Goal: Communication & Community: Answer question/provide support

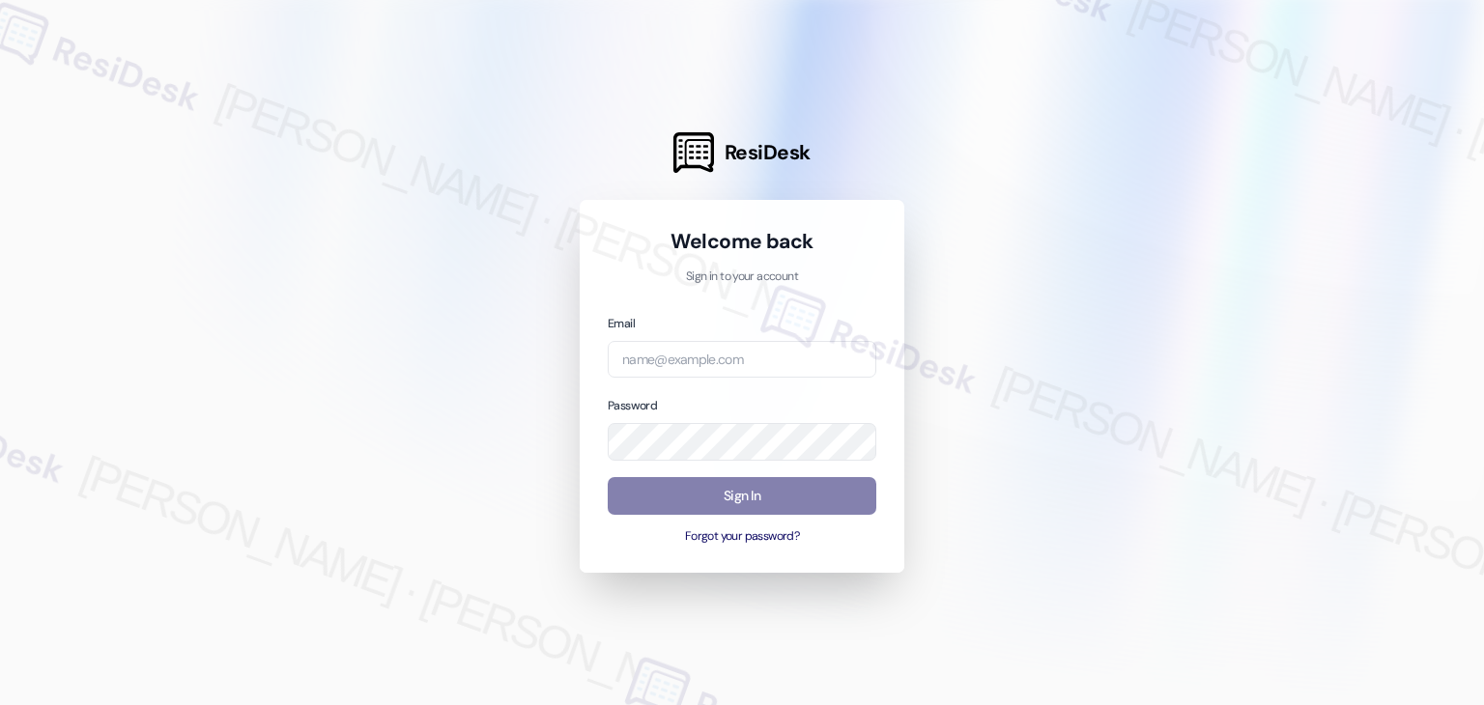
type input "[EMAIL_ADDRESS][DOMAIN_NAME]"
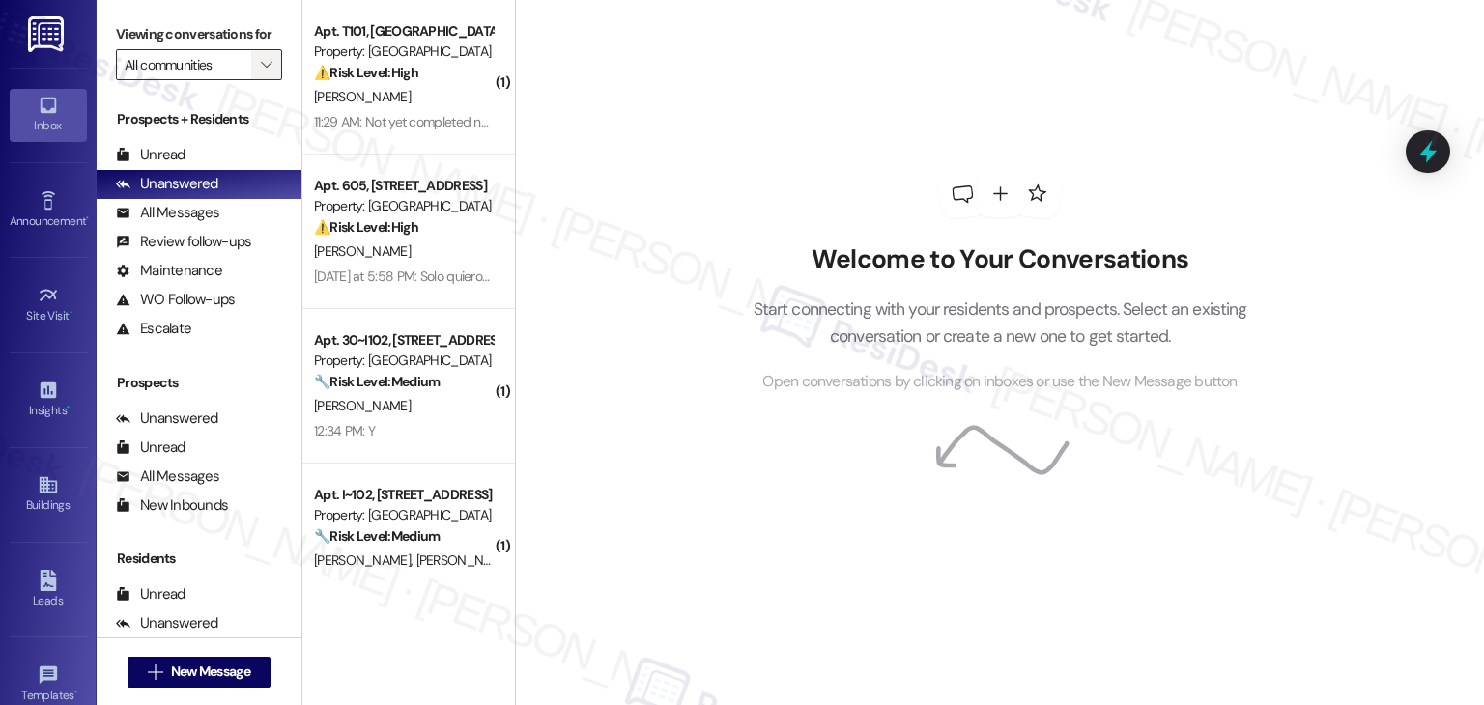
click at [261, 59] on icon "" at bounding box center [266, 64] width 11 height 15
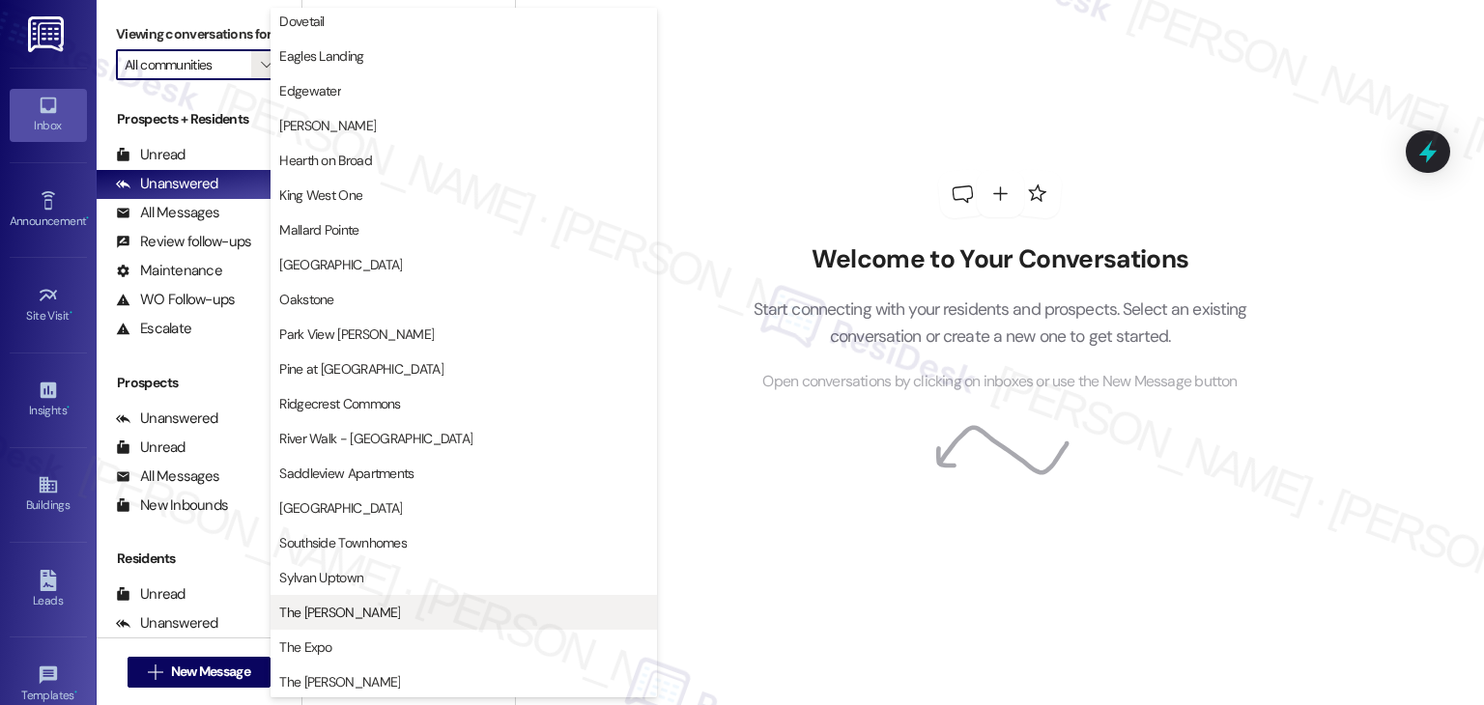
scroll to position [676, 0]
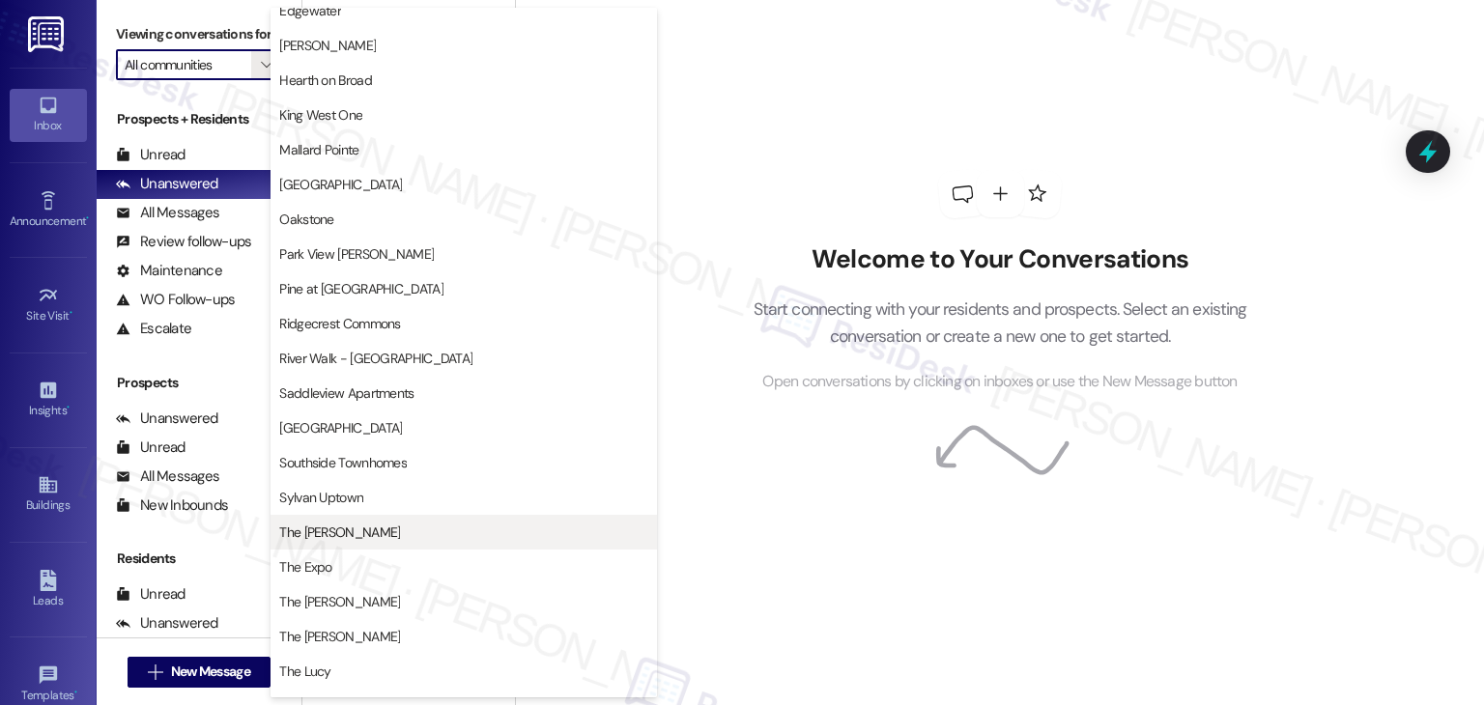
click at [345, 523] on span "The [PERSON_NAME]" at bounding box center [463, 532] width 369 height 19
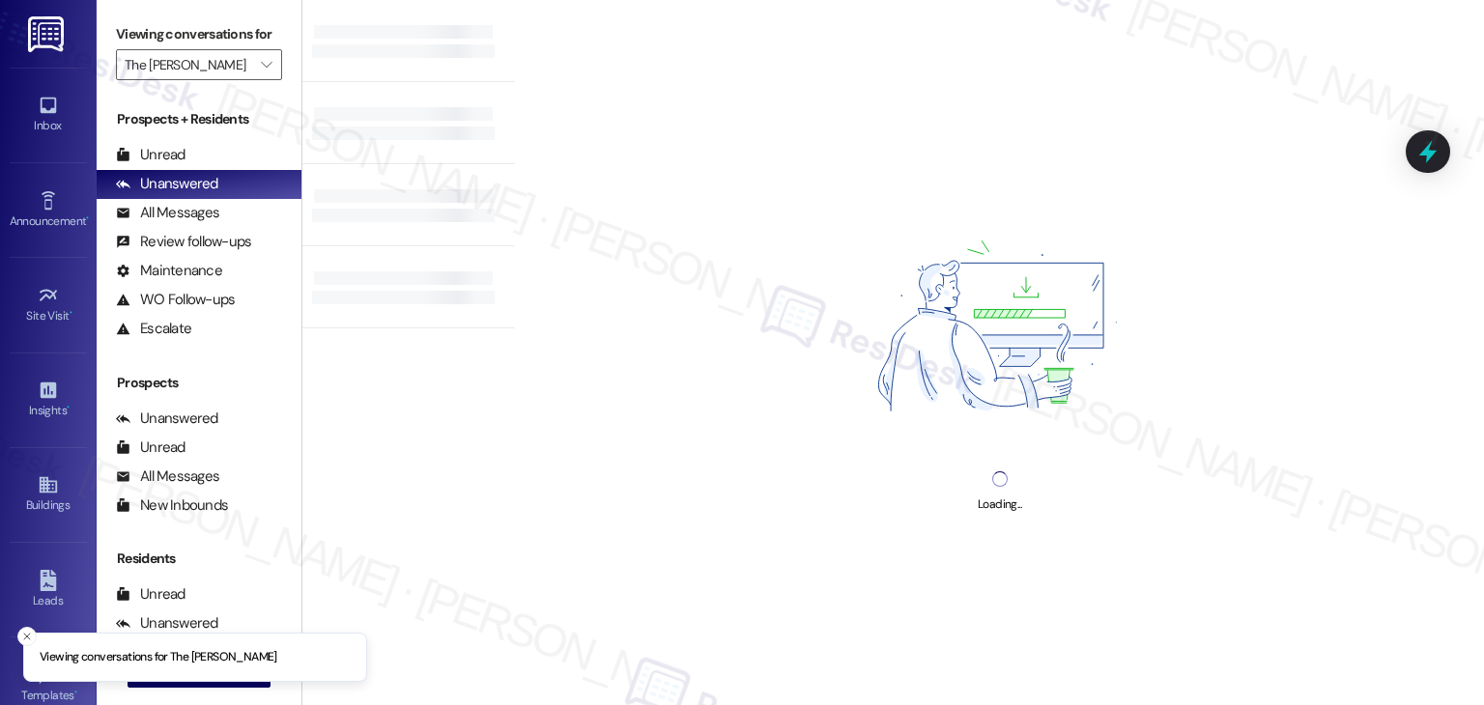
type input "The [PERSON_NAME]"
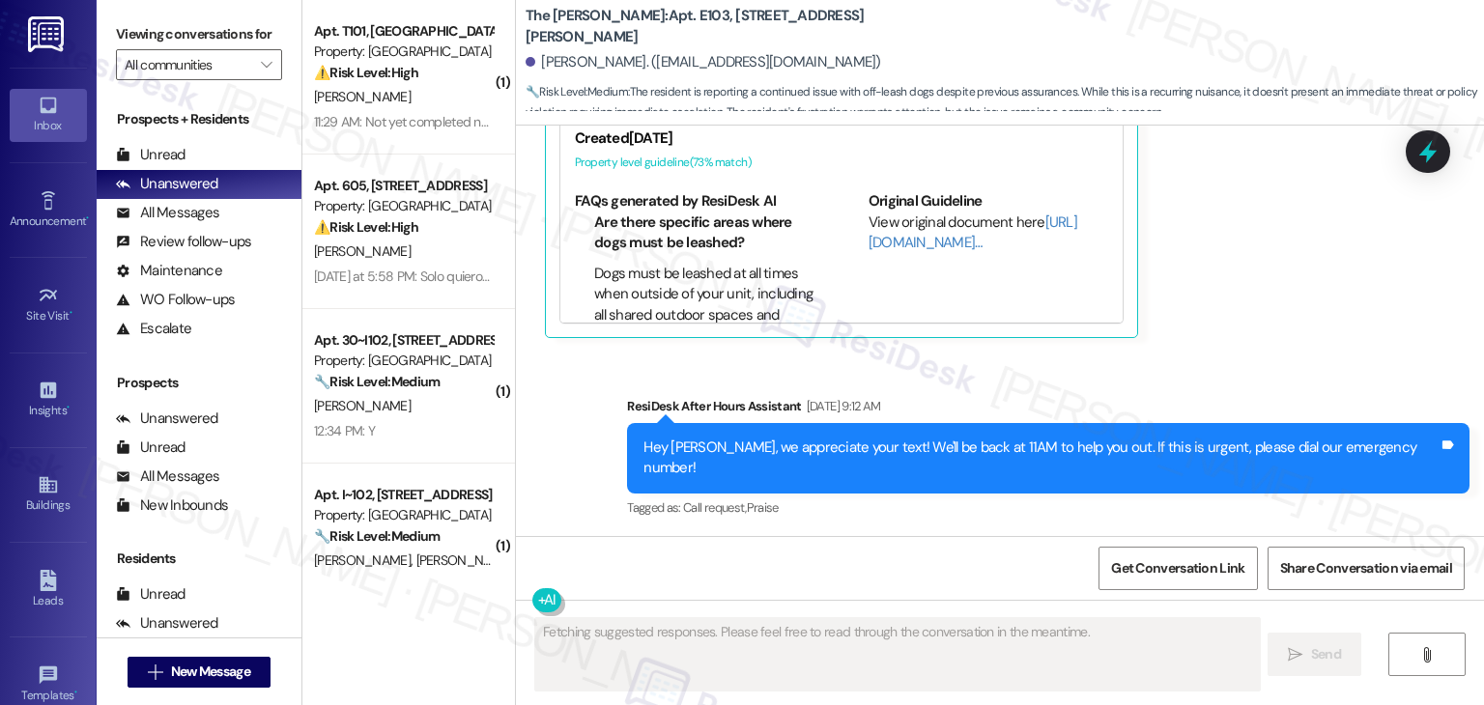
scroll to position [66967, 0]
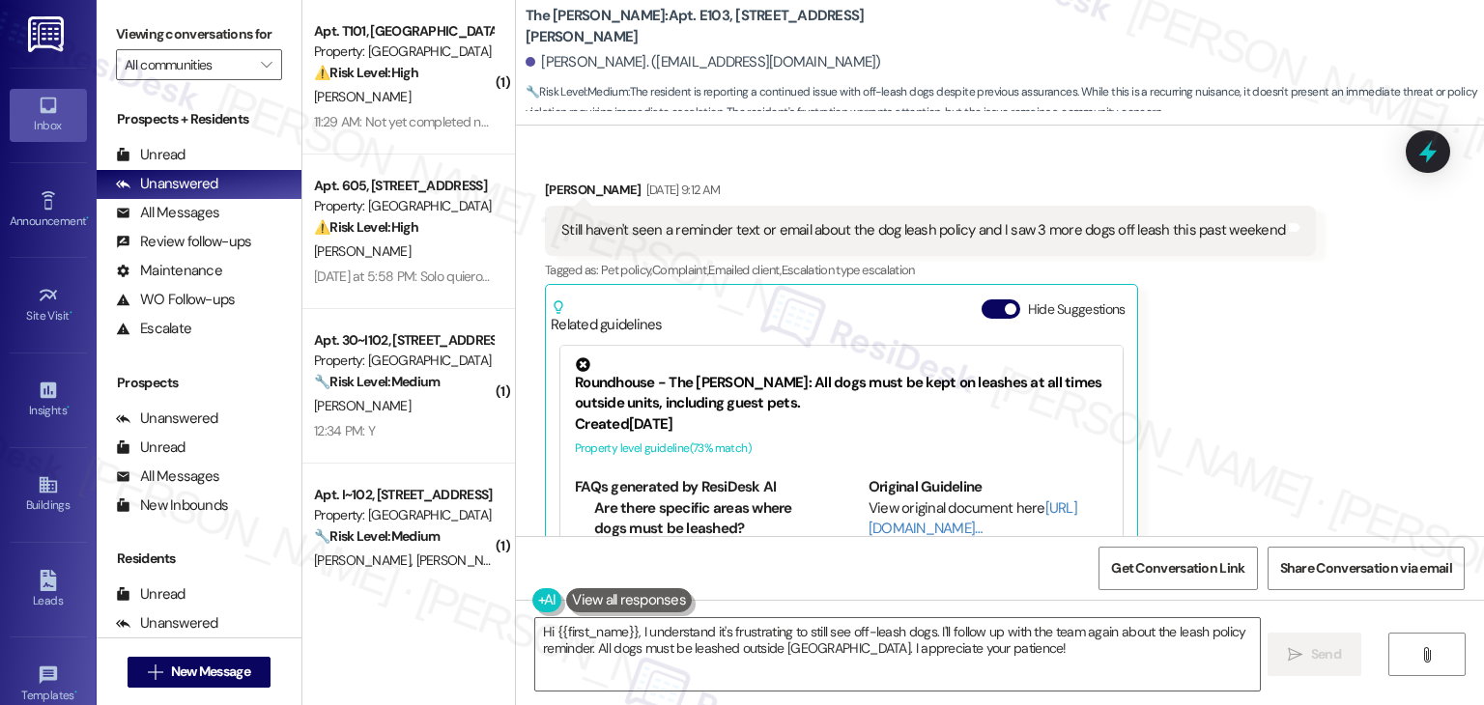
scroll to position [67161, 0]
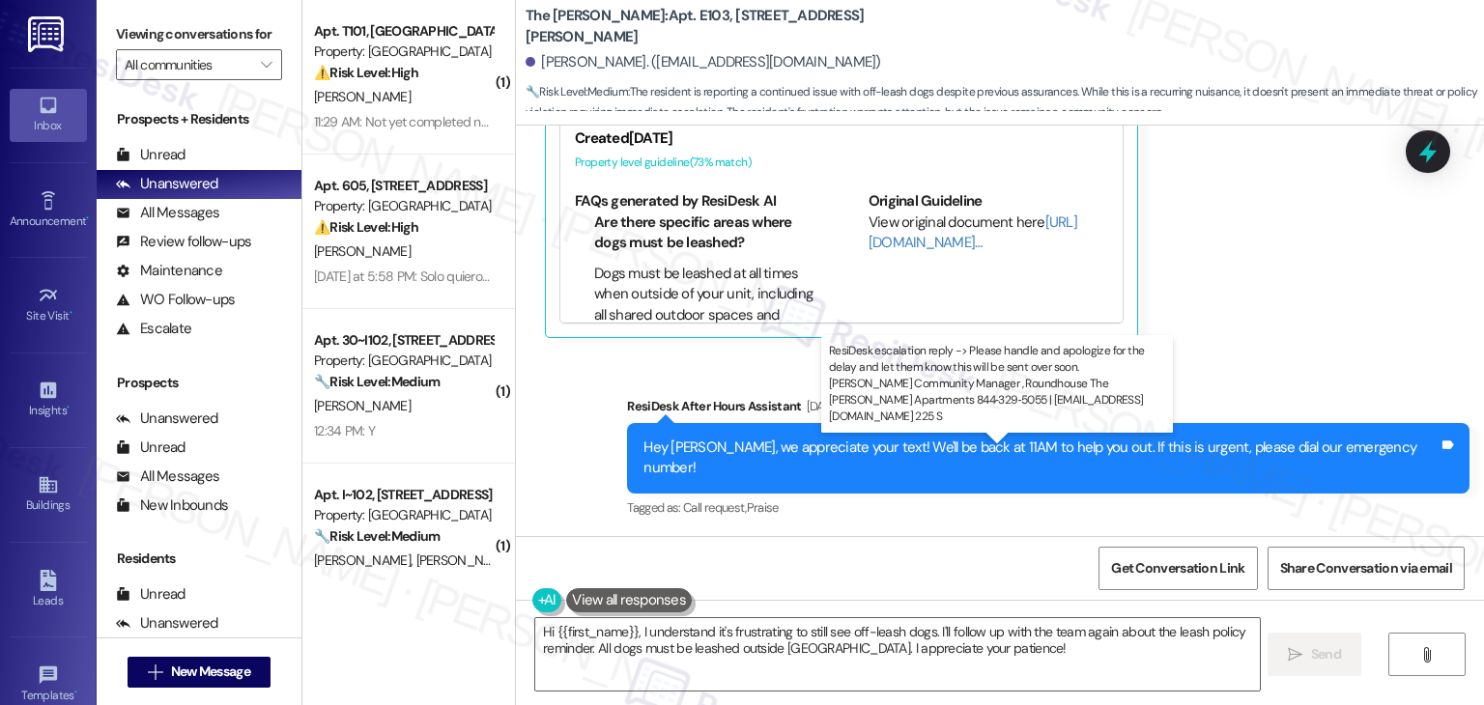
drag, startPoint x: 768, startPoint y: 472, endPoint x: 1175, endPoint y: 476, distance: 406.7
copy div "apologize for the delay and let them know this will be sent over soon"
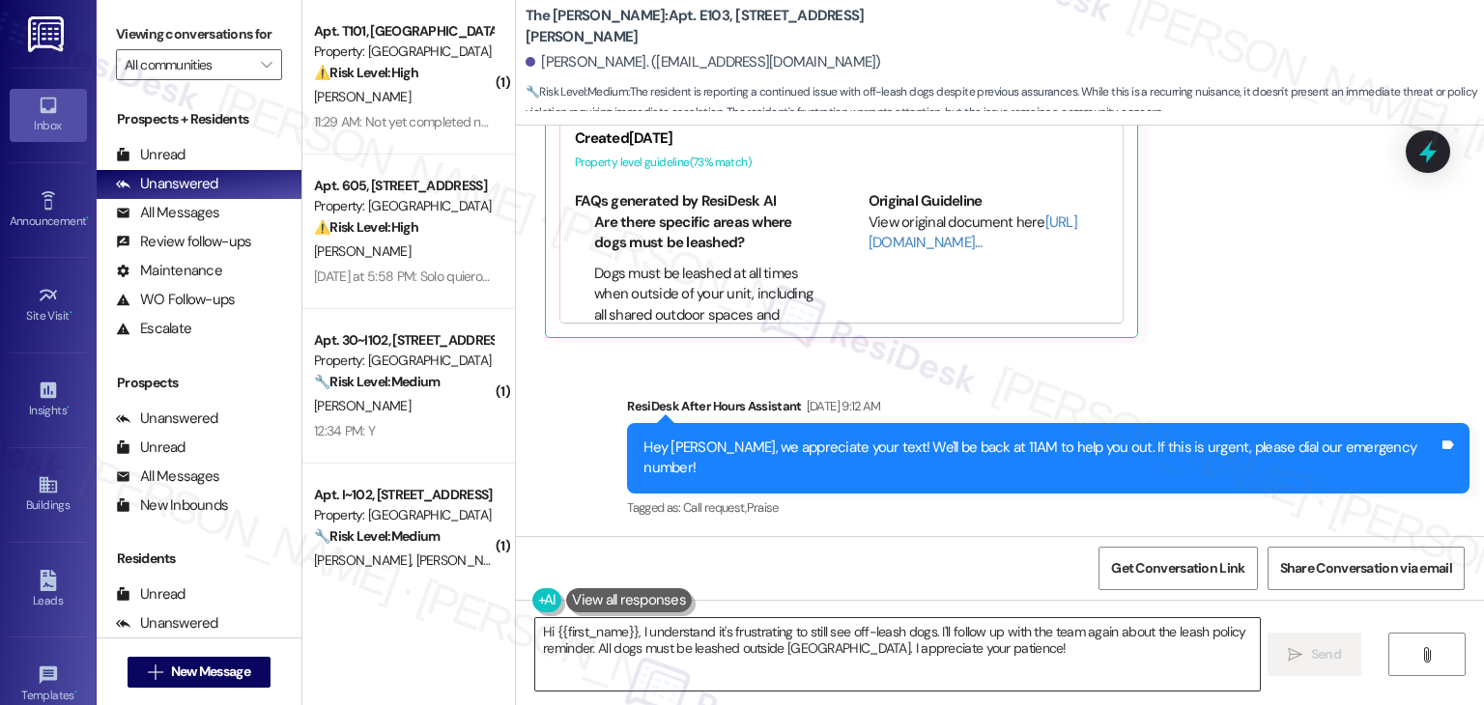
click at [808, 642] on textarea "Hi {{first_name}}, I understand it's frustrating to still see off-leash dogs. I…" at bounding box center [897, 654] width 724 height 72
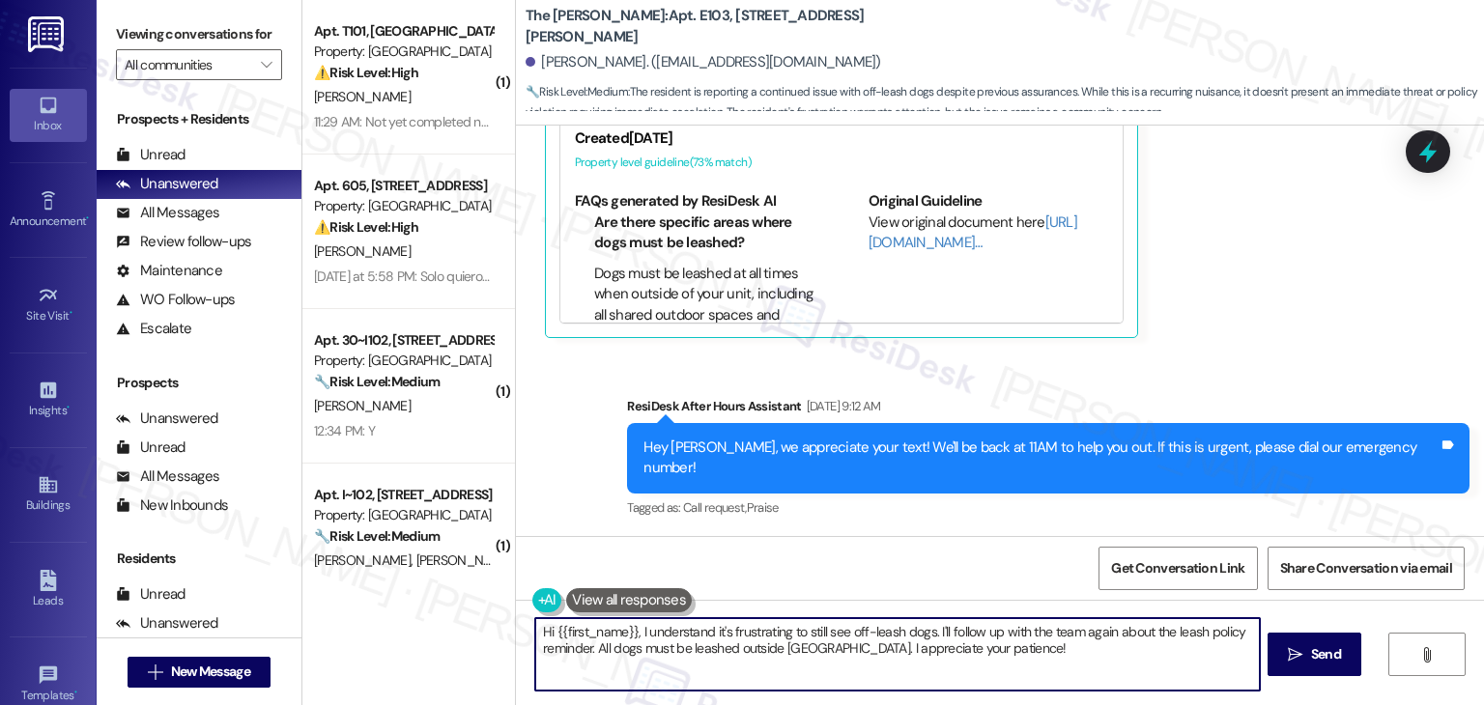
click at [808, 642] on textarea "Hi {{first_name}}, I understand it's frustrating to still see off-leash dogs. I…" at bounding box center [897, 654] width 724 height 72
click at [810, 632] on textarea "Hi {{first_name}}, I understand it's frustrating to still see off-leash dogs. I…" at bounding box center [897, 654] width 724 height 72
click at [1057, 650] on textarea "Hi {{first_name}}, I understand it's frustrating to still see off-leash dogs. I…" at bounding box center [897, 654] width 724 height 72
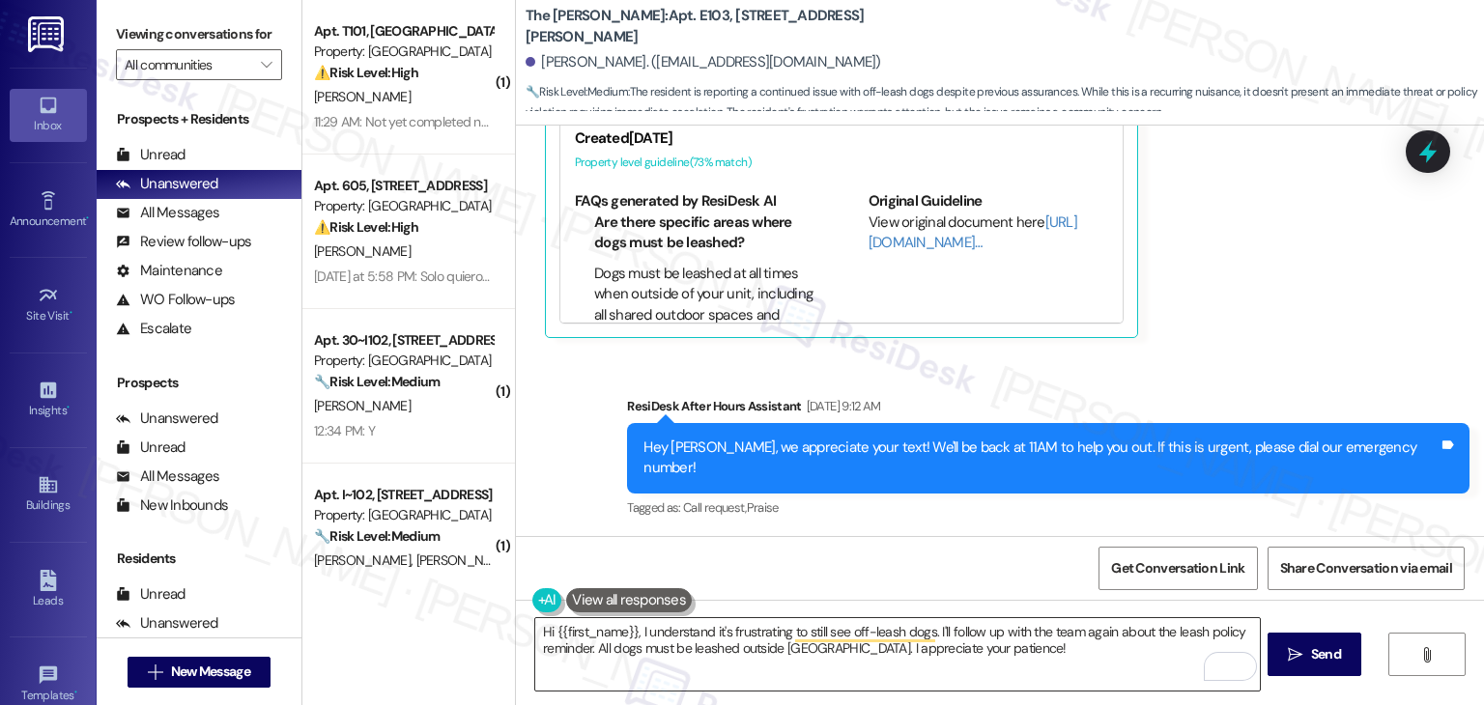
click at [1020, 635] on textarea "Hi {{first_name}}, I understand it's frustrating to still see off-leash dogs. I…" at bounding box center [897, 654] width 724 height 72
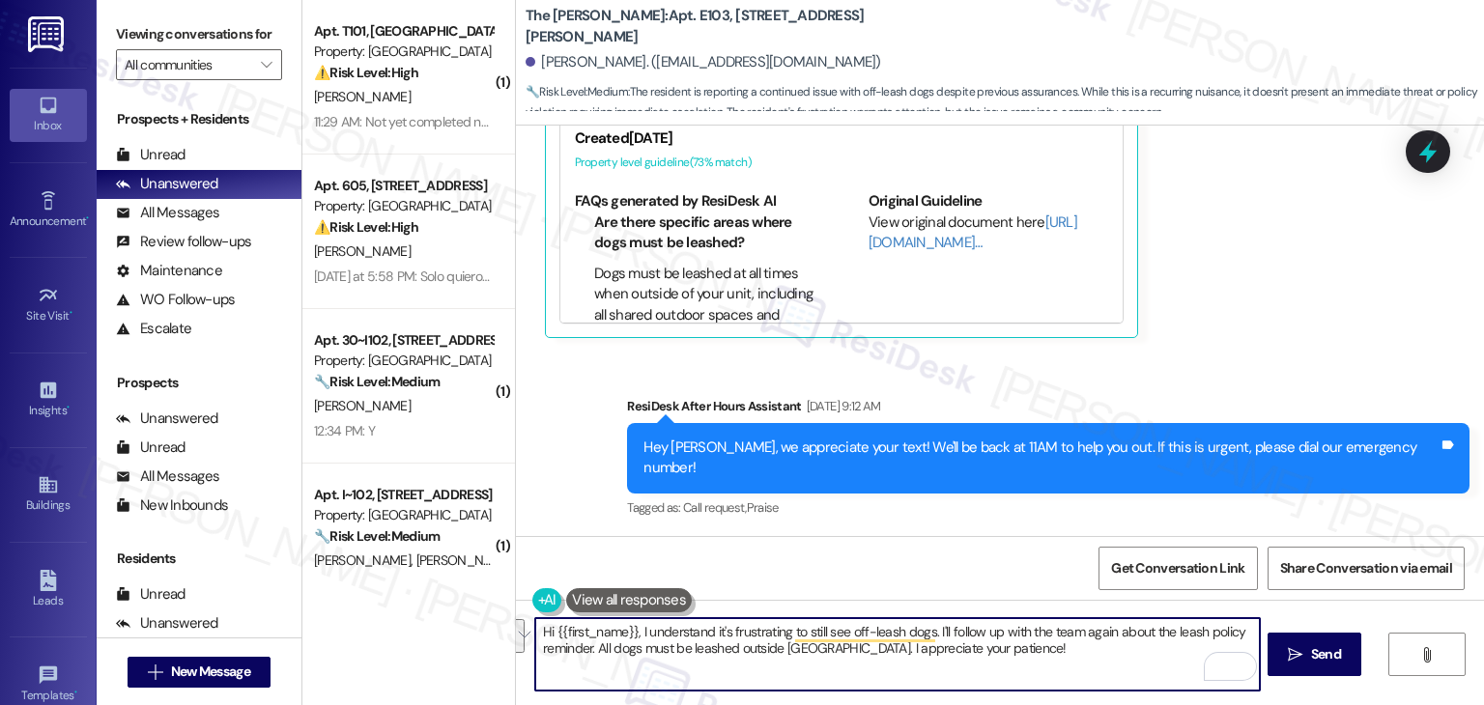
drag, startPoint x: 587, startPoint y: 650, endPoint x: 1106, endPoint y: 632, distance: 519.0
click at [1106, 632] on textarea "Hi {{first_name}}, I understand it's frustrating to still see off-leash dogs. I…" at bounding box center [897, 654] width 724 height 72
click at [819, 645] on textarea "Hi {{first_name}}, I understand it's frustrating to still see off-leash dogs. I…" at bounding box center [897, 654] width 724 height 72
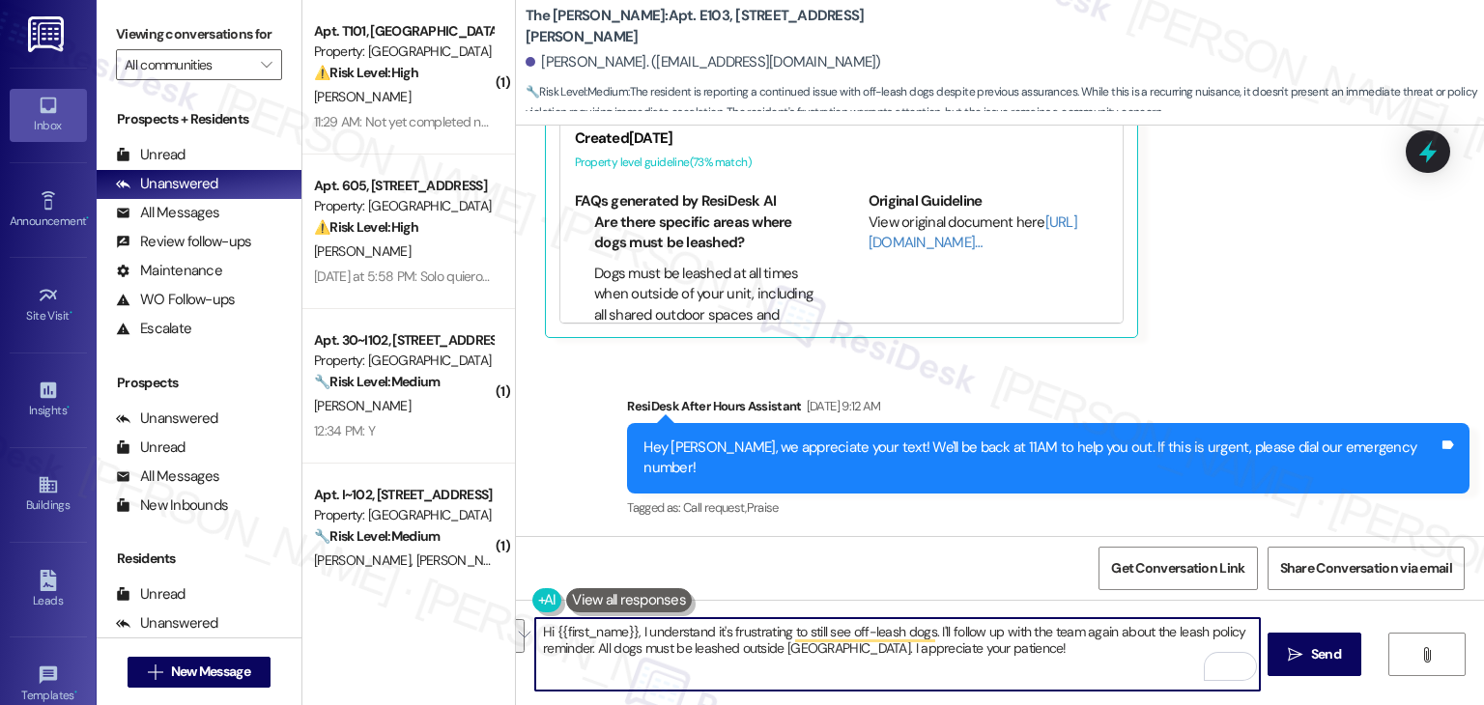
paste textarea "Matthew, I’ve shared your concern with the site team about the leash policy rem…"
type textarea "Hi Matthew, I’ve shared your concern with the site team about the leash policy …"
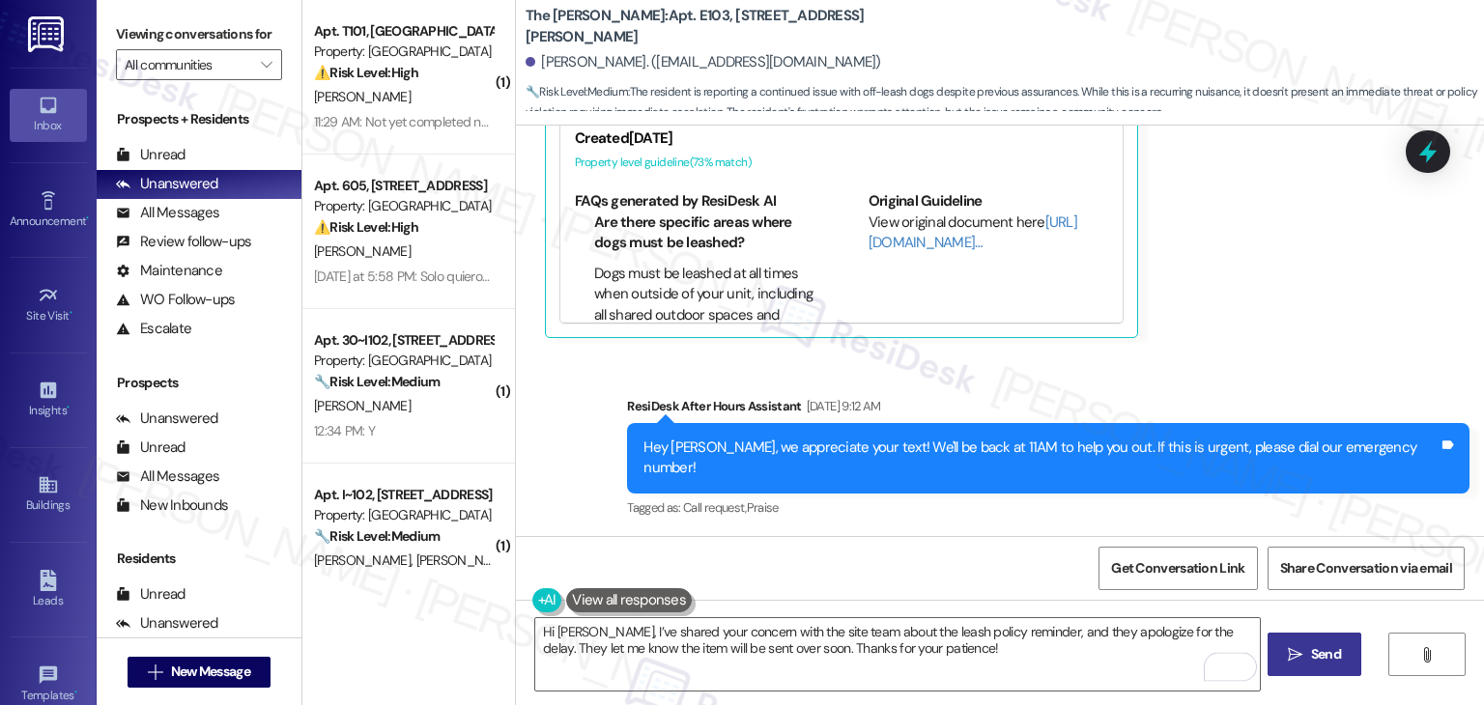
click at [1298, 657] on icon "" at bounding box center [1295, 654] width 14 height 15
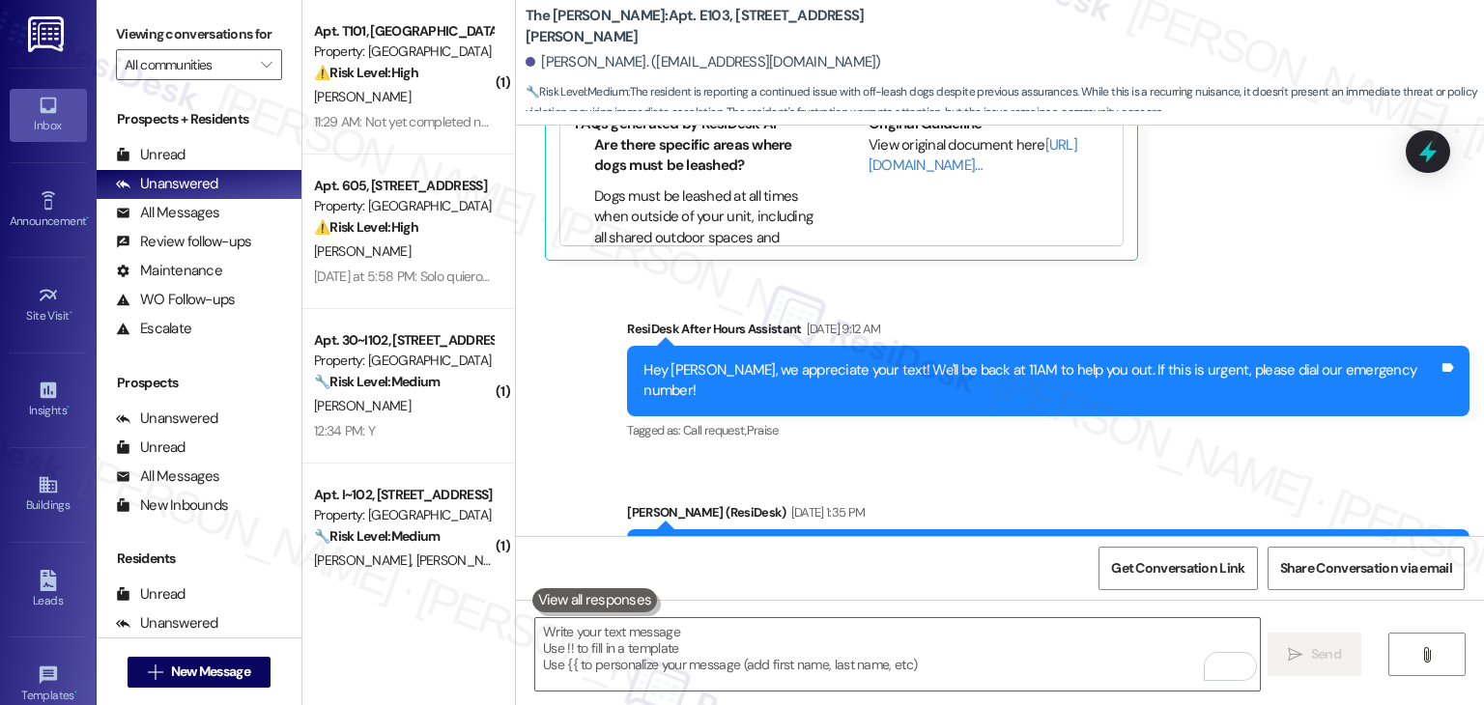
scroll to position [67316, 0]
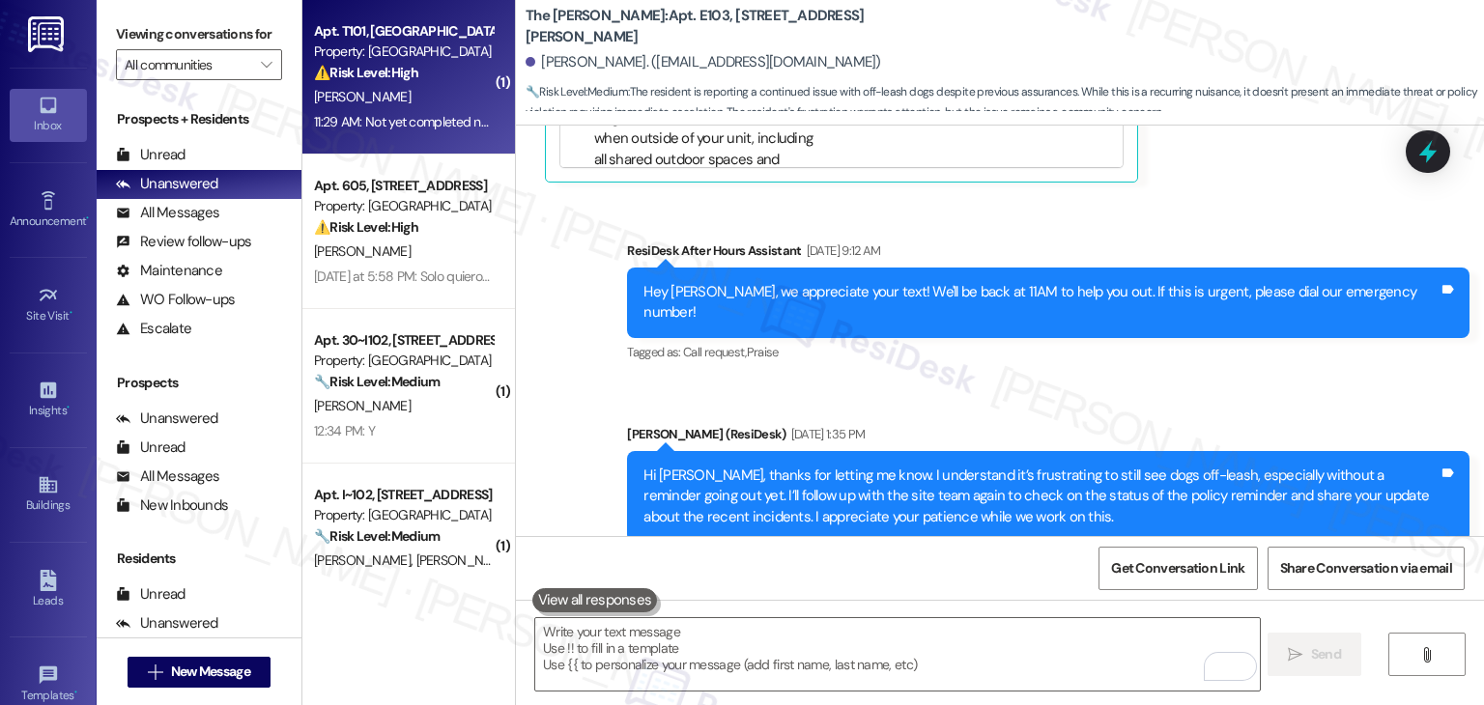
click at [406, 117] on div "11:29 AM: Not yet completed next expert is coming in to dry the vinyl and inspe…" at bounding box center [577, 121] width 526 height 17
click at [399, 256] on div "M. Rodriguez" at bounding box center [403, 252] width 183 height 24
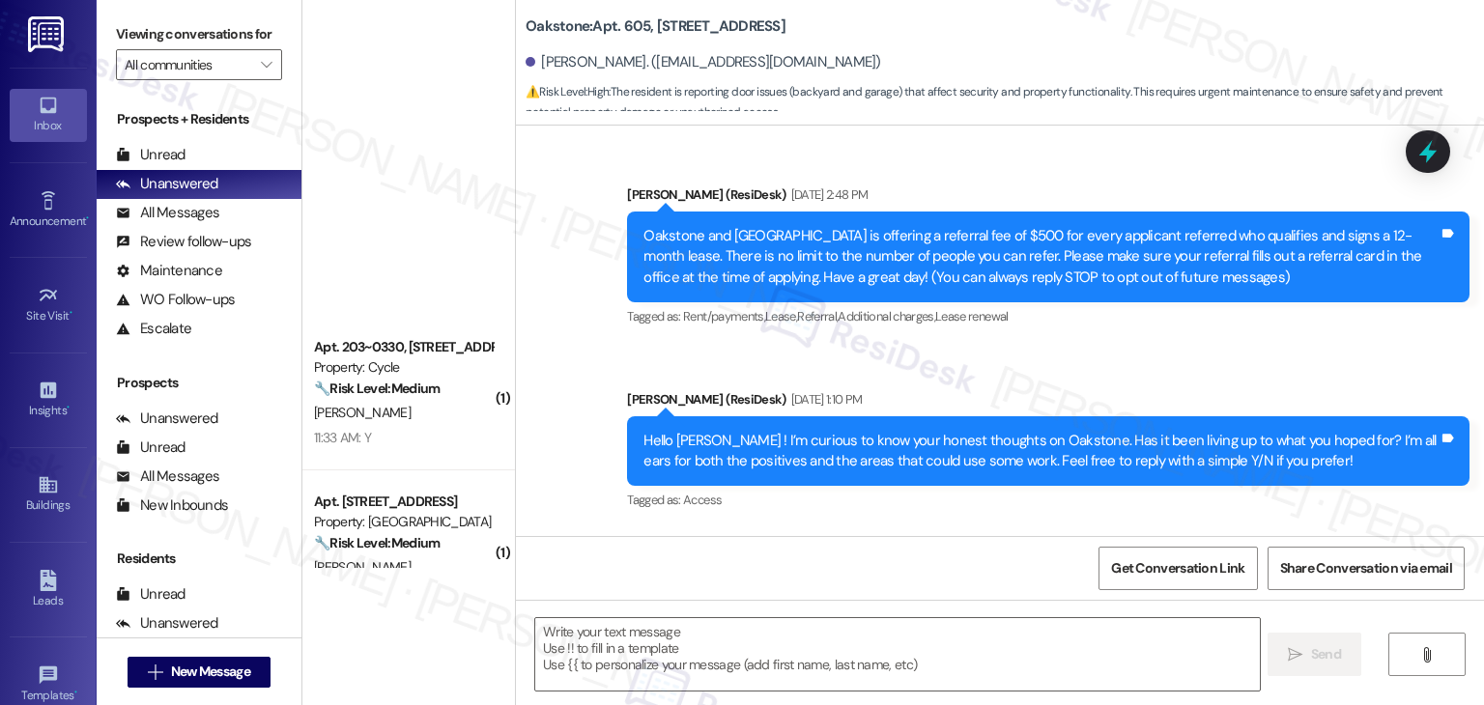
scroll to position [2801, 0]
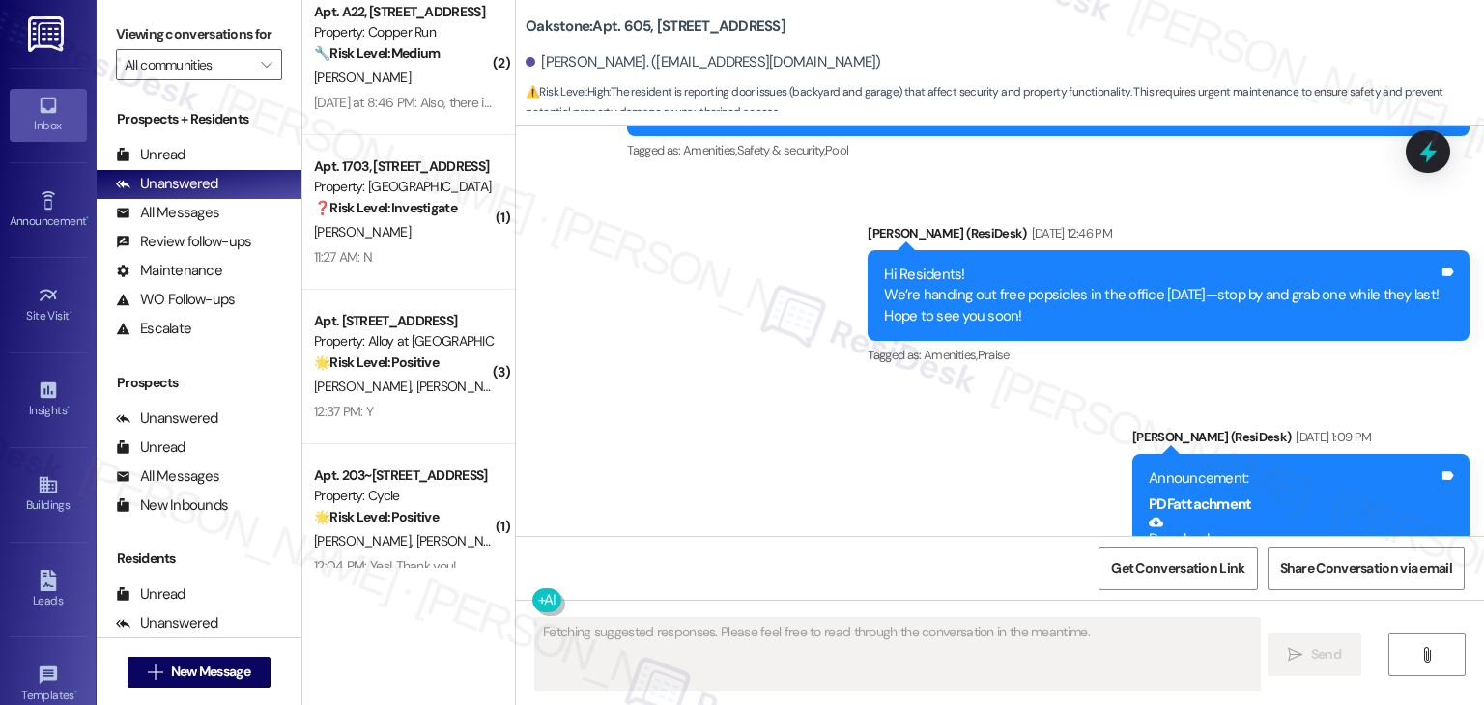
type textarea "Fetching suggested responses. Please feel free to read through the conversation…"
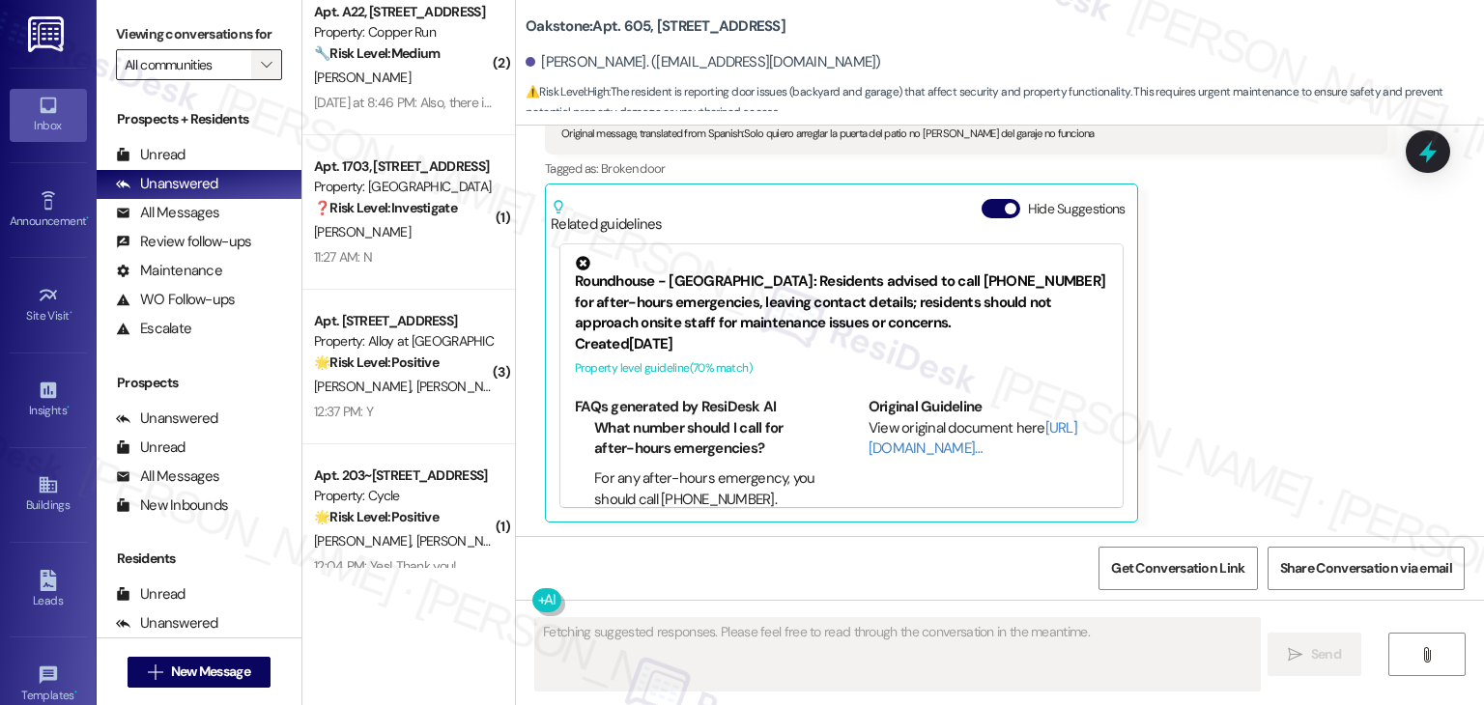
click at [261, 63] on icon "" at bounding box center [266, 64] width 11 height 15
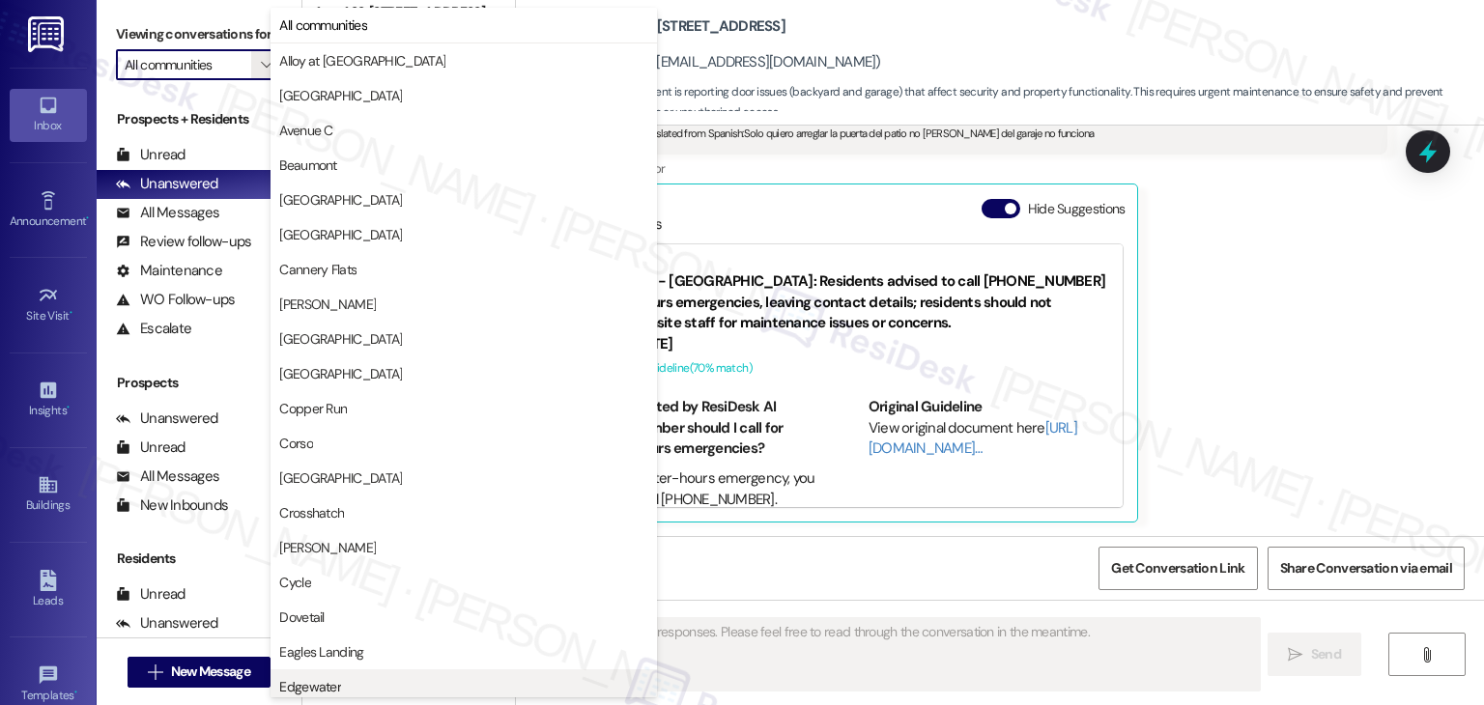
scroll to position [676, 0]
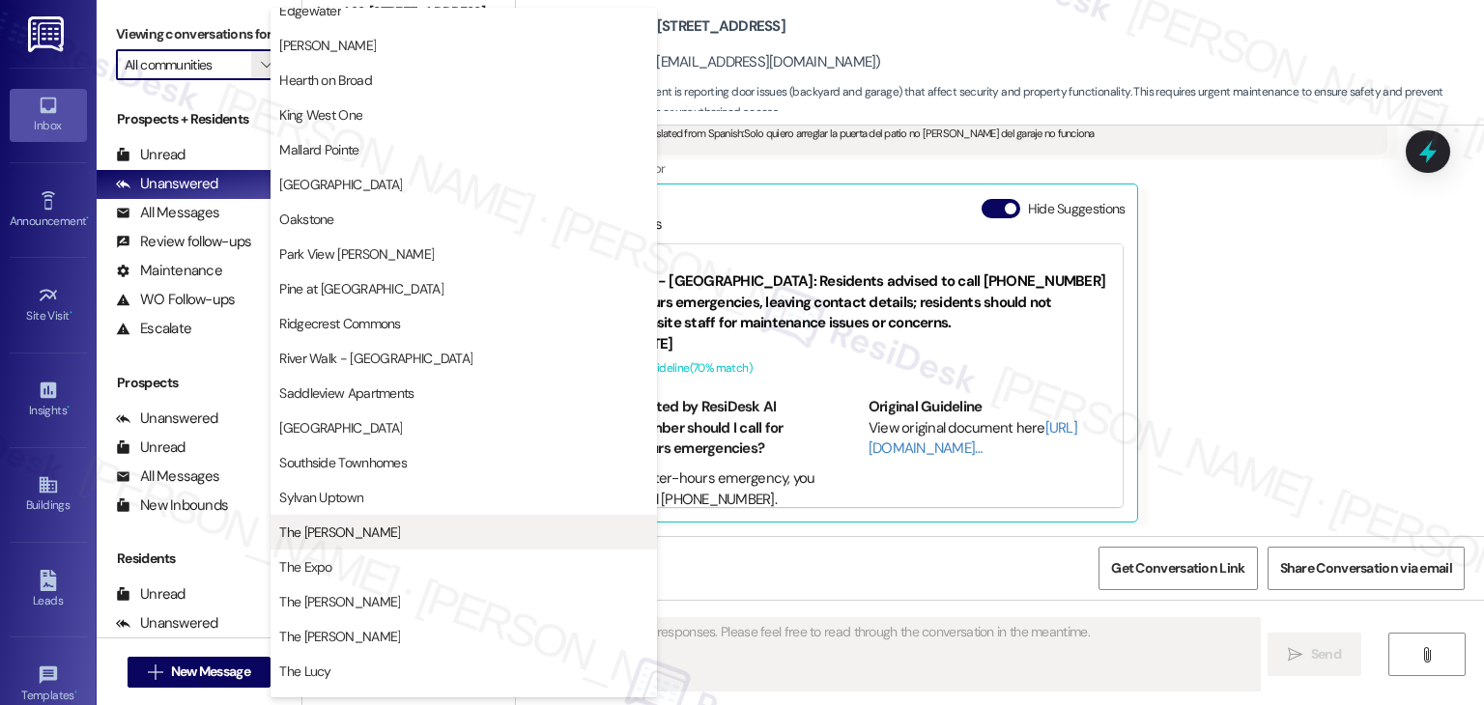
click at [342, 541] on span "The Clara" at bounding box center [463, 532] width 369 height 19
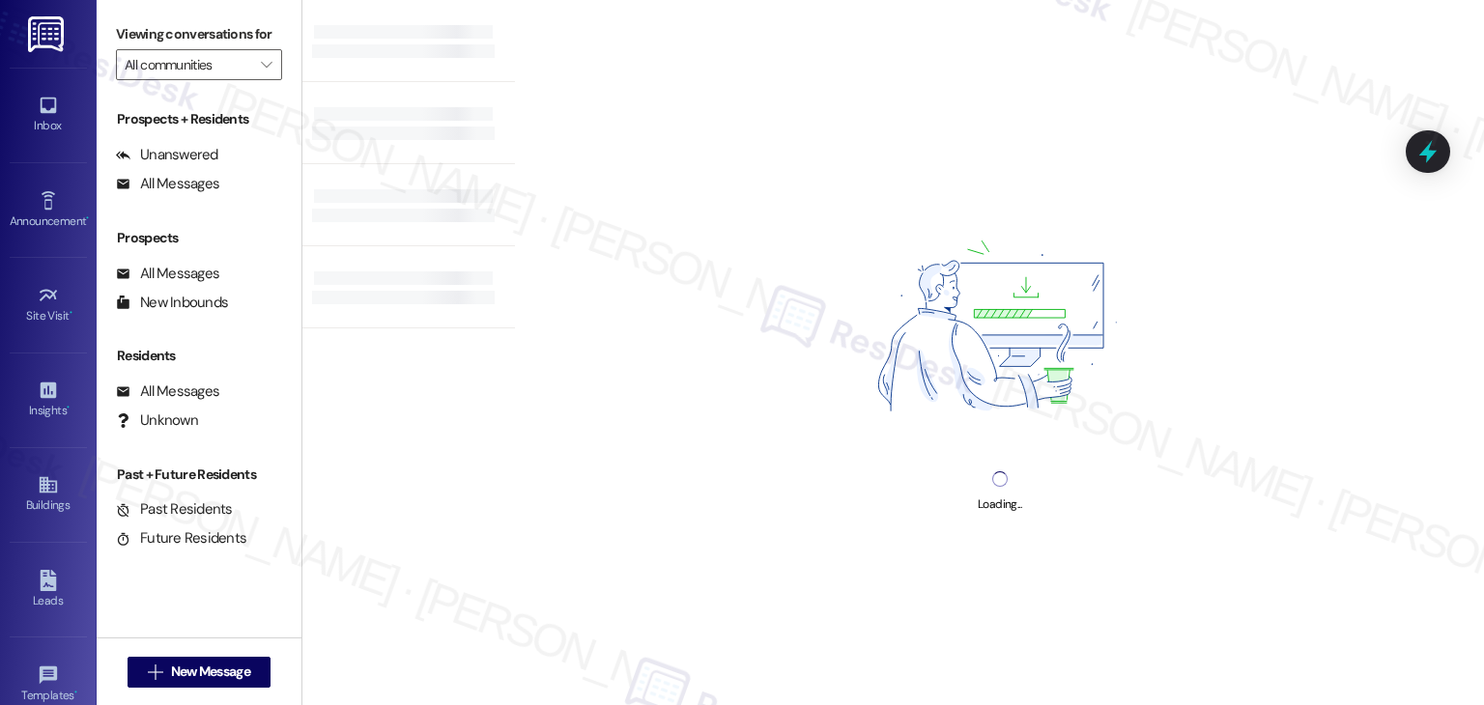
type input "The Clara"
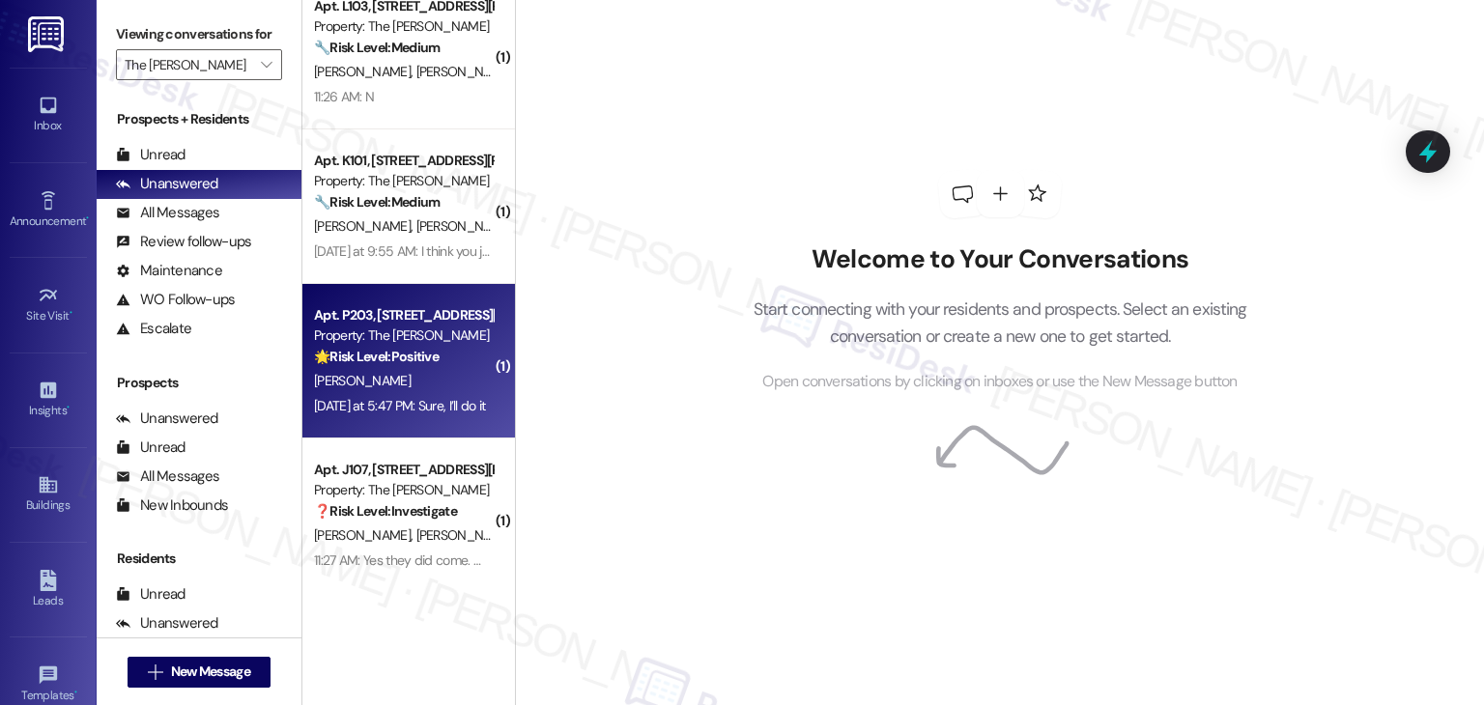
scroll to position [50, 0]
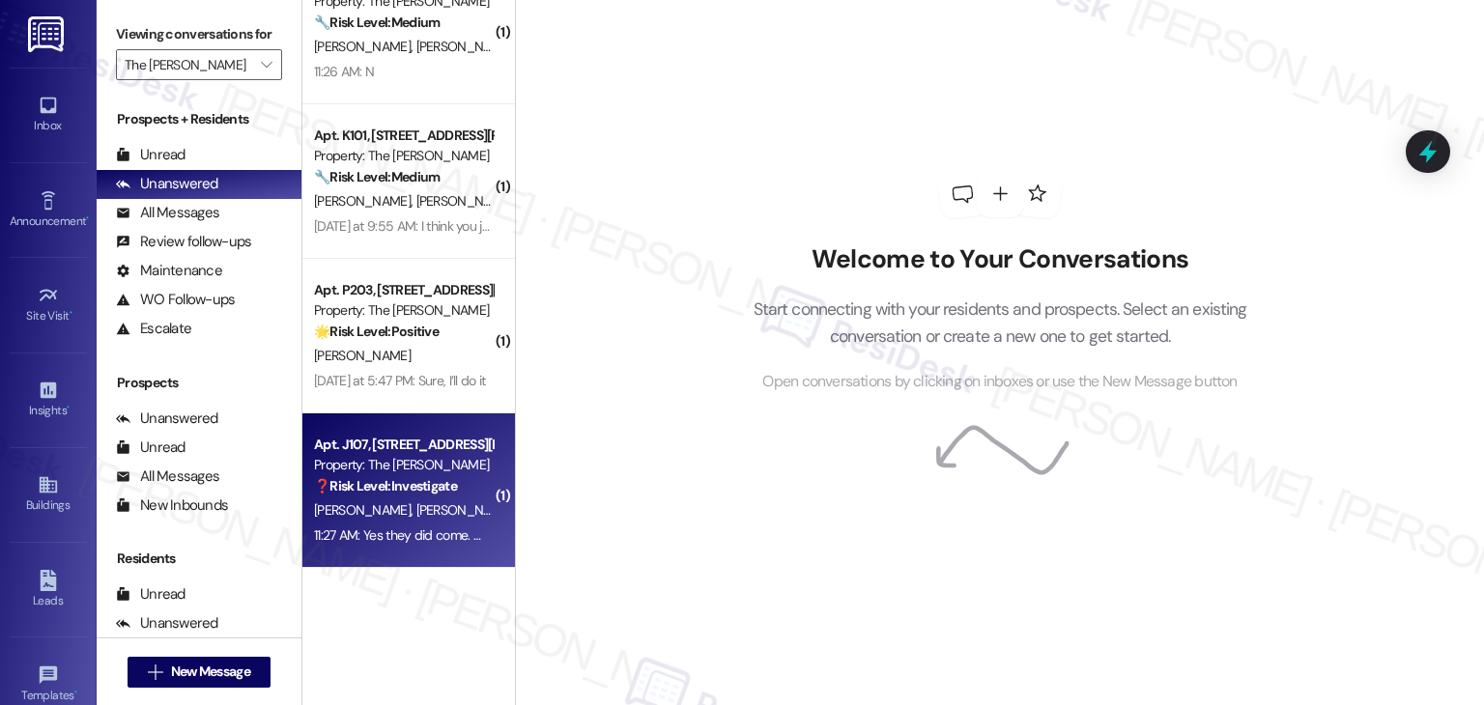
click at [440, 534] on div "11:27 AM: Yes they did come. We have seen a couple spiders today but since they…" at bounding box center [617, 534] width 607 height 17
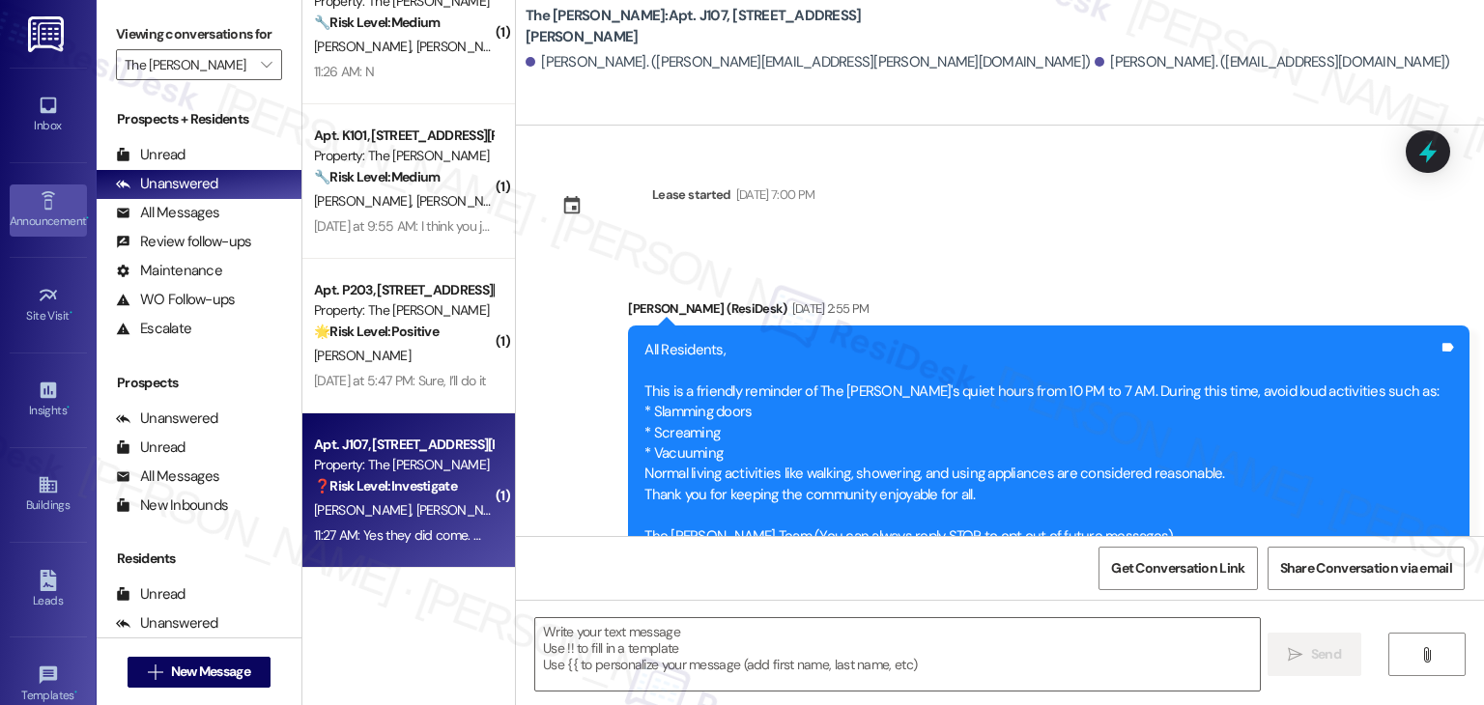
scroll to position [34650, 0]
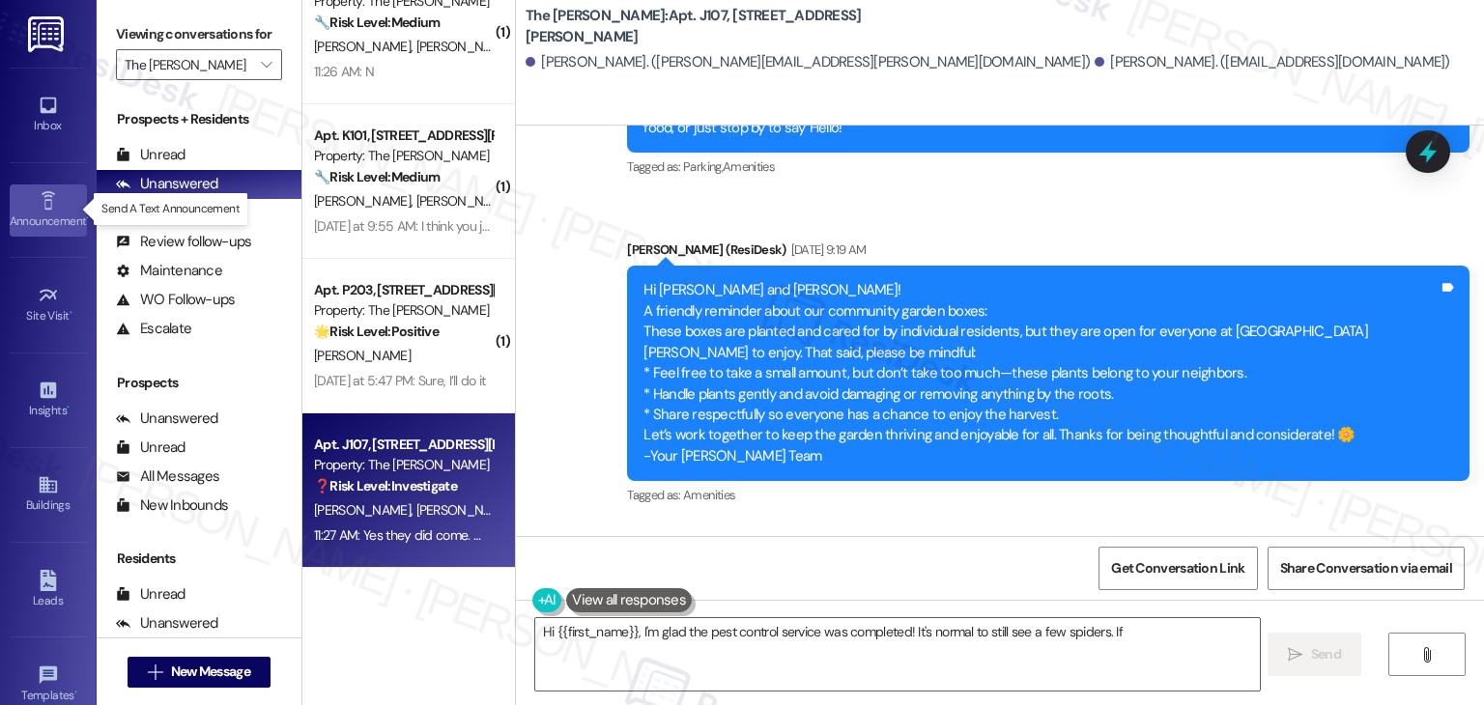
click at [39, 215] on div "Announcement •" at bounding box center [48, 221] width 97 height 19
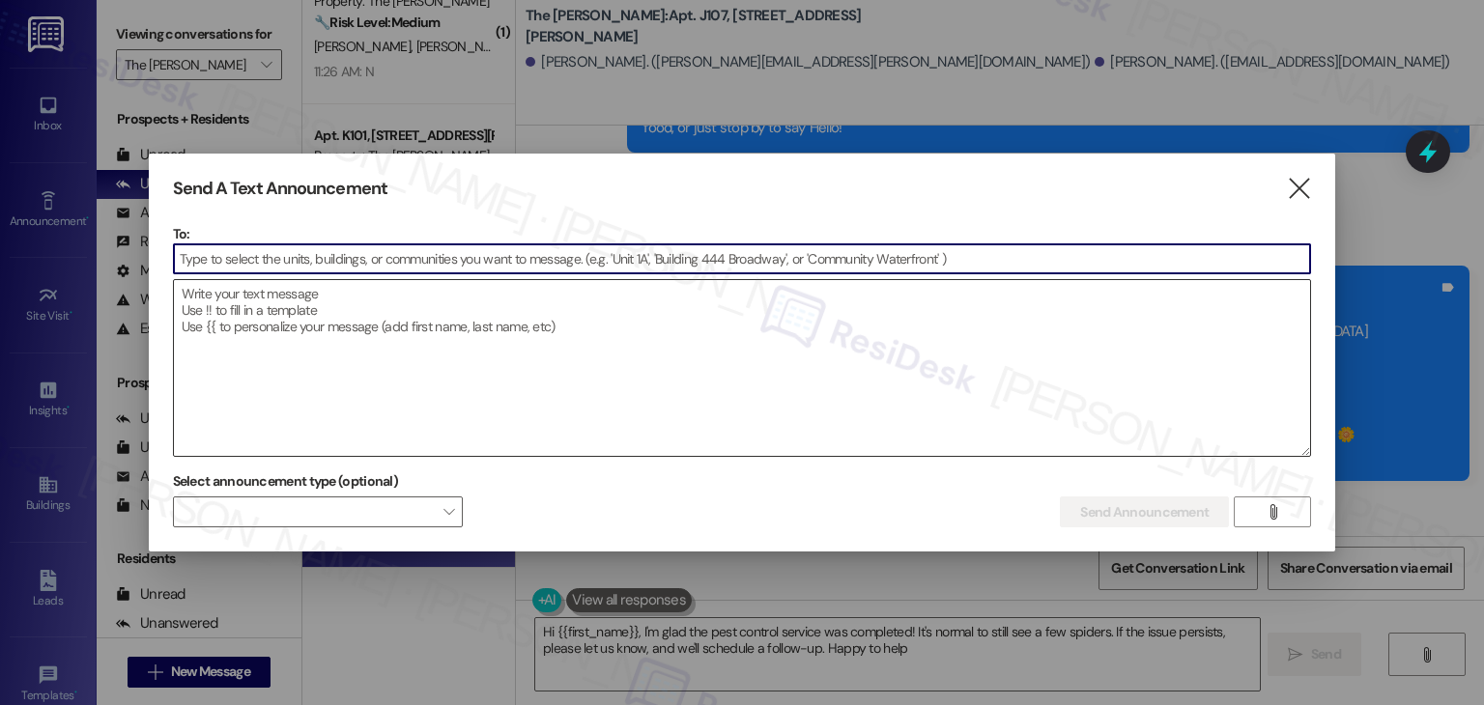
type textarea "Hi {{first_name}}, I'm glad the pest control service was completed! It's normal…"
click at [490, 346] on textarea at bounding box center [742, 368] width 1137 height 176
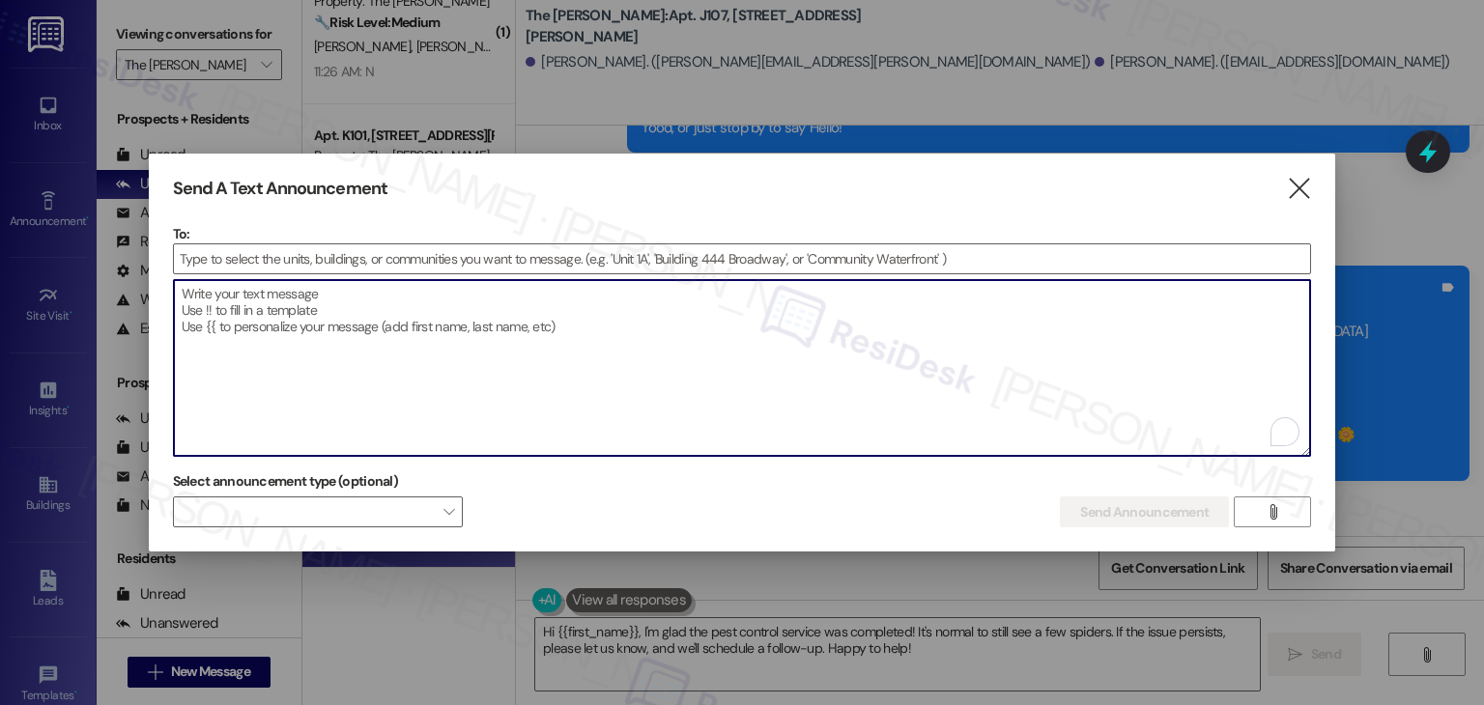
paste textarea "Hi {{first_name}}! This is a friendly but important reminder to our neighbors t…"
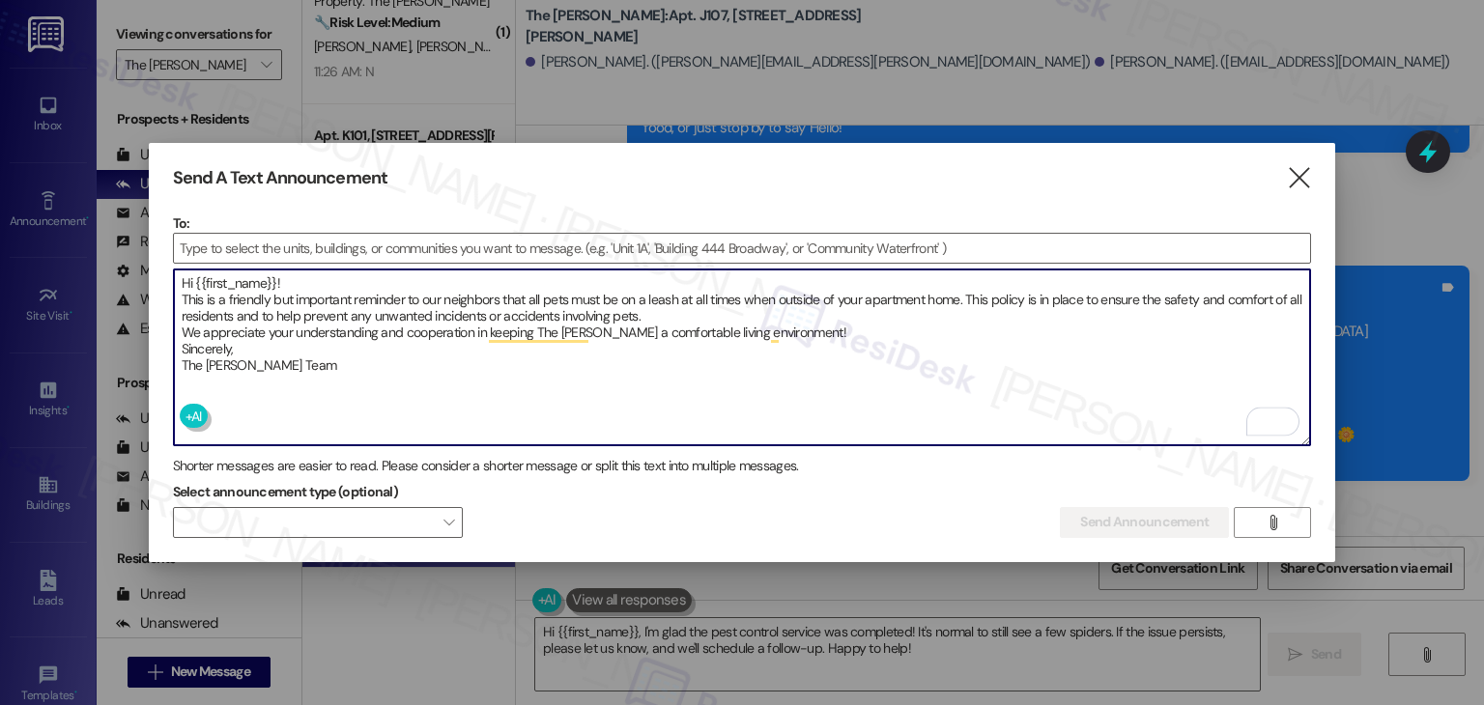
click at [796, 330] on textarea "Hi {{first_name}}! This is a friendly but important reminder to our neighbors t…" at bounding box center [742, 358] width 1137 height 176
click at [322, 274] on textarea "Hi {{first_name}}! This is a friendly but important reminder to our neighbors t…" at bounding box center [742, 358] width 1137 height 176
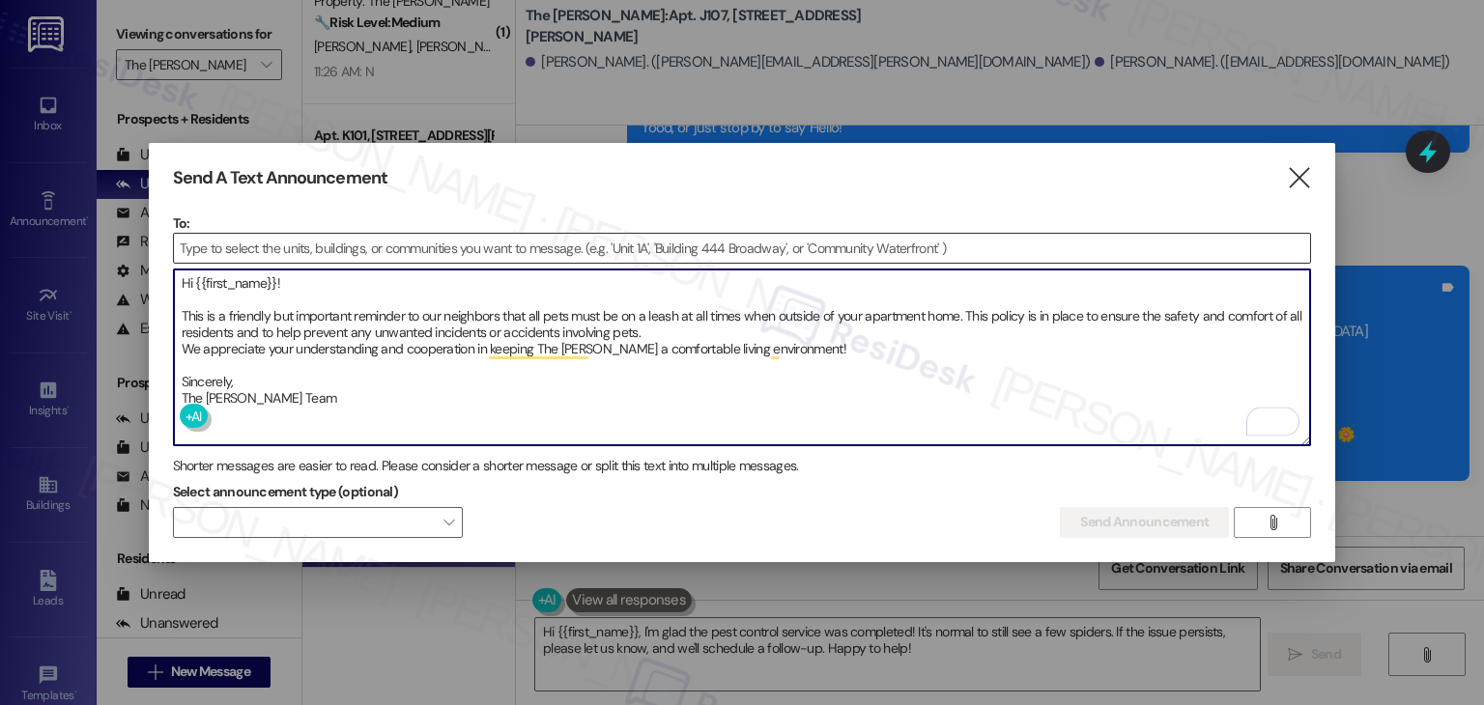
type textarea "Hi {{first_name}}! This is a friendly but important reminder to our neighbors t…"
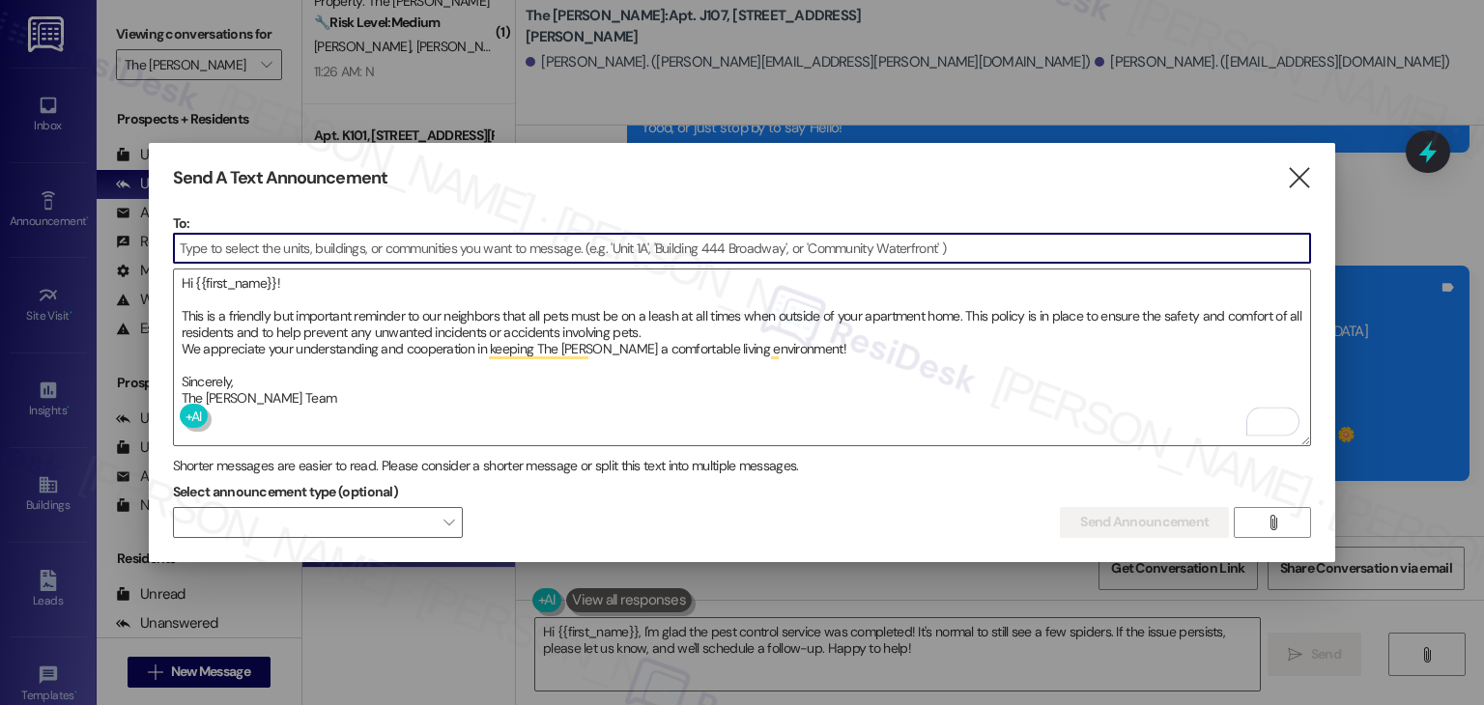
click at [326, 245] on input at bounding box center [742, 248] width 1137 height 29
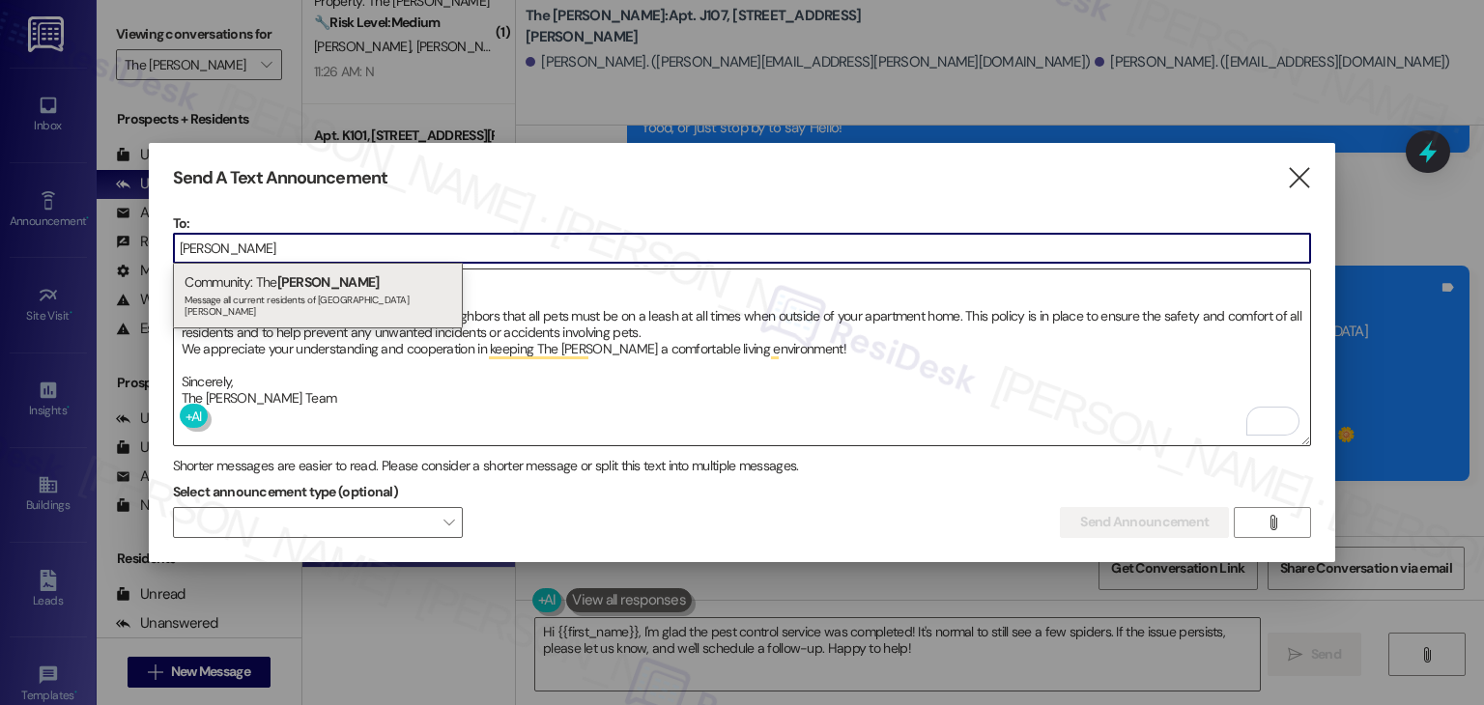
type input "clara"
click at [341, 293] on div "Message all current residents of The Clara" at bounding box center [317, 303] width 267 height 27
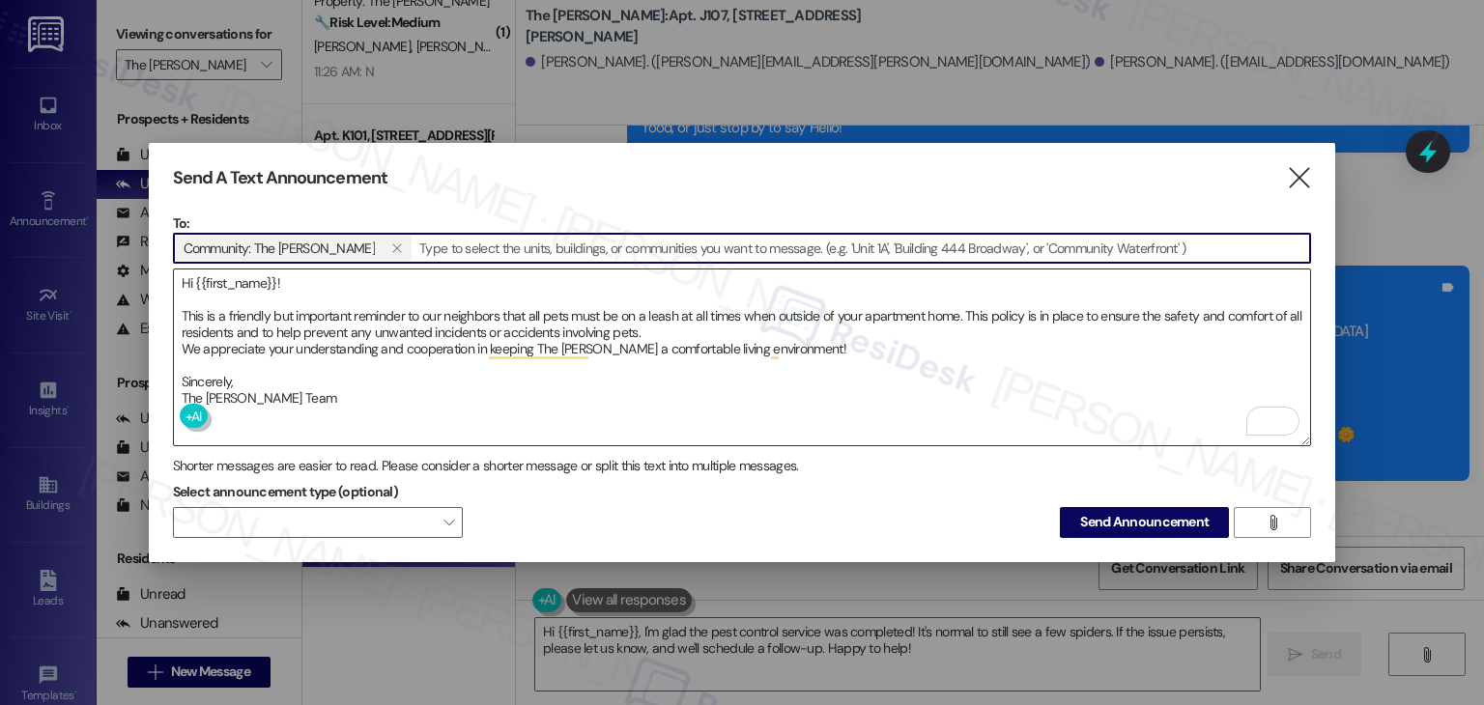
click at [321, 403] on textarea "Hi {{first_name}}! This is a friendly but important reminder to our neighbors t…" at bounding box center [742, 358] width 1137 height 176
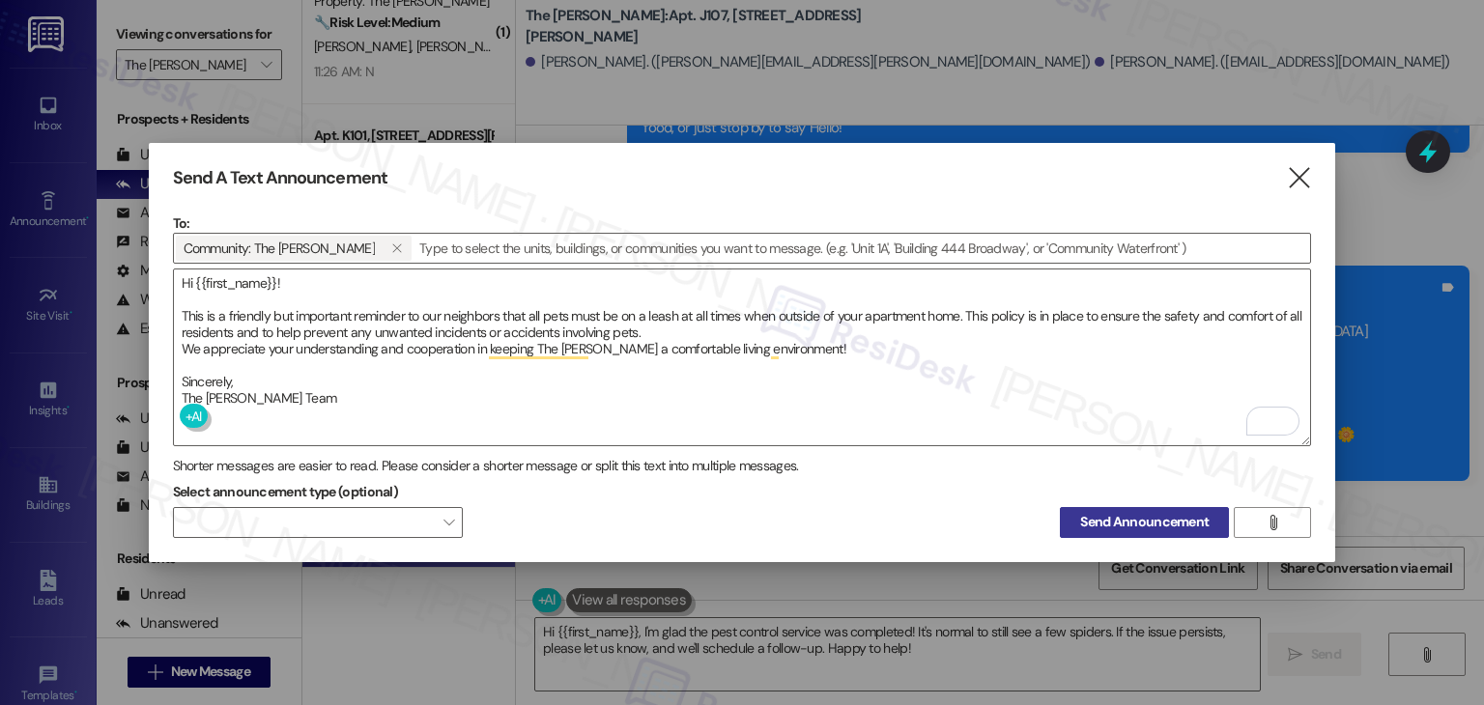
click at [1122, 513] on span "Send Announcement" at bounding box center [1144, 522] width 128 height 20
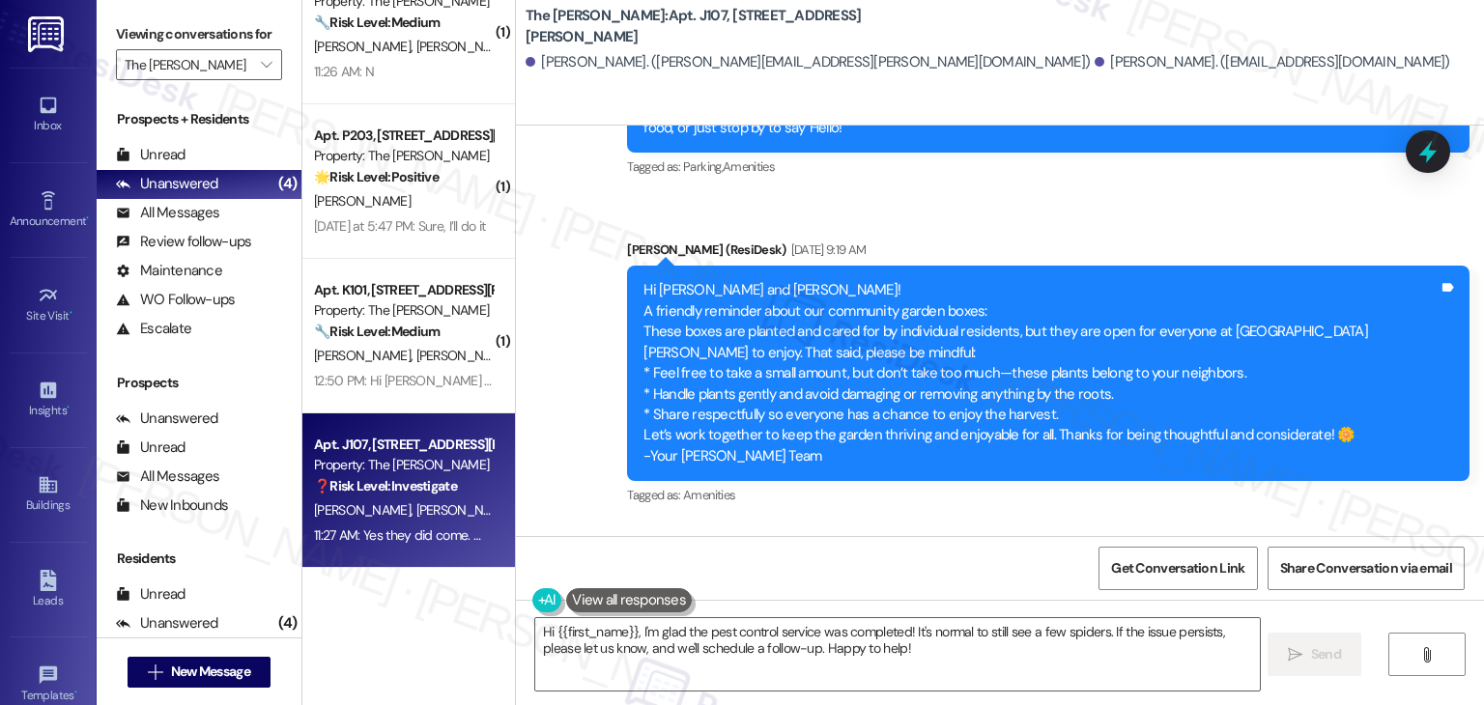
drag, startPoint x: 739, startPoint y: 302, endPoint x: 625, endPoint y: 287, distance: 115.0
click at [627, 595] on div "Hi Rachael and Jasen! I'm checking in on your latest work order (Pest control -…" at bounding box center [1048, 630] width 842 height 71
copy div "Hi Rachael and Jasen! I'm checking in on your latest work order (Pest control -…"
click at [224, 215] on div "All Messages (undefined)" at bounding box center [199, 213] width 205 height 29
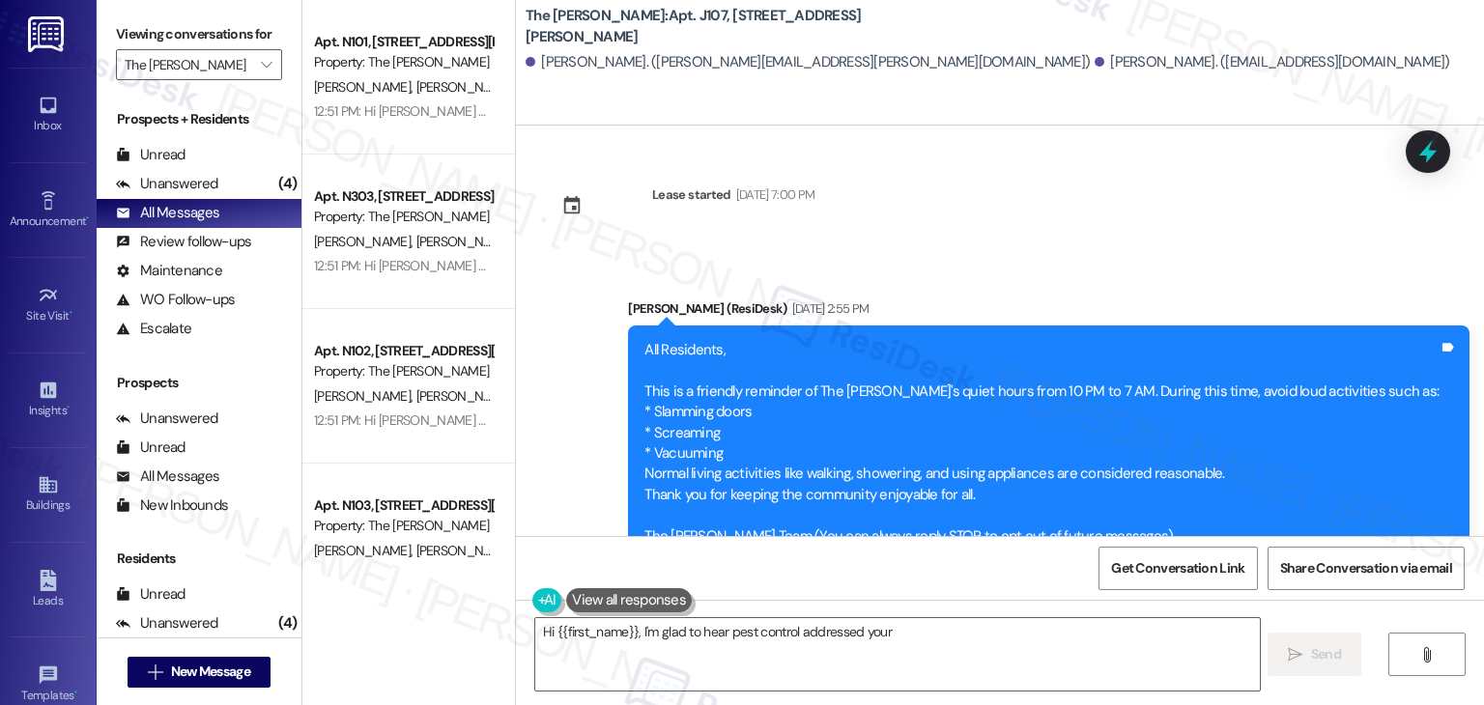
scroll to position [34649, 0]
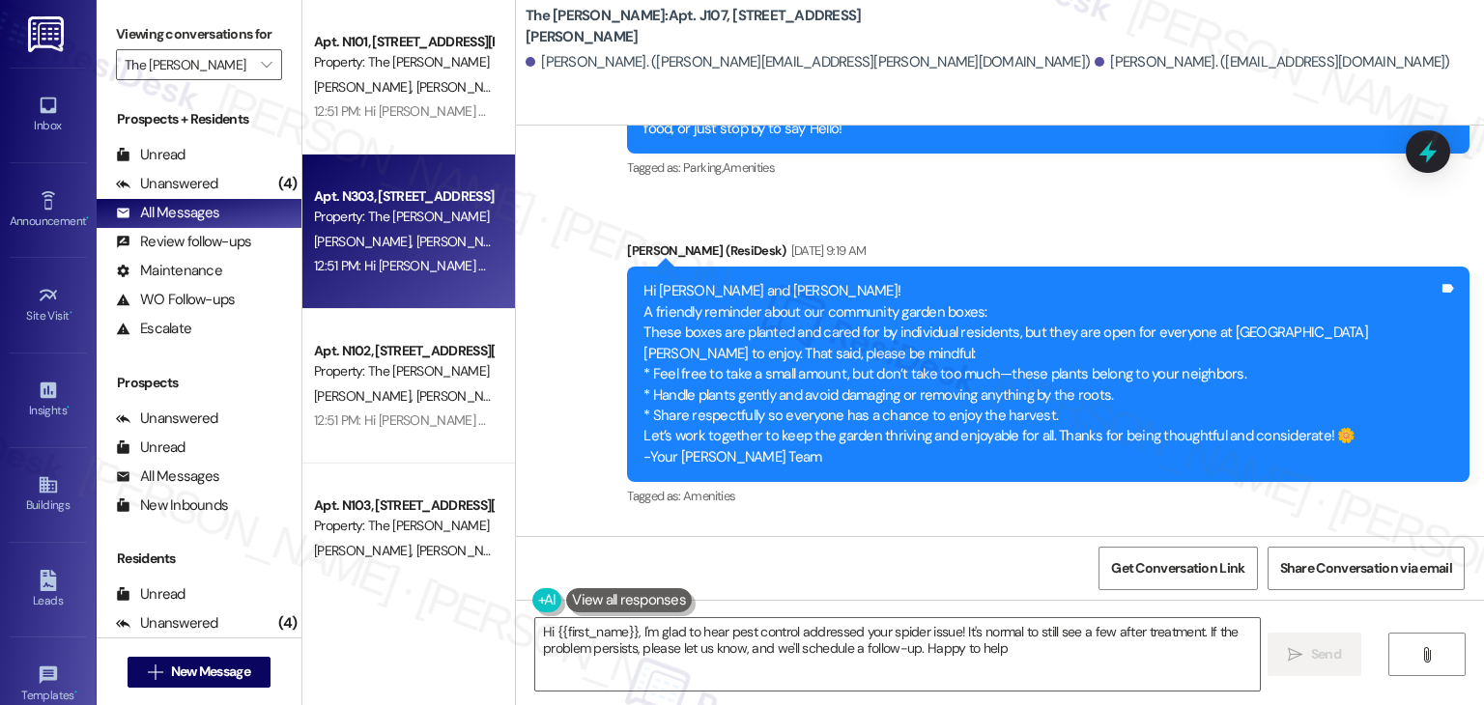
type textarea "Hi {{first_name}}, I'm glad to hear pest control addressed your spider issue! I…"
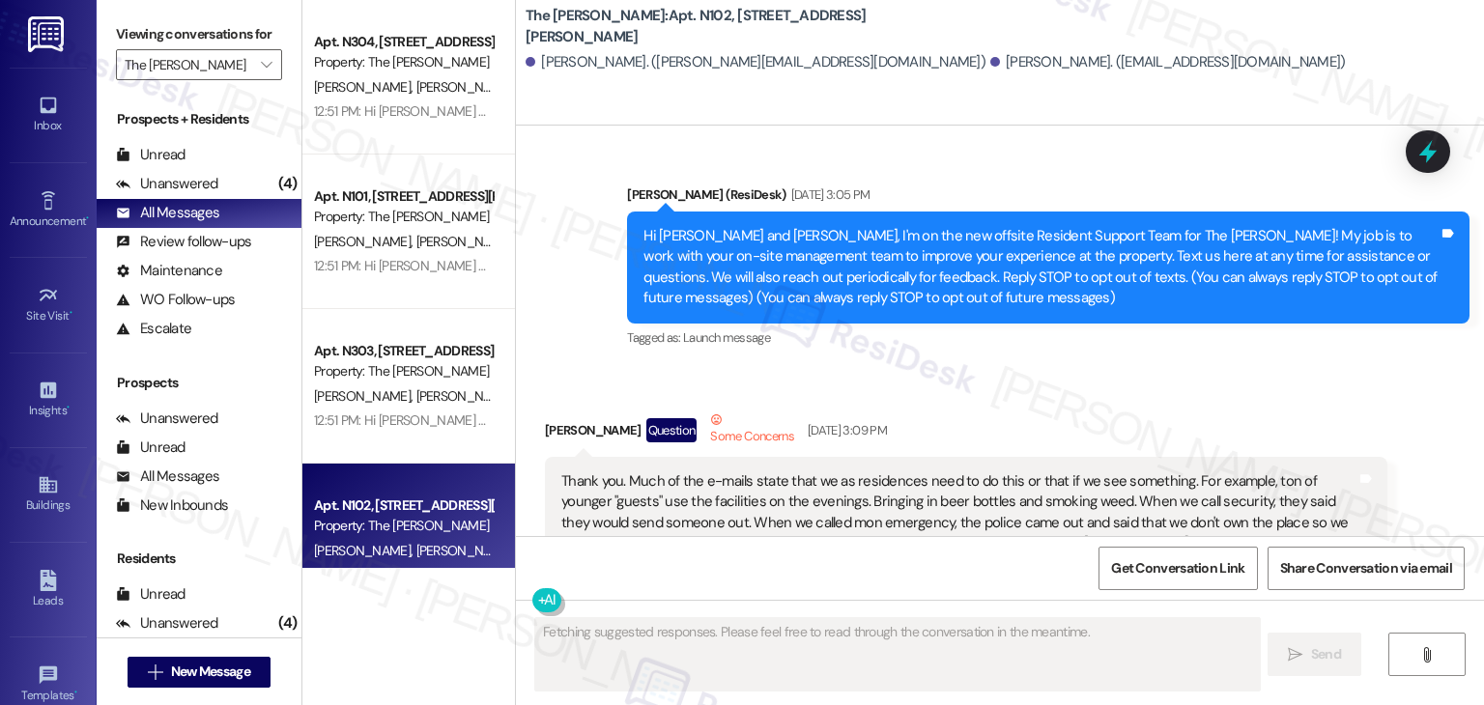
type textarea "Fetching suggested responses. Please feel free to read through the conversation…"
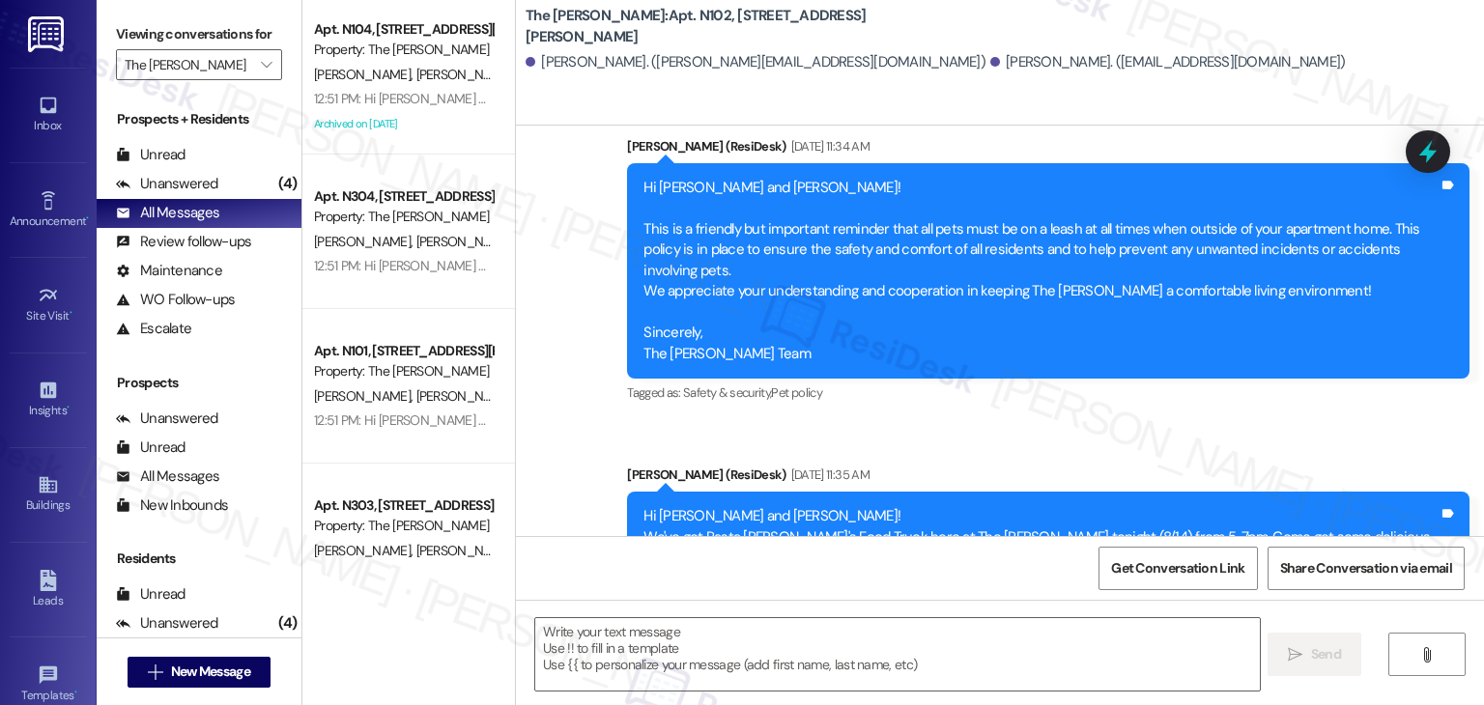
scroll to position [53611, 0]
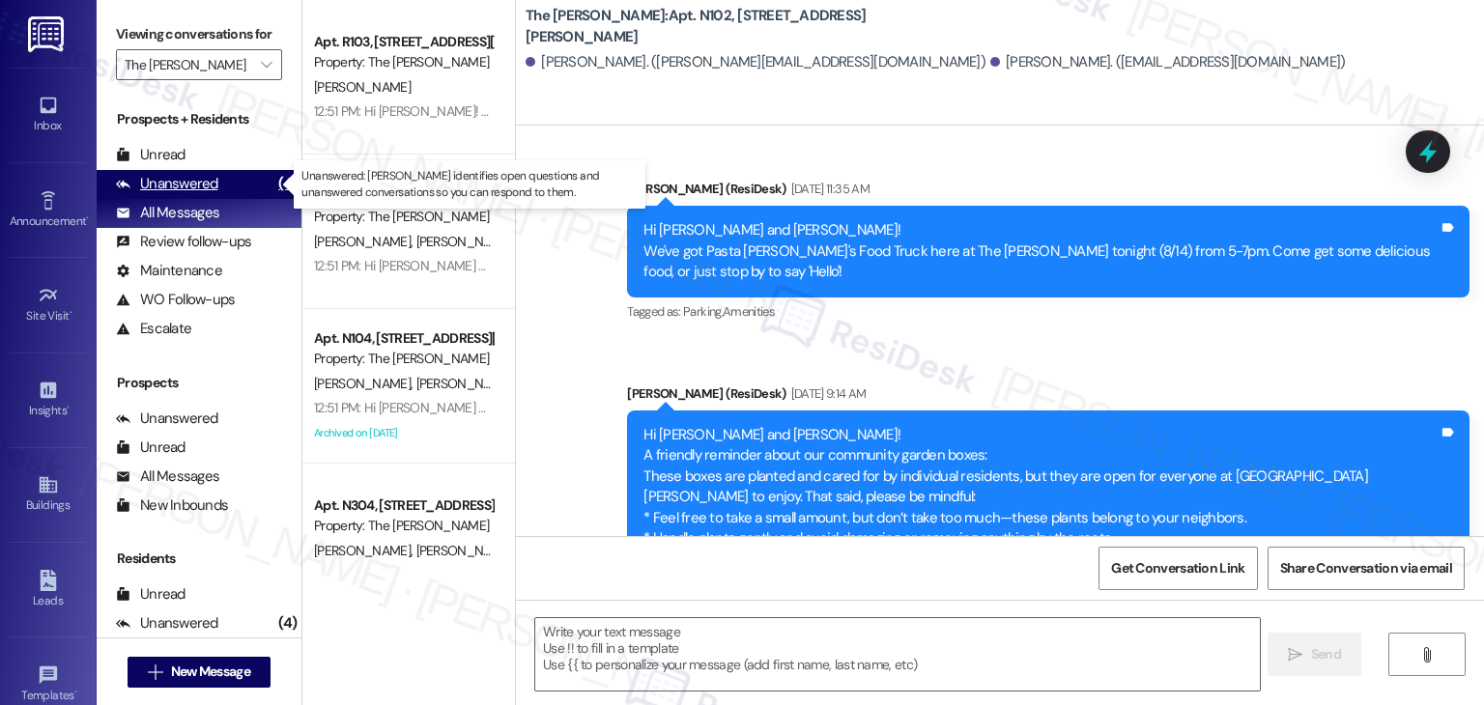
click at [174, 189] on div "Unanswered" at bounding box center [167, 184] width 102 height 20
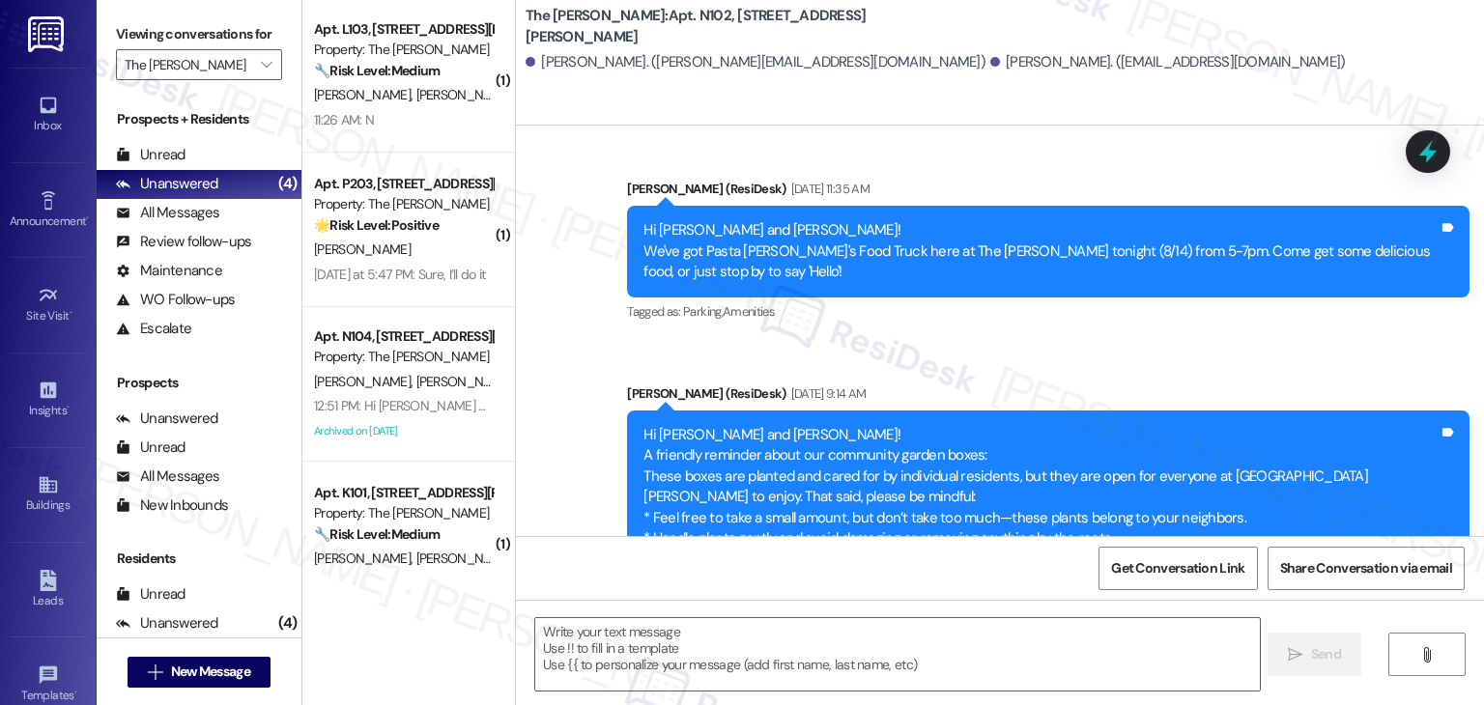
scroll to position [0, 0]
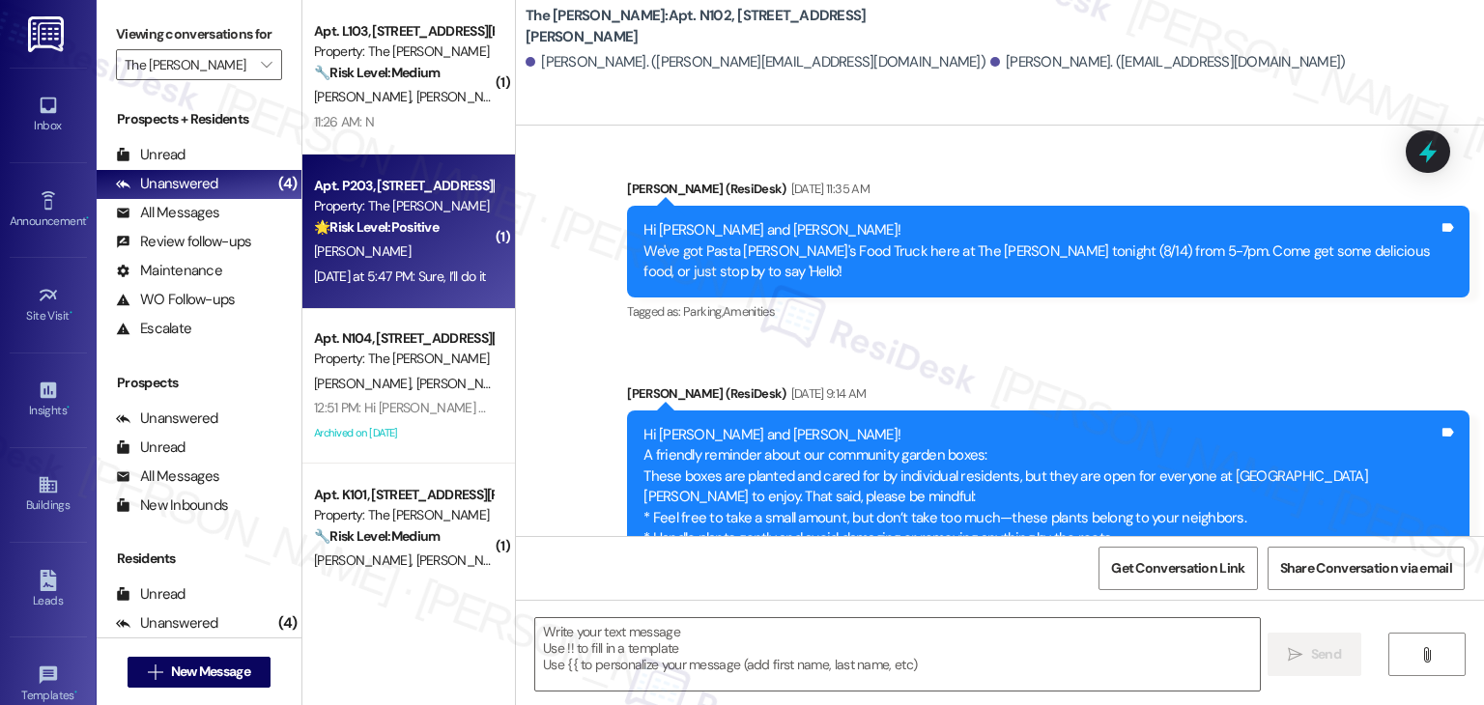
click at [437, 287] on div "Yesterday at 5:47 PM: Sure, I’ll do it Yesterday at 5:47 PM: Sure, I’ll do it" at bounding box center [403, 277] width 183 height 24
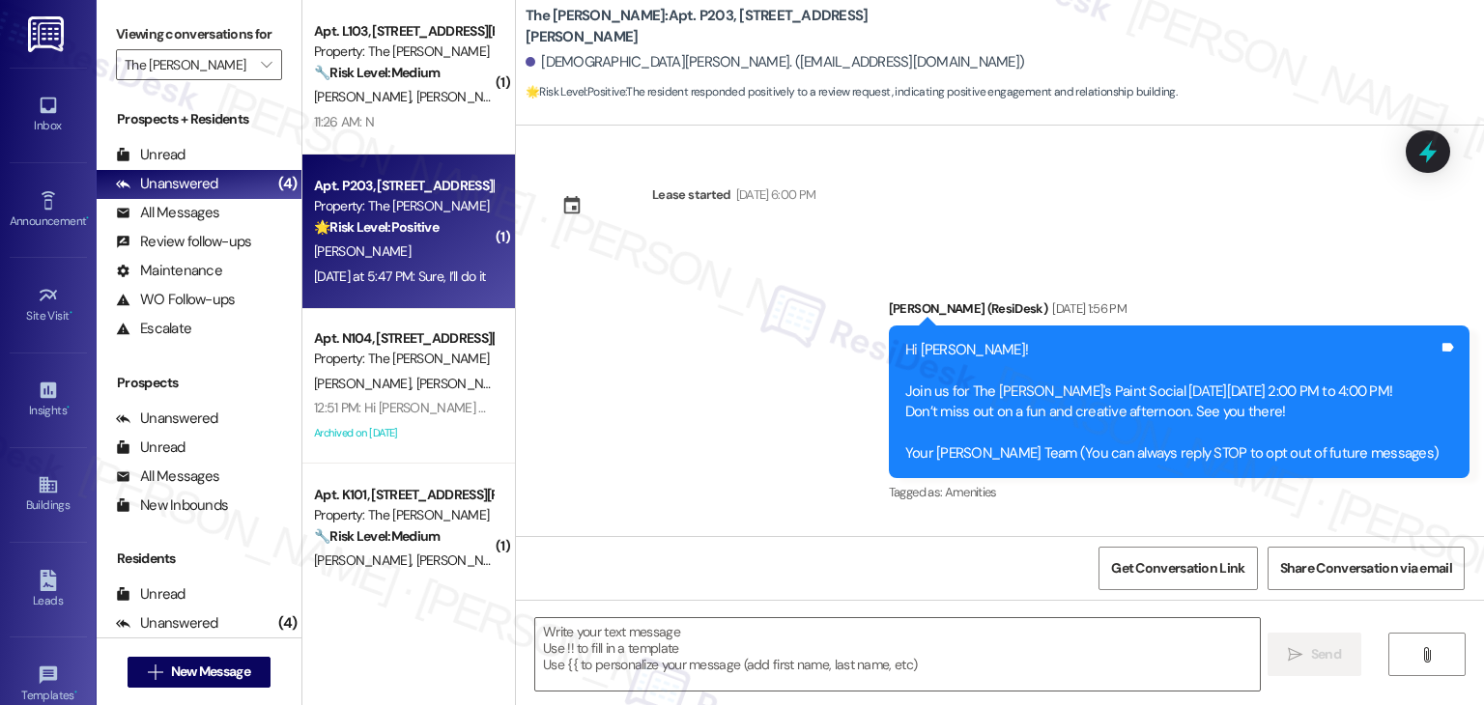
scroll to position [9279, 0]
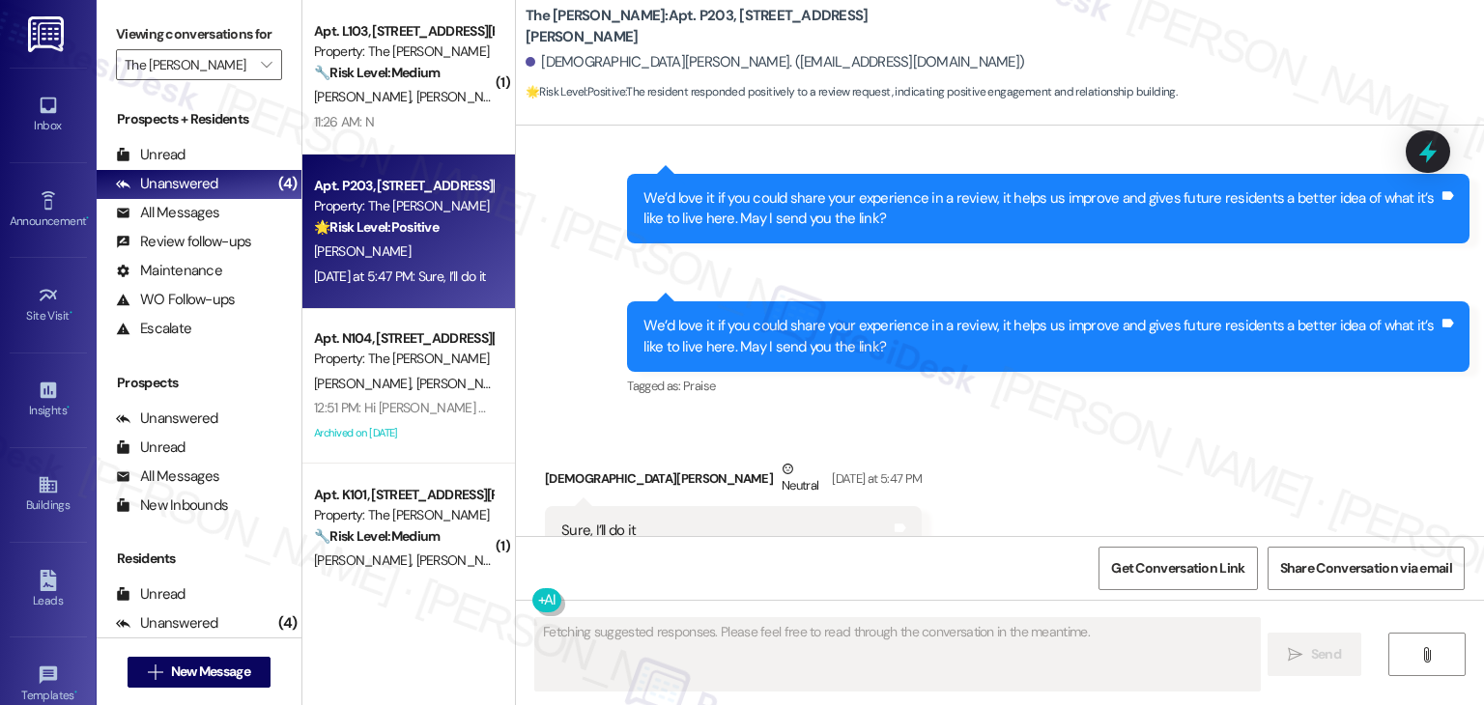
click at [1001, 429] on div "Received via SMS Christen Aspell Neutral Yesterday at 5:47 PM Sure, I’ll do it …" at bounding box center [1000, 507] width 968 height 184
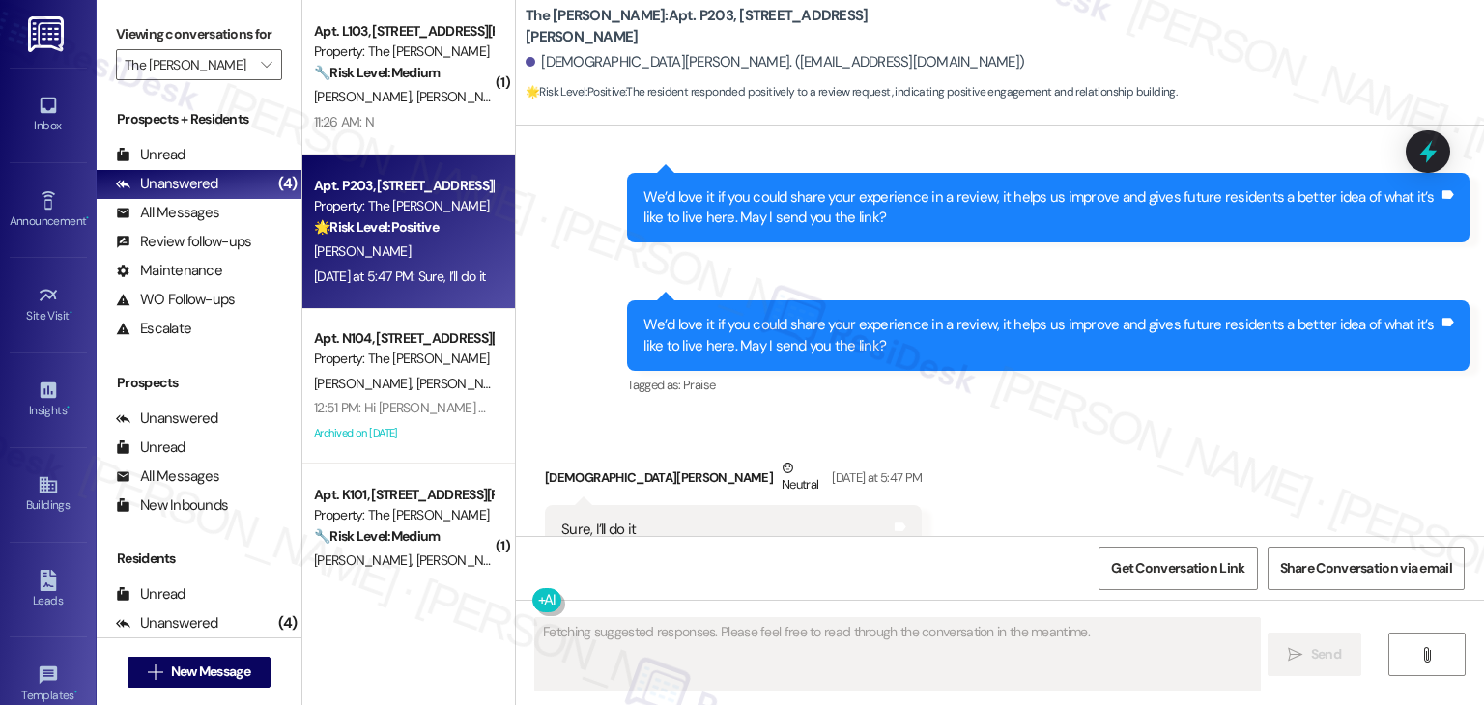
click at [1001, 428] on div "Received via SMS Christen Aspell Neutral Yesterday at 5:47 PM Sure, I’ll do it …" at bounding box center [1000, 506] width 968 height 184
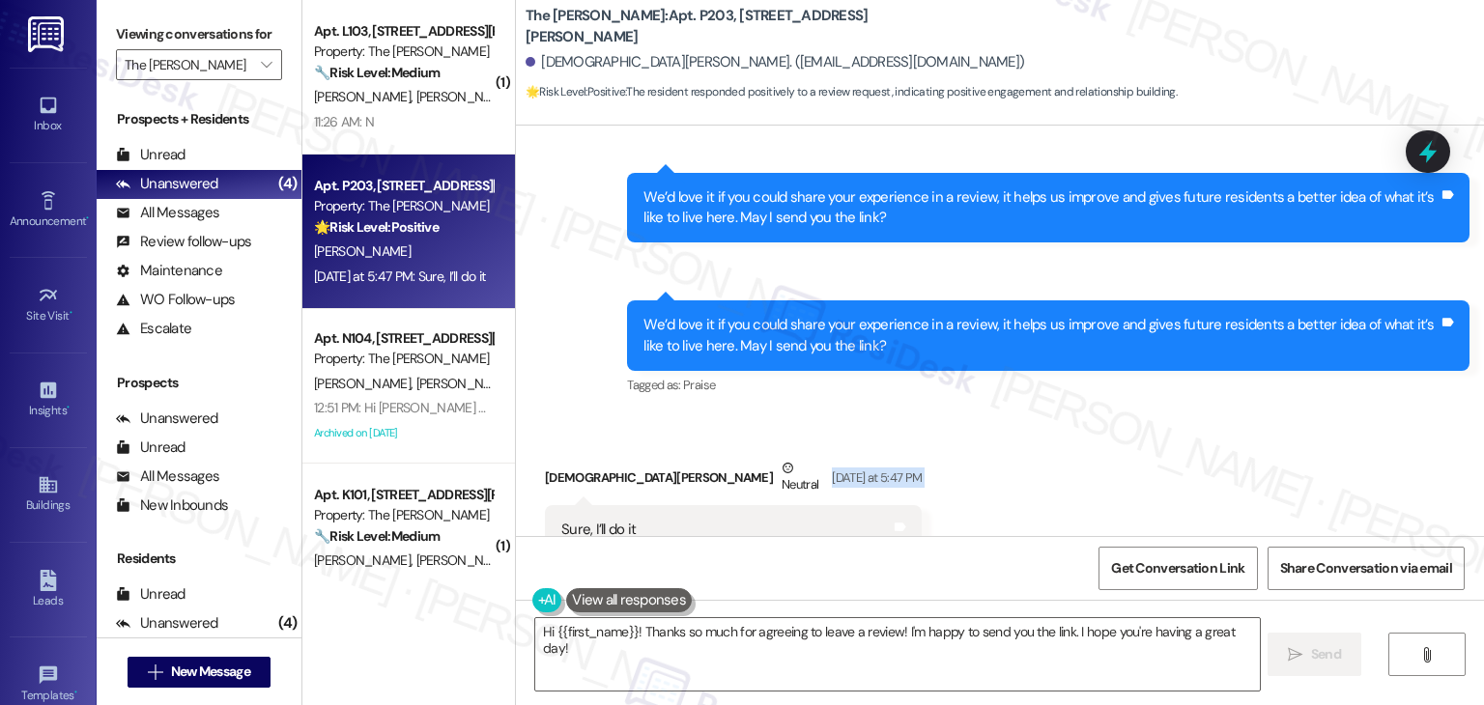
click at [1001, 428] on div "Received via SMS Christen Aspell Neutral Yesterday at 5:47 PM Sure, I’ll do it …" at bounding box center [1000, 506] width 968 height 184
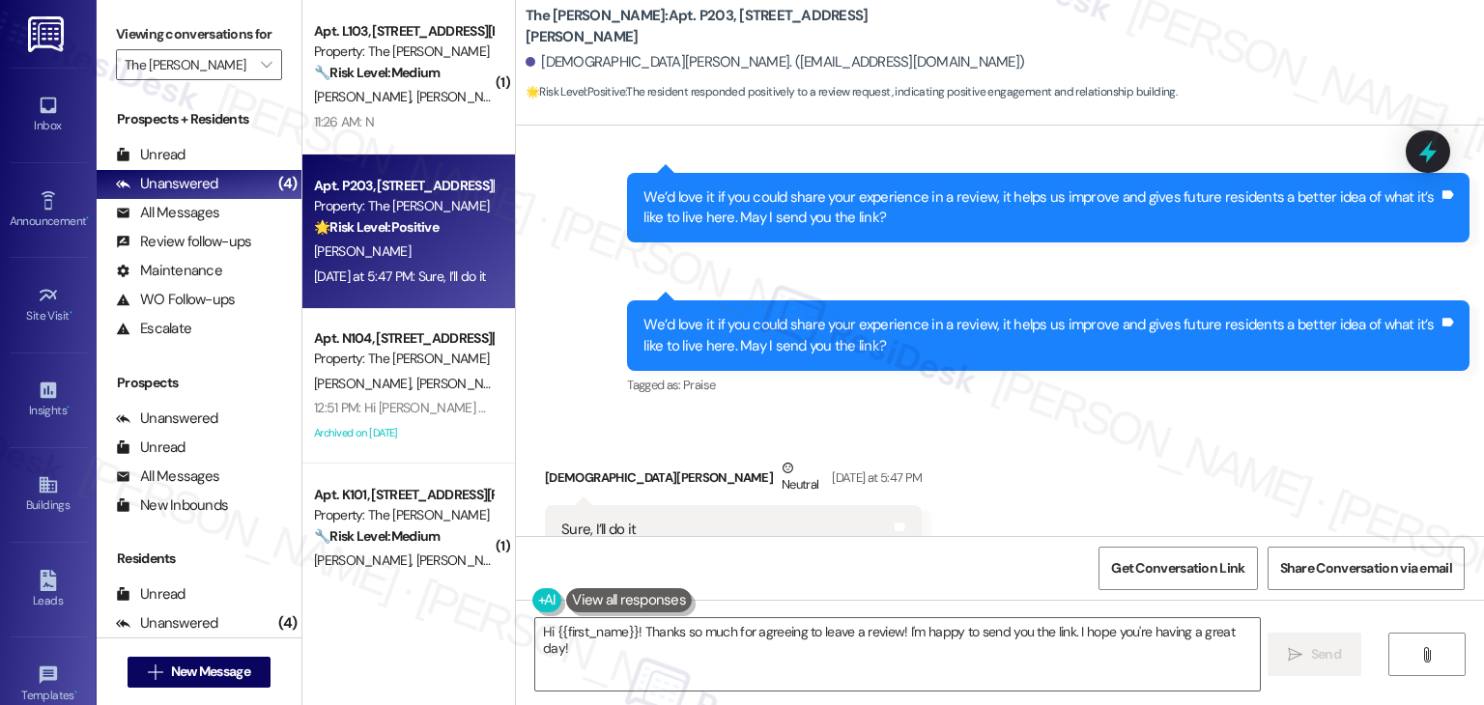
click at [1036, 444] on div "Received via SMS Christen Aspell Neutral Yesterday at 5:47 PM Sure, I’ll do it …" at bounding box center [1000, 506] width 968 height 184
click at [1252, 631] on textarea "Hi {{first_name}}! Thanks so much for agreeing to leave a review! I'm happy to …" at bounding box center [897, 654] width 724 height 72
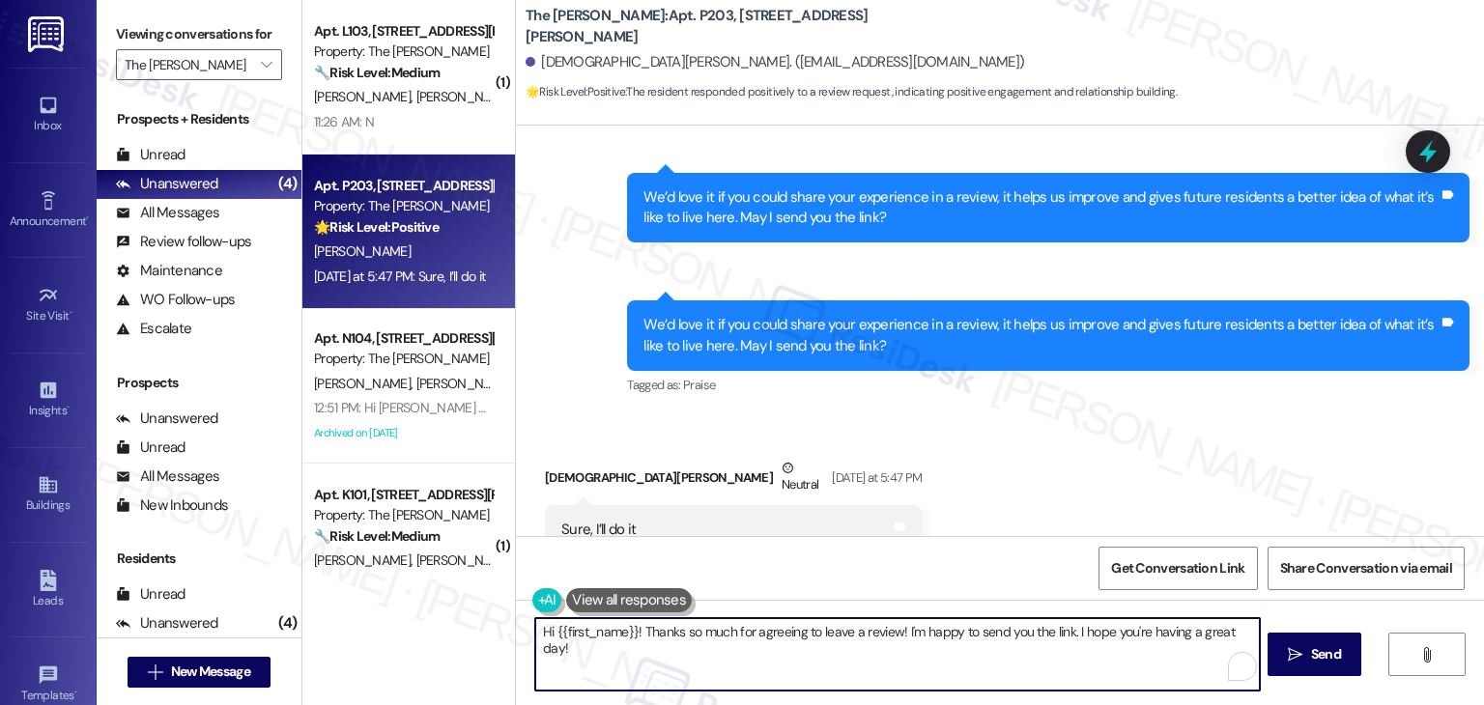
paste textarea "Here’s the link to the review page:"
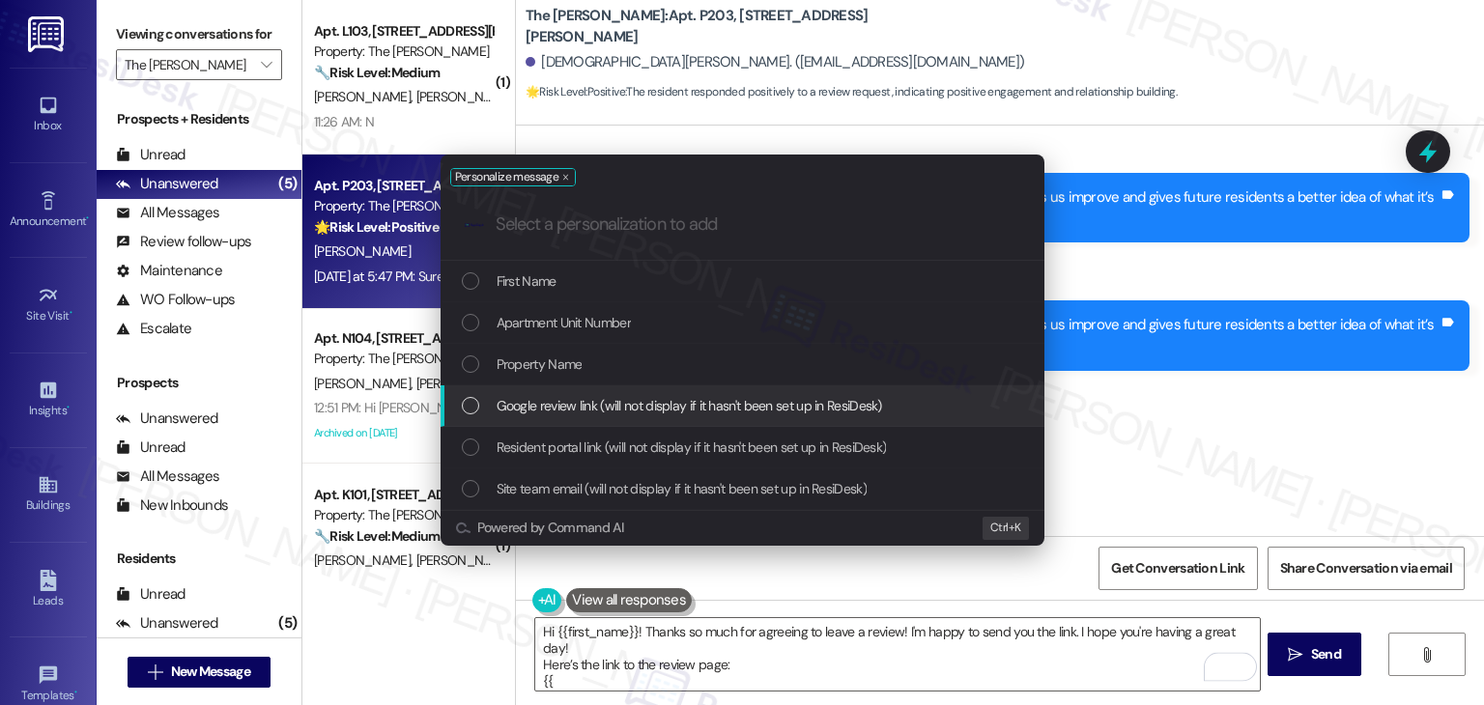
click at [468, 406] on div "List of options" at bounding box center [470, 405] width 17 height 17
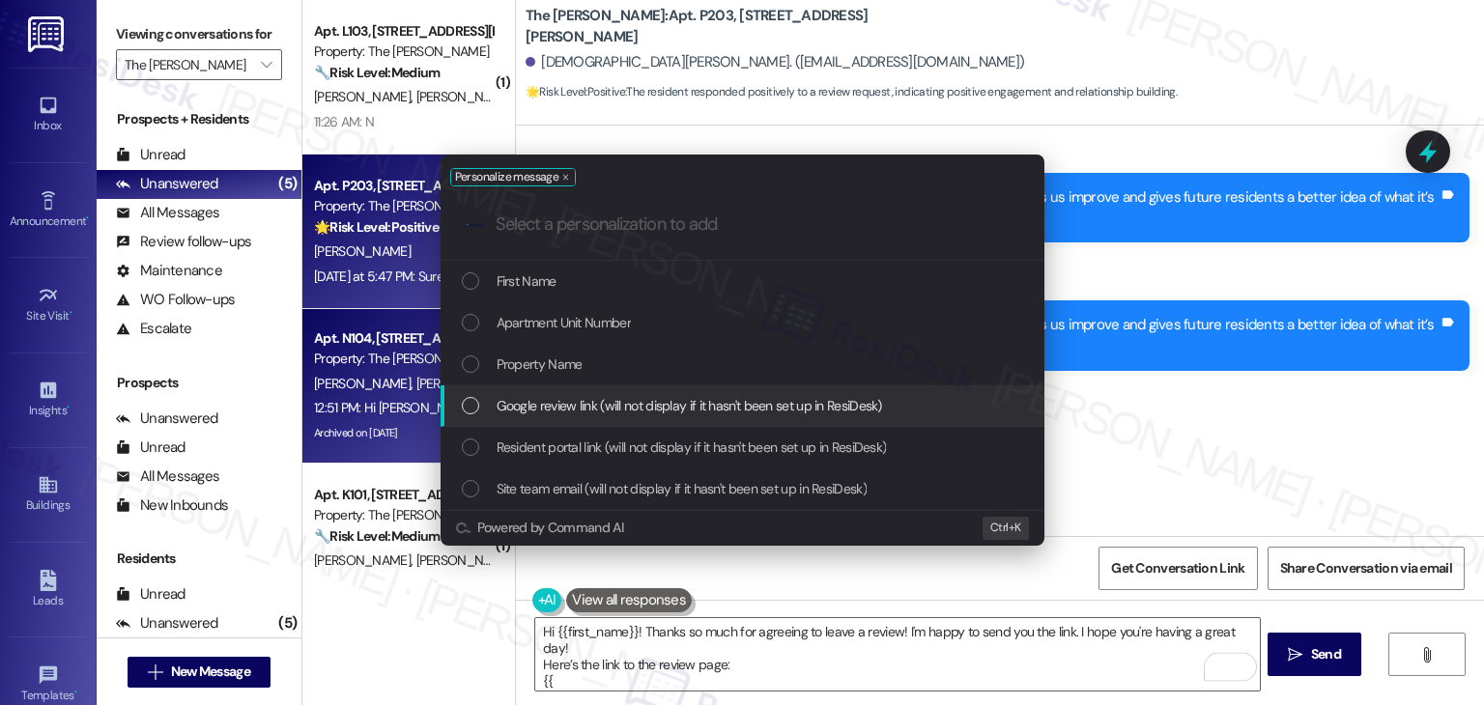
type textarea "Hi {{first_name}}! Thanks so much for agreeing to leave a review! I'm happy to …"
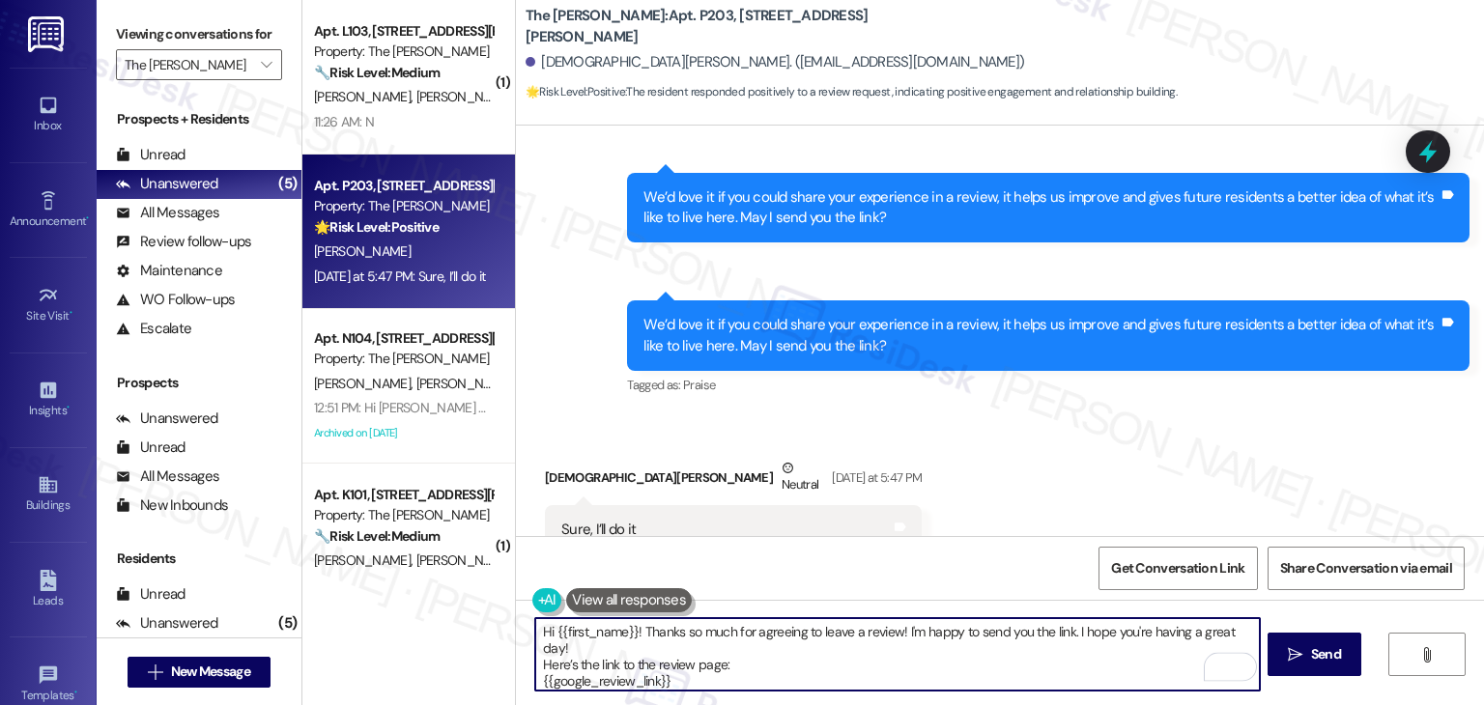
click at [914, 661] on textarea "Hi {{first_name}}! Thanks so much for agreeing to leave a review! I'm happy to …" at bounding box center [897, 654] width 724 height 72
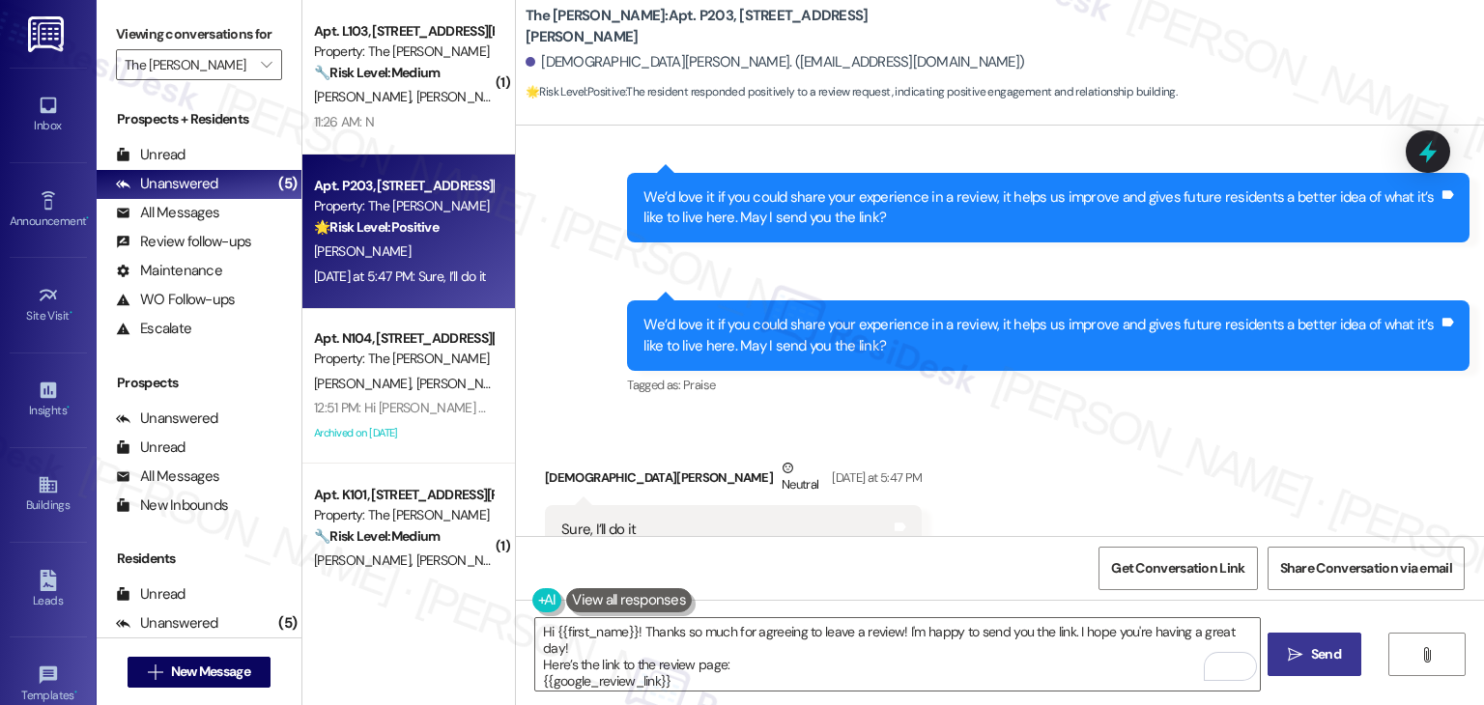
click at [1322, 653] on span "Send" at bounding box center [1326, 654] width 30 height 20
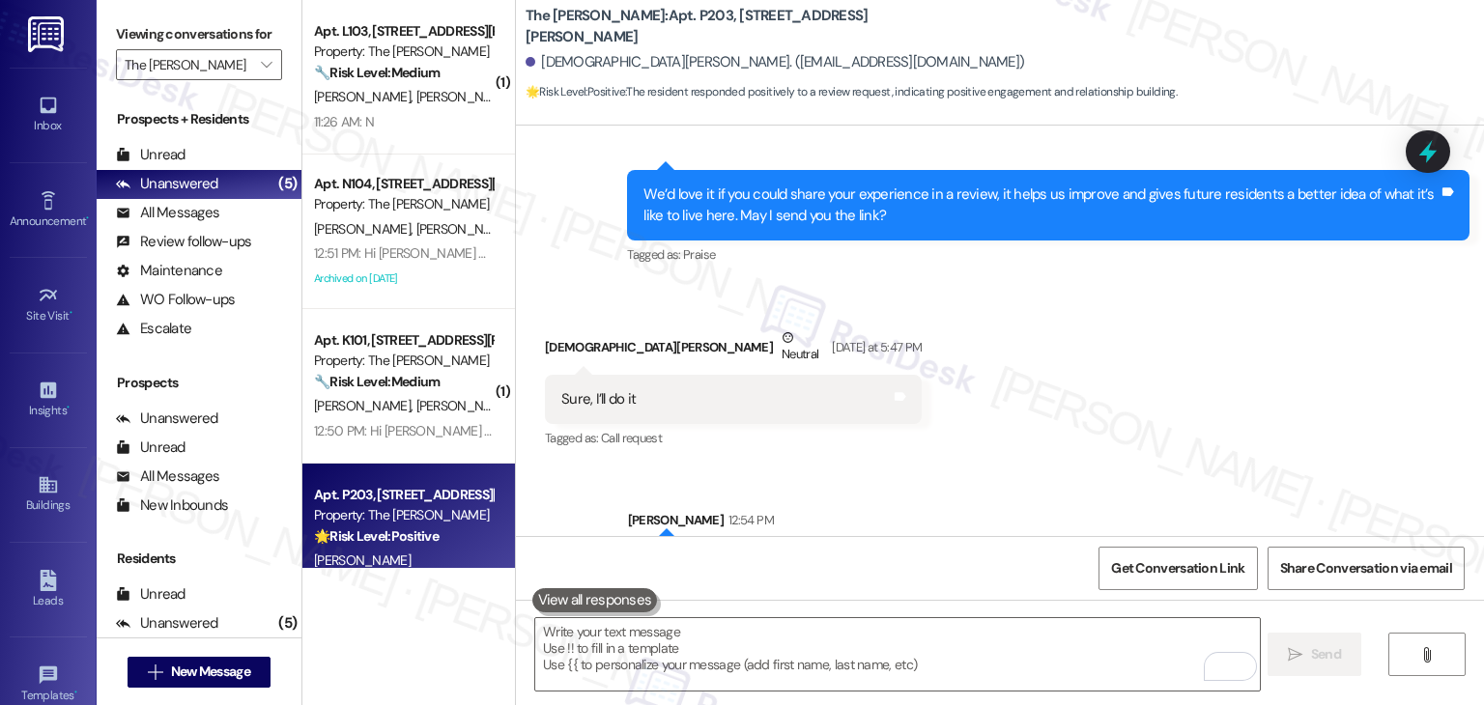
scroll to position [9456, 0]
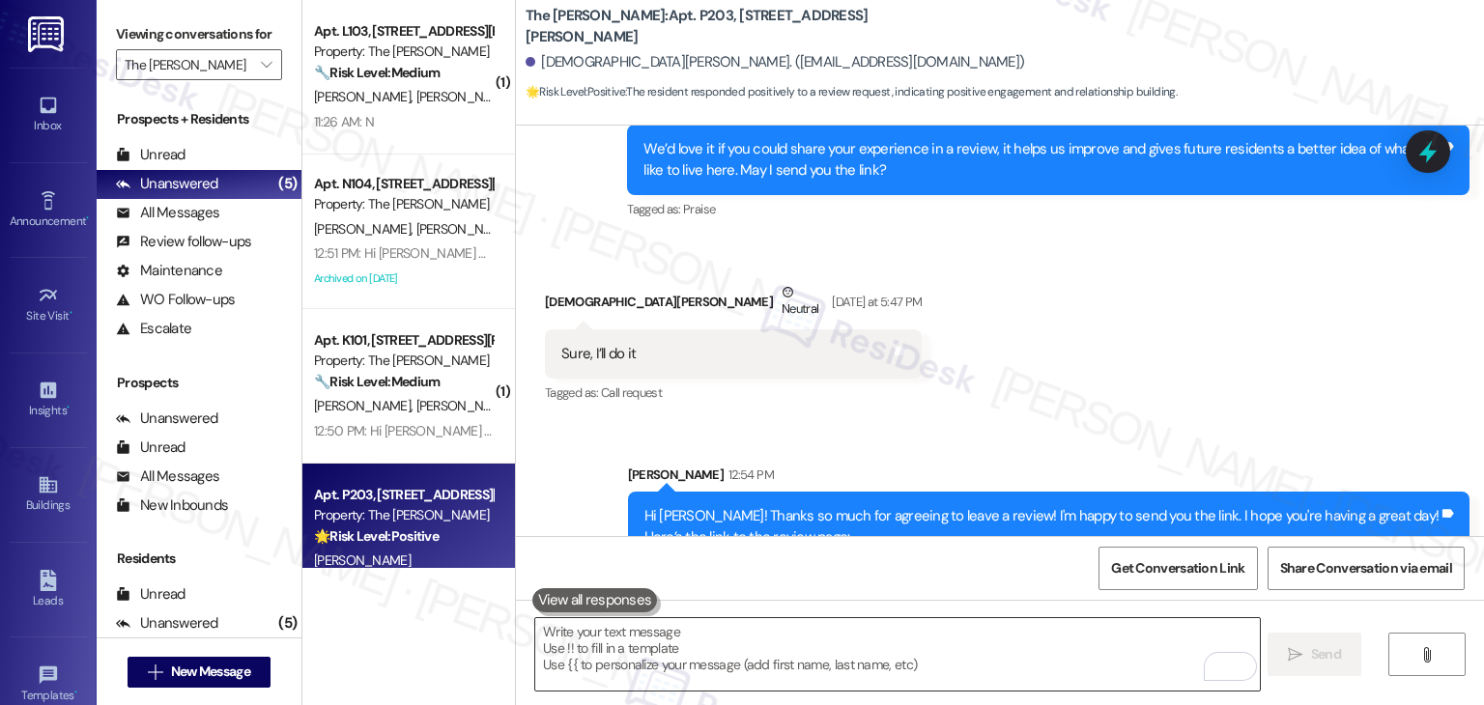
click at [921, 635] on textarea "To enrich screen reader interactions, please activate Accessibility in Grammarl…" at bounding box center [897, 654] width 724 height 72
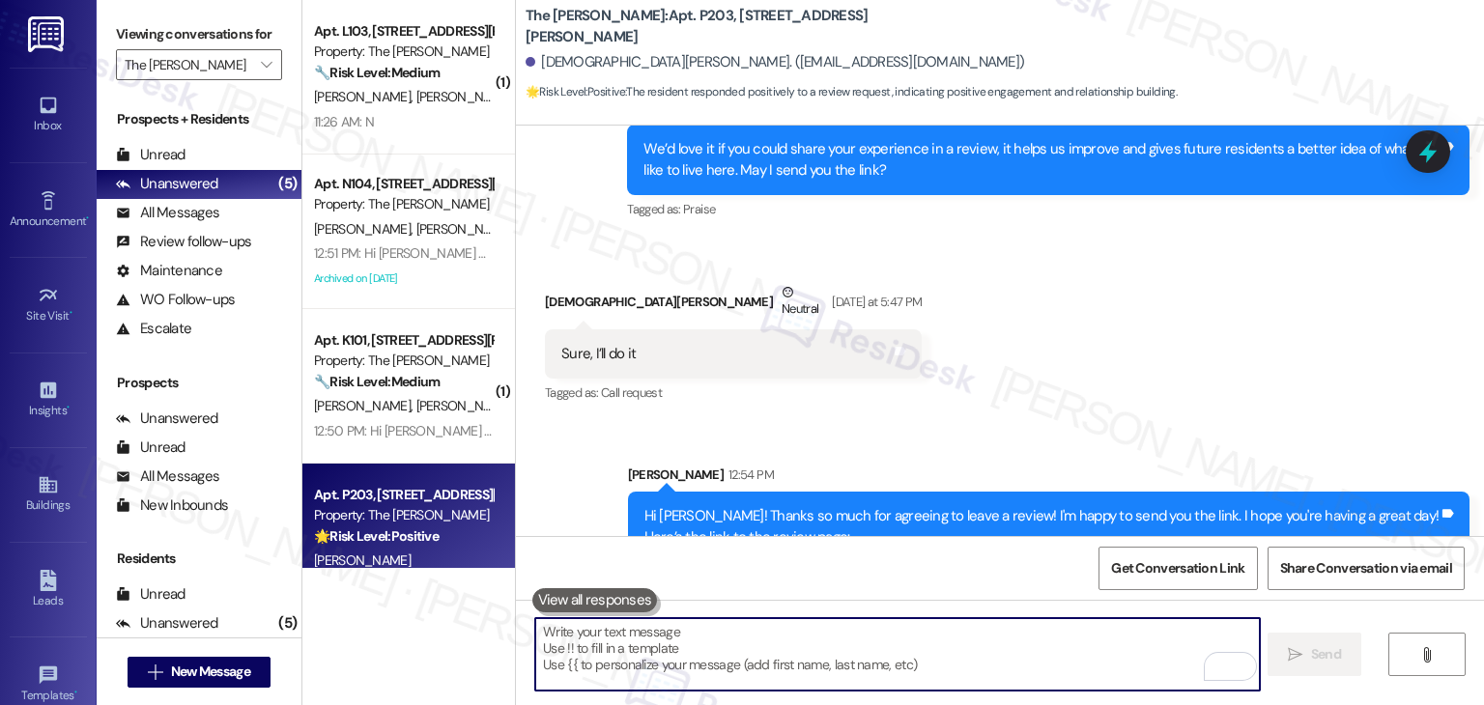
paste textarea "Kindly inform us once the review is complete so we can share it with the team. …"
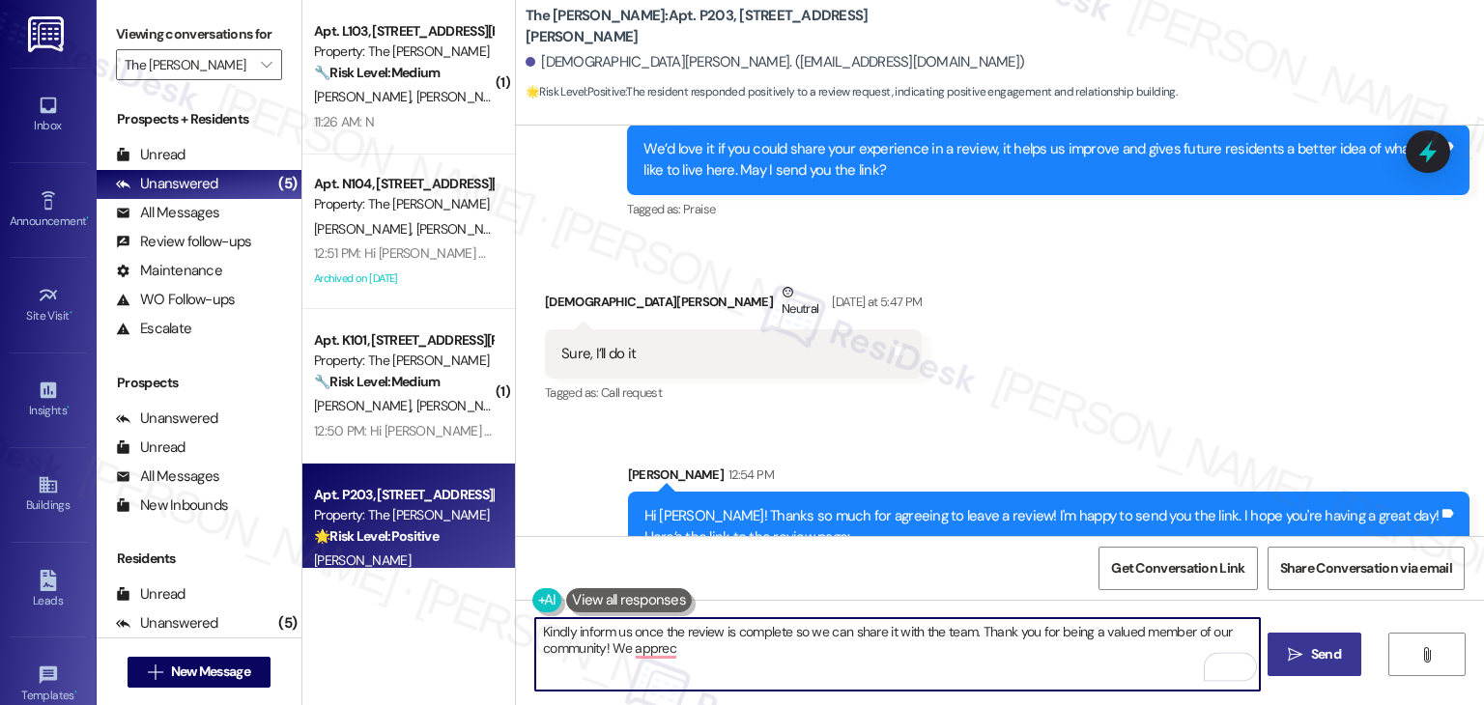
type textarea "Kindly inform us once the review is complete so we can share it with the team. …"
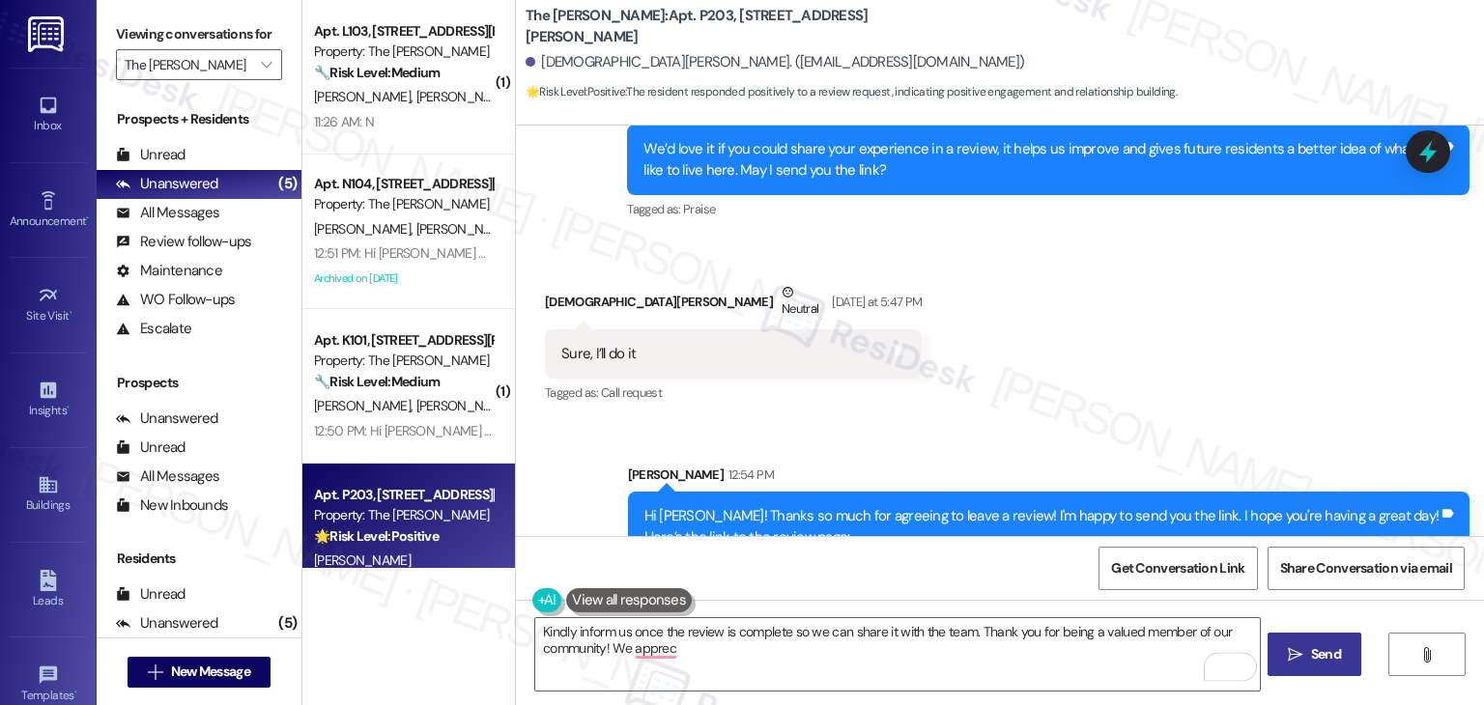
click at [1320, 658] on span "Send" at bounding box center [1326, 654] width 30 height 20
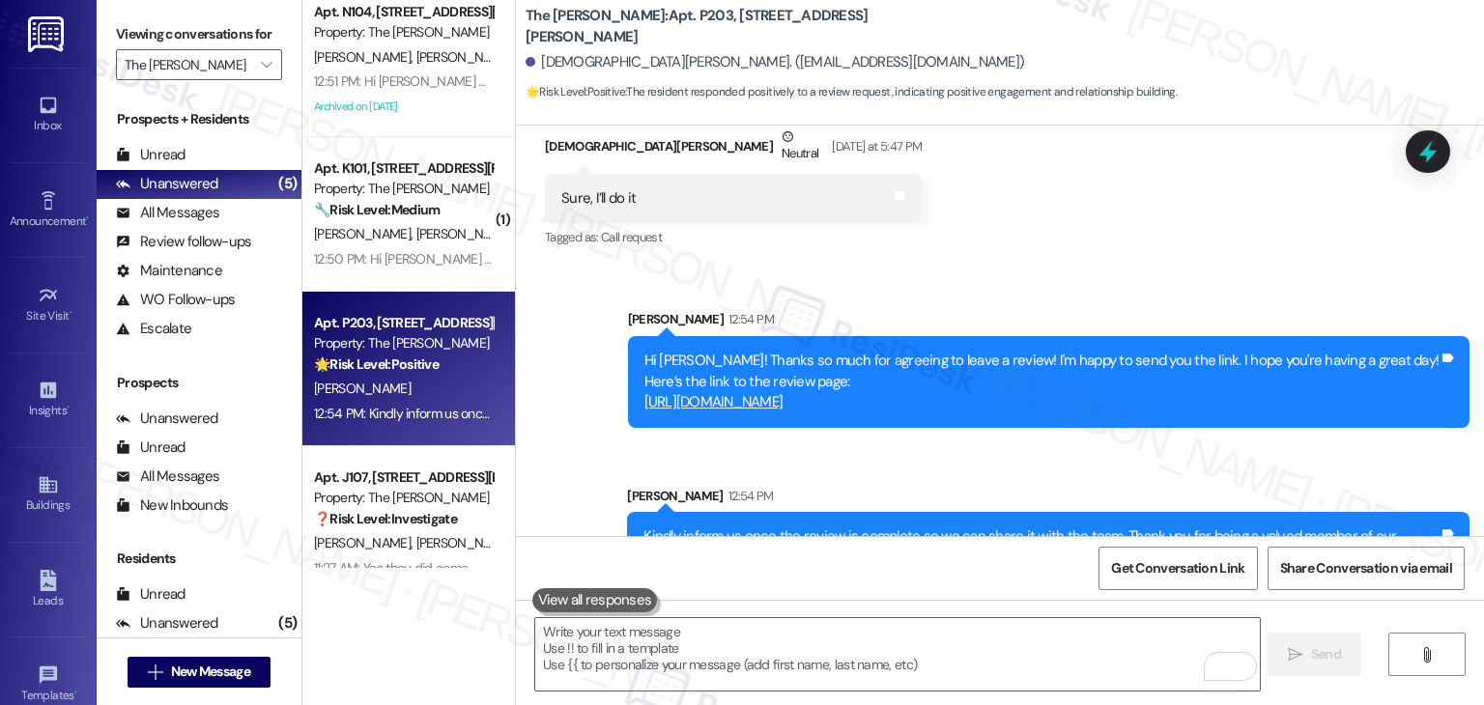
scroll to position [205, 0]
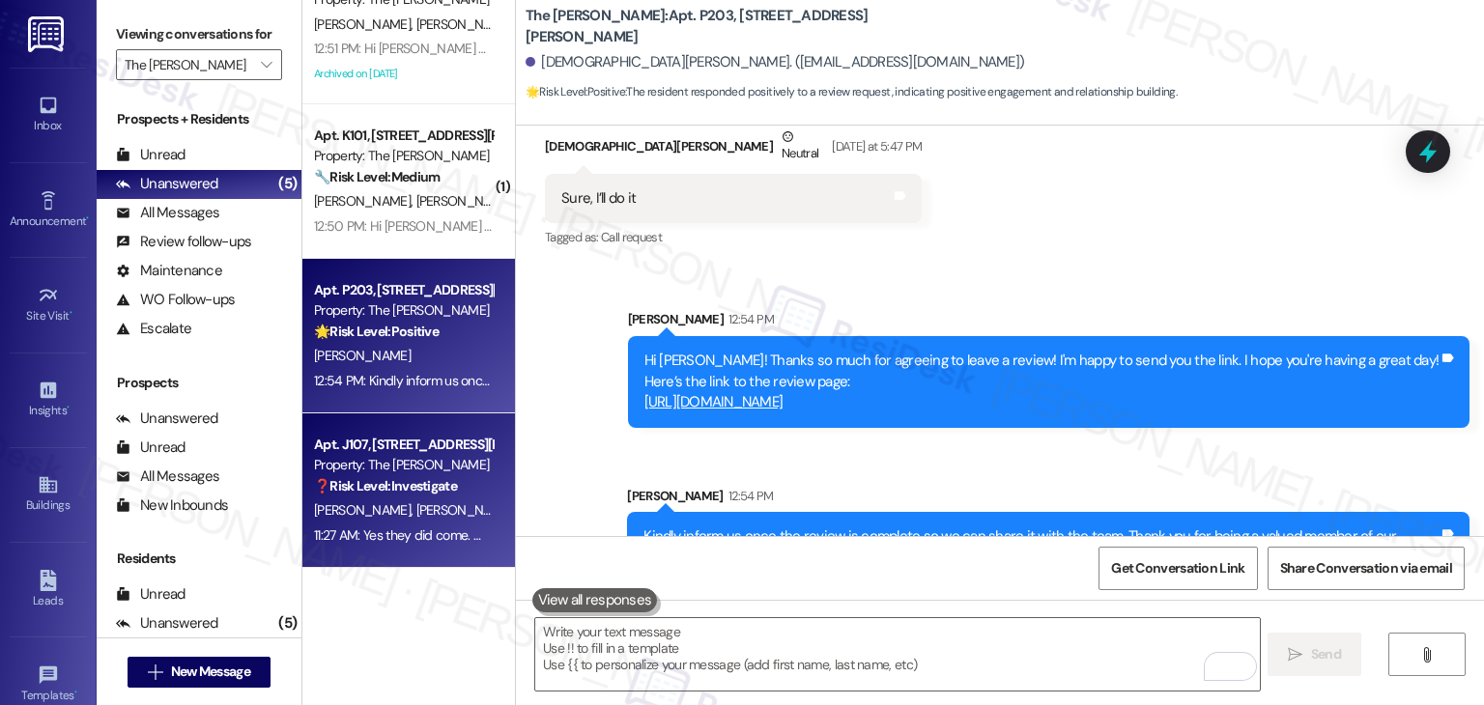
click at [425, 553] on div "Apt. J107, 225-J S. Linder Rd Property: The Clara ❓ Risk Level: Investigate R. …" at bounding box center [408, 490] width 213 height 155
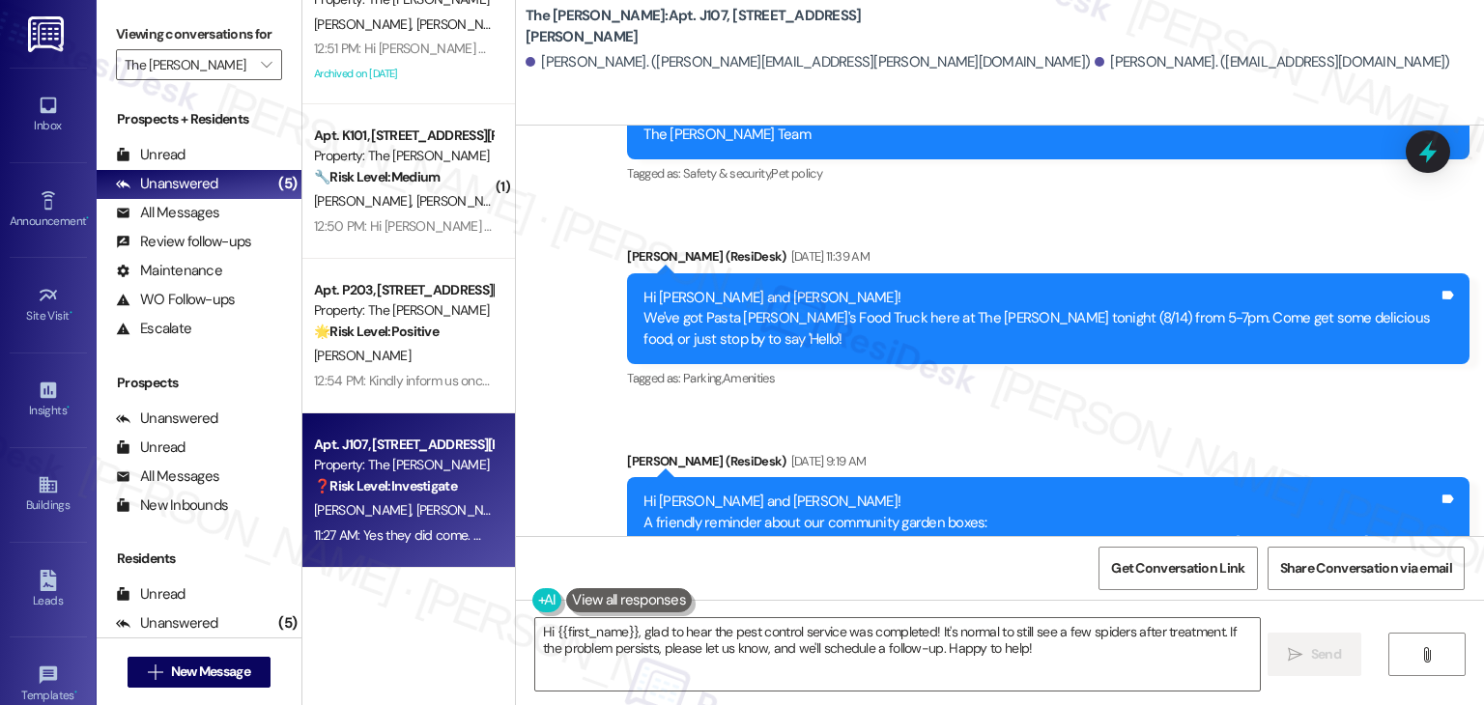
scroll to position [34650, 0]
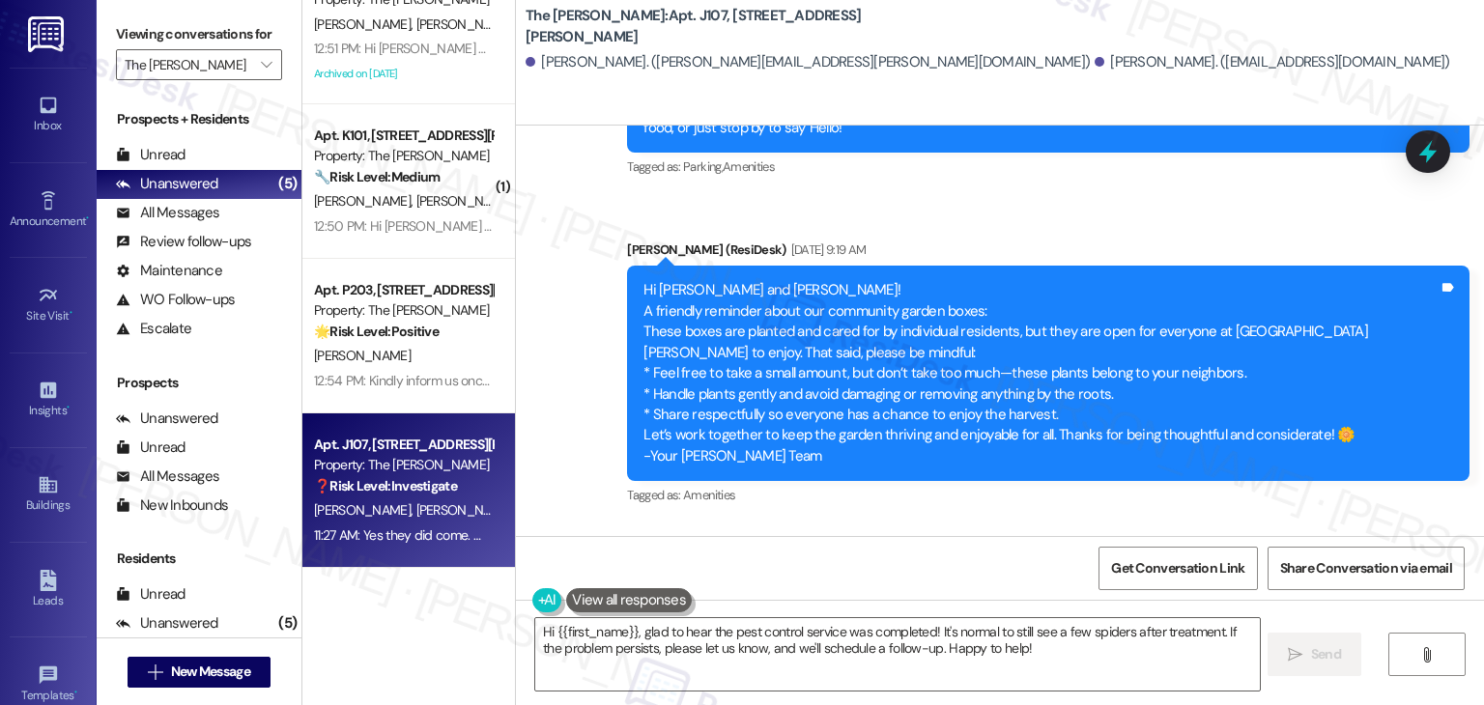
drag, startPoint x: 742, startPoint y: 298, endPoint x: 627, endPoint y: 270, distance: 118.3
click at [627, 595] on div "Hi Rachael and Jasen! I'm checking in on your latest work order (Pest control -…" at bounding box center [1048, 630] width 842 height 71
copy div "Hi Rachael and Jasen! I'm checking in on your latest work order (Pest control -…"
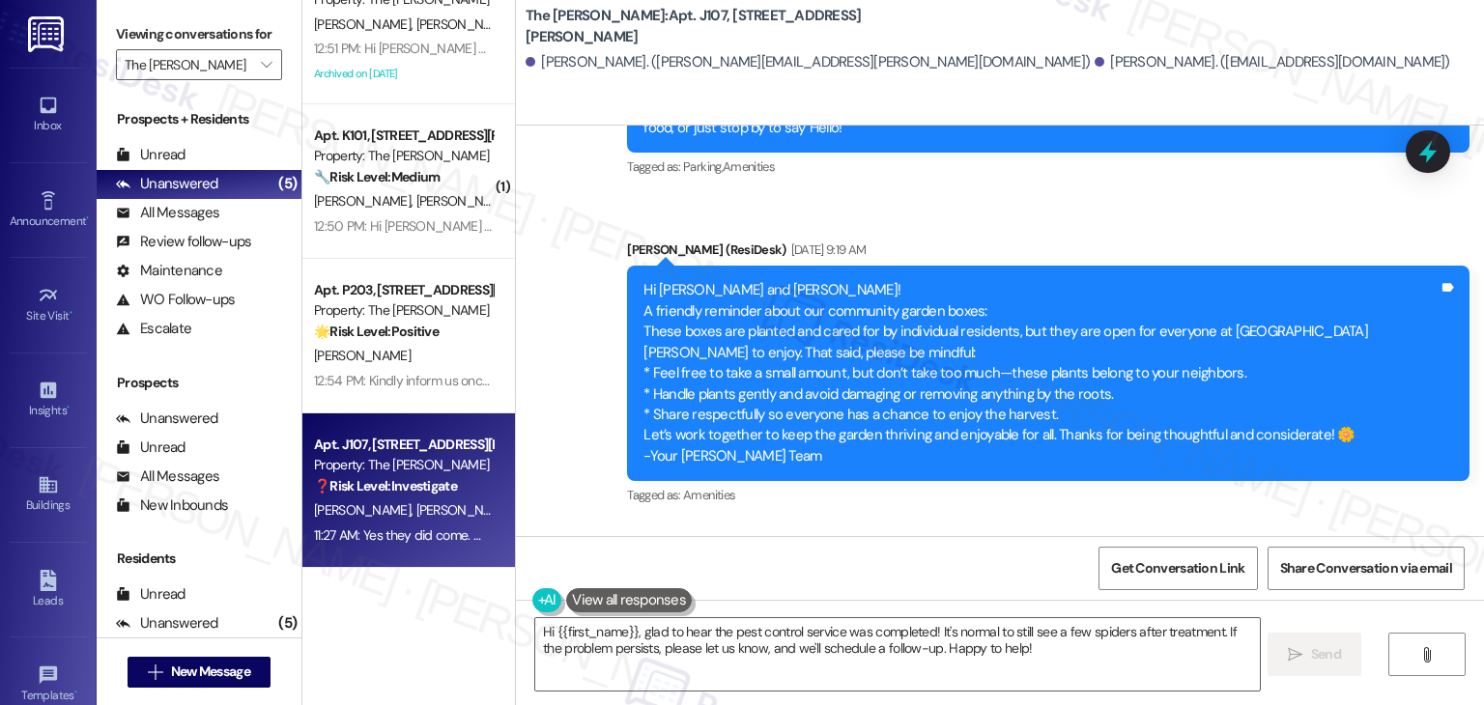
copy div "Yes they did come. We have seen a couple spiders today but since they came we h…"
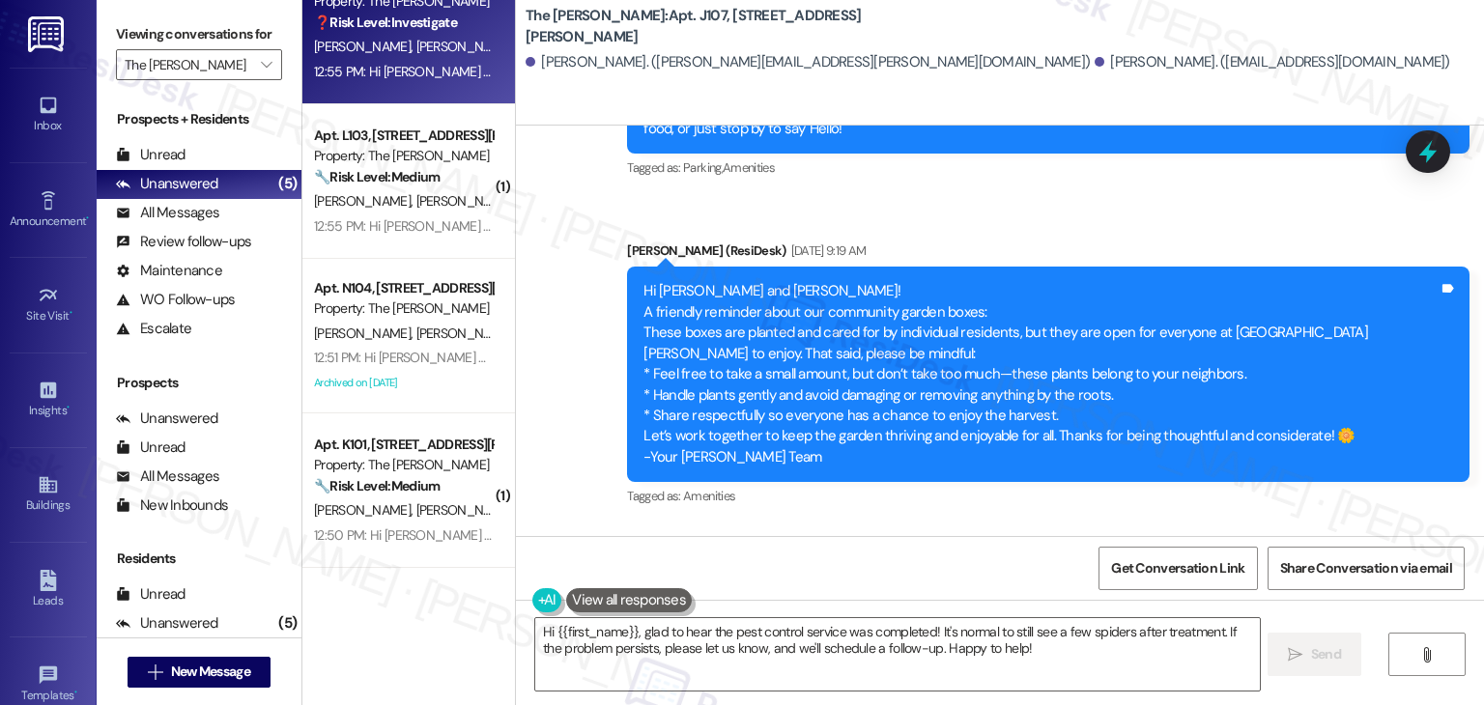
scroll to position [34951, 0]
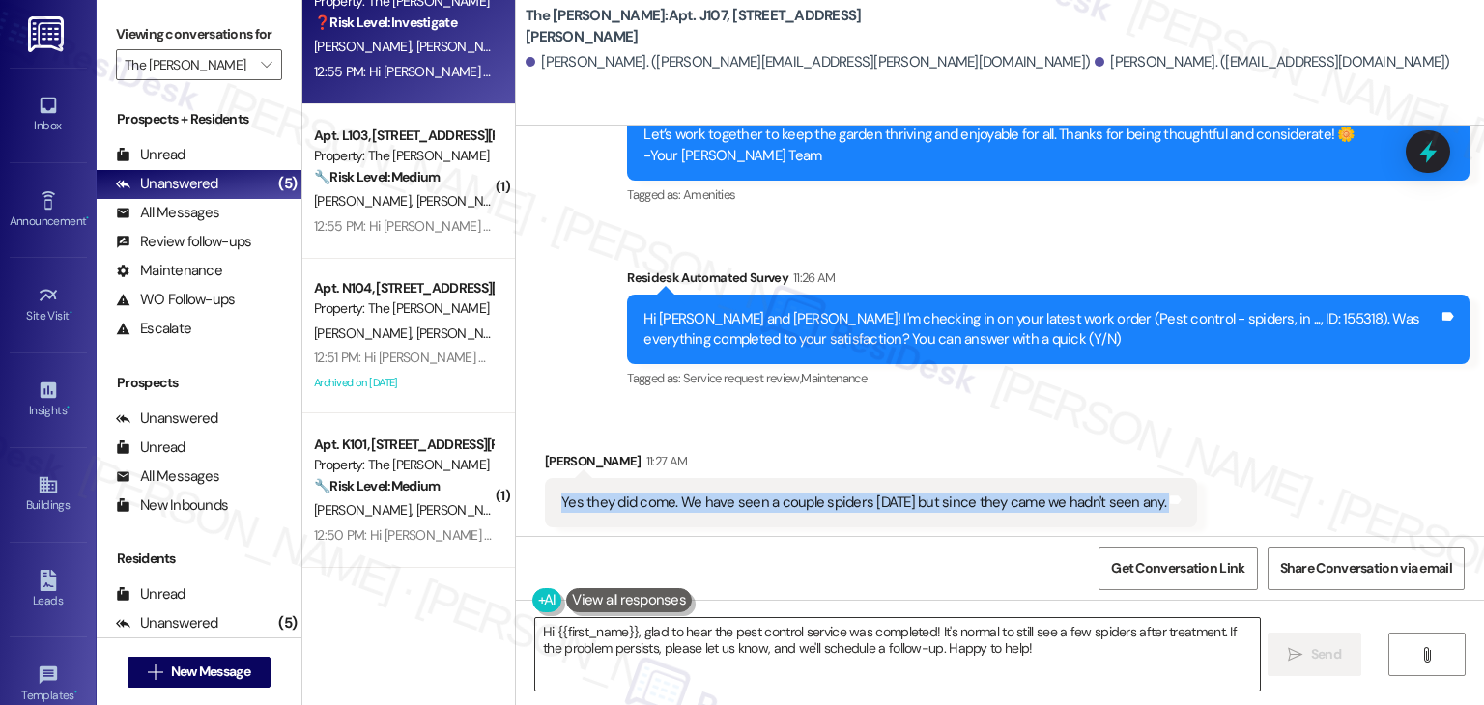
click at [773, 637] on textarea "Hi {{first_name}}, glad to hear the pest control service was completed! It's no…" at bounding box center [897, 654] width 724 height 72
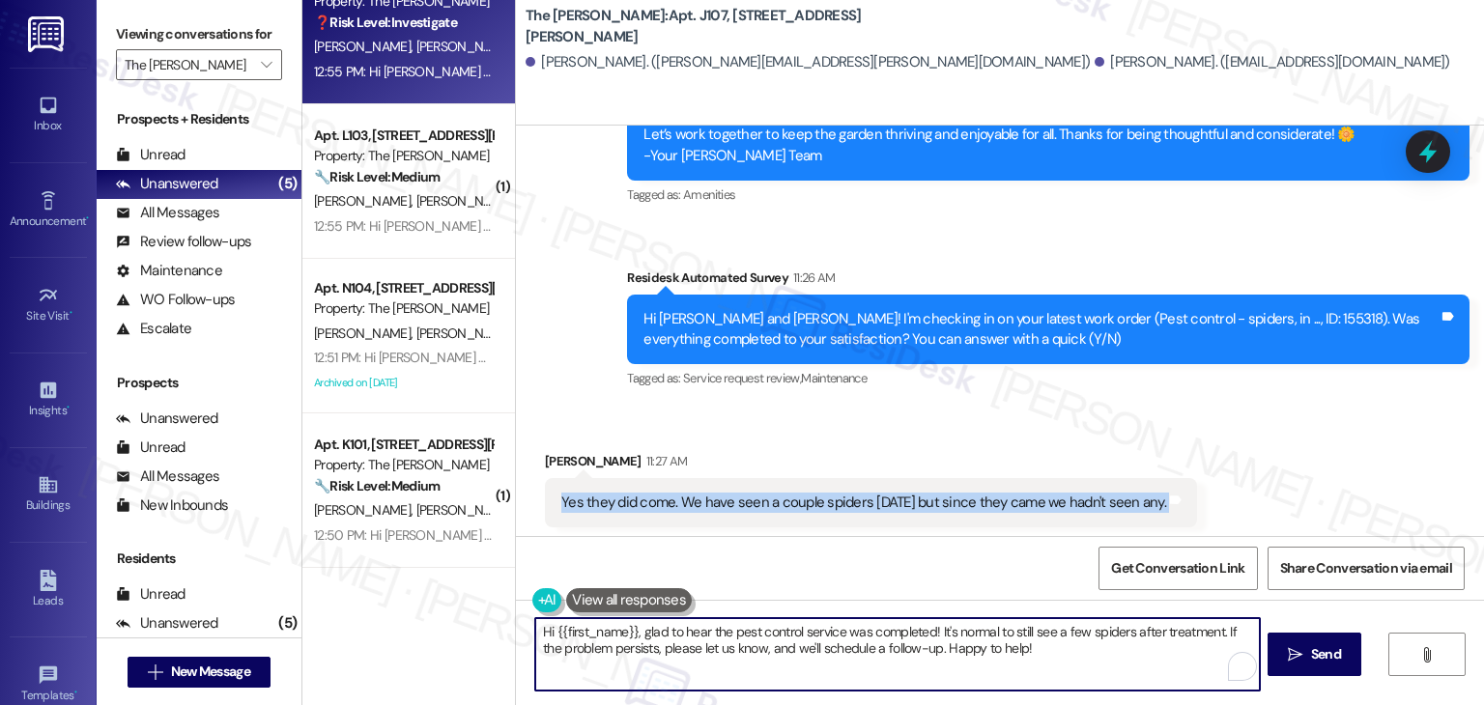
click at [773, 637] on textarea "Hi {{first_name}}, glad to hear the pest control service was completed! It's no…" at bounding box center [897, 654] width 724 height 72
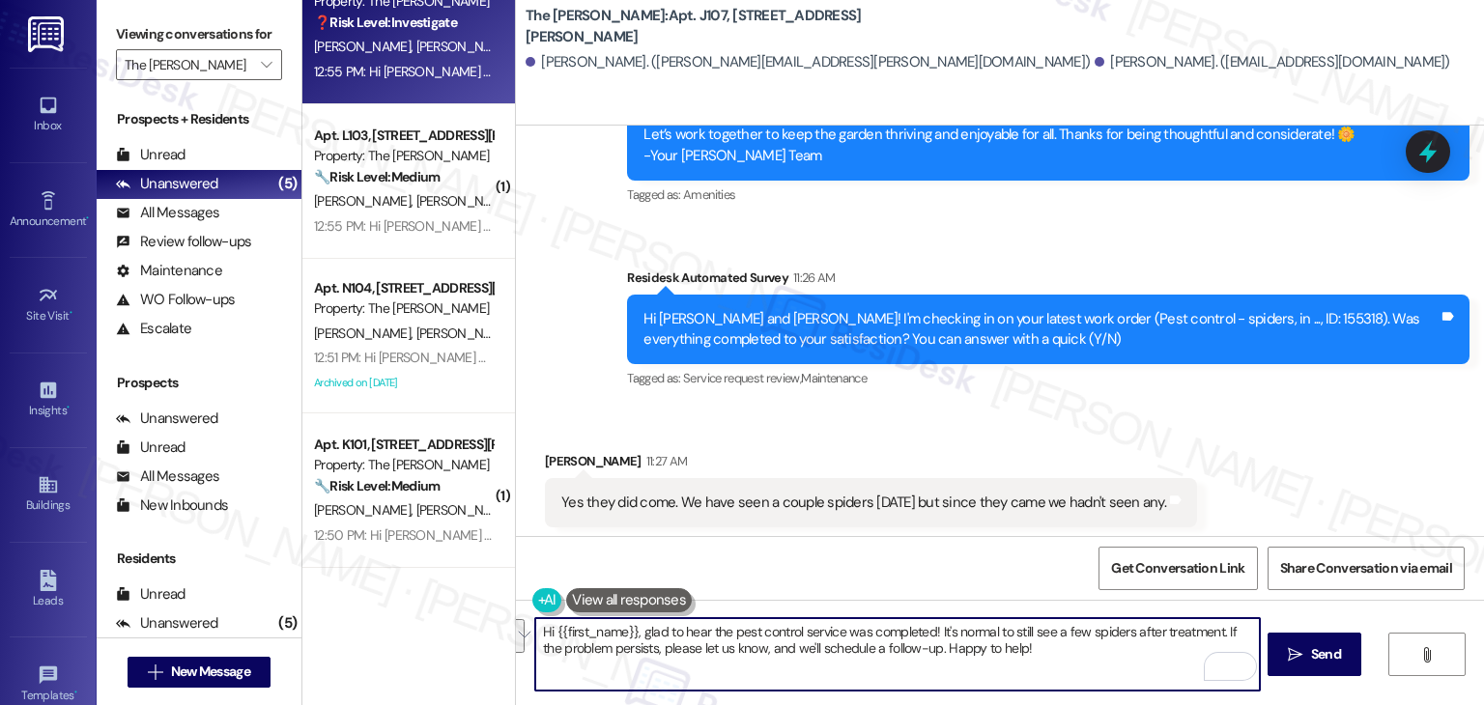
paste textarea "Thanks for the update, Rachael! I’m glad to hear the pest control team came by …"
type textarea "Thanks for the update, Rachael! I’m glad to hear the pest control team came by …"
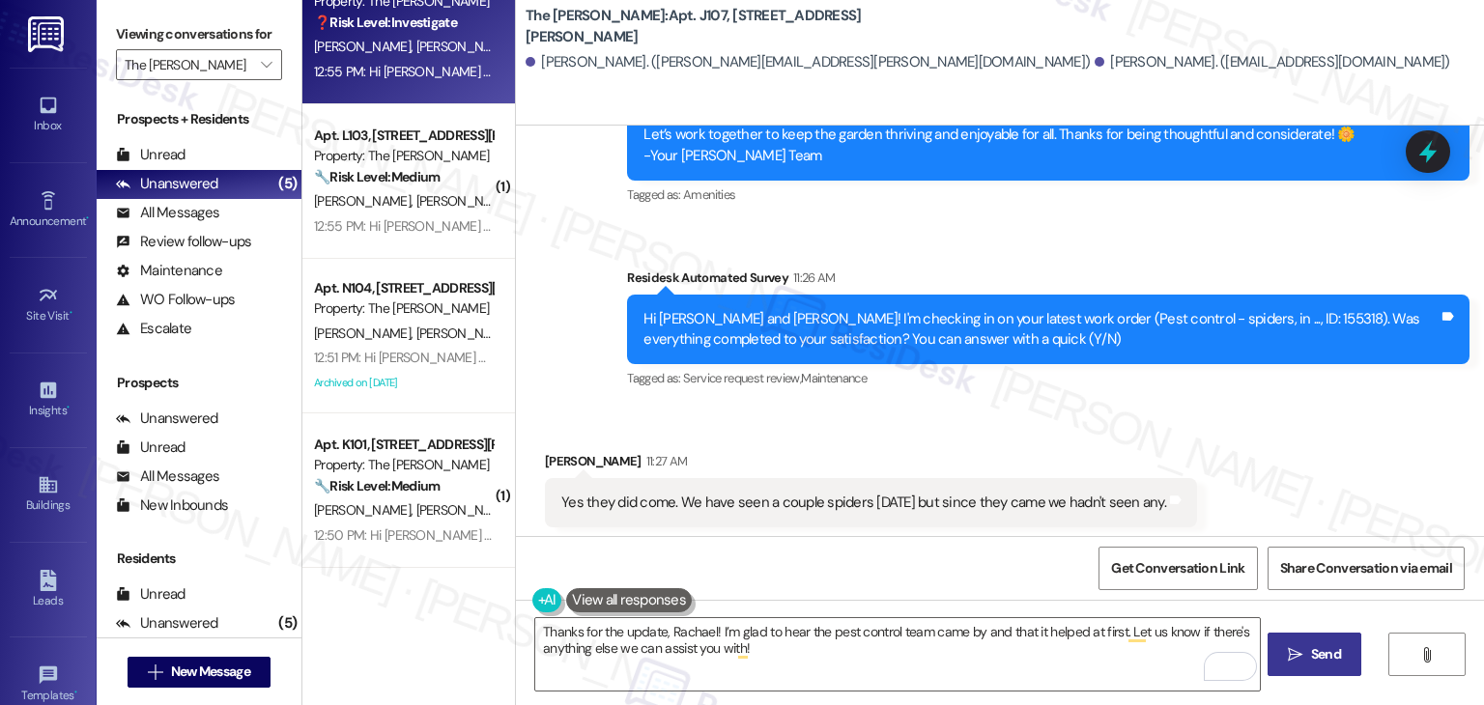
click at [1297, 656] on icon "" at bounding box center [1295, 654] width 14 height 15
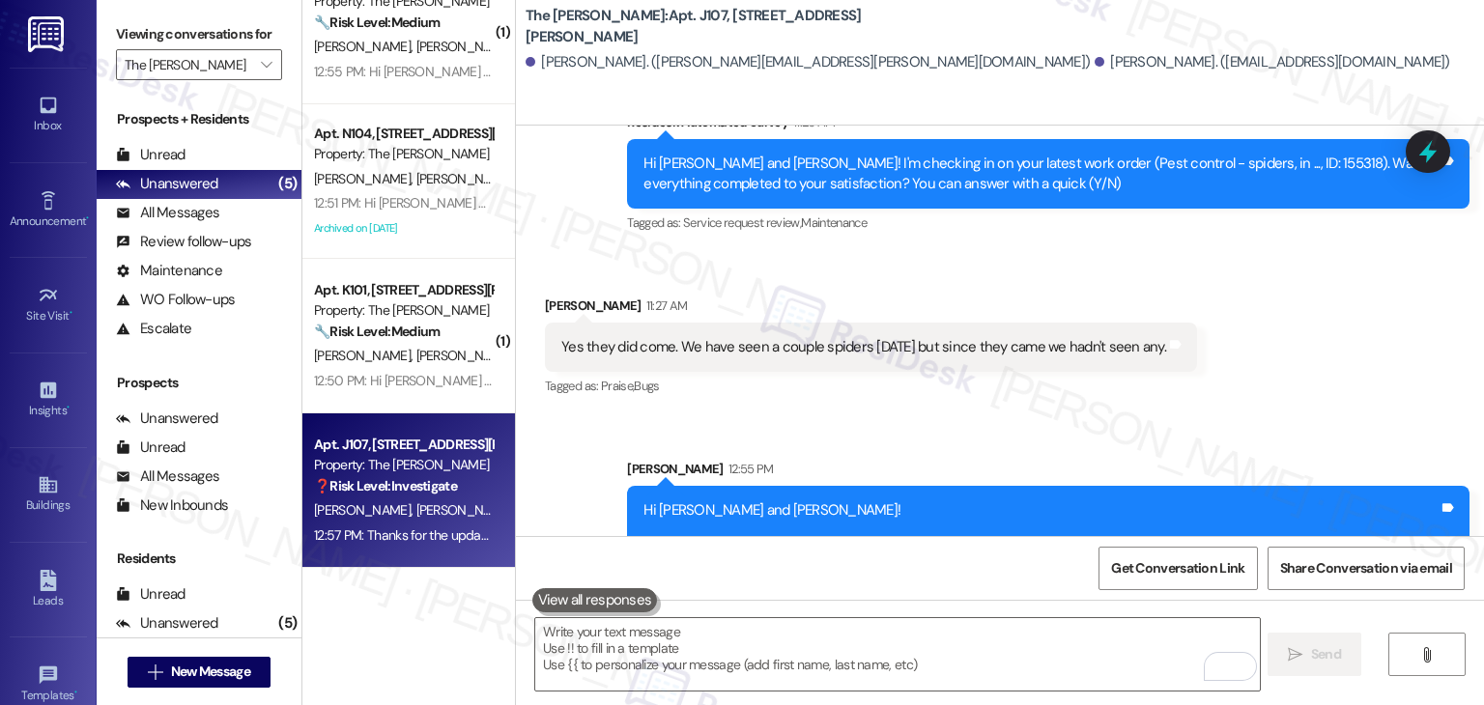
scroll to position [0, 0]
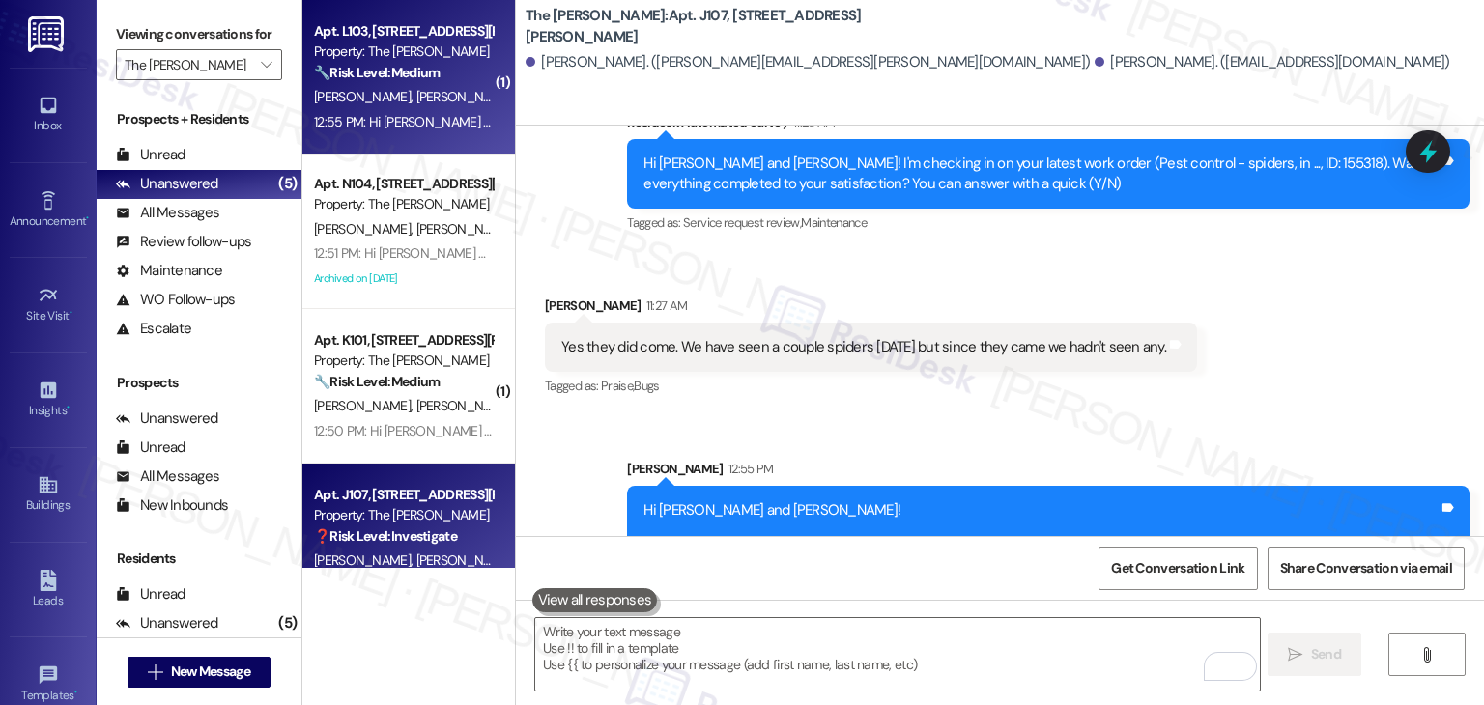
click at [416, 101] on span "E. Burtnett" at bounding box center [464, 96] width 97 height 17
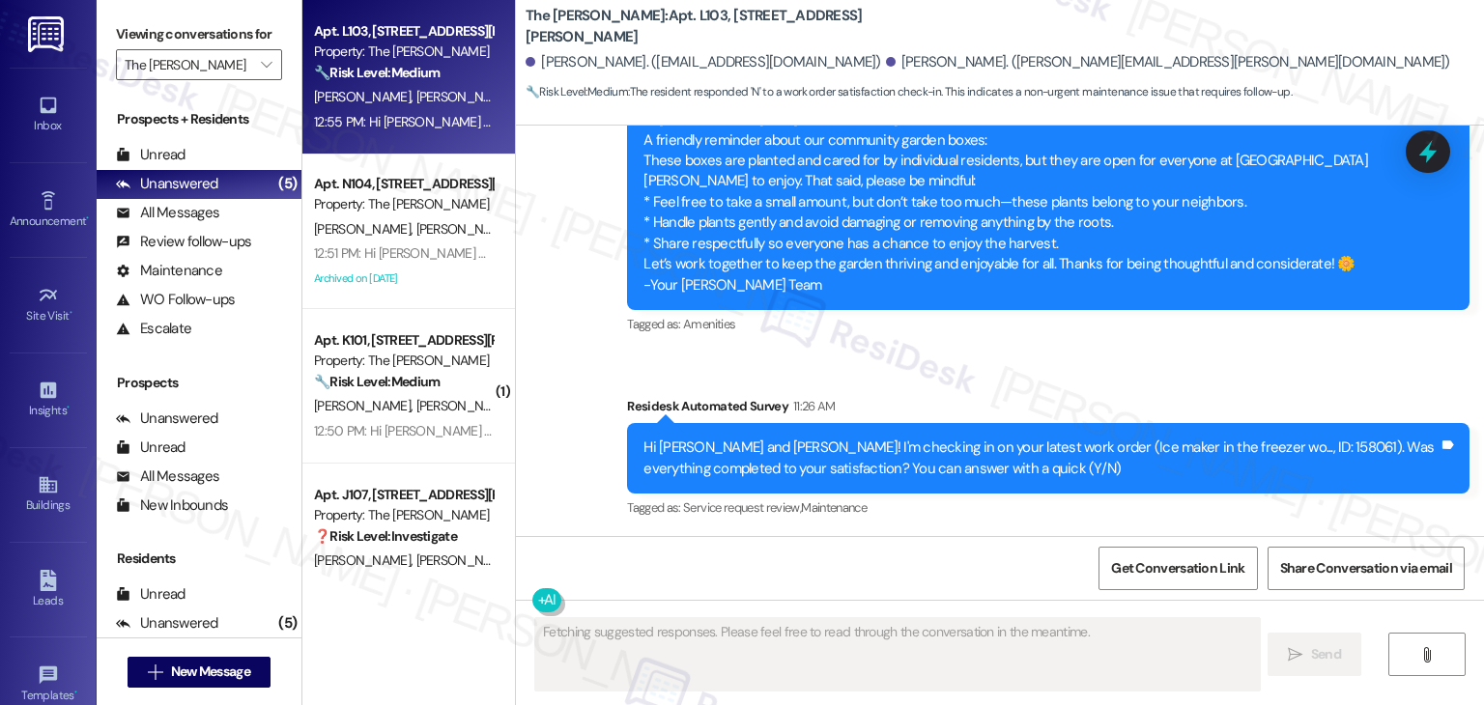
scroll to position [39905, 0]
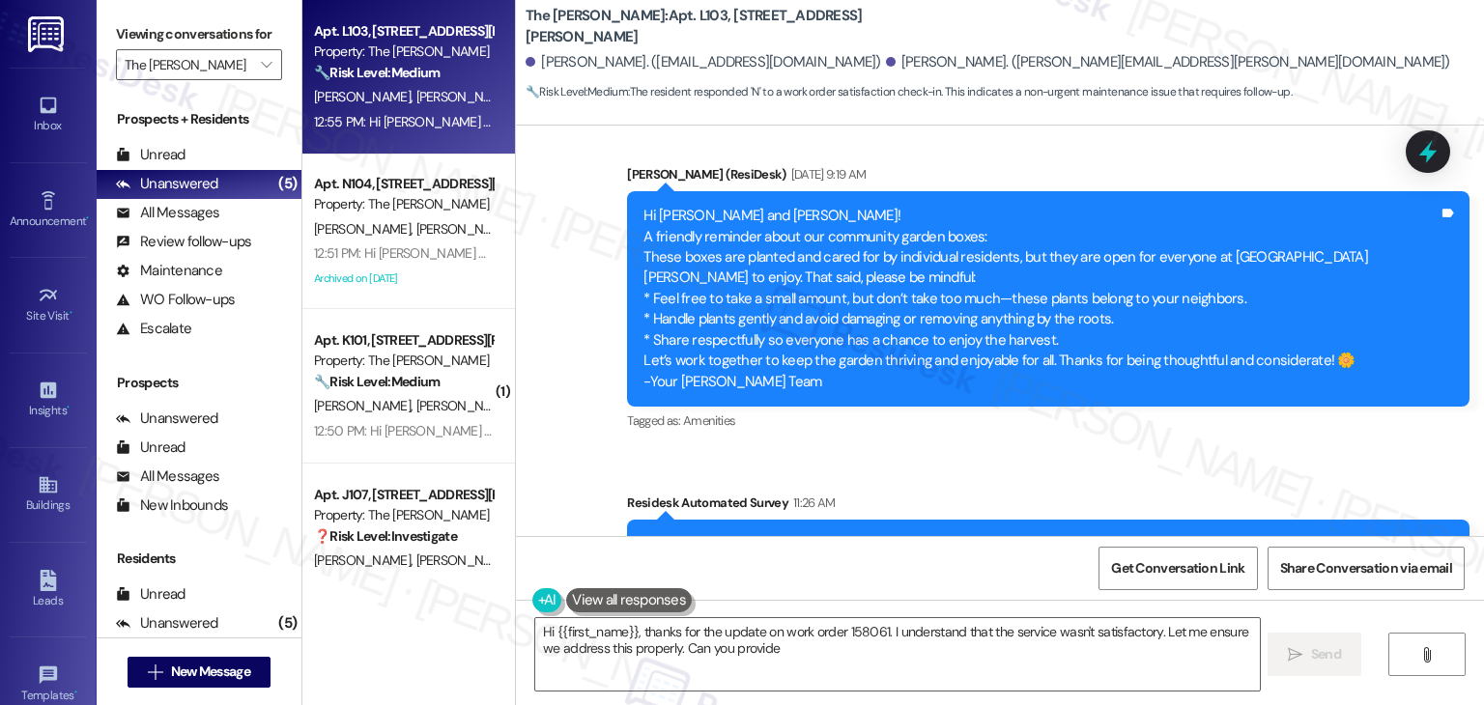
click at [1008, 634] on div "Received via SMS Elbia Burtnett 11:26 AM N Tags and notes Tagged as: Negative r…" at bounding box center [1000, 715] width 968 height 163
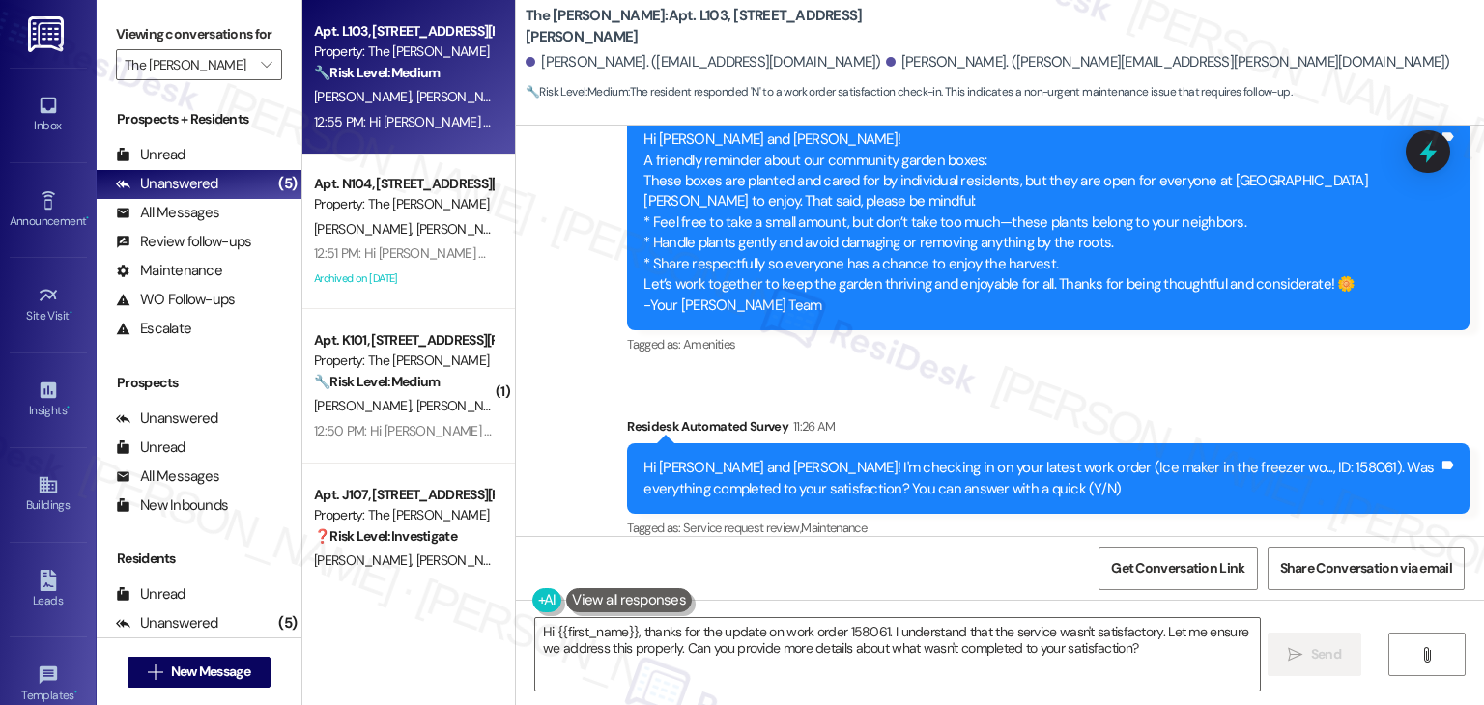
scroll to position [40098, 0]
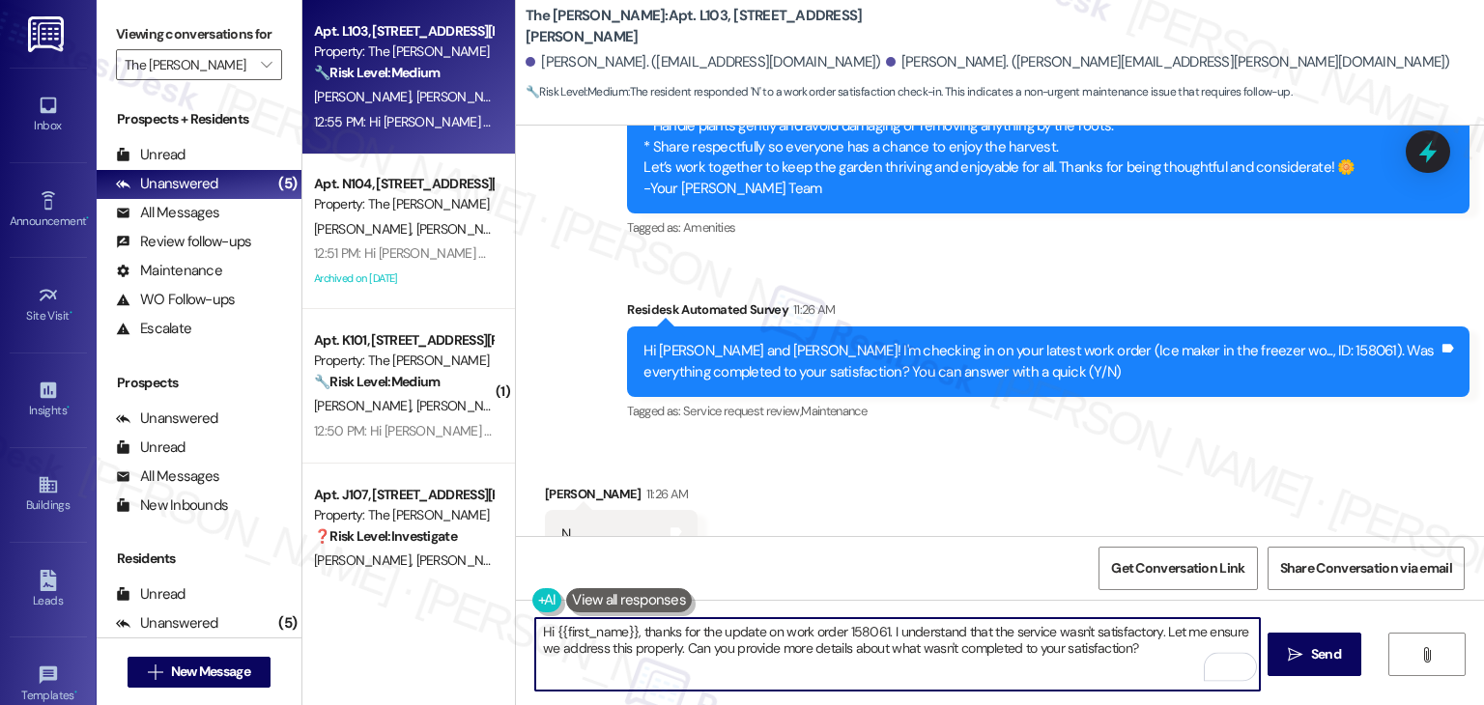
drag, startPoint x: 1158, startPoint y: 646, endPoint x: 1151, endPoint y: 637, distance: 11.8
click at [1151, 637] on textarea "Hi {{first_name}}, thanks for the update on work order 158061. I understand tha…" at bounding box center [897, 654] width 724 height 72
paste textarea "Can you provide more details about what wasn't addressed so I can follow up app…"
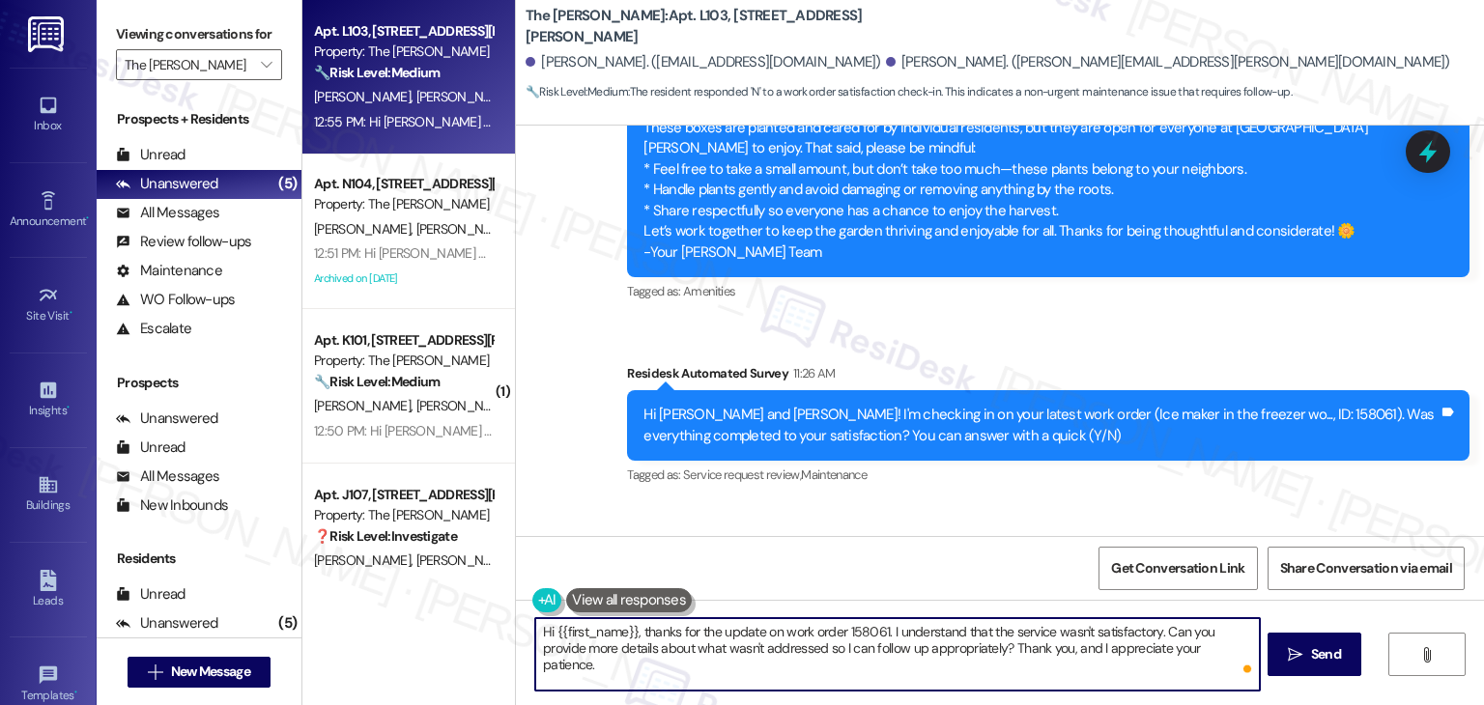
scroll to position [40002, 0]
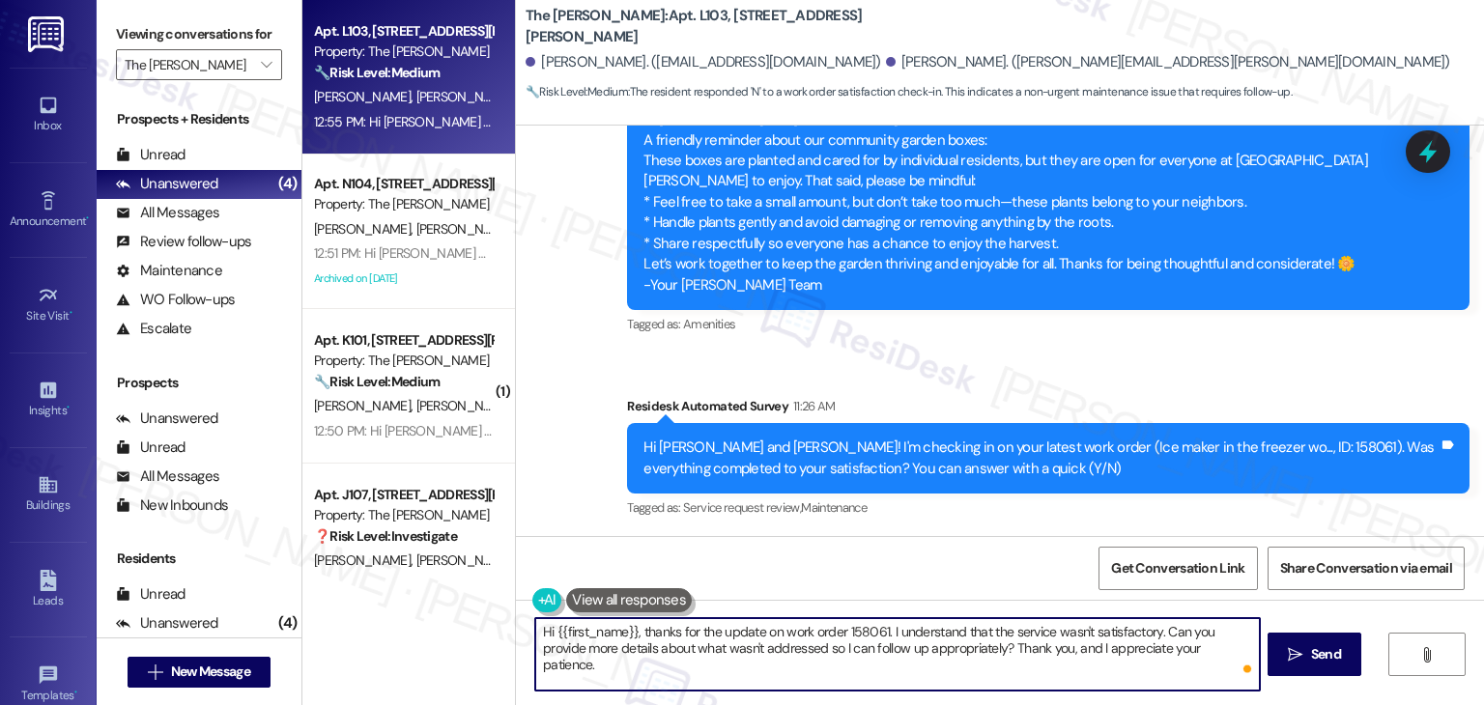
drag, startPoint x: 626, startPoint y: 630, endPoint x: 548, endPoint y: 627, distance: 78.3
click at [548, 627] on textarea "Hi {{first_name}}, thanks for the update on work order 158061. I understand tha…" at bounding box center [897, 654] width 724 height 72
type textarea "Hi Elbia, thanks for the update on work order 158061. I understand that the ser…"
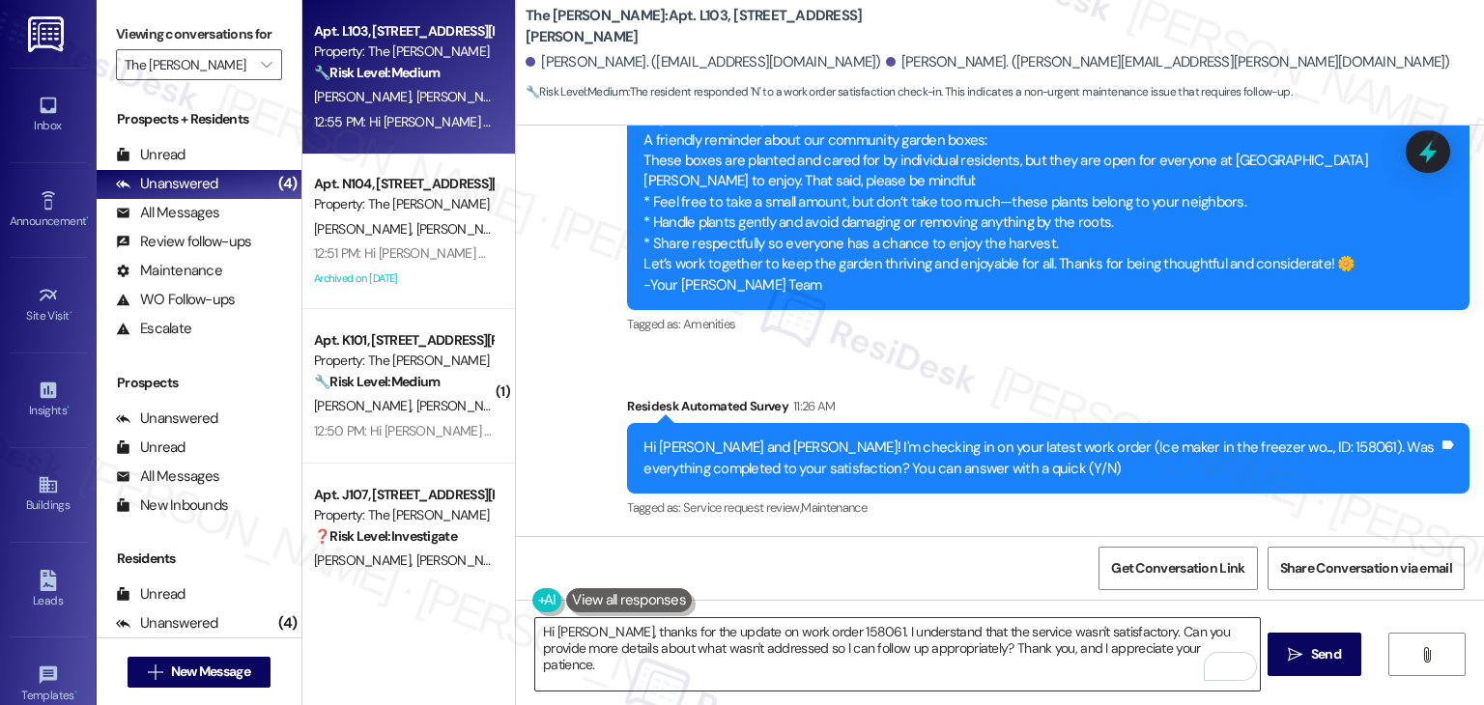
click at [1016, 658] on textarea "Hi Elbia, thanks for the update on work order 158061. I understand that the ser…" at bounding box center [897, 654] width 724 height 72
click at [1311, 664] on span "Send" at bounding box center [1326, 654] width 30 height 20
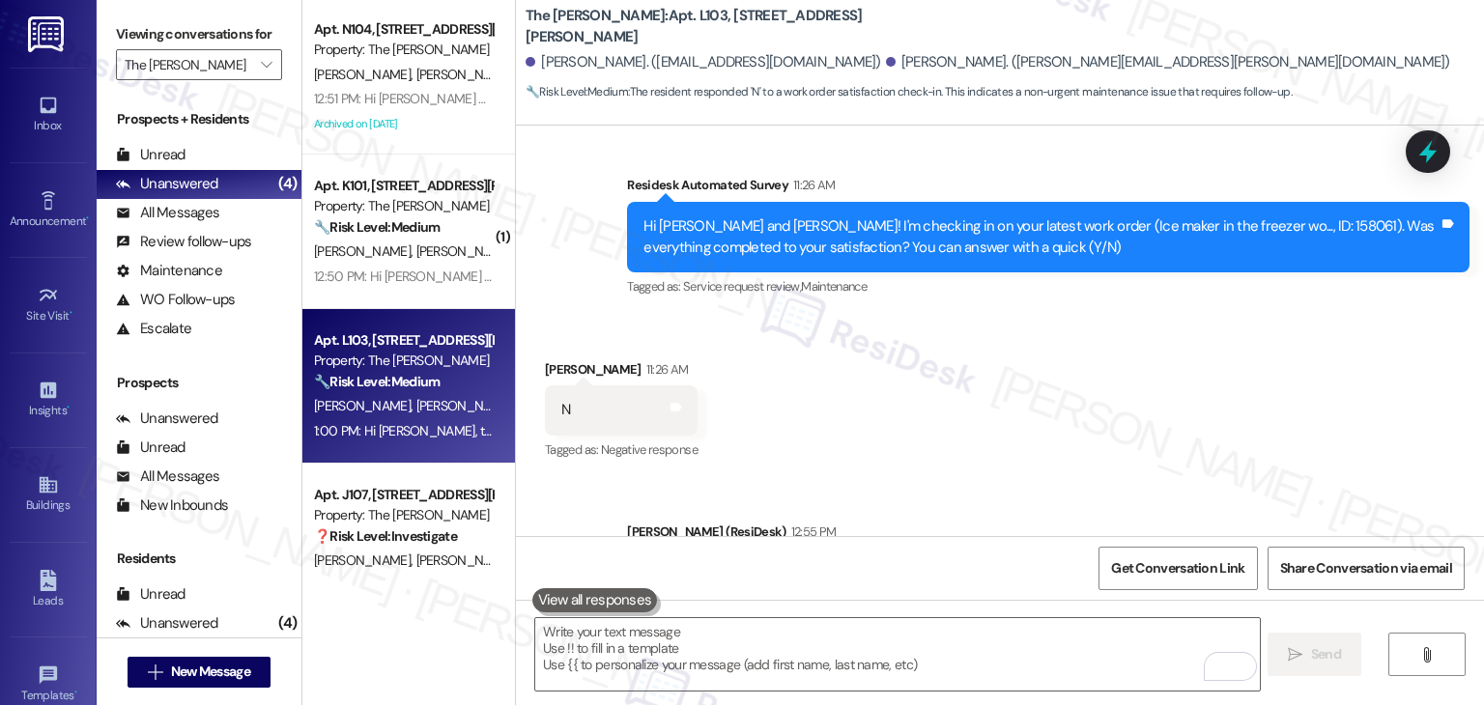
scroll to position [40254, 0]
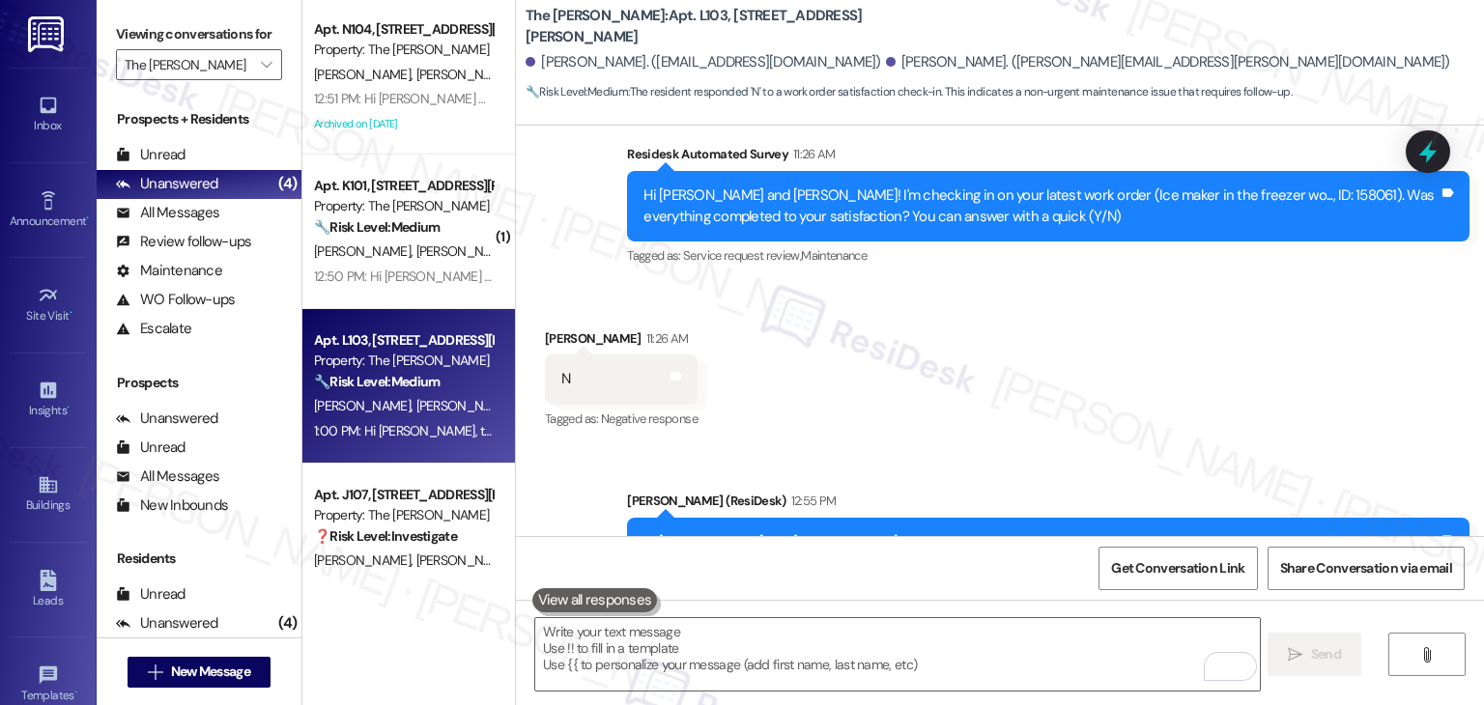
click at [1164, 476] on div "Announcement, sent via SMS Dottie (ResiDesk) 12:55 PM Hi Nathaniel and Elbia! T…" at bounding box center [1047, 625] width 871 height 299
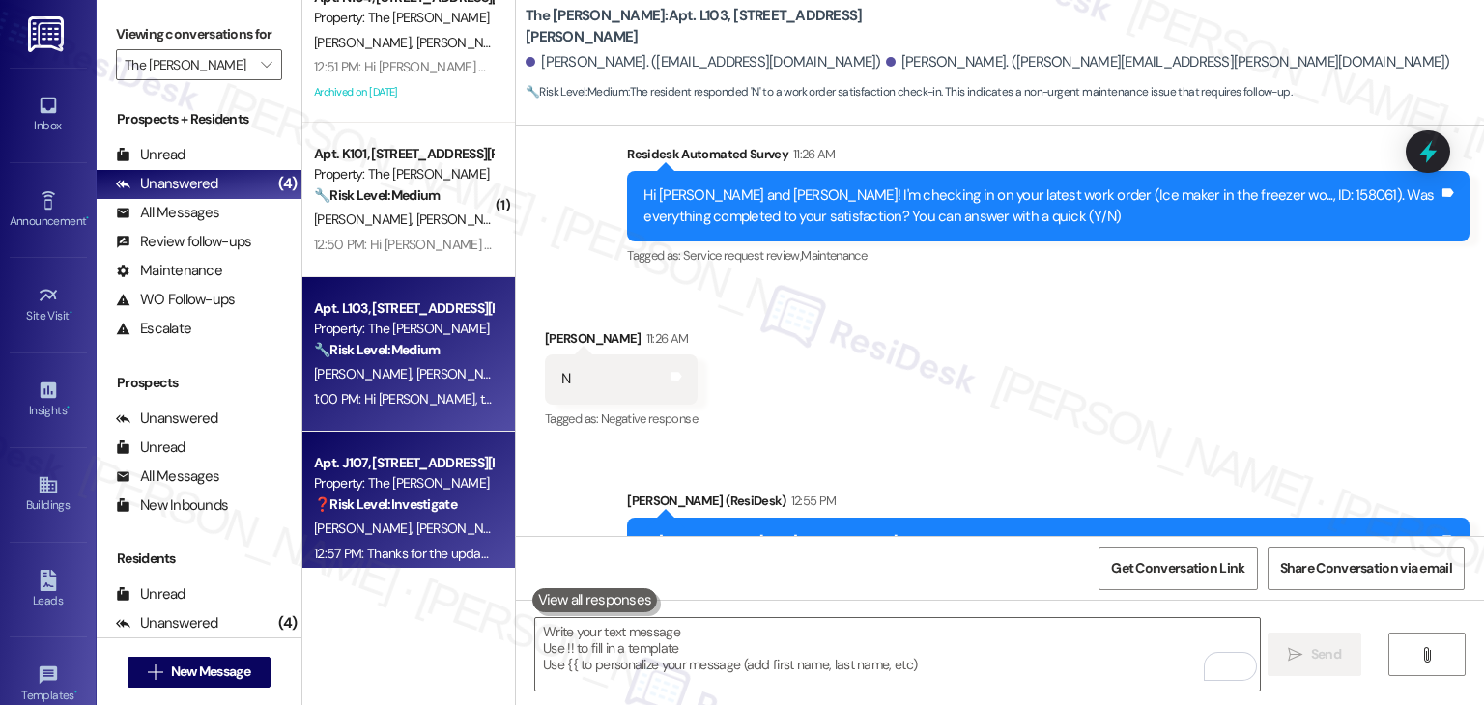
scroll to position [50, 0]
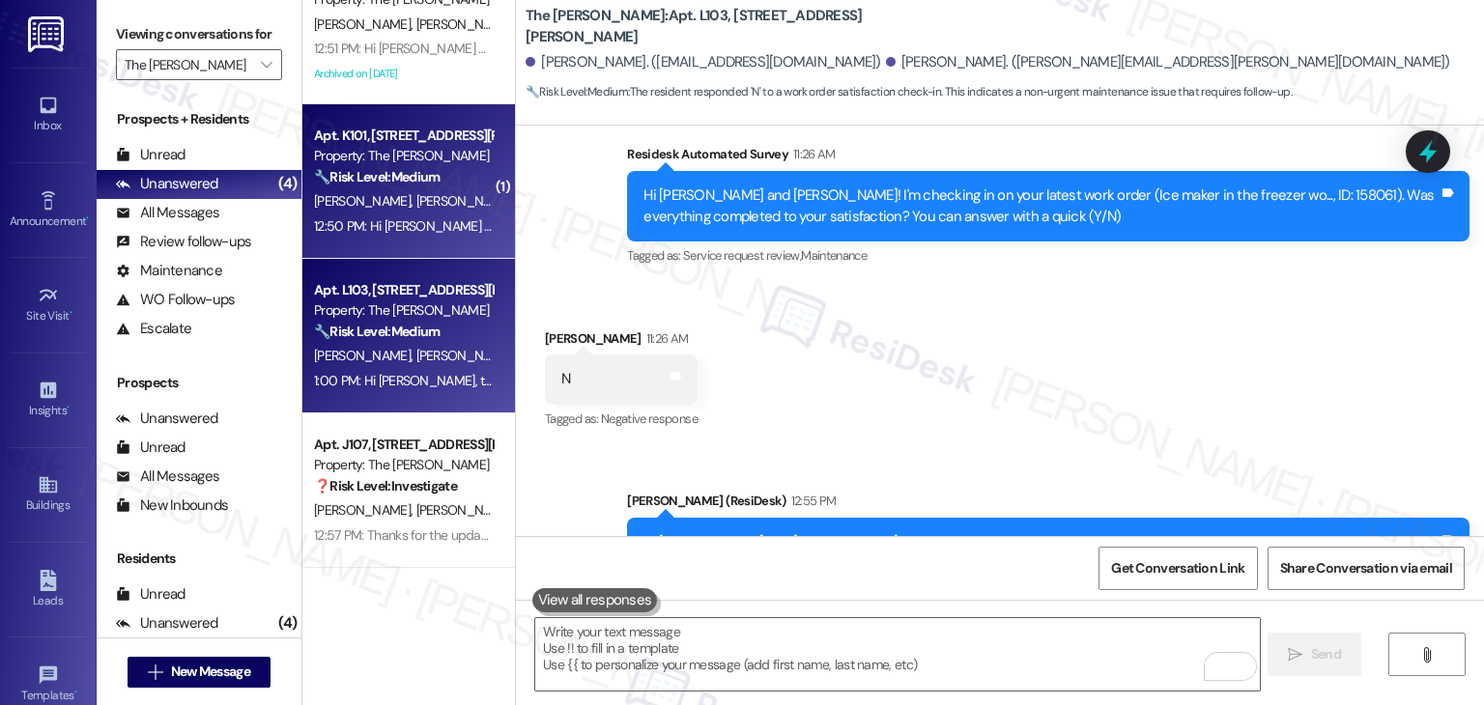
click at [416, 197] on span "K. Halverson" at bounding box center [464, 200] width 97 height 17
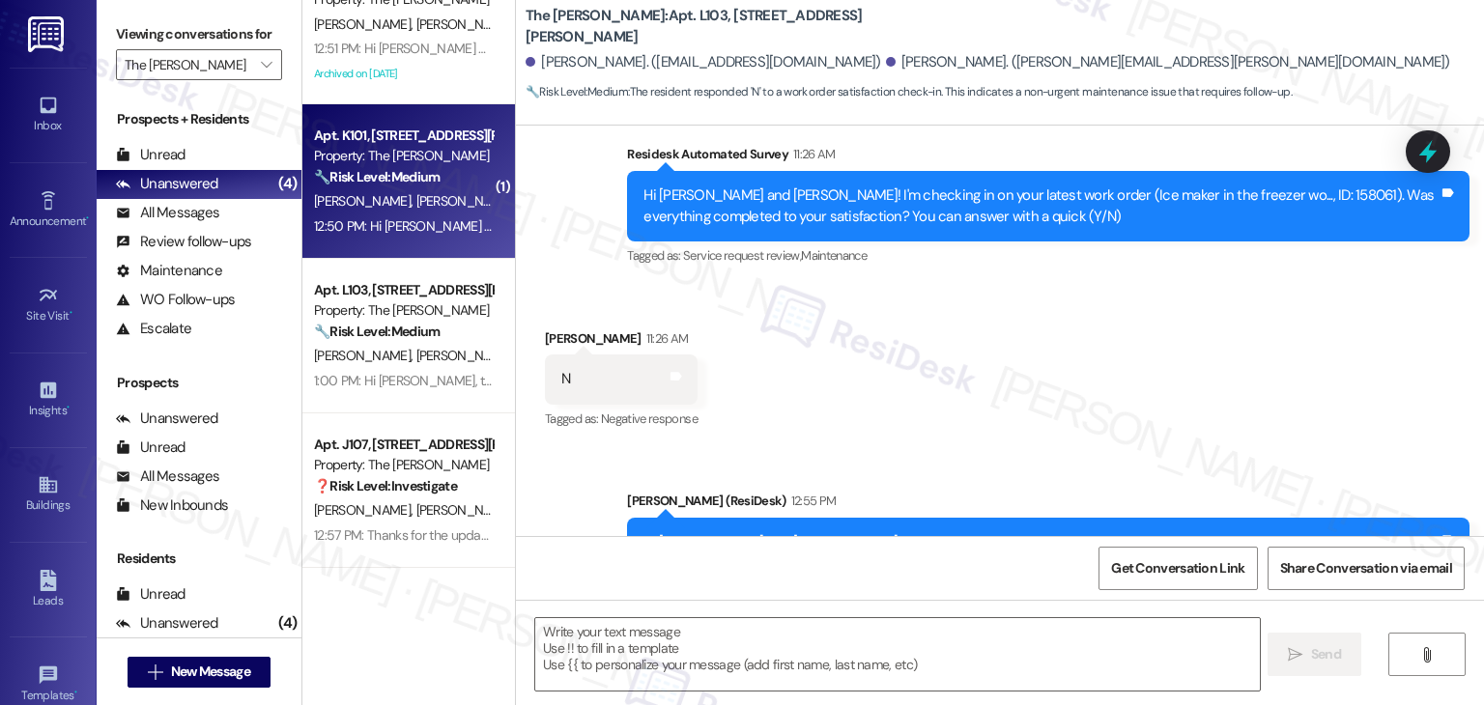
type textarea "Fetching suggested responses. Please feel free to read through the conversation…"
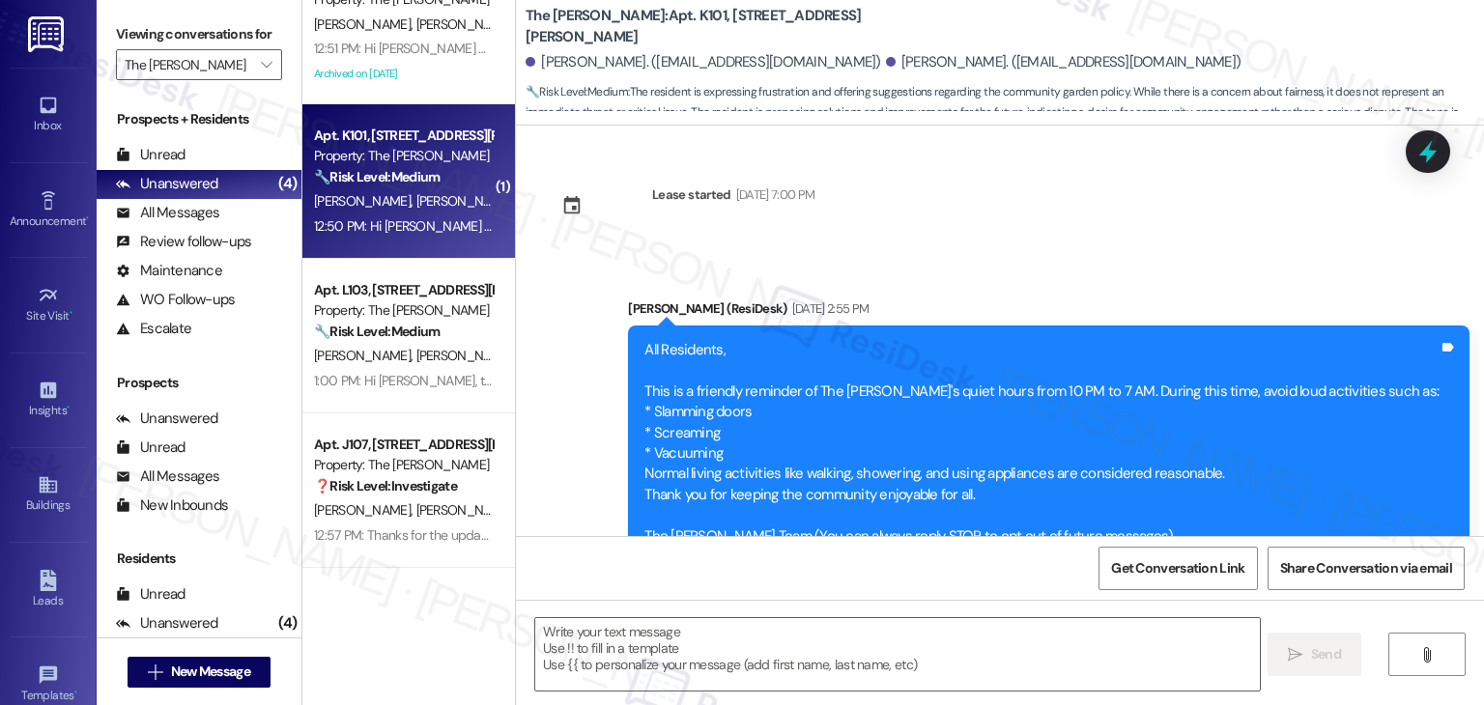
scroll to position [34063, 0]
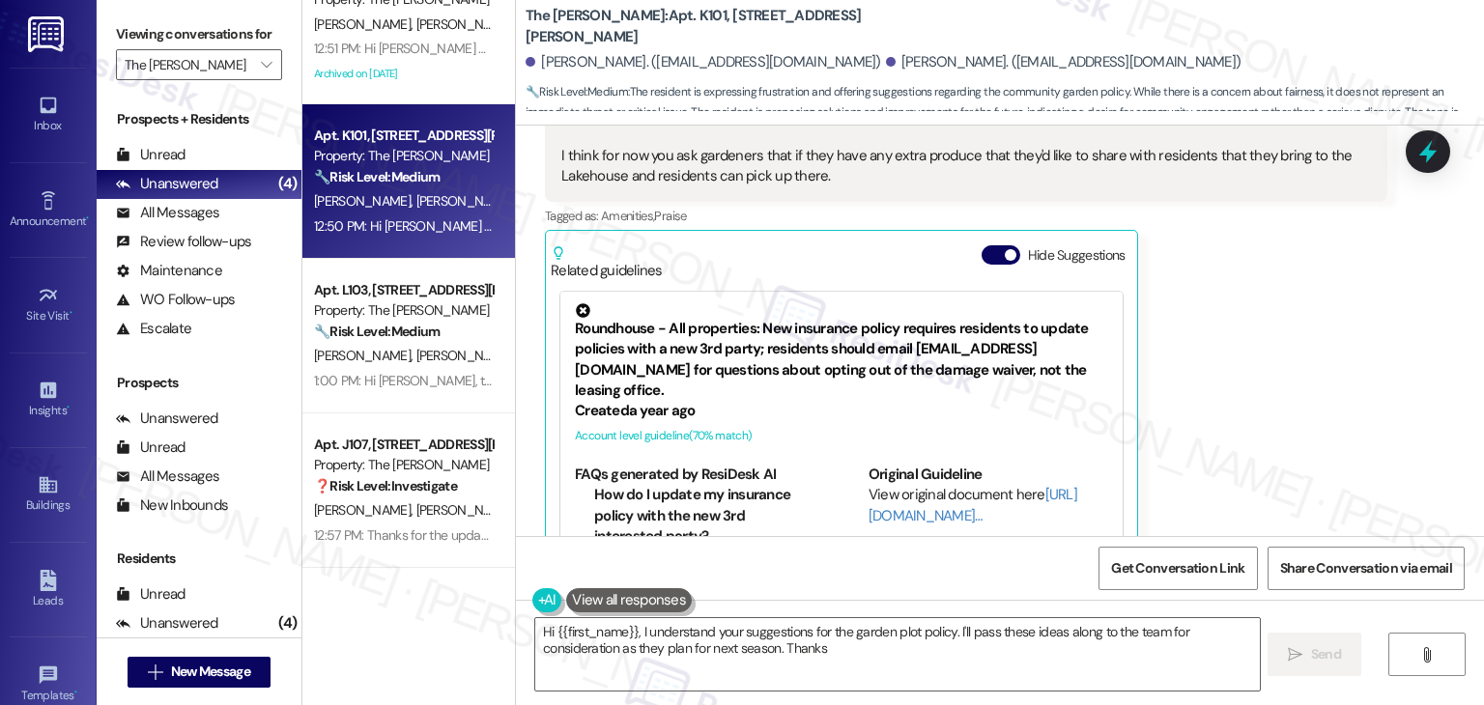
type textarea "Hi {{first_name}}, I understand your suggestions for the garden plot policy. I'…"
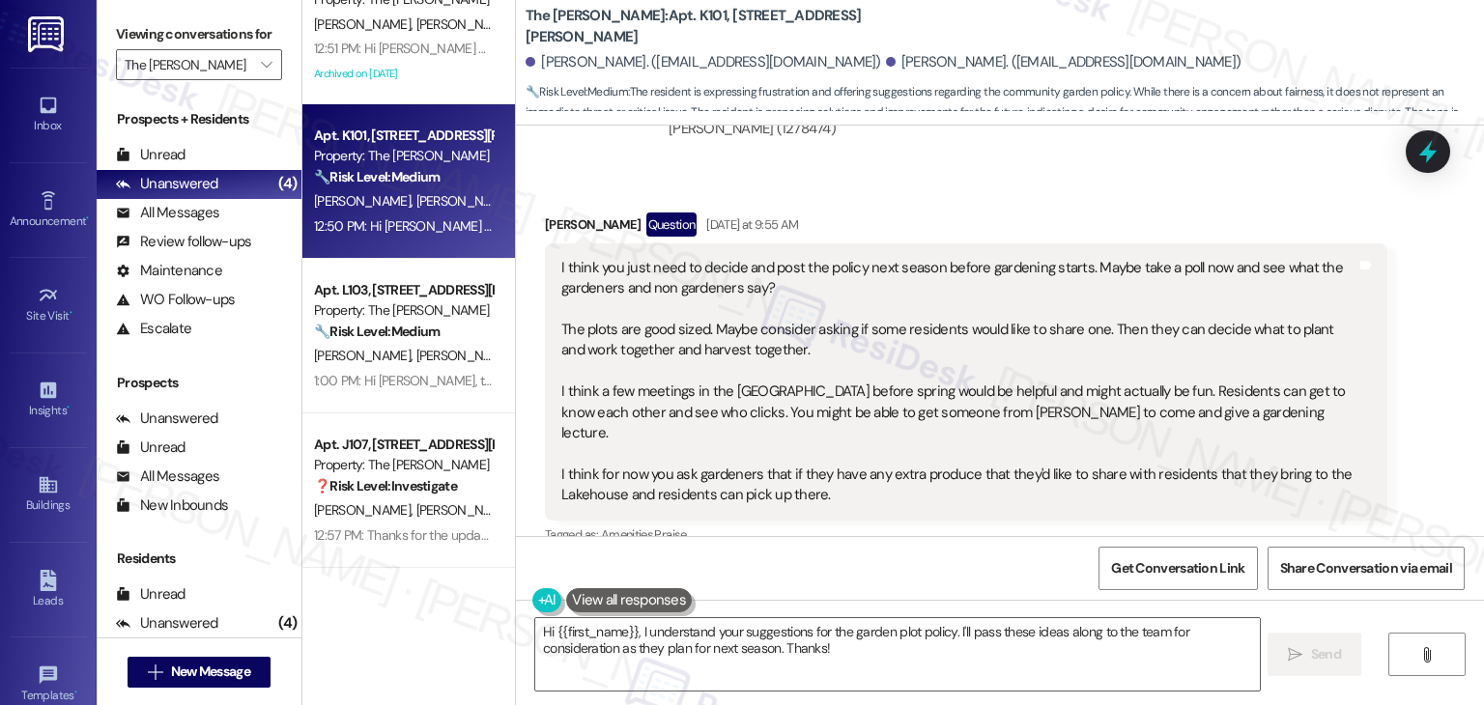
scroll to position [33580, 0]
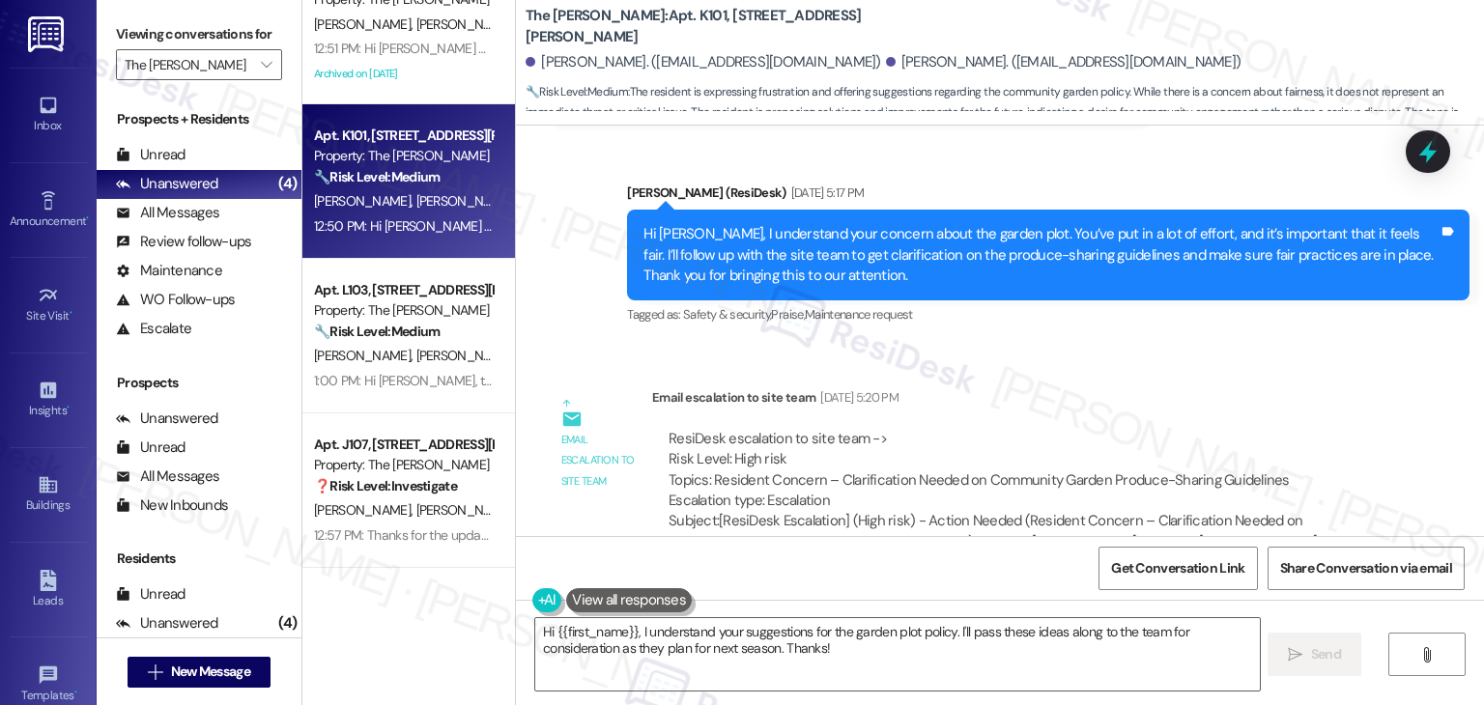
scroll to position [33193, 0]
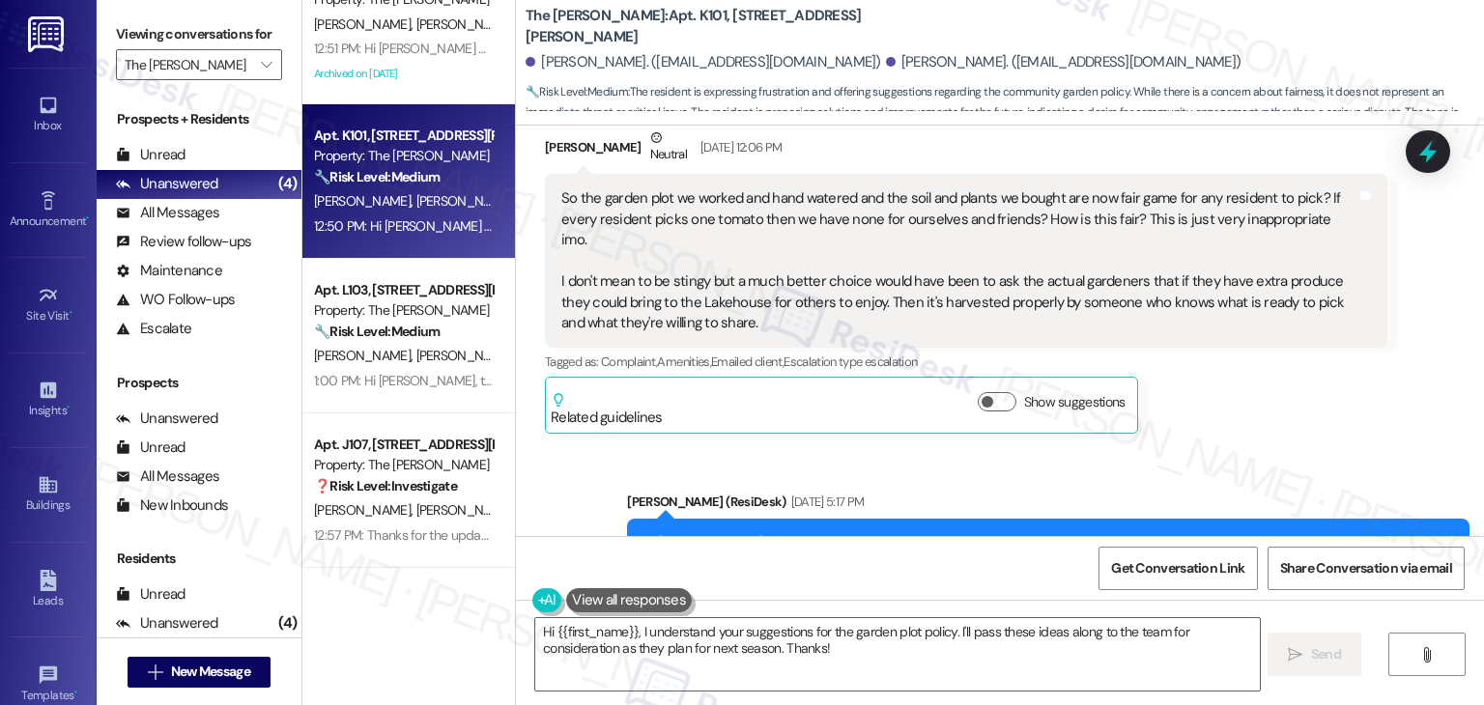
scroll to position [33000, 0]
click at [858, 534] on div "Hi Barbara, I understand your concern about the garden plot. You’ve put in a lo…" at bounding box center [1040, 565] width 795 height 62
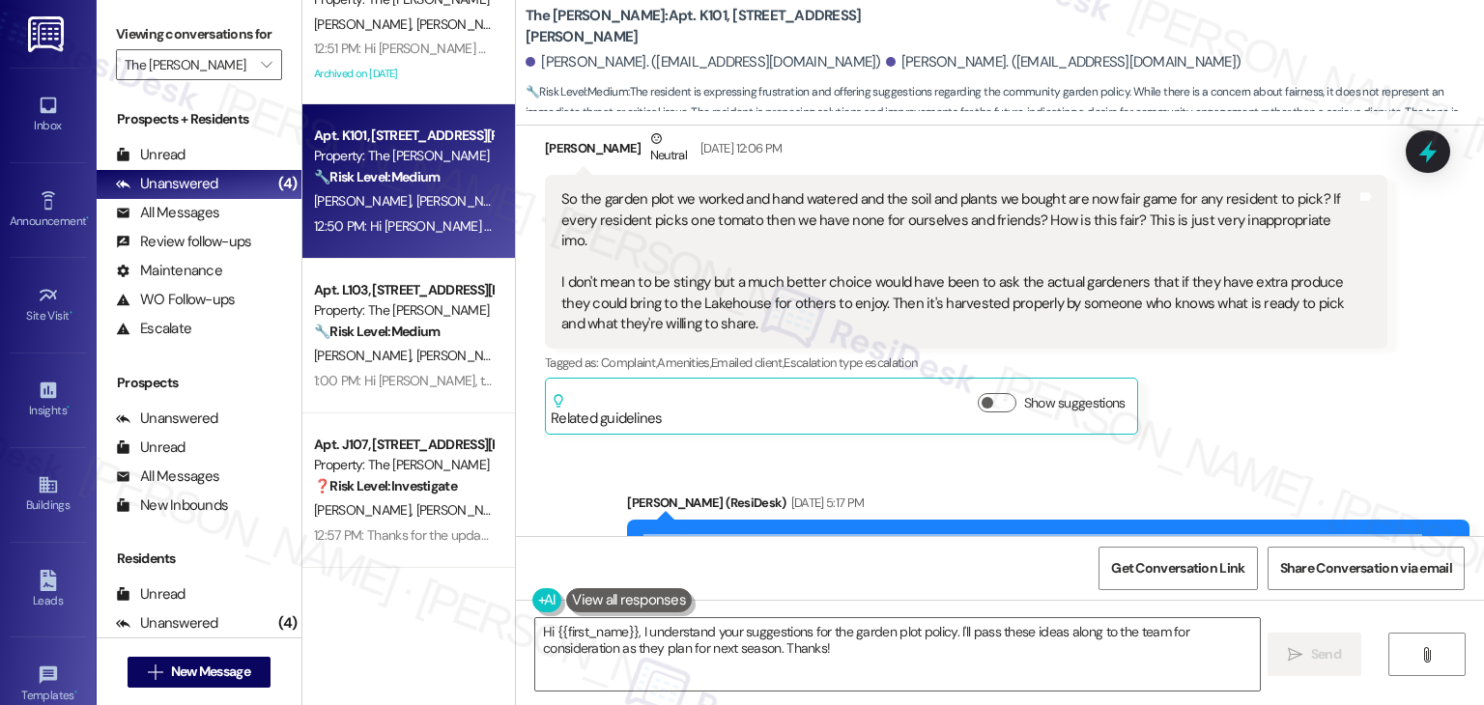
click at [858, 534] on div "Hi Barbara, I understand your concern about the garden plot. You’ve put in a lo…" at bounding box center [1040, 565] width 795 height 62
copy div "Hi Barbara, I understand your concern about the garden plot. You’ve put in a lo…"
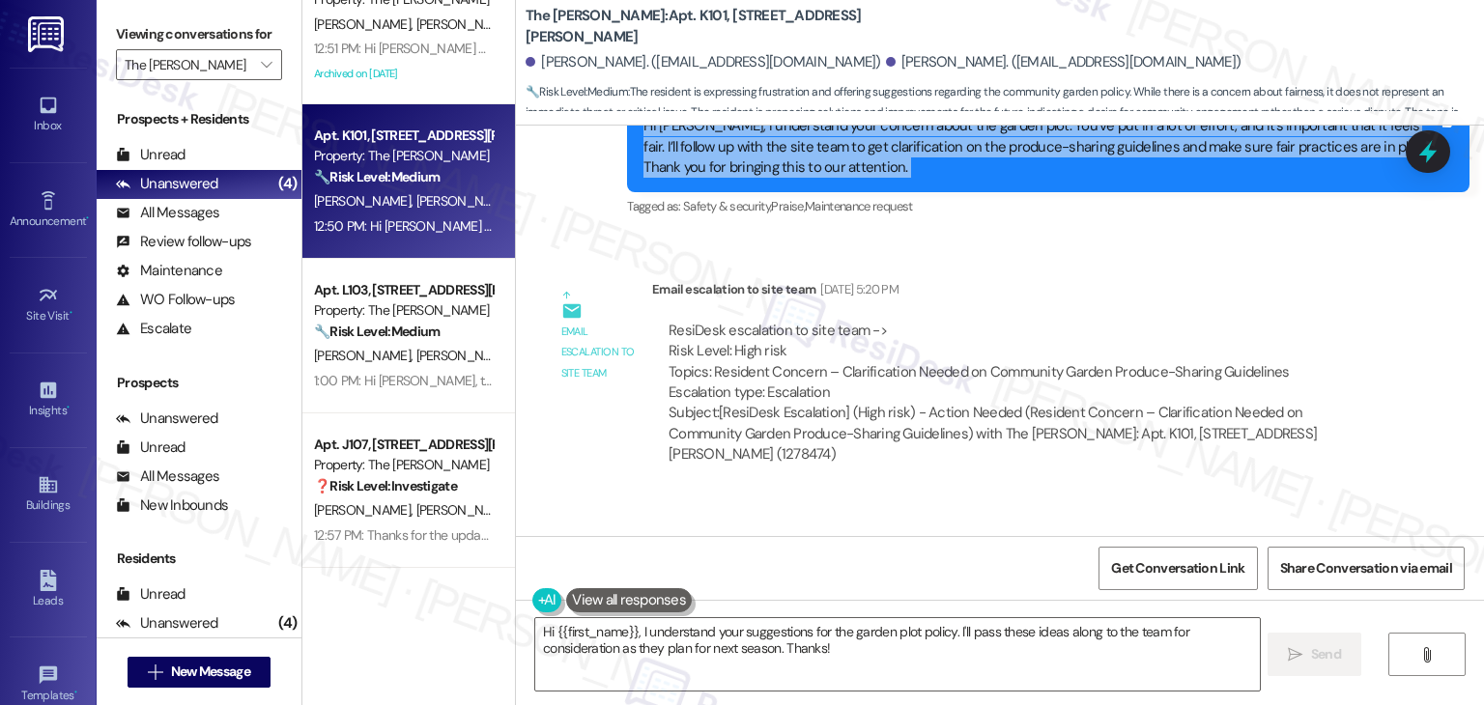
scroll to position [33387, 0]
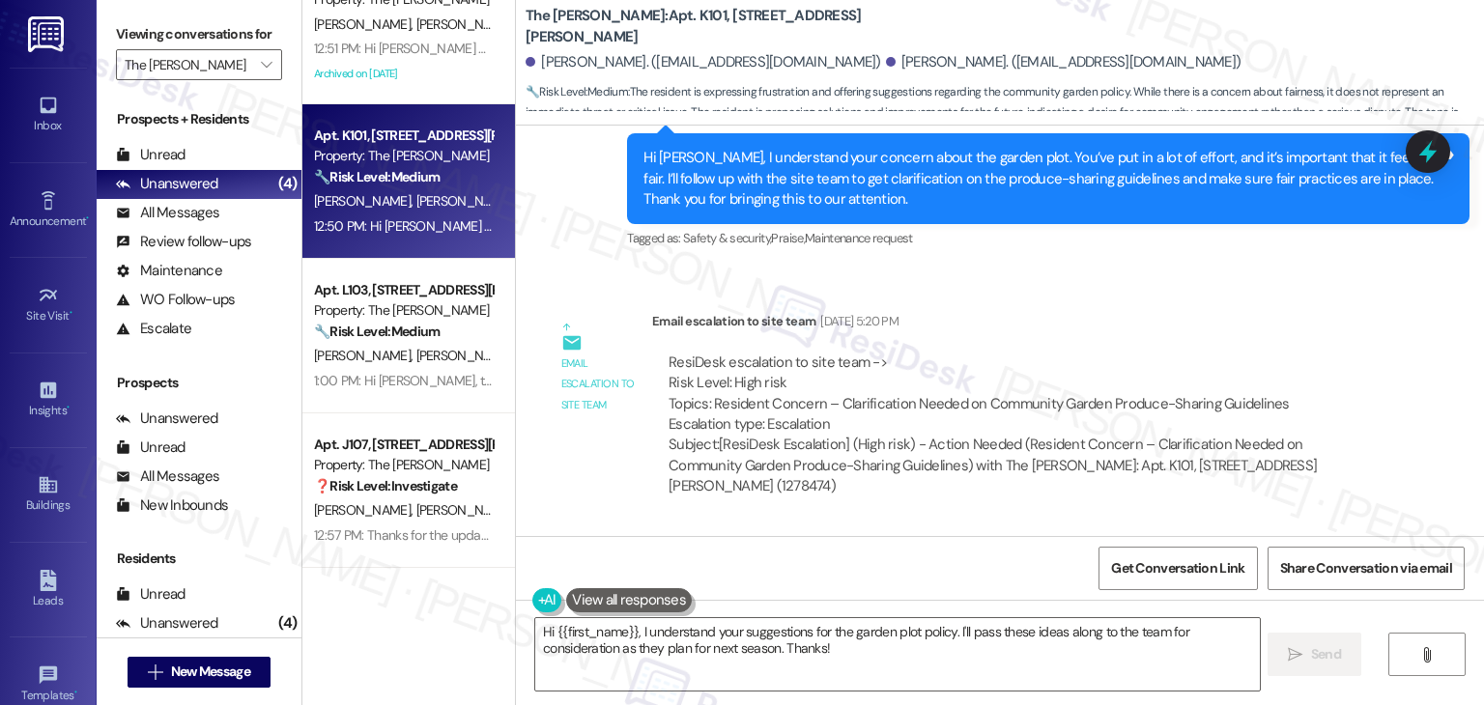
drag, startPoint x: 831, startPoint y: 474, endPoint x: 537, endPoint y: 264, distance: 361.4
copy div "I think you just need to decide and post the policy next season before gardenin…"
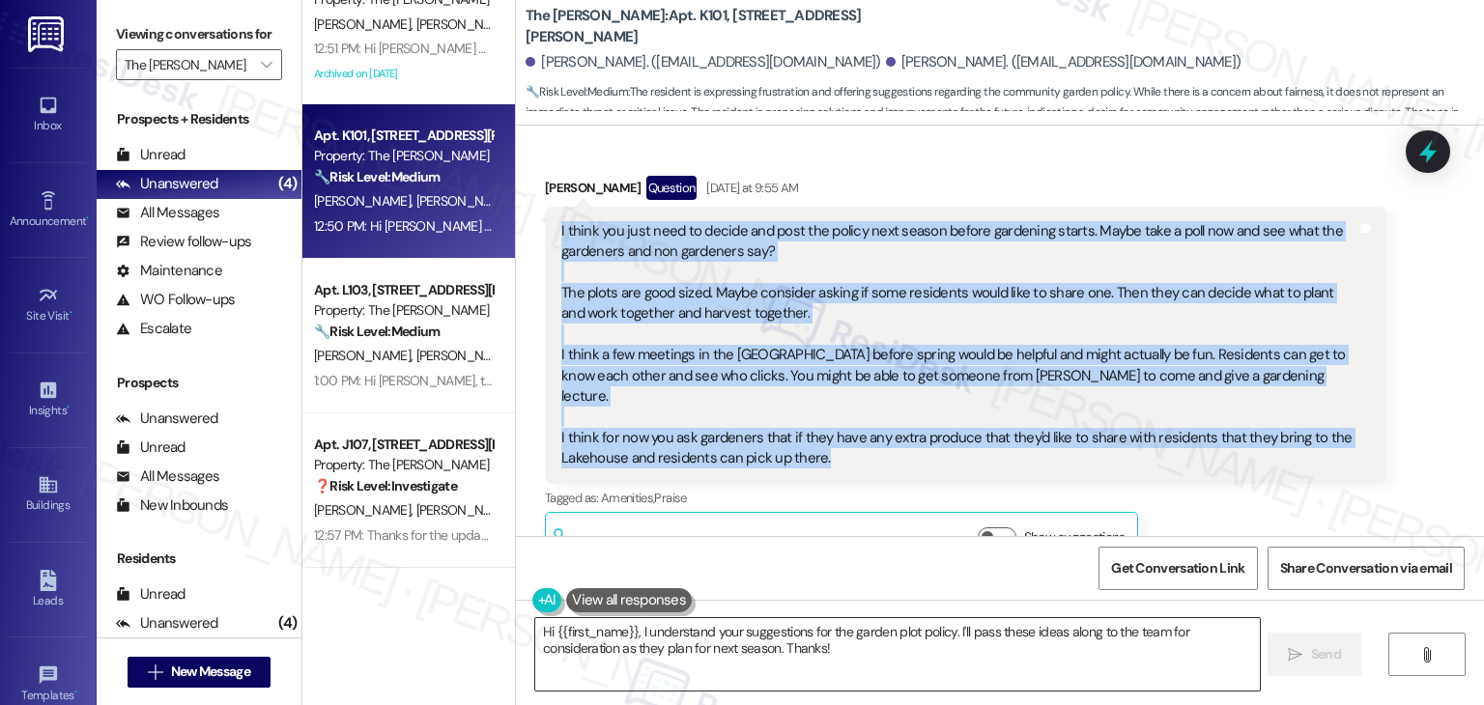
click at [792, 639] on textarea "Hi {{first_name}}, I understand your suggestions for the garden plot policy. I'…" at bounding box center [897, 654] width 724 height 72
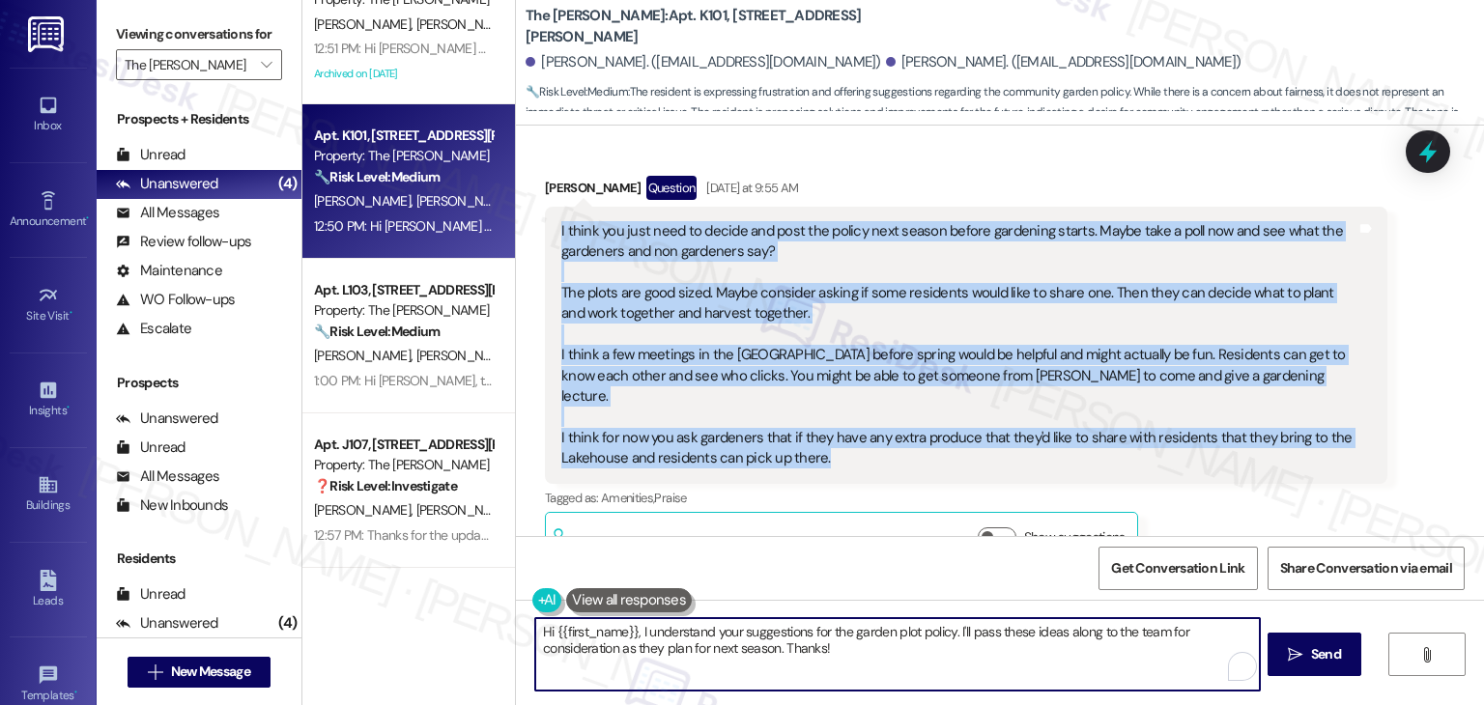
click at [792, 639] on textarea "Hi {{first_name}}, I understand your suggestions for the garden plot policy. I'…" at bounding box center [897, 654] width 724 height 72
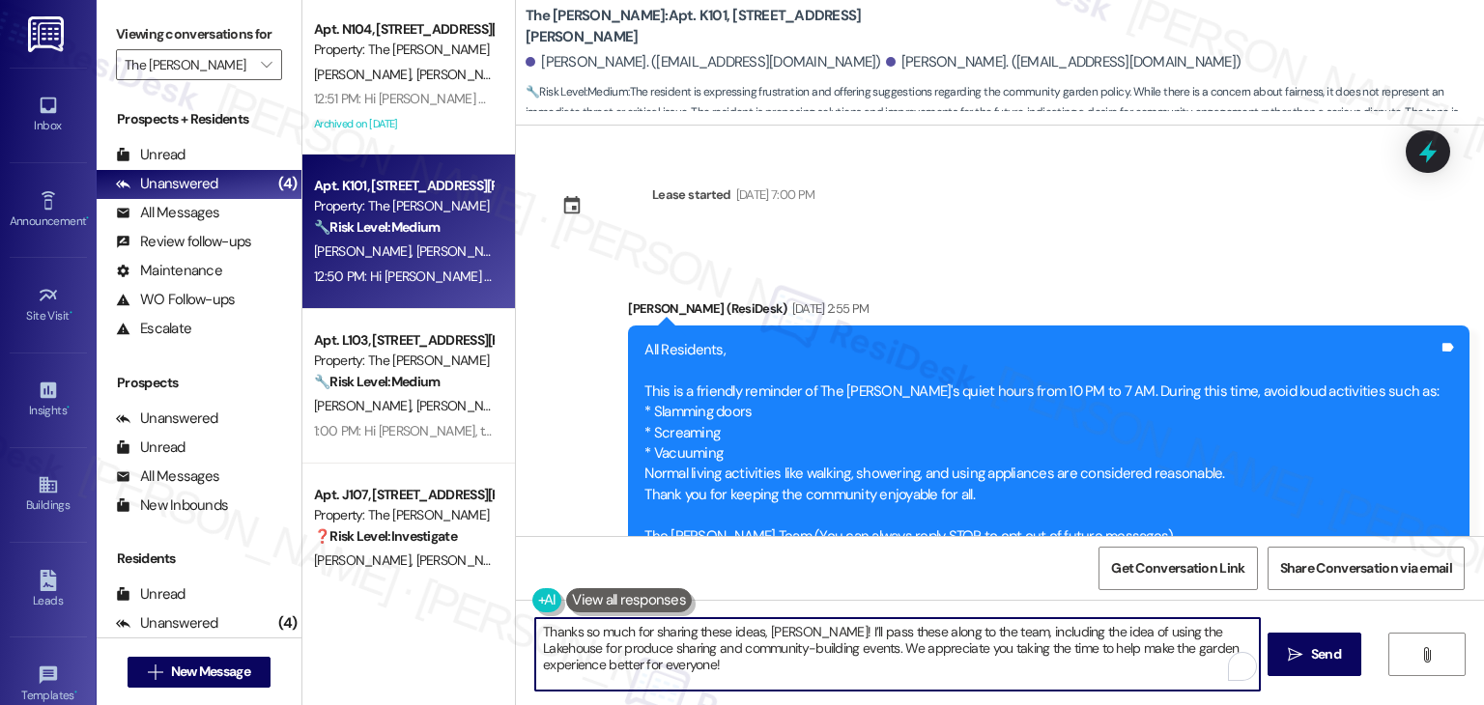
scroll to position [33781, 0]
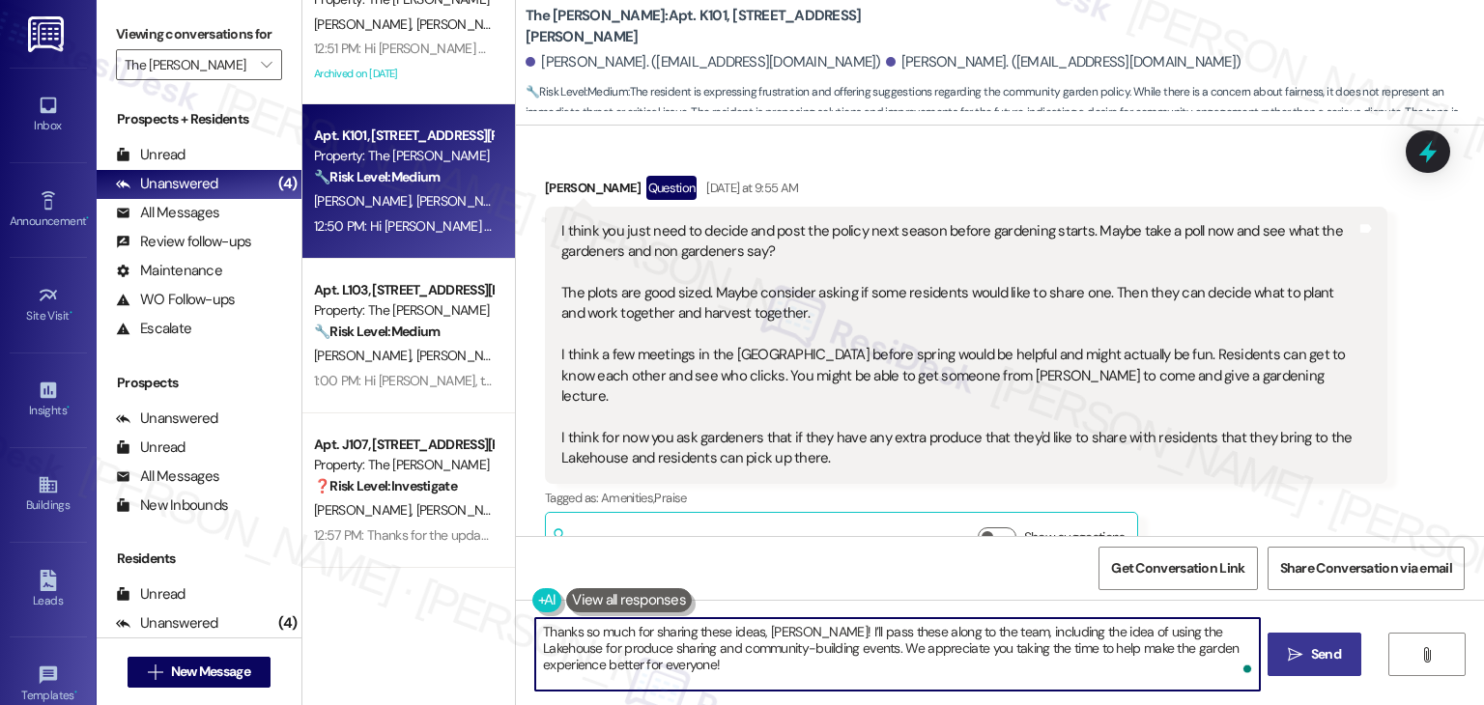
type textarea "Thanks so much for sharing these ideas, Barbara! I’ll pass these along to the t…"
click at [1299, 659] on icon "" at bounding box center [1295, 654] width 14 height 15
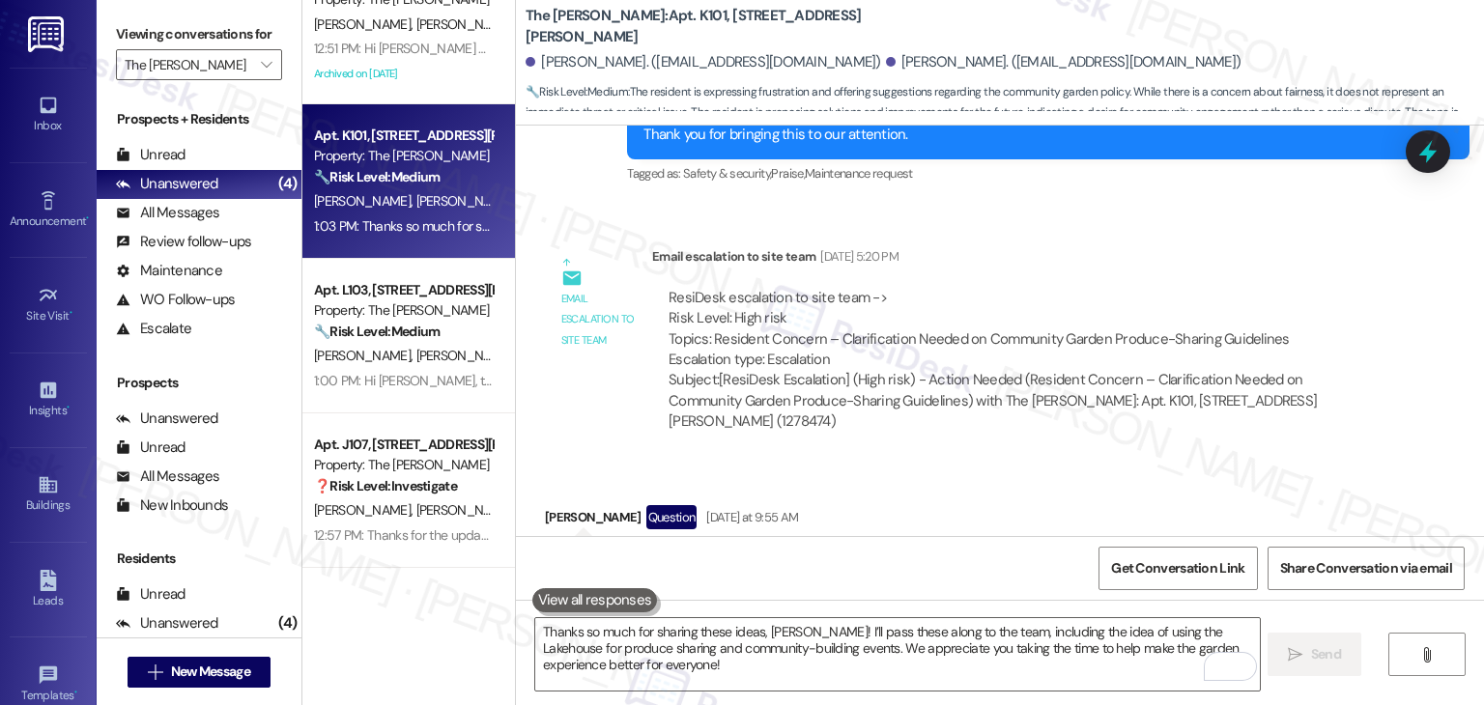
scroll to position [33957, 0]
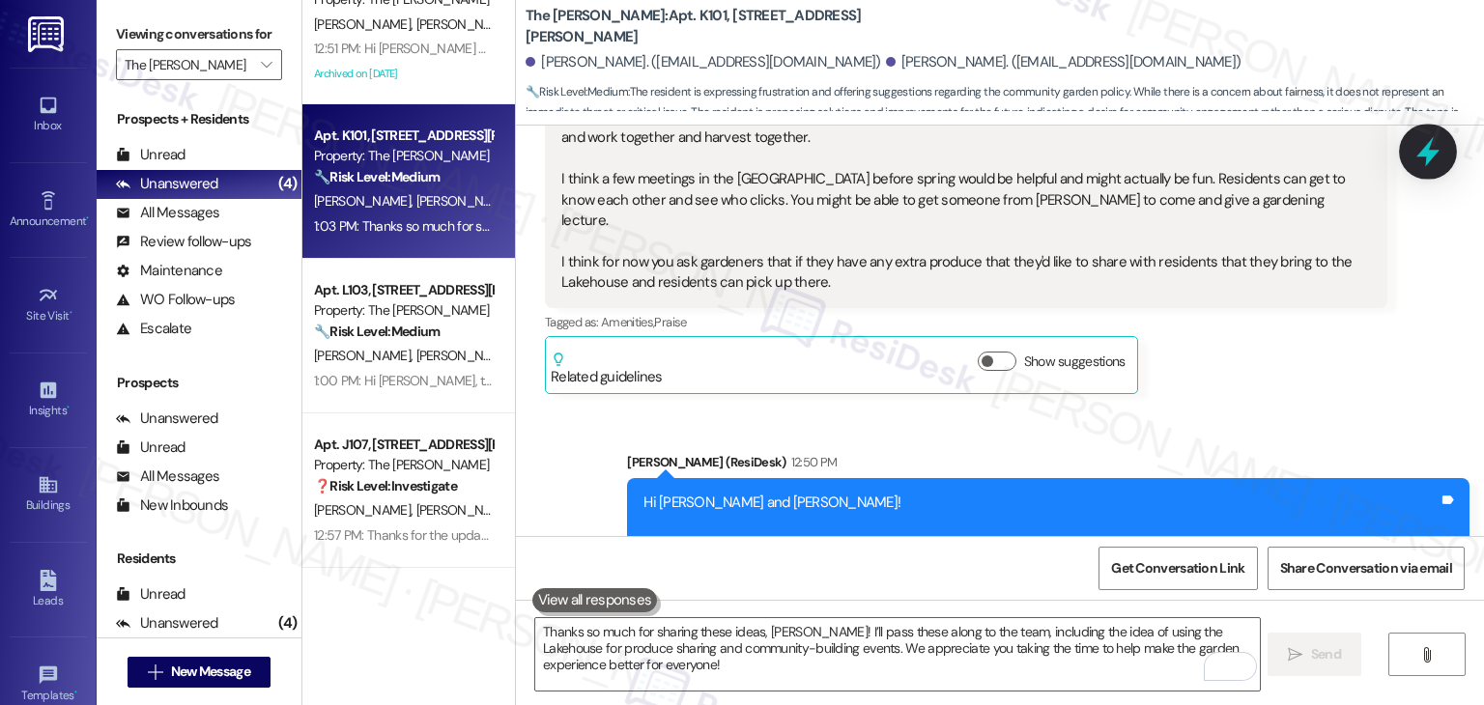
click at [1430, 152] on icon at bounding box center [1427, 152] width 23 height 30
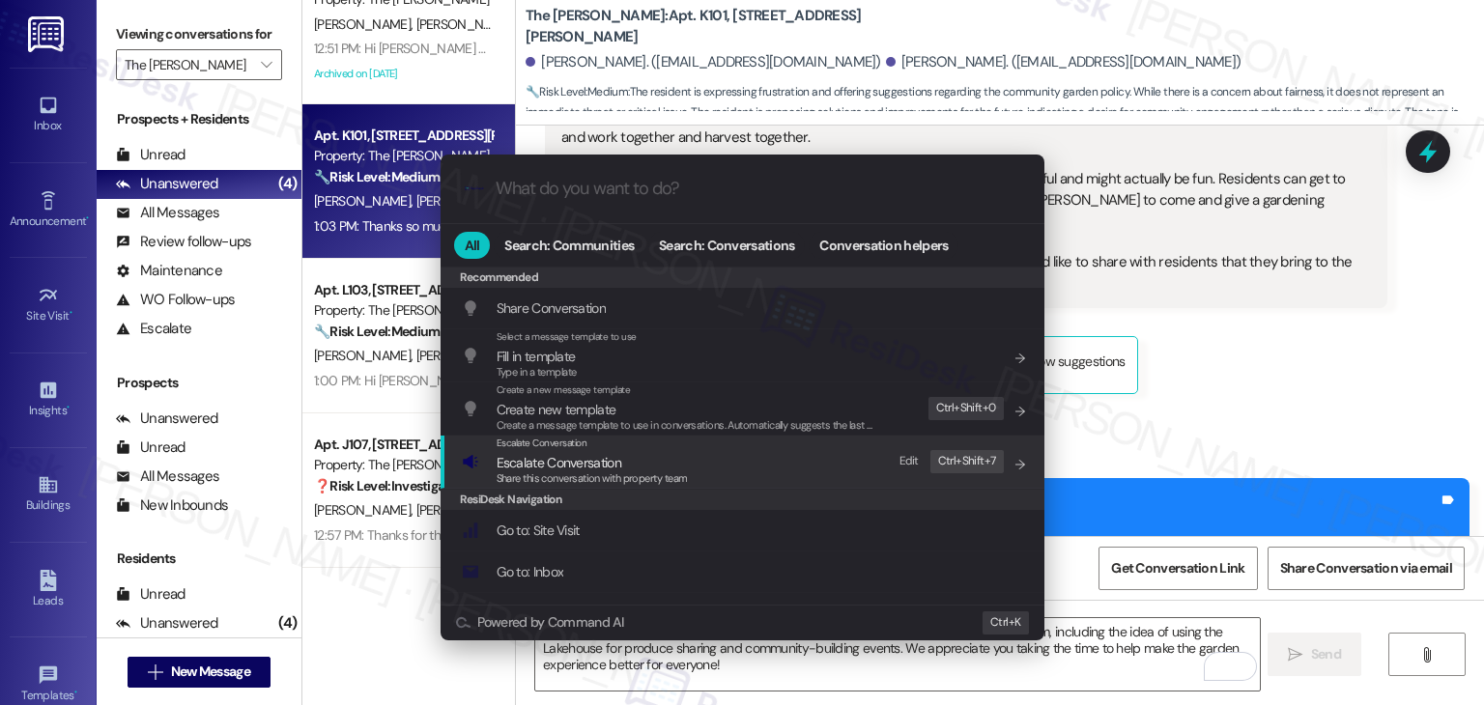
click at [581, 457] on span "Escalate Conversation" at bounding box center [559, 462] width 125 height 17
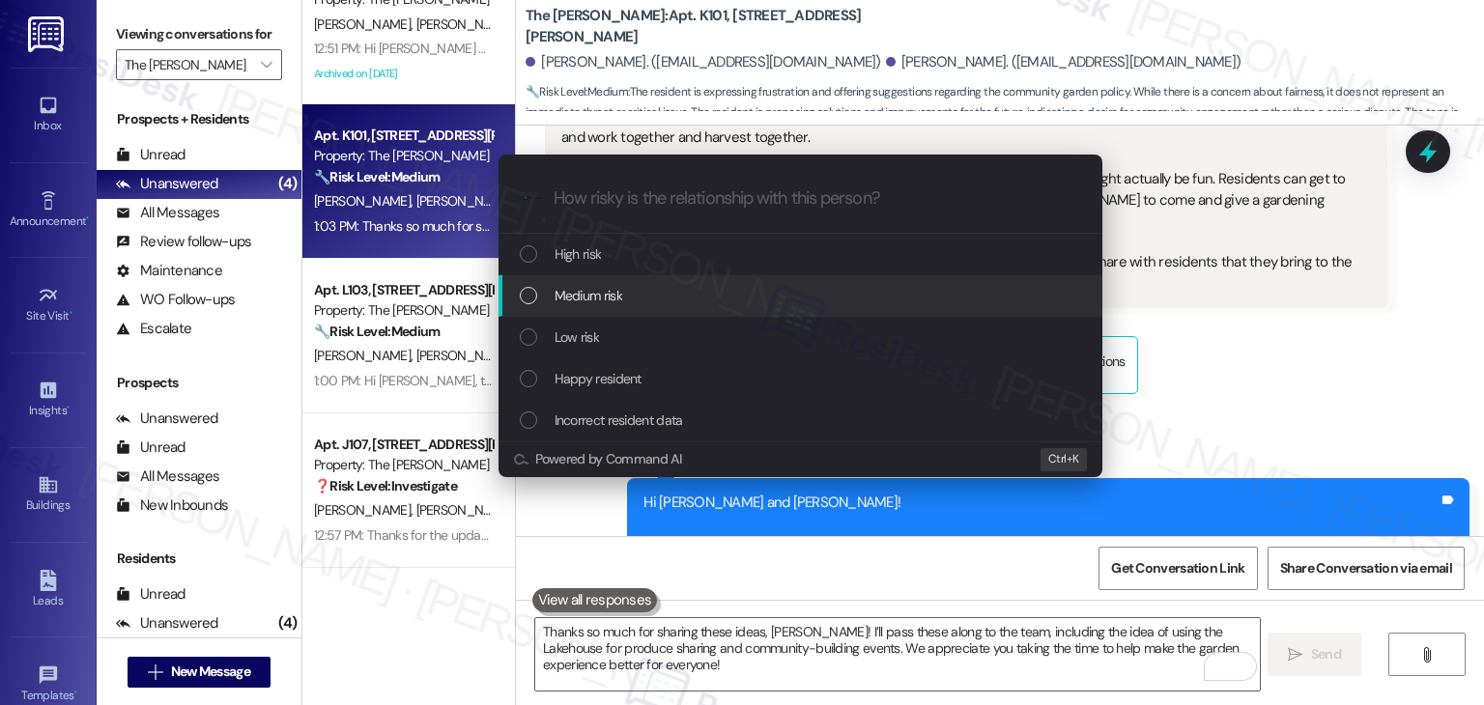
click at [538, 300] on div "Medium risk" at bounding box center [802, 295] width 565 height 21
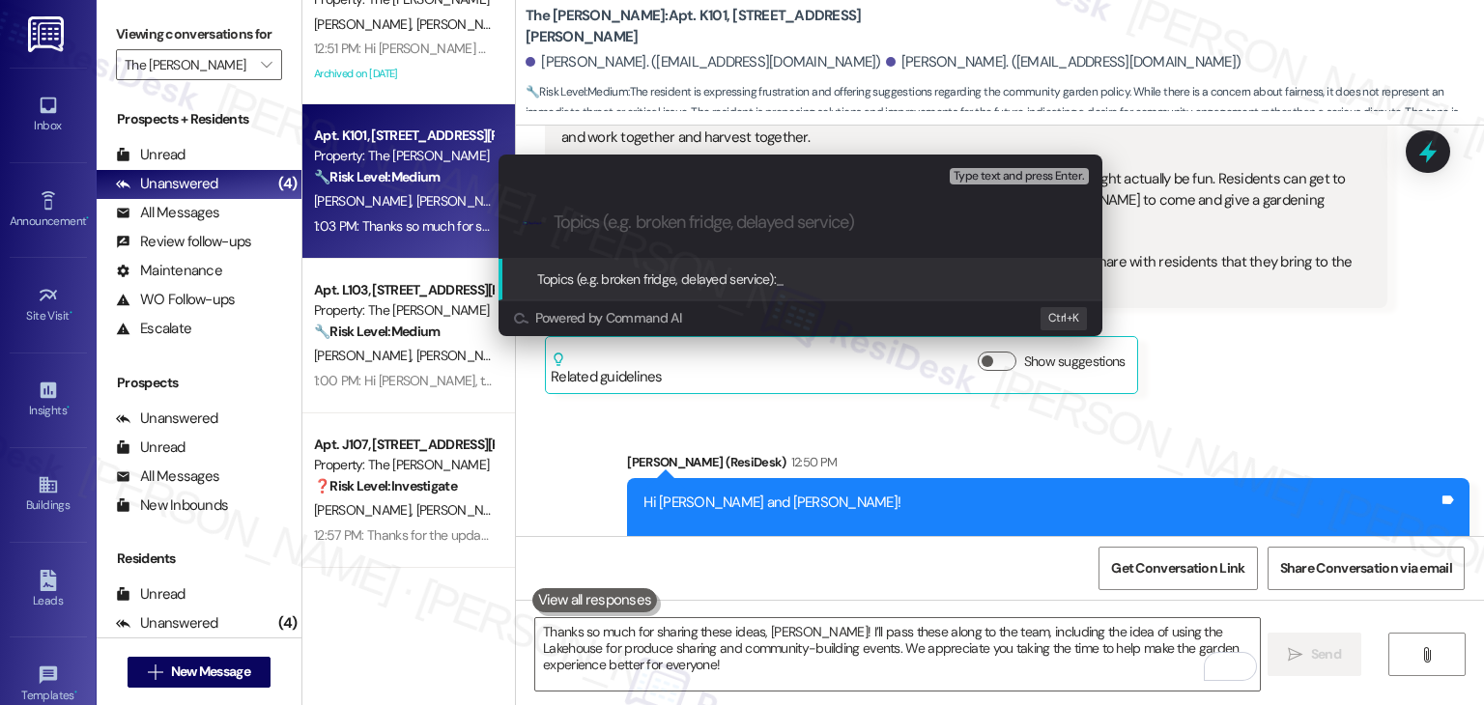
paste input "Resident Feedback – Garden Plot Guidelines & Community Suggestions"
type input "Resident Feedback – Garden Plot Guidelines & Community Suggestions"
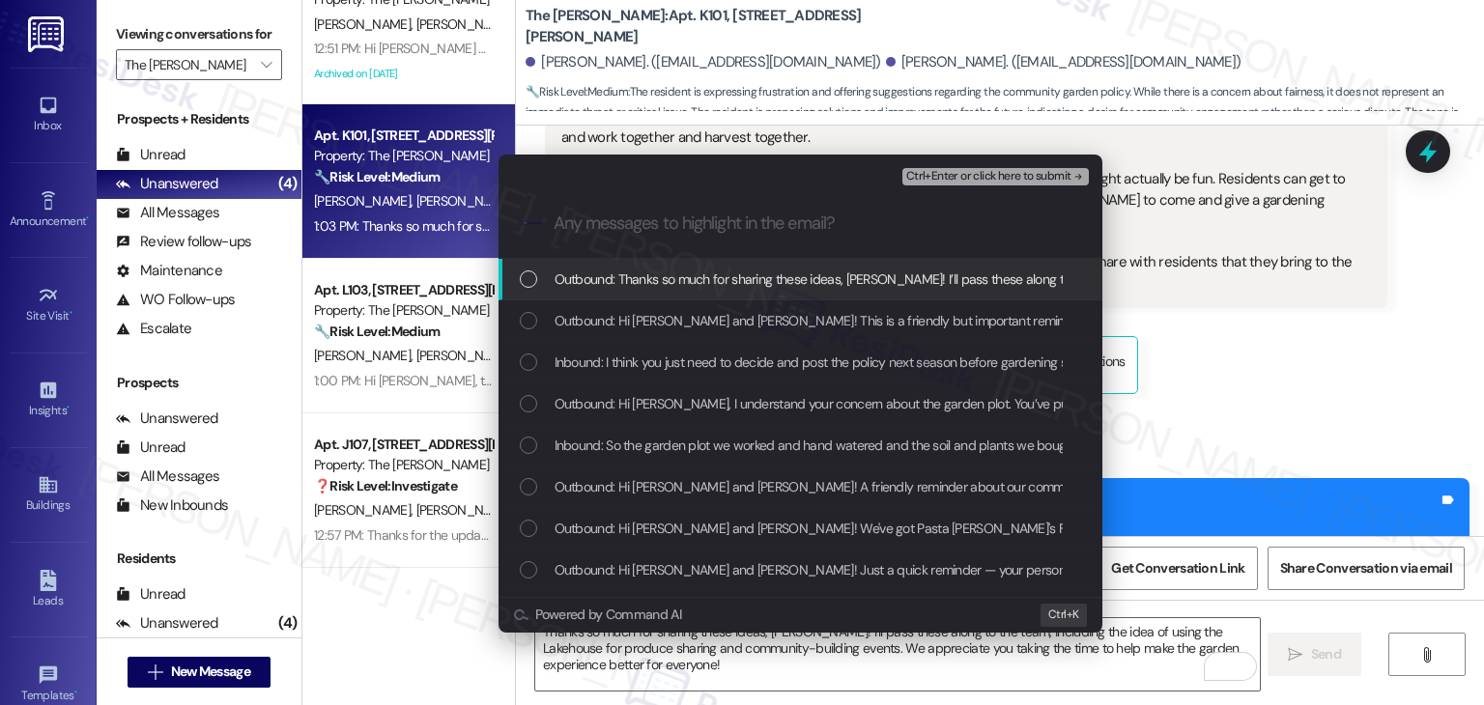
scroll to position [0, 0]
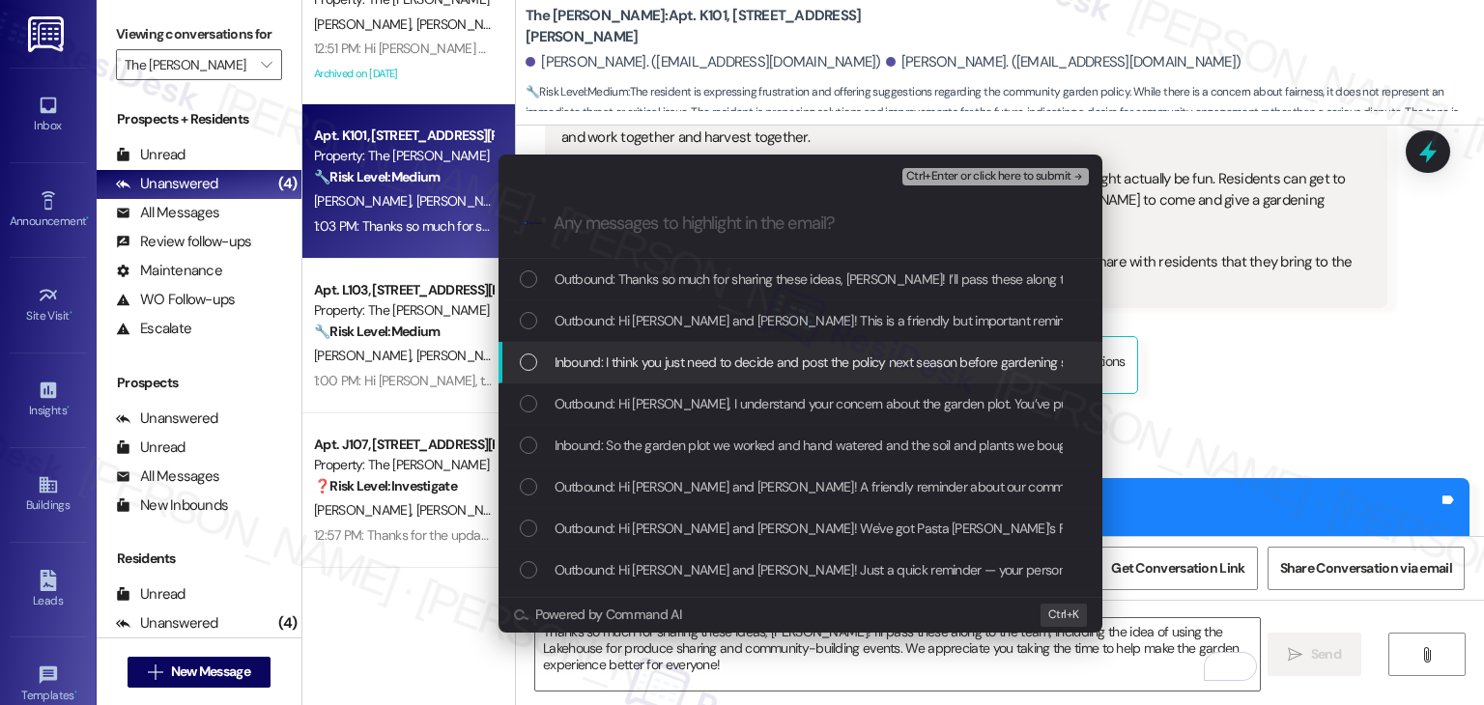
click at [525, 361] on div "List of options" at bounding box center [528, 362] width 17 height 17
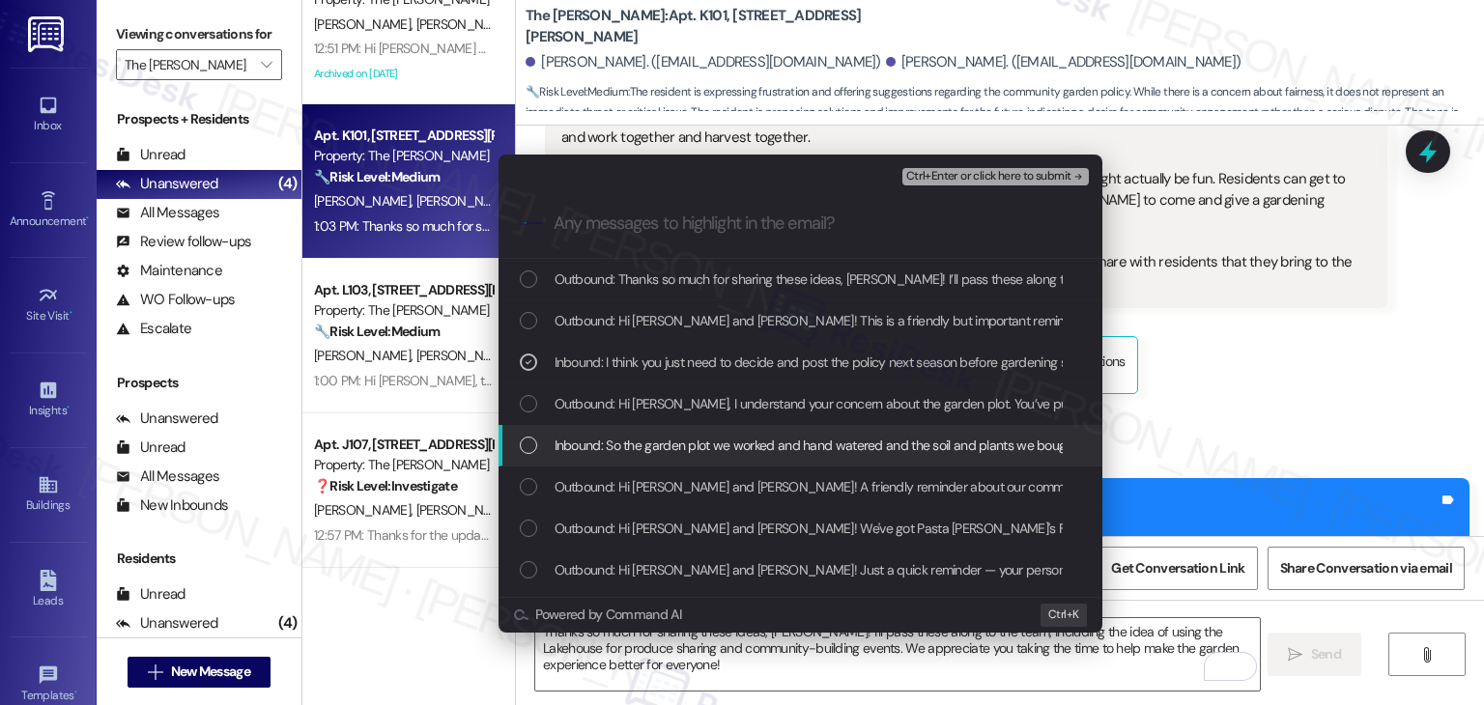
click at [520, 449] on div "List of options" at bounding box center [528, 445] width 17 height 17
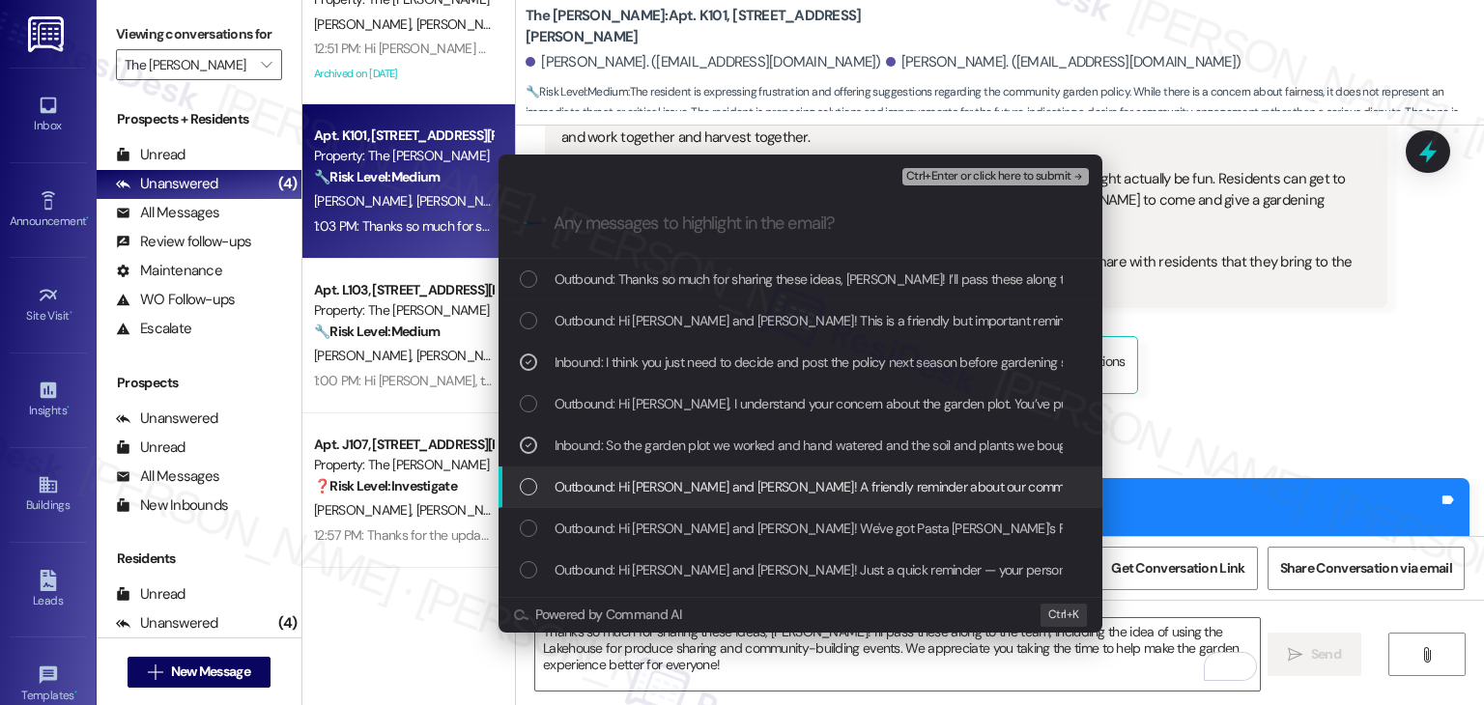
click at [525, 491] on div "List of options" at bounding box center [528, 486] width 17 height 17
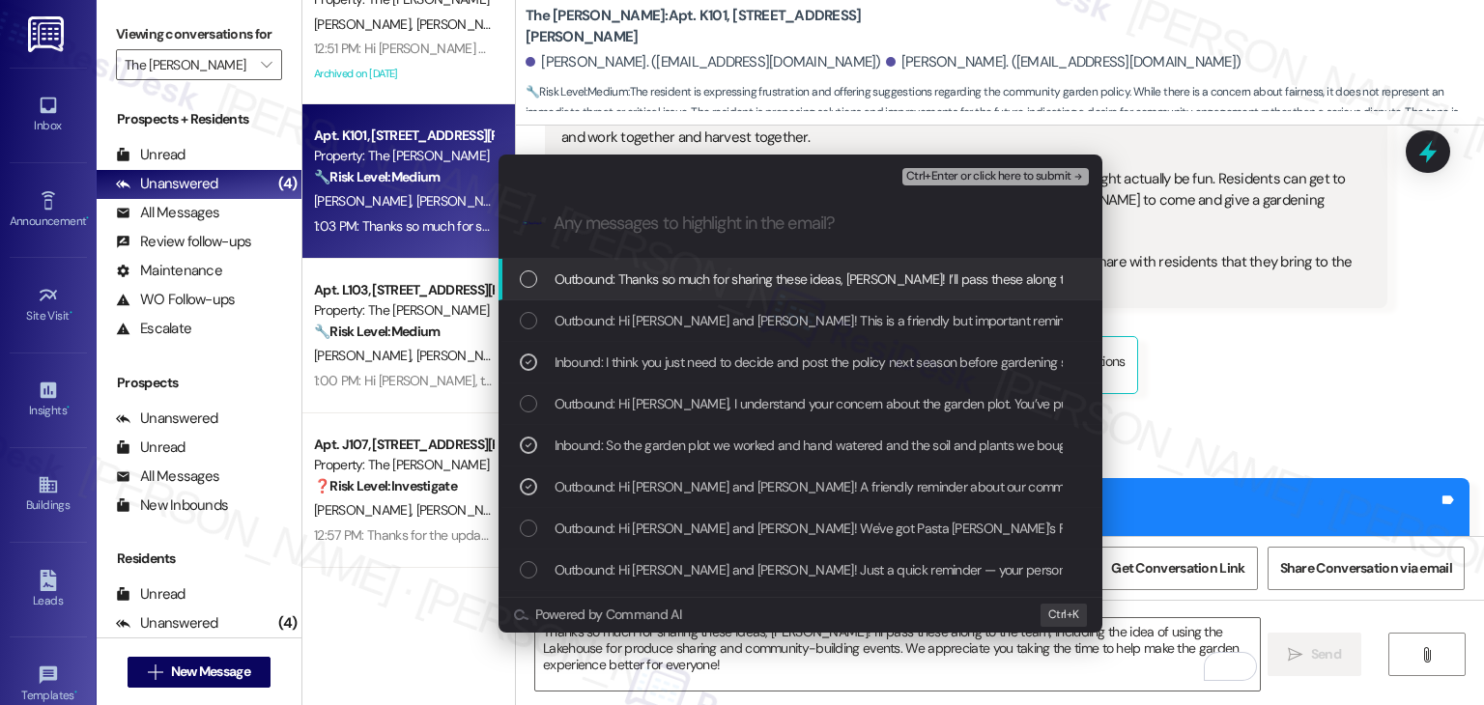
click at [944, 172] on span "Ctrl+Enter or click here to submit" at bounding box center [988, 177] width 165 height 14
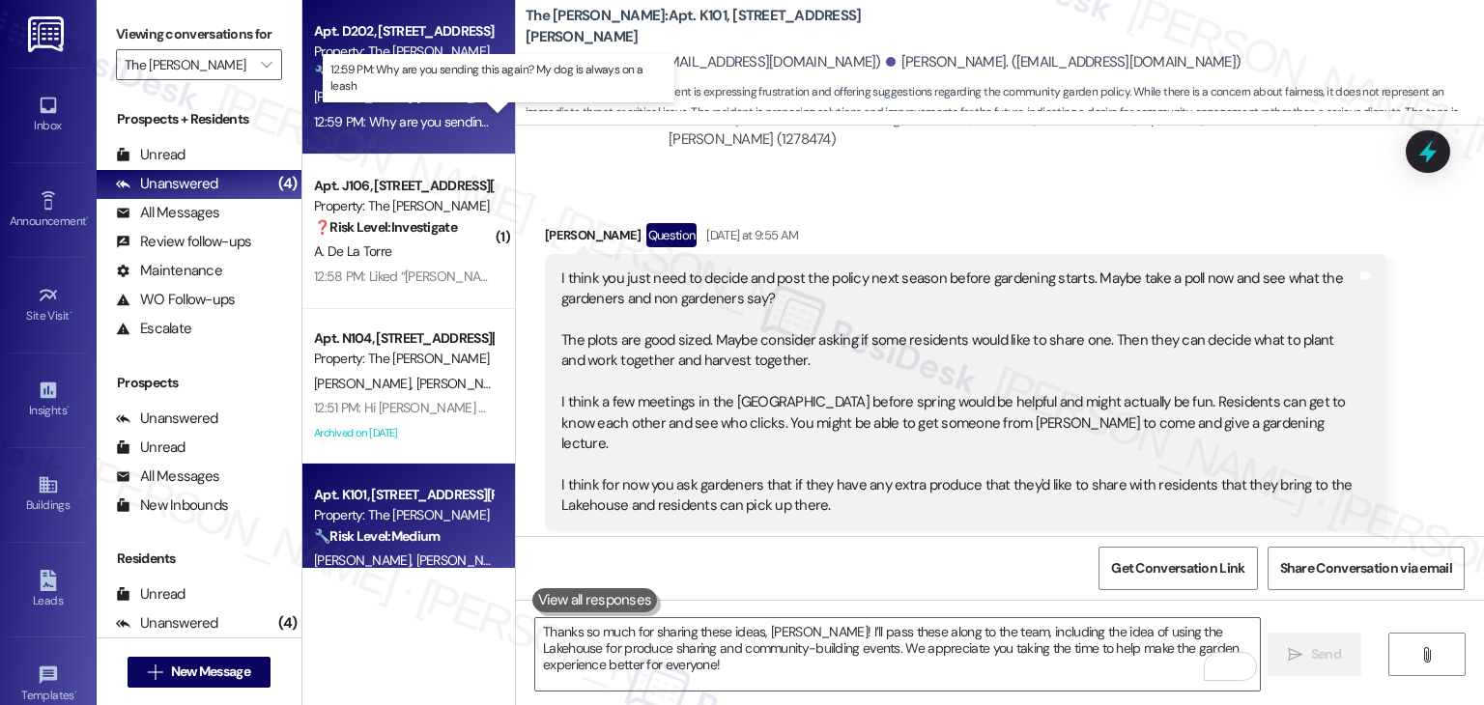
click at [437, 128] on div "12:59 PM: Why are you sending this again? My dog is always on a leash 12:59 PM:…" at bounding box center [513, 121] width 398 height 17
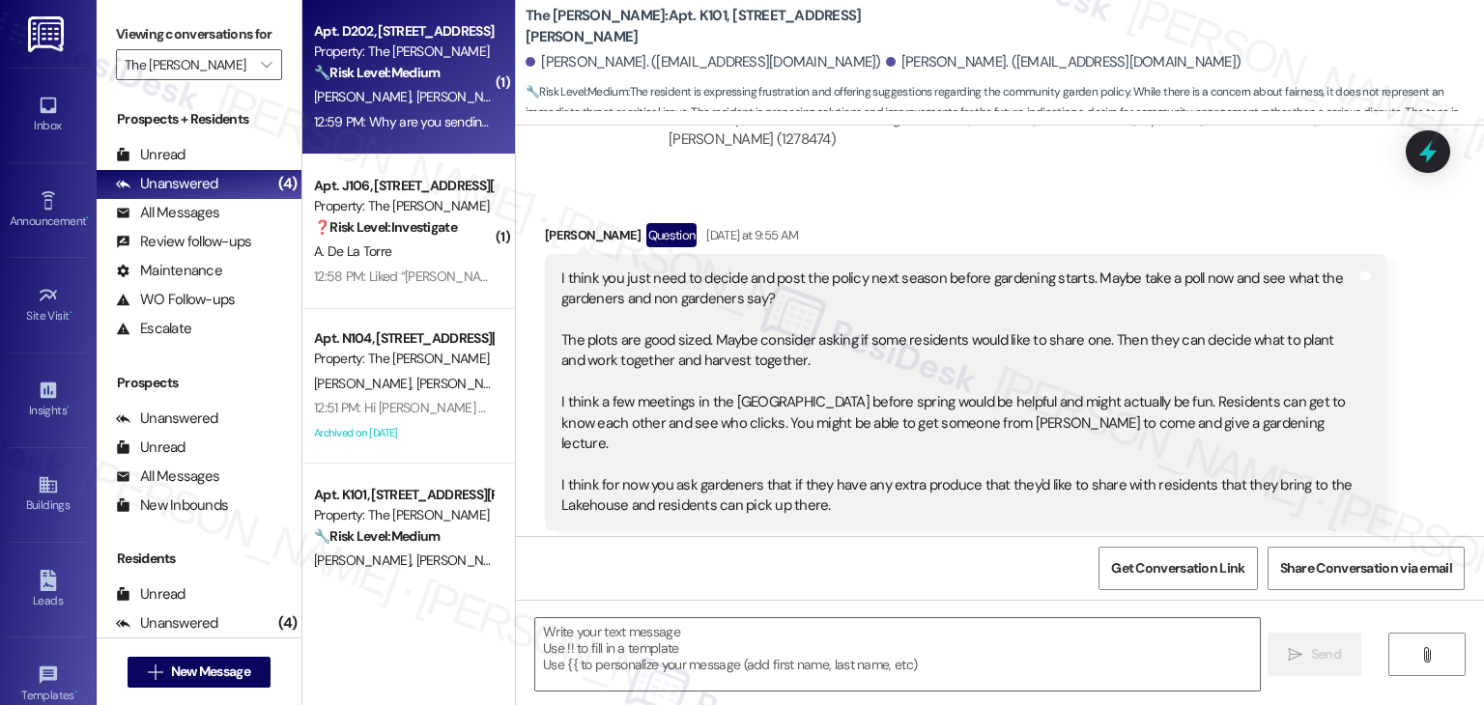
type textarea "Fetching suggested responses. Please feel free to read through the conversation…"
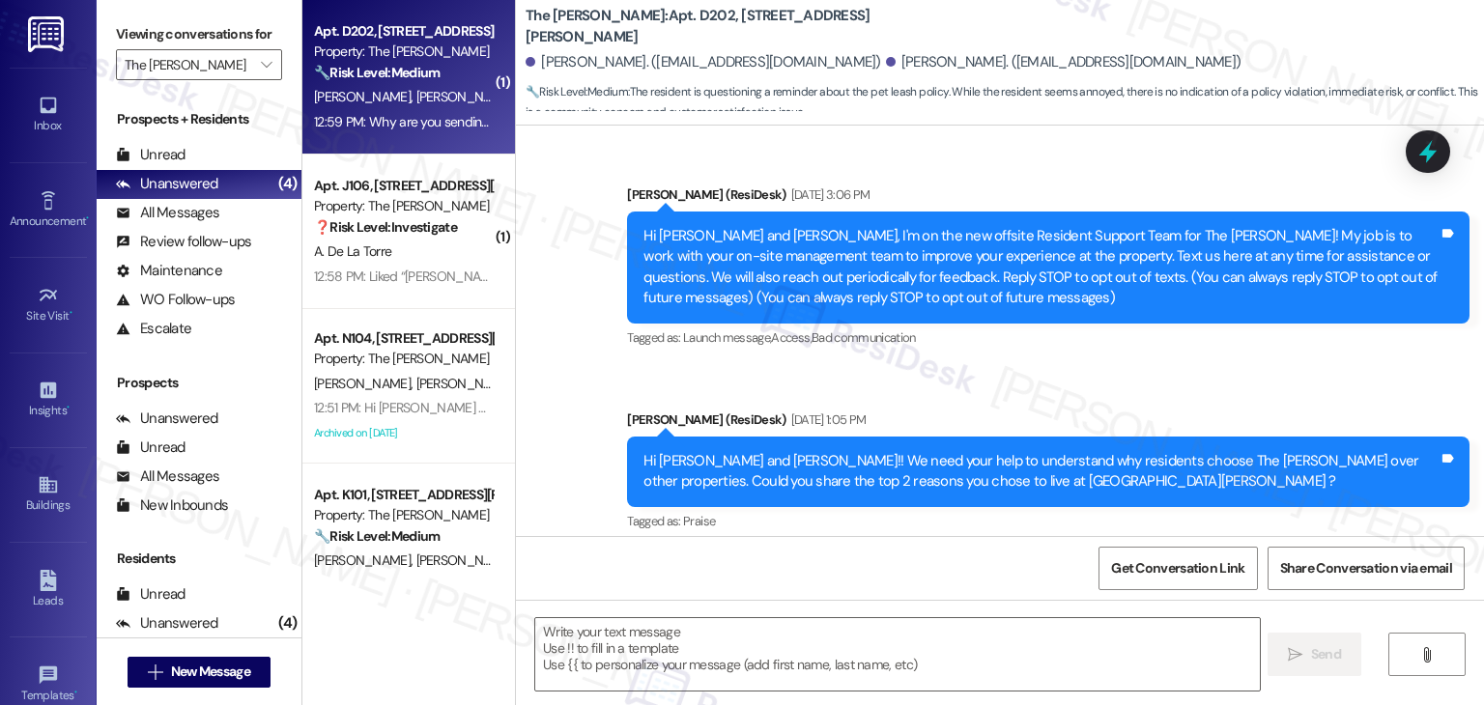
scroll to position [30714, 0]
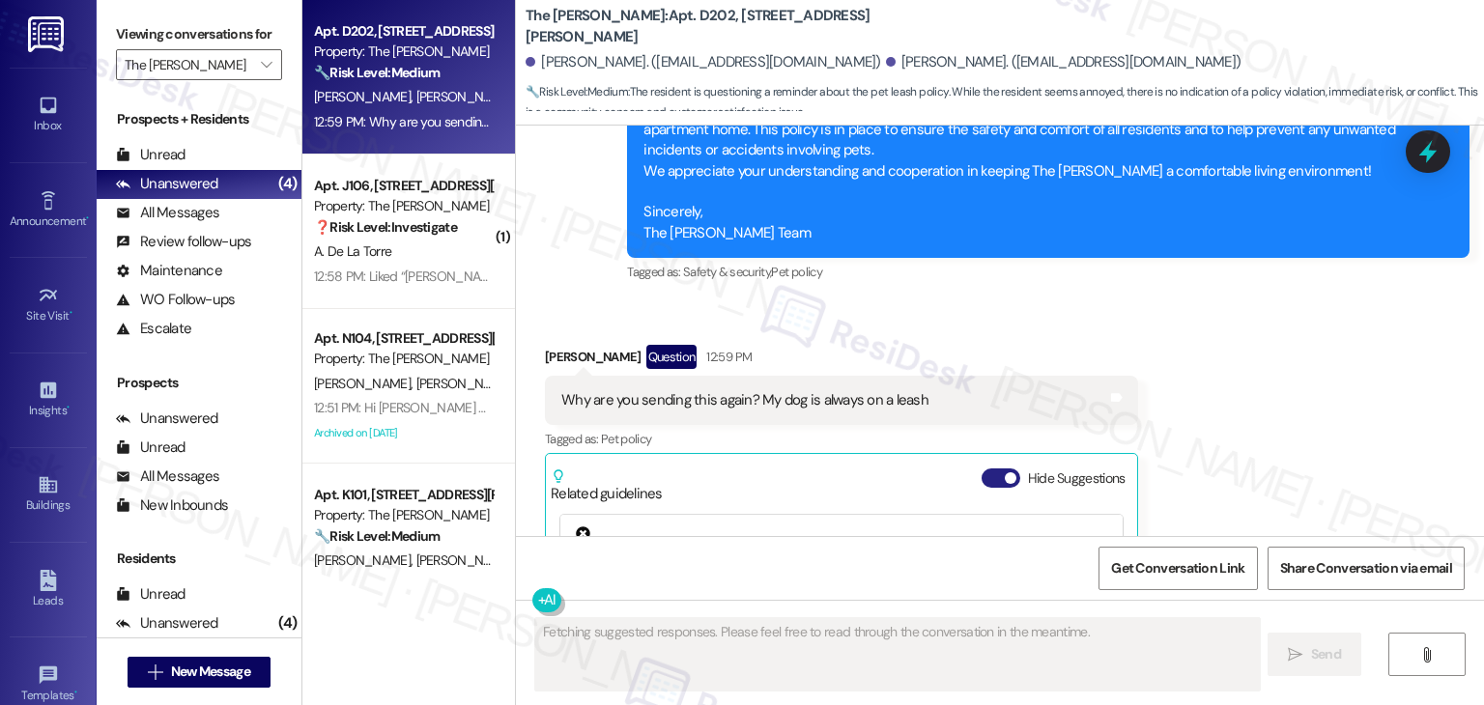
click at [988, 468] on button "Hide Suggestions" at bounding box center [1000, 477] width 39 height 19
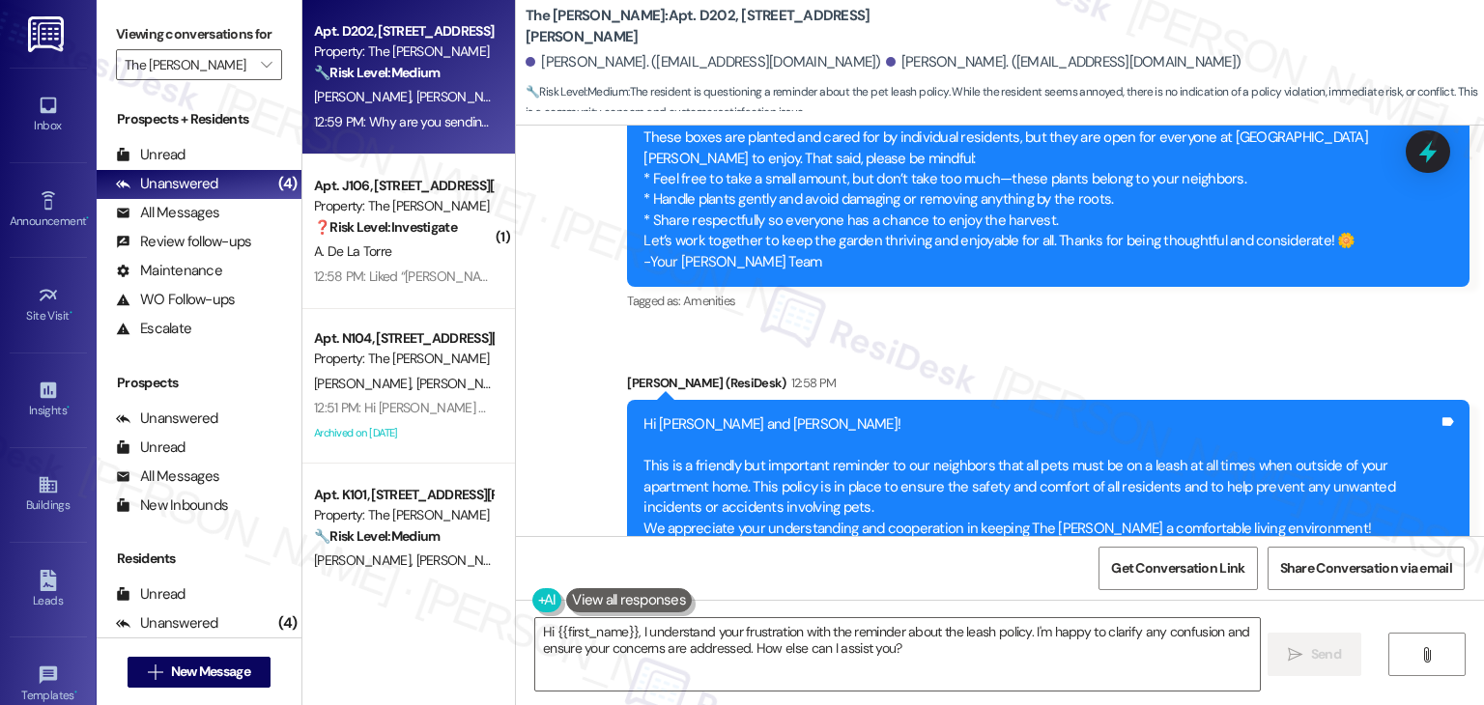
scroll to position [30239, 0]
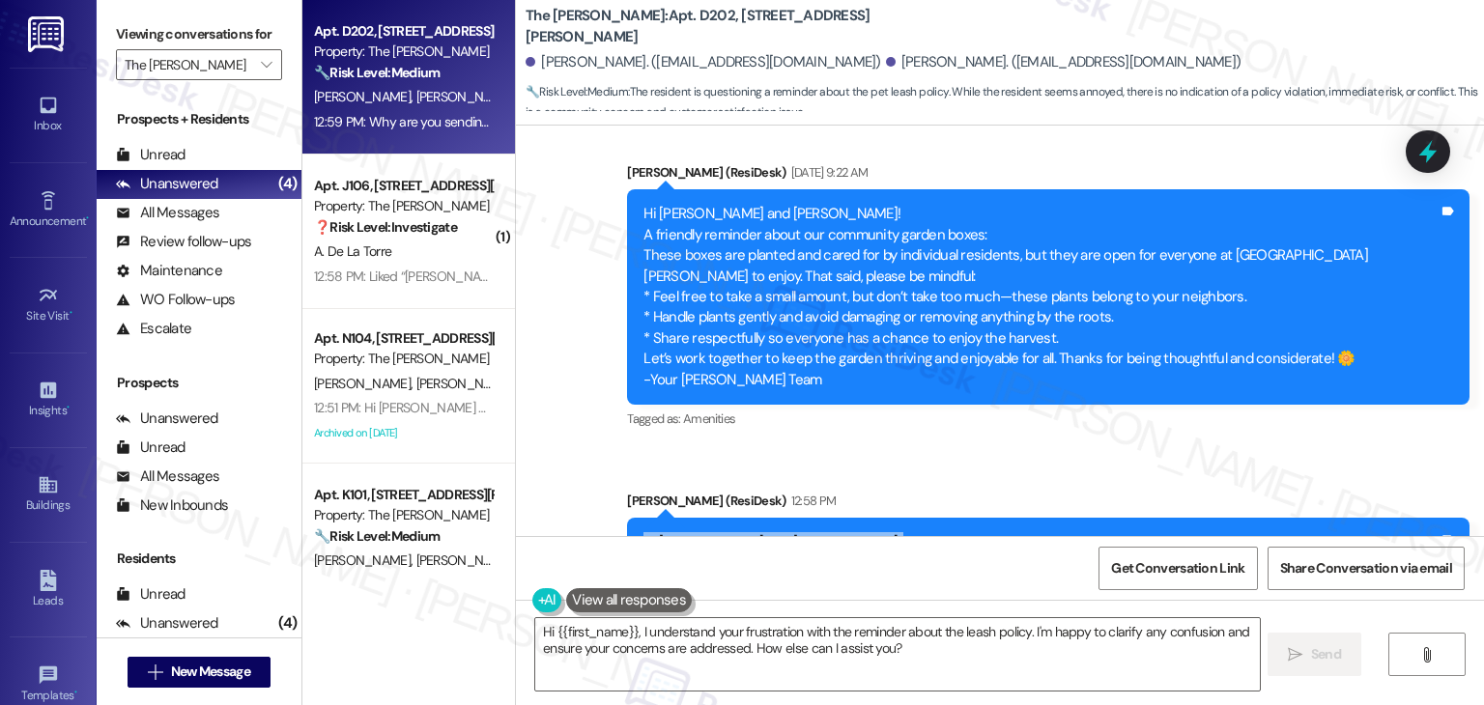
drag, startPoint x: 752, startPoint y: 441, endPoint x: 602, endPoint y: 275, distance: 223.7
click at [612, 476] on div "Announcement, sent via SMS Dottie (ResiDesk) 12:58 PM Hi Jennifer and Rebecca! …" at bounding box center [1047, 625] width 871 height 299
copy div "Hi Jennifer and Rebecca! This is a friendly but important reminder to our neigh…"
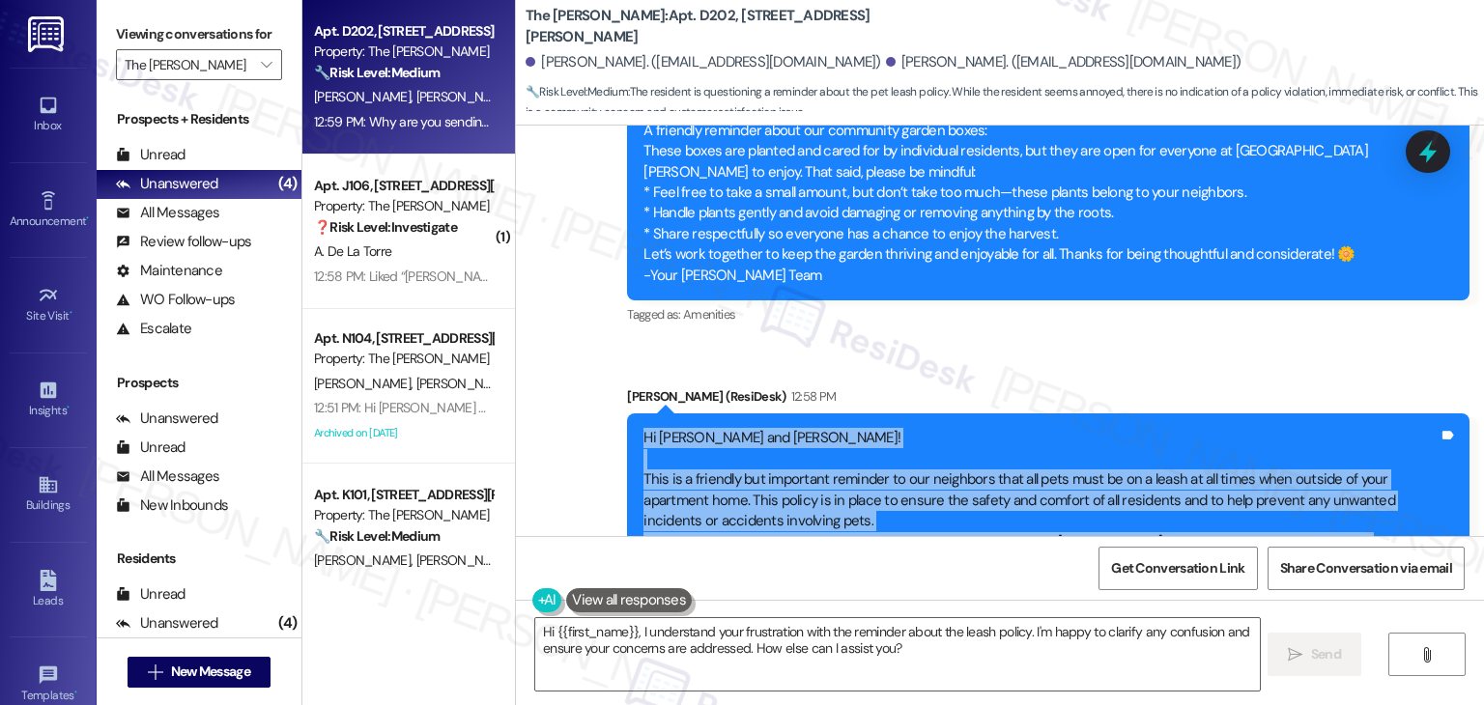
scroll to position [30432, 0]
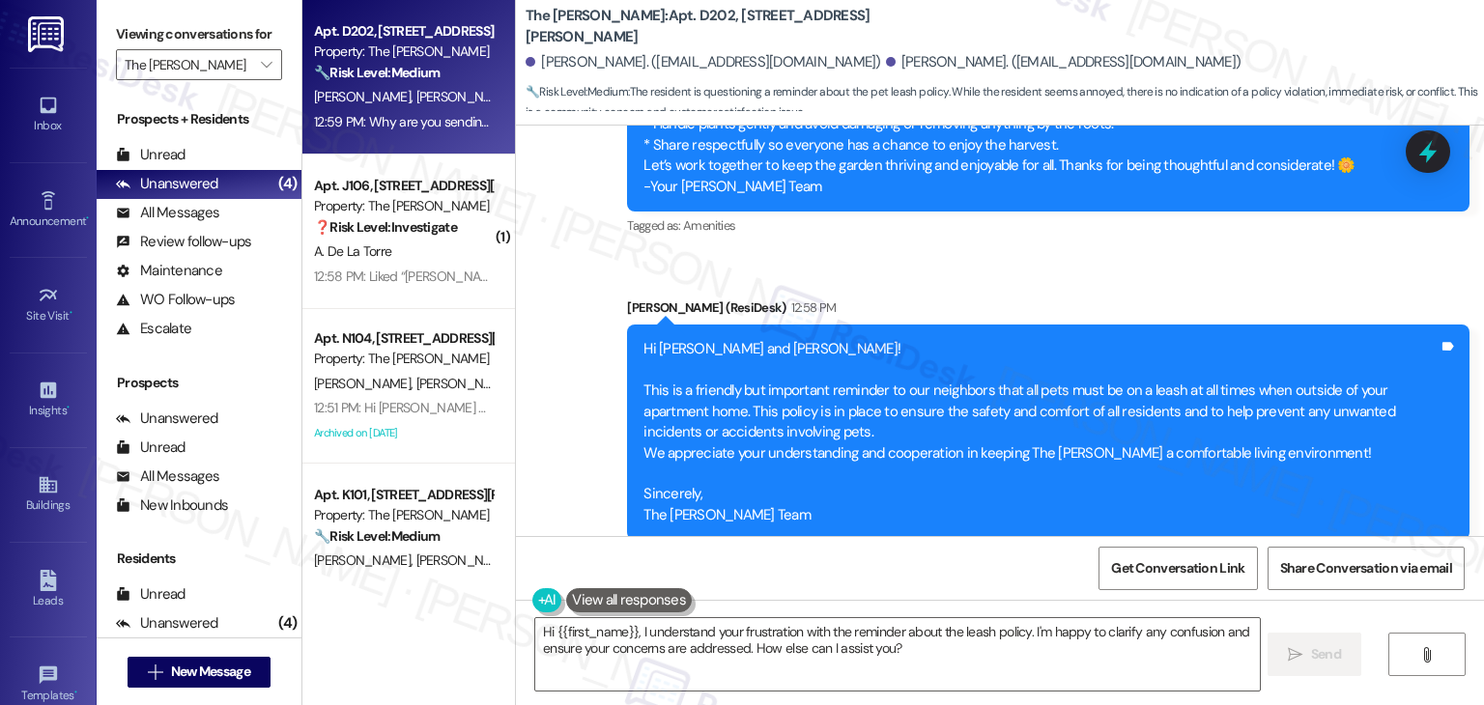
click at [813, 672] on div "Why are you sending this again? My dog is always on a leash" at bounding box center [744, 682] width 367 height 20
copy div "Why are you sending this again? My dog is always on a leash Tags and notes"
click at [545, 627] on div "Jennifer Hagler Question 12:59 PM" at bounding box center [752, 642] width 414 height 31
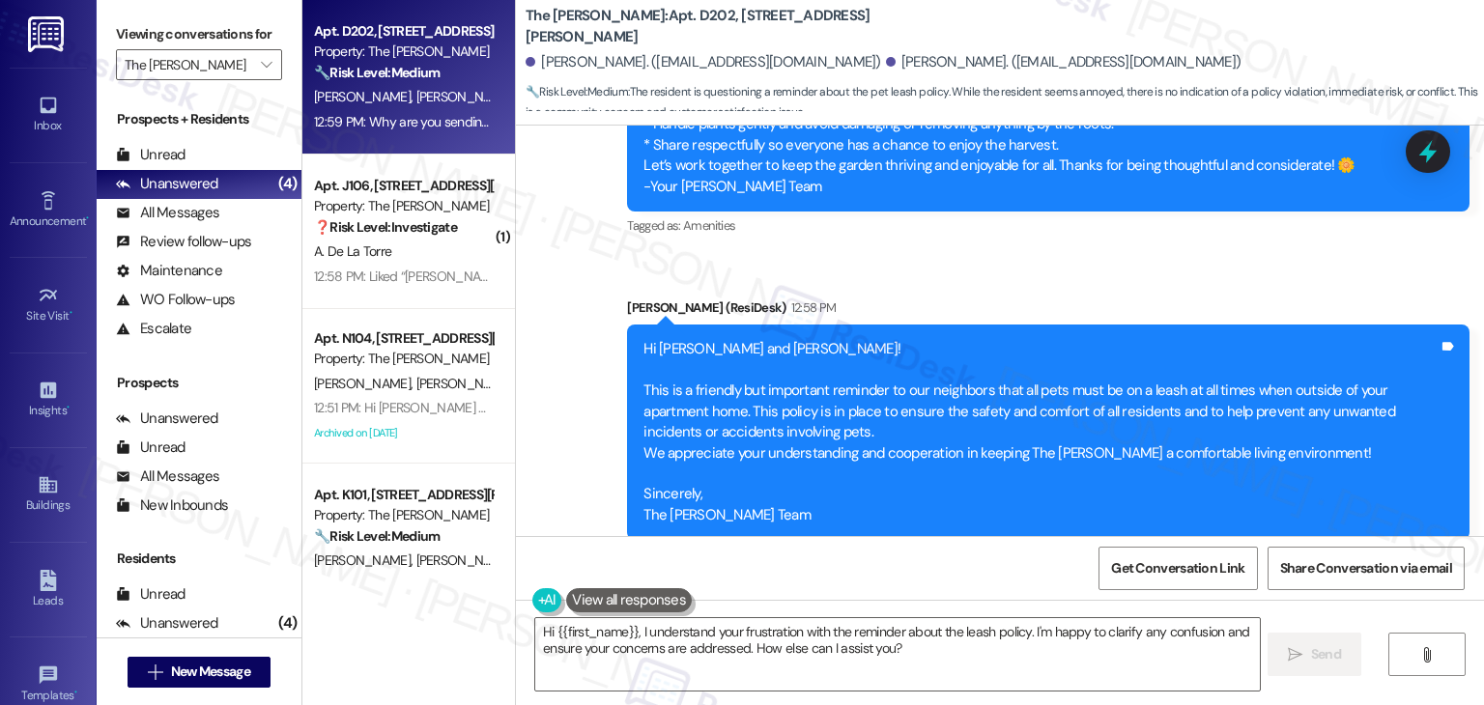
click at [545, 627] on div "Jennifer Hagler Question 12:59 PM" at bounding box center [752, 642] width 414 height 31
copy div "Jennifer"
click at [742, 639] on textarea "Hi {{first_name}}, I understand your frustration with the reminder about the le…" at bounding box center [897, 654] width 724 height 72
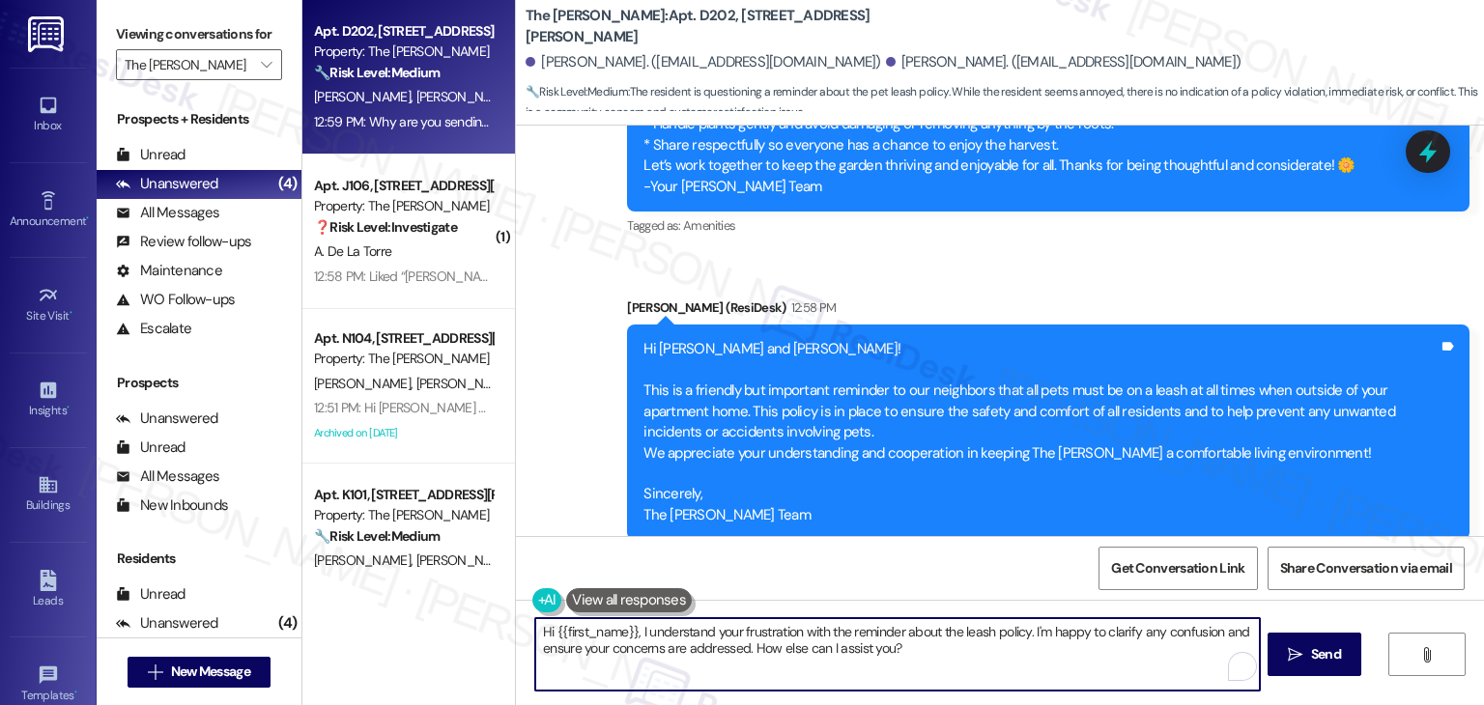
click at [742, 639] on textarea "Hi {{first_name}}, I understand your frustration with the reminder about the le…" at bounding box center [897, 654] width 724 height 72
paste textarea "Jennifer! Thanks for reaching out—and that’s great to hear your dog is always o…"
type textarea "Hi Jennifer! Thanks for reaching out—and that’s great to hear your dog is alway…"
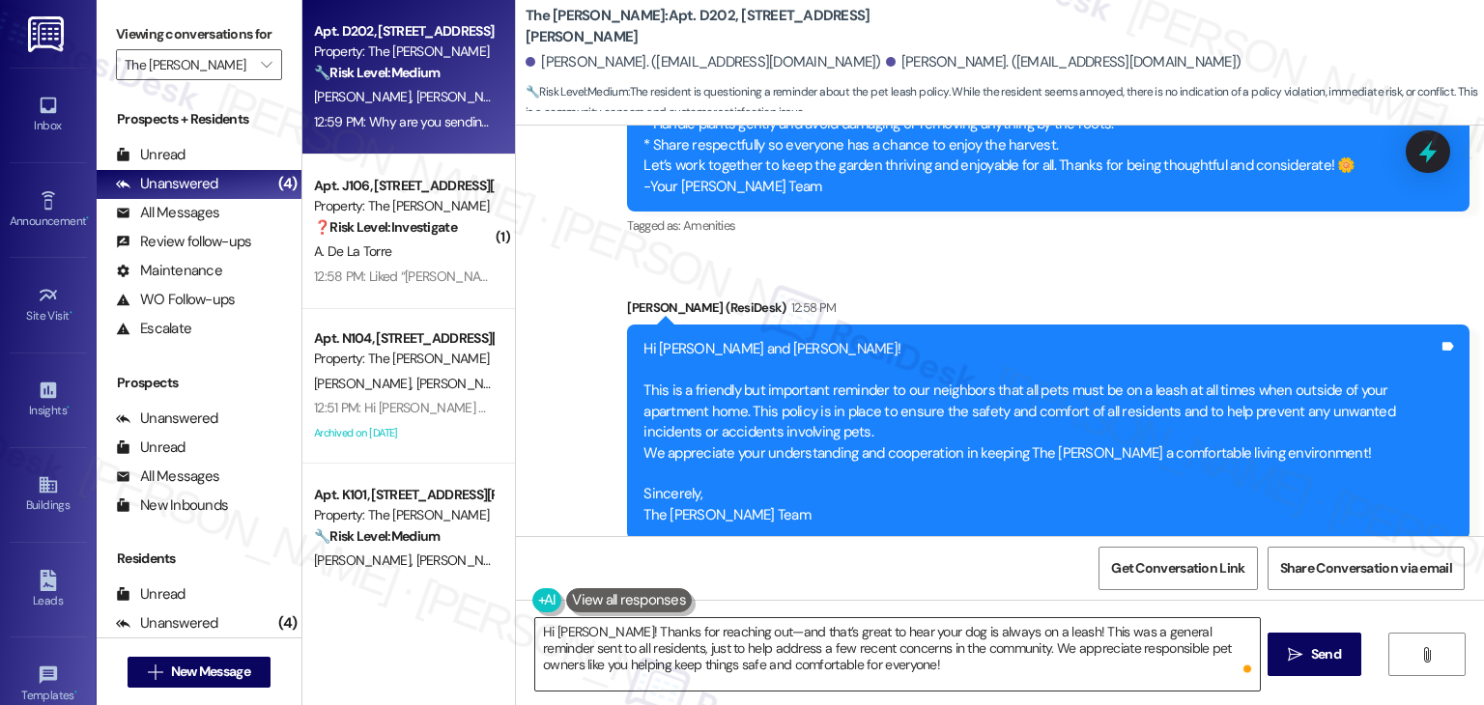
click at [985, 657] on textarea "Hi Jennifer! Thanks for reaching out—and that’s great to hear your dog is alway…" at bounding box center [897, 654] width 724 height 72
click at [1322, 661] on span "Send" at bounding box center [1326, 654] width 30 height 20
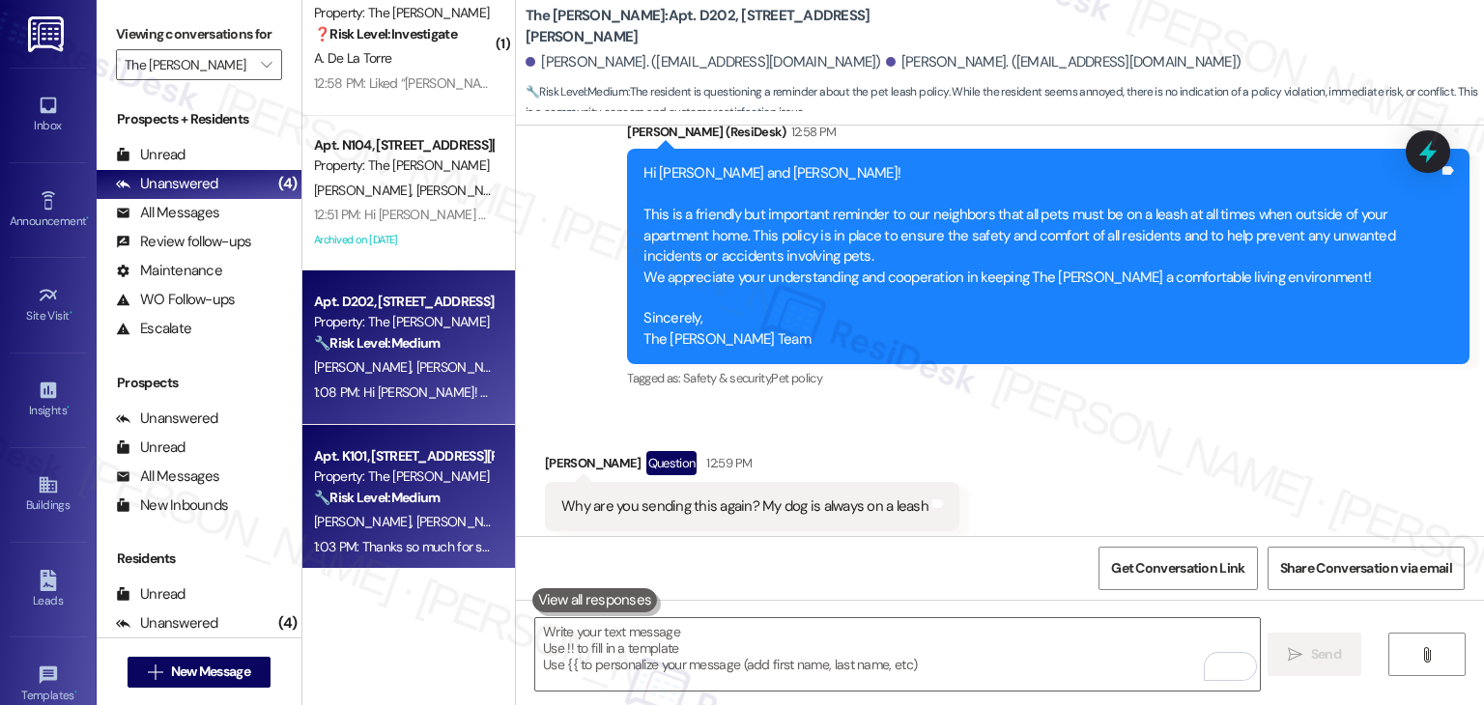
scroll to position [50, 0]
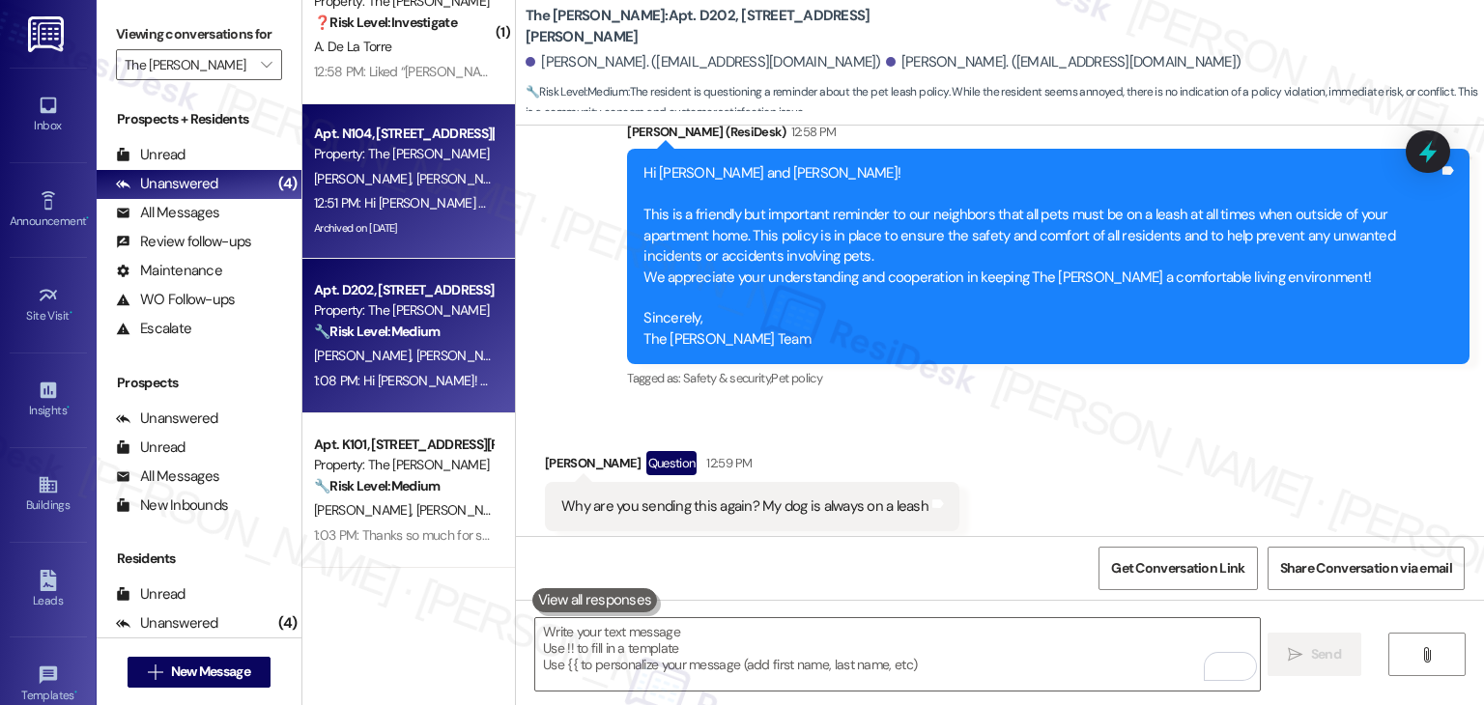
click at [367, 216] on div "Archived on 08/18/2025" at bounding box center [403, 228] width 183 height 24
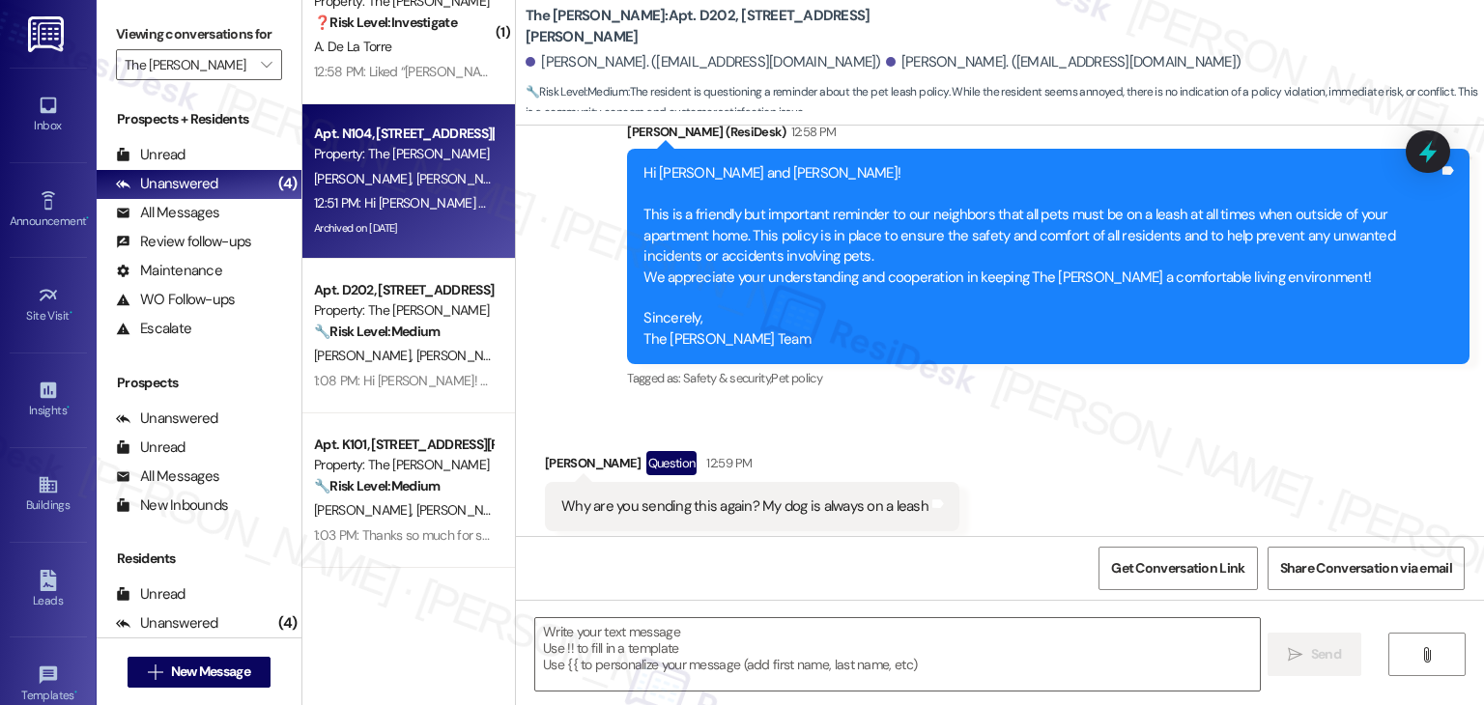
type textarea "Fetching suggested responses. Please feel free to read through the conversation…"
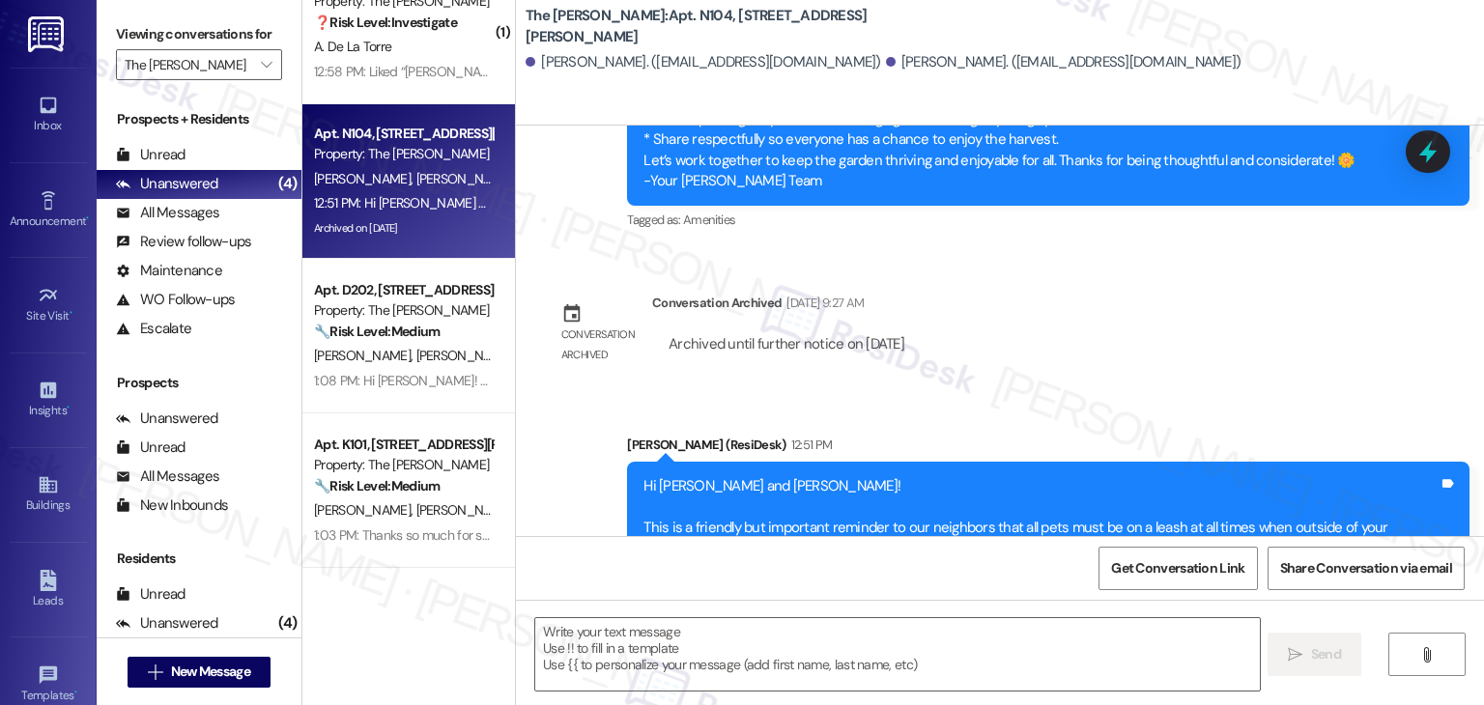
type textarea "Fetching suggested responses. Please feel free to read through the conversation…"
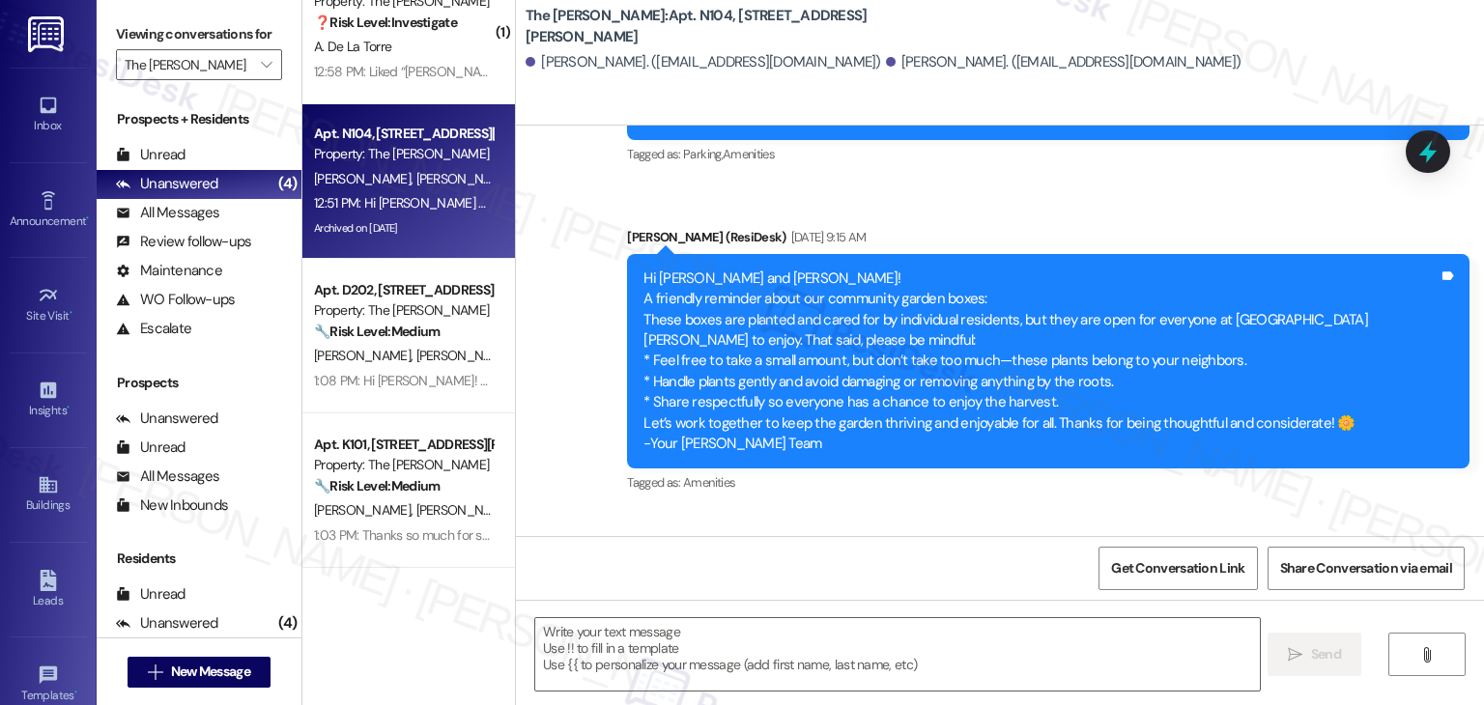
scroll to position [16706, 0]
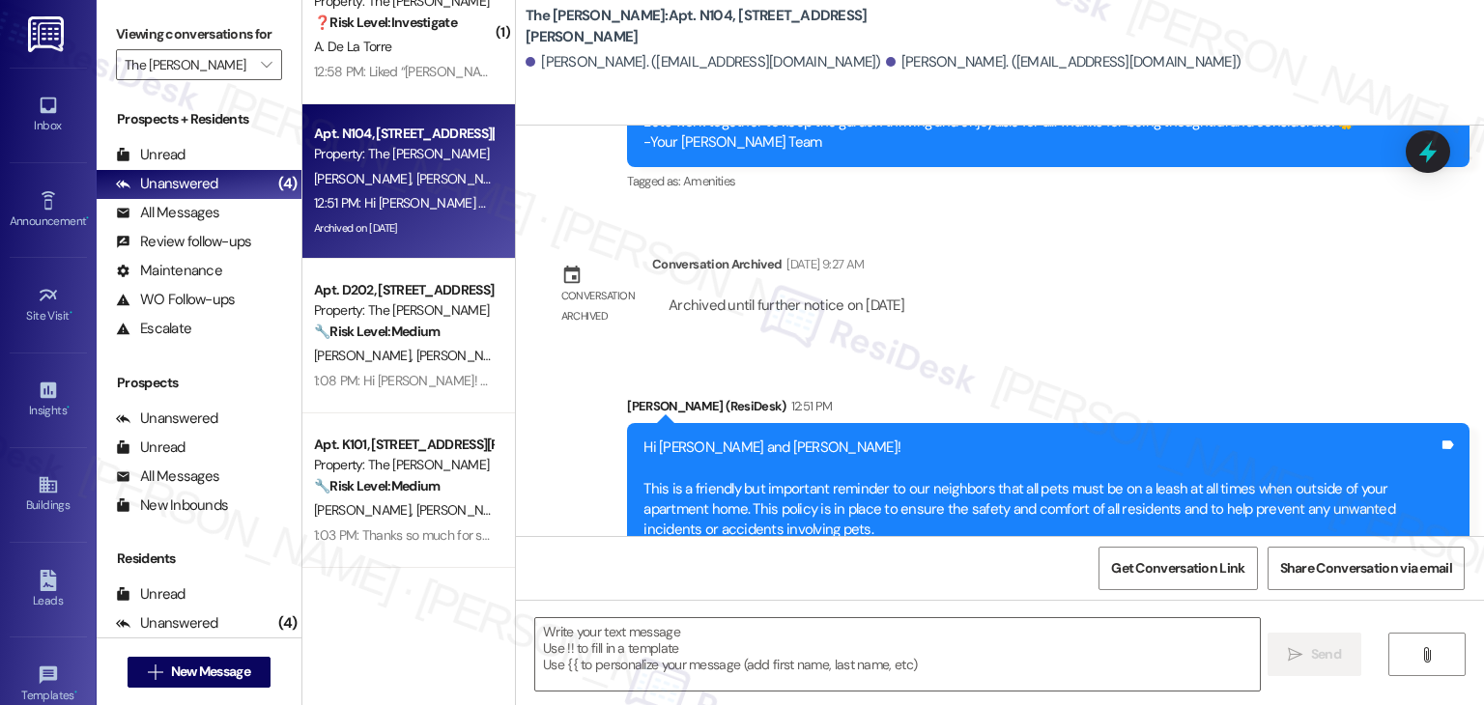
drag, startPoint x: 1419, startPoint y: 159, endPoint x: 1185, endPoint y: 254, distance: 252.2
click at [1419, 159] on icon at bounding box center [1427, 151] width 25 height 25
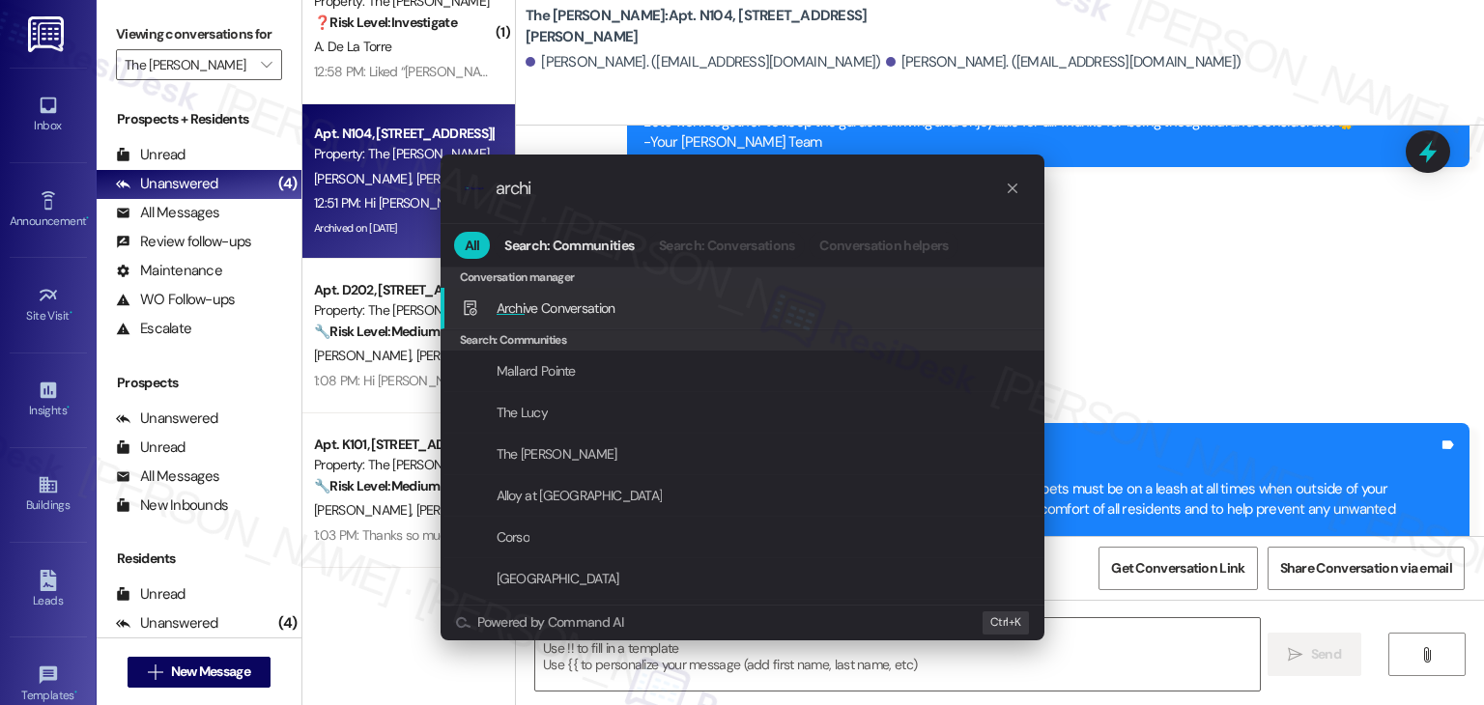
type input "archi"
click at [645, 312] on div "Archi ve Conversation Add shortcut" at bounding box center [744, 308] width 565 height 21
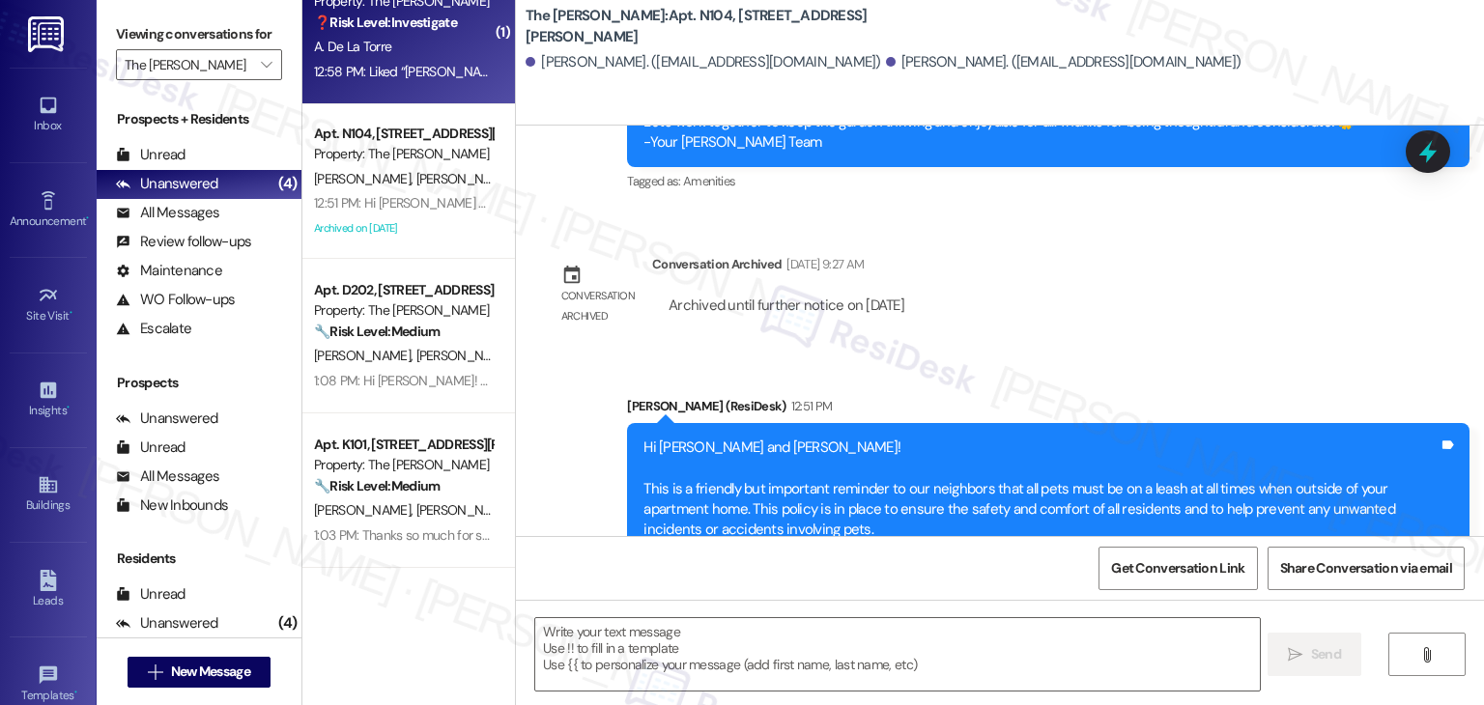
type textarea "Fetching suggested responses. Please feel free to read through the conversation…"
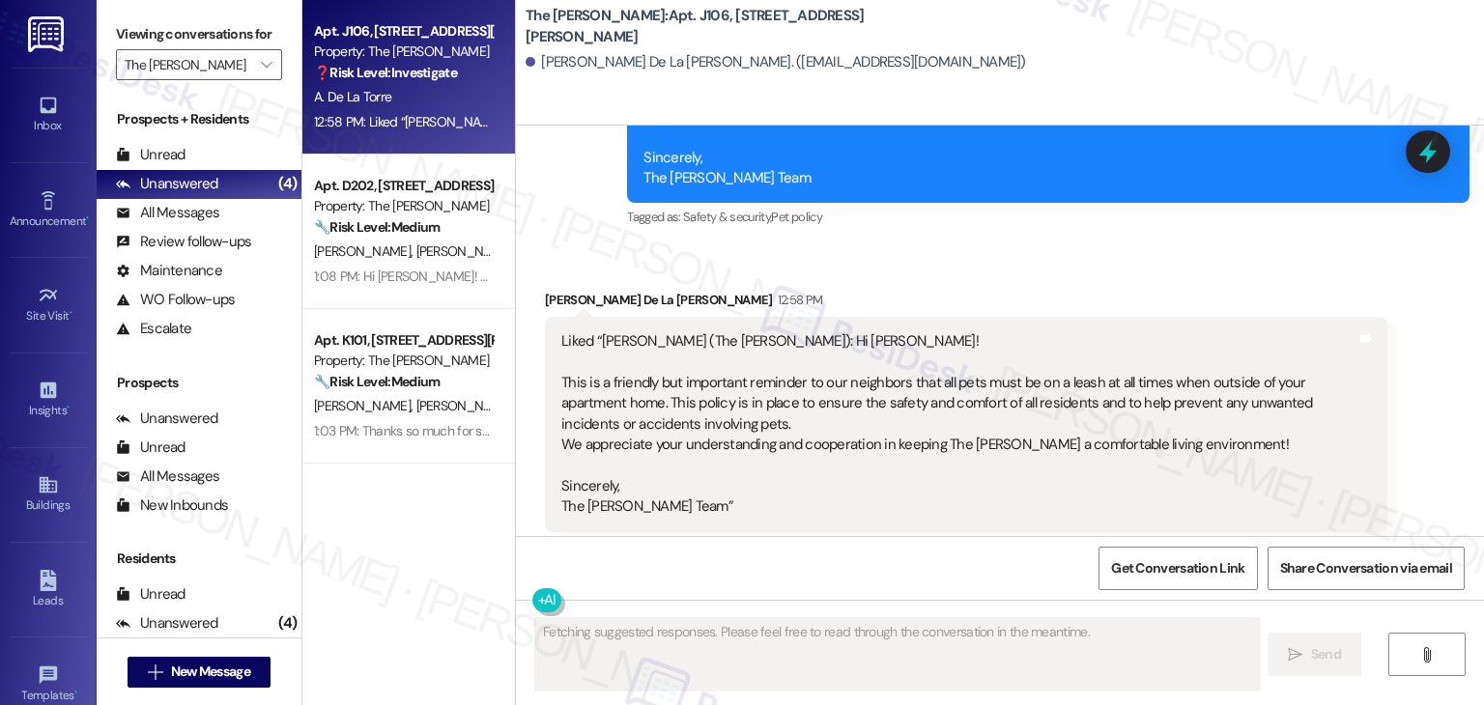
scroll to position [0, 0]
click at [981, 576] on button "Hide Suggestions" at bounding box center [1000, 585] width 39 height 19
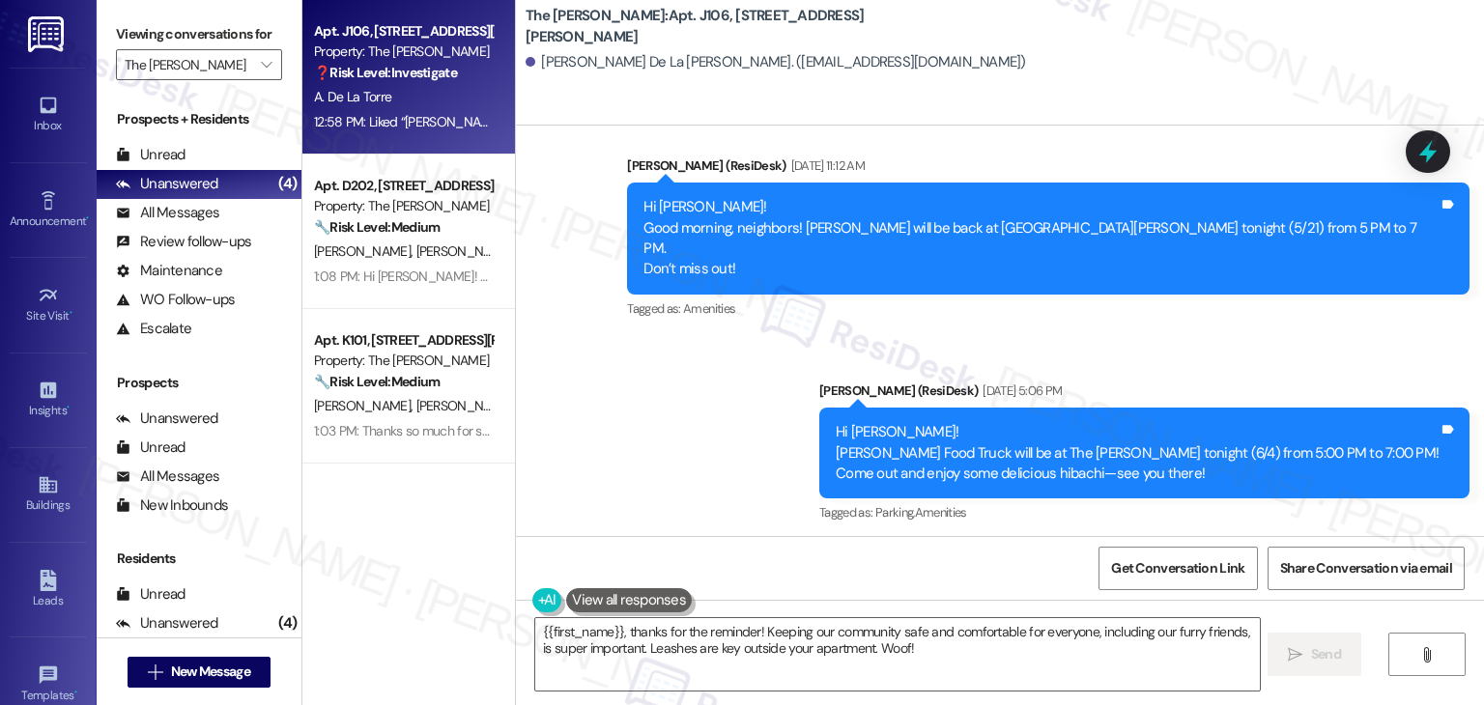
scroll to position [46143, 0]
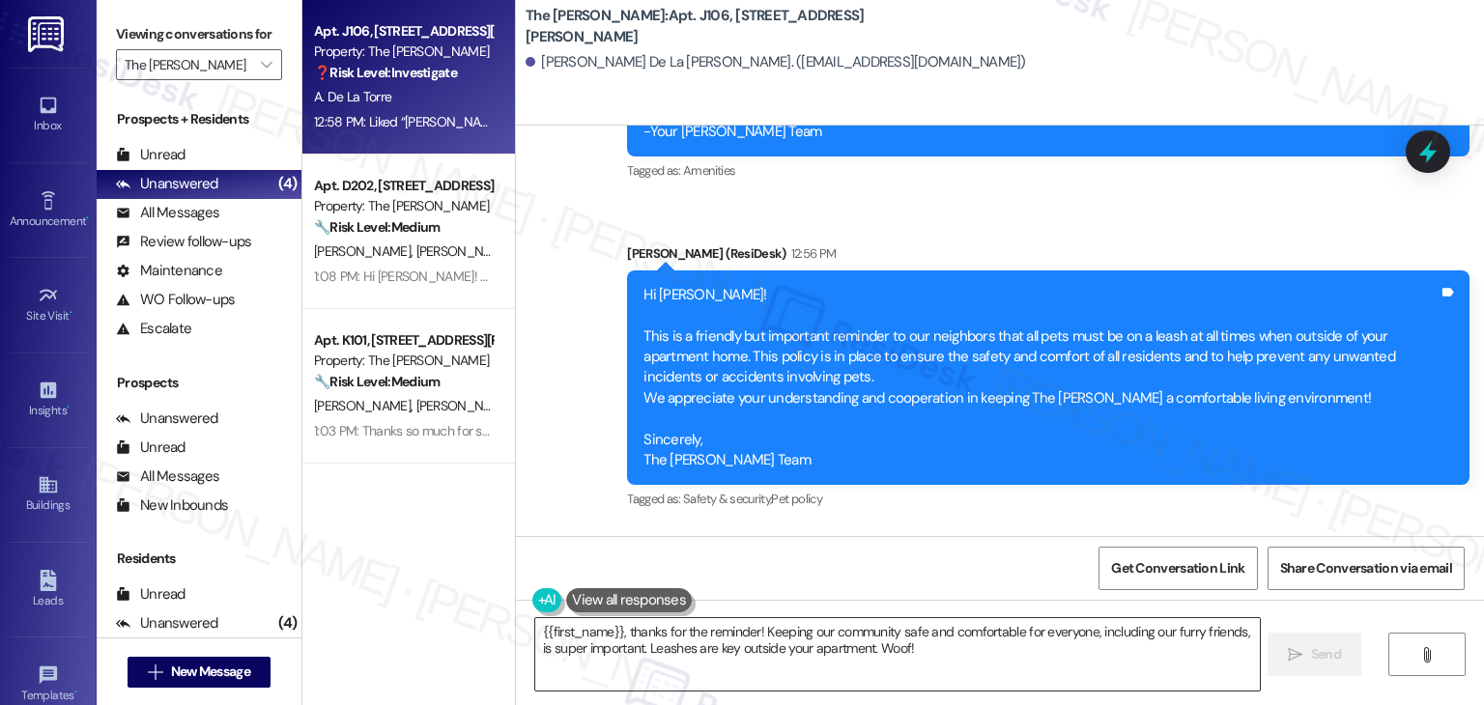
click at [820, 646] on textarea "{{first_name}}, thanks for the reminder! Keeping our community safe and comfort…" at bounding box center [897, 654] width 724 height 72
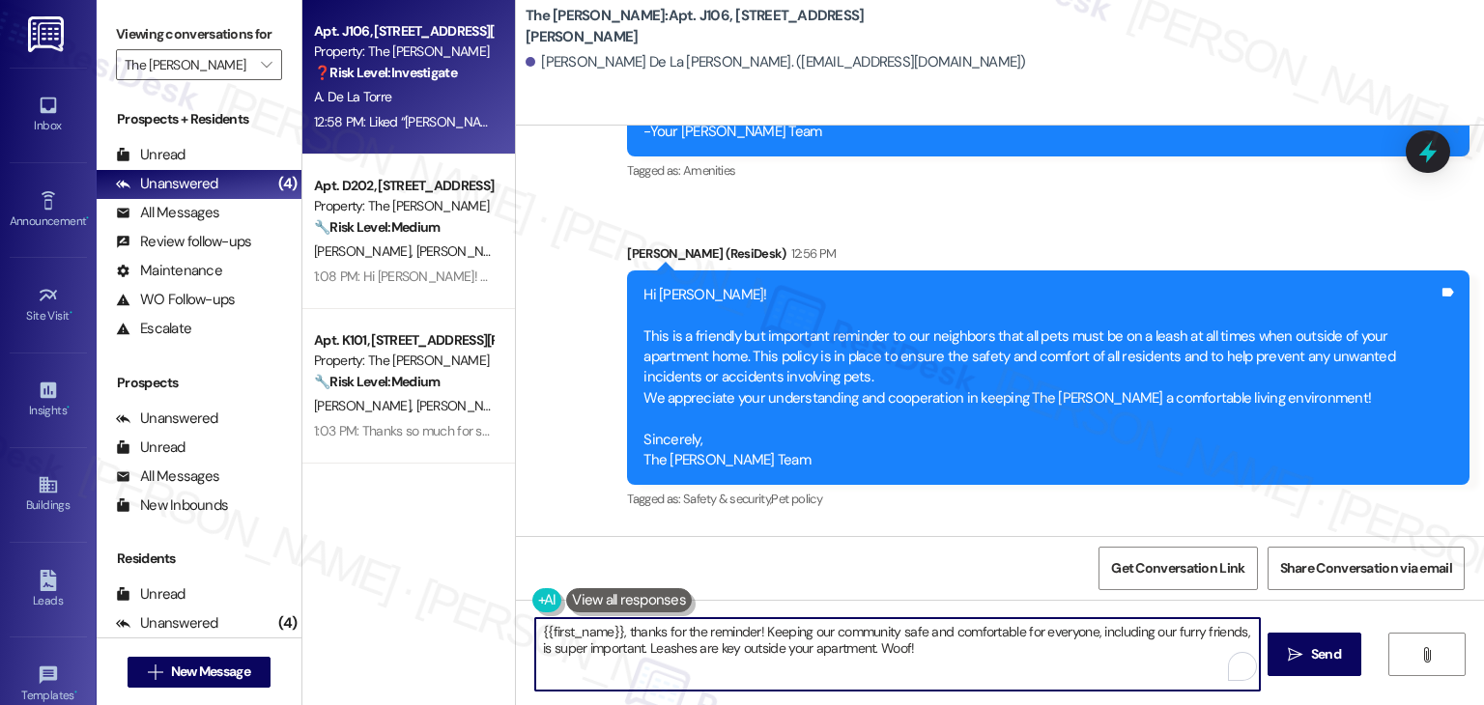
click at [820, 646] on textarea "{{first_name}}, thanks for the reminder! Keeping our community safe and comfort…" at bounding box center [897, 654] width 724 height 72
paste textarea "Hi {{first_name}}, hope you're having a wonderful day! Just wanted to follow up…"
type textarea "Hi {{first_name}}, hope you're having a wonderful day! Just wanted to follow up…"
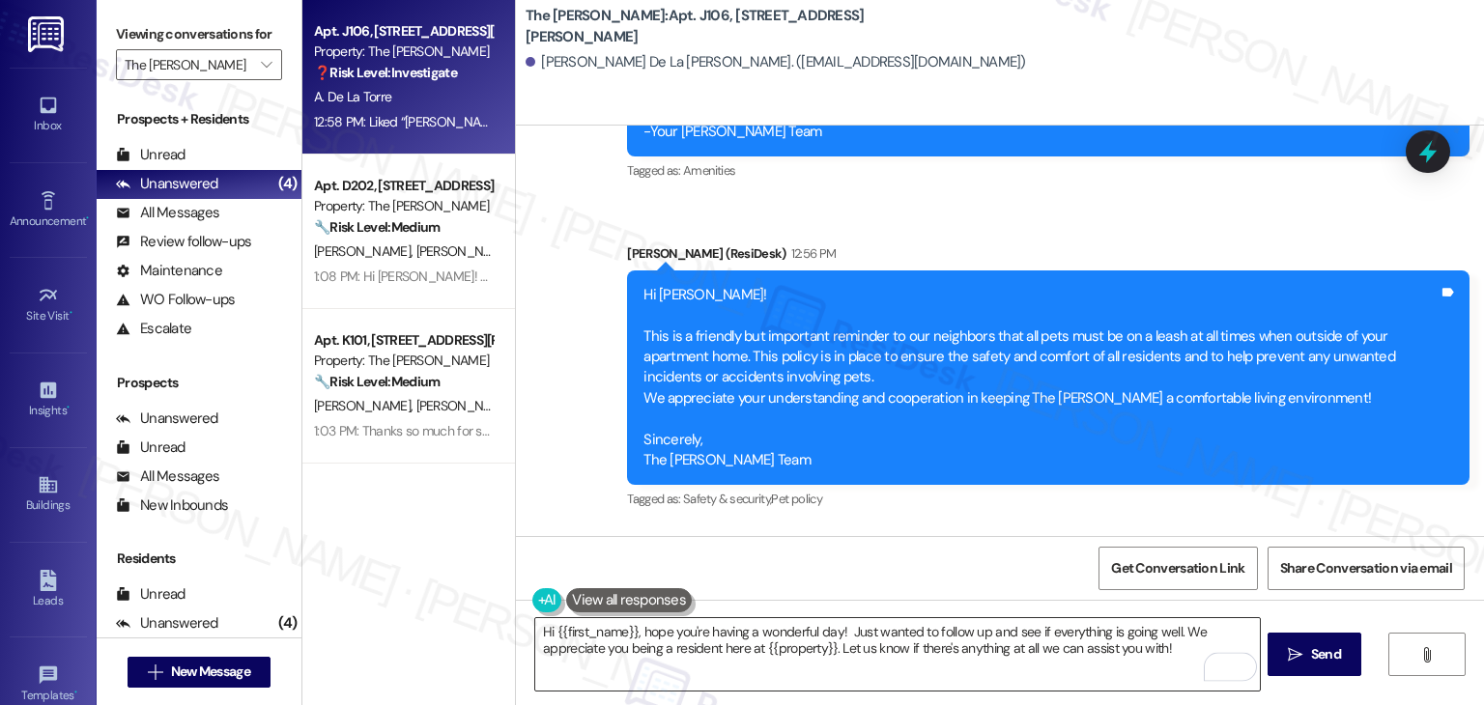
click at [1021, 650] on textarea "Hi {{first_name}}, hope you're having a wonderful day! Just wanted to follow up…" at bounding box center [897, 654] width 724 height 72
click at [1313, 647] on span "Send" at bounding box center [1326, 654] width 30 height 20
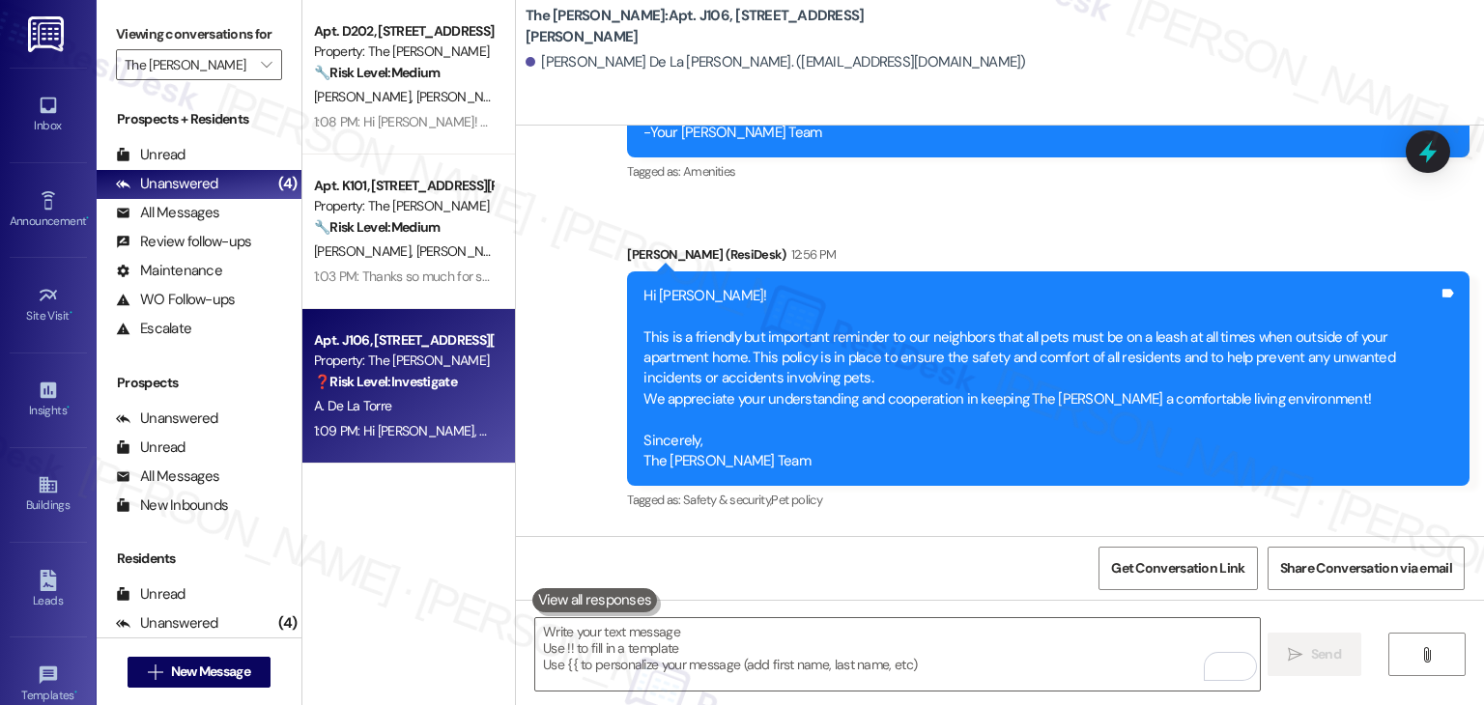
scroll to position [46299, 0]
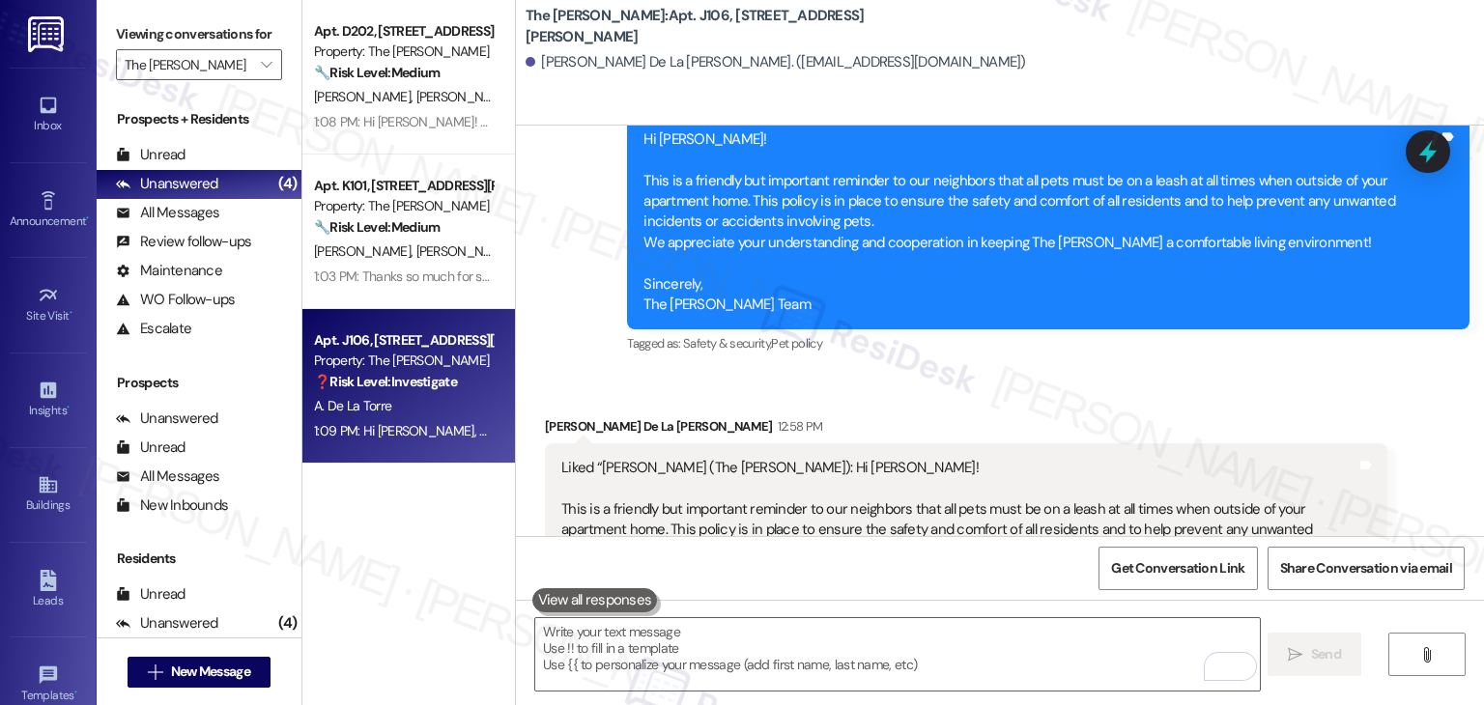
click at [451, 534] on div "Apt. D202, 225-D S. Linder Rd Property: The Clara 🔧 Risk Level: Medium The resi…" at bounding box center [408, 284] width 213 height 568
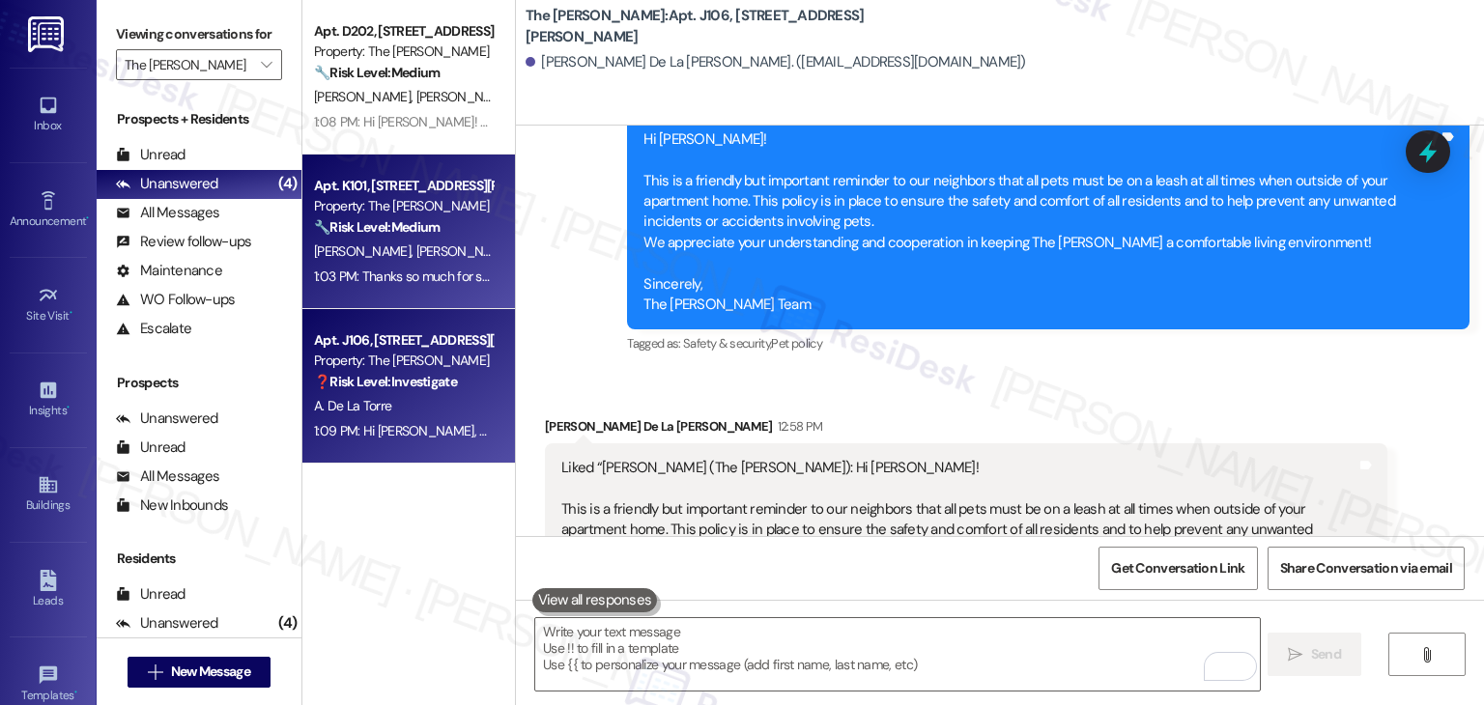
click at [440, 241] on div "B. Halverson K. Halverson" at bounding box center [403, 252] width 183 height 24
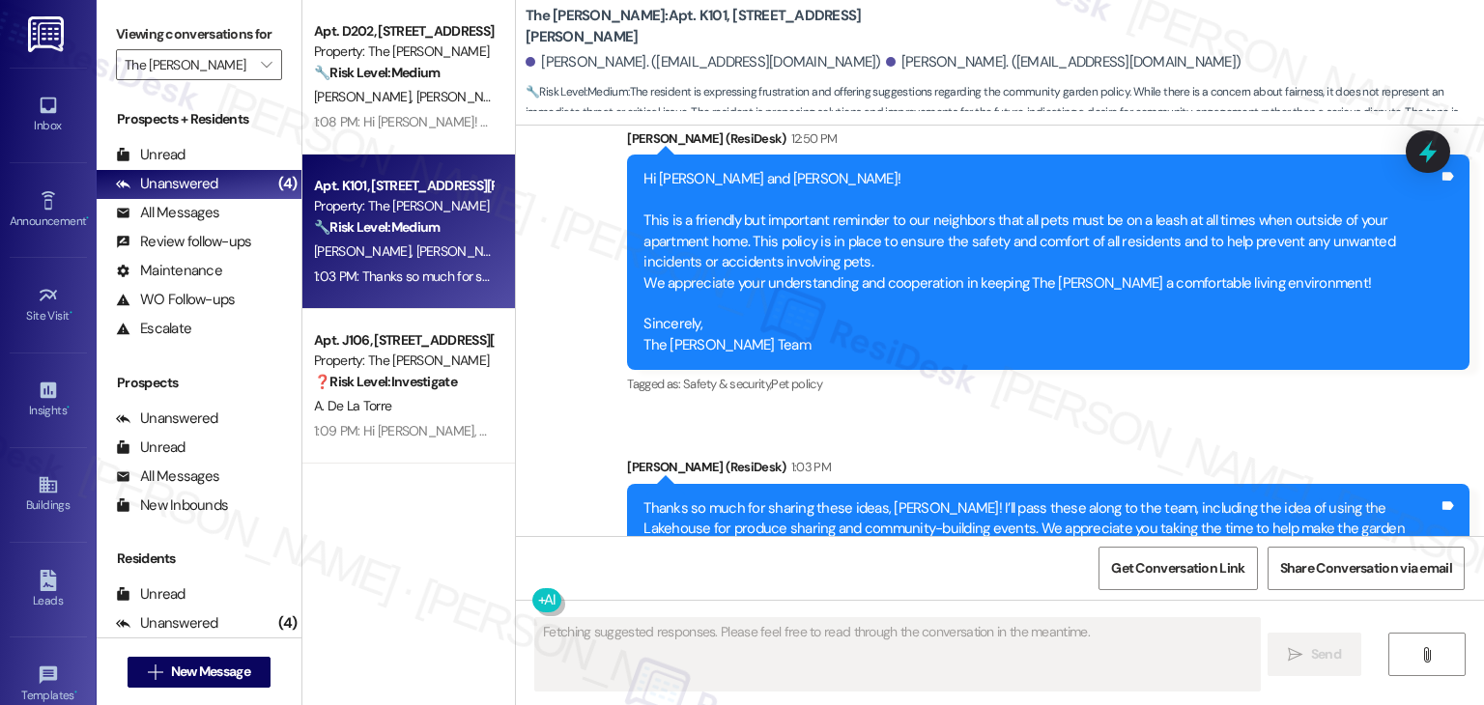
scroll to position [34681, 0]
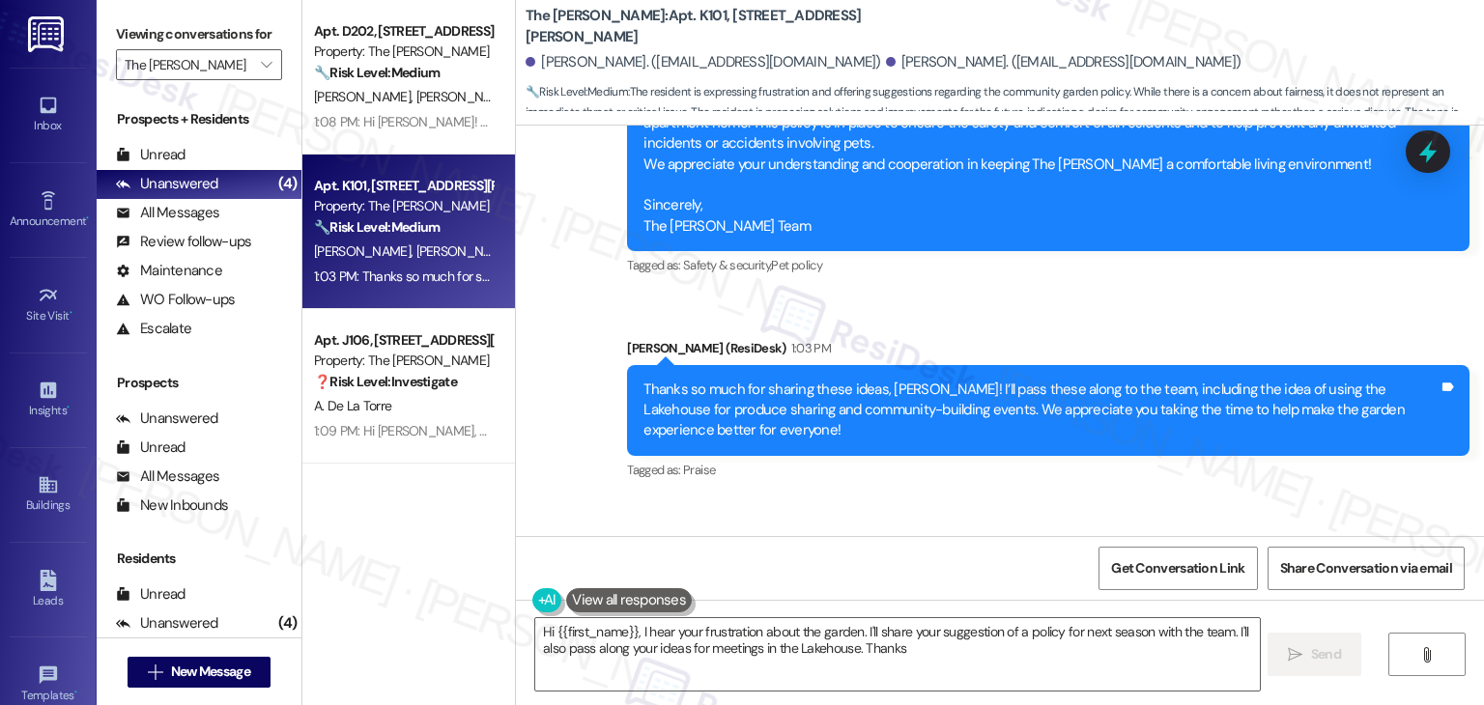
type textarea "Hi {{first_name}}, I hear your frustration about the garden. I'll share your su…"
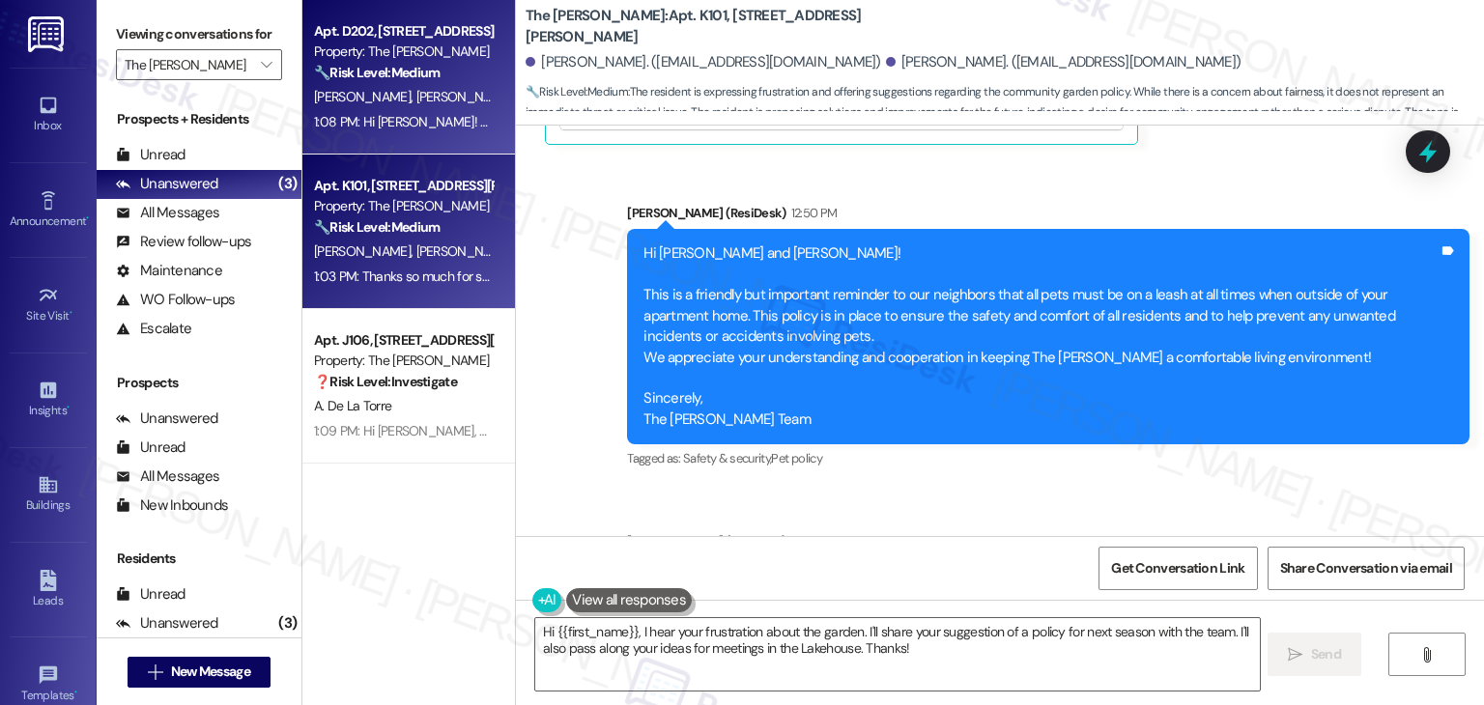
click at [440, 128] on div "1:08 PM: Hi Jennifer! Thanks for reaching out—and that’s great to hear your dog…" at bounding box center [1218, 121] width 1809 height 17
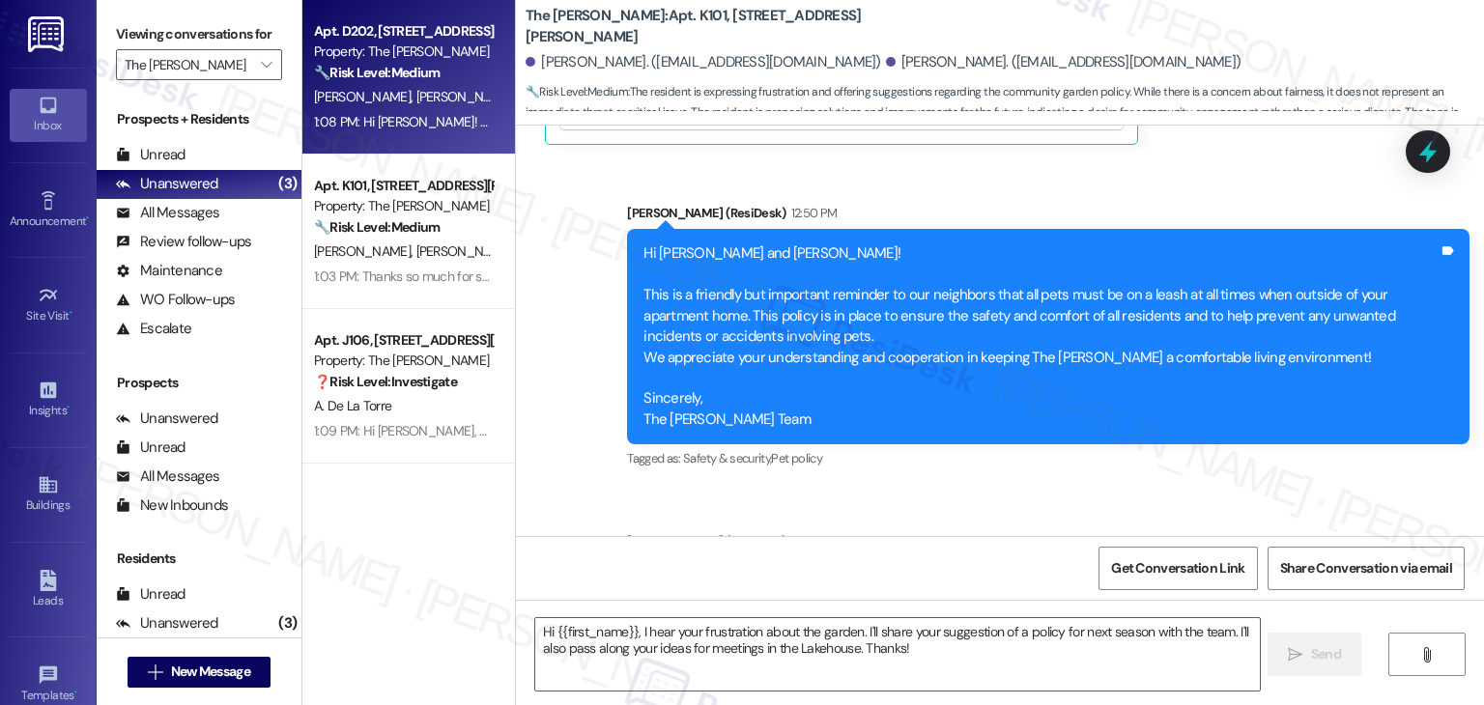
click at [43, 121] on div "Inbox" at bounding box center [48, 125] width 97 height 19
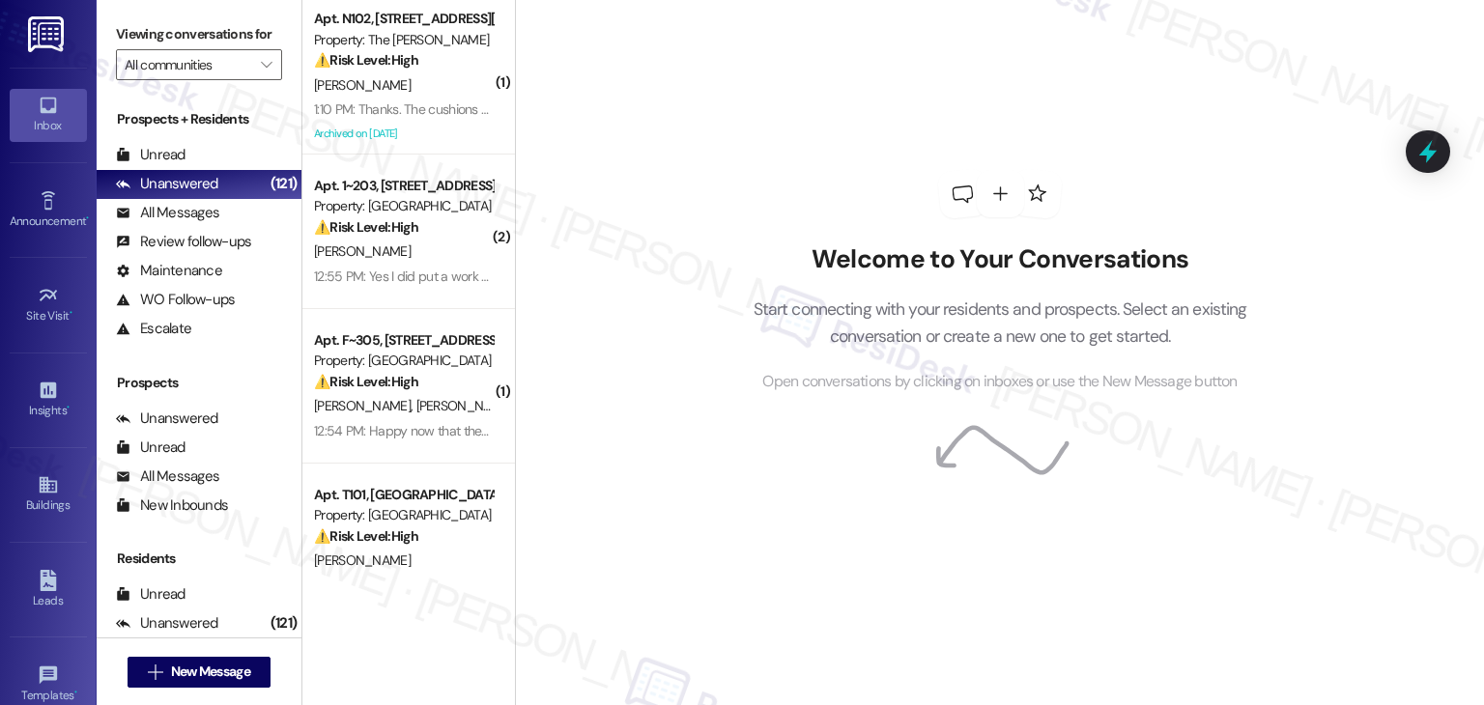
drag, startPoint x: 773, startPoint y: 163, endPoint x: 727, endPoint y: 183, distance: 49.3
click at [774, 163] on div "Welcome to Your Conversations Start connecting with your residents and prospect…" at bounding box center [1000, 282] width 580 height 564
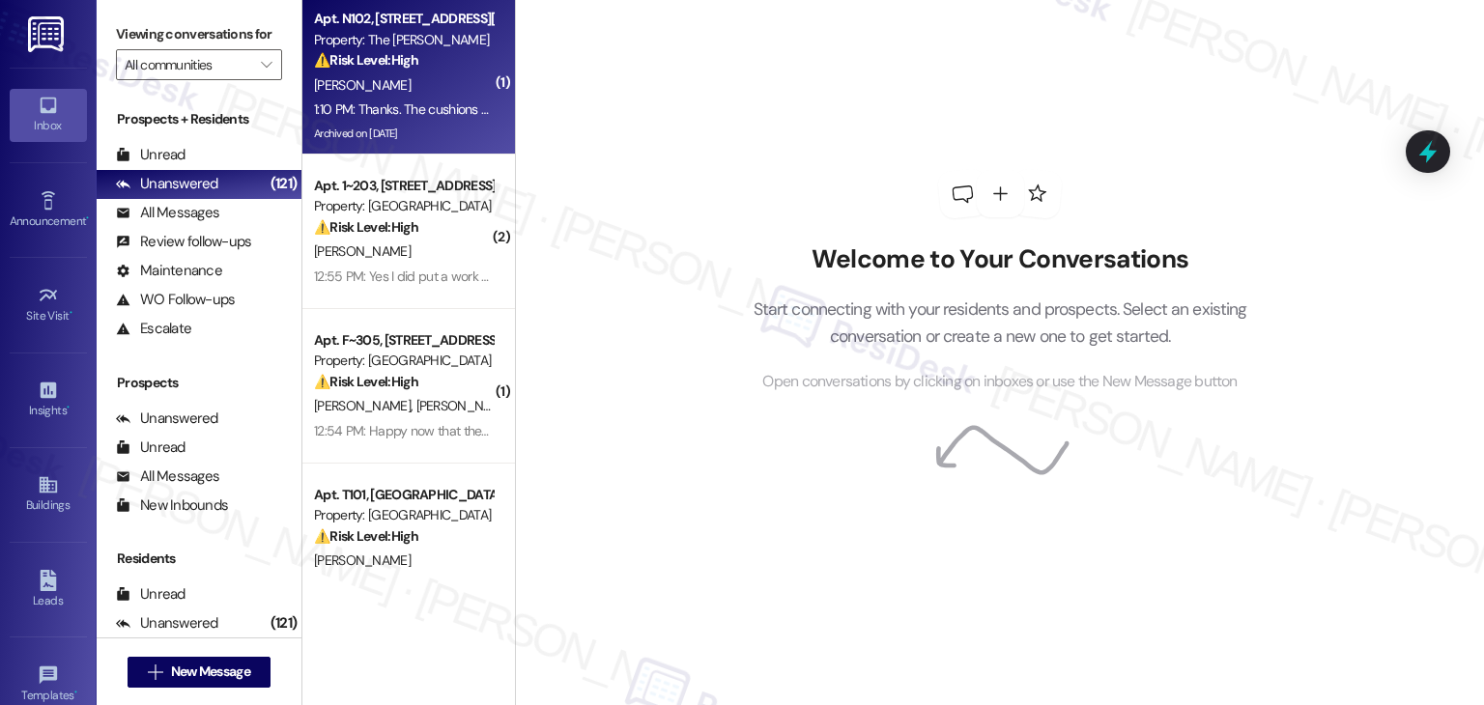
click at [413, 94] on div "J. Saechao" at bounding box center [403, 85] width 183 height 24
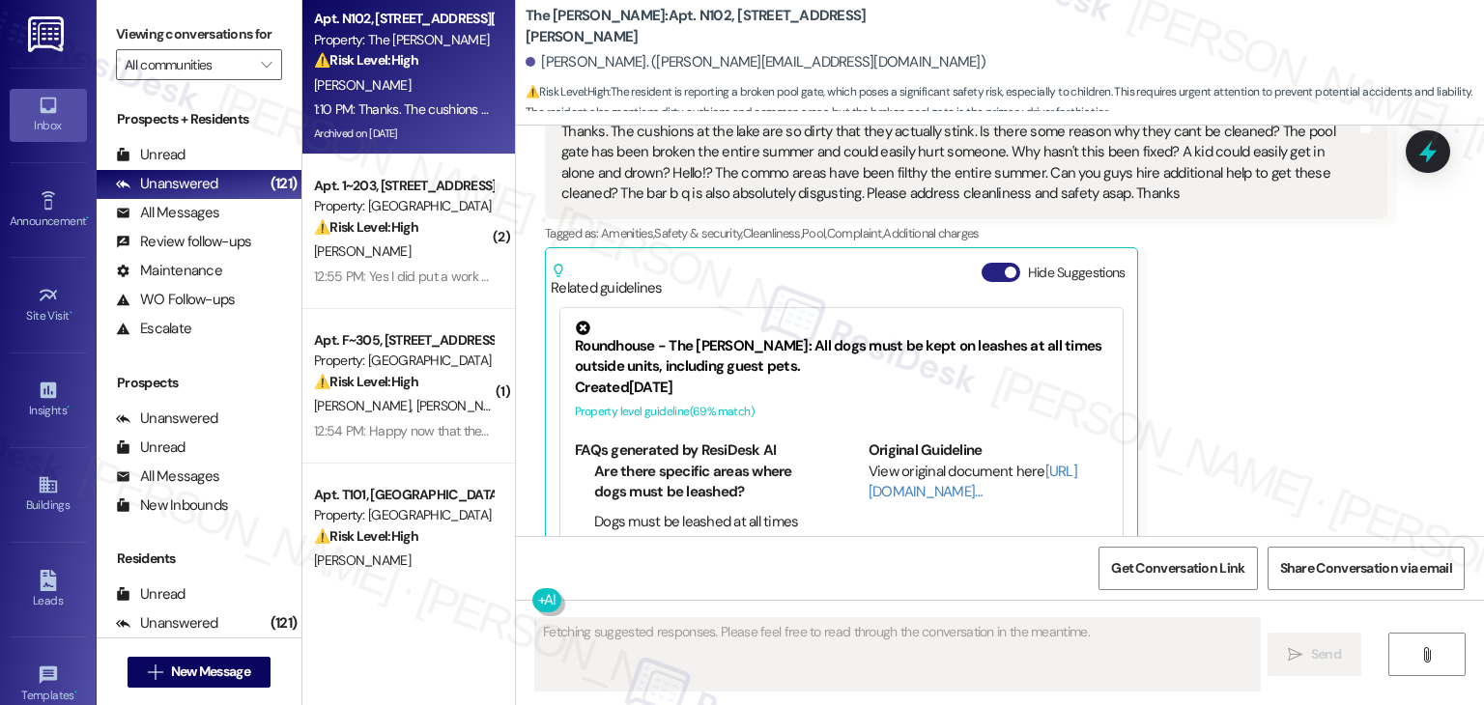
click at [982, 263] on button "Hide Suggestions" at bounding box center [1000, 272] width 39 height 19
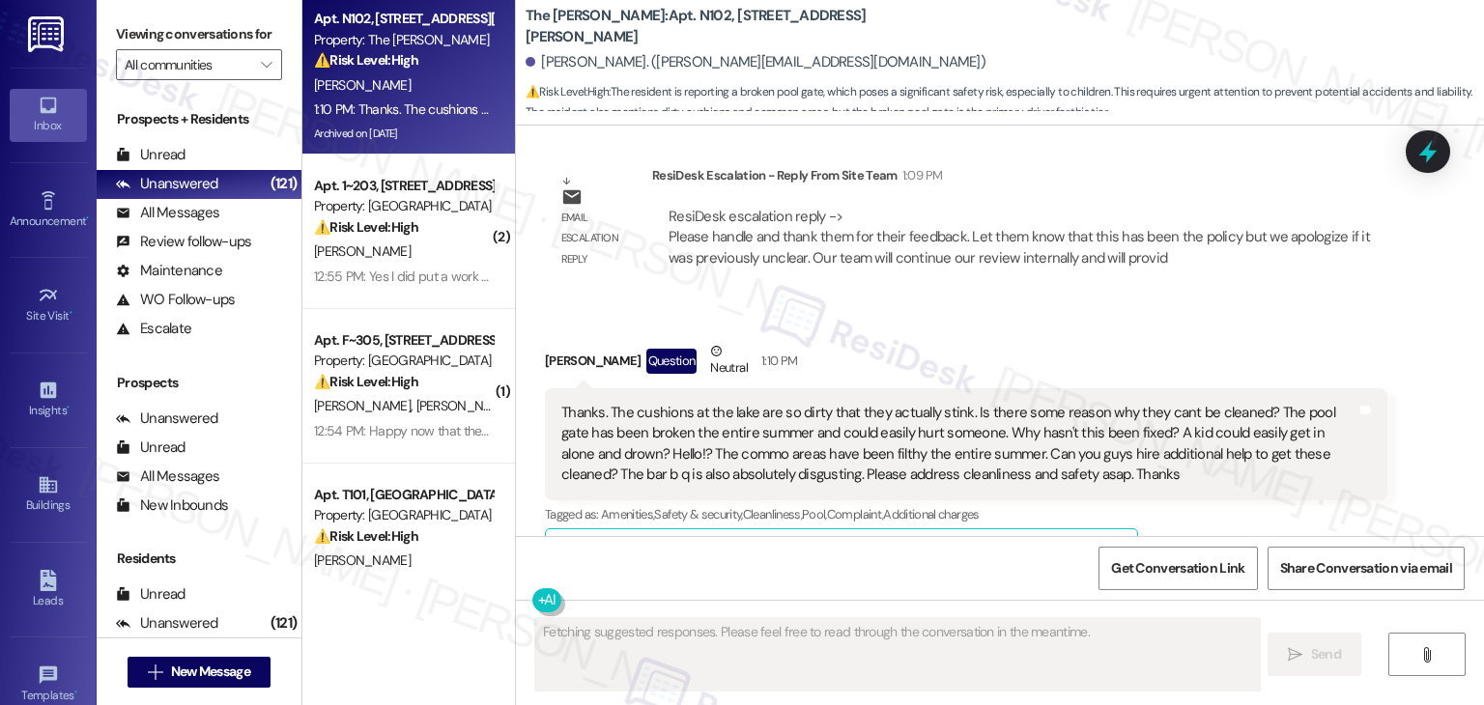
click at [1196, 326] on div "Received via SMS Jamie Saechao Question Neutral 1:10 PM Thanks. The cushions at…" at bounding box center [965, 462] width 871 height 273
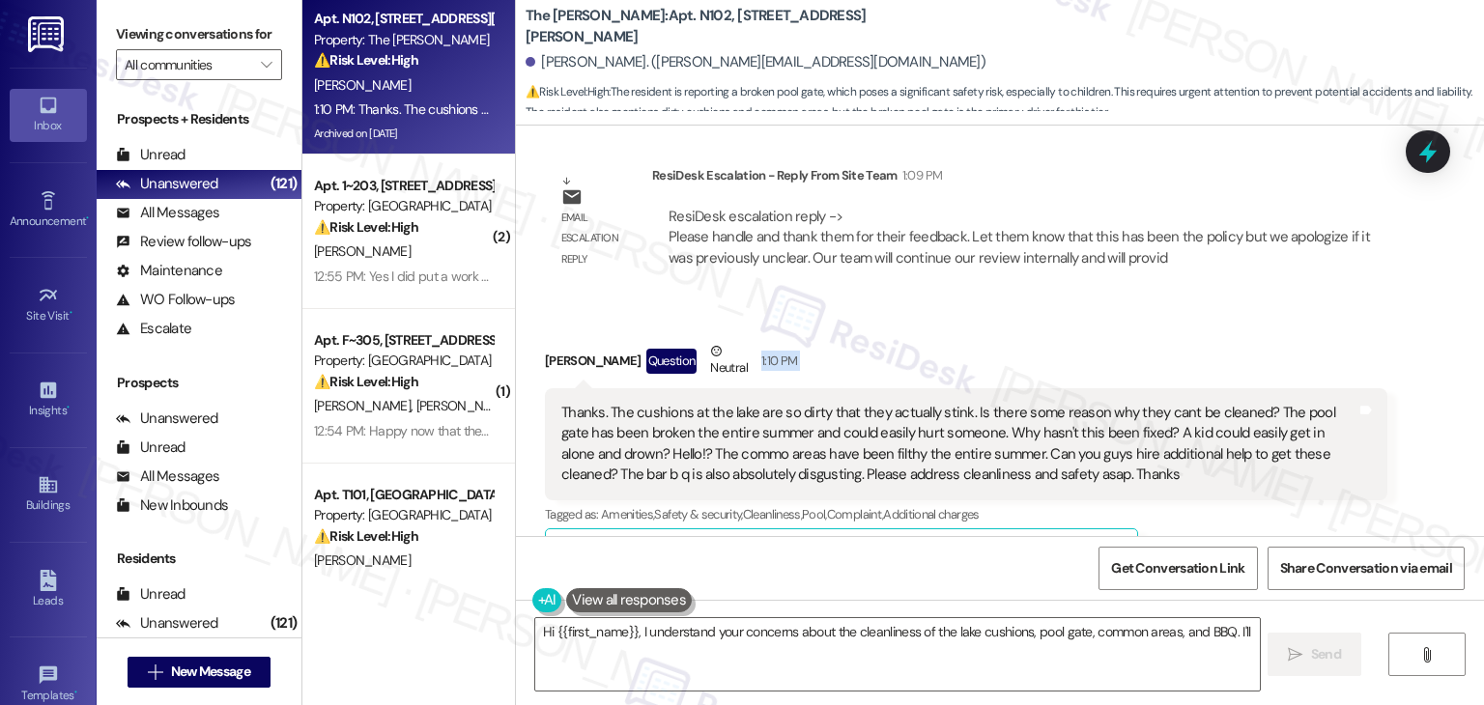
click at [1155, 326] on div "Received via SMS Jamie Saechao Question Neutral 1:10 PM Thanks. The cushions at…" at bounding box center [965, 462] width 871 height 273
type textarea "Hi {{first_name}}, I understand your concerns about the cleanliness of the lake…"
click at [1155, 326] on div "Received via SMS Jamie Saechao Question Neutral 1:10 PM Thanks. The cushions at…" at bounding box center [965, 462] width 871 height 273
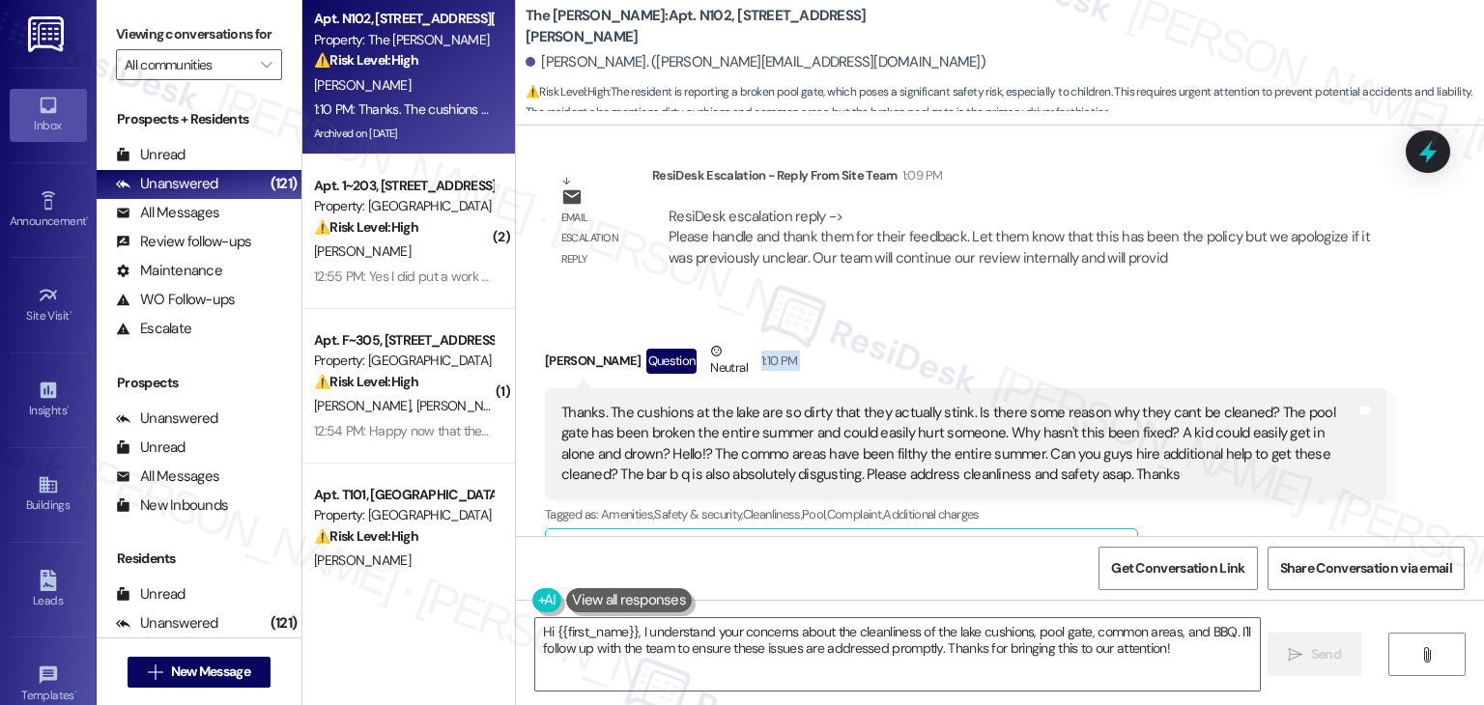
click at [1121, 326] on div "Received via SMS Jamie Saechao Question Neutral 1:10 PM Thanks. The cushions at…" at bounding box center [965, 462] width 871 height 273
click at [960, 341] on div "Jamie Saechao Question Neutral 1:10 PM" at bounding box center [966, 364] width 842 height 47
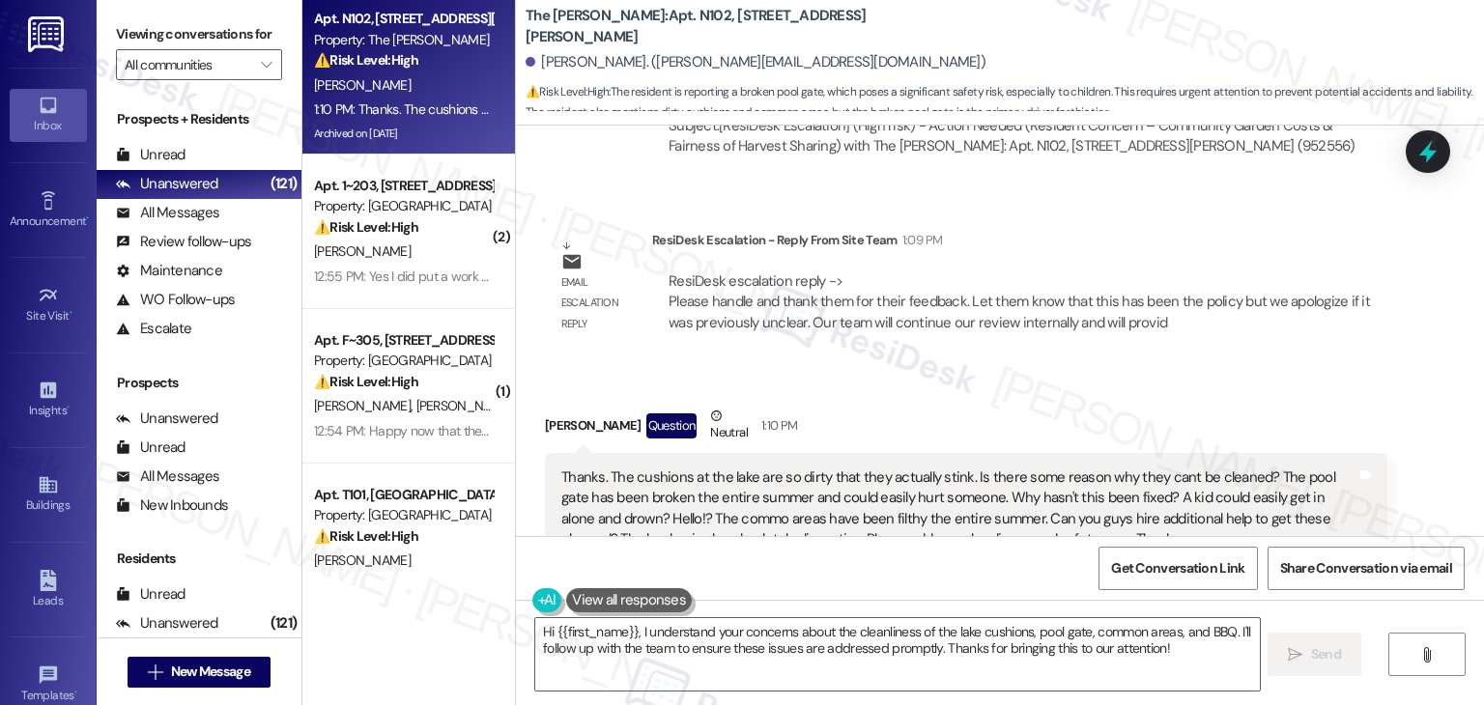
scroll to position [5980, 0]
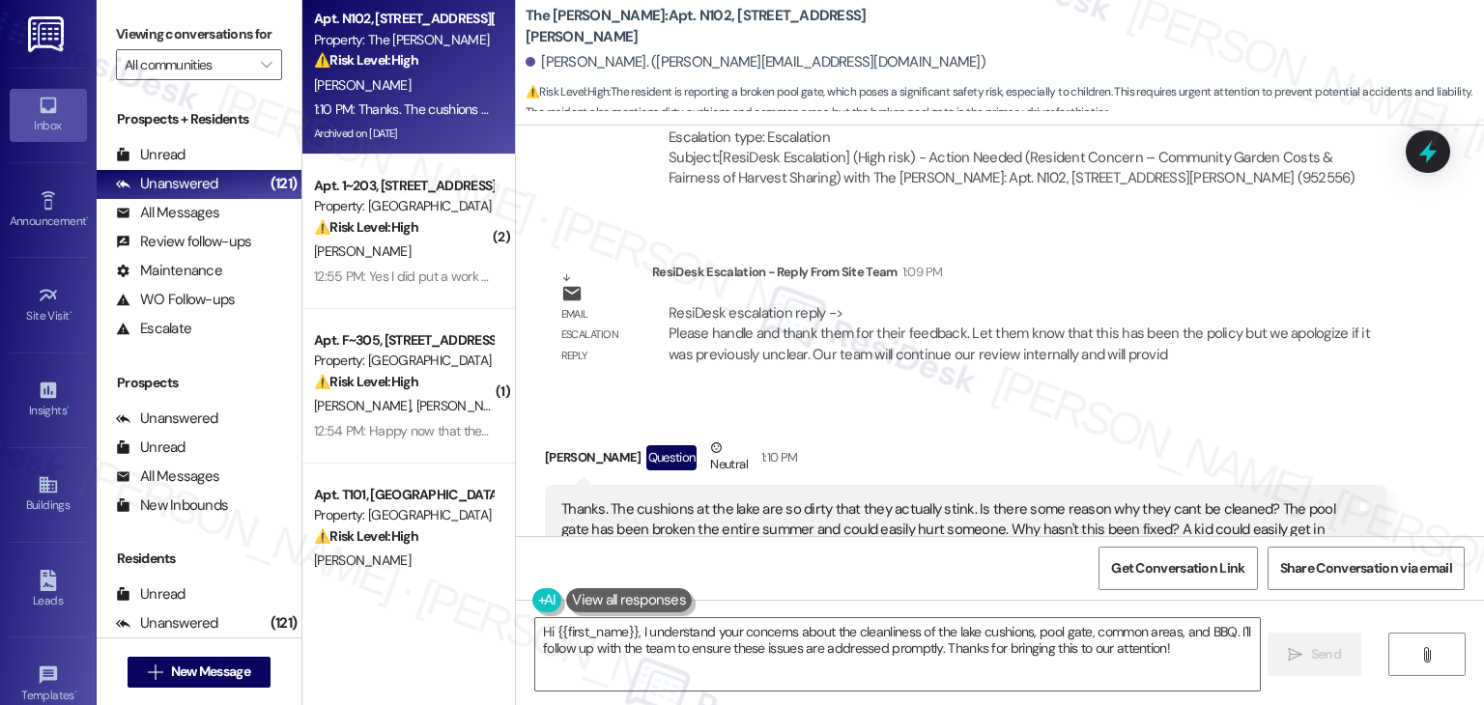
click at [947, 423] on div "Received via SMS Jamie Saechao Question Neutral 1:10 PM Thanks. The cushions at…" at bounding box center [965, 559] width 871 height 273
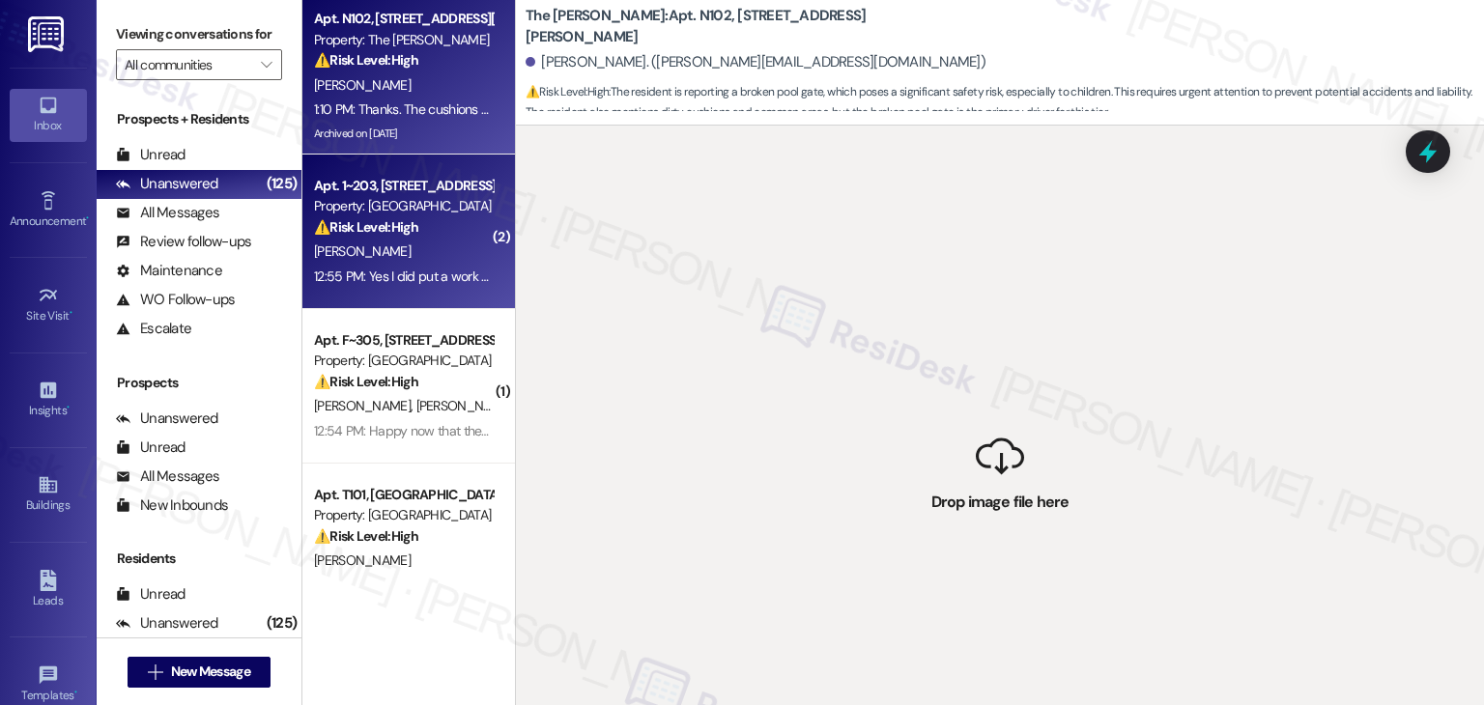
click at [413, 283] on div "12:55 PM: Yes I did put a work order in but I'm not waiting two weeks for them …" at bounding box center [791, 276] width 955 height 17
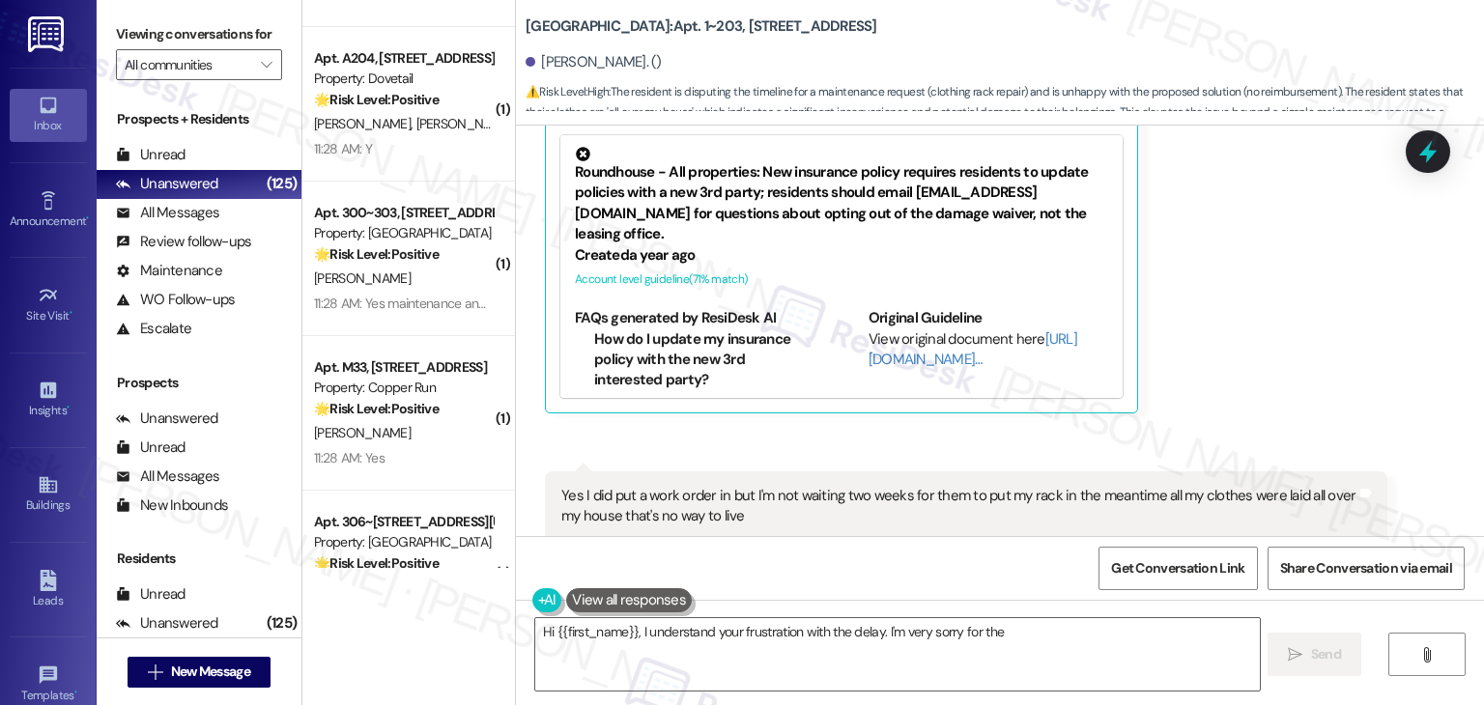
scroll to position [5614, 0]
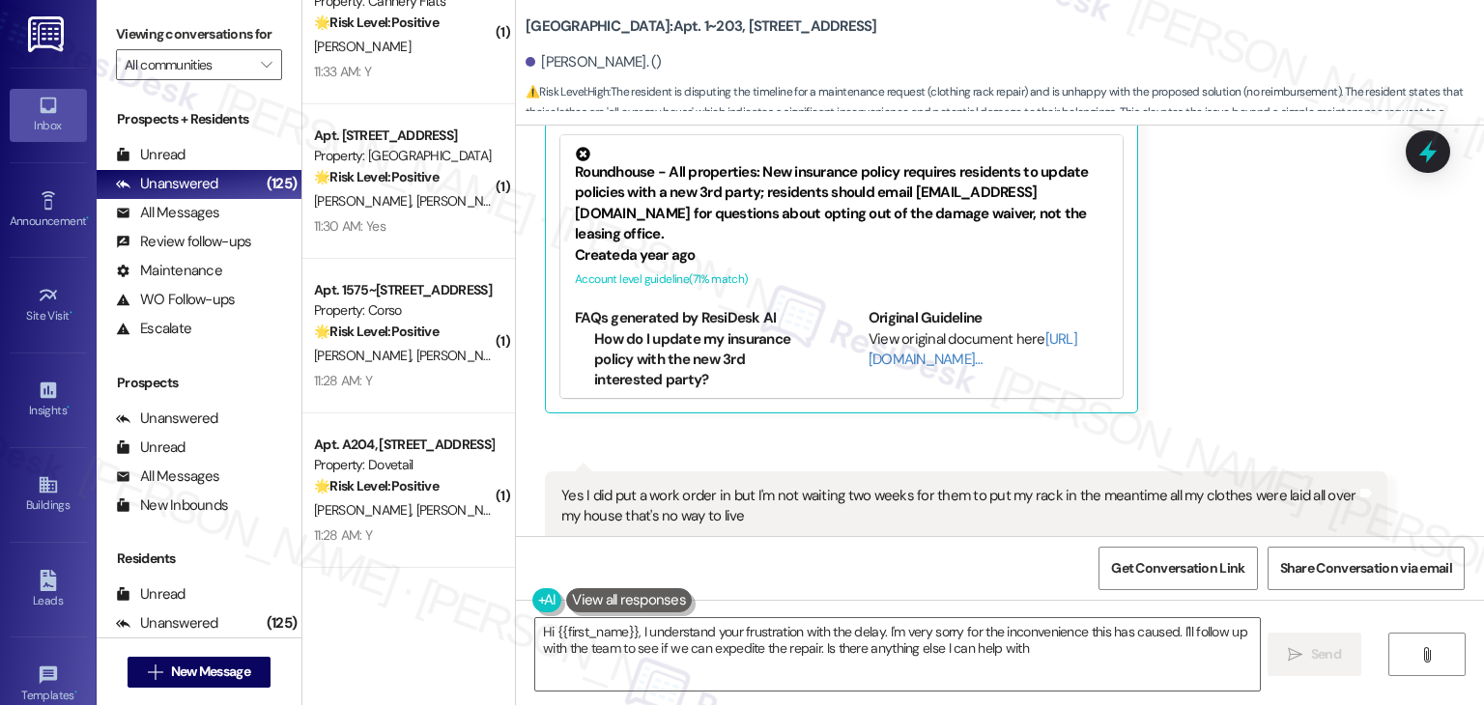
type textarea "Hi {{first_name}}, I understand your frustration with the delay. I'm very sorry…"
click at [257, 77] on span "" at bounding box center [266, 64] width 18 height 31
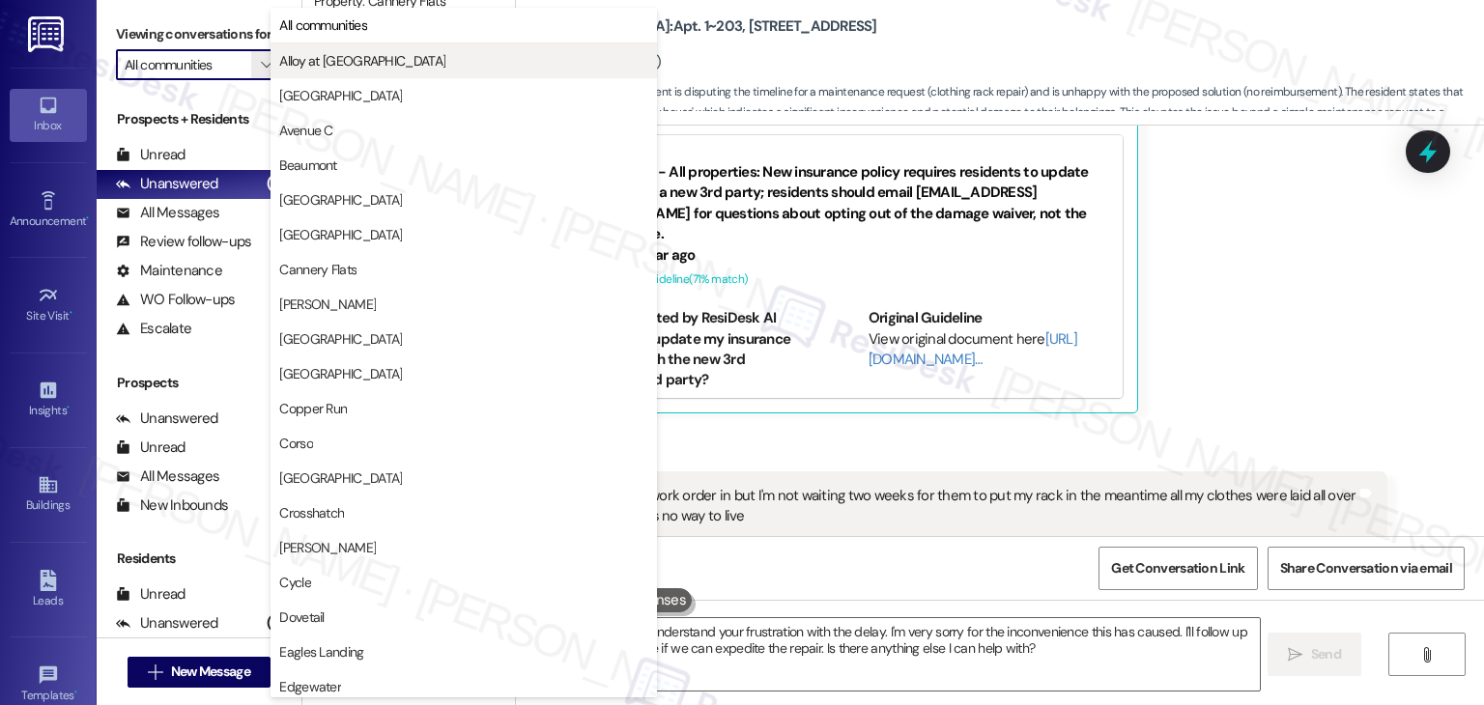
click at [347, 55] on span "Alloy at Geneva" at bounding box center [362, 60] width 166 height 19
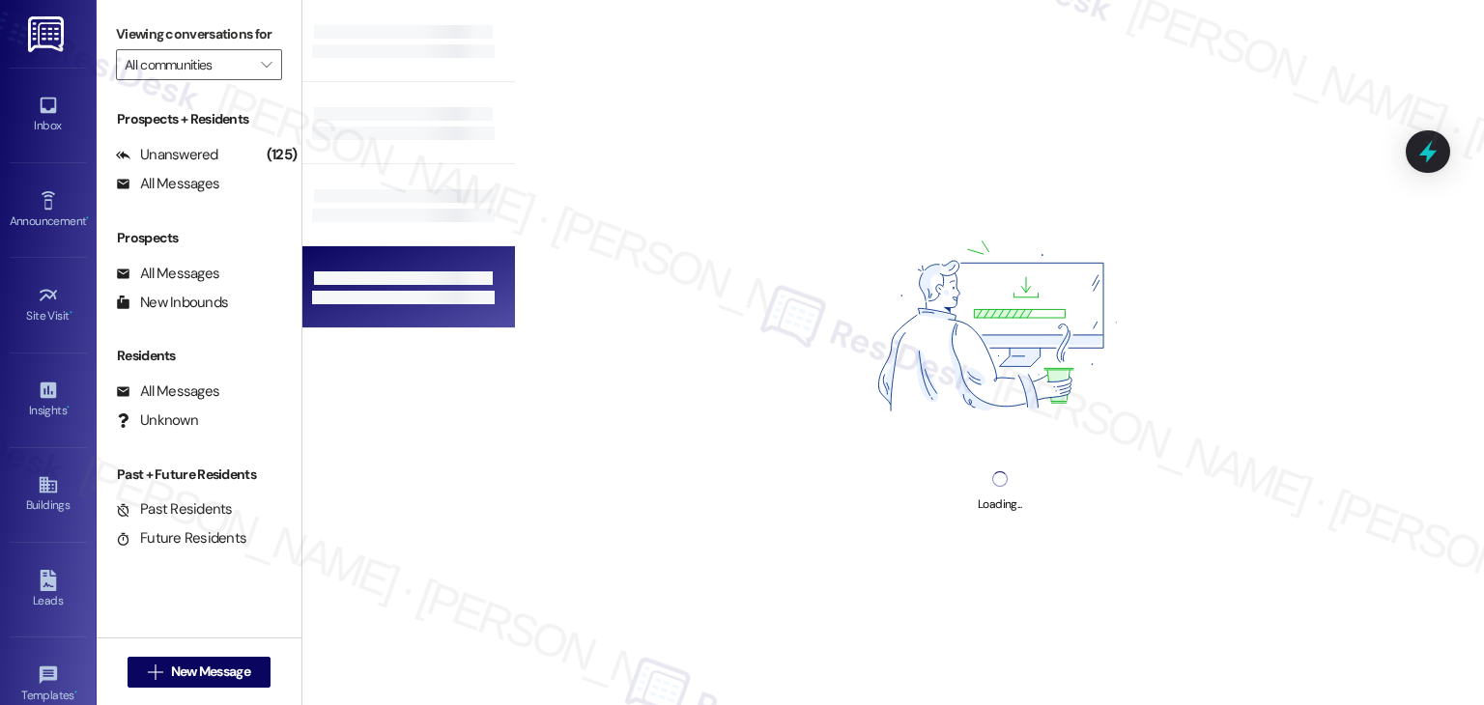
type input "Alloy at Geneva"
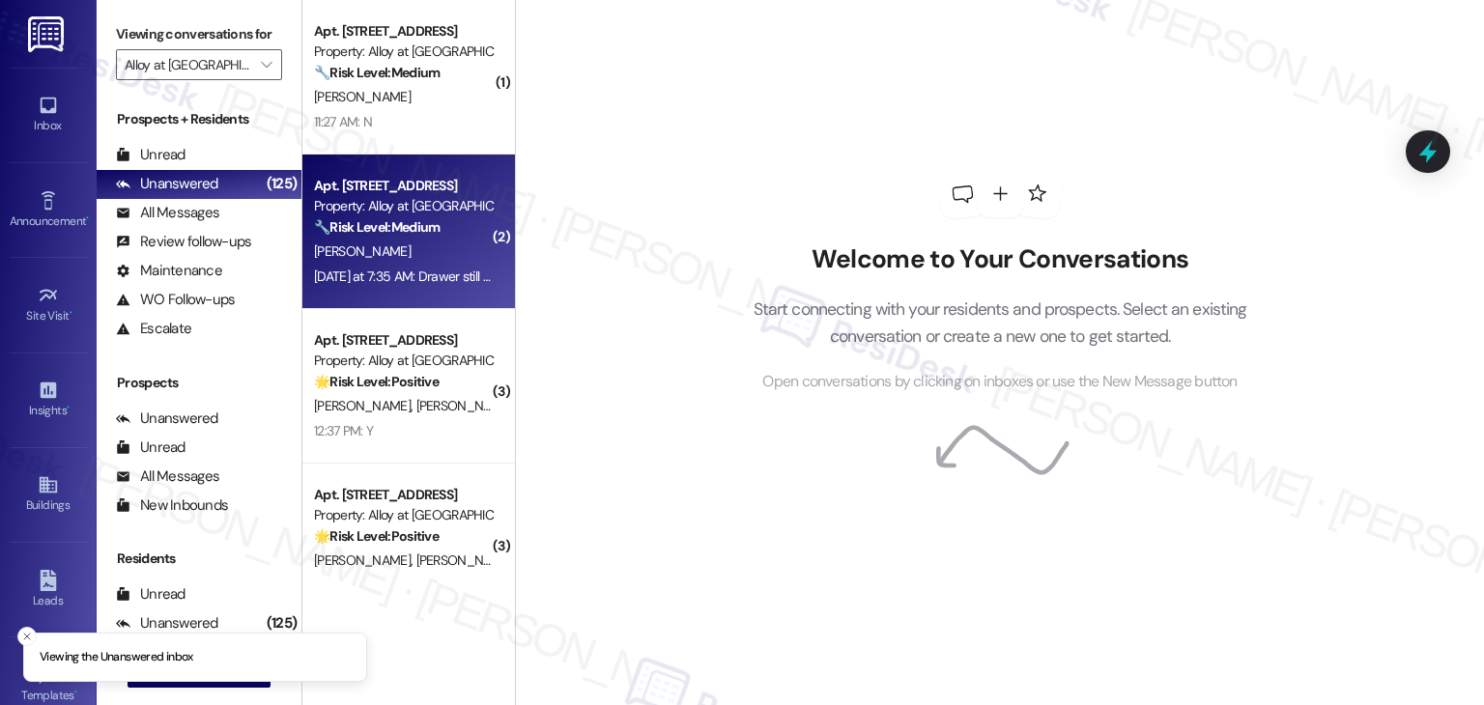
click at [425, 241] on div "H. Cook" at bounding box center [403, 252] width 183 height 24
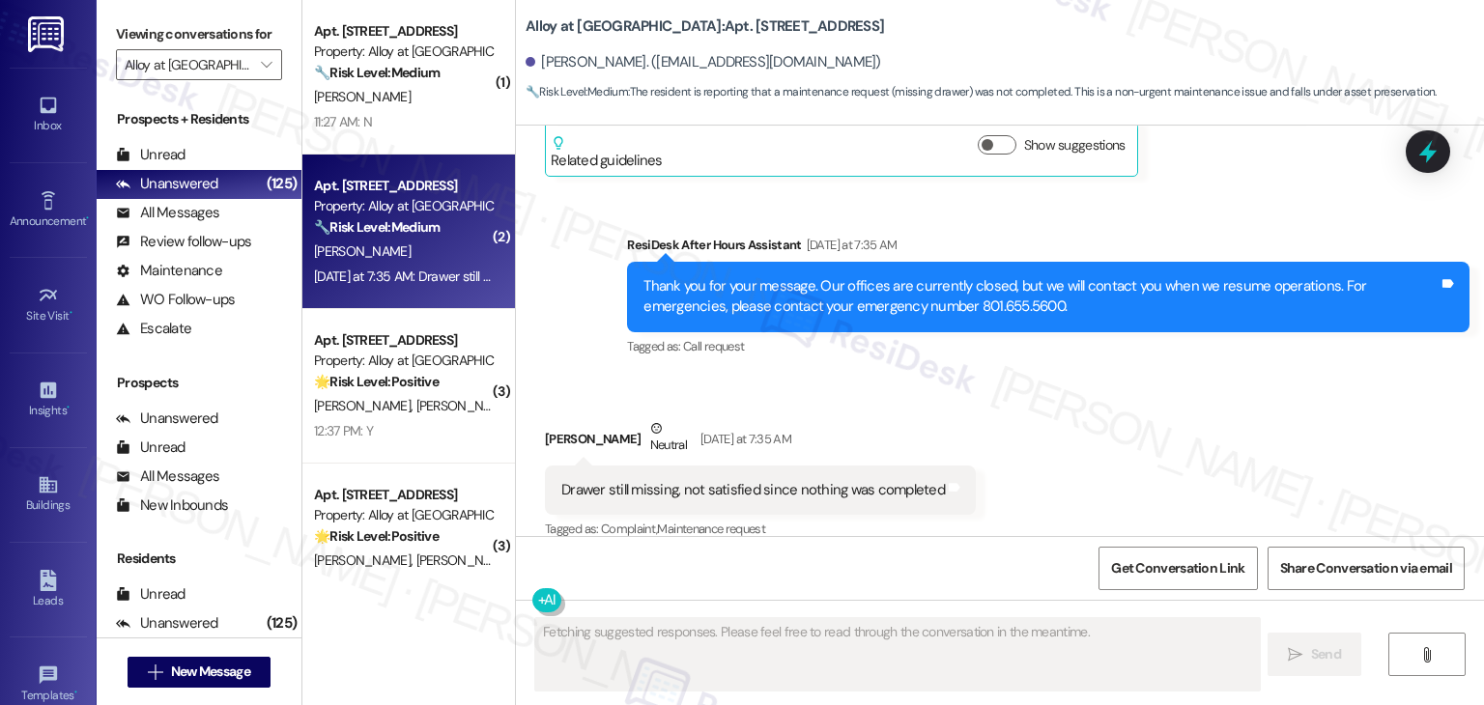
scroll to position [2852, 0]
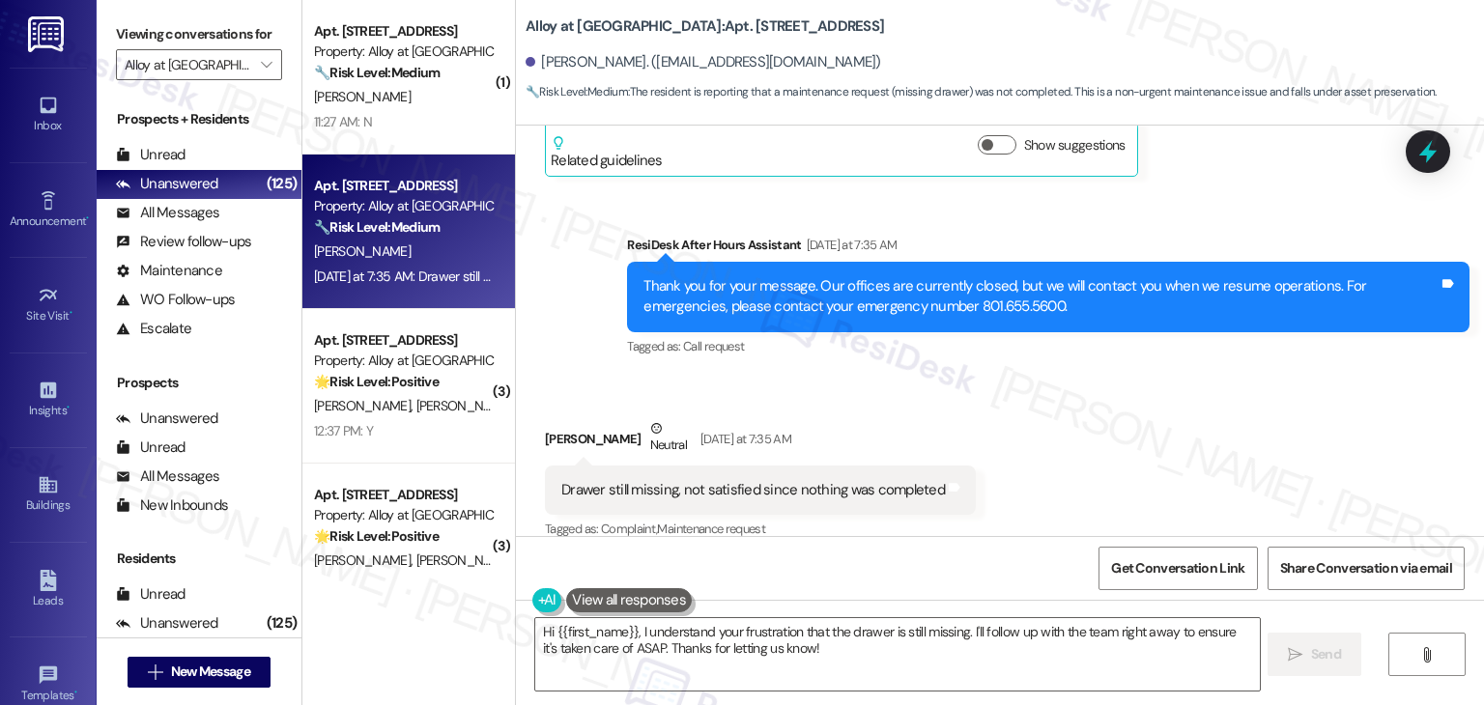
click at [1075, 415] on div "Received via SMS Hayden Cook Neutral Yesterday at 7:35 AM Drawer still missing,…" at bounding box center [1000, 467] width 968 height 184
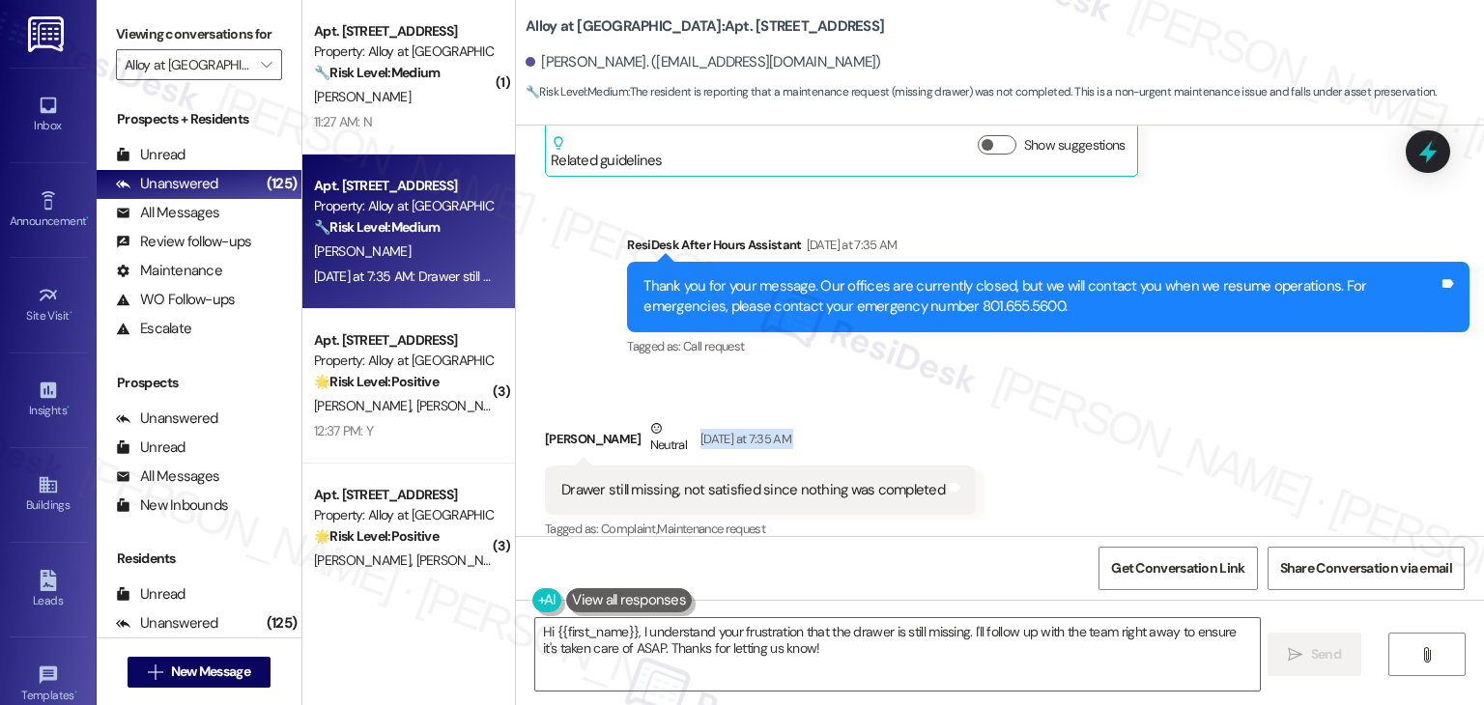
click at [1075, 415] on div "Received via SMS Hayden Cook Neutral Yesterday at 7:35 AM Drawer still missing,…" at bounding box center [1000, 467] width 968 height 184
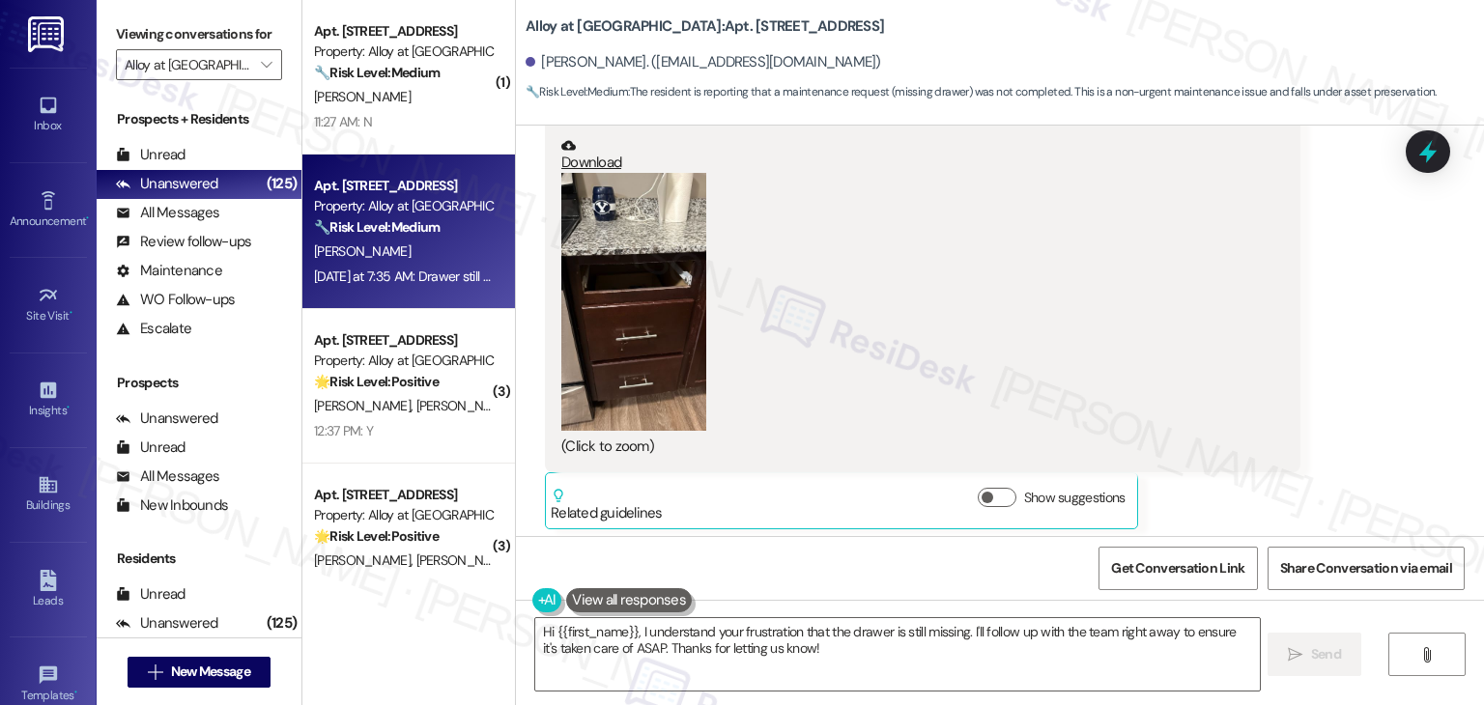
scroll to position [2465, 0]
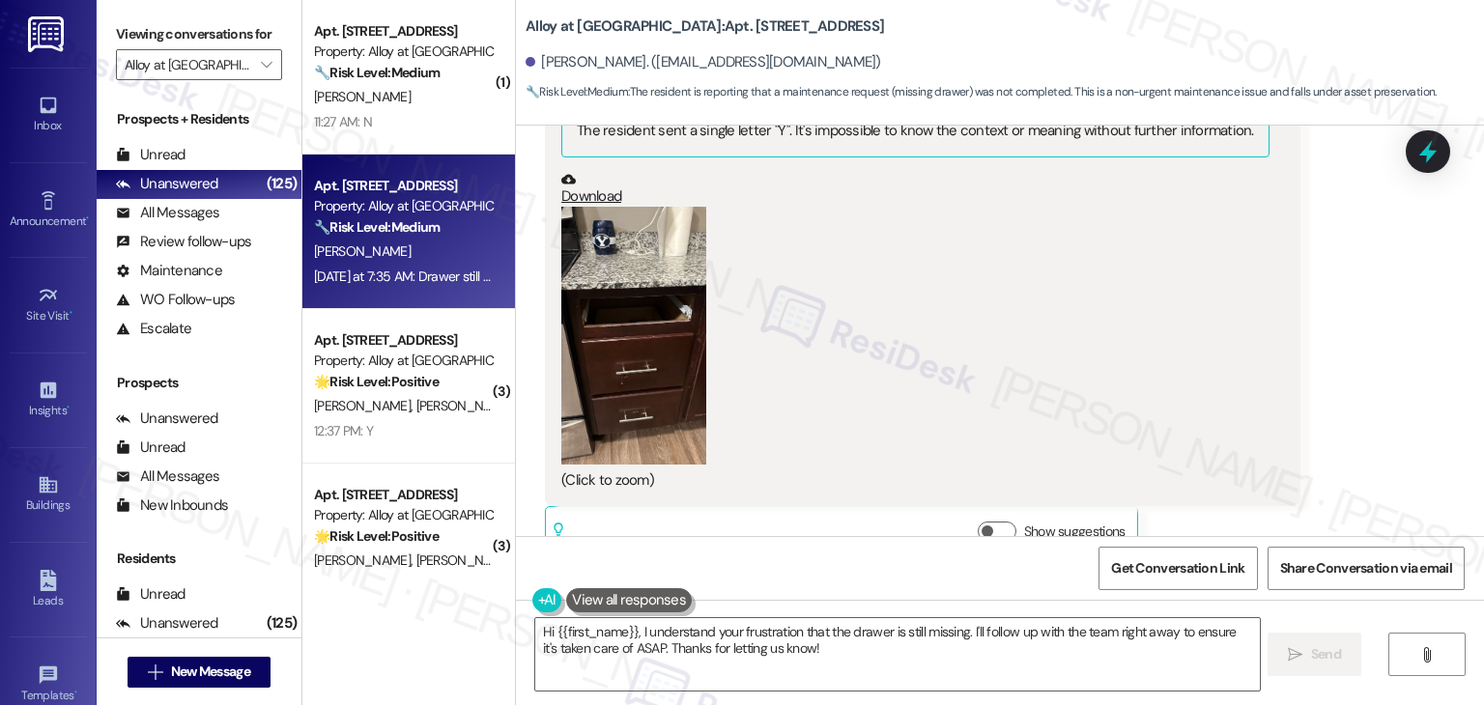
click at [641, 359] on button "Zoom image" at bounding box center [633, 336] width 145 height 258
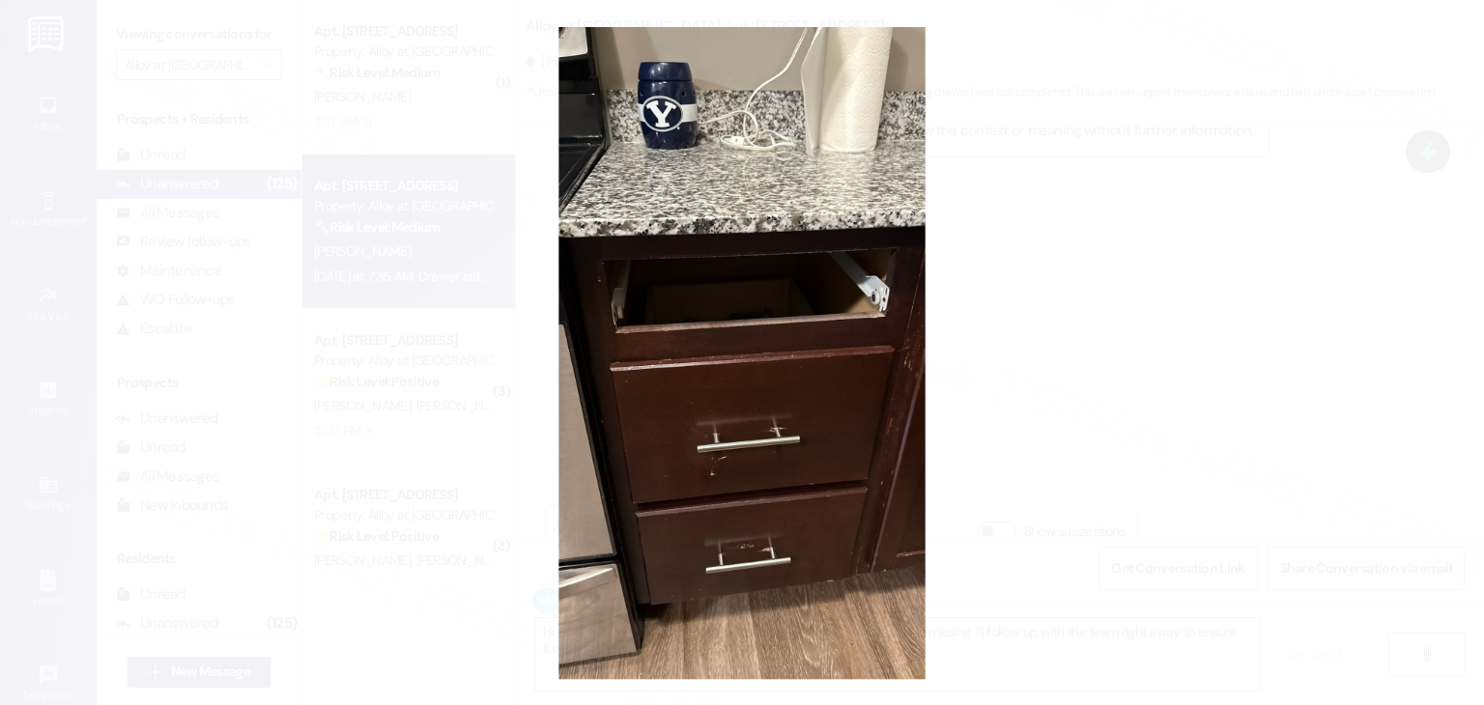
click at [846, 428] on button "Unzoom image" at bounding box center [742, 352] width 1484 height 705
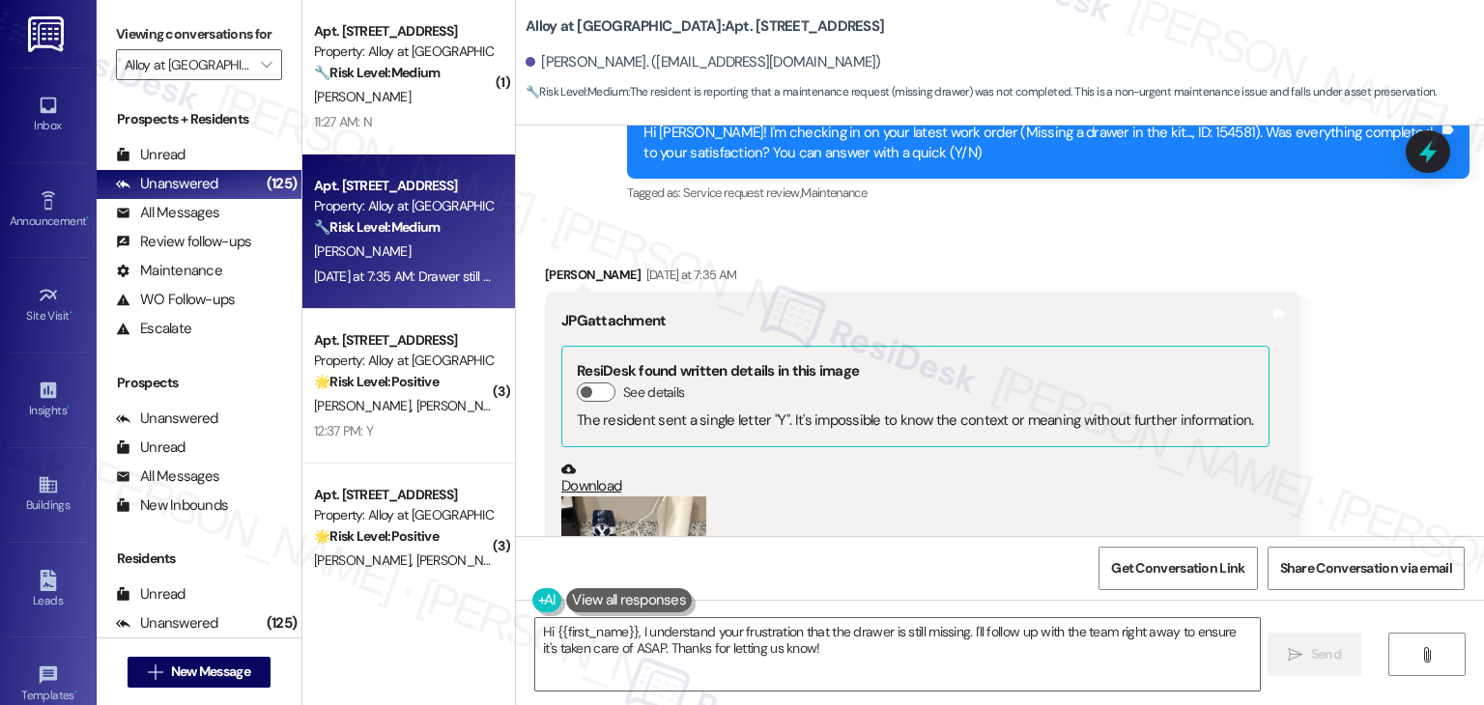
scroll to position [2079, 0]
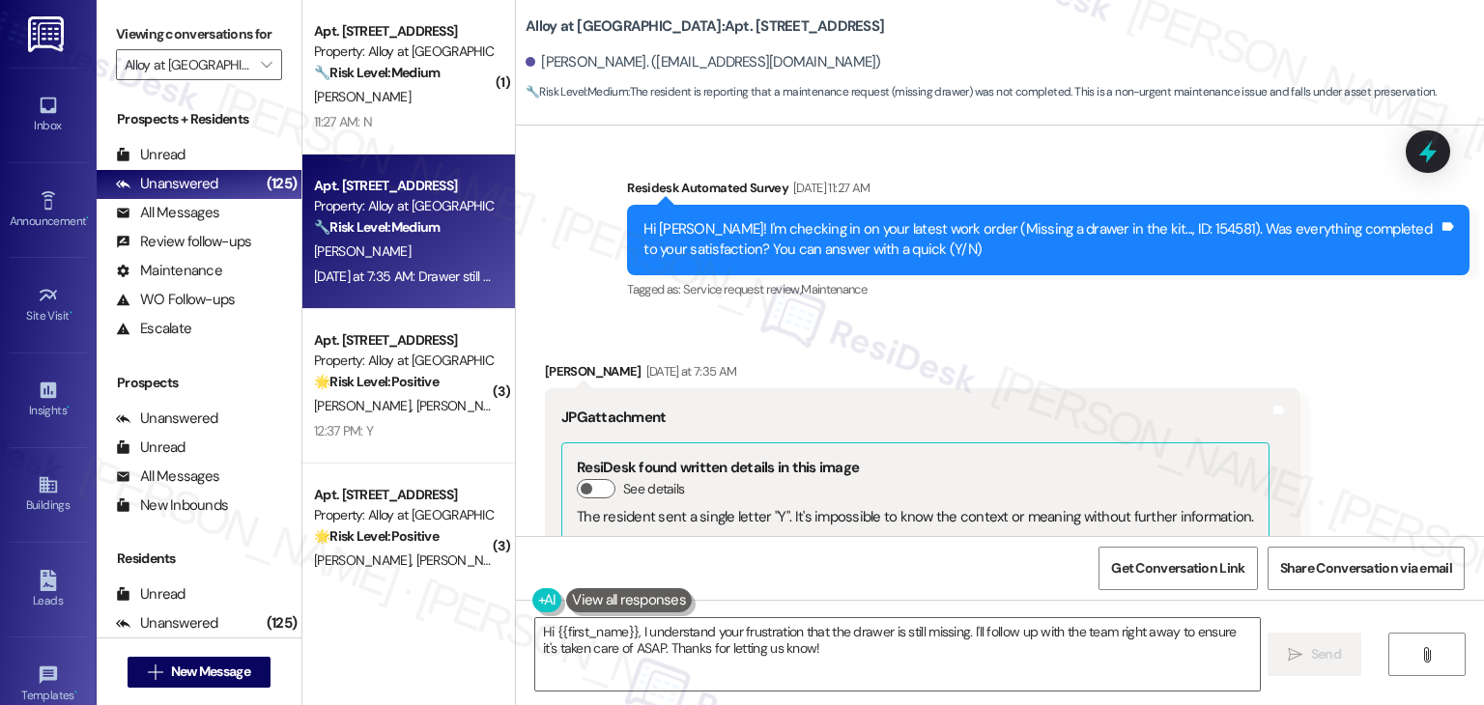
click at [1092, 318] on div "Received via SMS Hayden Cook Yesterday at 7:35 AM JPG attachment ResiDesk found…" at bounding box center [1000, 641] width 968 height 646
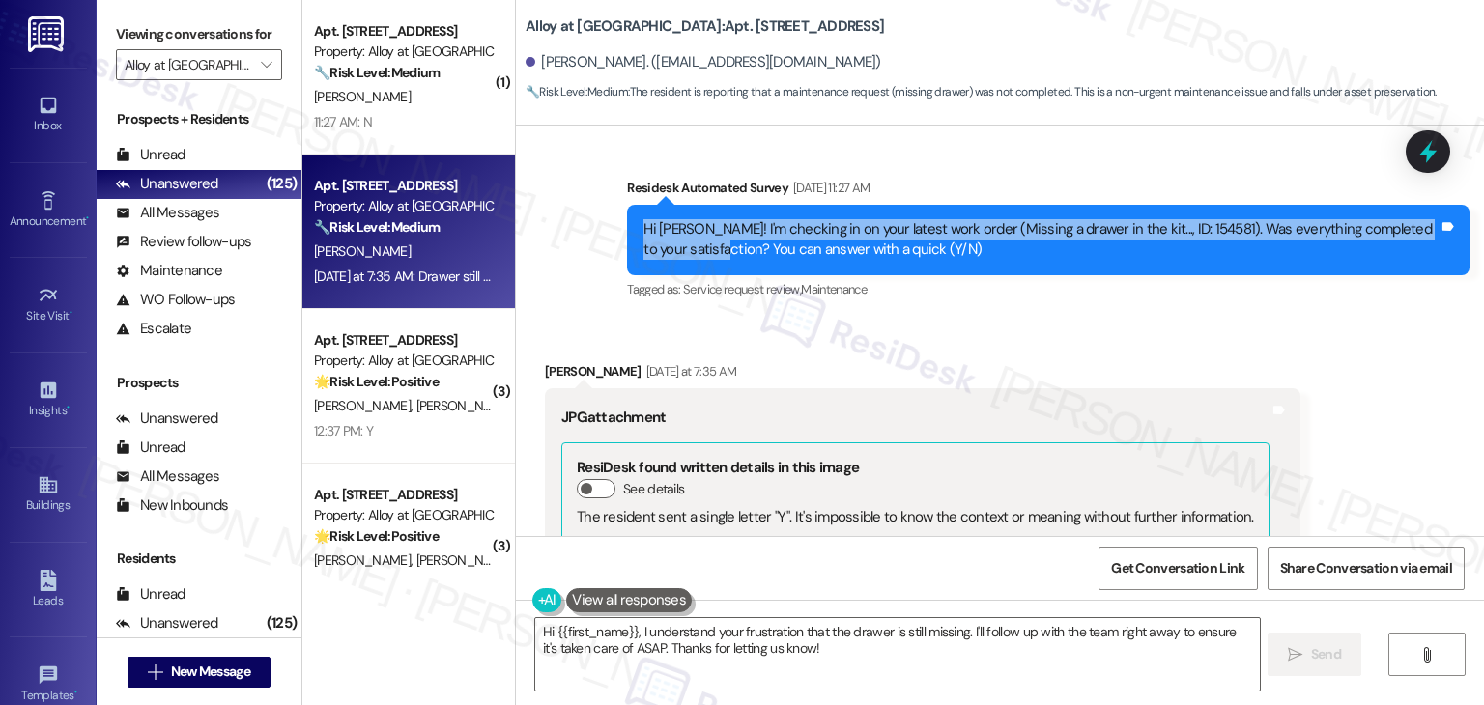
drag, startPoint x: 711, startPoint y: 230, endPoint x: 582, endPoint y: 200, distance: 131.9
click at [582, 200] on div "Sent via SMS Sarah (ResiDesk) Jul 30, 2025 at 4:18 PM Thanks for the update, Ha…" at bounding box center [1000, 22] width 968 height 592
copy div "Hi Hayden! I'm checking in on your latest work order (Missing a drawer in the k…"
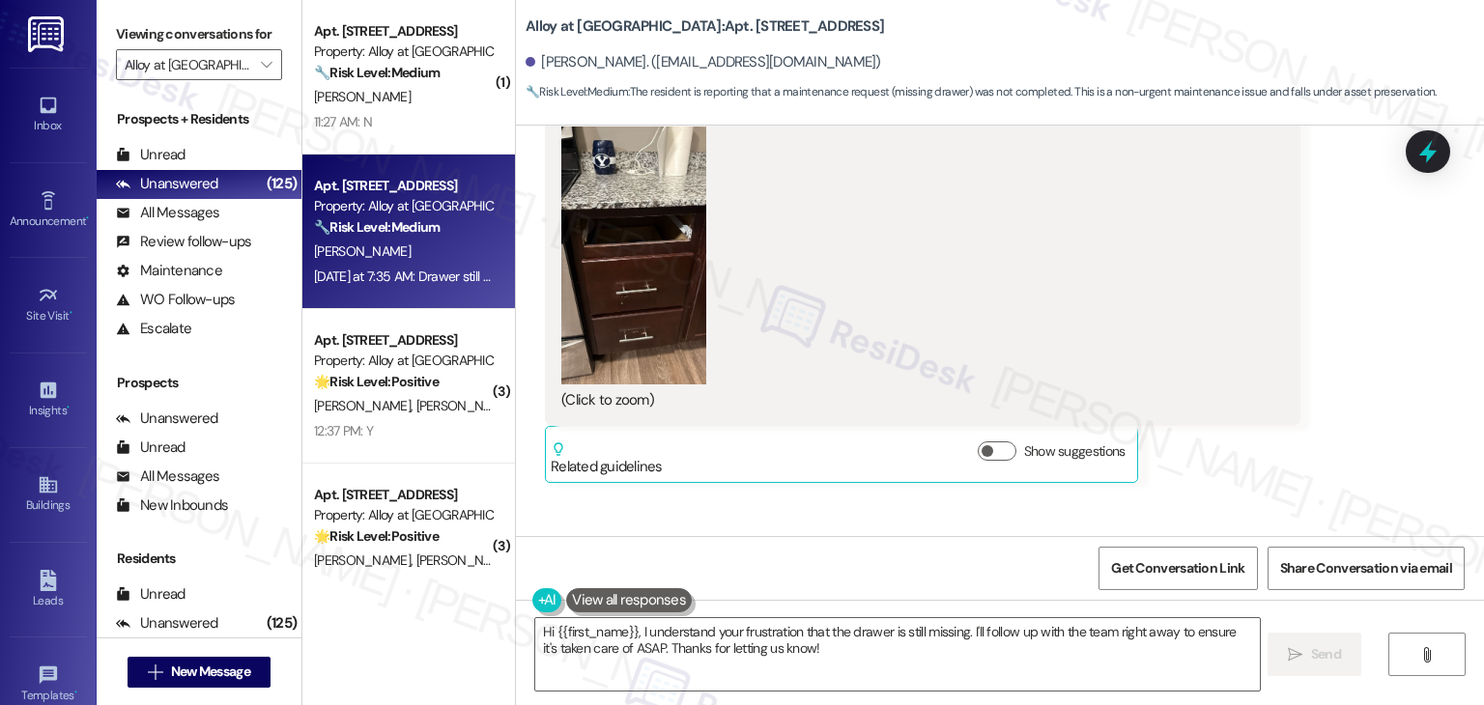
scroll to position [2369, 0]
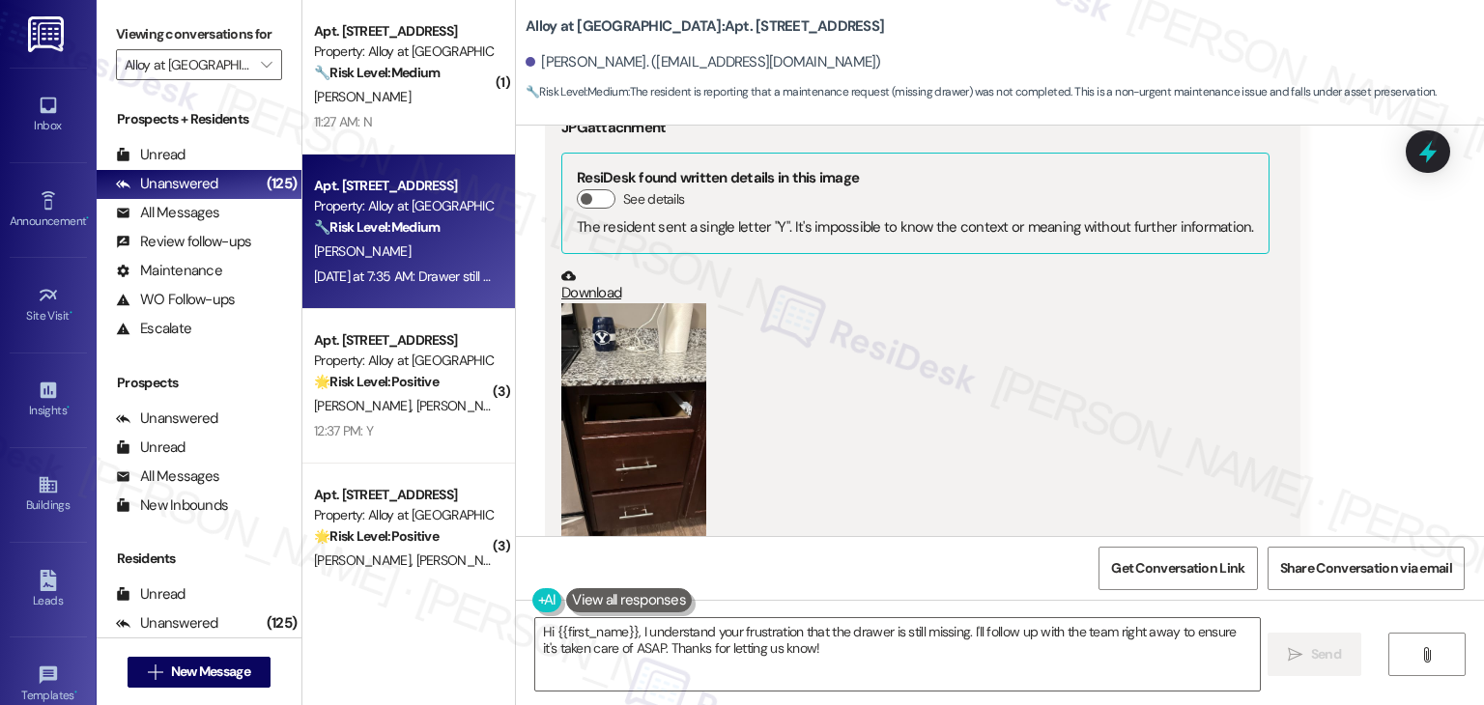
click at [591, 273] on link "Download" at bounding box center [915, 286] width 708 height 34
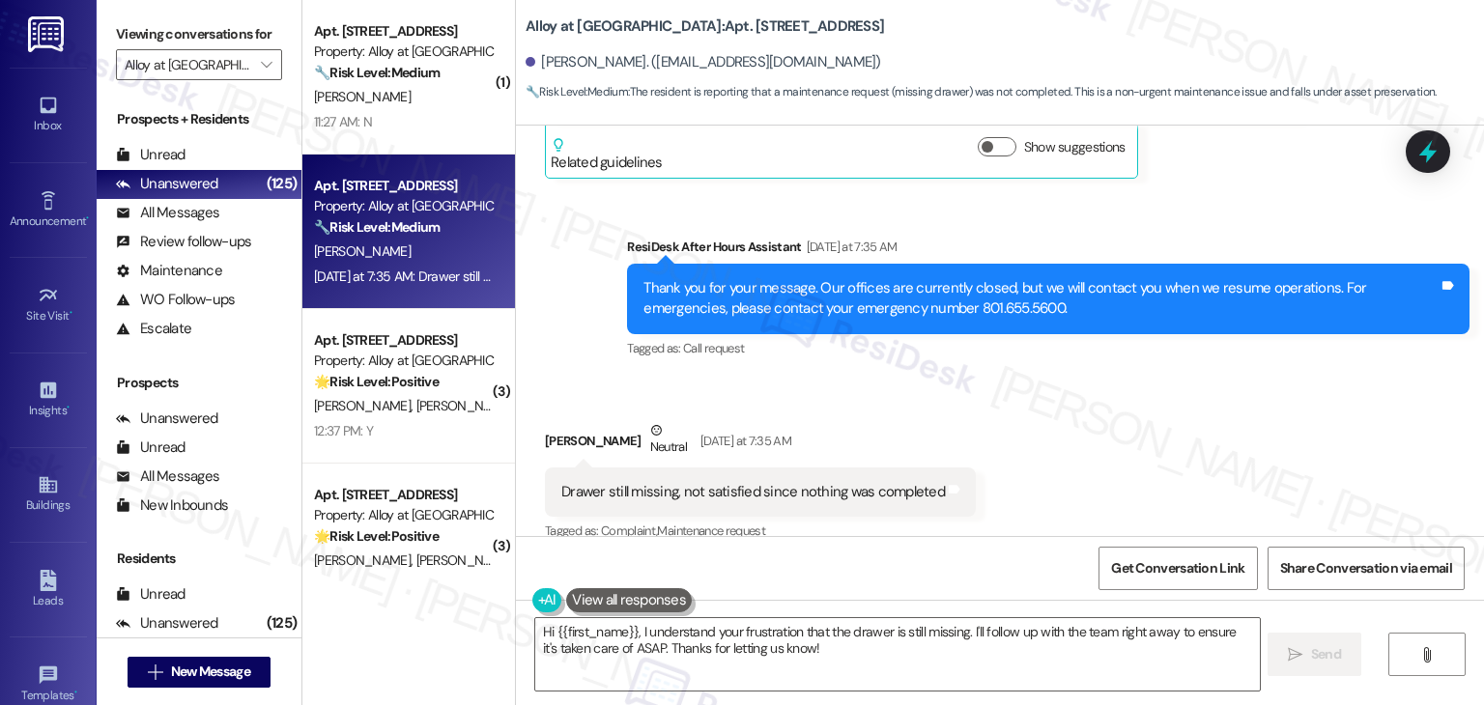
scroll to position [2852, 0]
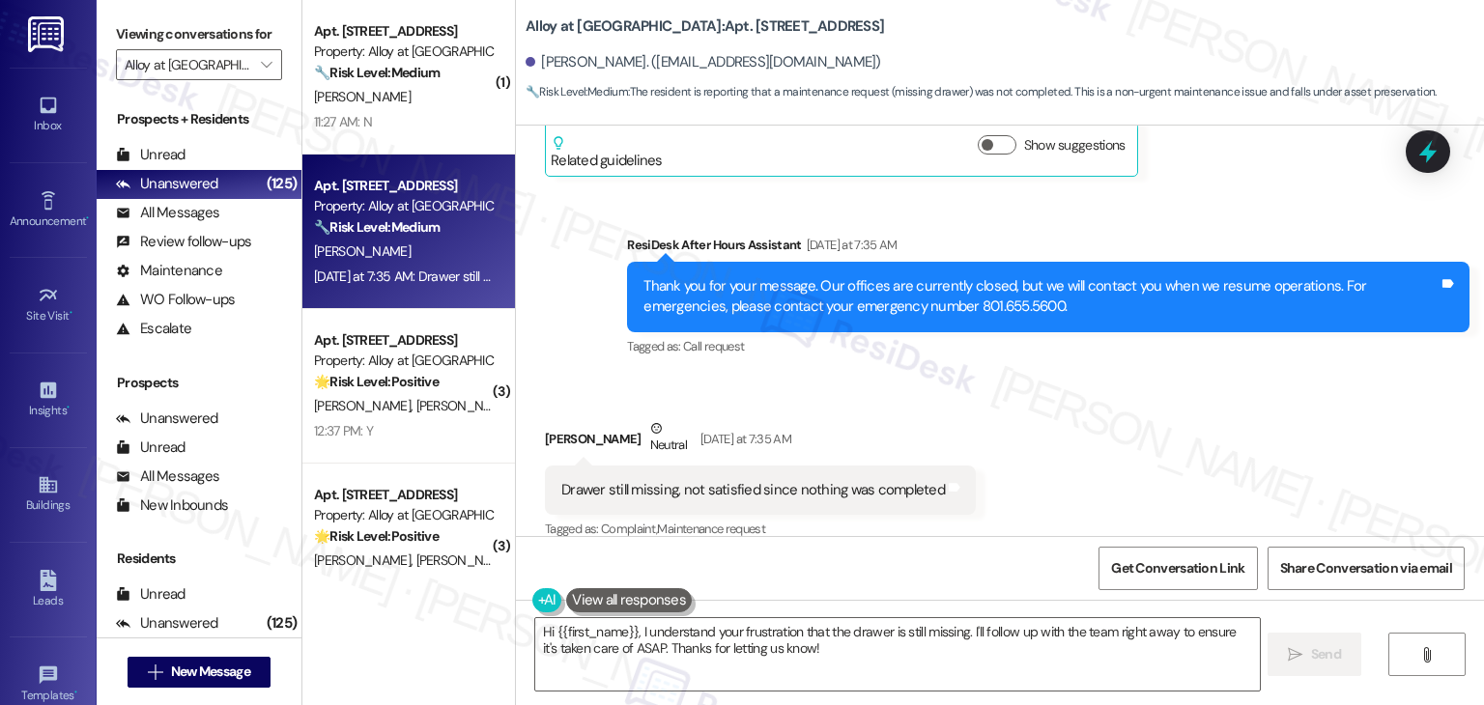
click at [723, 480] on div "Drawer still missing, not satisfied since nothing was completed" at bounding box center [752, 490] width 383 height 20
copy div "Drawer still missing, not satisfied since nothing was completed Tags and notes"
click at [1141, 423] on div "Received via SMS Hayden Cook Neutral Yesterday at 7:35 AM Drawer still missing,…" at bounding box center [1000, 467] width 968 height 184
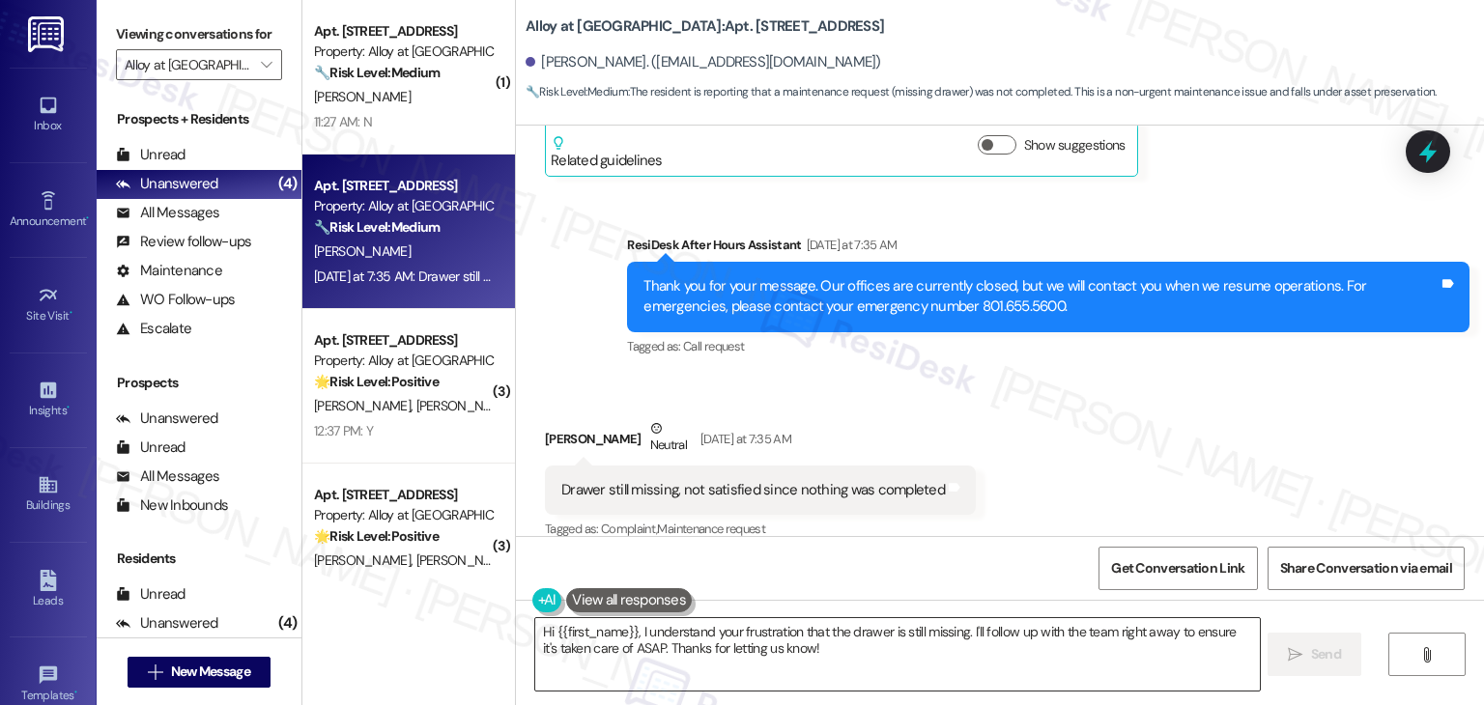
click at [840, 636] on textarea "Hi {{first_name}}, I understand your frustration that the drawer is still missi…" at bounding box center [897, 654] width 724 height 72
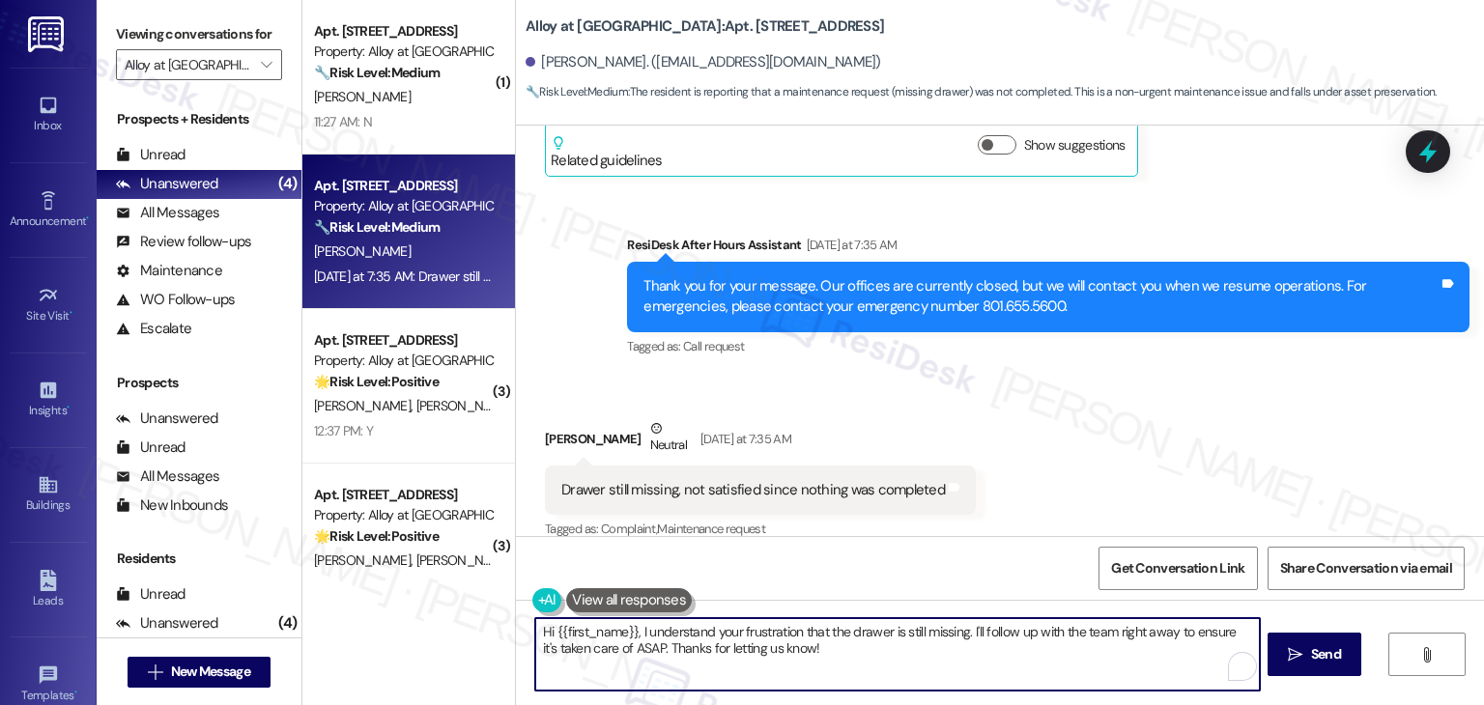
click at [840, 636] on textarea "Hi {{first_name}}, I understand your frustration that the drawer is still missi…" at bounding box center [897, 654] width 724 height 72
paste textarea "Thanks for letting me know, Hayden. I’m sorry to hear the drawer is still missi…"
type textarea "Thanks for letting me know, Hayden. I’m sorry to hear the drawer is still missi…"
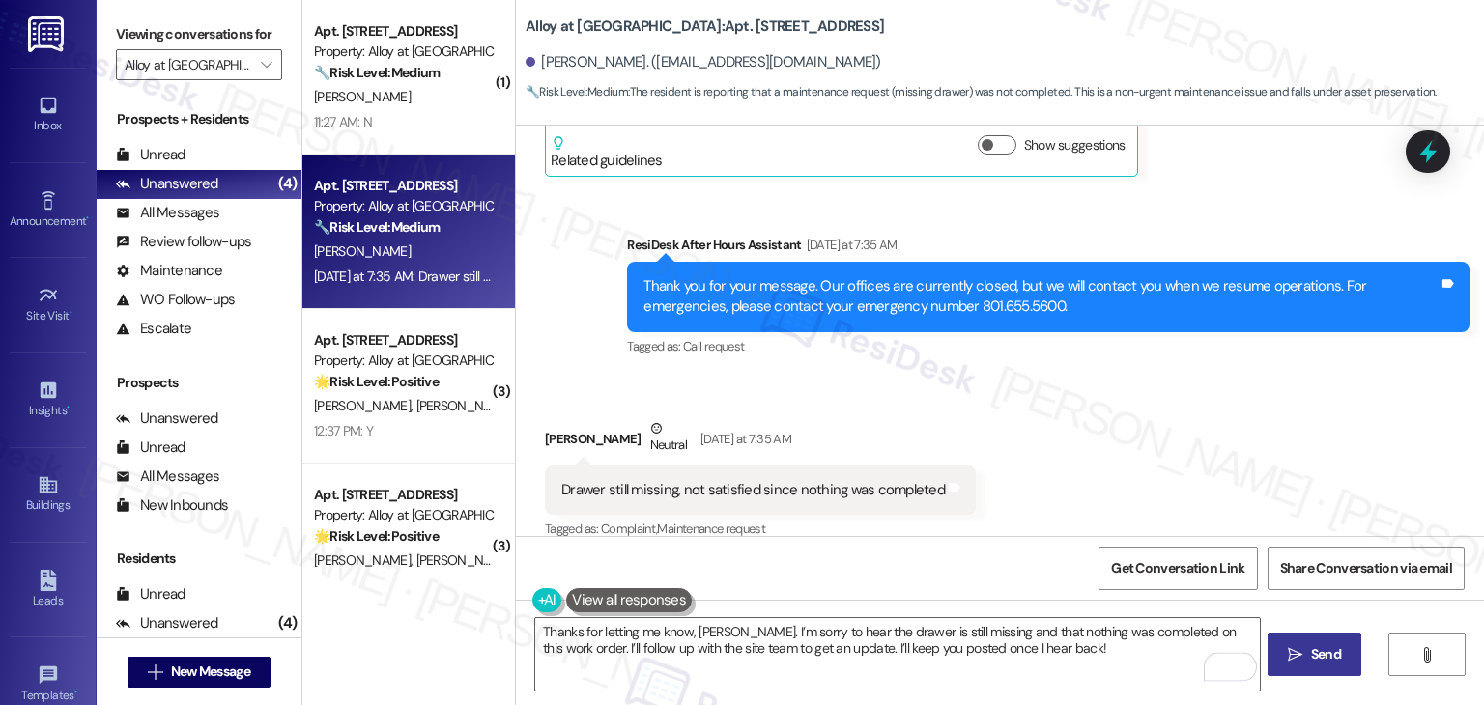
click at [1330, 646] on span "Send" at bounding box center [1326, 654] width 30 height 20
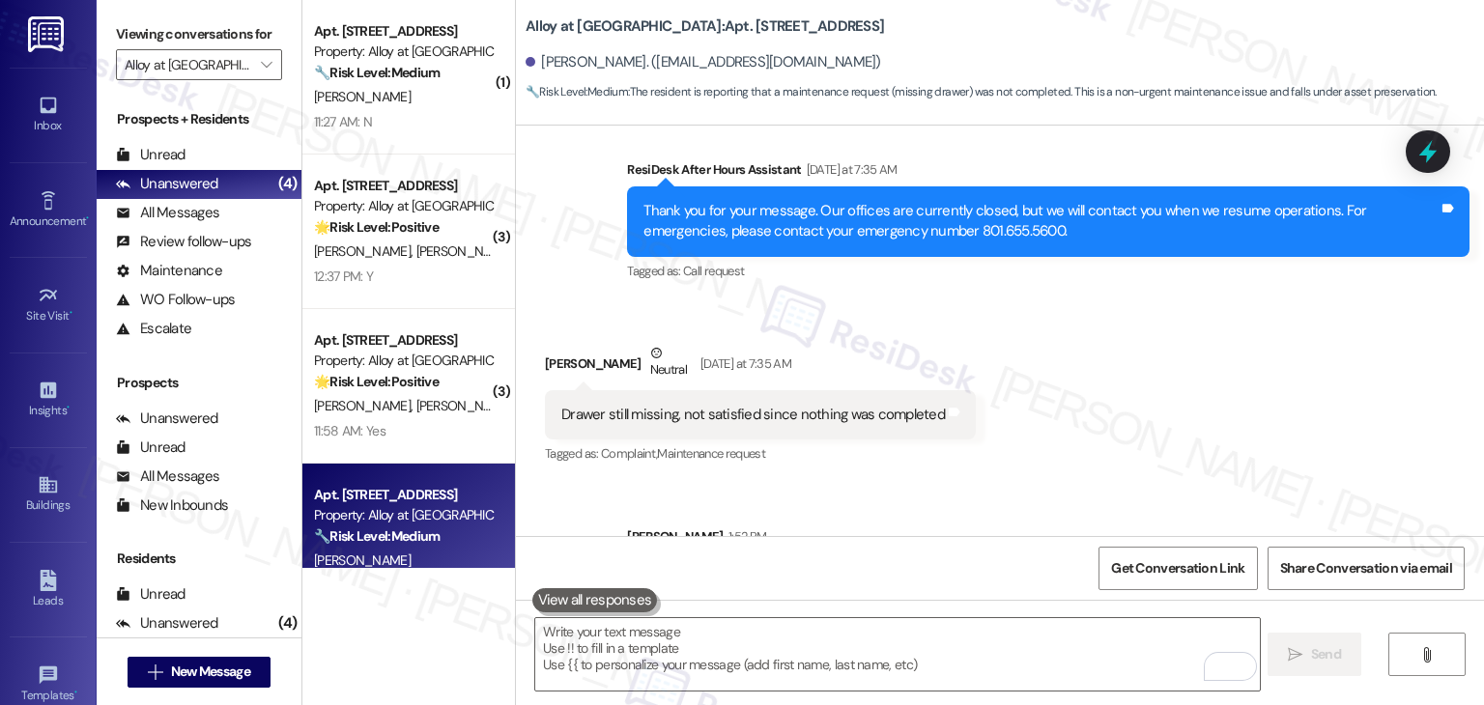
scroll to position [3007, 0]
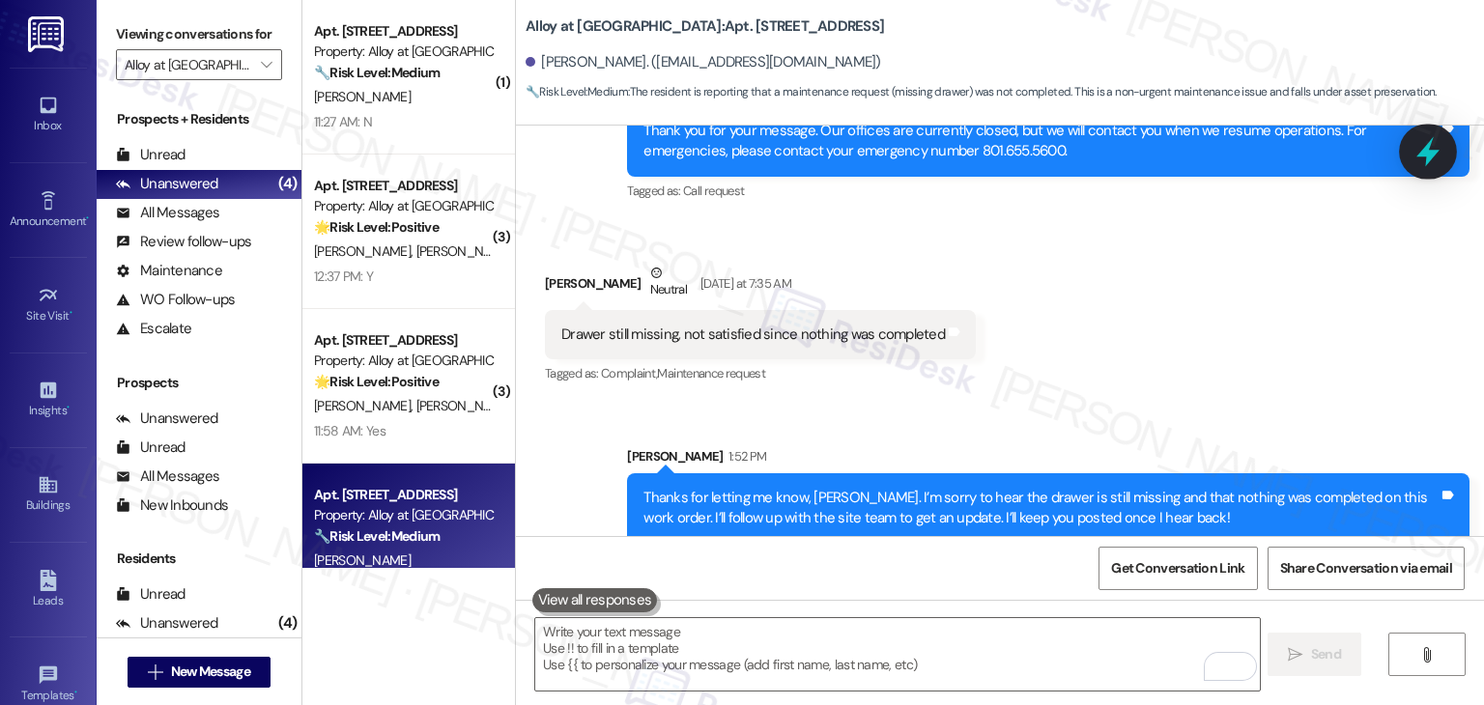
click at [1438, 158] on icon at bounding box center [1427, 151] width 33 height 33
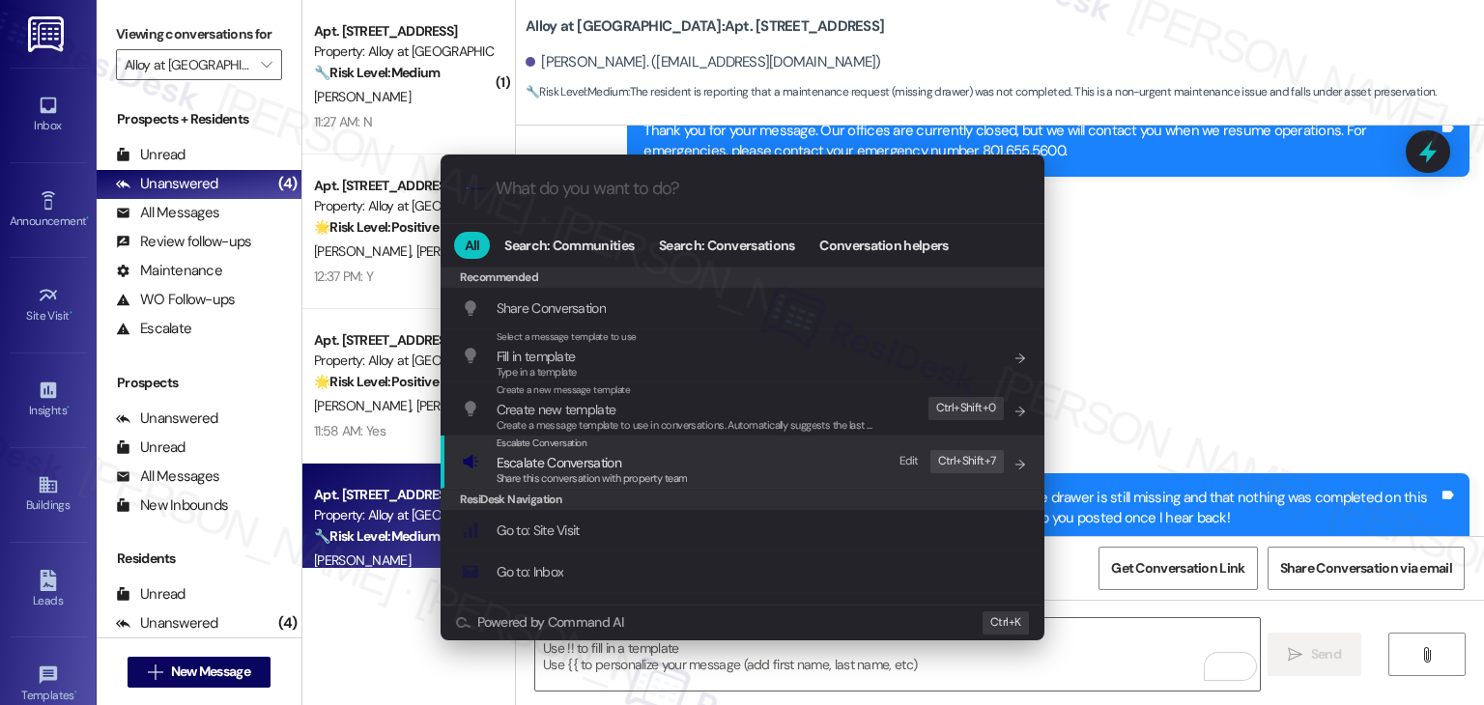
click at [587, 468] on span "Escalate Conversation" at bounding box center [559, 462] width 125 height 17
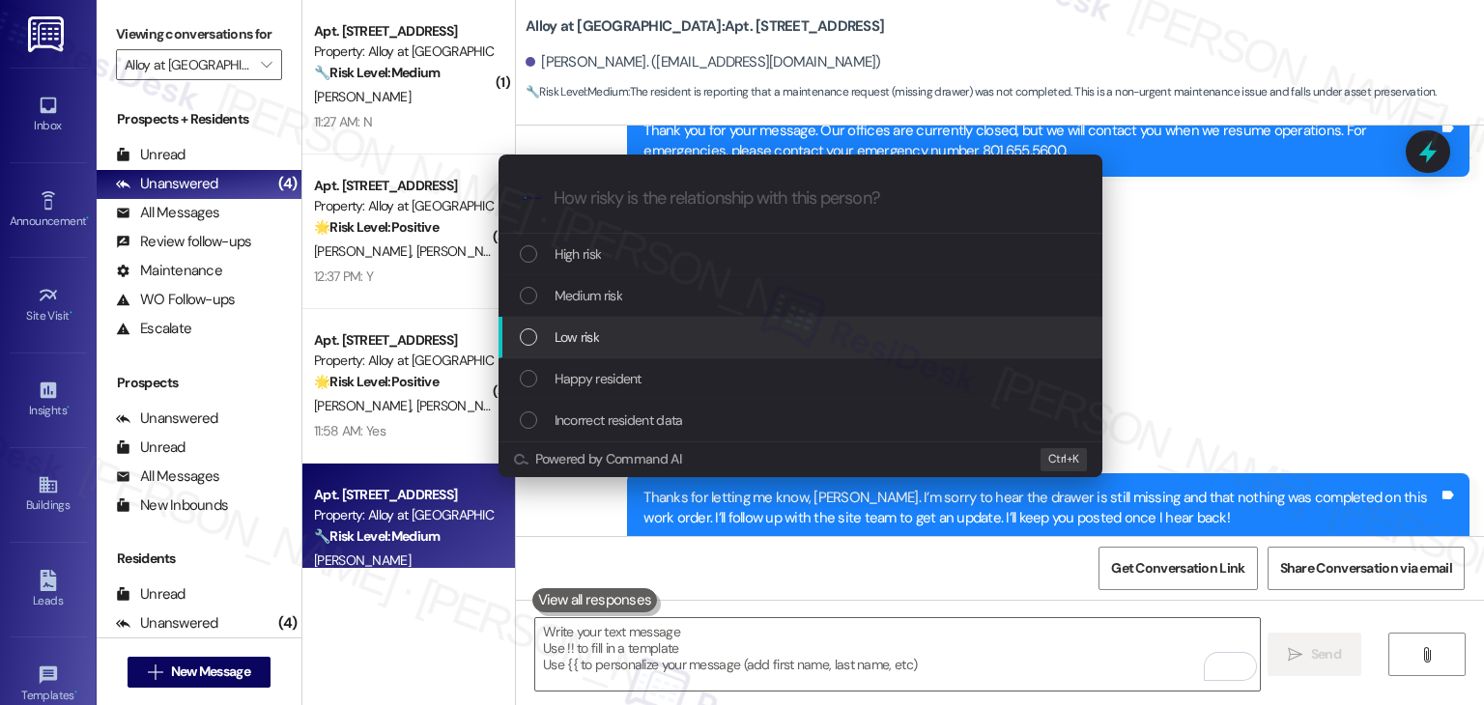
click at [529, 337] on div "List of options" at bounding box center [528, 336] width 17 height 17
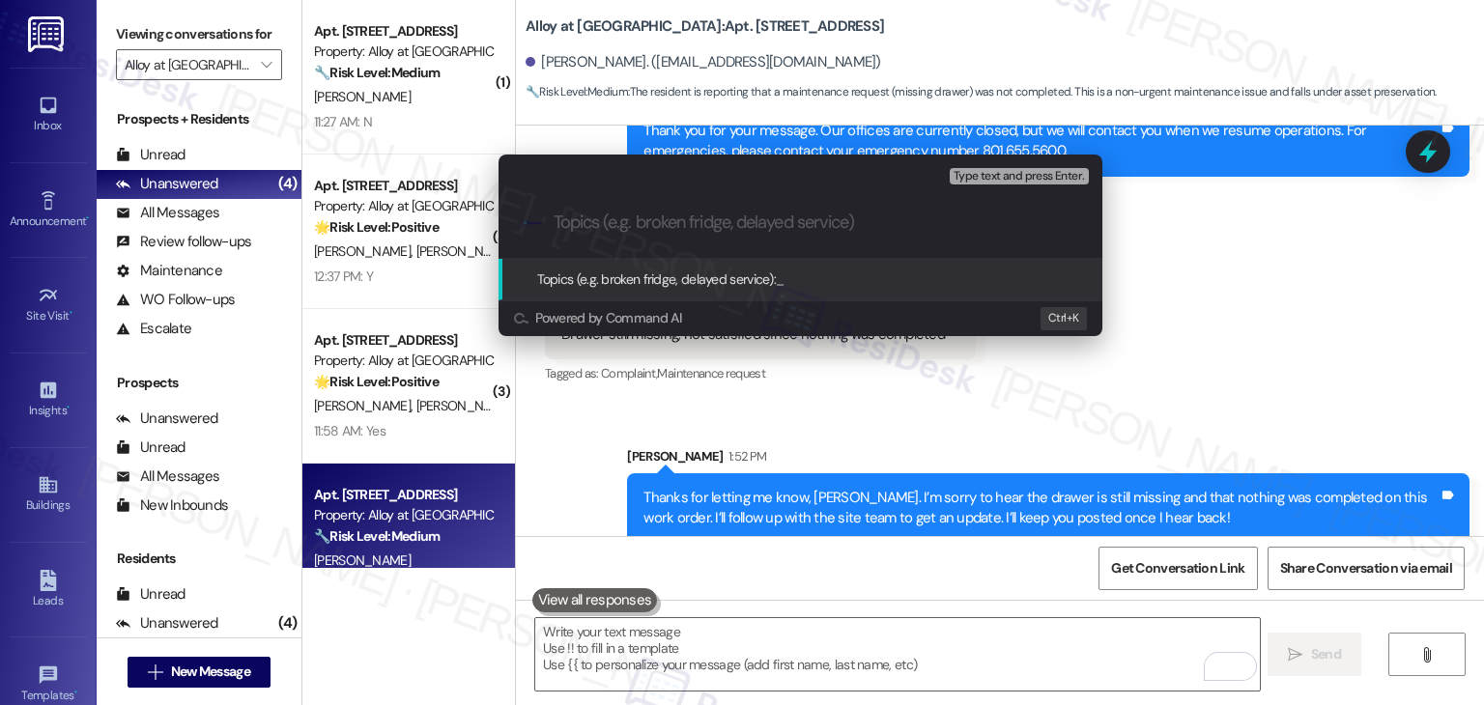
paste input "Follow-Up Needed – Kitchen Drawer Still Missing (WO #154581)"
click at [672, 218] on input "Follow-Up Needed – Kitchen Drawer Still Missing (WO #154581)" at bounding box center [807, 223] width 509 height 20
click at [995, 224] on input "Follow-Up – Kitchen Drawer Still Missing (WO #154581)" at bounding box center [807, 223] width 509 height 20
drag, startPoint x: 950, startPoint y: 223, endPoint x: 859, endPoint y: 221, distance: 90.8
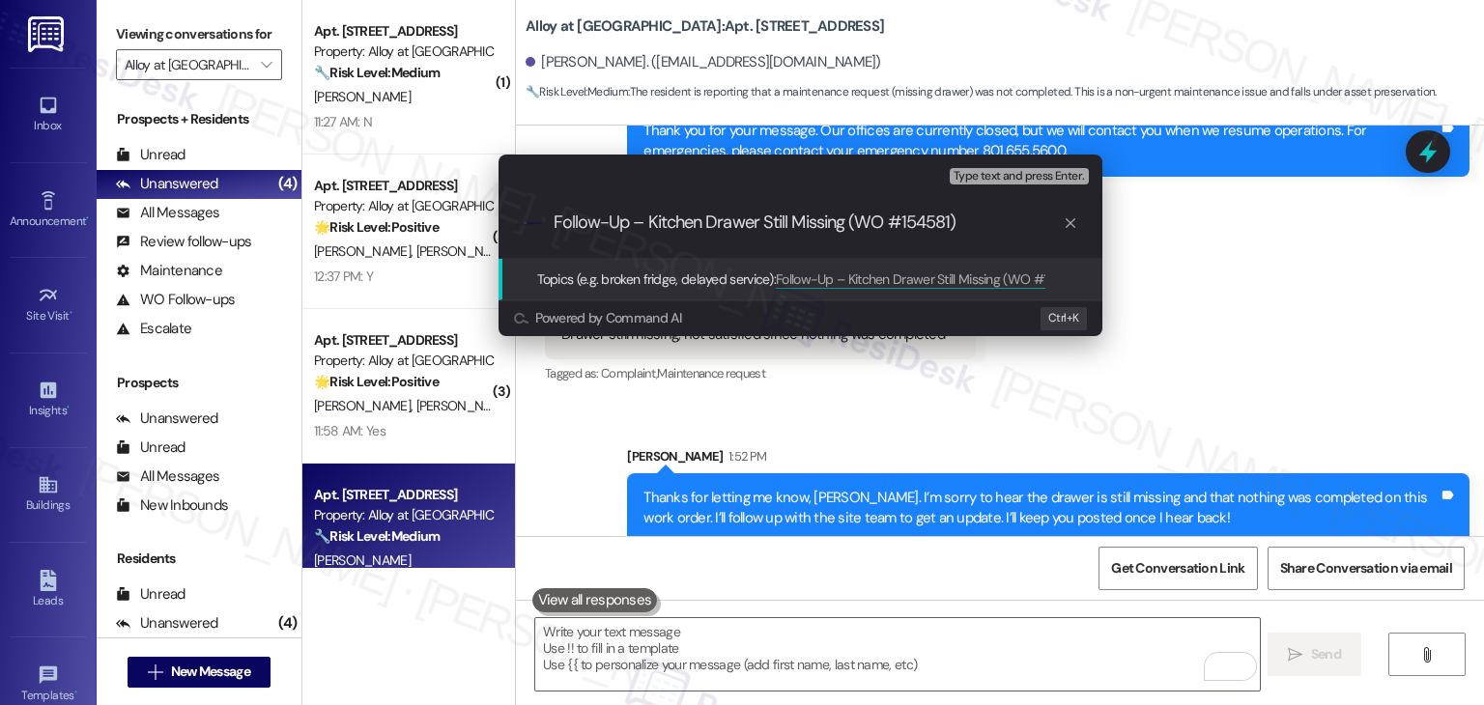
click at [859, 221] on input "Follow-Up – Kitchen Drawer Still Missing (WO #154581)" at bounding box center [807, 223] width 509 height 20
click at [635, 220] on input "Follow-Up – Kitchen Drawer Still Missing ()" at bounding box center [807, 223] width 509 height 20
paste input "WO #154581"
drag, startPoint x: 966, startPoint y: 217, endPoint x: 956, endPoint y: 221, distance: 10.4
click at [956, 221] on input "Follow-Up WO #154581 – Kitchen Drawer Still Missing ()" at bounding box center [807, 223] width 509 height 20
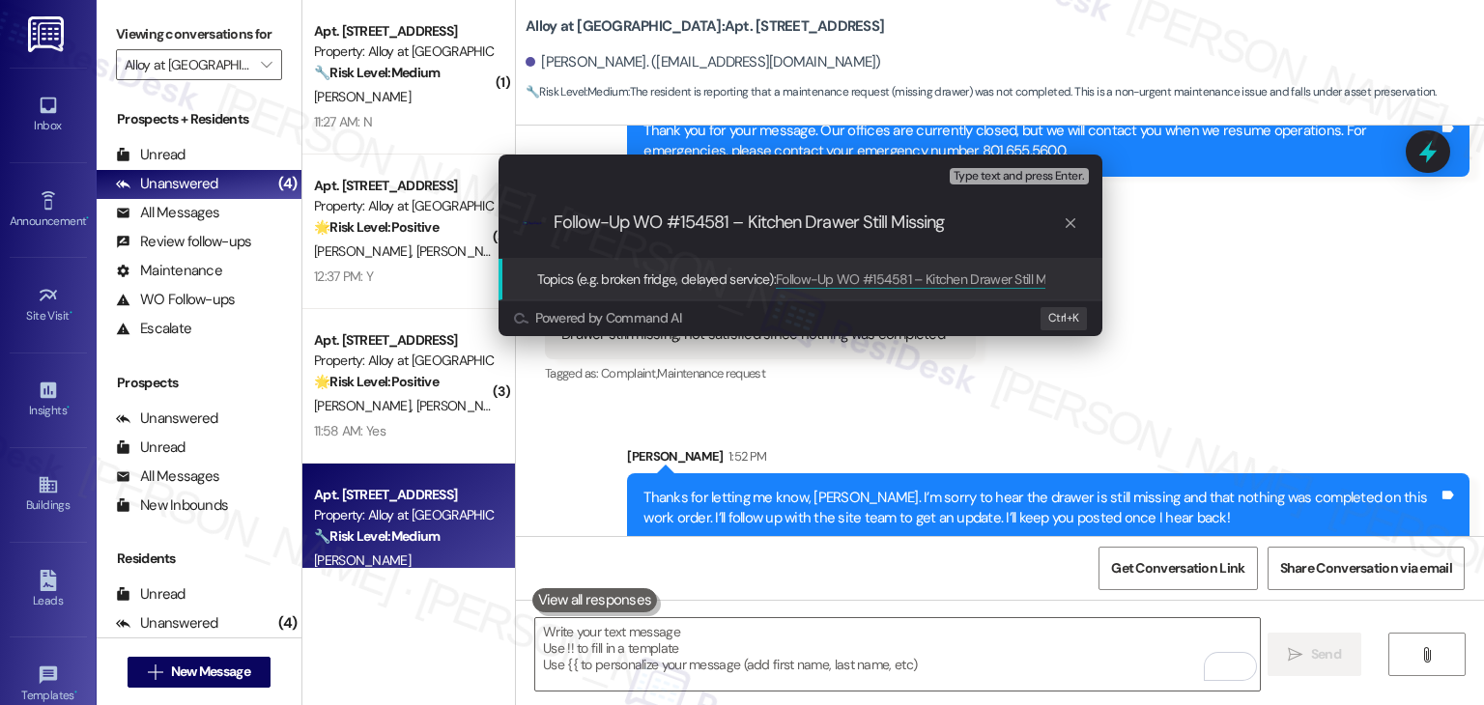
type input "Follow-Up WO #154581 – Kitchen Drawer Still Missing"
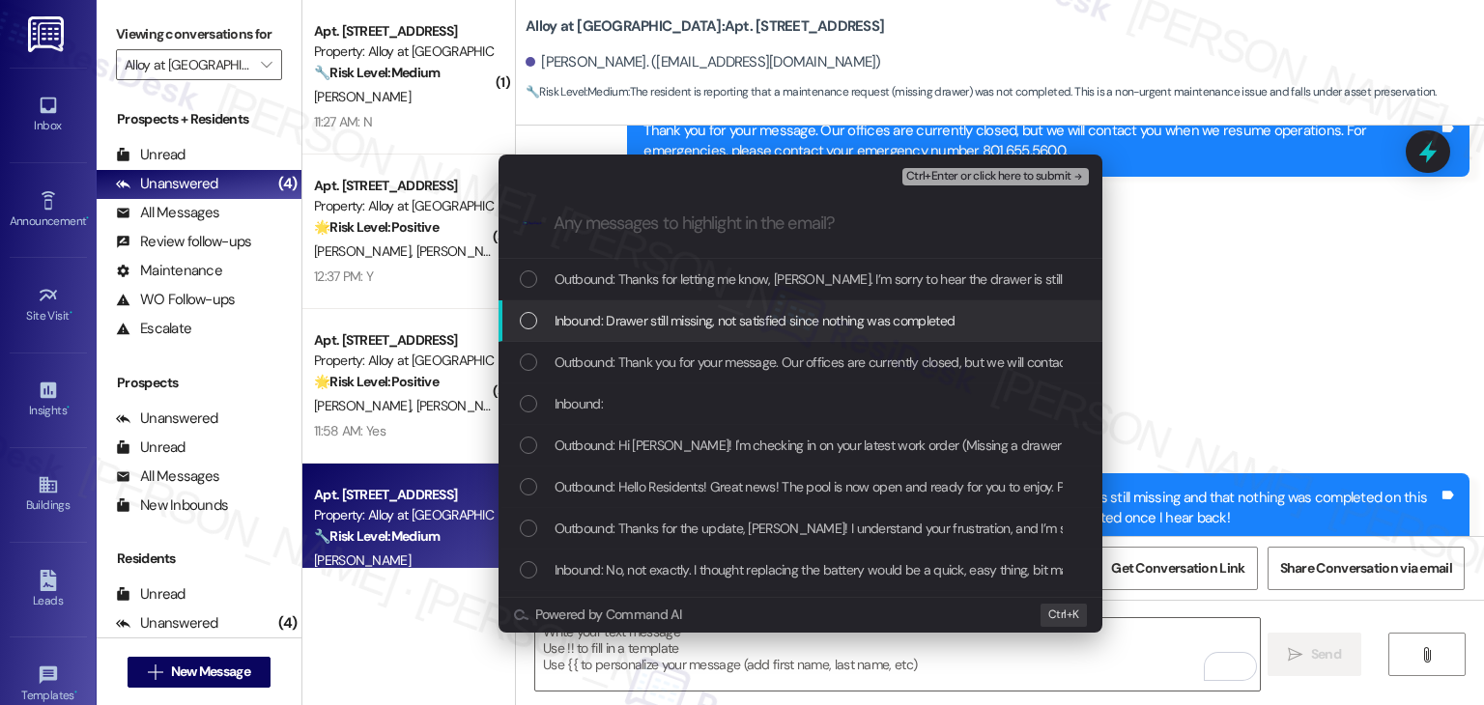
click at [529, 315] on div "List of options" at bounding box center [528, 320] width 17 height 17
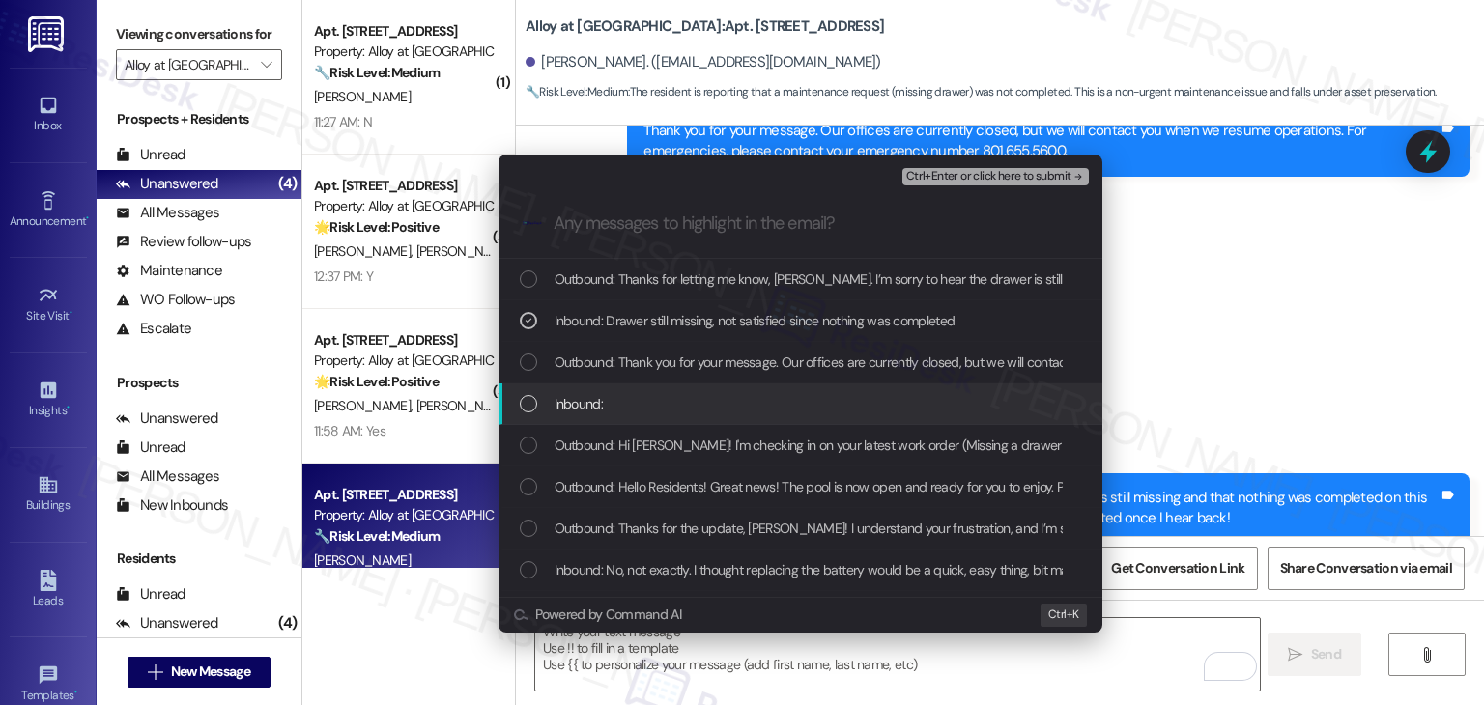
click at [533, 408] on div "List of options" at bounding box center [528, 403] width 17 height 17
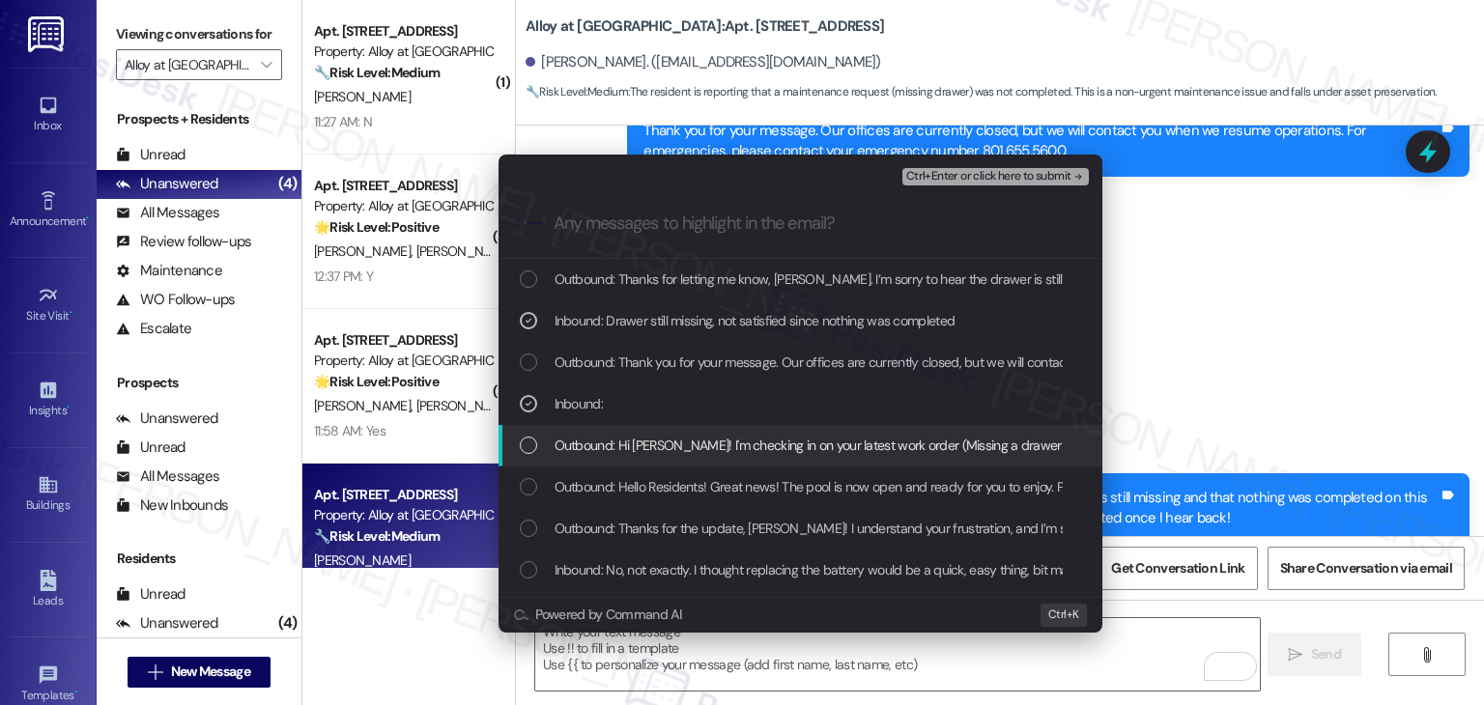
click at [532, 451] on div "List of options" at bounding box center [528, 445] width 17 height 17
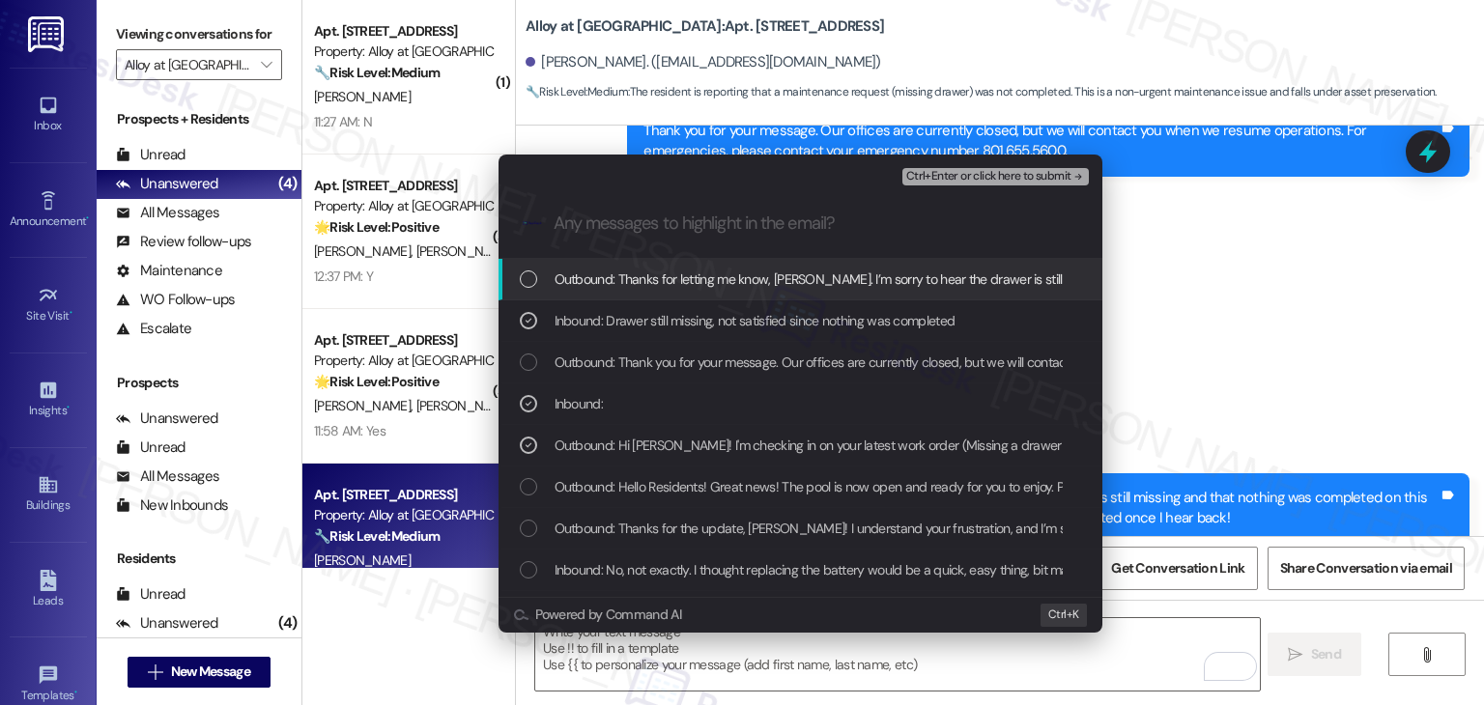
click at [953, 175] on span "Ctrl+Enter or click here to submit" at bounding box center [988, 177] width 165 height 14
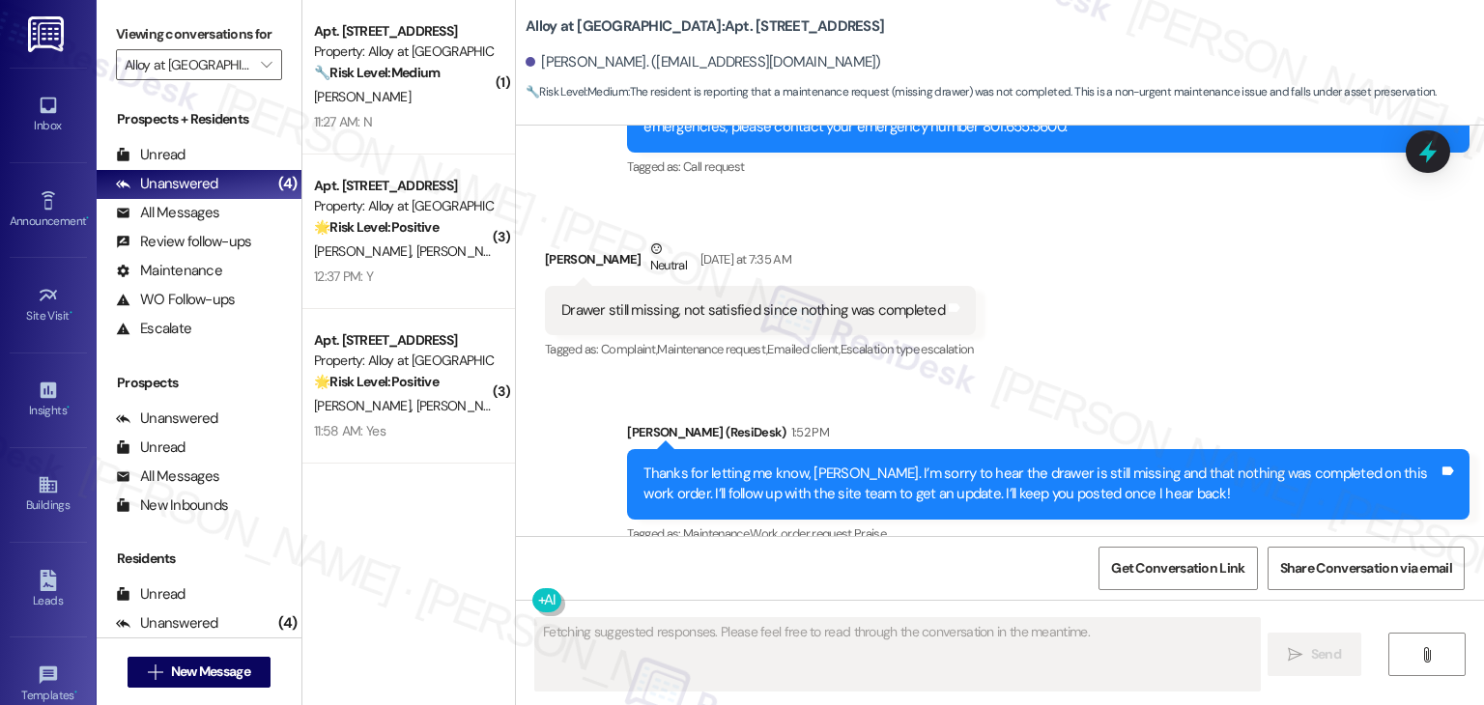
scroll to position [3036, 0]
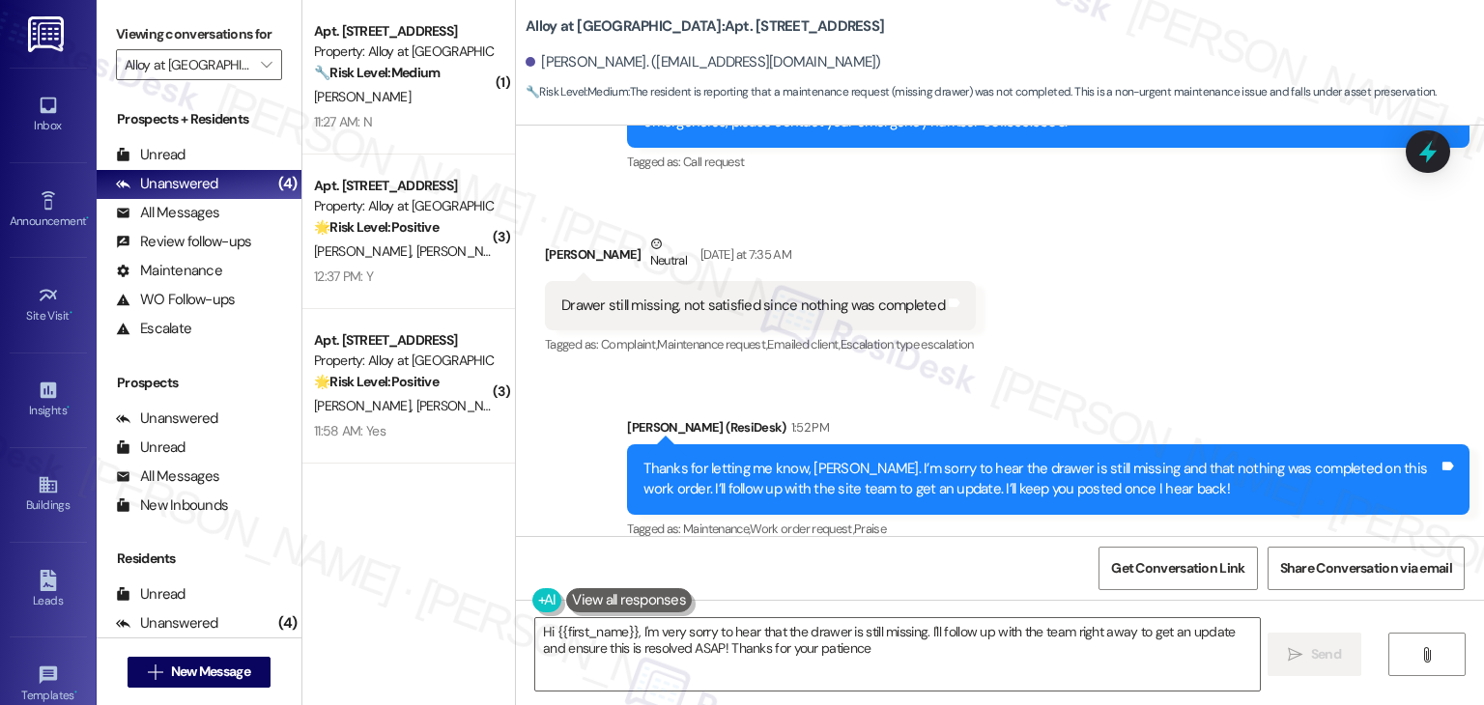
type textarea "Hi {{first_name}}, I'm very sorry to hear that the drawer is still missing. I'l…"
click at [1170, 281] on div "Received via SMS Hayden Cook Neutral Yesterday at 7:35 AM Drawer still missing,…" at bounding box center [1000, 282] width 968 height 184
click at [266, 67] on button "" at bounding box center [266, 64] width 31 height 31
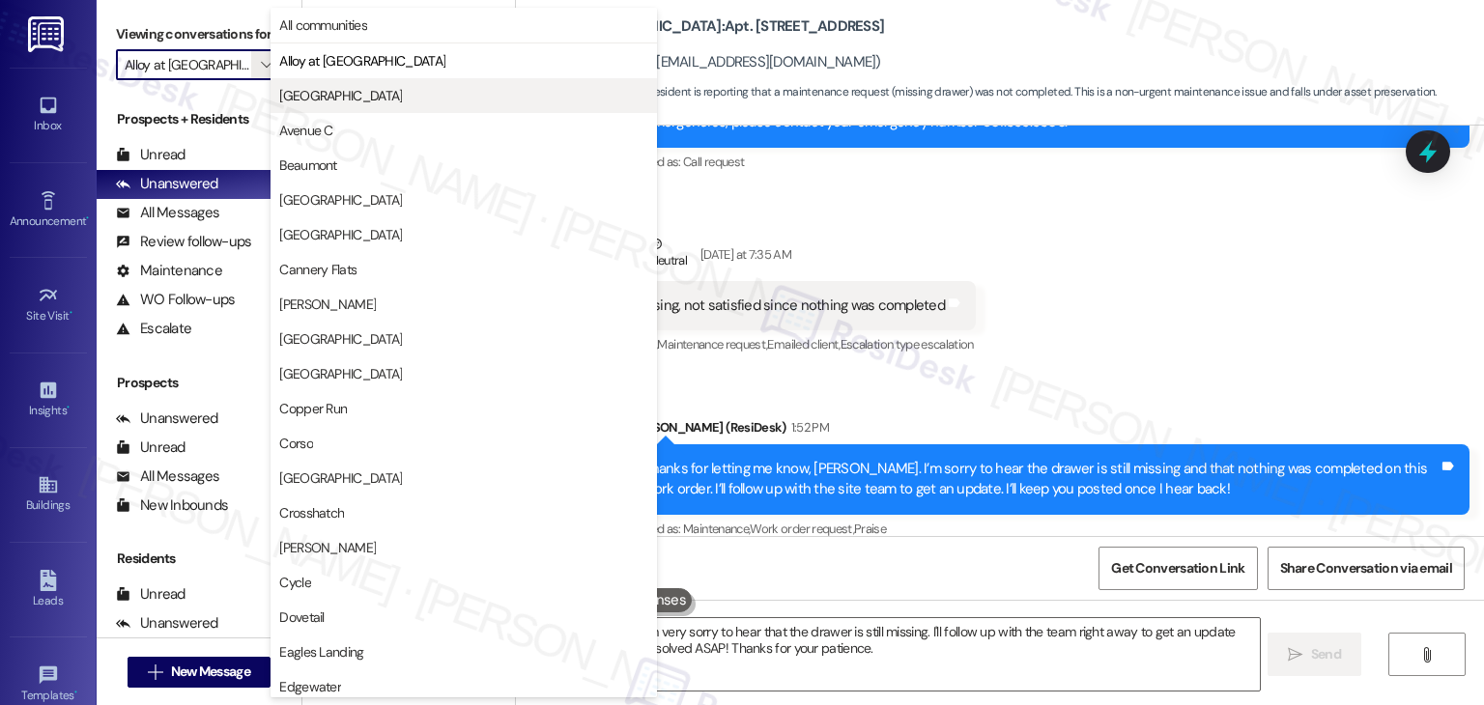
click at [303, 105] on button "Ashlyn Place" at bounding box center [463, 95] width 386 height 35
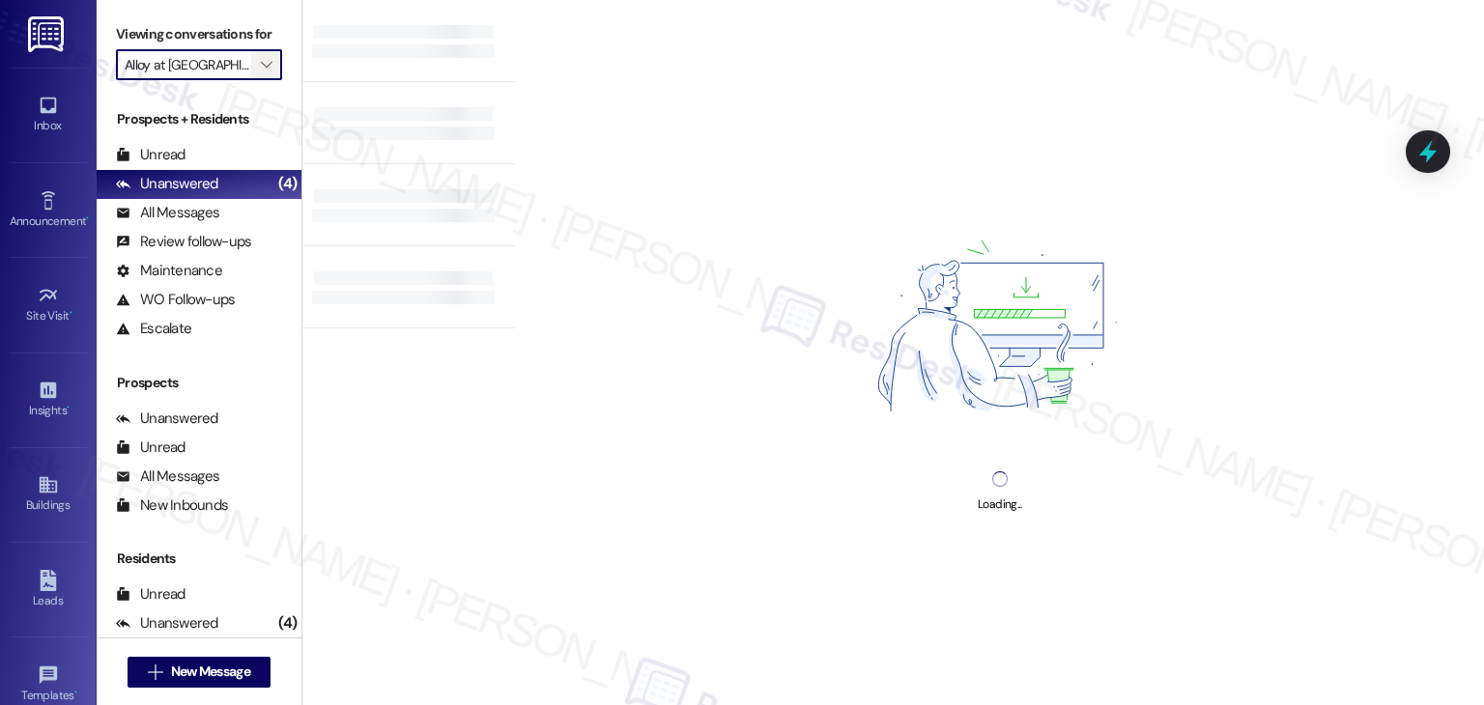
type input "Ashlyn Place"
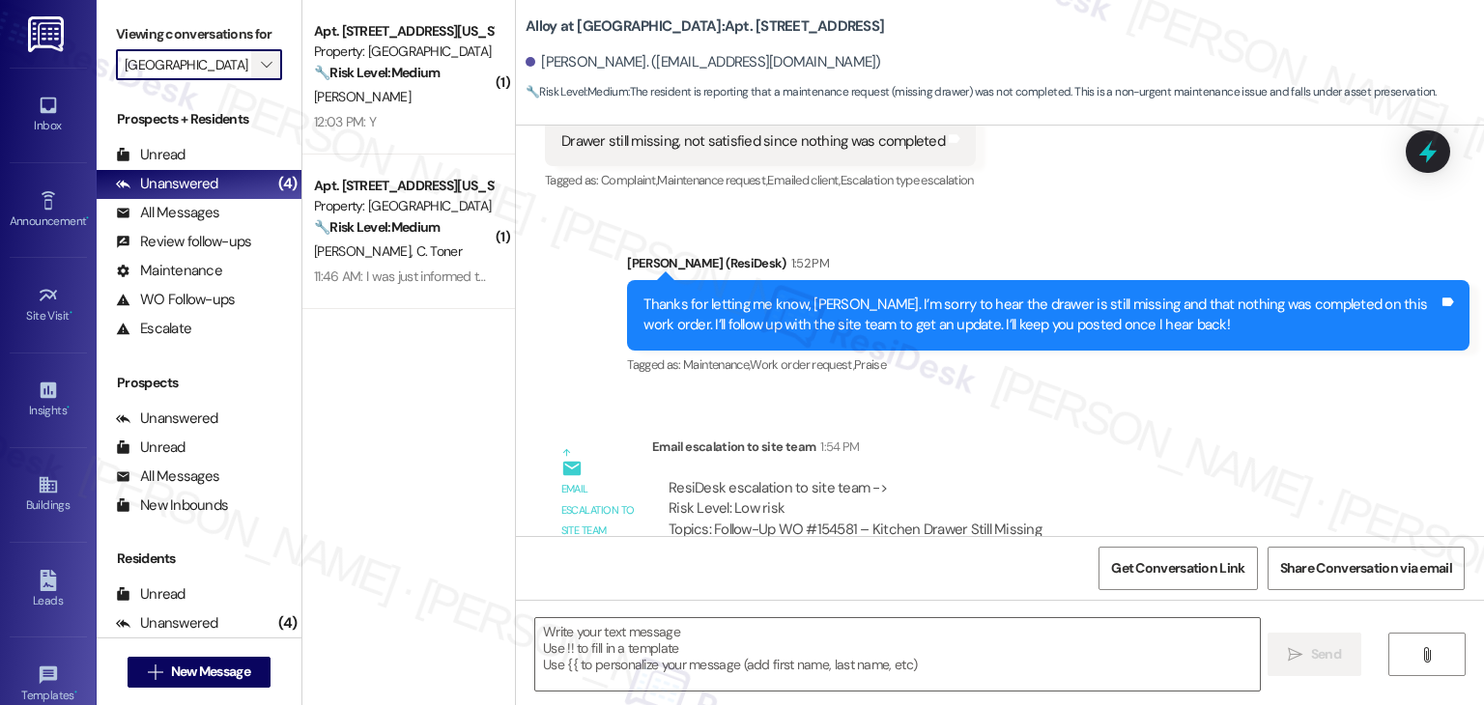
type textarea "Fetching suggested responses. Please feel free to read through the conversation…"
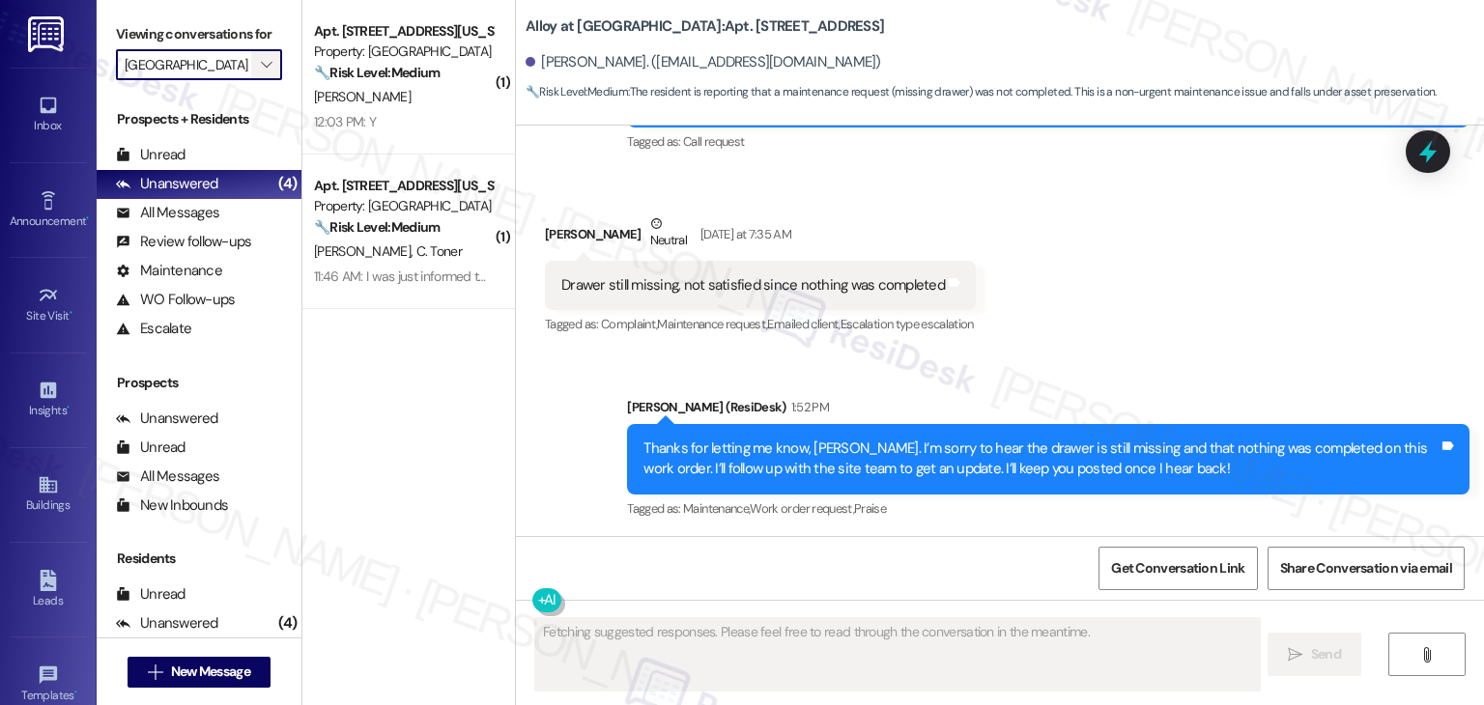
scroll to position [2852, 0]
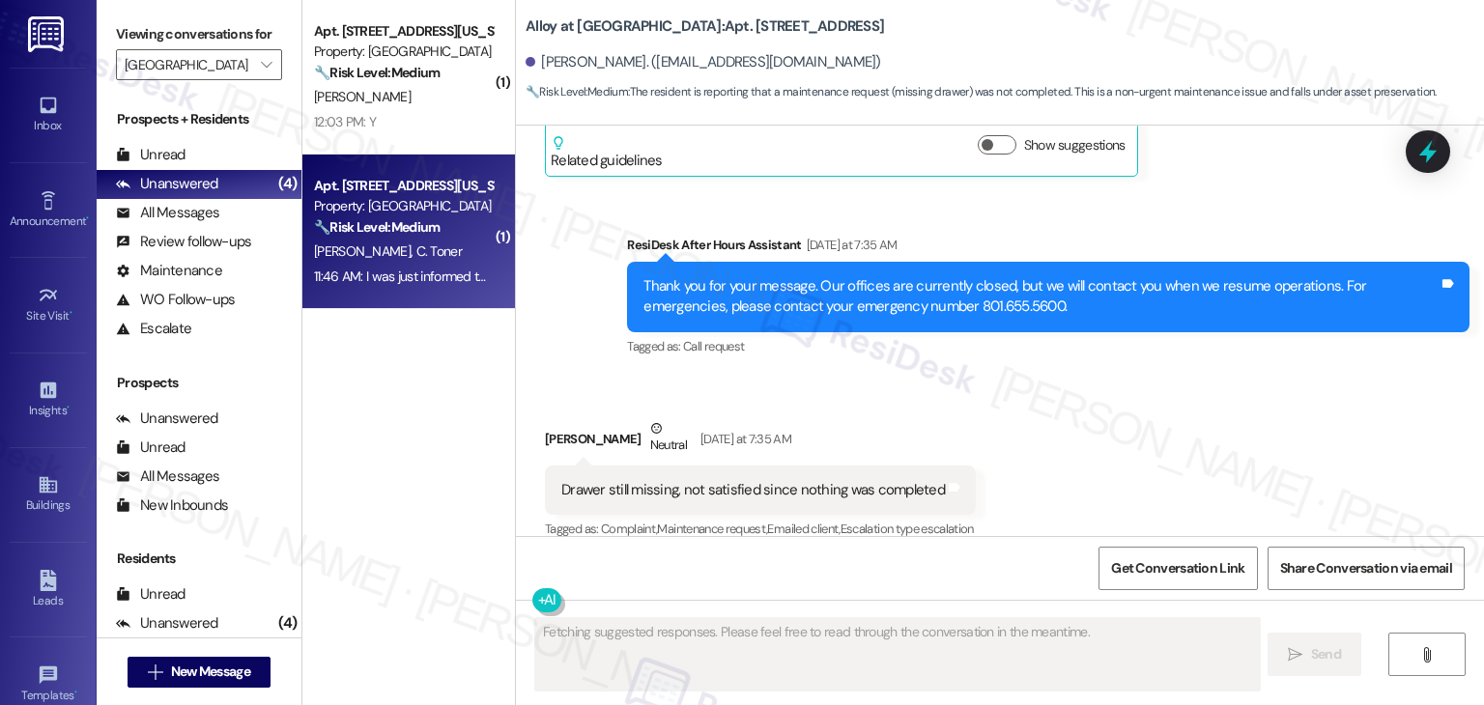
click at [336, 195] on div "Apt. 311, 155 N California St" at bounding box center [403, 186] width 179 height 20
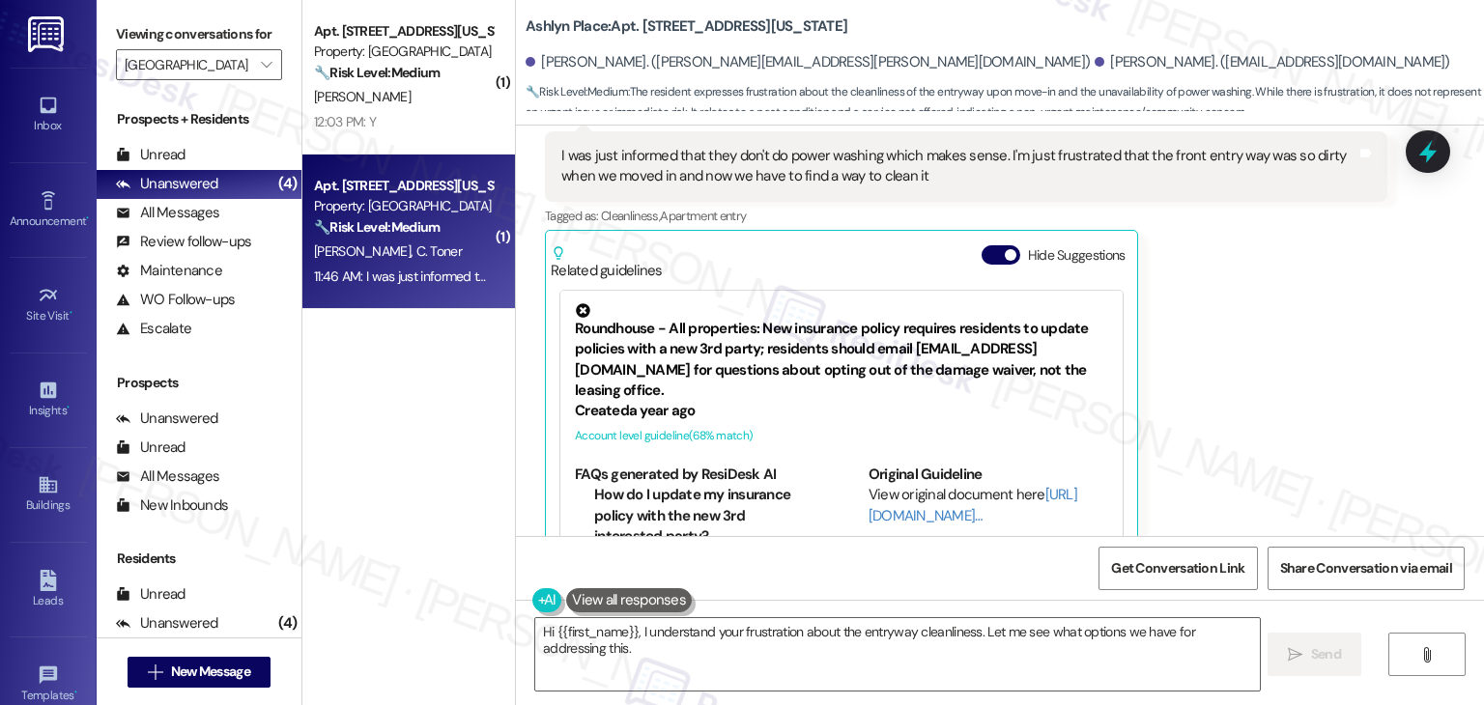
scroll to position [1469, 0]
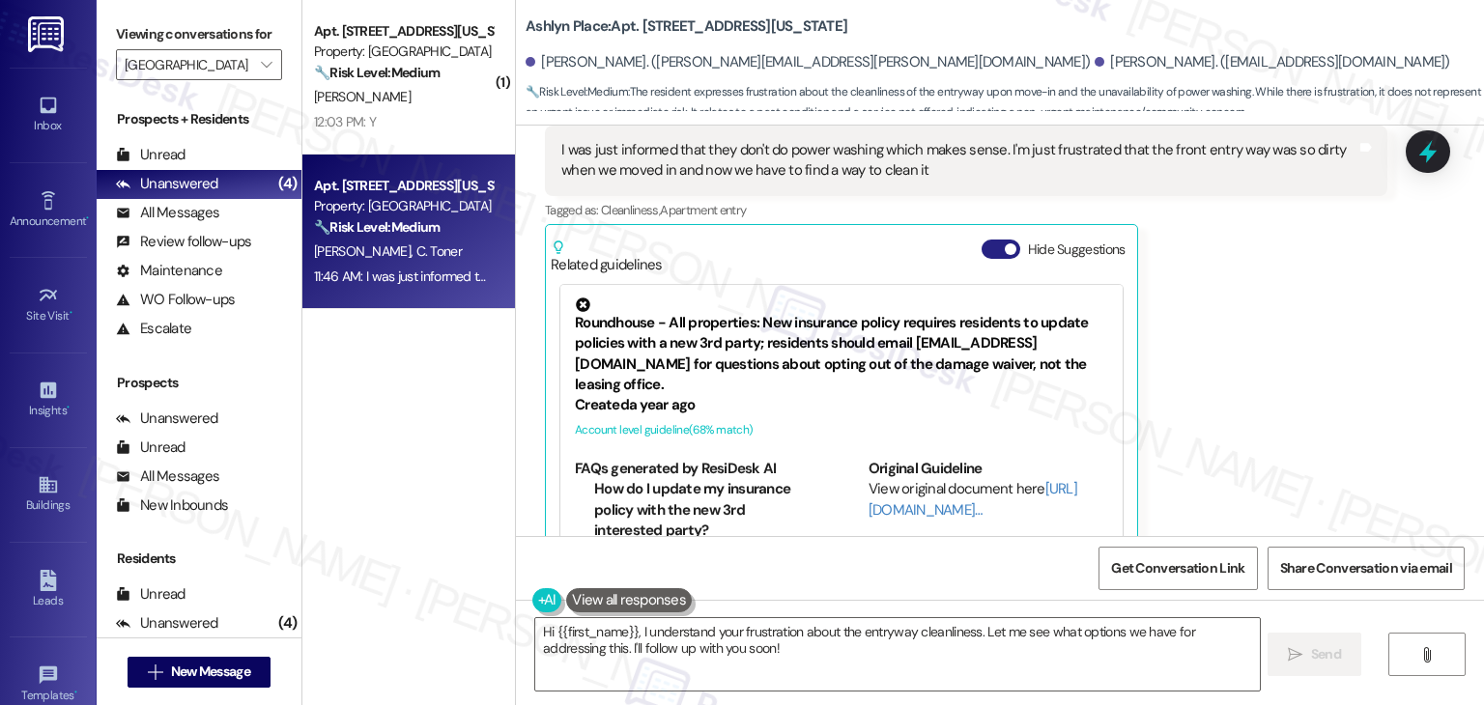
click at [989, 240] on button "Hide Suggestions" at bounding box center [1000, 249] width 39 height 19
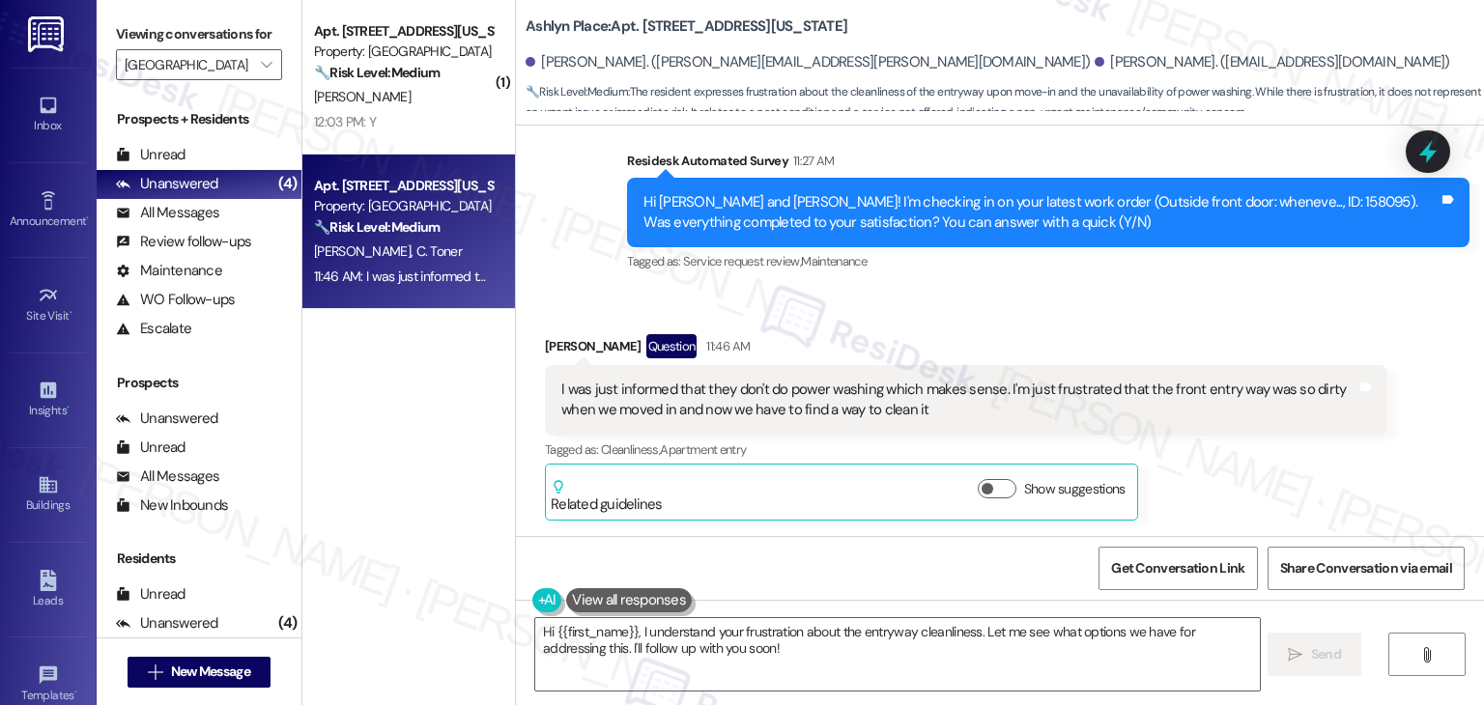
scroll to position [1188, 0]
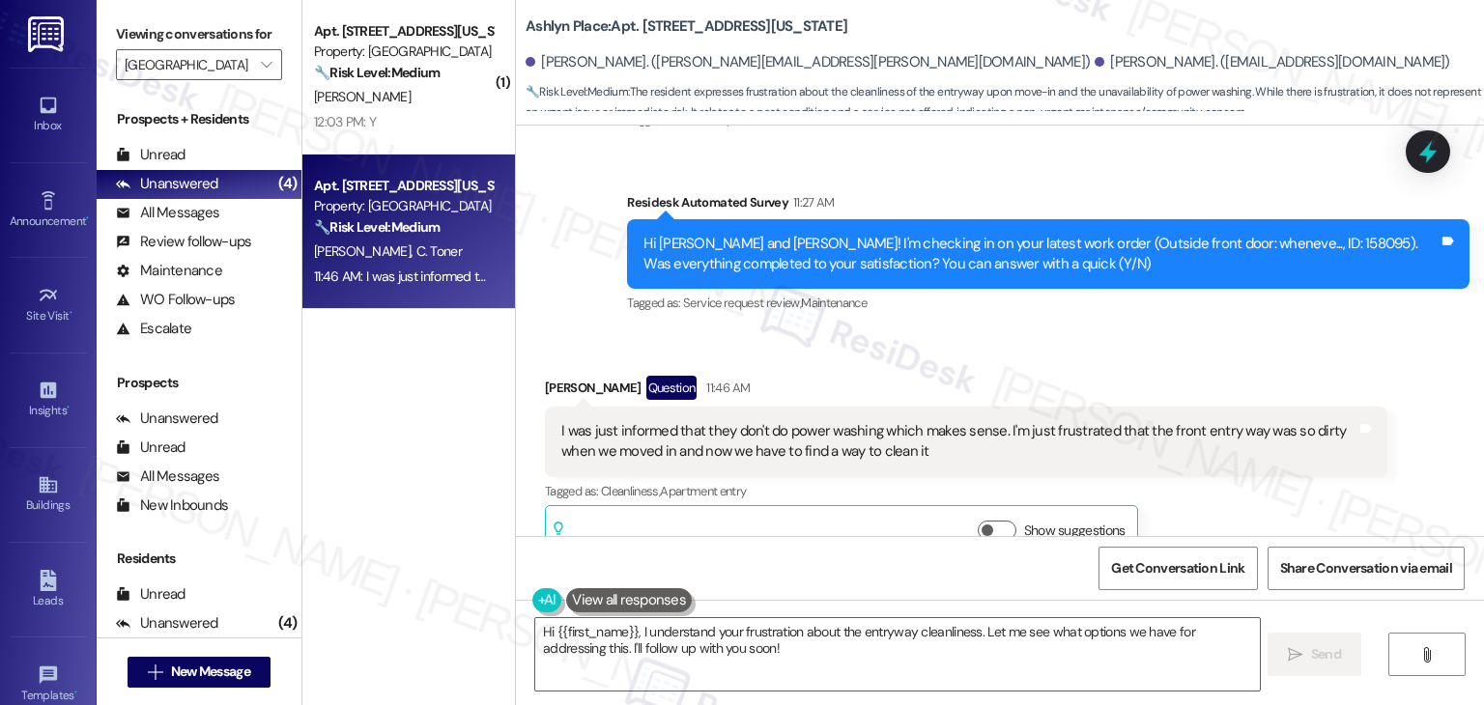
click at [1202, 332] on div "Received via SMS Carolyn Toner Question 11:46 AM I was just informed that they …" at bounding box center [1000, 454] width 968 height 245
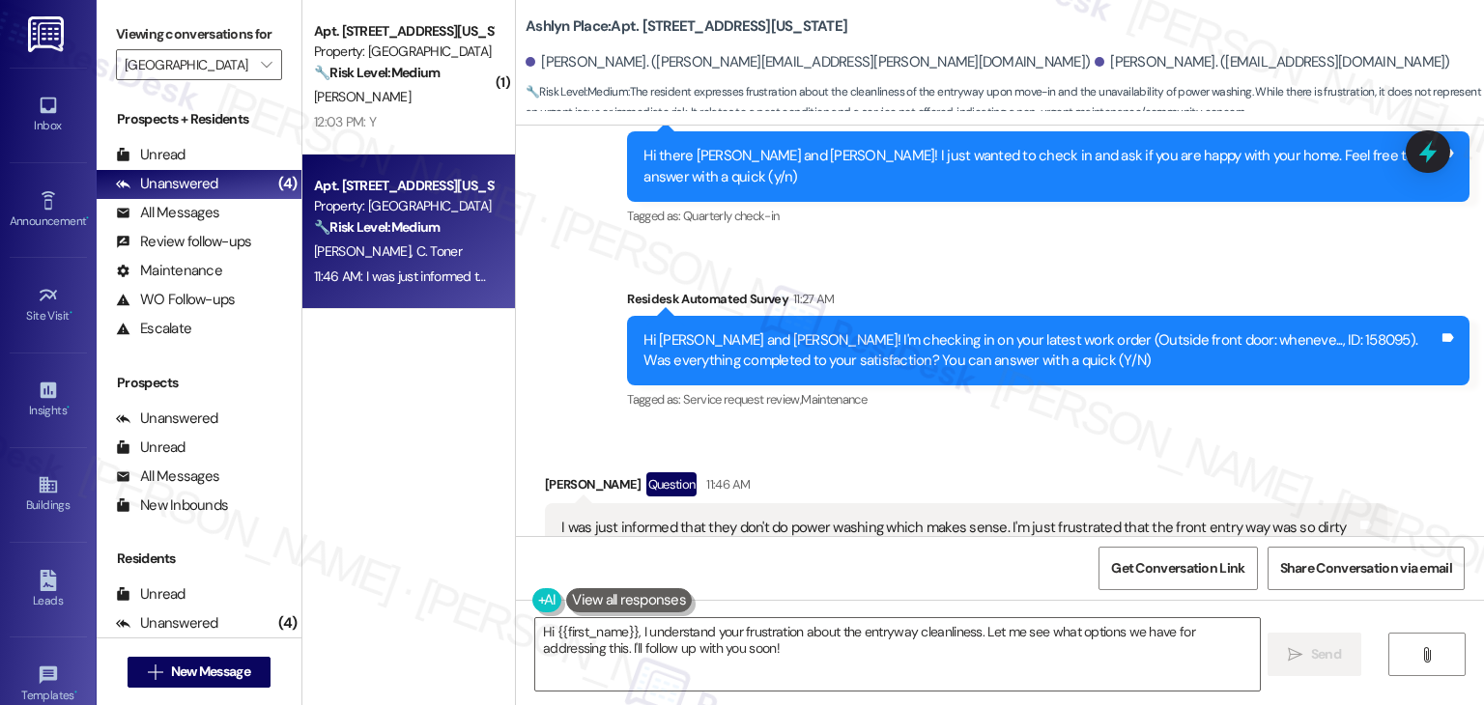
click at [715, 518] on div "I was just informed that they don't do power washing which makes sense. I'm jus…" at bounding box center [958, 539] width 795 height 42
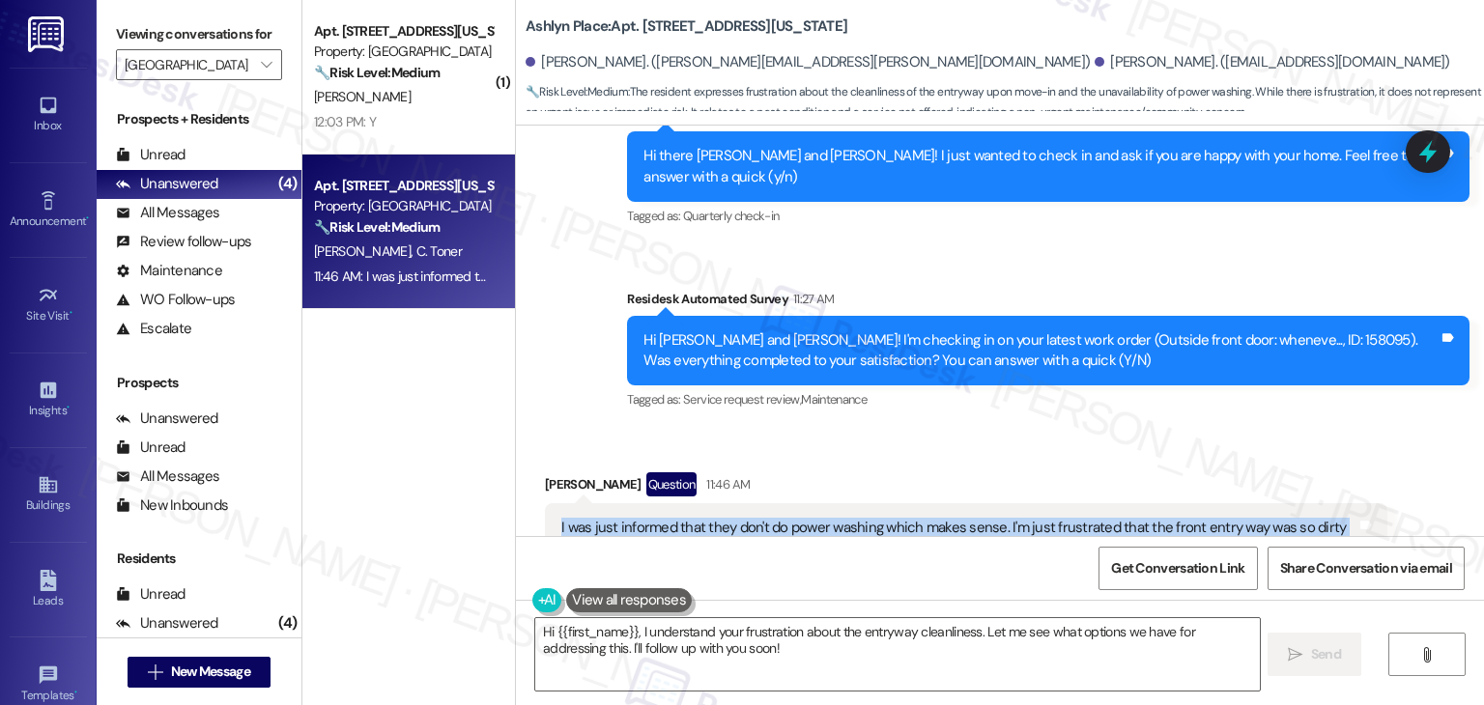
click at [715, 518] on div "I was just informed that they don't do power washing which makes sense. I'm jus…" at bounding box center [958, 539] width 795 height 42
copy div "I was just informed that they don't do power washing which makes sense. I'm jus…"
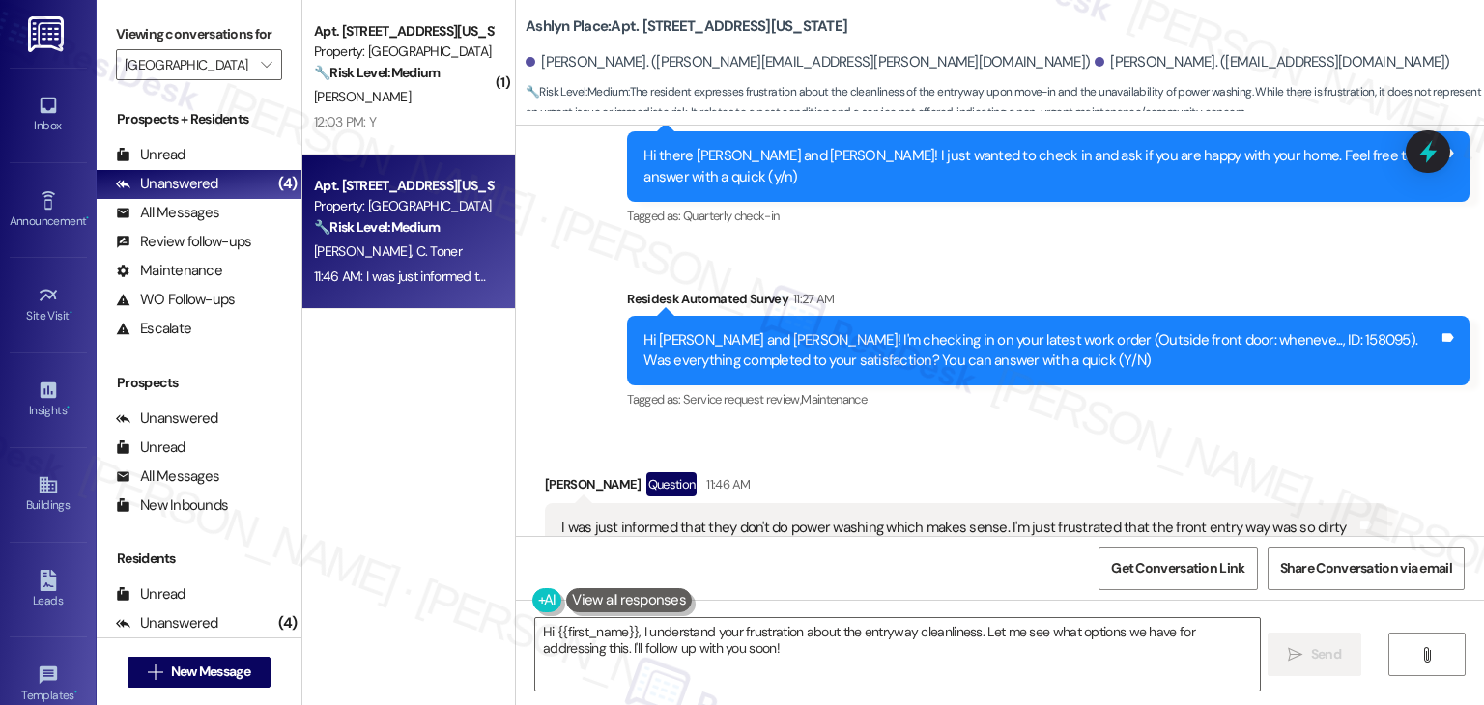
click at [560, 472] on div "Carolyn Toner Question 11:46 AM" at bounding box center [966, 487] width 842 height 31
copy div "Carolyn"
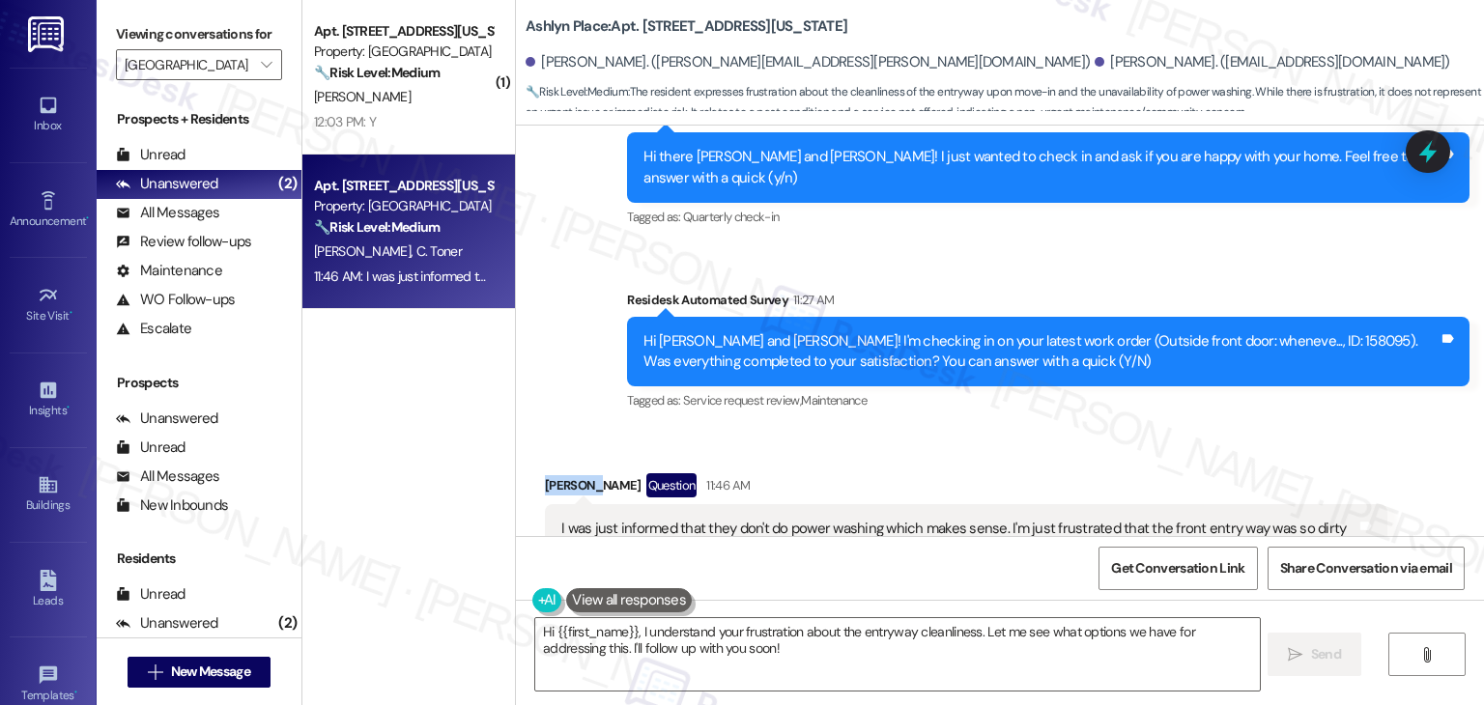
scroll to position [1188, 0]
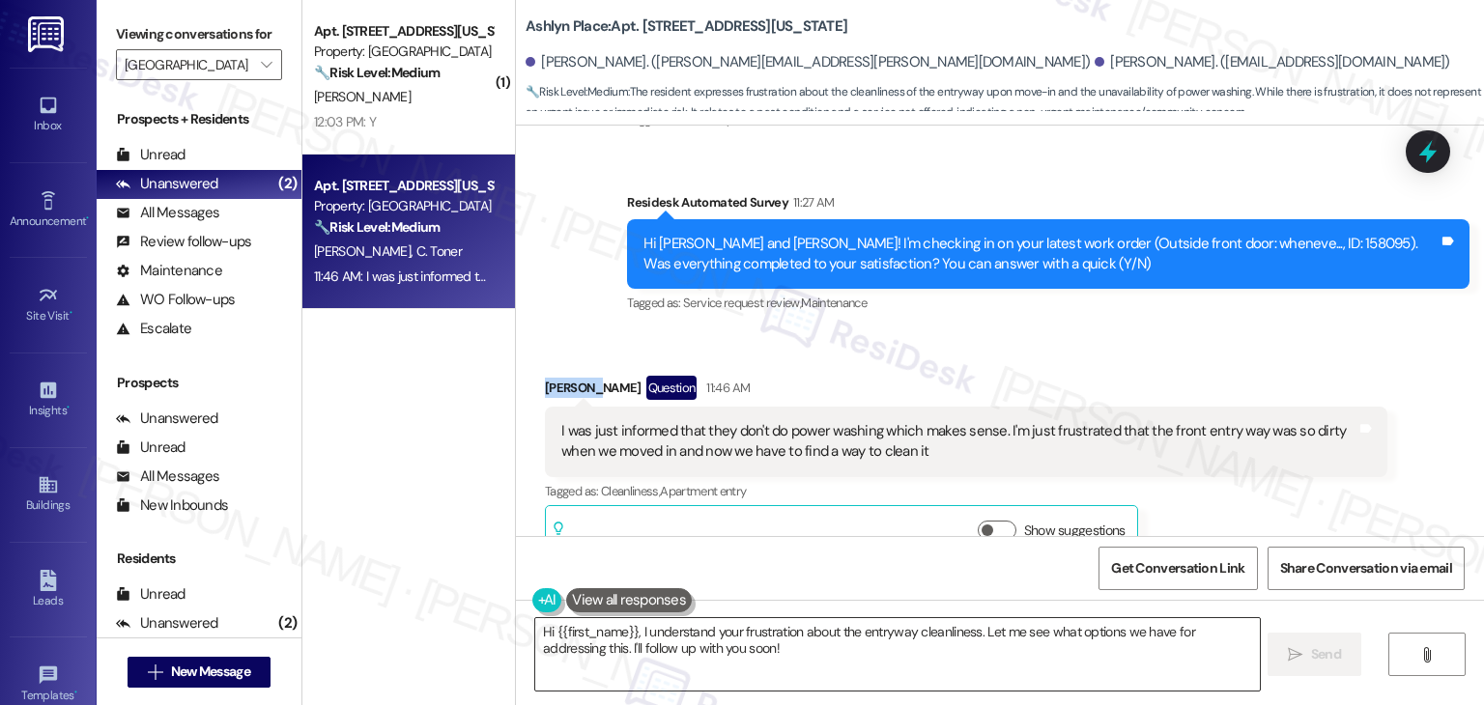
click at [829, 641] on textarea "Hi {{first_name}}, I understand your frustration about the entryway cleanliness…" at bounding box center [897, 654] width 724 height 72
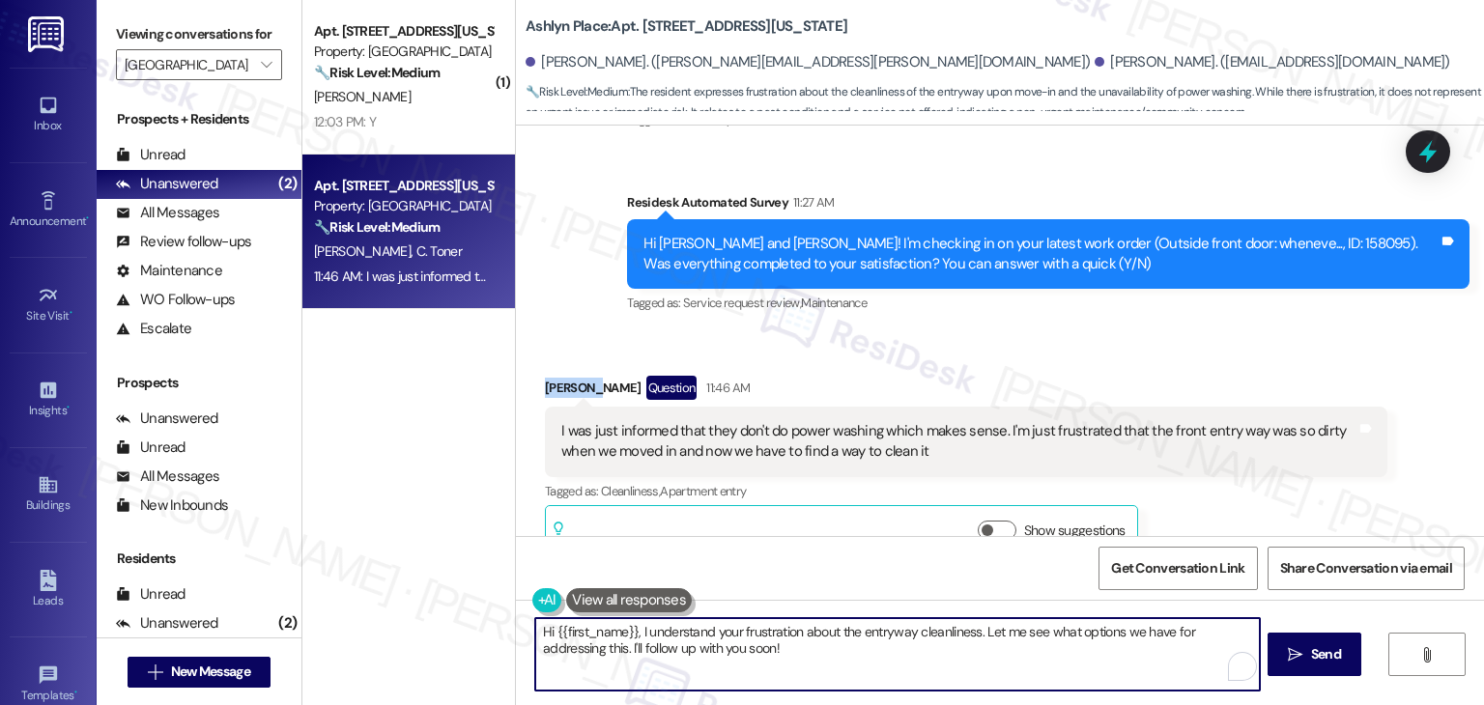
click at [829, 641] on textarea "Hi {{first_name}}, I understand your frustration about the entryway cleanliness…" at bounding box center [897, 654] width 724 height 72
paste textarea "Carolyn, I understand your frustration—it’s disappointing to move in and find t…"
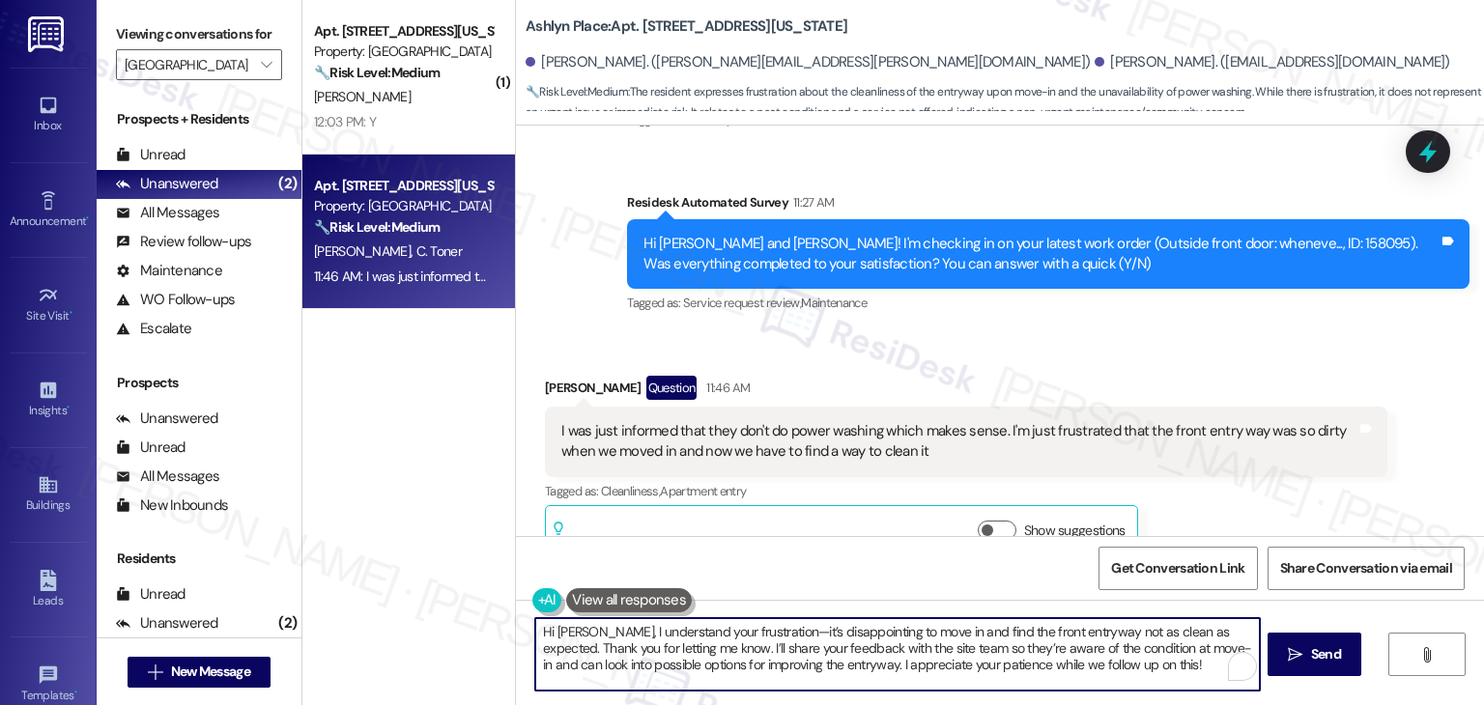
type textarea "Hi Carolyn, I understand your frustration—it’s disappointing to move in and fin…"
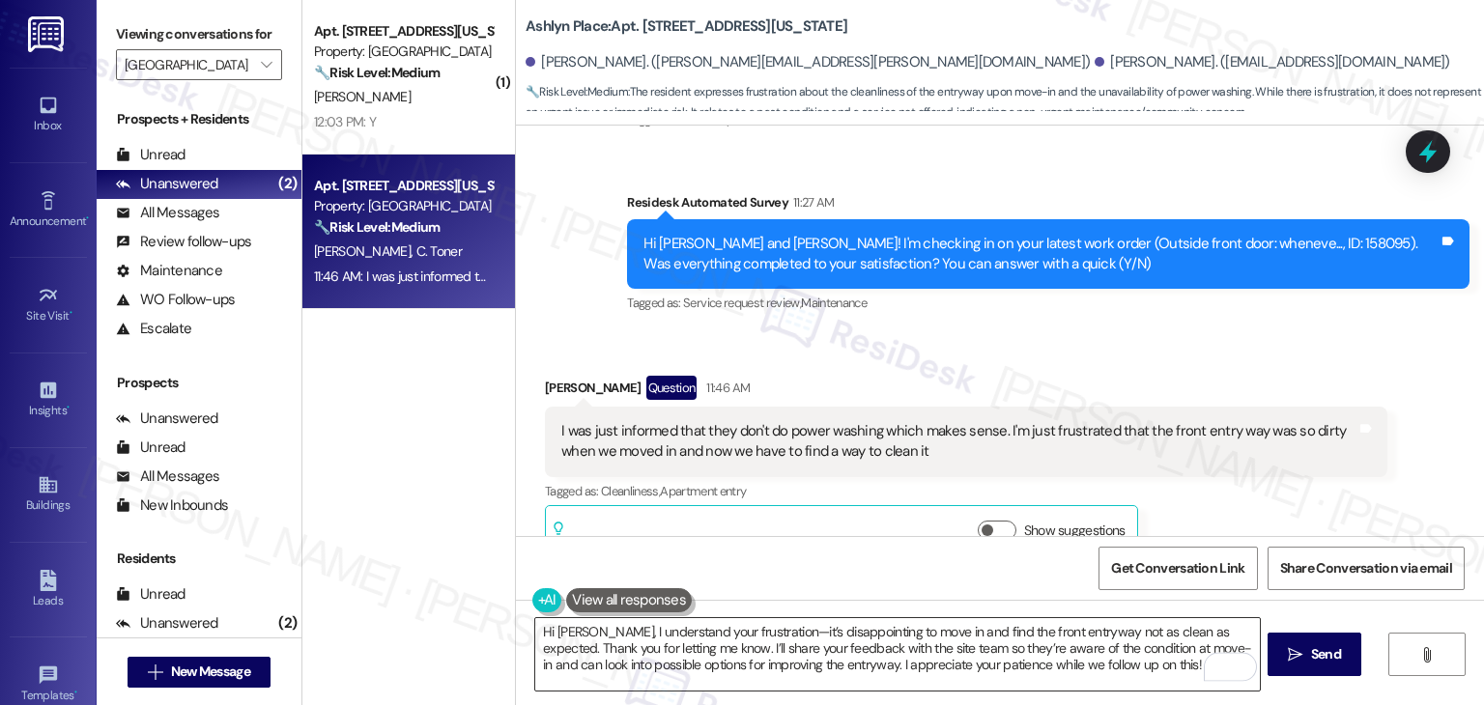
click at [995, 642] on textarea "Hi Carolyn, I understand your frustration—it’s disappointing to move in and fin…" at bounding box center [897, 654] width 724 height 72
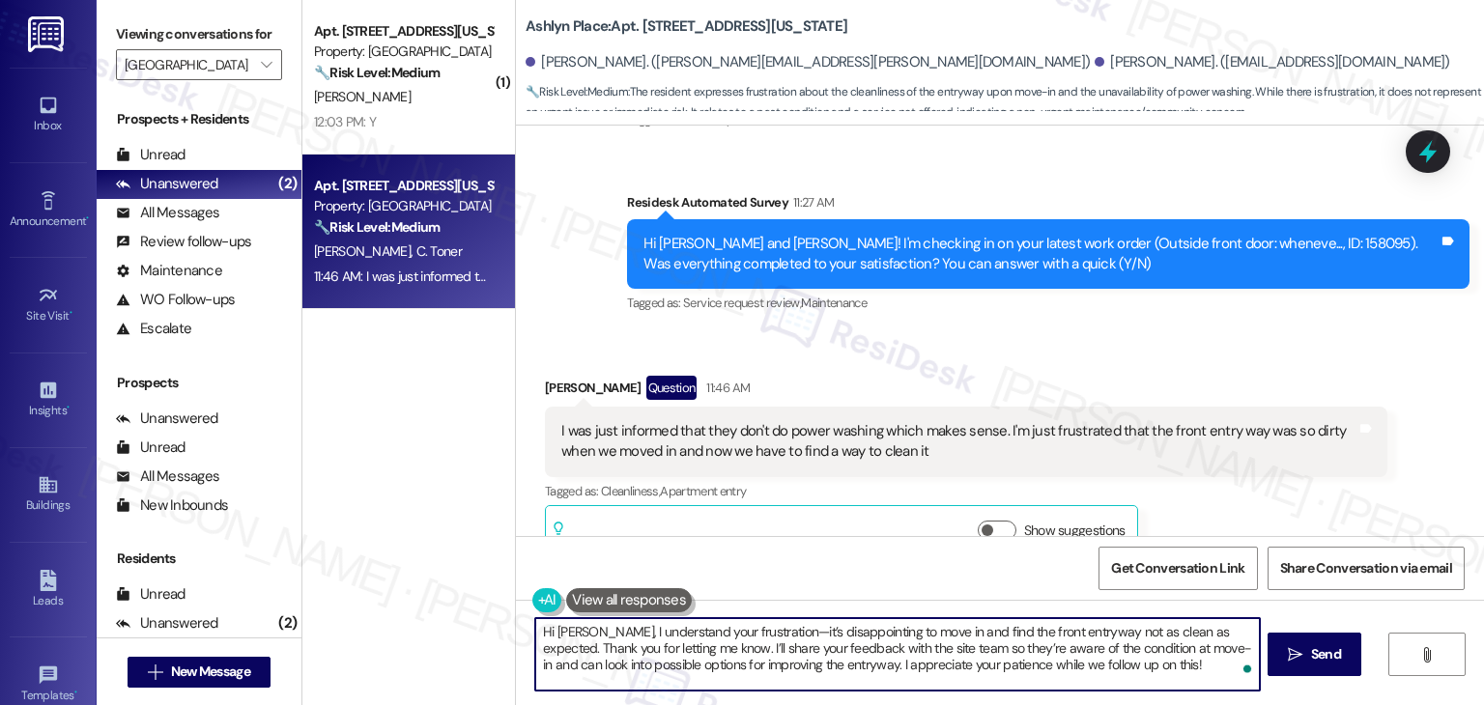
click at [1159, 668] on textarea "Hi Carolyn, I understand your frustration—it’s disappointing to move in and fin…" at bounding box center [897, 654] width 724 height 72
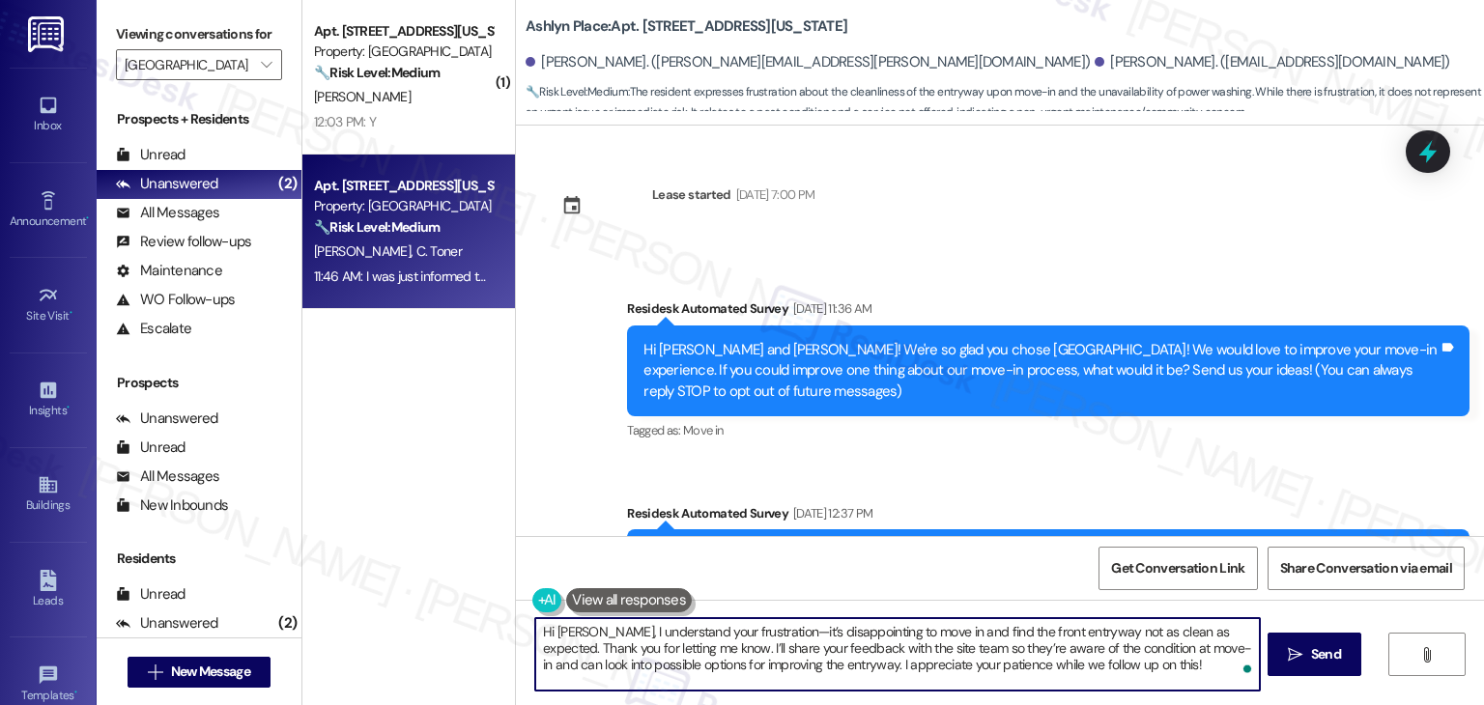
scroll to position [1188, 0]
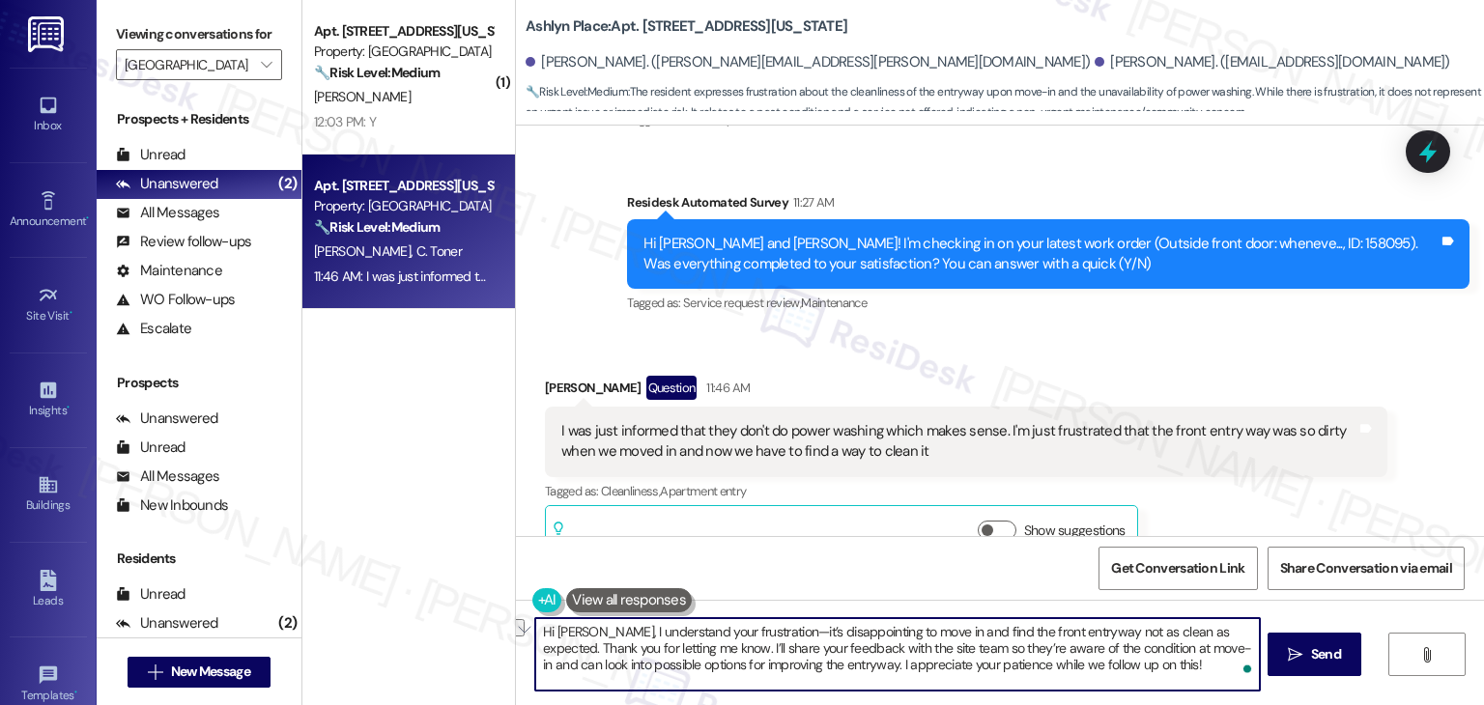
drag, startPoint x: 593, startPoint y: 631, endPoint x: 1233, endPoint y: 627, distance: 639.5
click at [1233, 627] on textarea "Hi [PERSON_NAME], I understand your frustration—it’s disappointing to move in a…" at bounding box center [897, 654] width 724 height 72
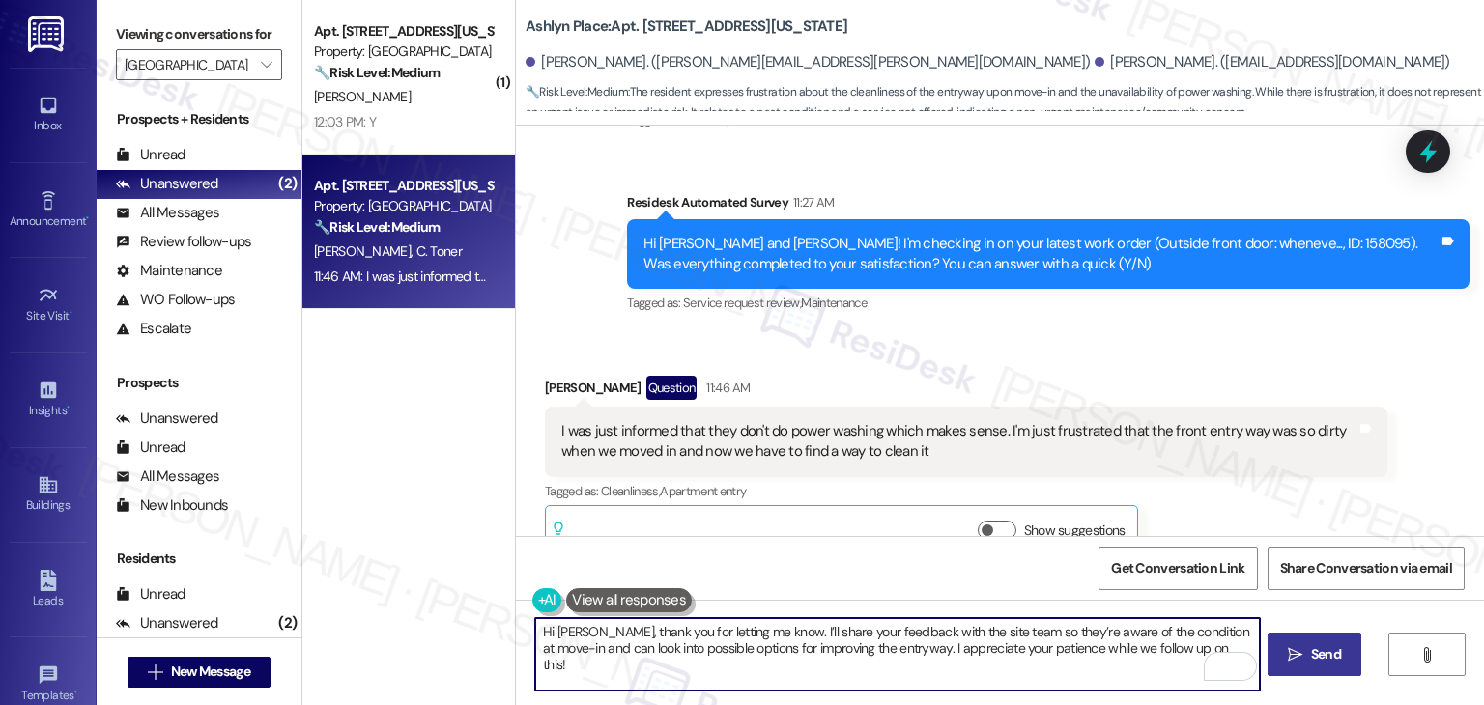
type textarea "Hi [PERSON_NAME], thank you for letting me know. I’ll share your feedback with …"
click at [1326, 653] on span "Send" at bounding box center [1326, 654] width 30 height 20
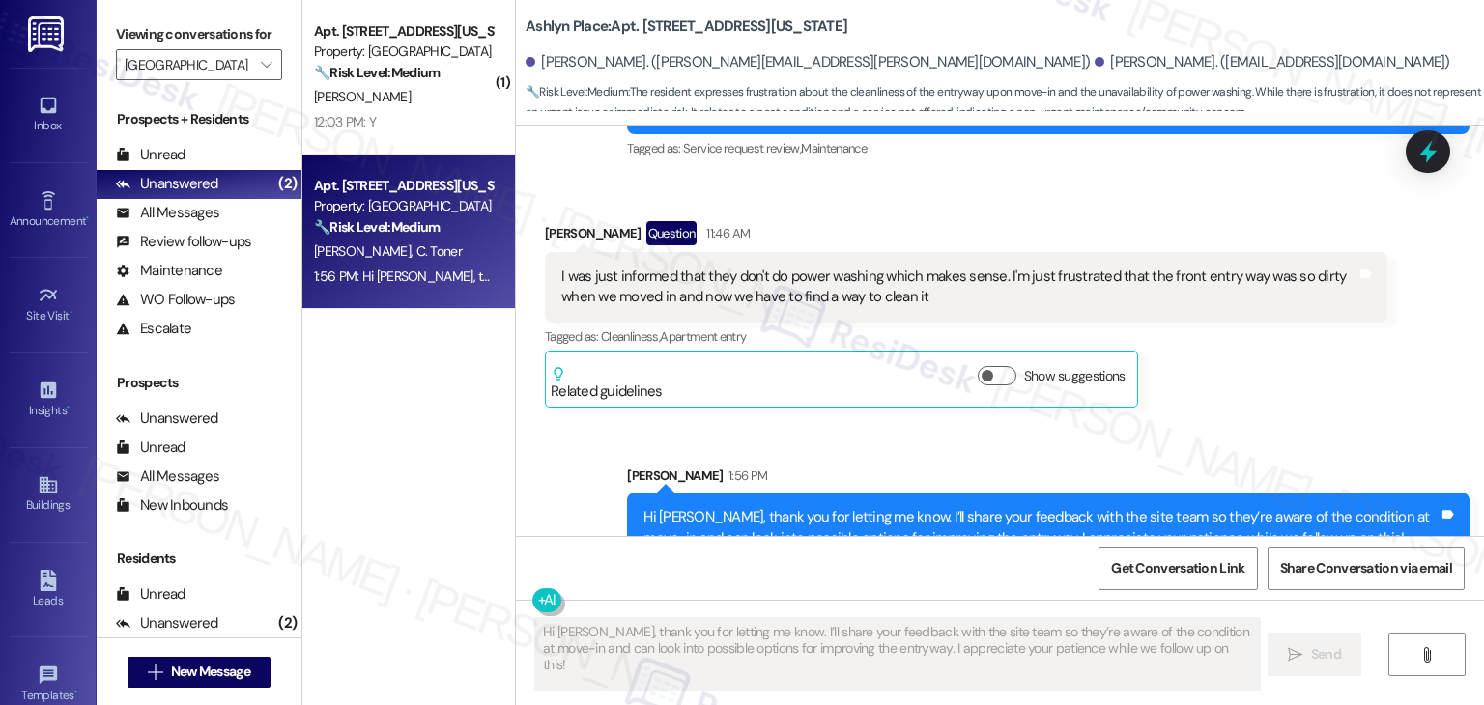
scroll to position [1344, 0]
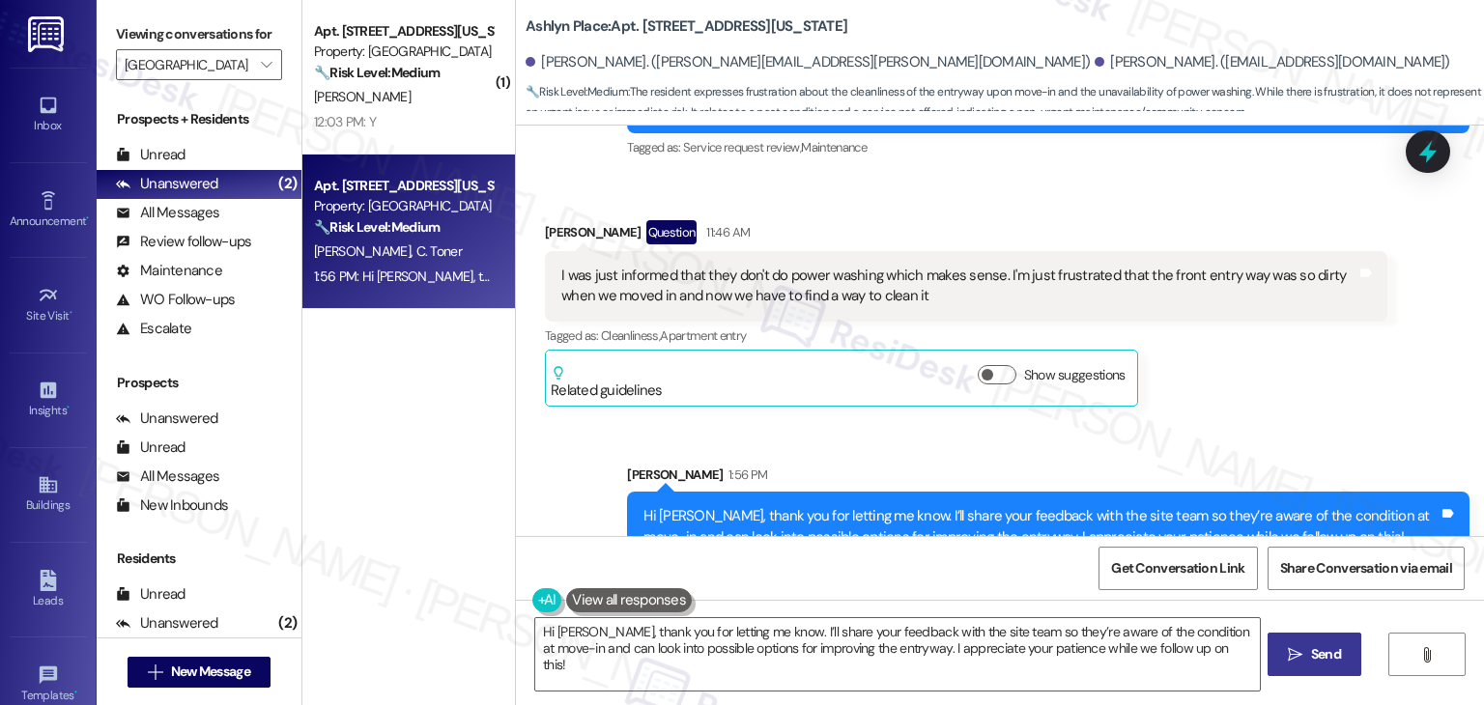
click at [1448, 142] on div at bounding box center [1427, 151] width 44 height 43
click at [1436, 152] on icon at bounding box center [1427, 151] width 17 height 23
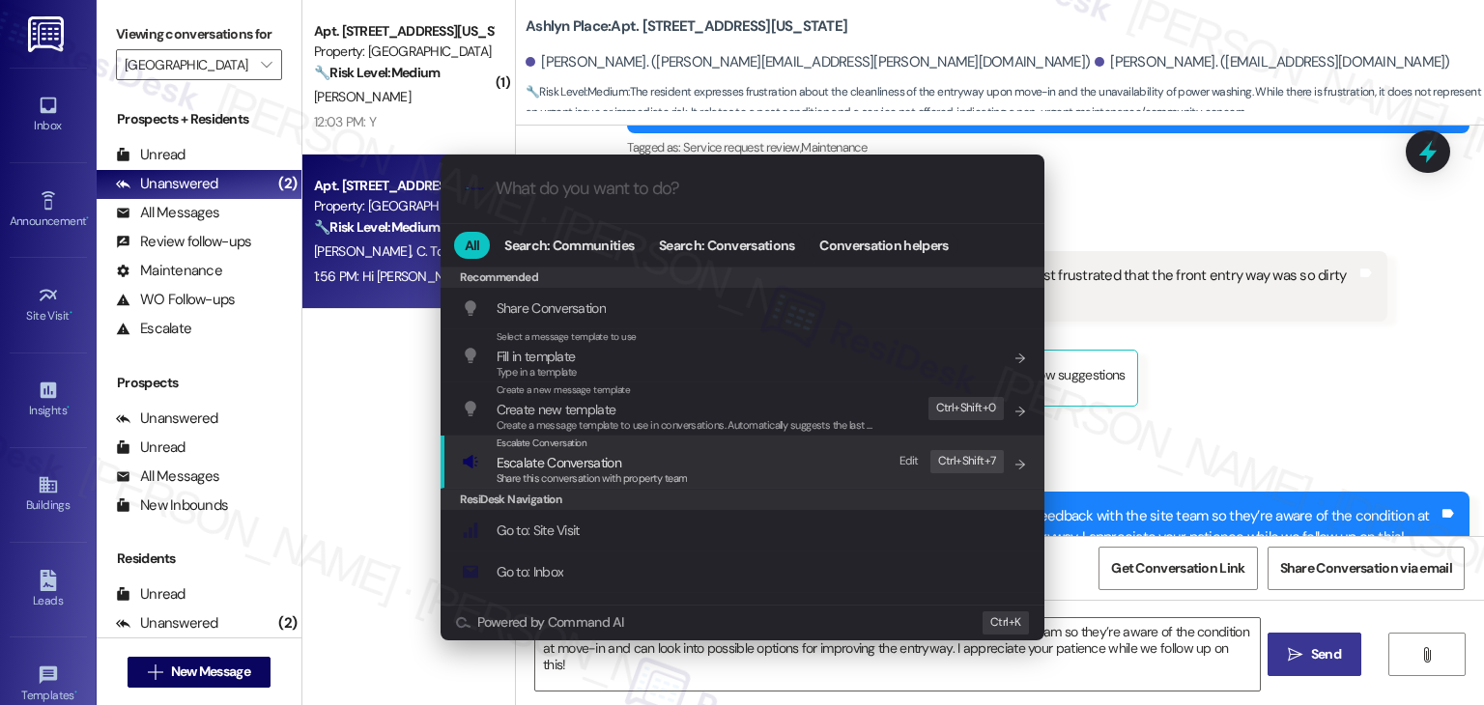
click at [591, 472] on span "Share this conversation with property team" at bounding box center [592, 478] width 191 height 14
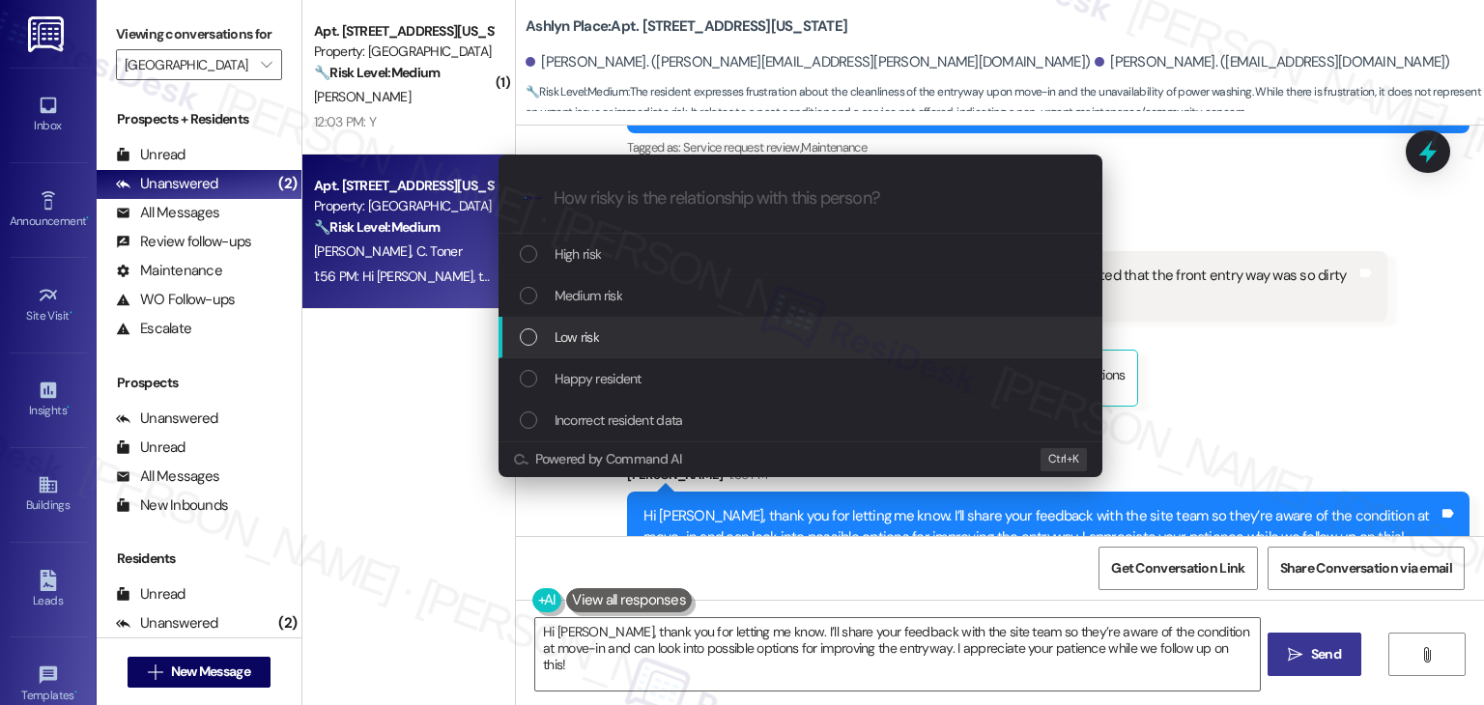
click at [536, 337] on div "List of options" at bounding box center [528, 336] width 17 height 17
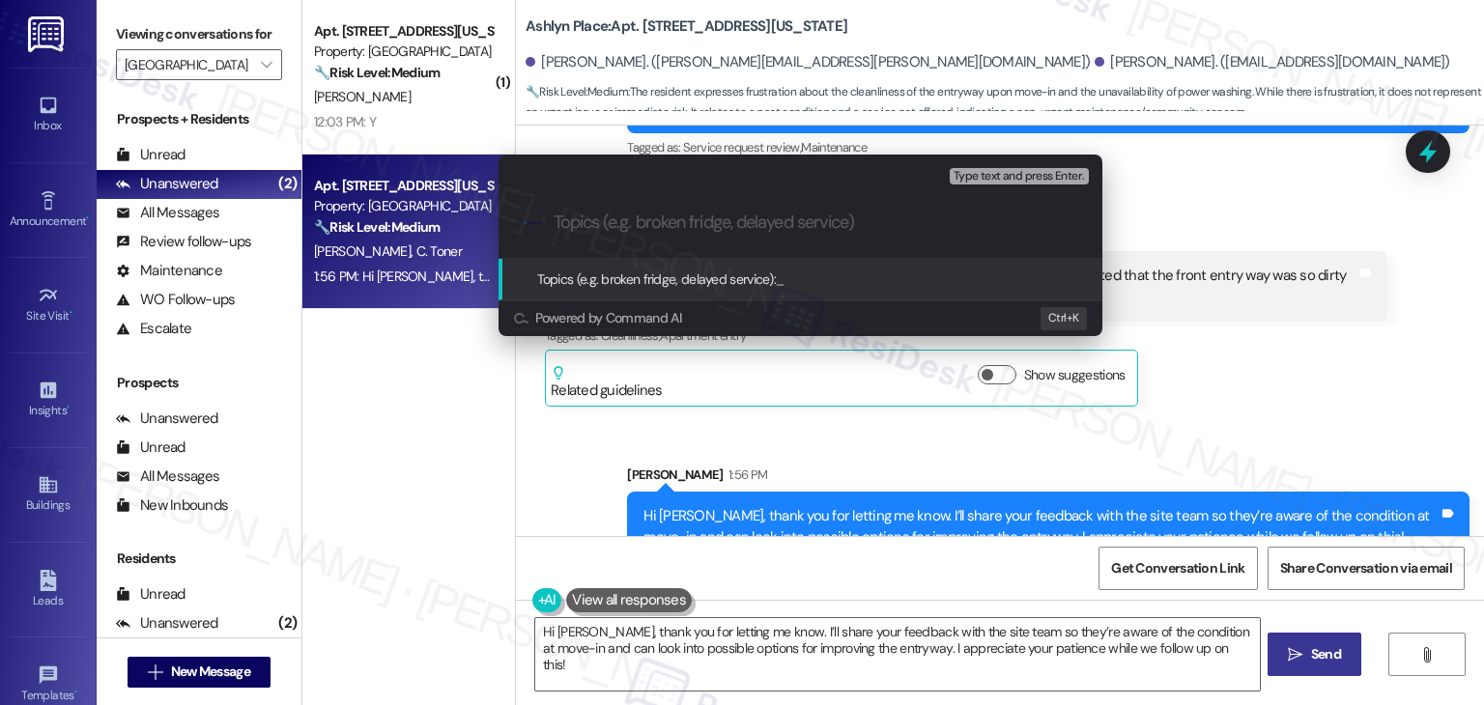
paste input "Move-In Concern – Dirty Front Entryway & Cleaning Options"
type input "Move-In Concern – Dirty Front Entryway & Cleaning Options"
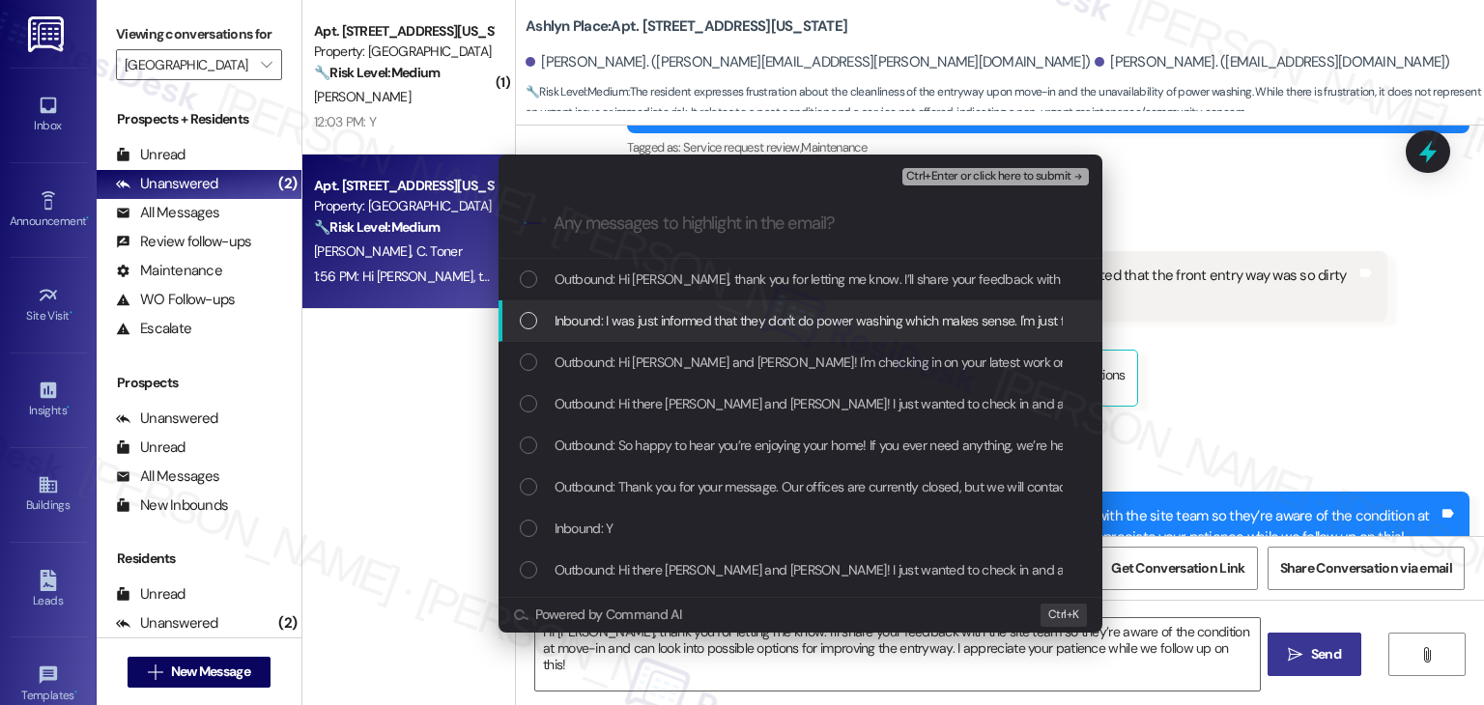
click at [525, 318] on div "List of options" at bounding box center [528, 320] width 17 height 17
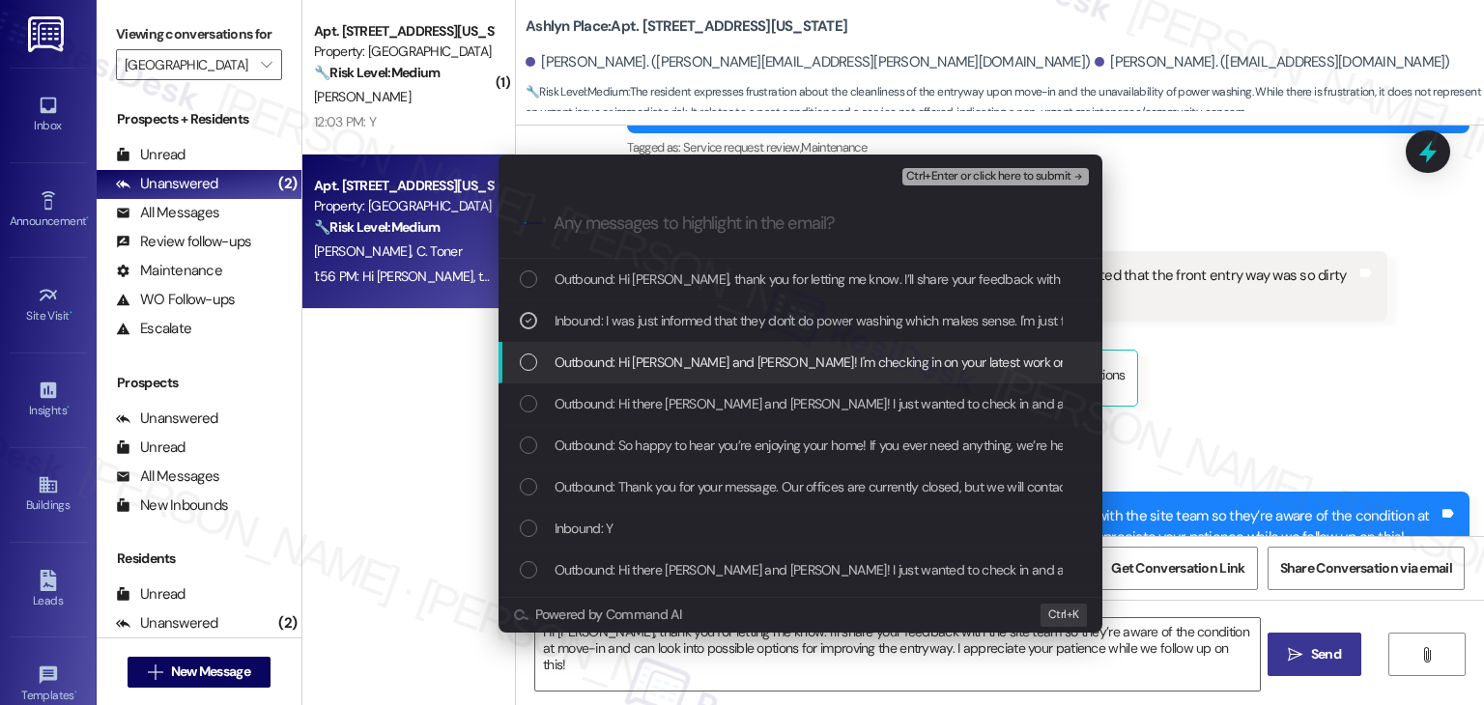
click at [529, 365] on div "List of options" at bounding box center [528, 362] width 17 height 17
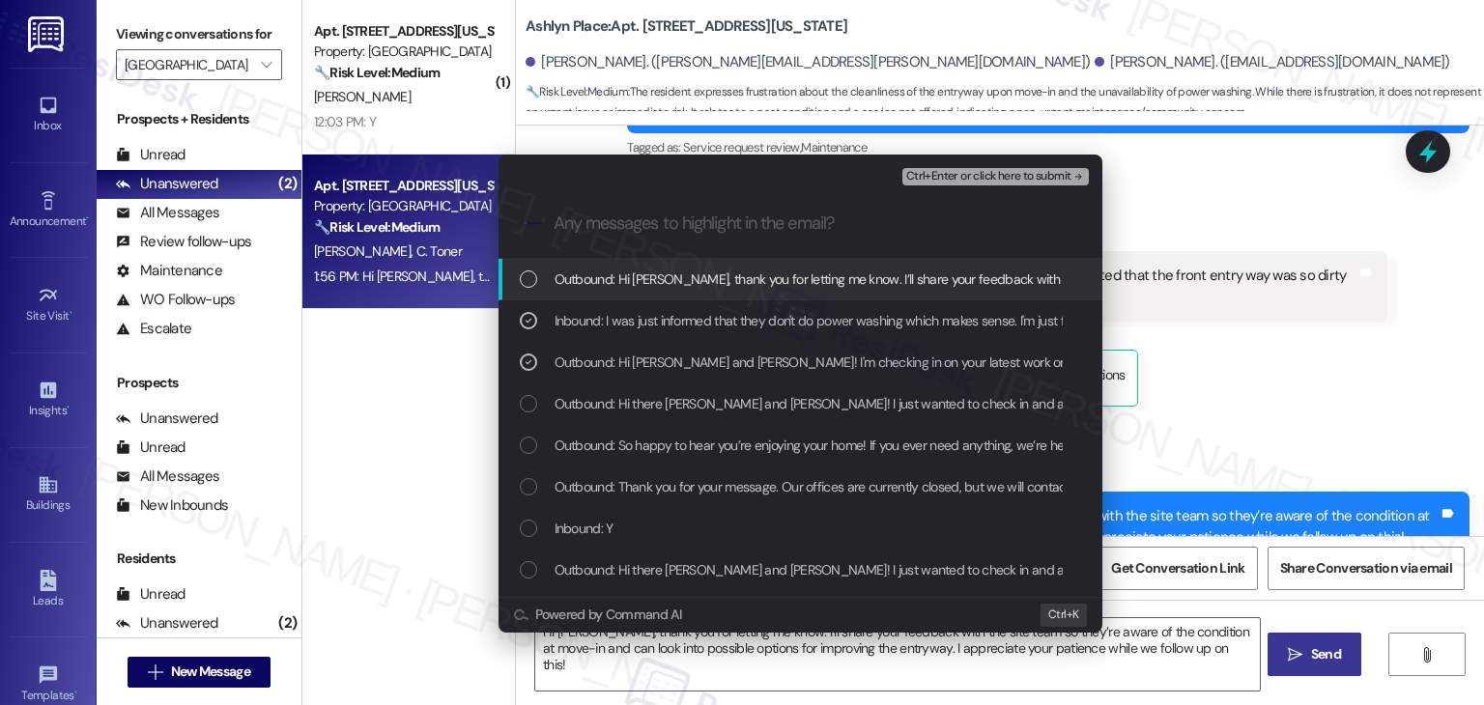
click at [999, 181] on span "Ctrl+Enter or click here to submit" at bounding box center [988, 177] width 165 height 14
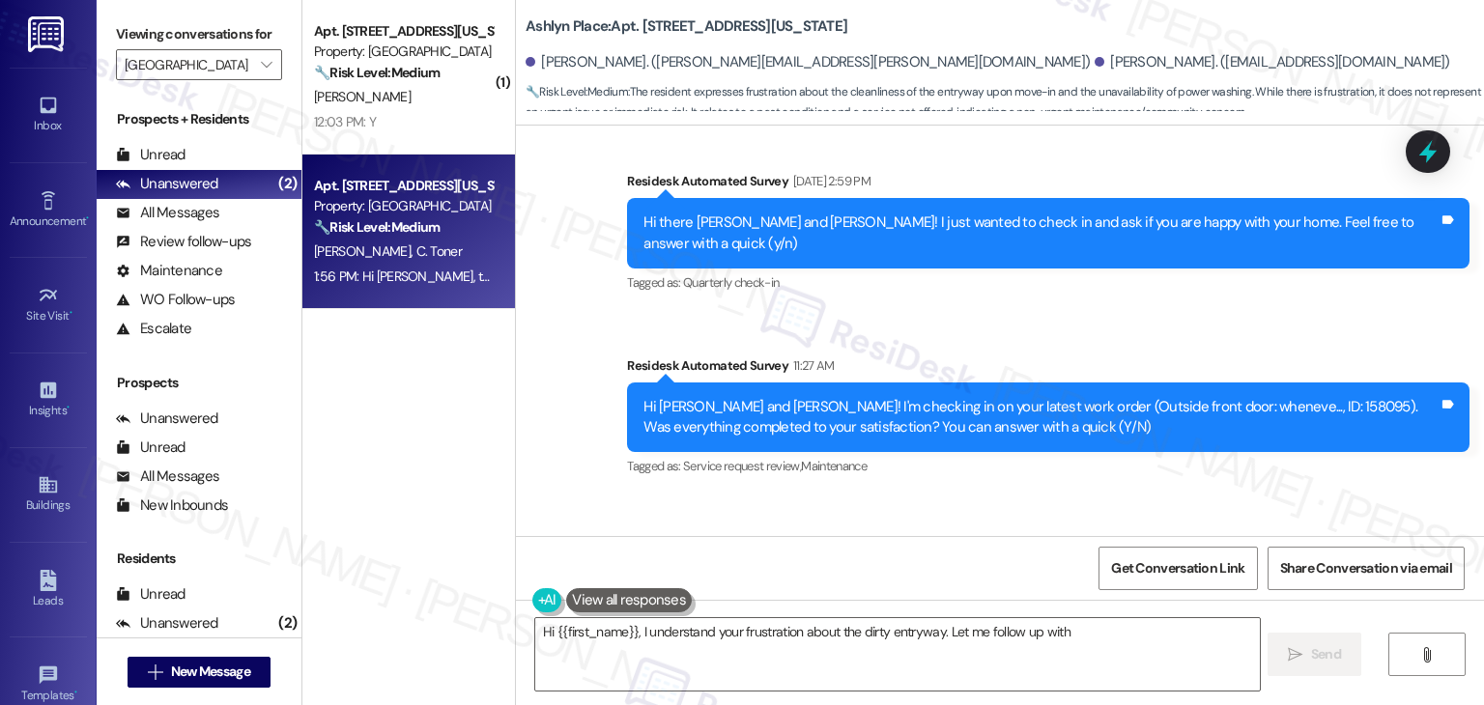
scroll to position [1469, 0]
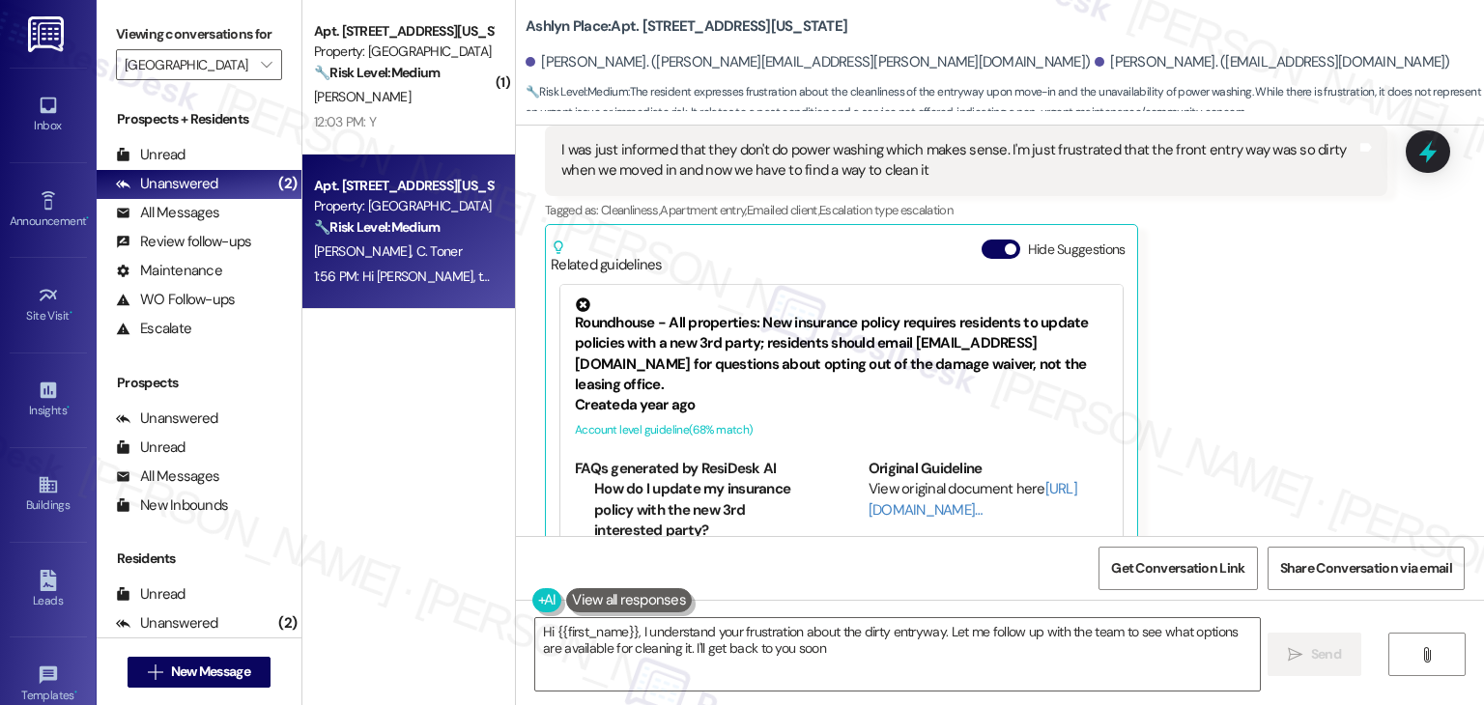
type textarea "Hi {{first_name}}, I understand your frustration about the dirty entryway. Let …"
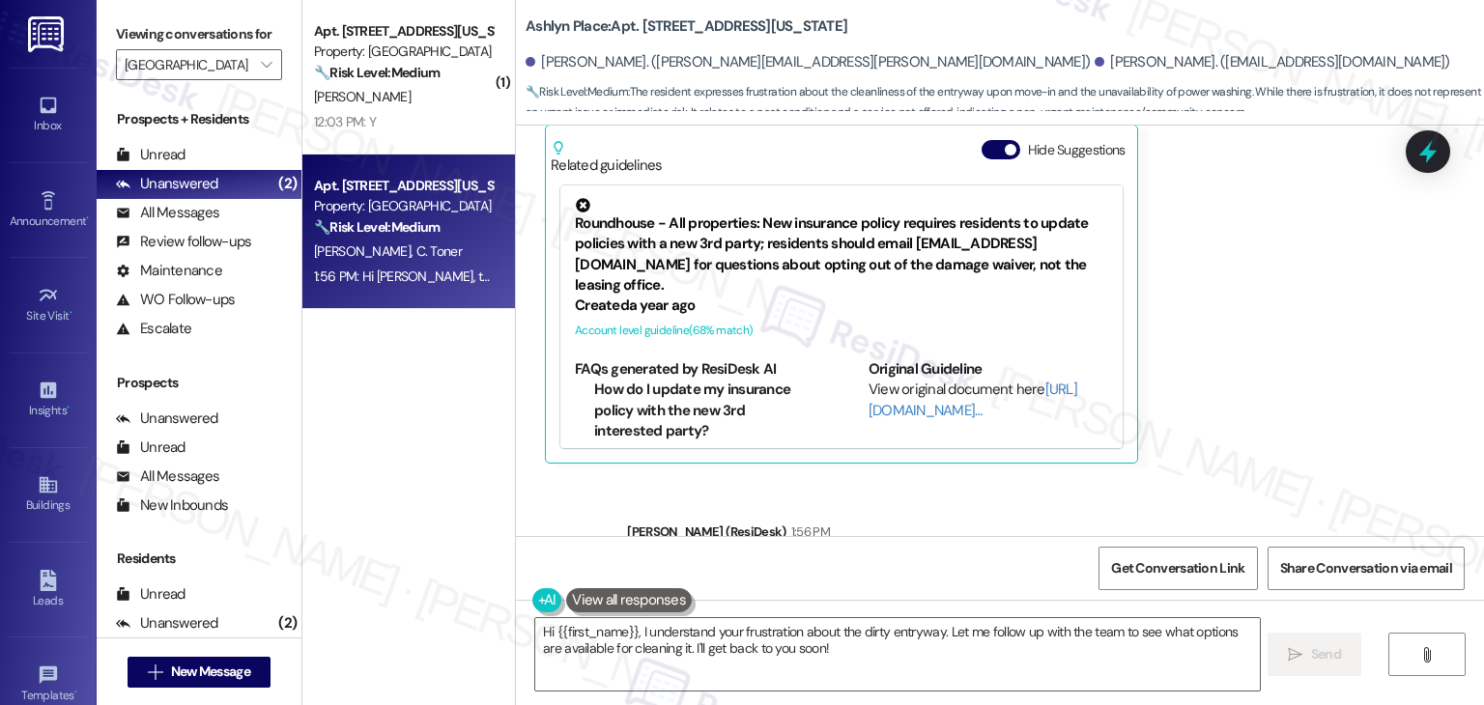
scroll to position [1654, 0]
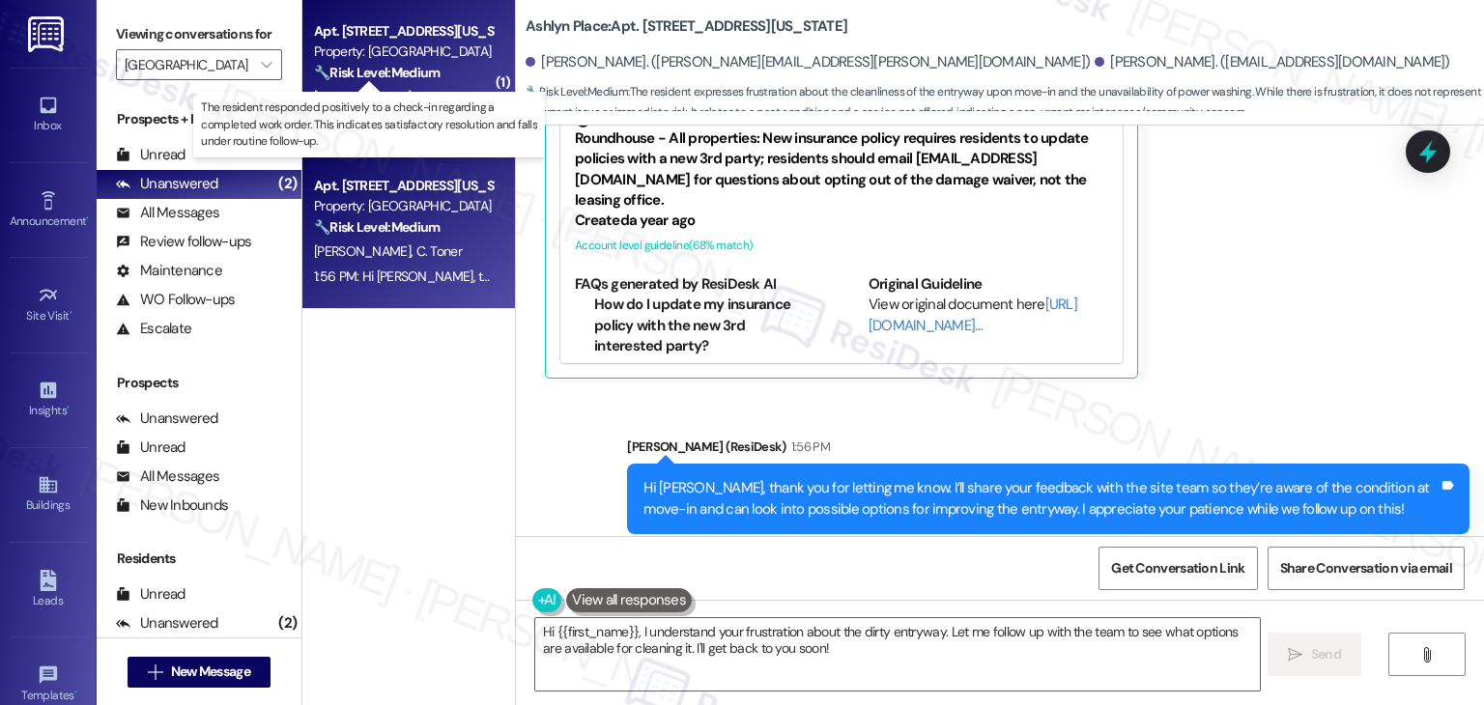
click at [380, 68] on strong "🔧 Risk Level: Medium" at bounding box center [377, 72] width 126 height 17
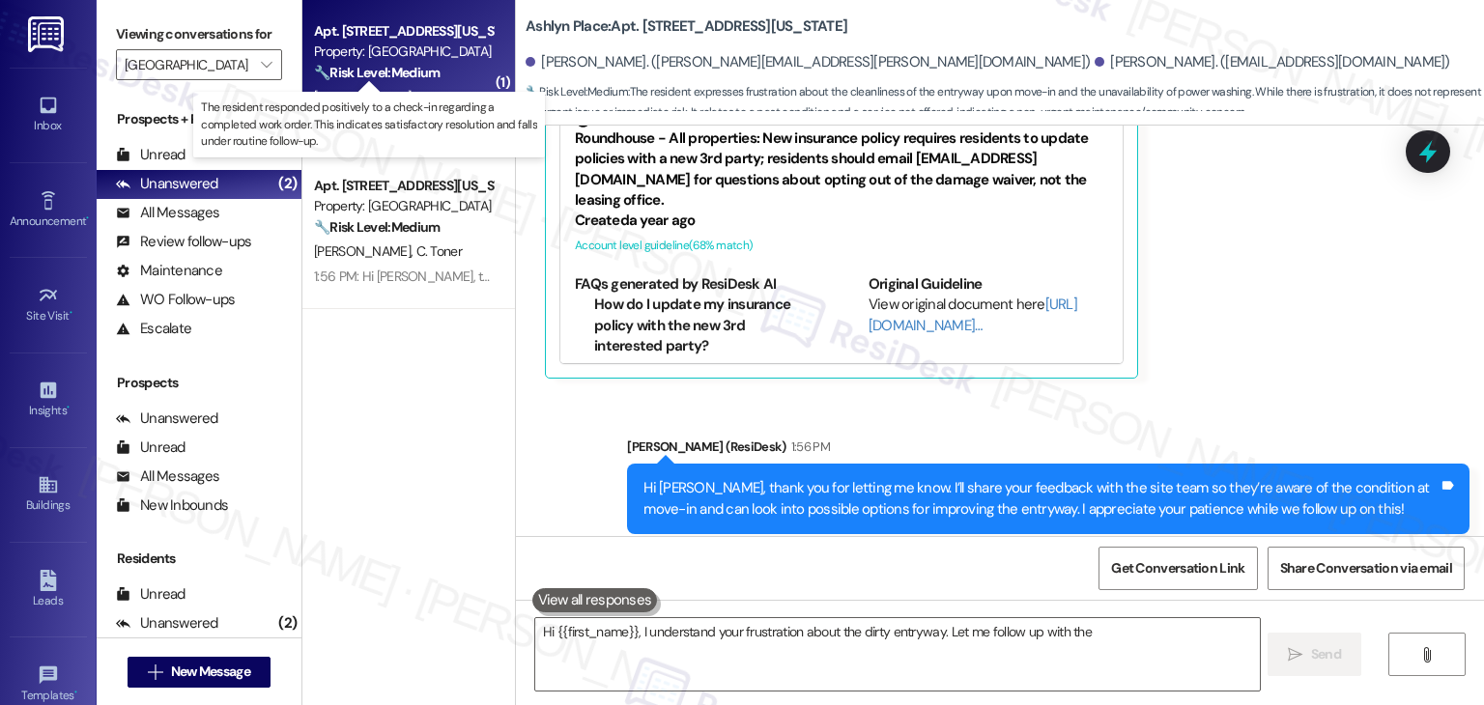
type textarea "Hi {{first_name}}, I understand your frustration about the dirty entryway. Let …"
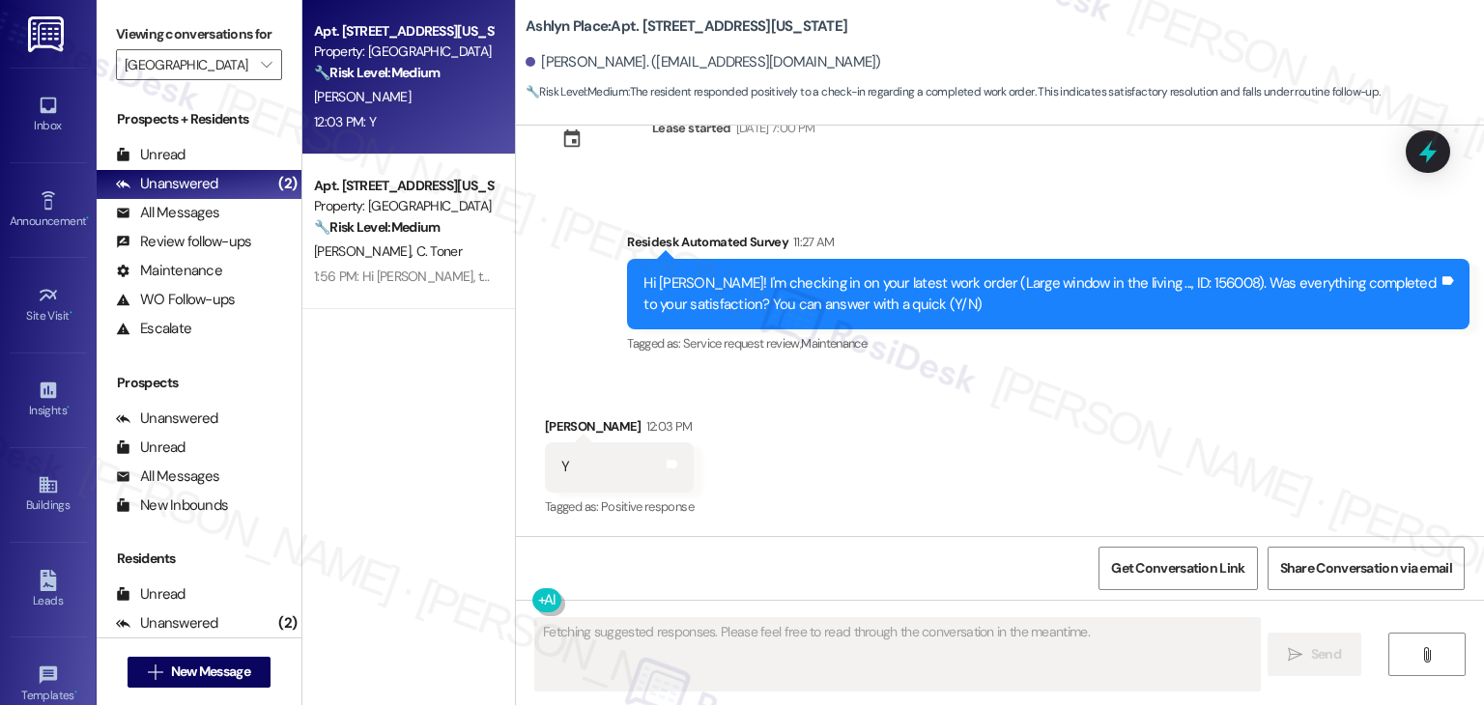
scroll to position [1325, 0]
click at [853, 455] on div "Received via SMS Cori Mcintosh 12:03 PM Y Tags and notes Tagged as: Positive re…" at bounding box center [1000, 454] width 968 height 163
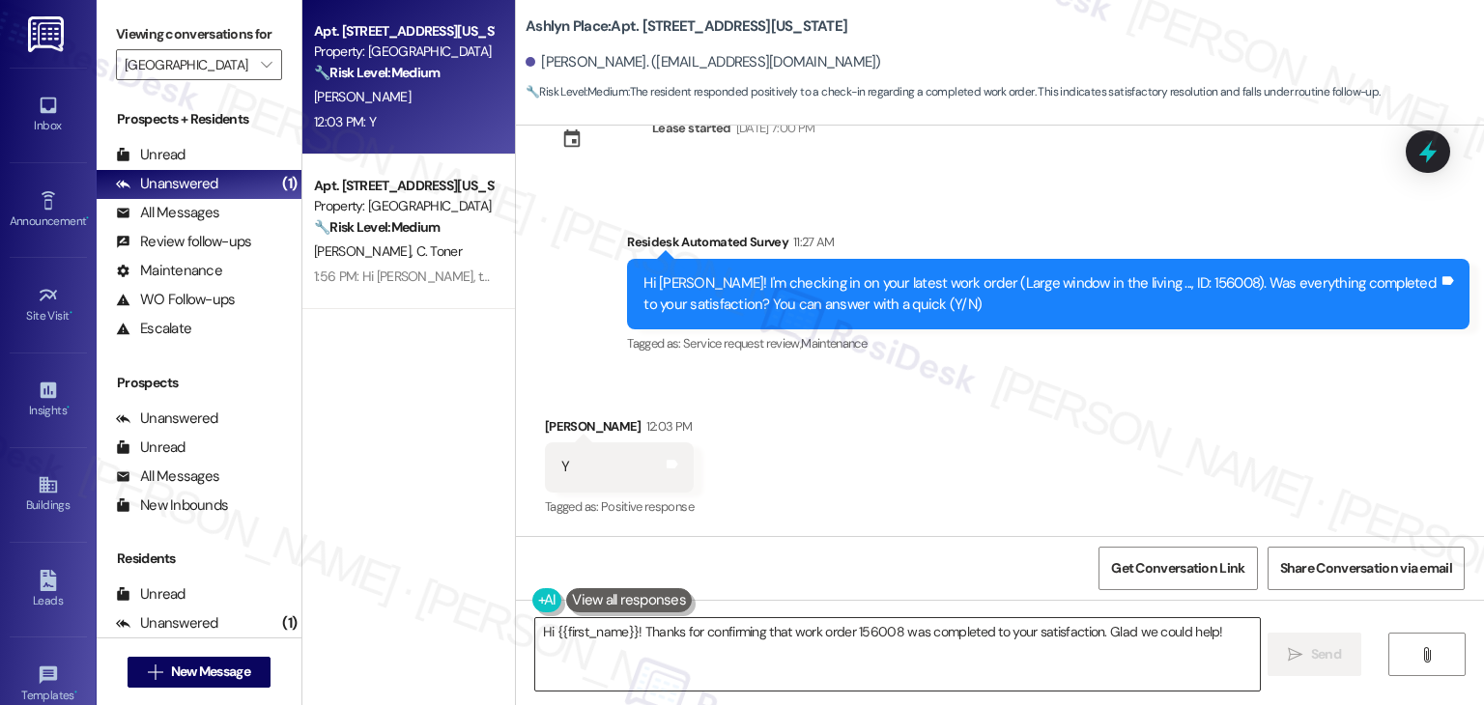
click at [724, 624] on textarea "Hi {{first_name}}! Thanks for confirming that work order 156008 was completed t…" at bounding box center [897, 654] width 724 height 72
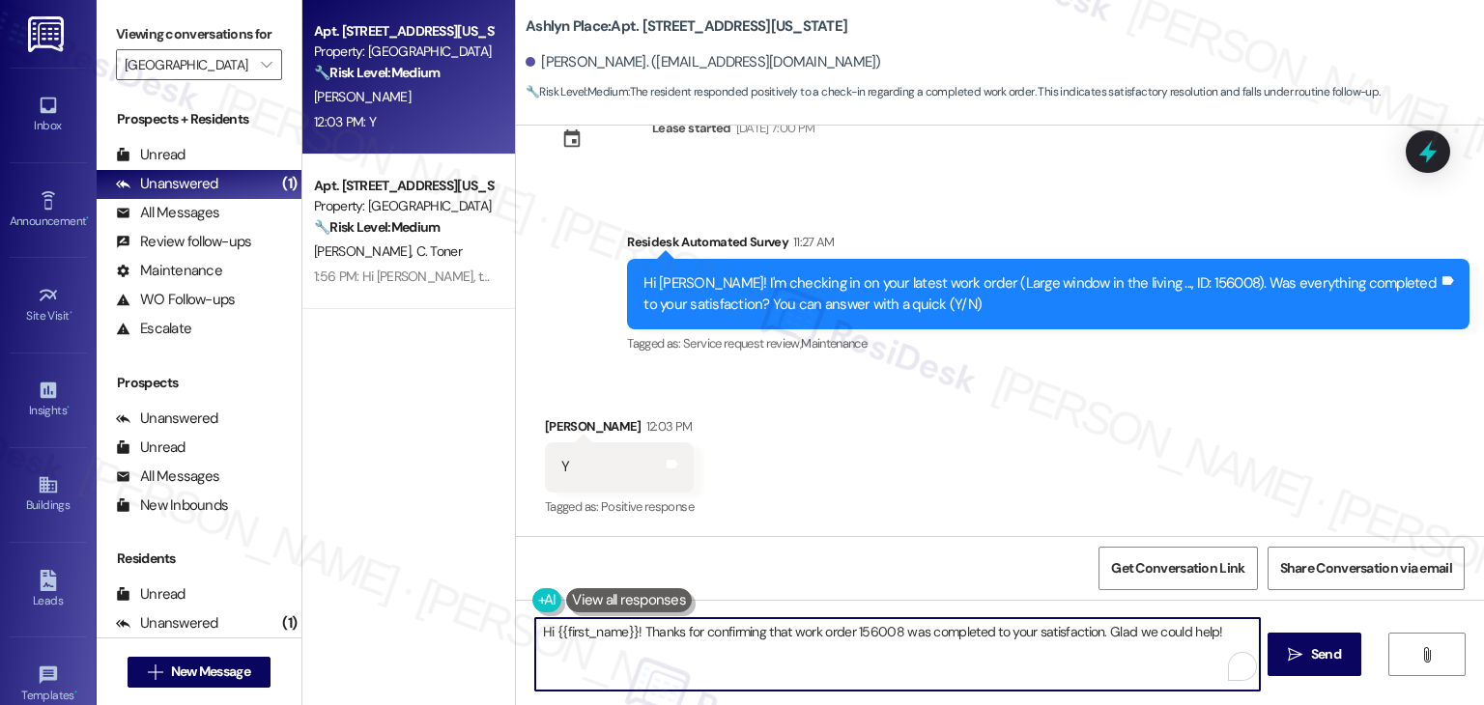
click at [724, 624] on textarea "Hi {{first_name}}! Thanks for confirming that work order 156008 was completed t…" at bounding box center [897, 654] width 724 height 72
paste textarea "ey Onkar! I’m glad your latest work order was completed to your satisfaction. I…"
click at [569, 634] on textarea "Hey [PERSON_NAME]! I’m glad your latest work order was completed to your satisf…" at bounding box center [897, 654] width 724 height 72
type textarea "Hey Cori! I’m glad your latest work order was completed to your satisfaction. I…"
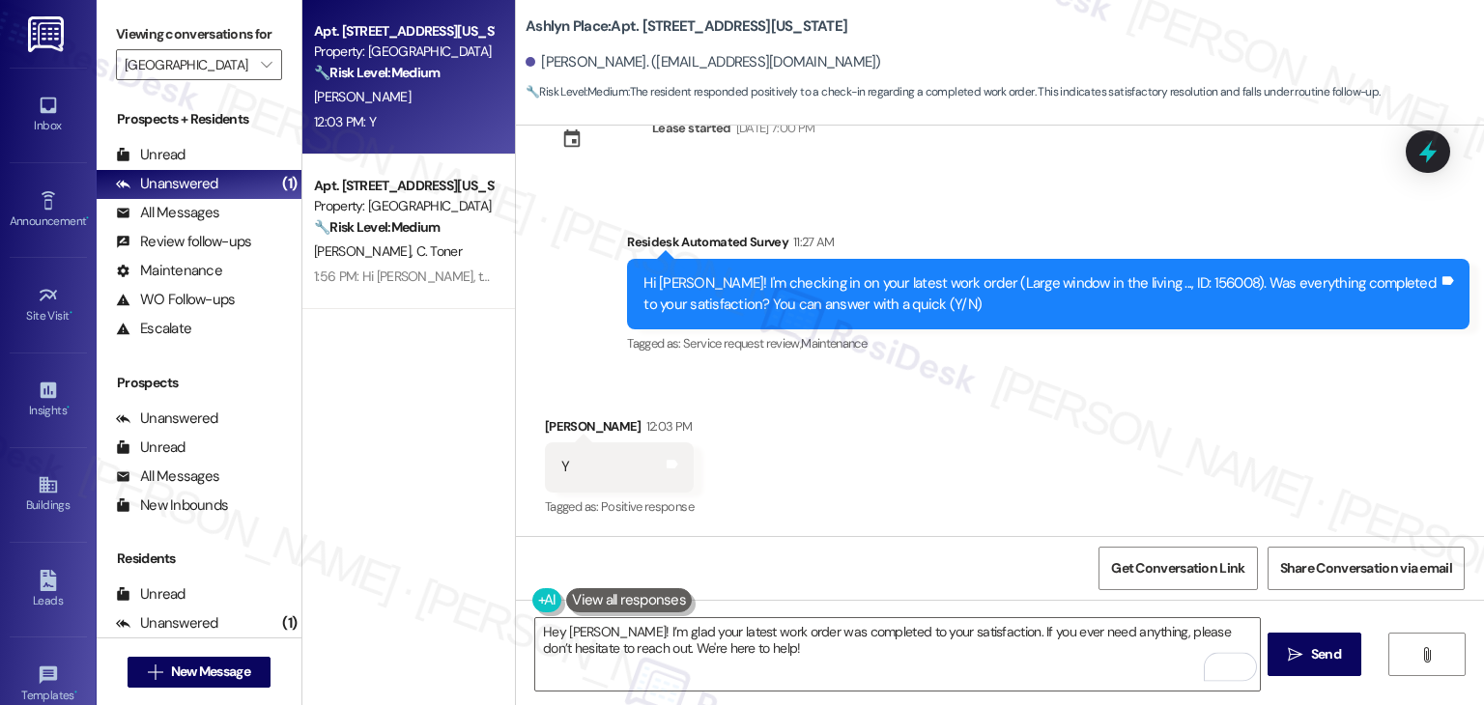
click at [1000, 512] on div "Received via SMS Cori Mcintosh 12:03 PM Y Tags and notes Tagged as: Positive re…" at bounding box center [1000, 454] width 968 height 163
click at [1311, 652] on span "Send" at bounding box center [1326, 654] width 30 height 20
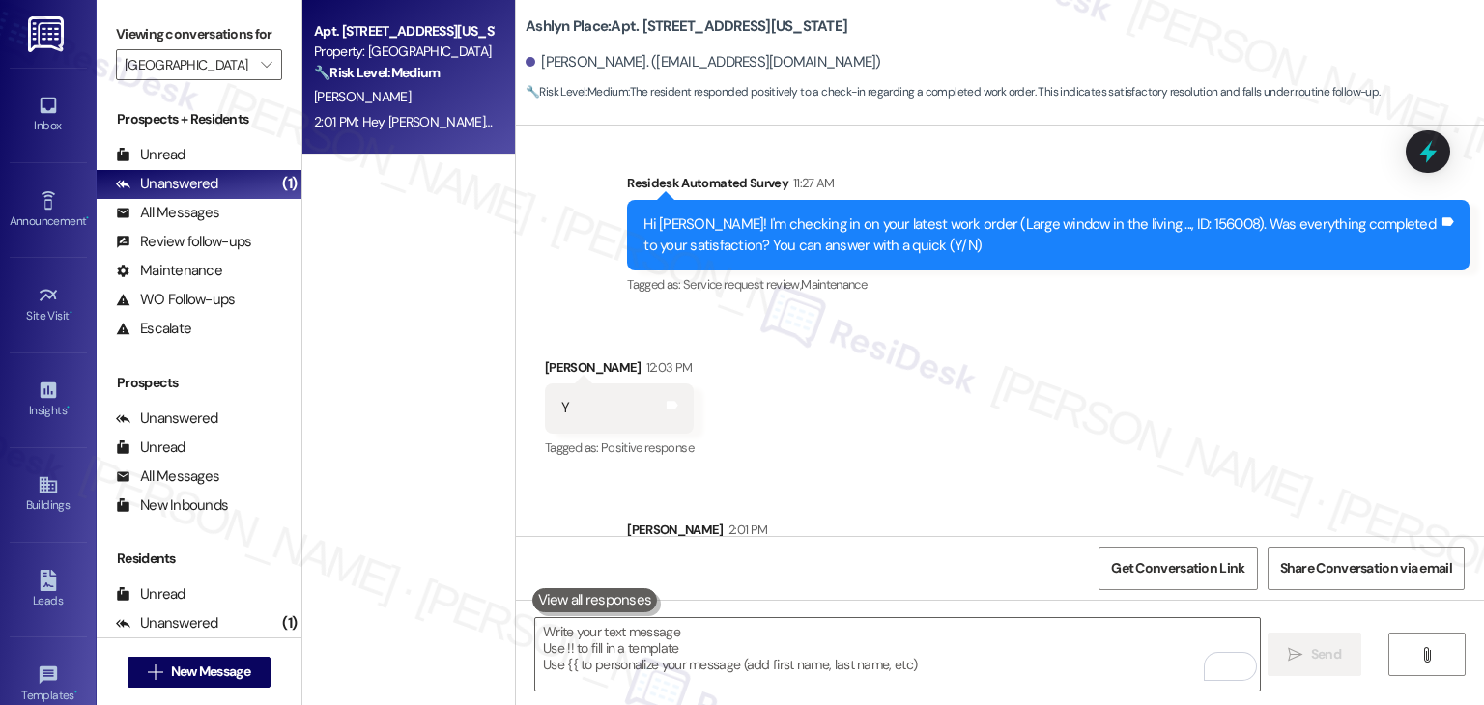
scroll to position [1481, 0]
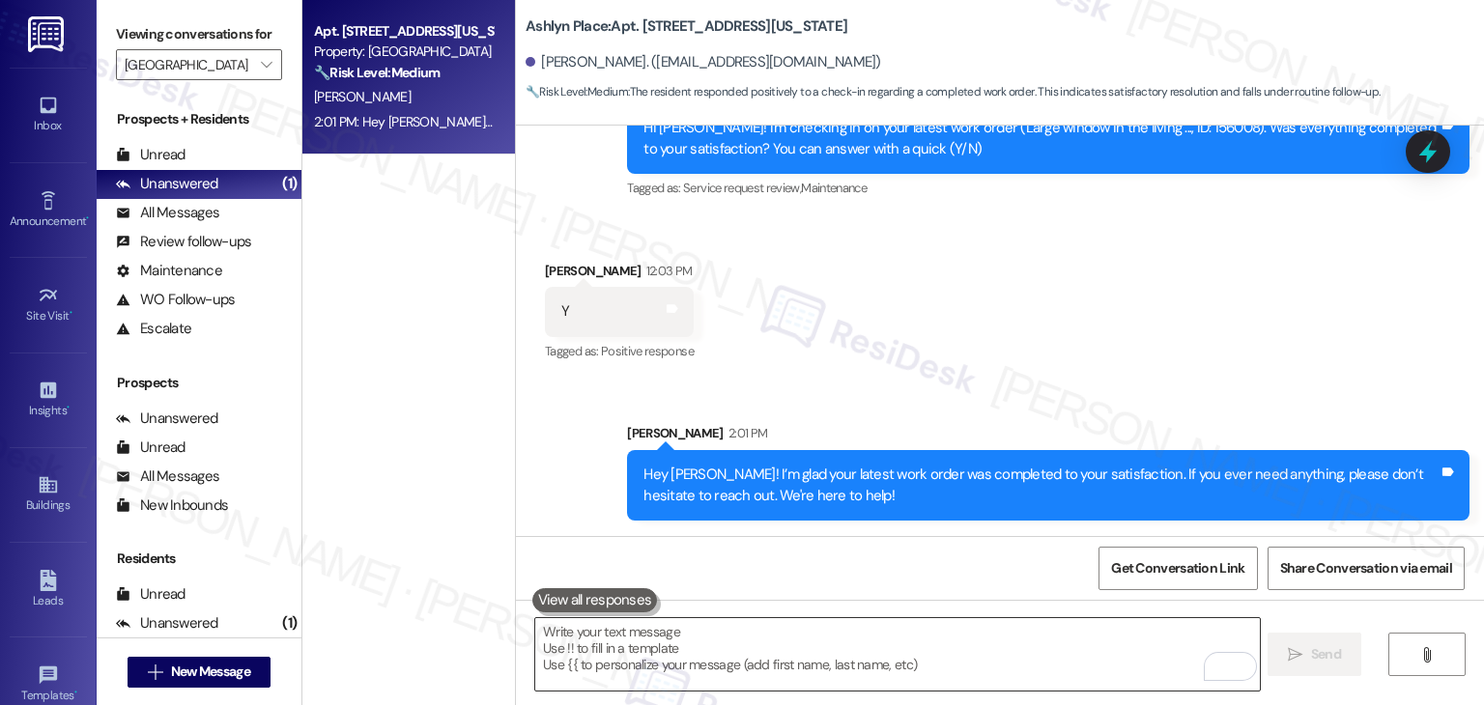
click at [718, 622] on textarea "To enrich screen reader interactions, please activate Accessibility in Grammarl…" at bounding box center [897, 654] width 724 height 72
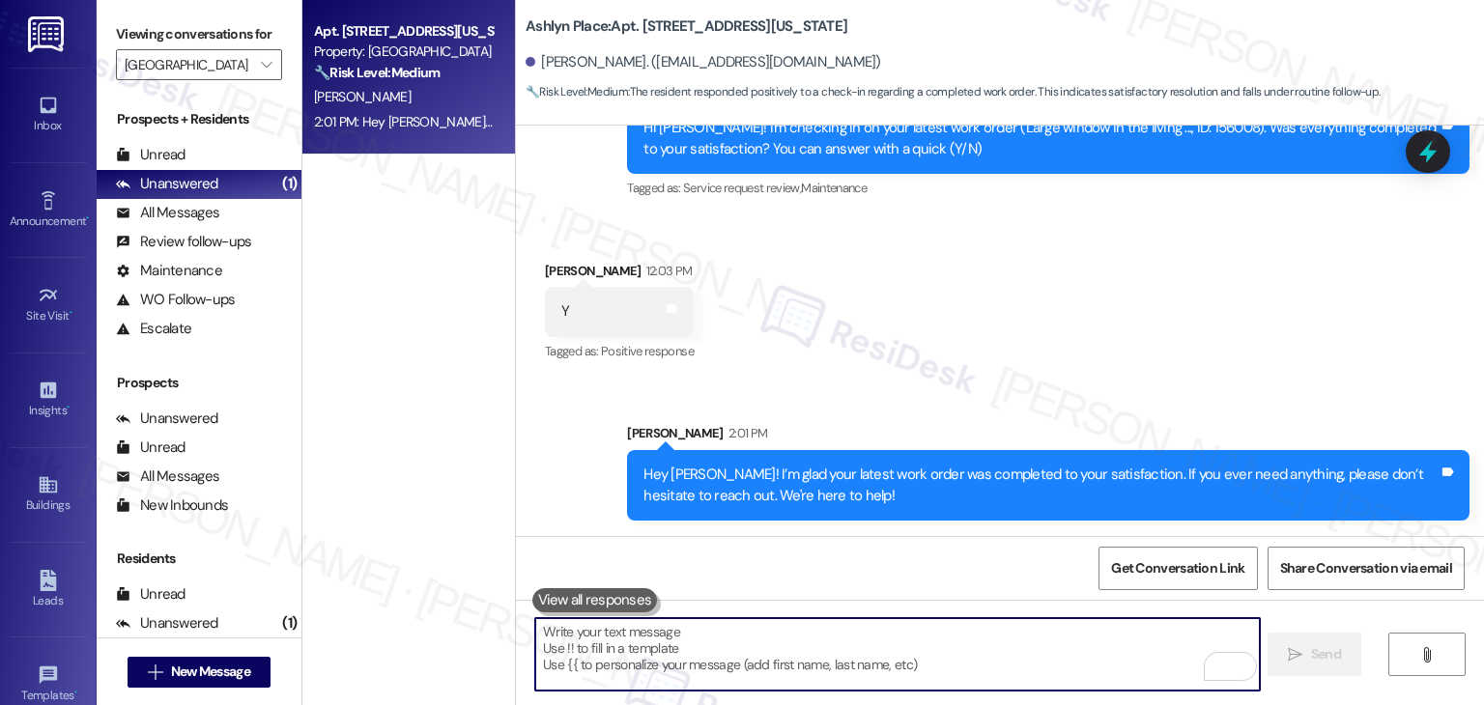
paste textarea "hope you're having a great day! I just want to follow up on the review. If you’…"
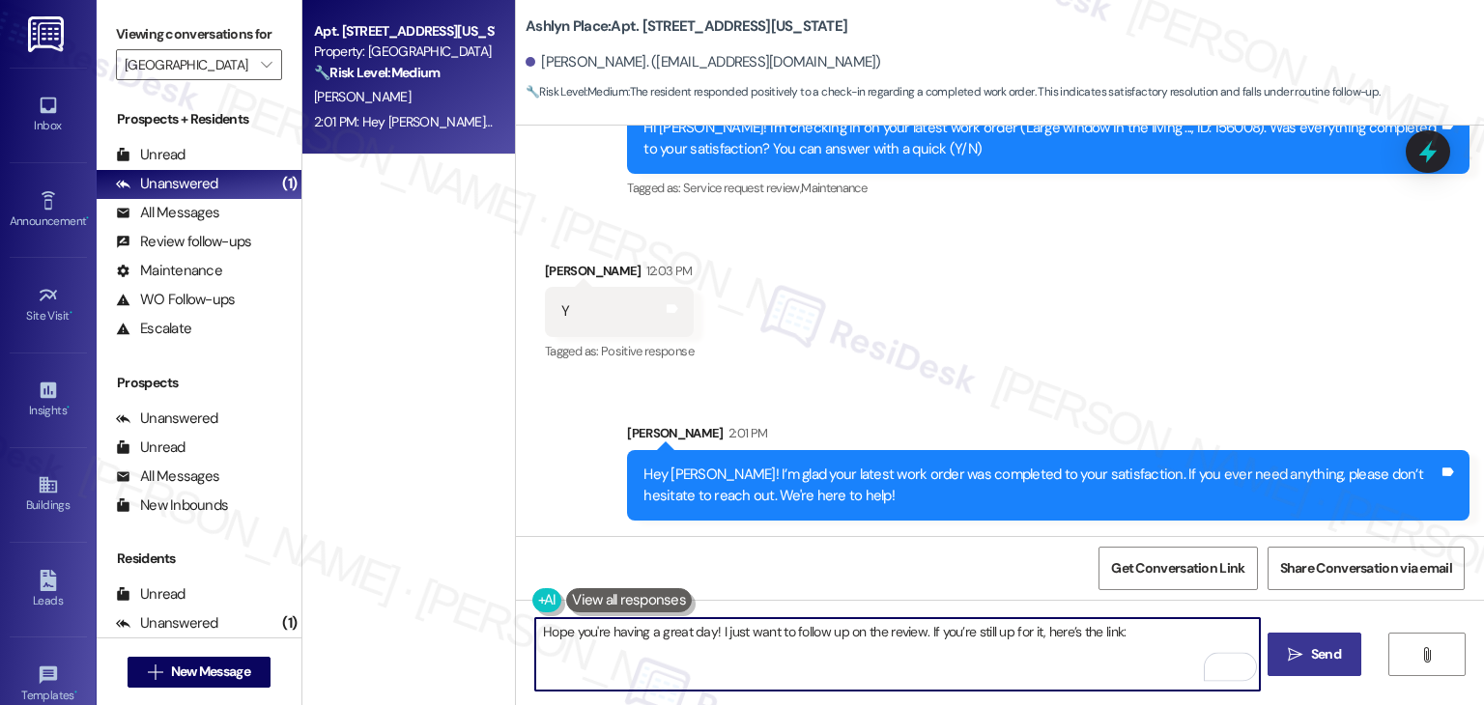
click at [1130, 634] on textarea "Hope you're having a great day! I just want to follow up on the review. If you’…" at bounding box center [897, 654] width 724 height 72
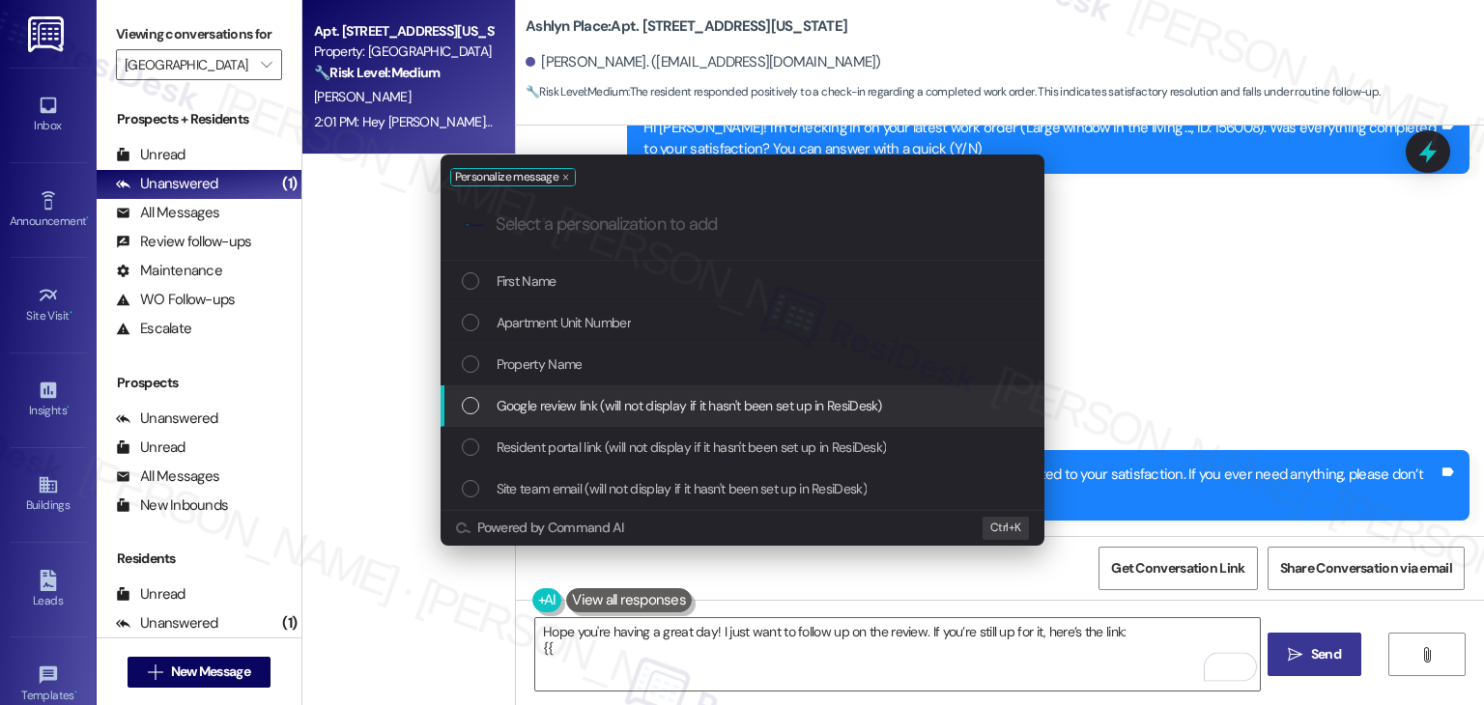
click at [471, 405] on div "List of options" at bounding box center [470, 405] width 17 height 17
type textarea "Hope you're having a great day! I just want to follow up on the review. If you’…"
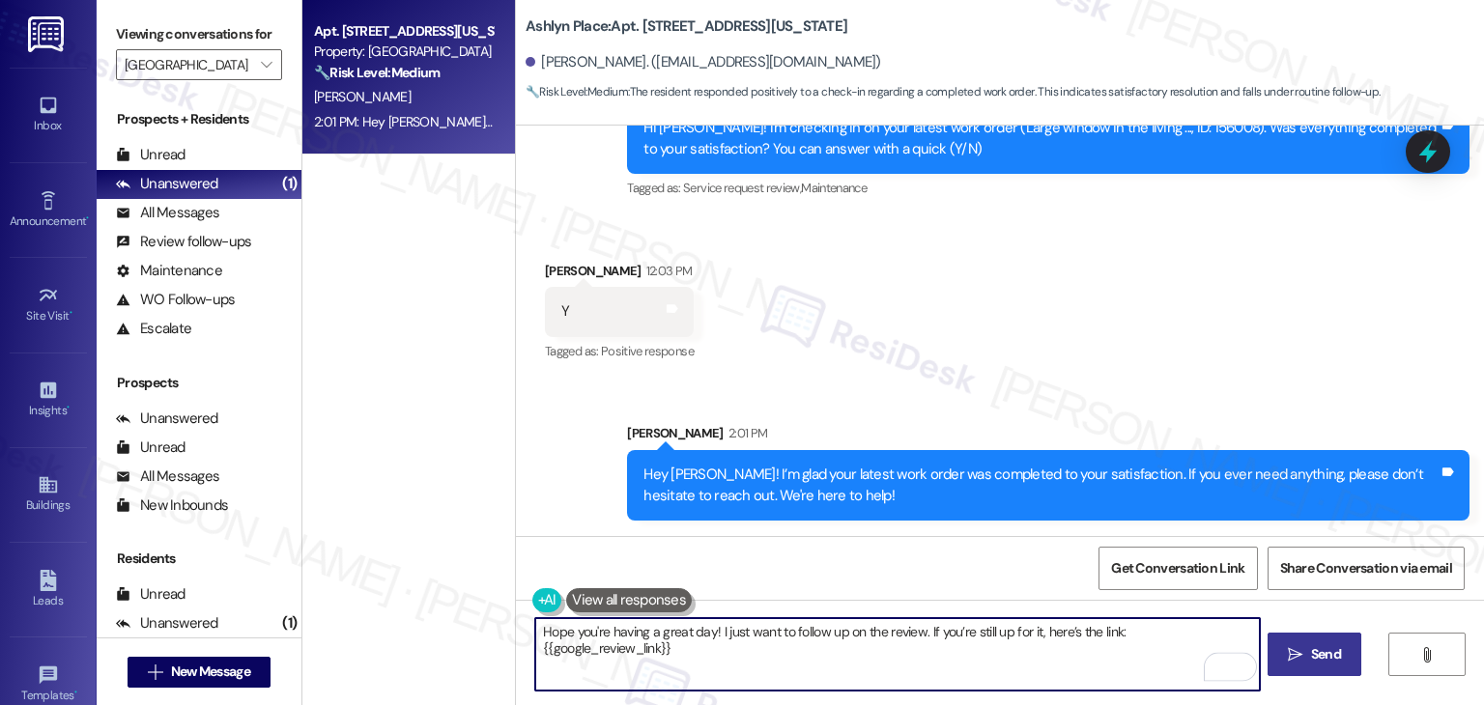
click at [818, 646] on textarea "Hope you're having a great day! I just want to follow up on the review. If you’…" at bounding box center [897, 654] width 724 height 72
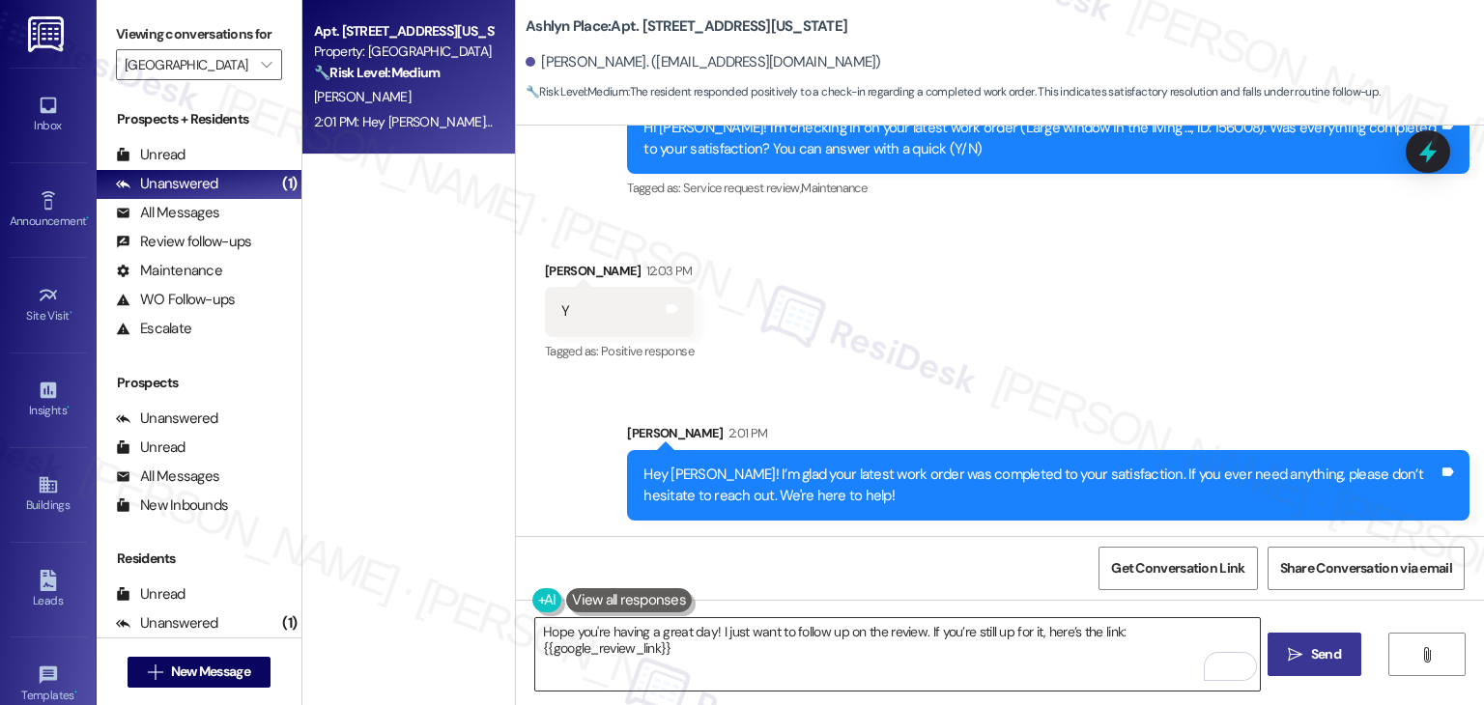
click at [1065, 648] on textarea "Hope you're having a great day! I just want to follow up on the review. If you’…" at bounding box center [897, 654] width 724 height 72
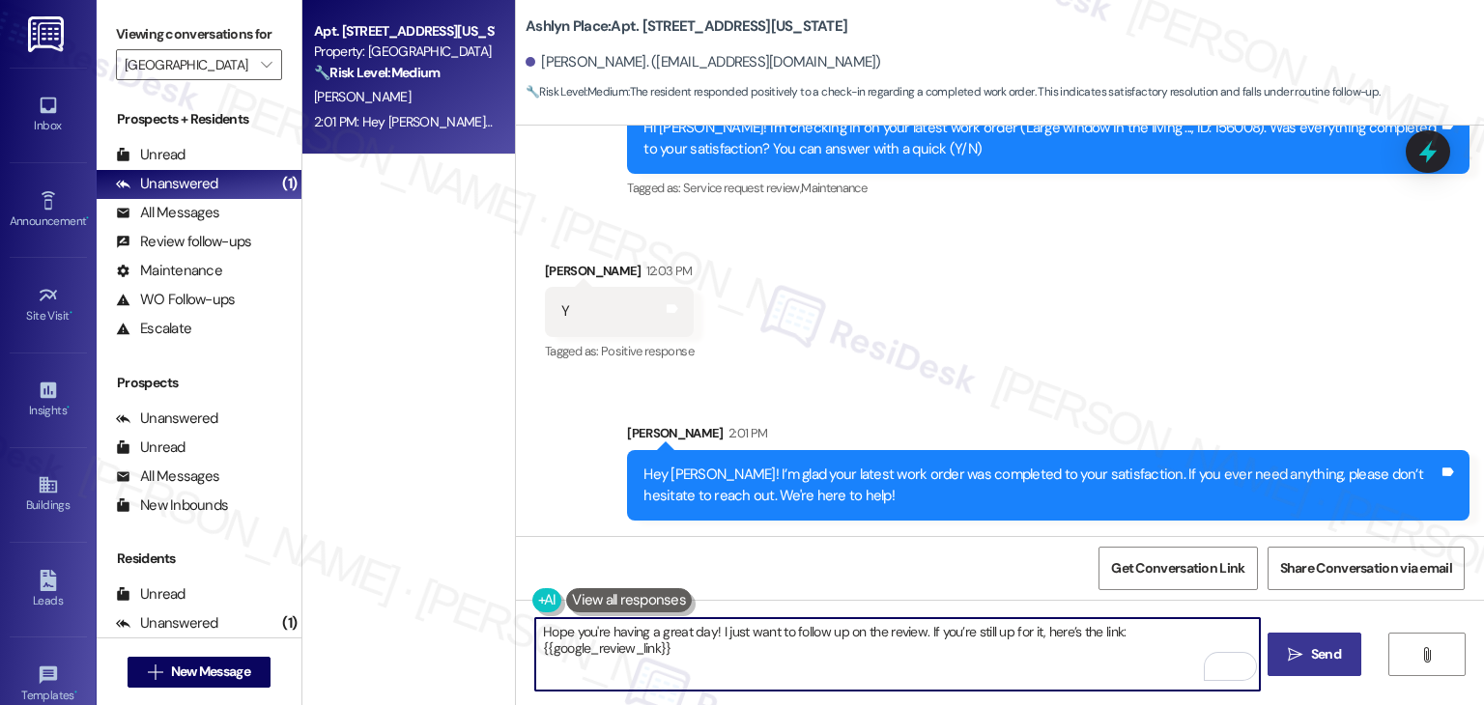
click at [1328, 667] on button " Send" at bounding box center [1314, 654] width 94 height 43
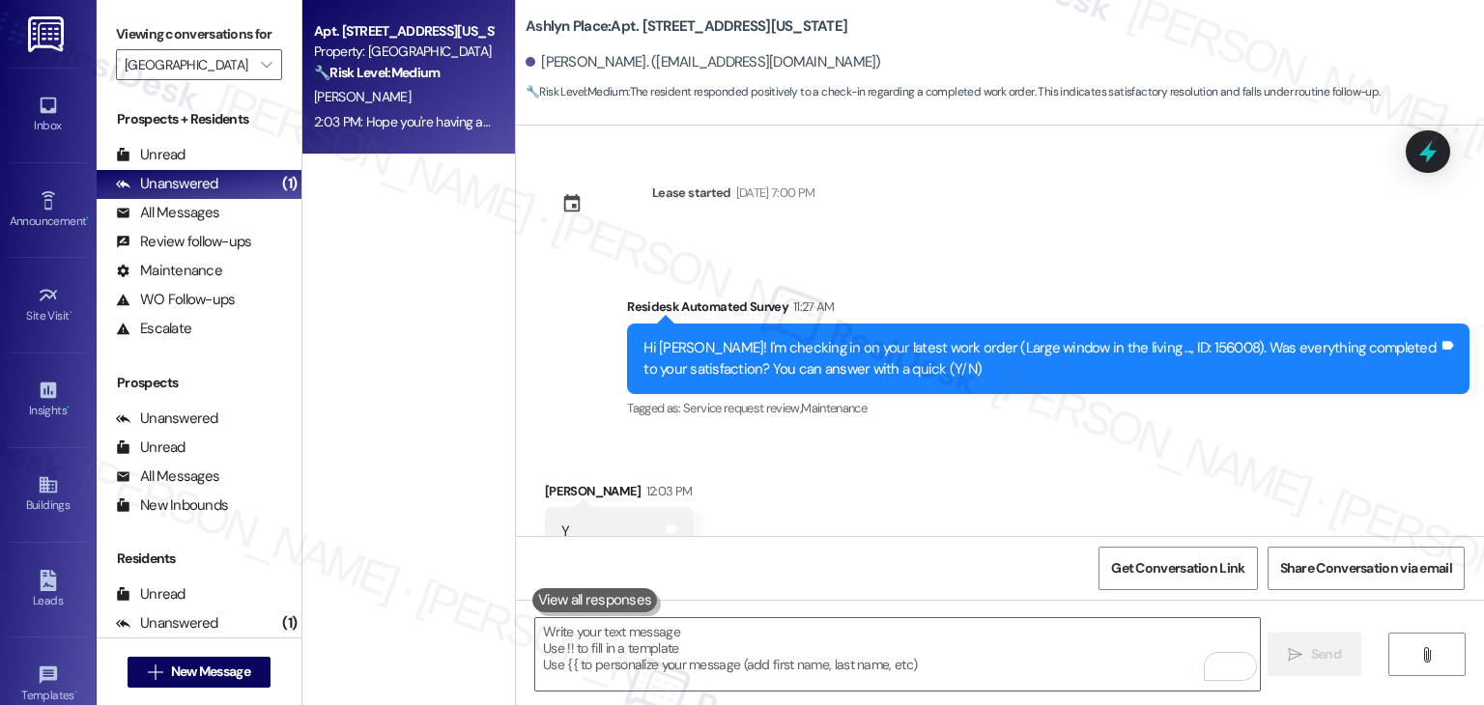
scroll to position [1636, 0]
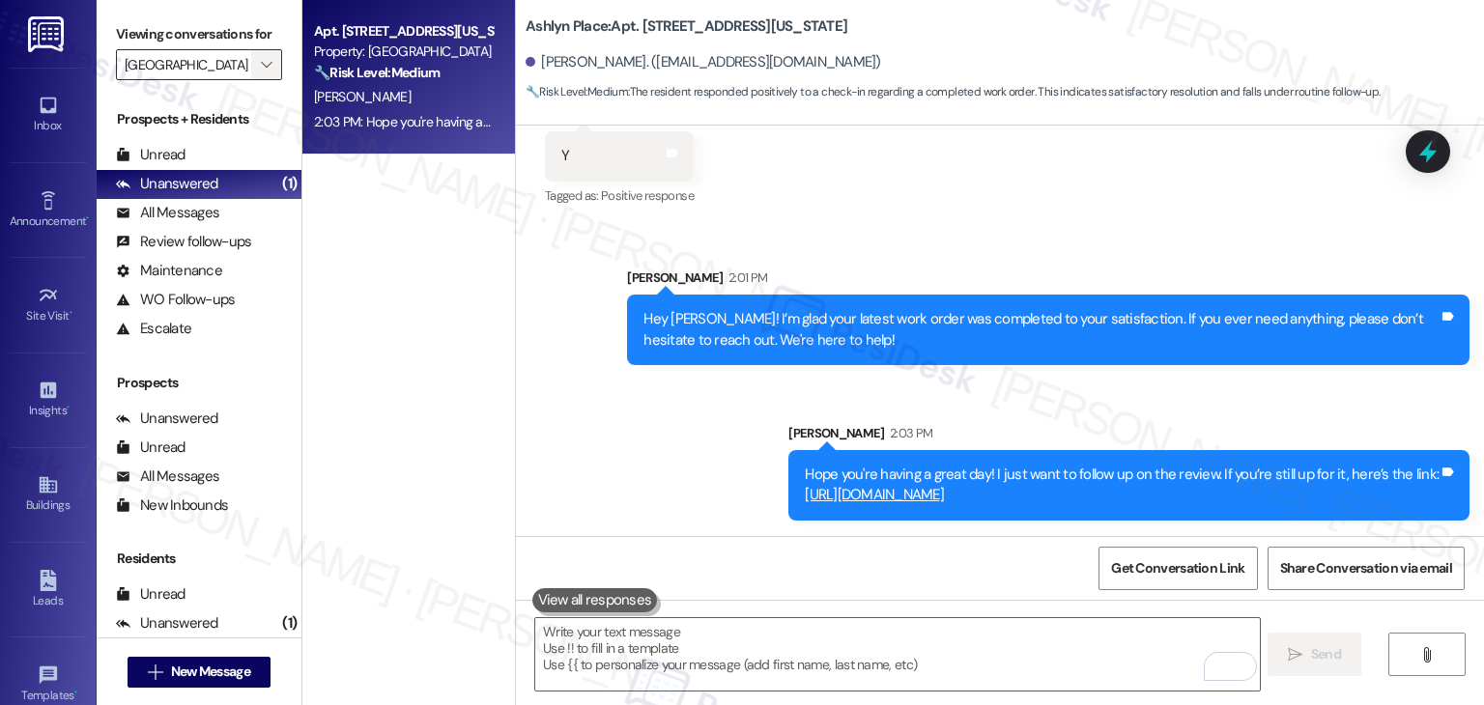
click at [261, 59] on icon "" at bounding box center [266, 64] width 11 height 15
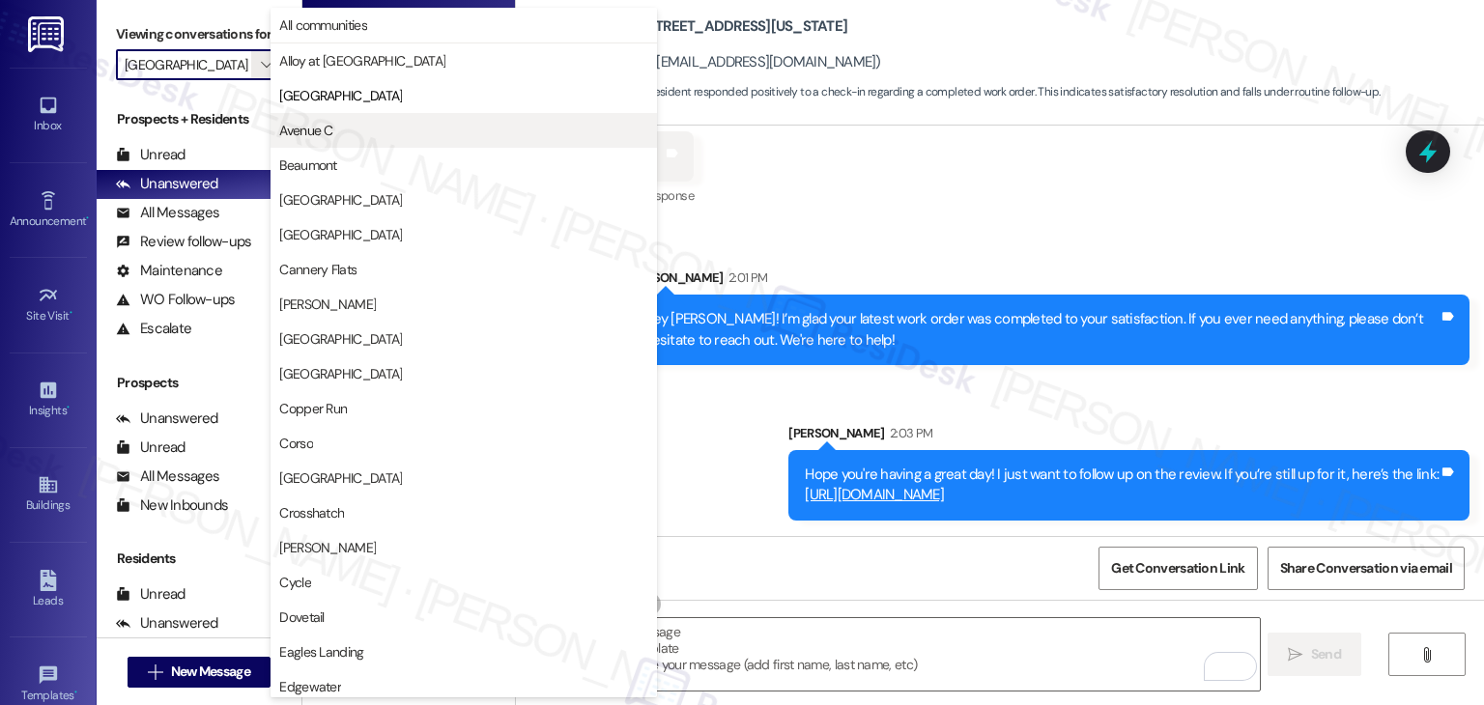
click at [323, 135] on span "Avenue C" at bounding box center [305, 130] width 53 height 19
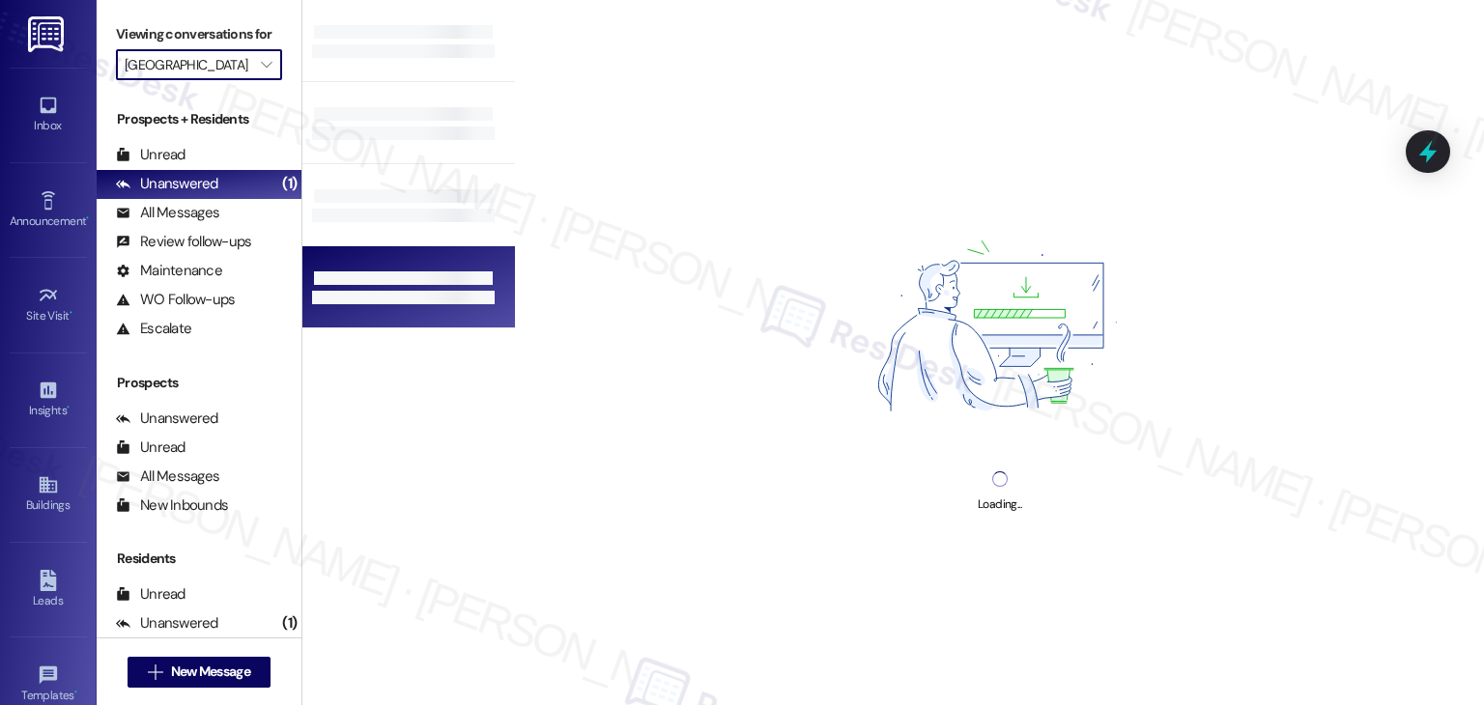
type input "Avenue C"
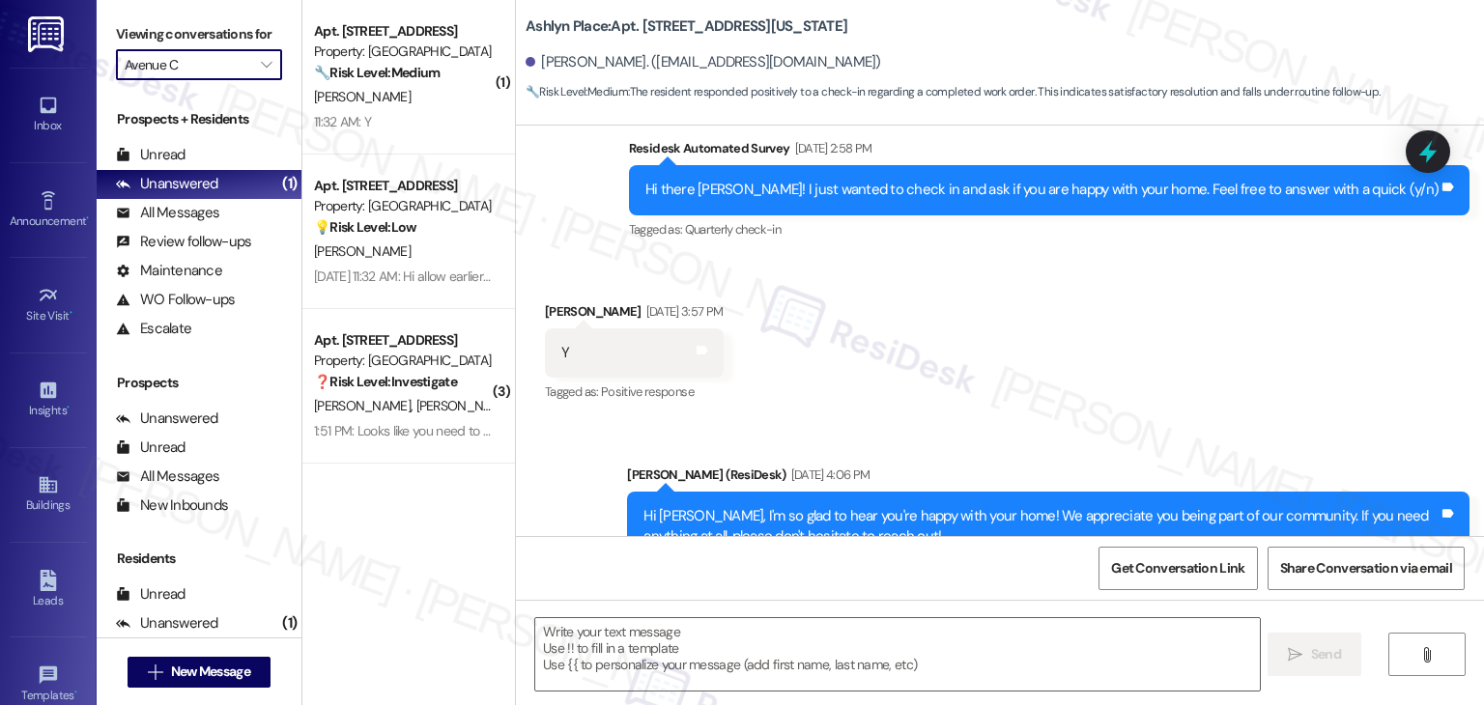
type textarea "Fetching suggested responses. Please feel free to read through the conversation…"
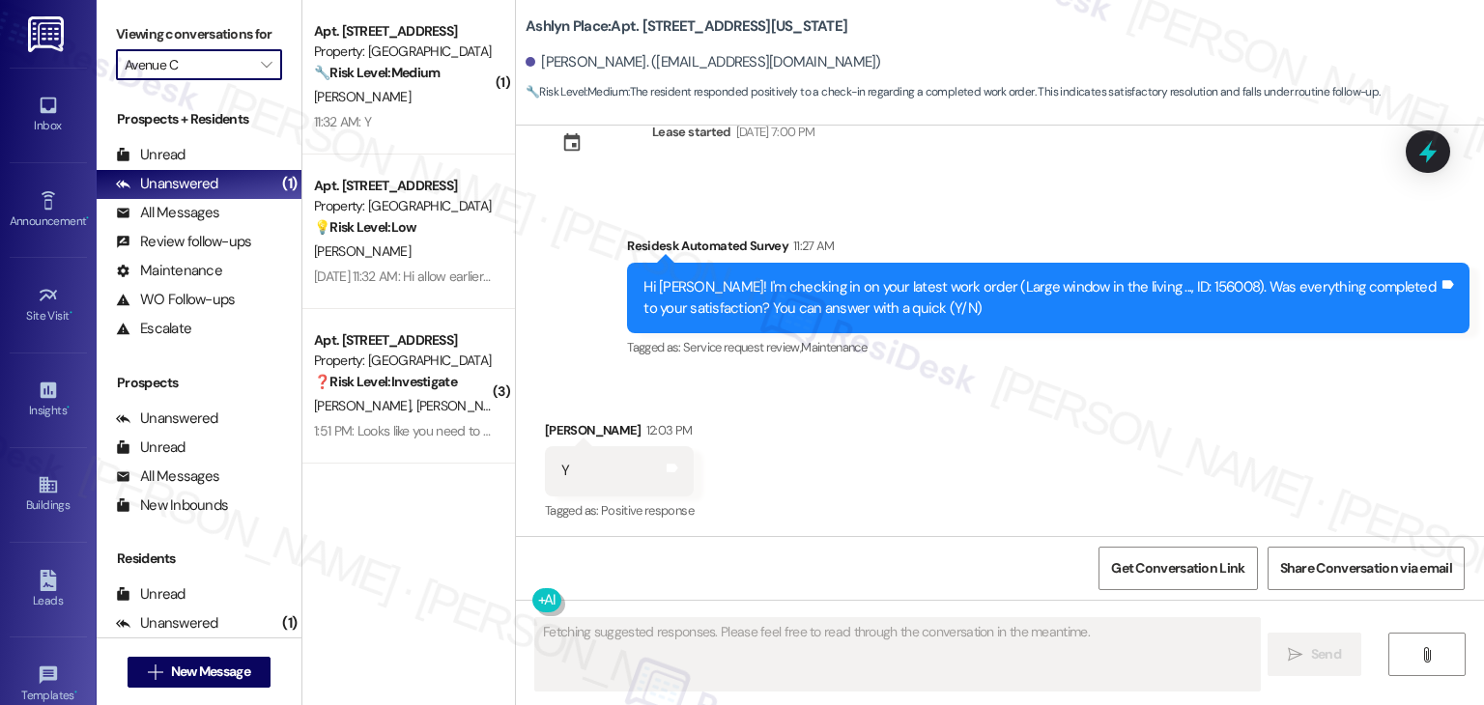
scroll to position [1325, 0]
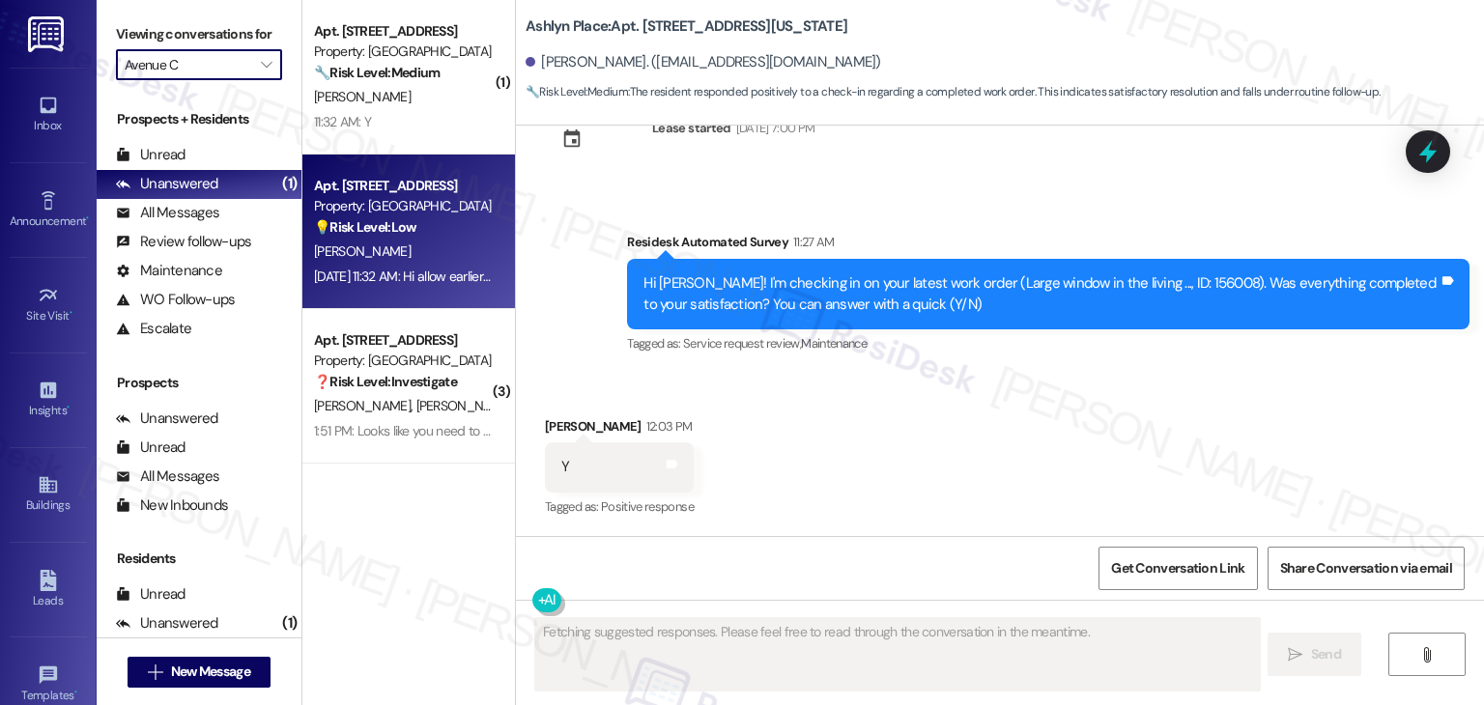
click at [412, 253] on div "D. Sena" at bounding box center [403, 252] width 183 height 24
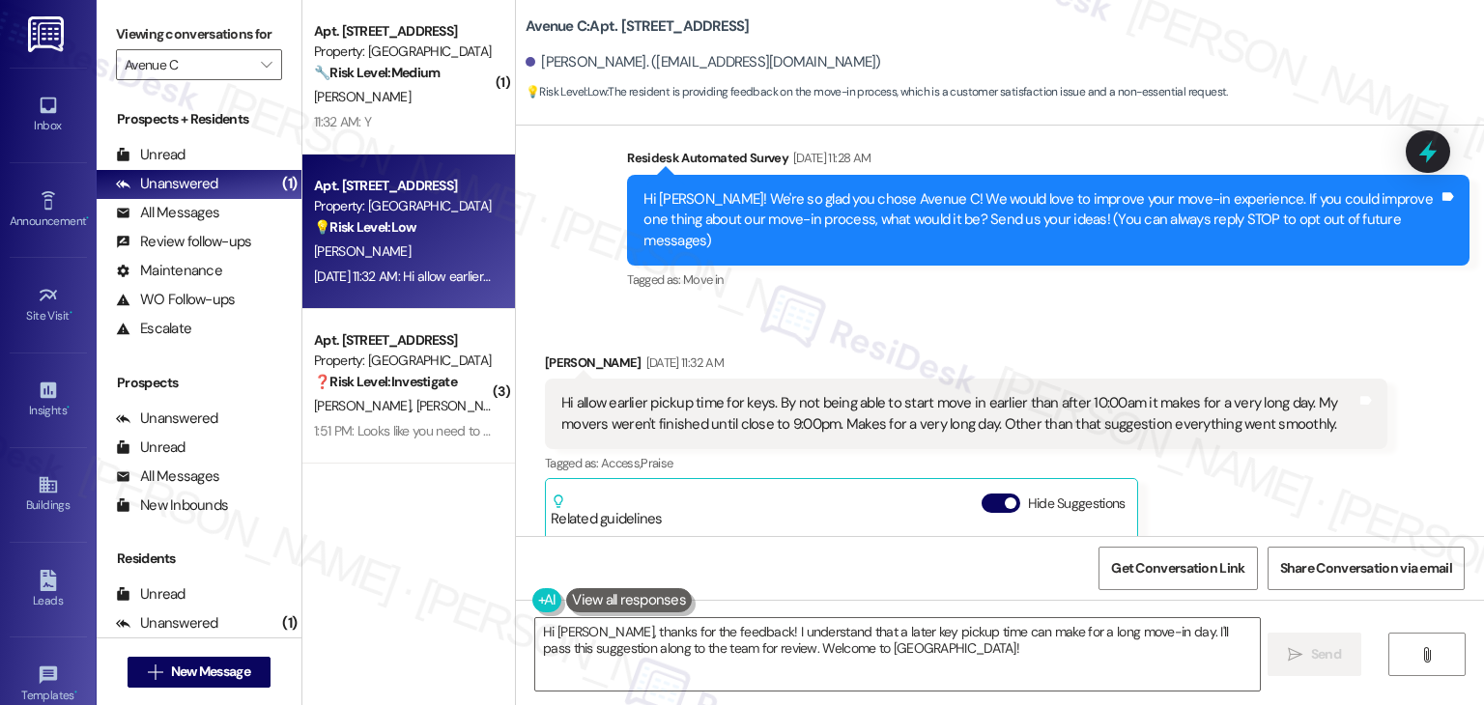
scroll to position [136, 0]
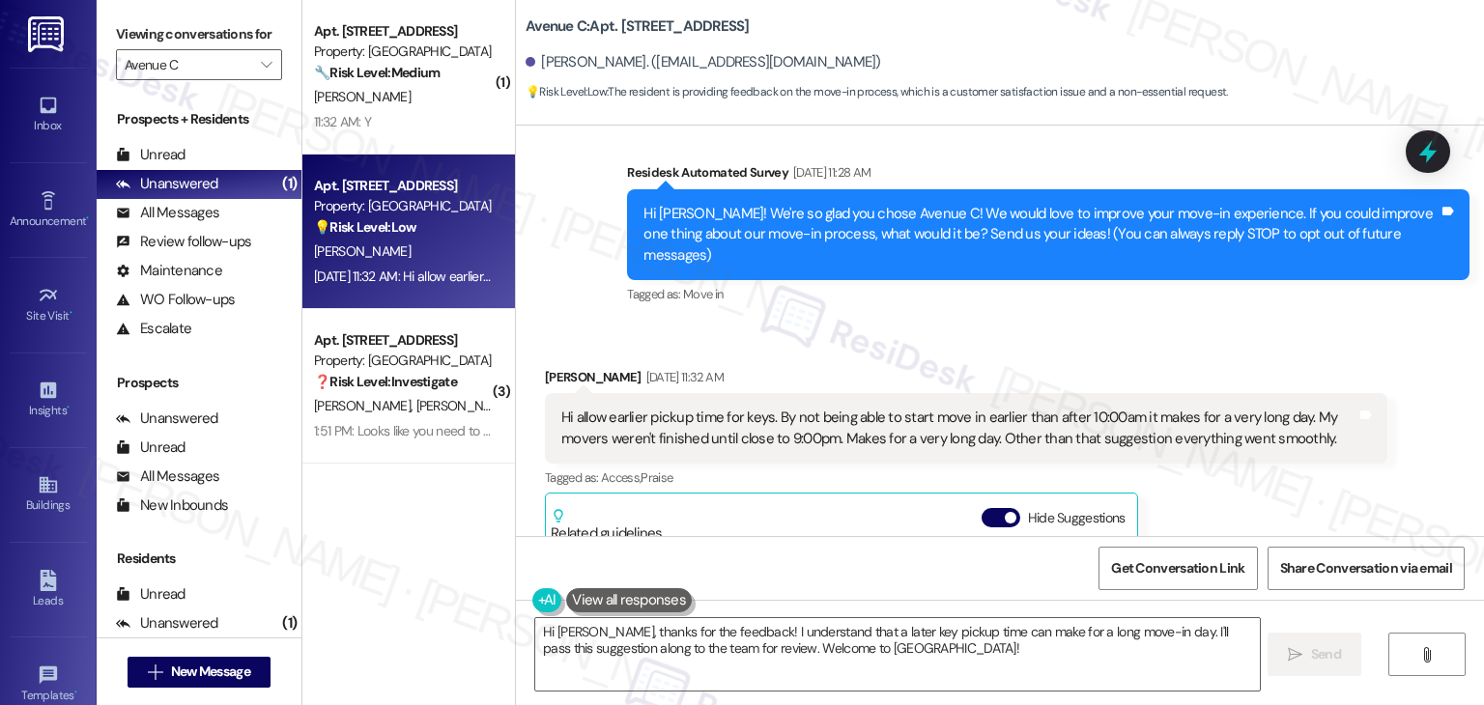
click at [1004, 324] on div "Received via SMS Dolores Sena Aug 18, 2025 at 11:32 AM Hi allow earlier pickup …" at bounding box center [1000, 586] width 968 height 524
click at [873, 233] on div "Hi Dolores! We're so glad you chose Avenue C! We would love to improve your mov…" at bounding box center [1040, 235] width 795 height 62
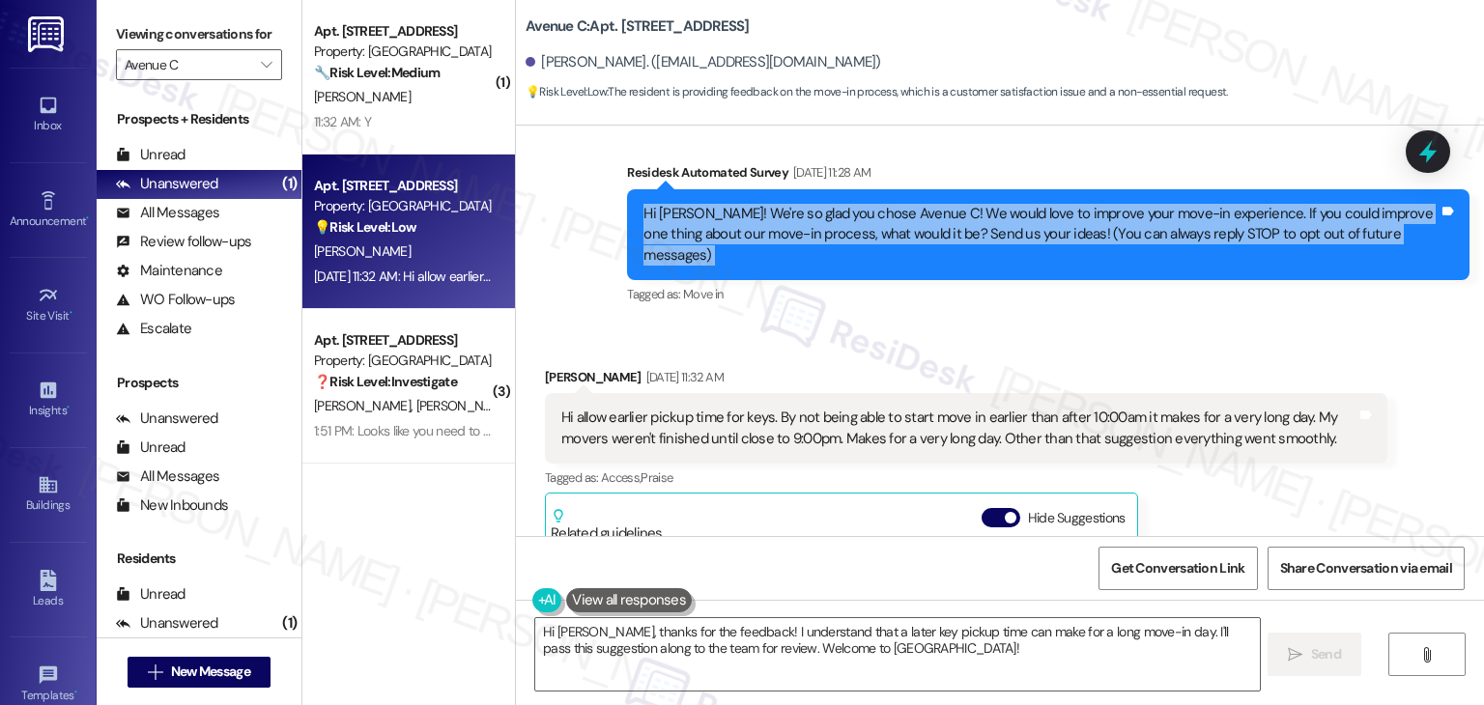
click at [873, 233] on div "Hi Dolores! We're so glad you chose Avenue C! We would love to improve your mov…" at bounding box center [1040, 235] width 795 height 62
click at [979, 240] on div "Hi Dolores! We're so glad you chose Avenue C! We would love to improve your mov…" at bounding box center [1040, 235] width 795 height 62
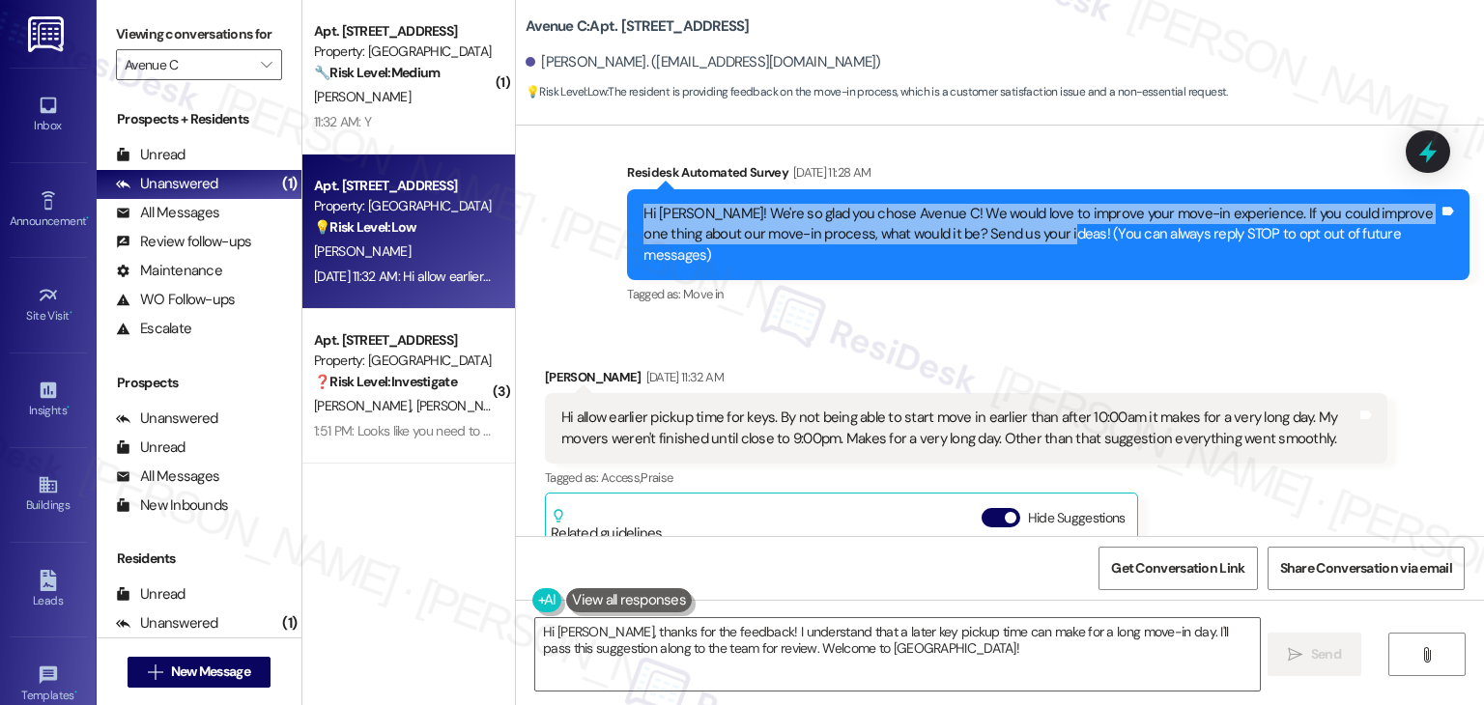
drag, startPoint x: 1031, startPoint y: 240, endPoint x: 624, endPoint y: 221, distance: 407.1
click at [627, 221] on div "Hi Dolores! We're so glad you chose Avenue C! We would love to improve your mov…" at bounding box center [1048, 234] width 842 height 91
copy div "Hi Dolores! We're so glad you chose Avenue C! We would love to improve your mov…"
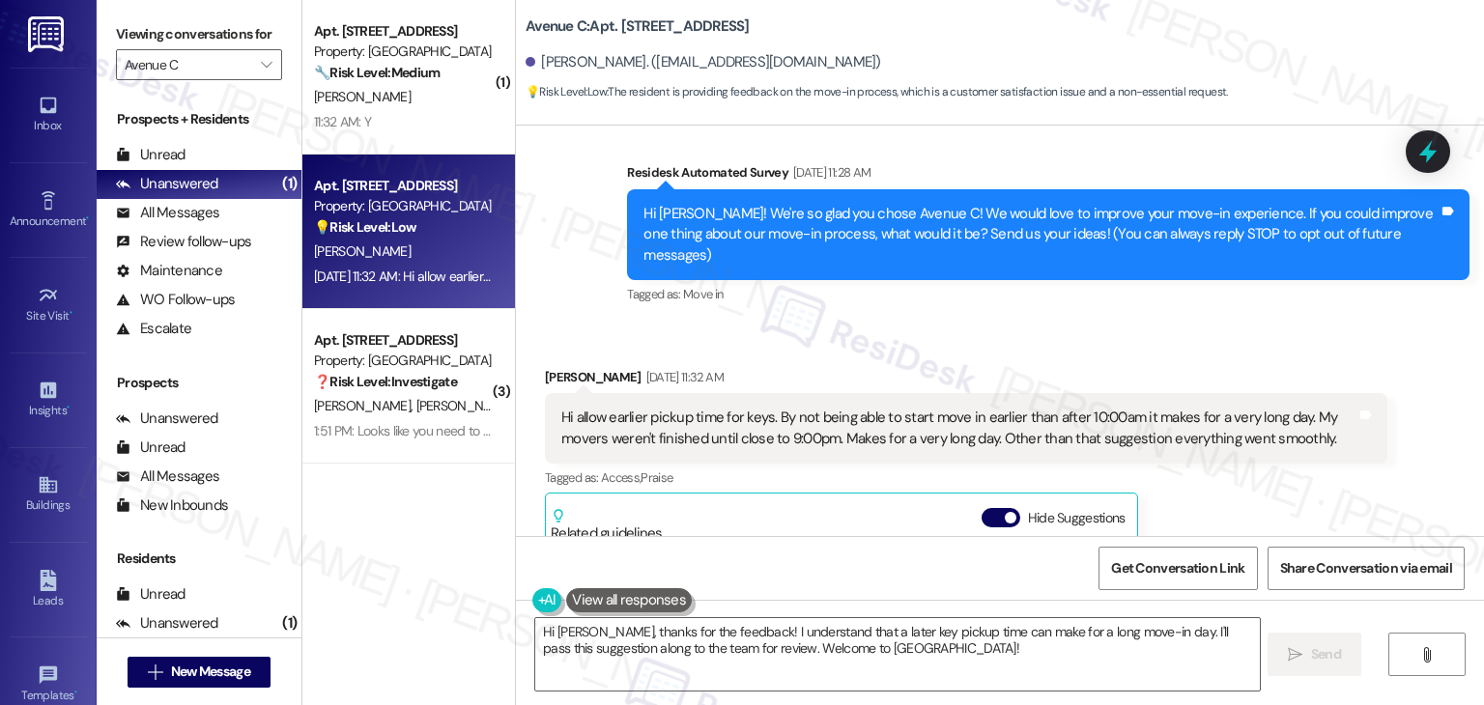
click at [764, 408] on div "Hi allow earlier pickup time for keys. By not being able to start move in earli…" at bounding box center [958, 429] width 795 height 42
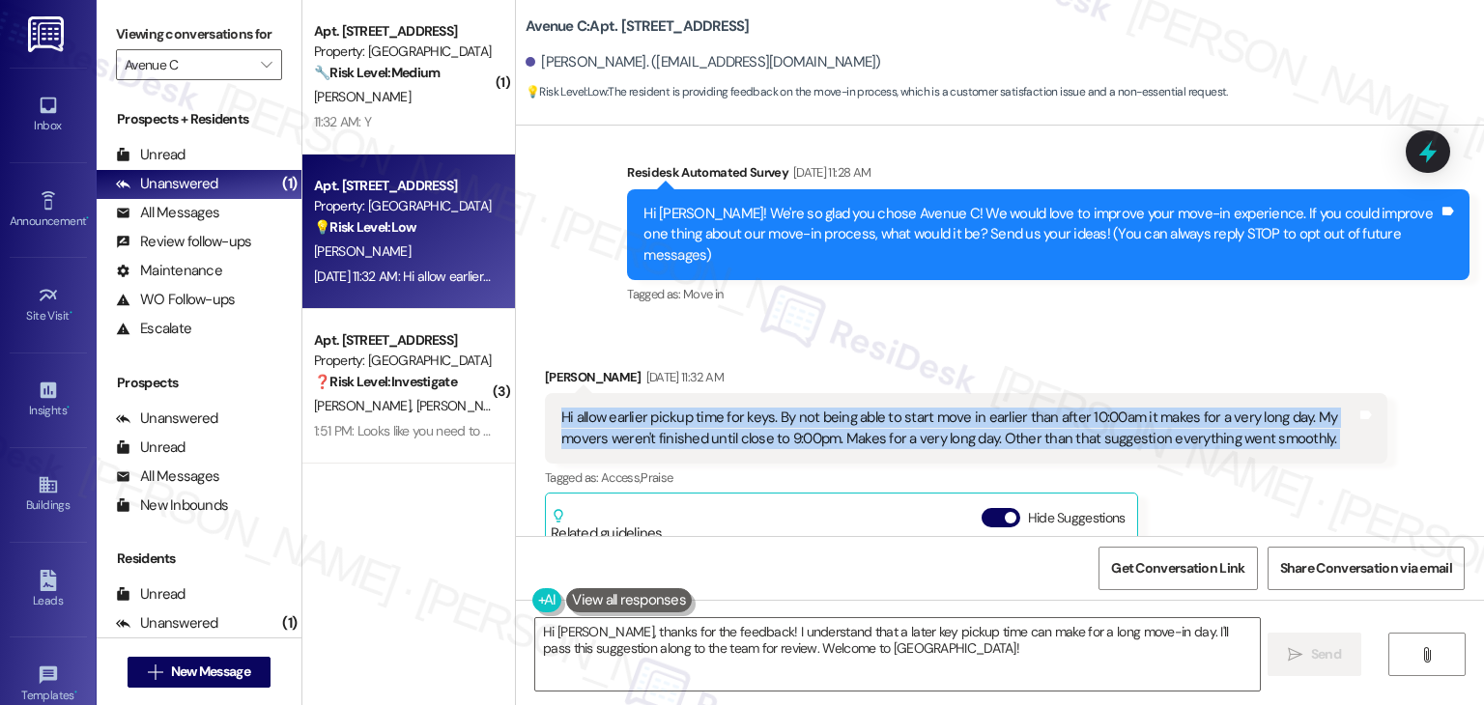
copy div "Hi allow earlier pickup time for keys. By not being able to start move in earli…"
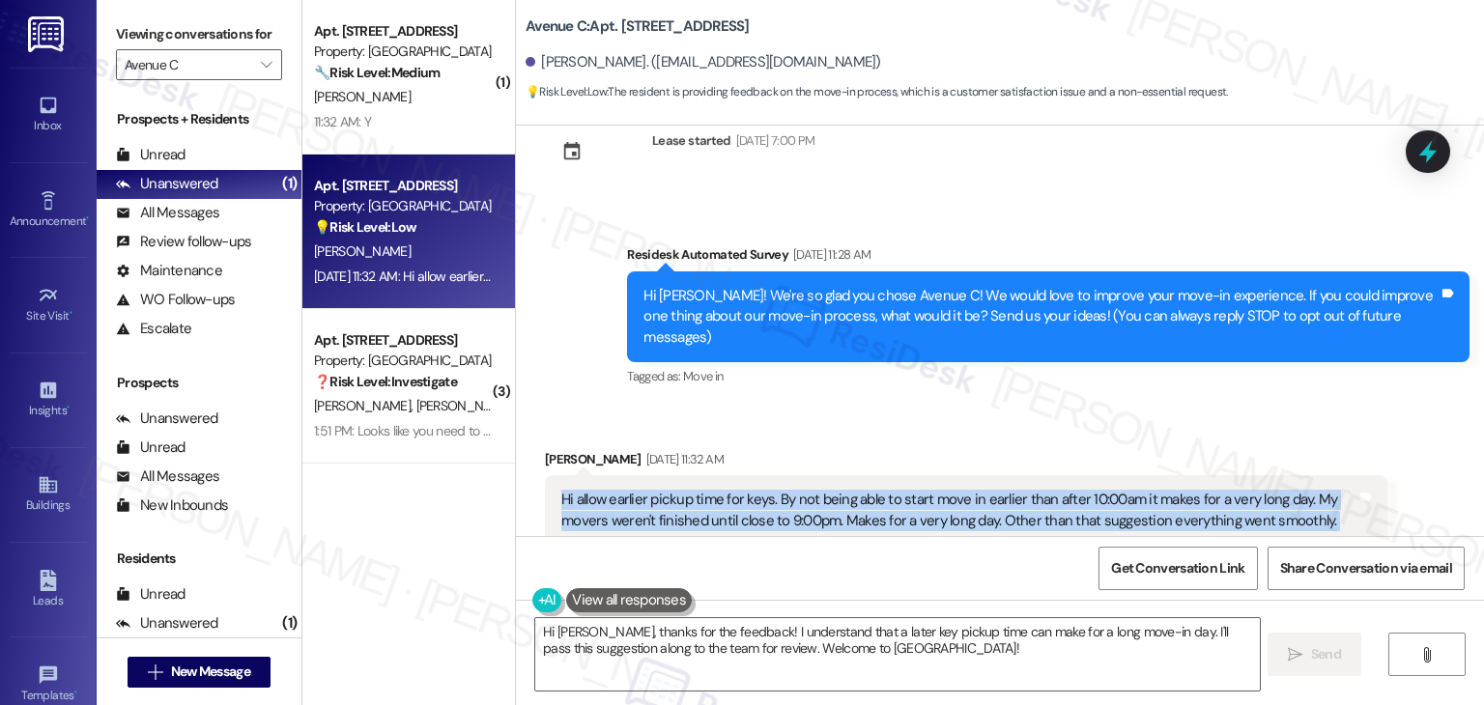
scroll to position [40, 0]
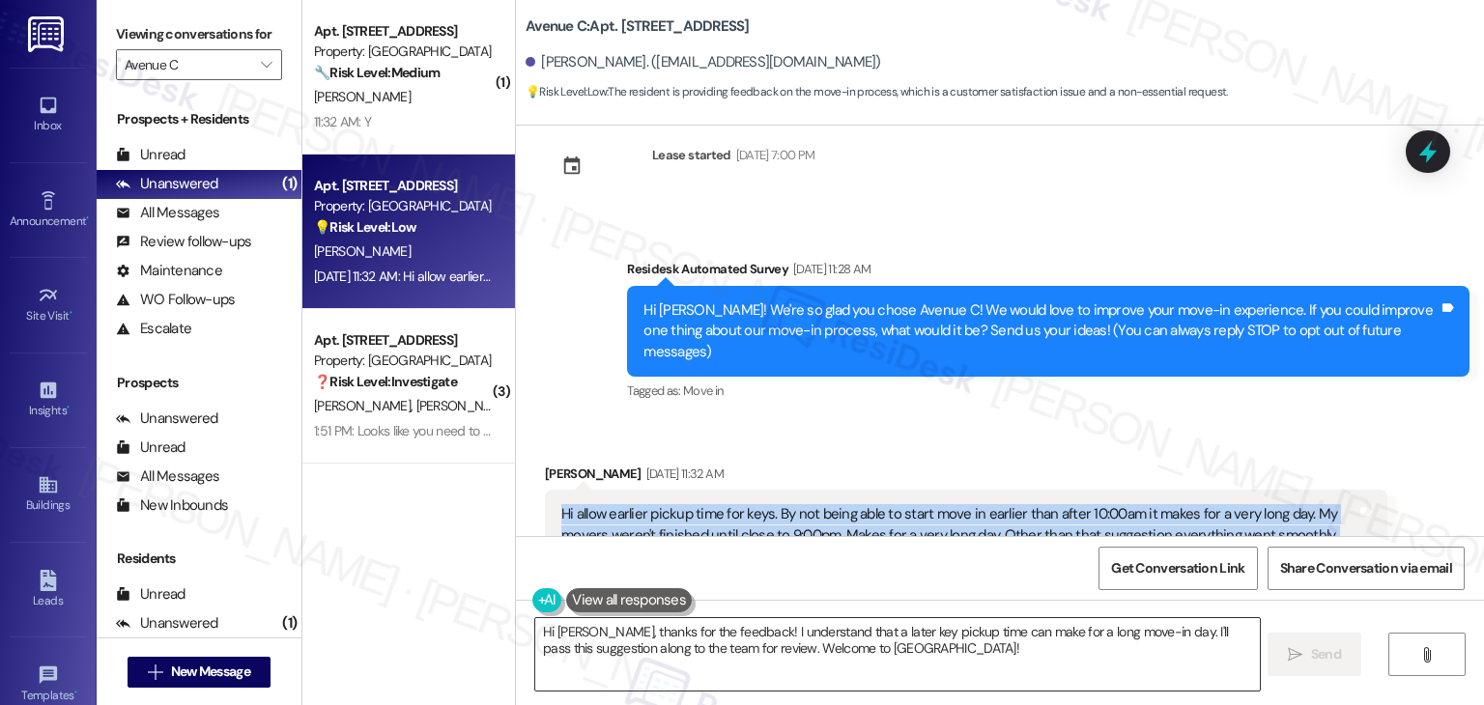
click at [923, 634] on textarea "Hi Dolores, thanks for the feedback! I understand that a later key pickup time …" at bounding box center [897, 654] width 724 height 72
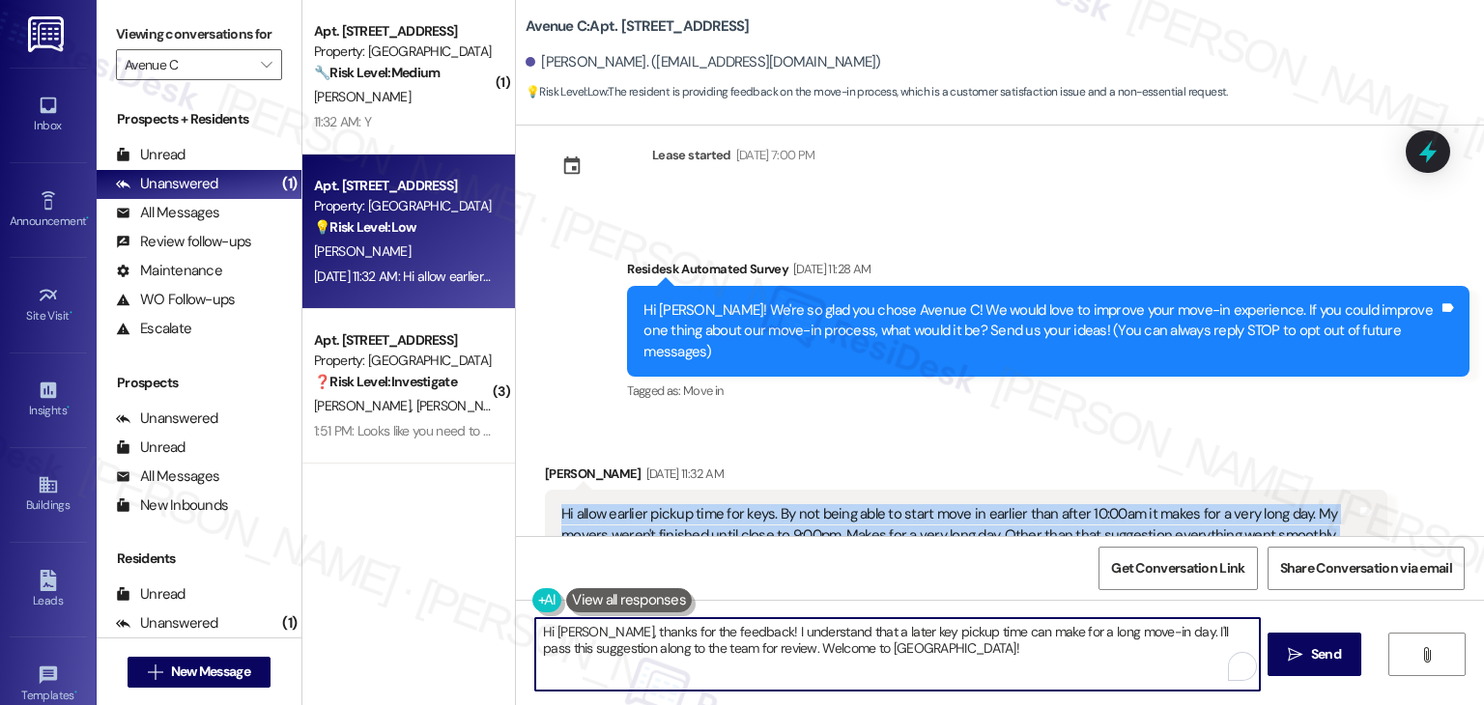
click at [923, 634] on textarea "Hi Dolores, thanks for the feedback! I understand that a later key pickup time …" at bounding box center [897, 654] width 724 height 72
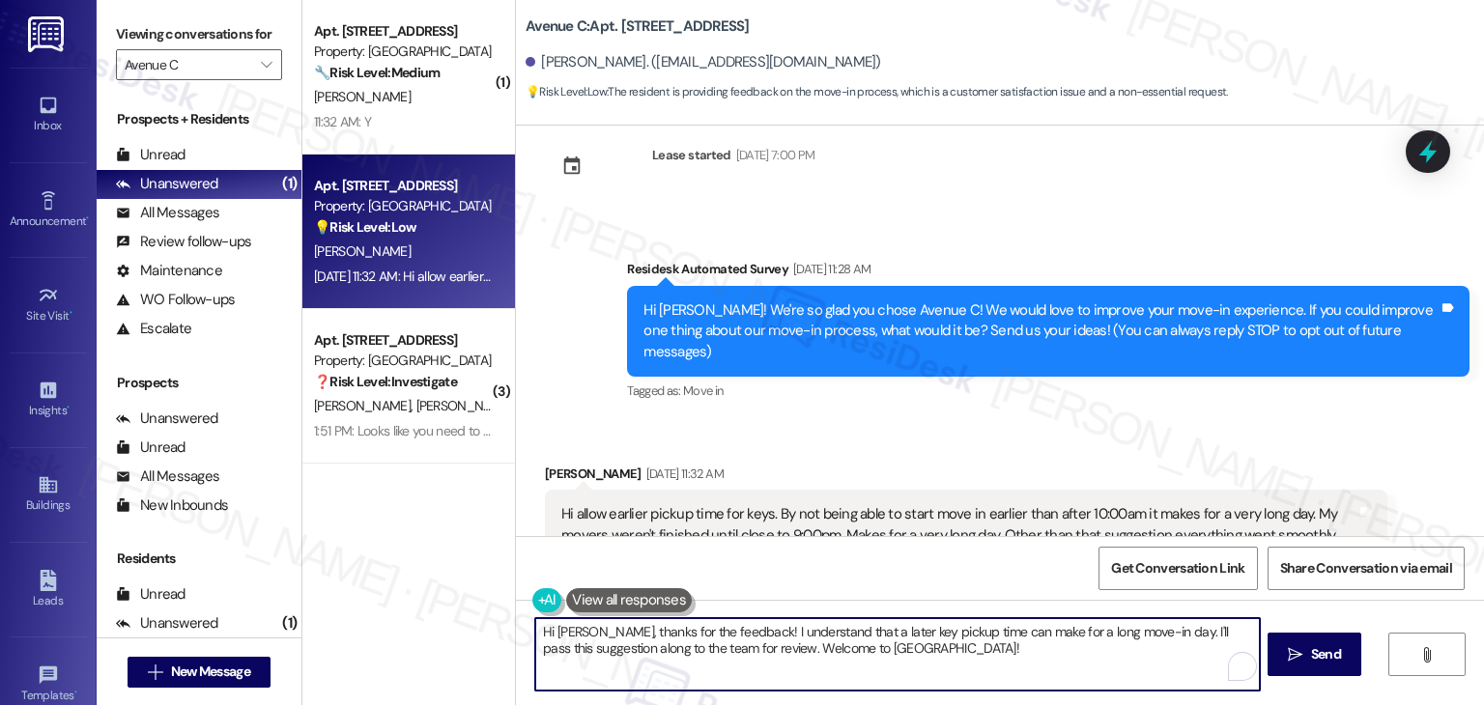
paste textarea "Thanks so much for sharing your feedback, Dolores! I understand how a later key…"
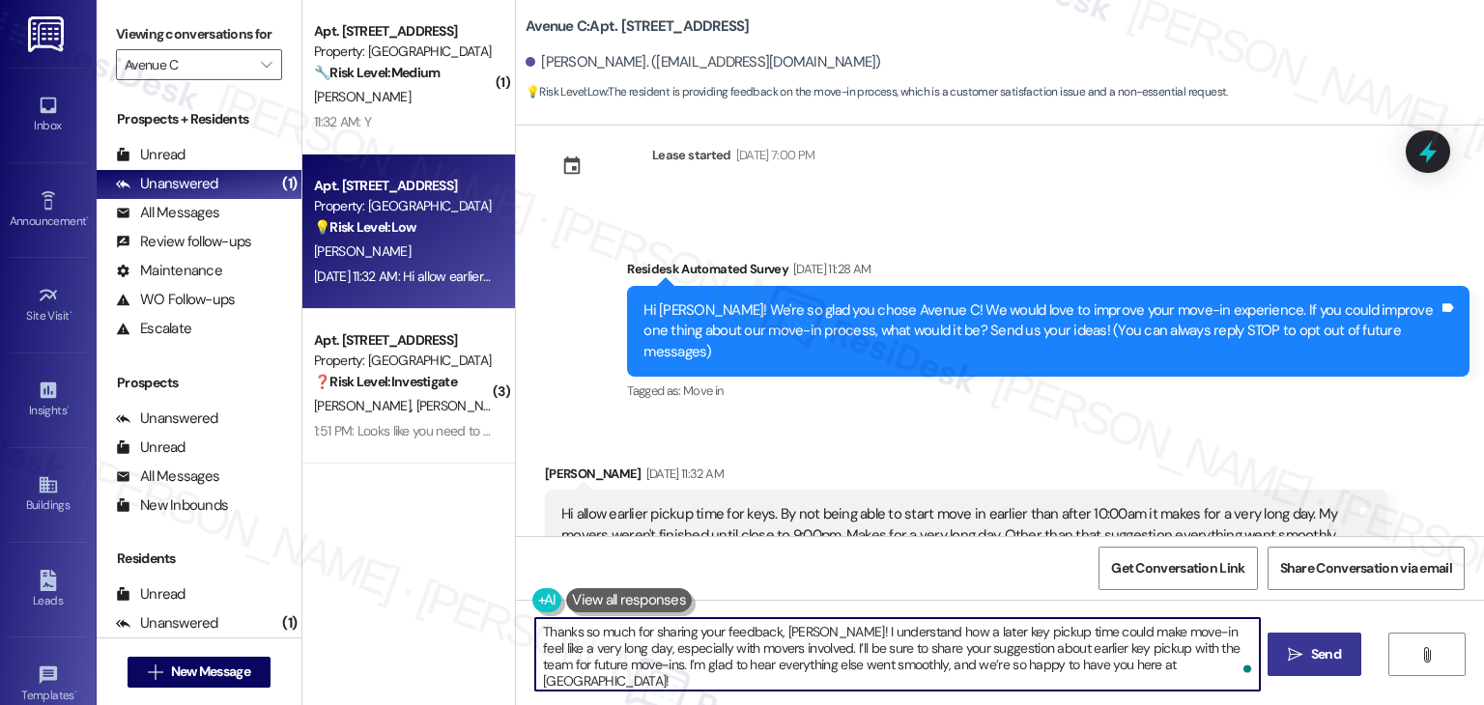
type textarea "Thanks so much for sharing your feedback, Dolores! I understand how a later key…"
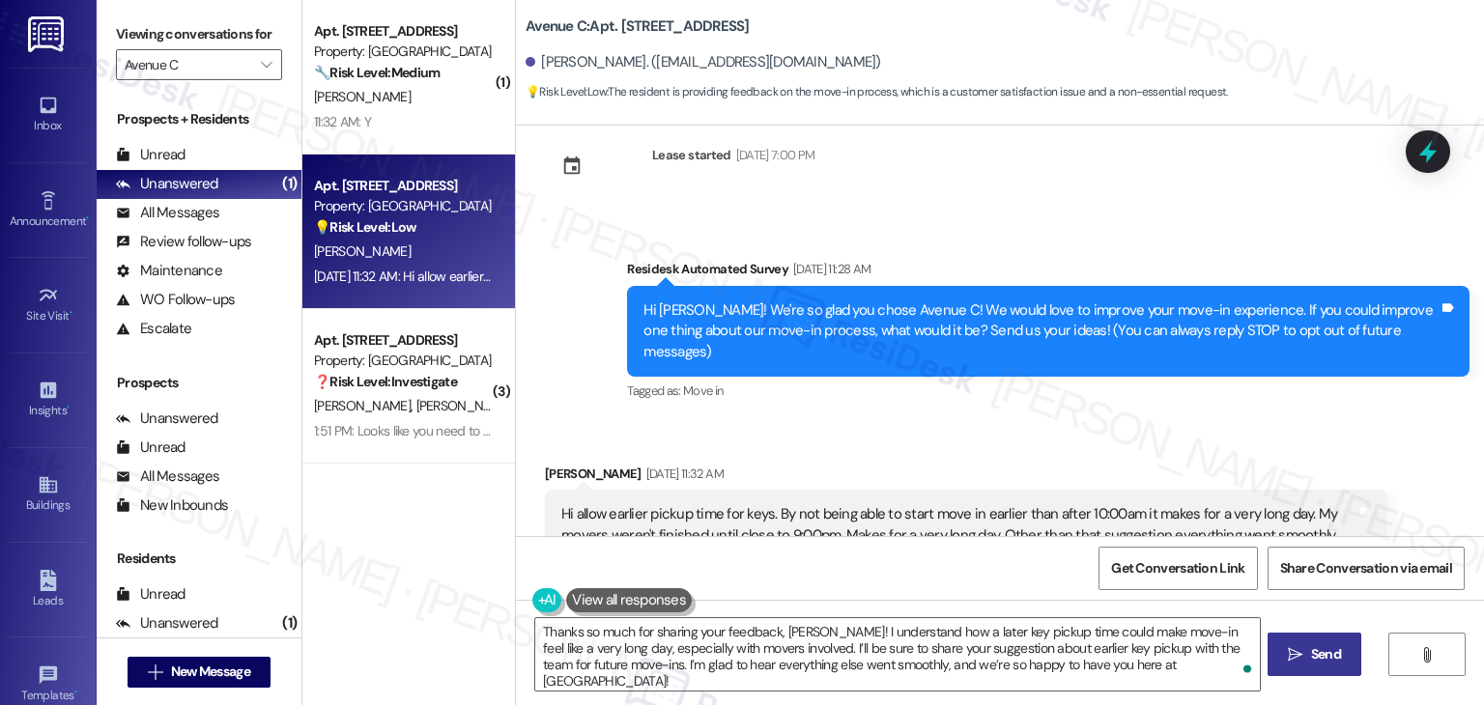
click at [1316, 656] on span "Send" at bounding box center [1326, 654] width 30 height 20
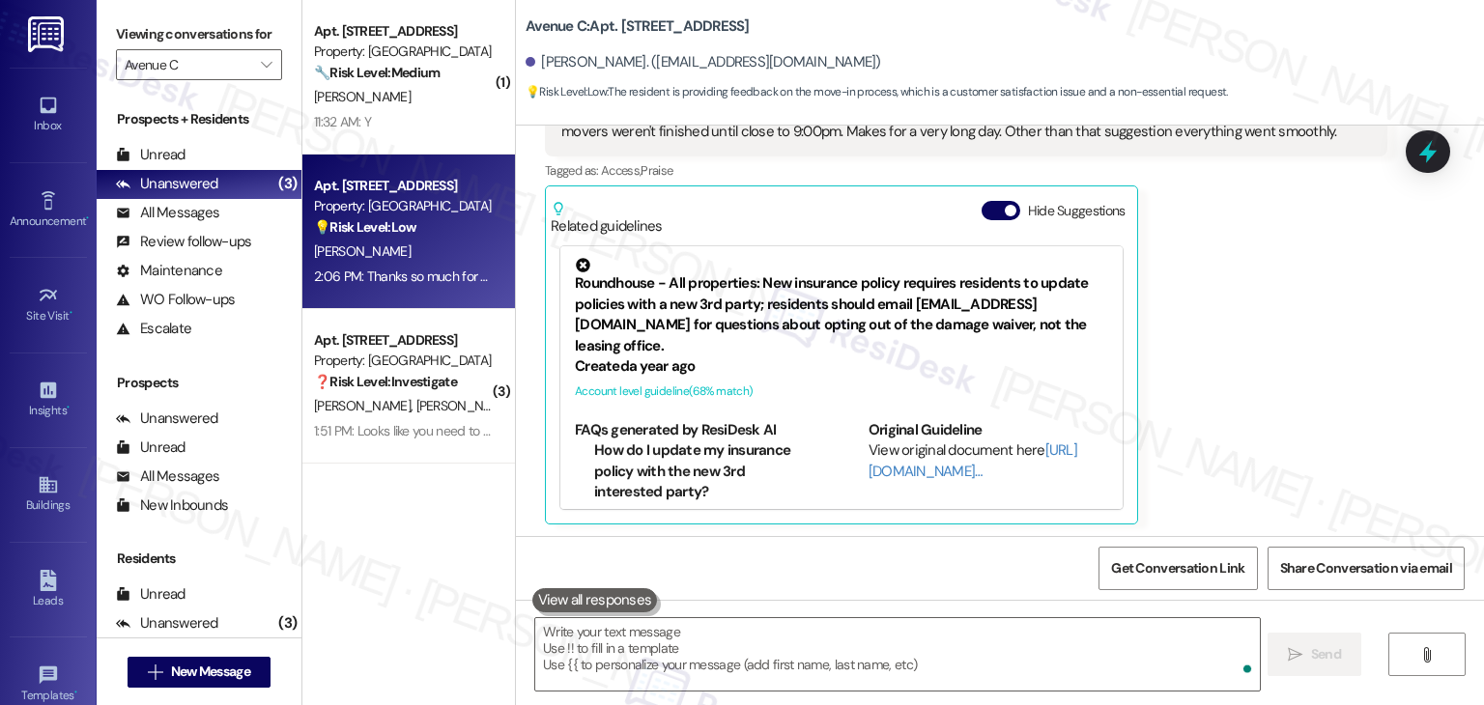
scroll to position [602, 0]
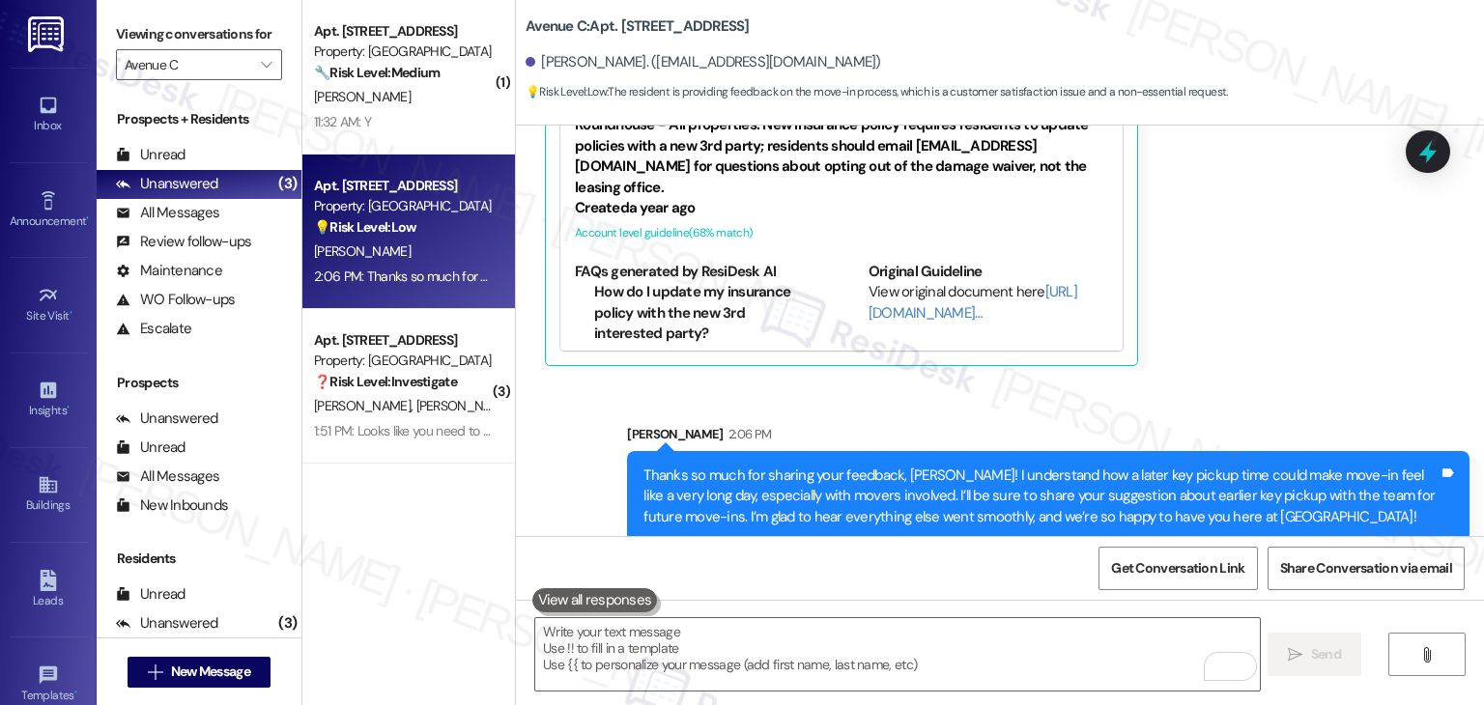
click at [1325, 424] on div "Sarah 2:06 PM" at bounding box center [1048, 437] width 842 height 27
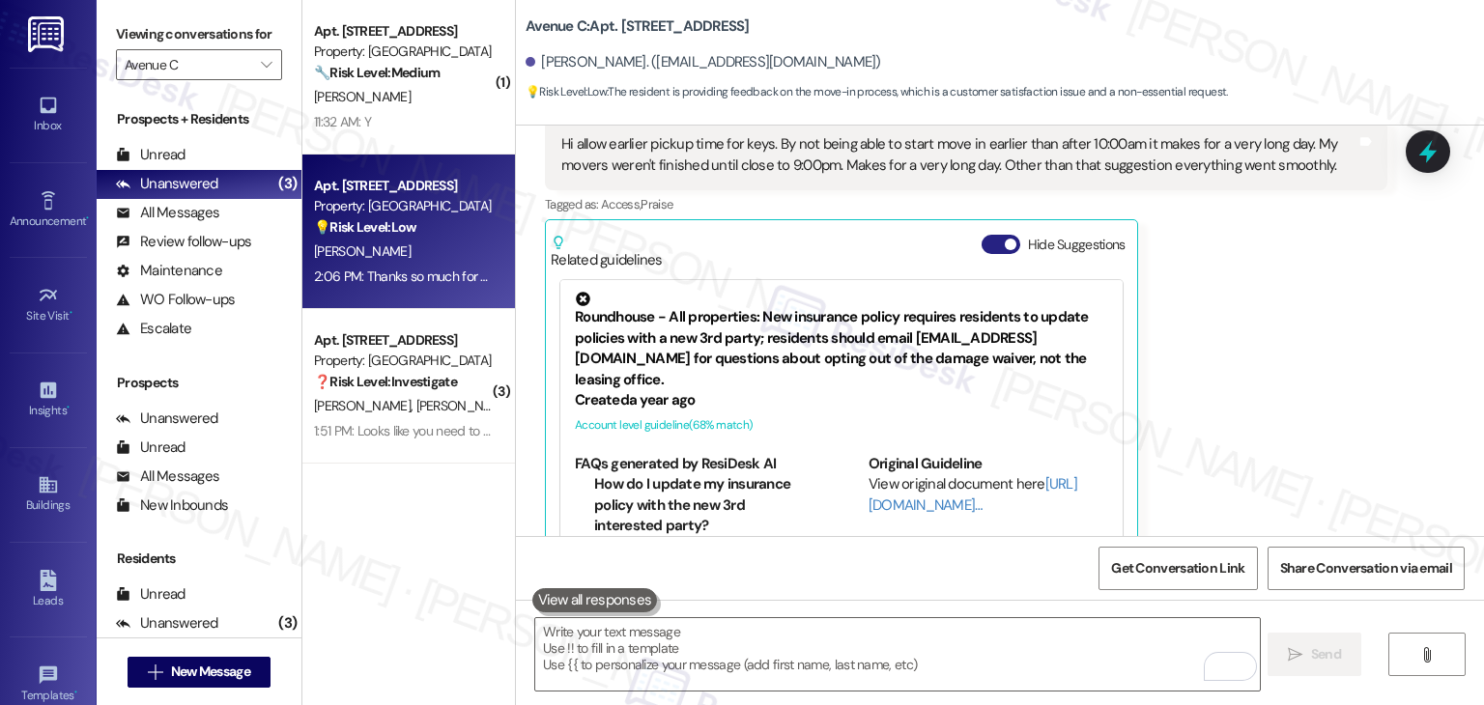
click at [989, 235] on button "Hide Suggestions" at bounding box center [1000, 244] width 39 height 19
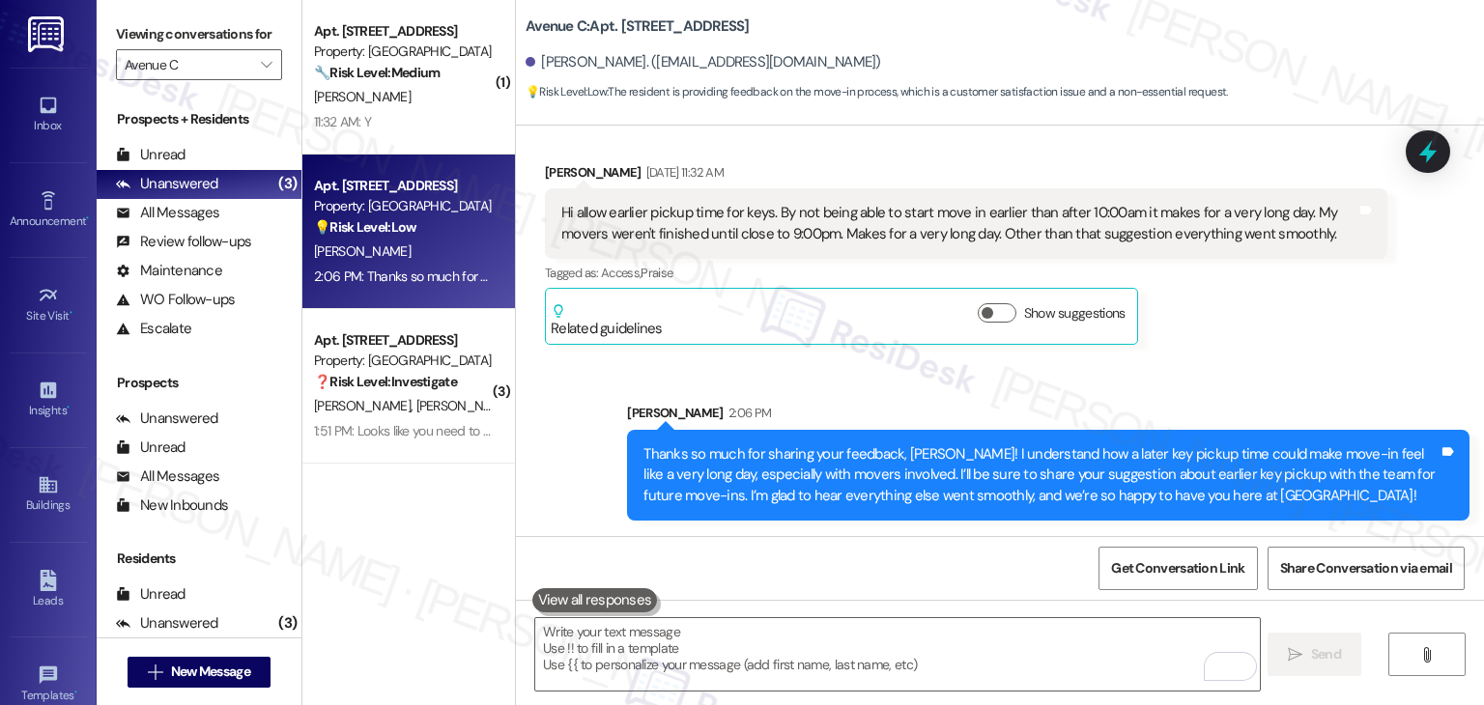
scroll to position [321, 0]
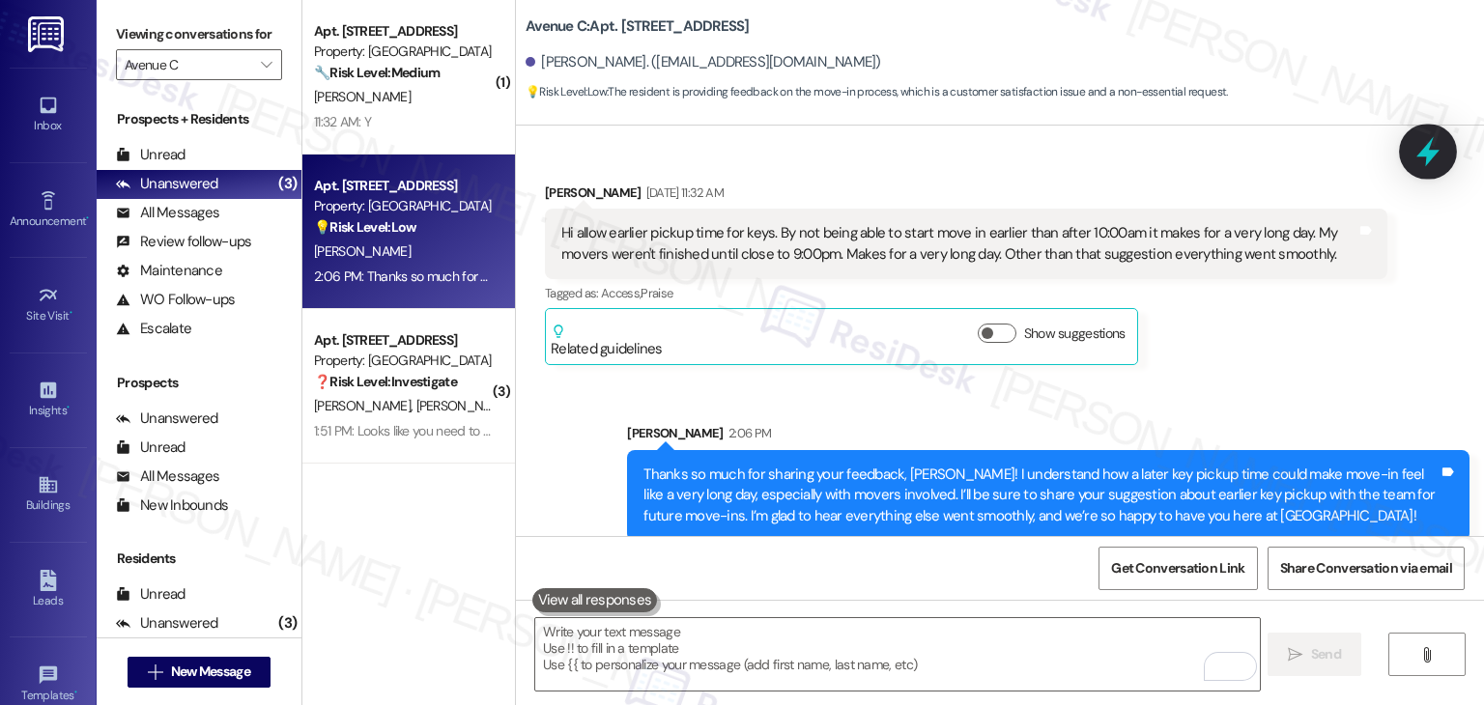
click at [1430, 156] on icon at bounding box center [1427, 152] width 23 height 30
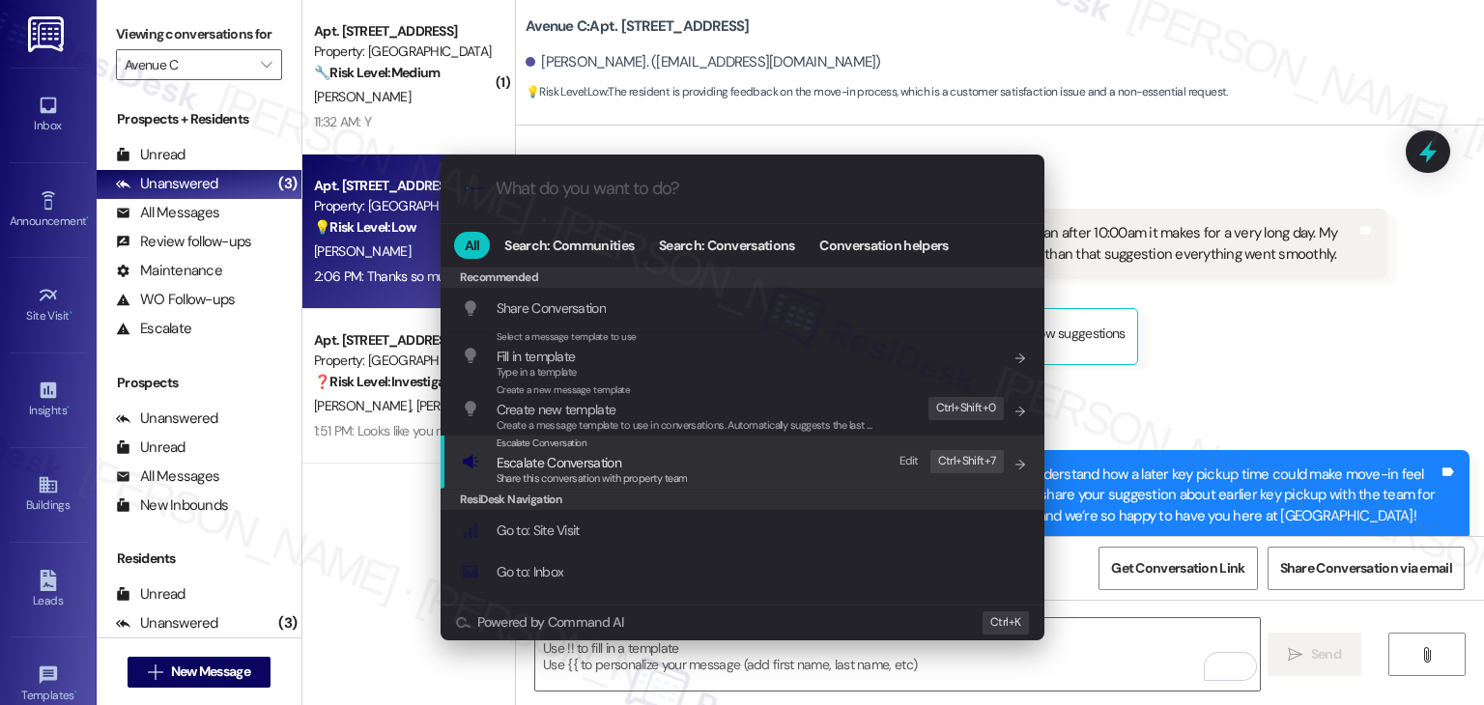
click at [578, 462] on span "Escalate Conversation" at bounding box center [559, 462] width 125 height 17
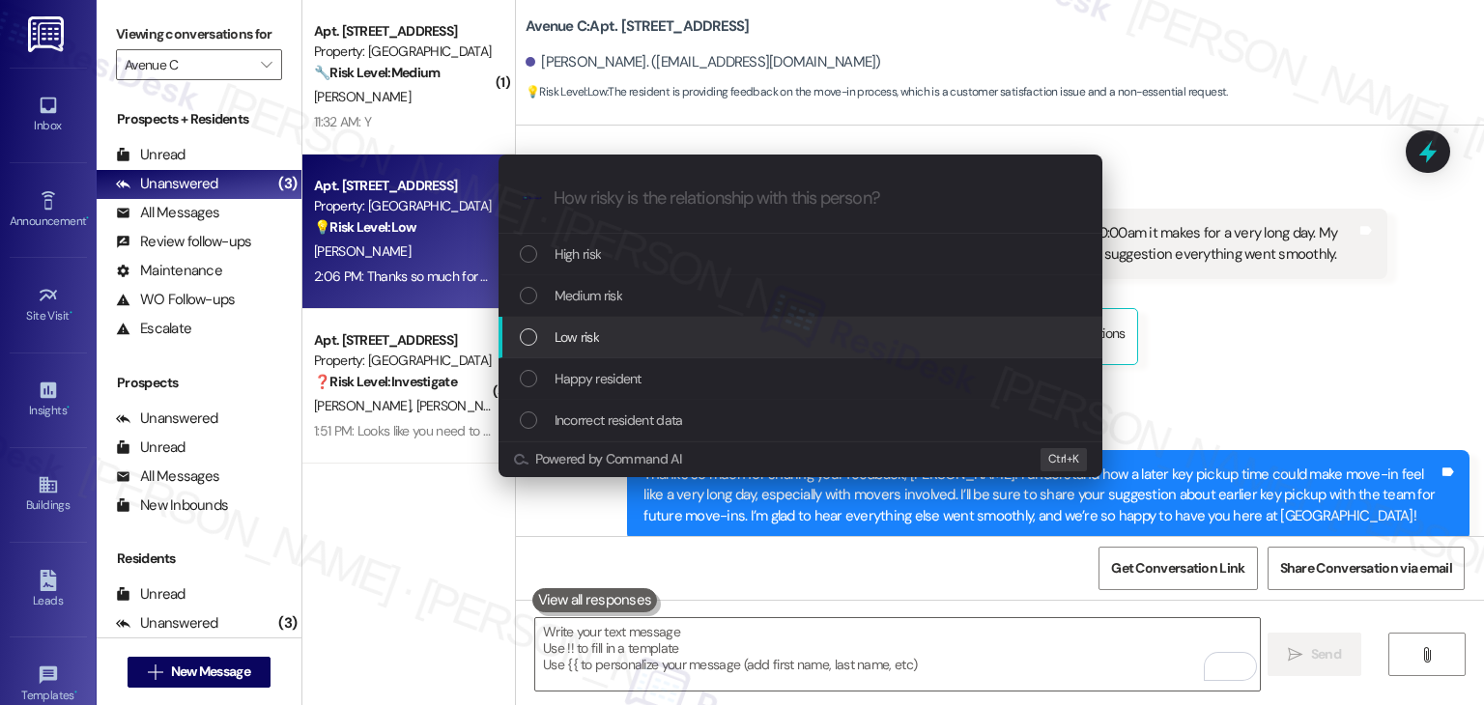
click at [524, 333] on div "List of options" at bounding box center [528, 336] width 17 height 17
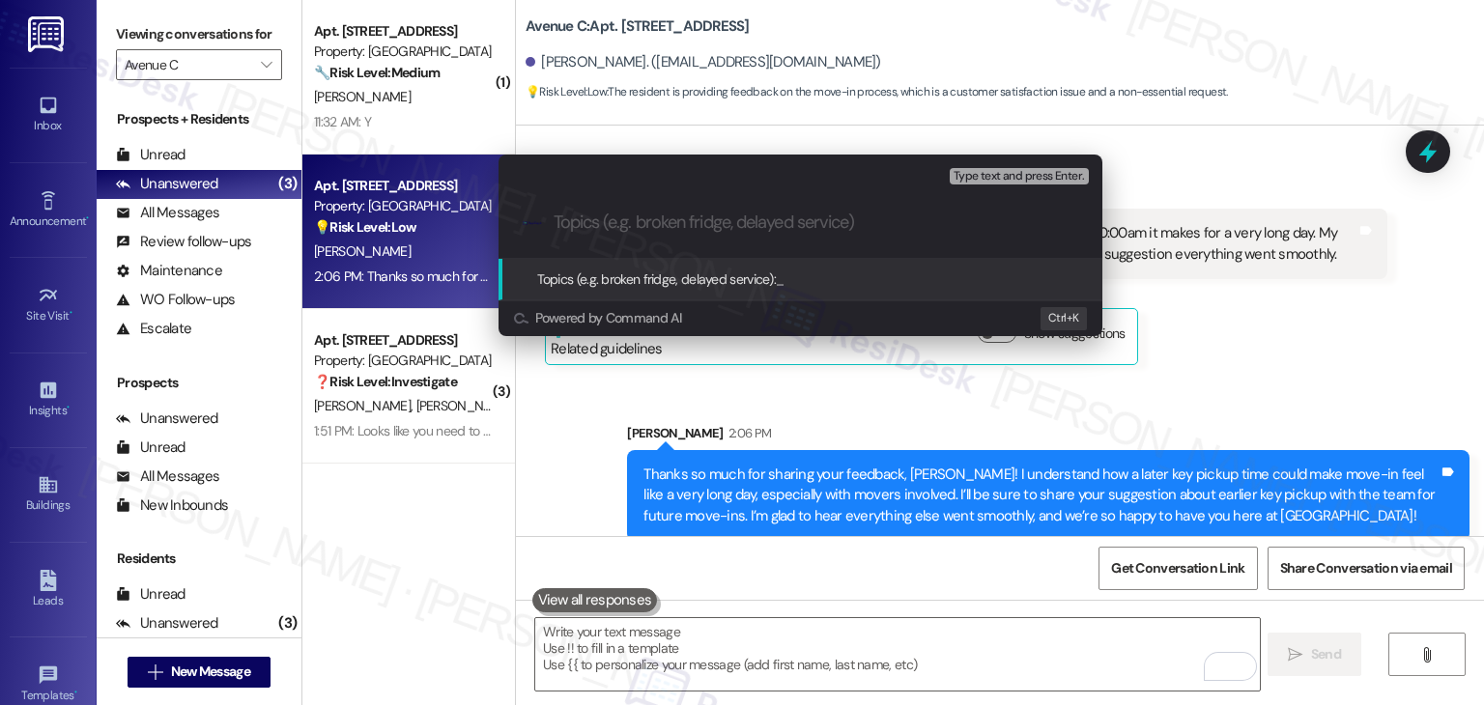
paste input "Move-In Feedback – Suggestion for Earlier Key Pickup Time"
type input "Move-In Feedback – Suggestion for Earlier Key Pickup Time"
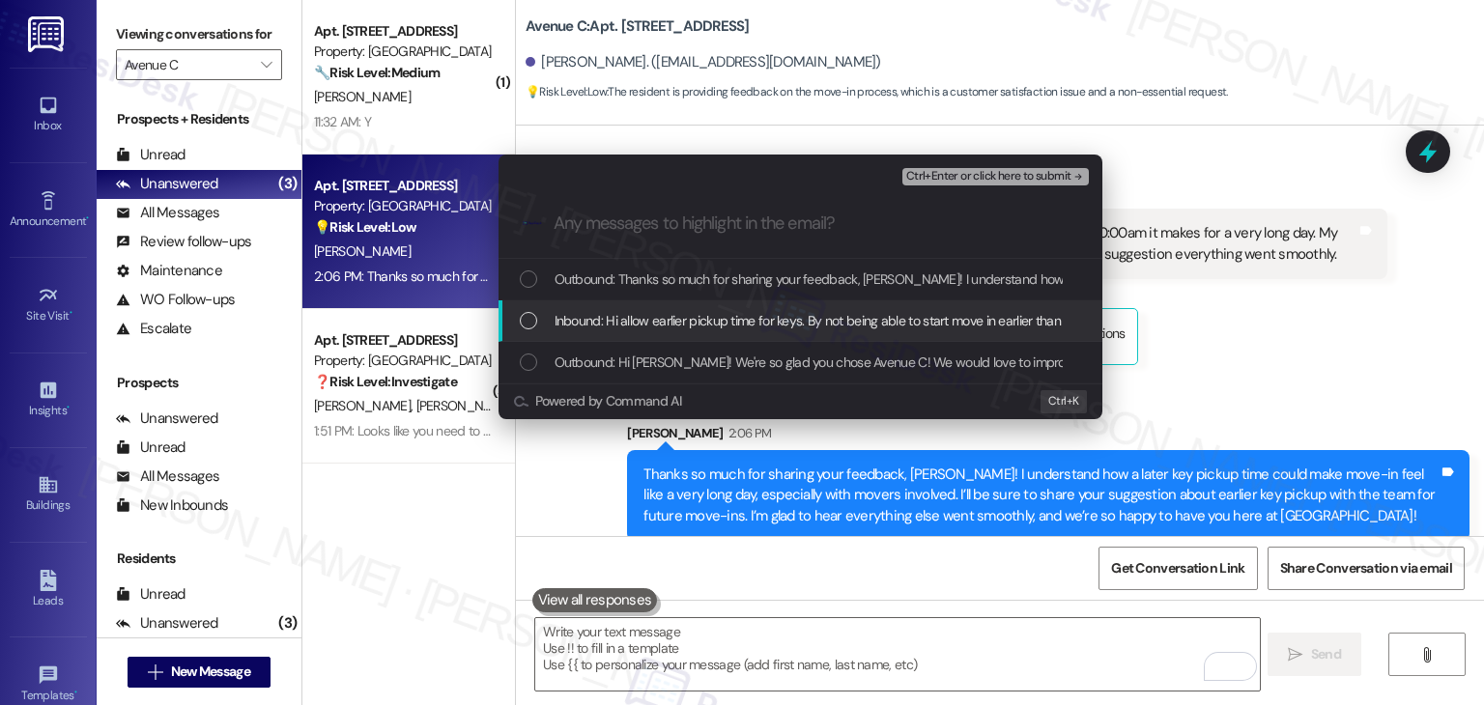
click at [537, 317] on div "Inbound: Hi allow earlier pickup time for keys. By not being able to start move…" at bounding box center [802, 320] width 565 height 21
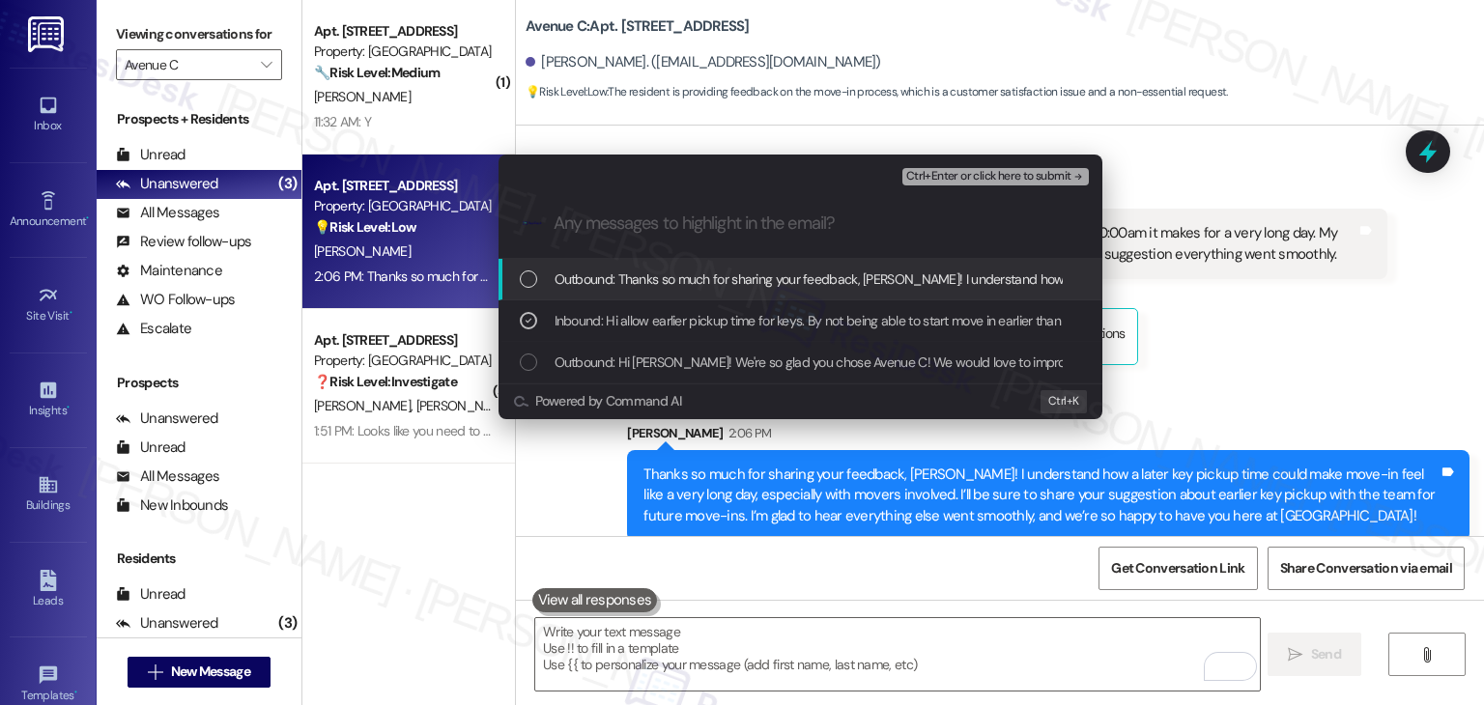
click at [1009, 182] on span "Ctrl+Enter or click here to submit" at bounding box center [988, 177] width 165 height 14
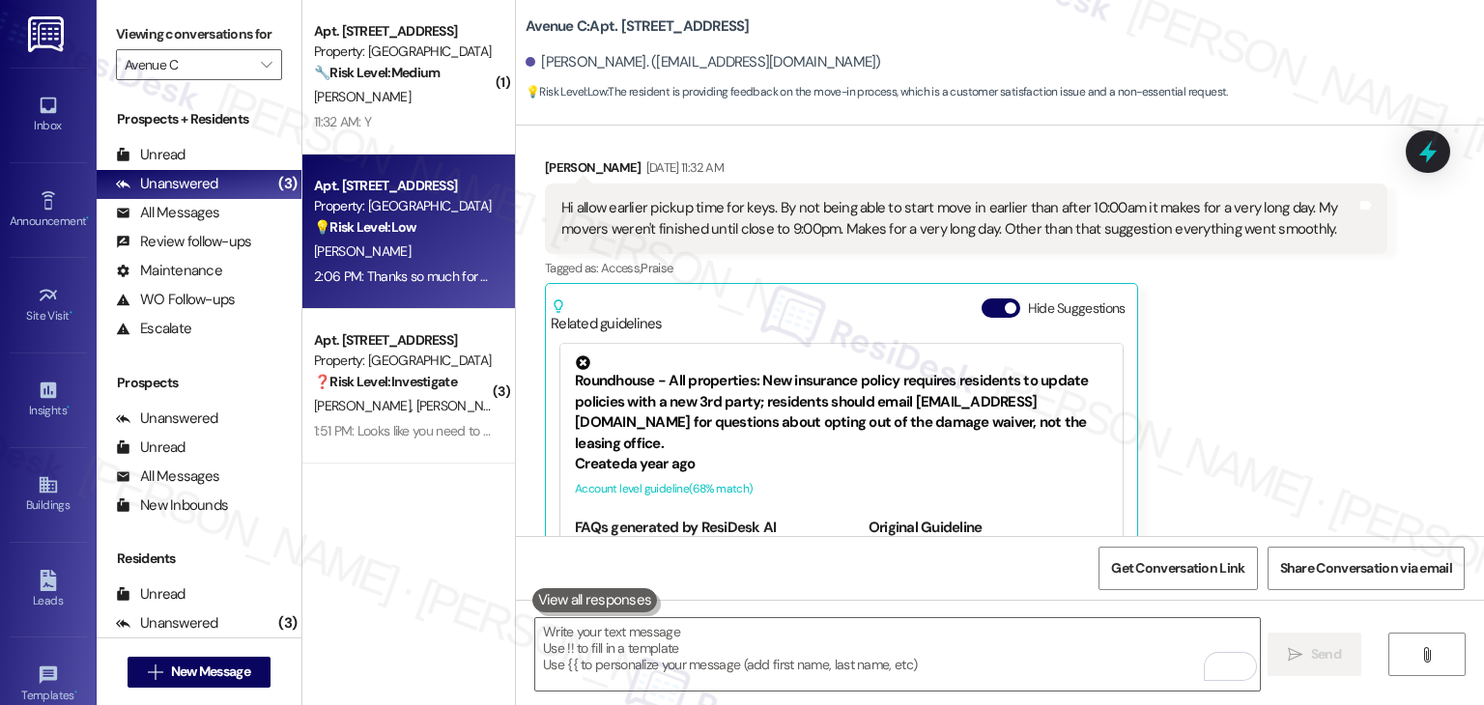
scroll to position [425, 0]
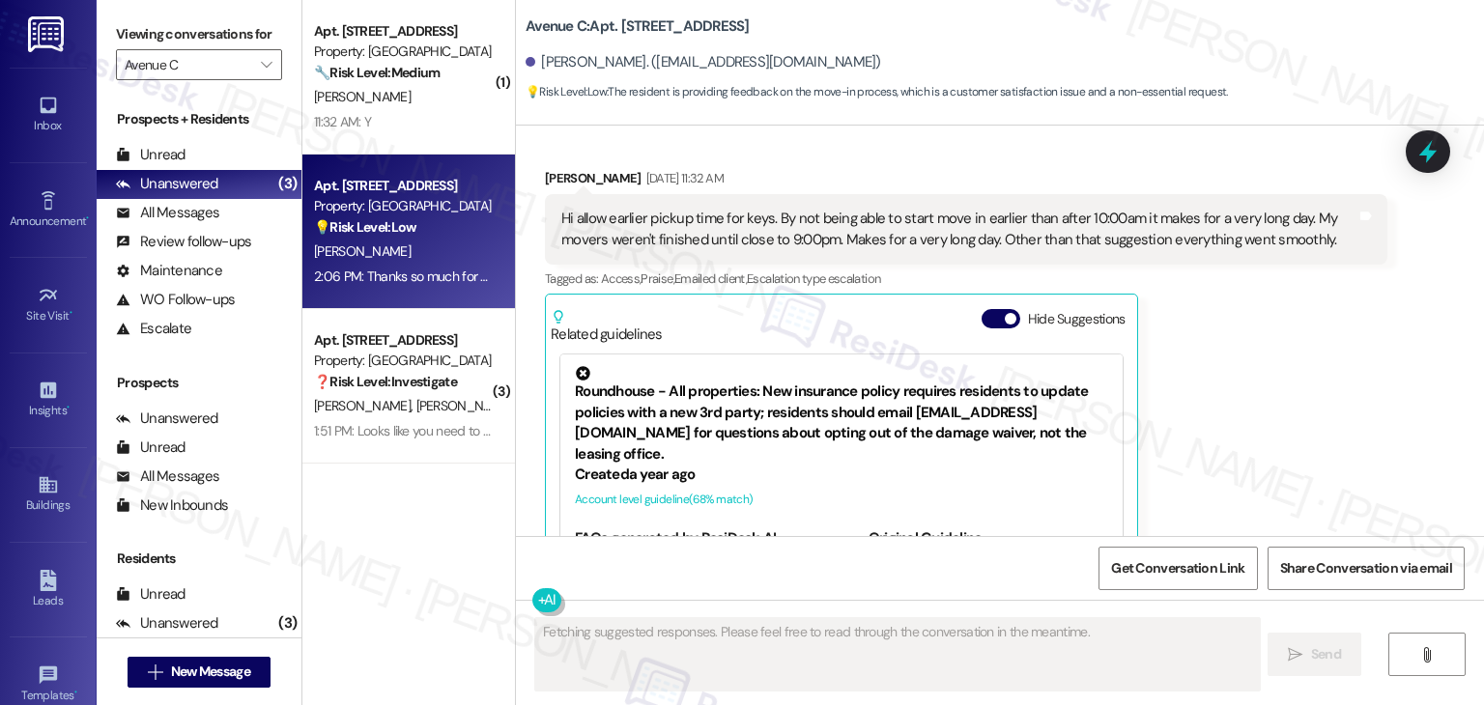
type textarea "Fetching suggested responses. Please feel free to read through the conversation…"
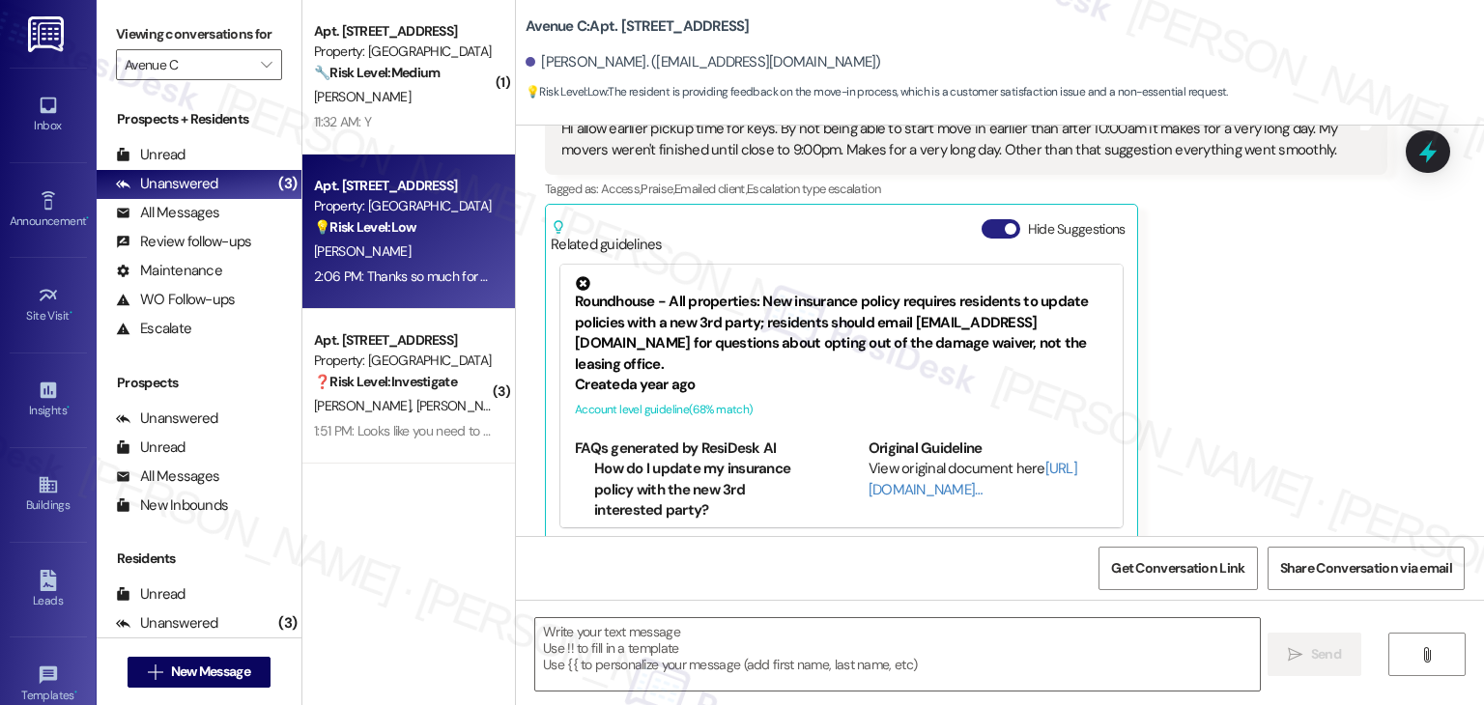
click at [981, 219] on button "Hide Suggestions" at bounding box center [1000, 228] width 39 height 19
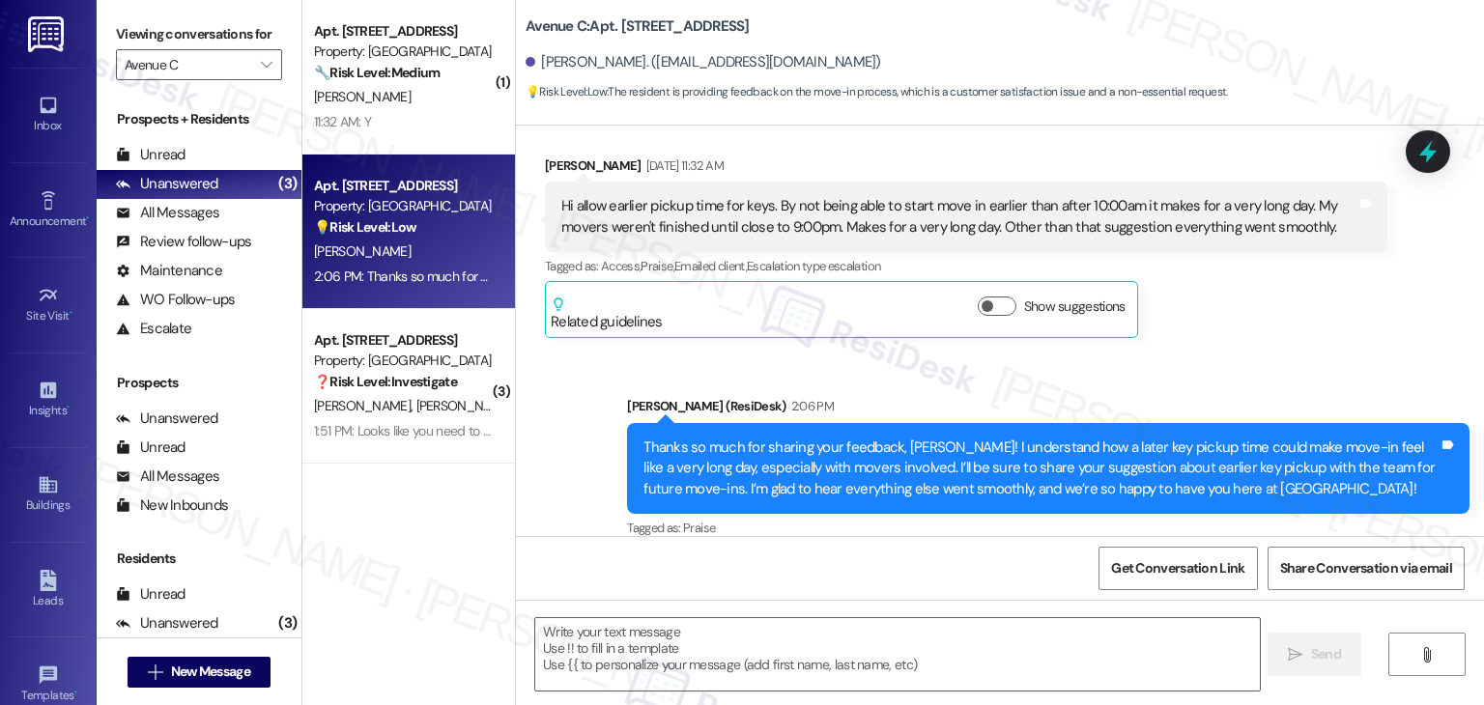
click at [1269, 322] on div "Received via SMS Dolores Sena Aug 18, 2025 at 11:32 AM Hi allow earlier pickup …" at bounding box center [965, 247] width 871 height 213
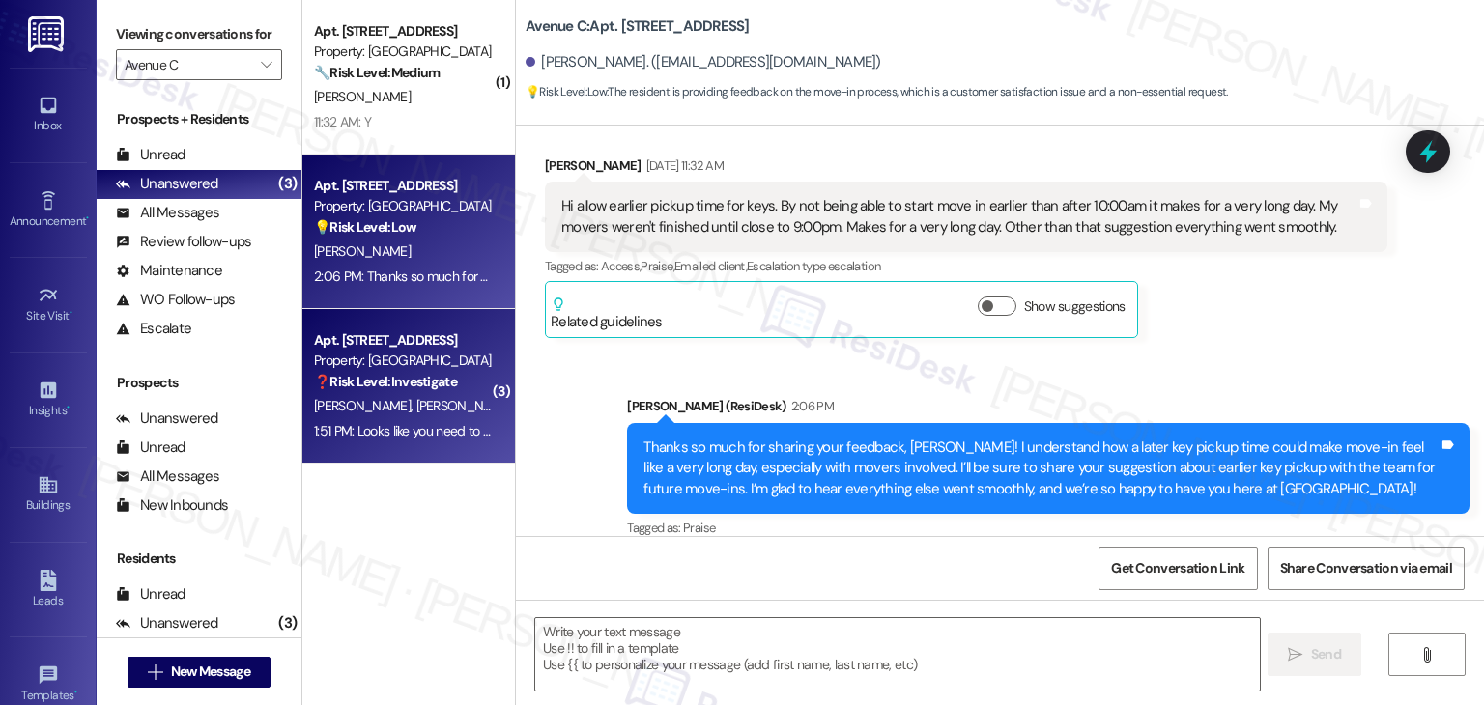
click at [417, 449] on div "Apt. 213, 1607 17th Street West Property: Avenue C ❓ Risk Level: Investigate S.…" at bounding box center [408, 386] width 213 height 155
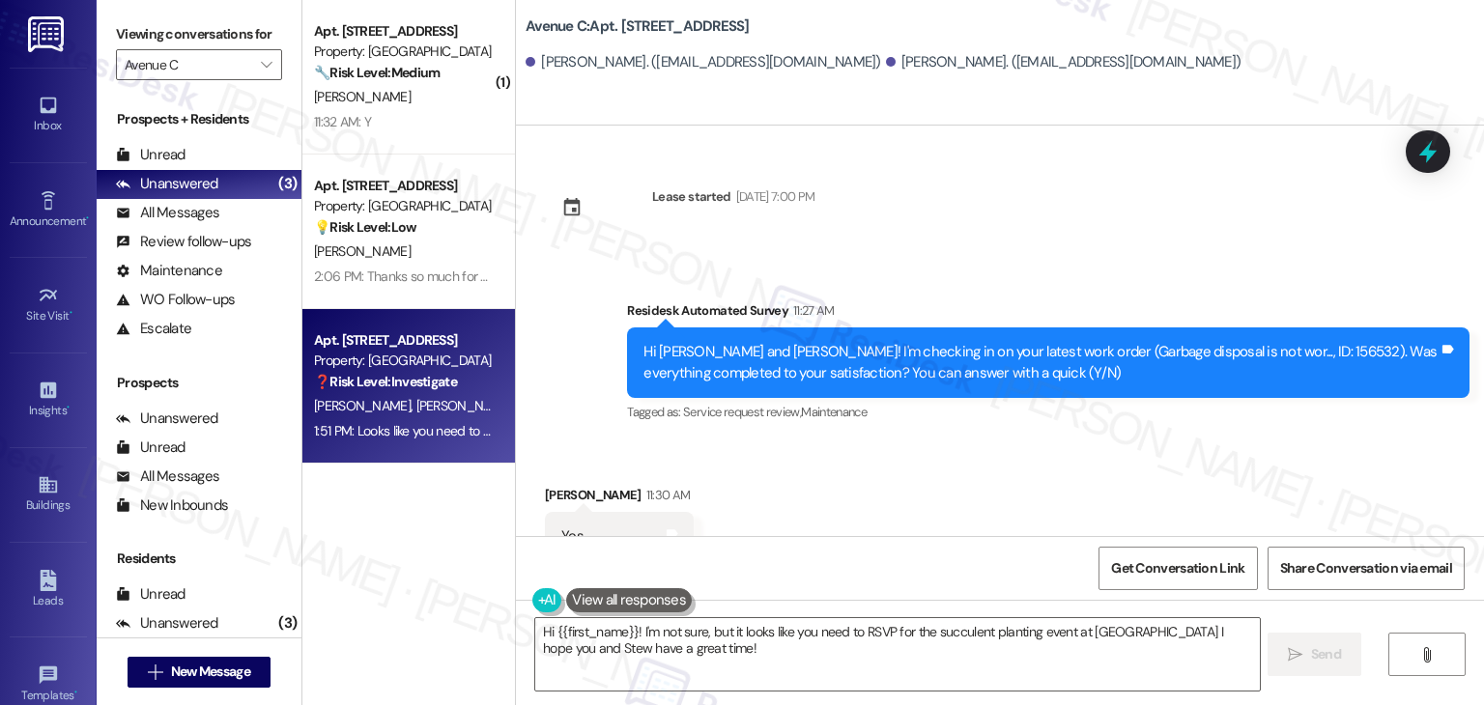
scroll to position [4357, 0]
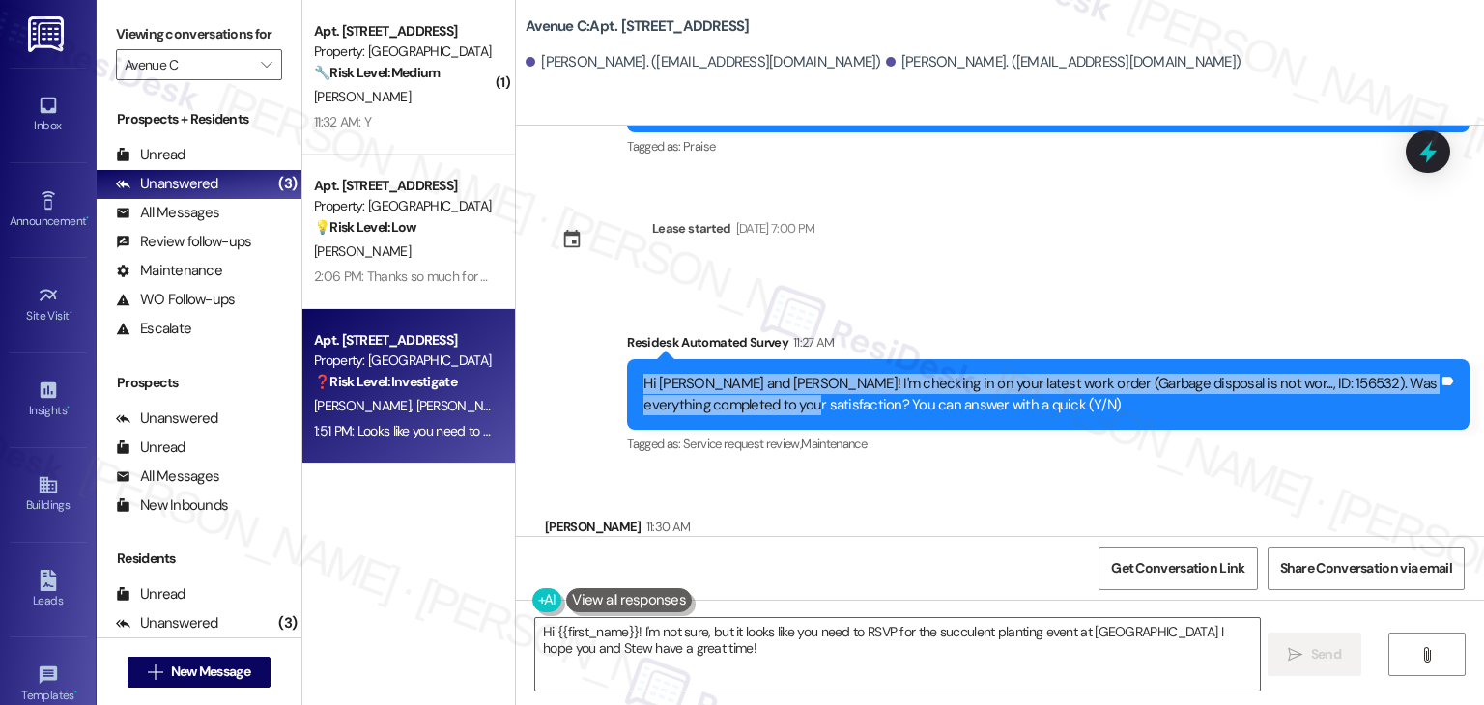
drag, startPoint x: 737, startPoint y: 315, endPoint x: 582, endPoint y: 305, distance: 155.8
click at [582, 305] on div "Survey, sent via SMS Residesk Automated Survey 11:27 AM Hi Stuart and Laura! I'…" at bounding box center [1000, 381] width 968 height 184
copy div "Hi Stuart and Laura! I'm checking in on your latest work order (Garbage disposa…"
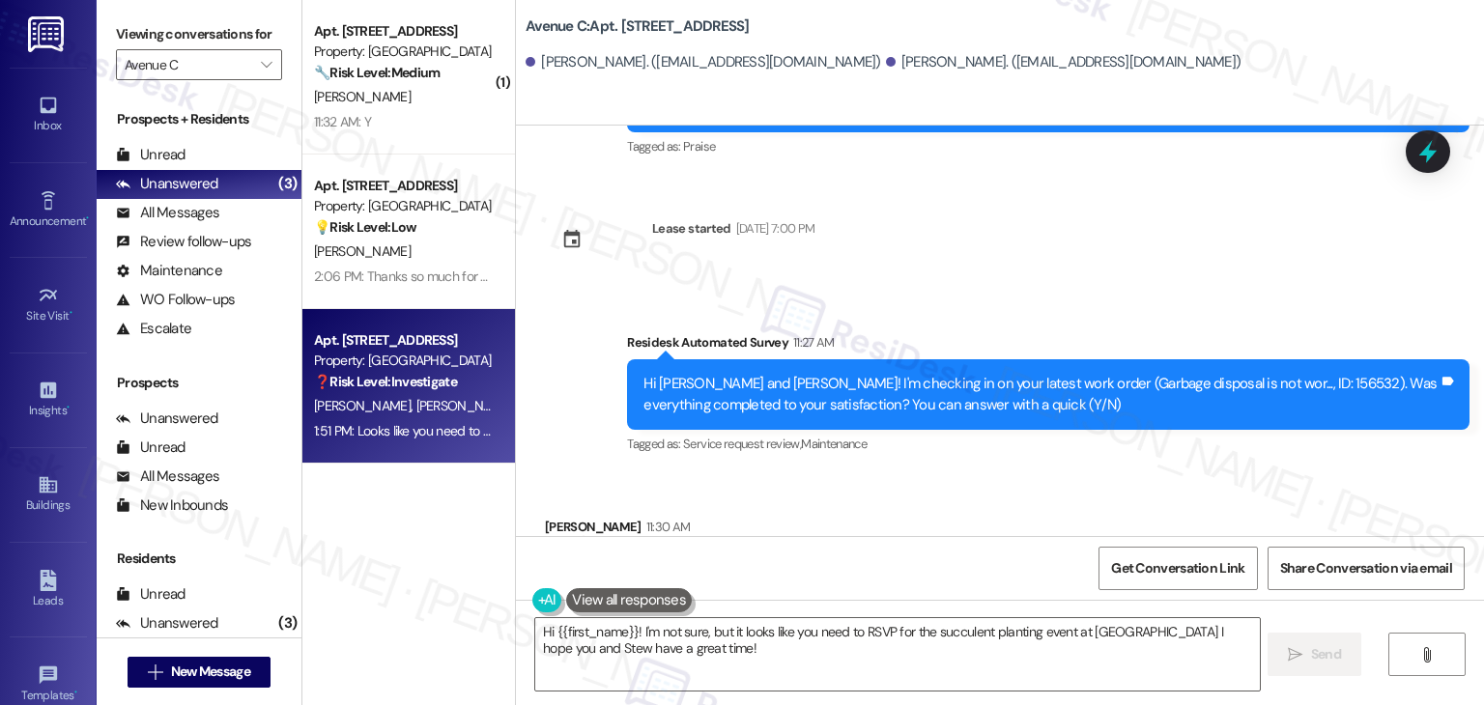
drag, startPoint x: 568, startPoint y: 485, endPoint x: 540, endPoint y: 485, distance: 28.0
click at [545, 544] on div "Yes Tags and notes" at bounding box center [619, 568] width 149 height 49
copy div "Yes"
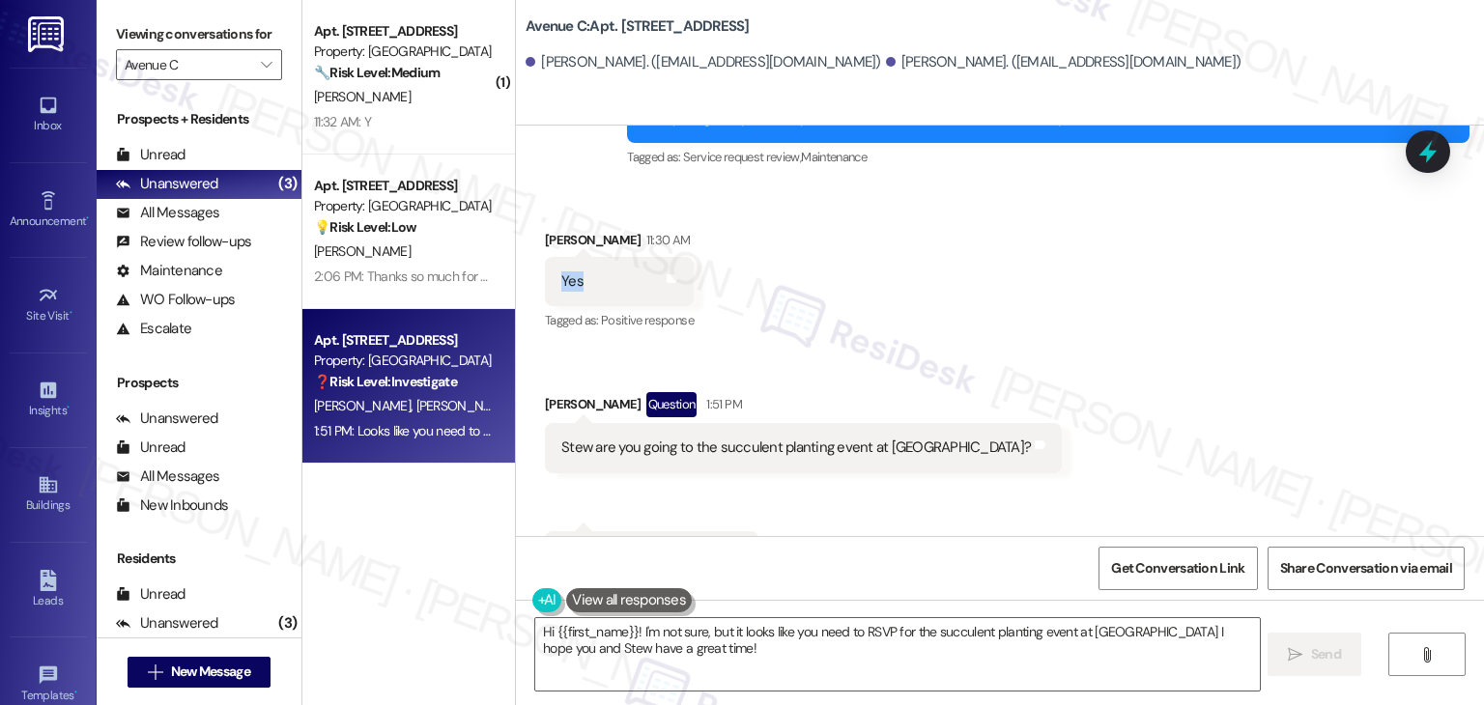
scroll to position [4647, 0]
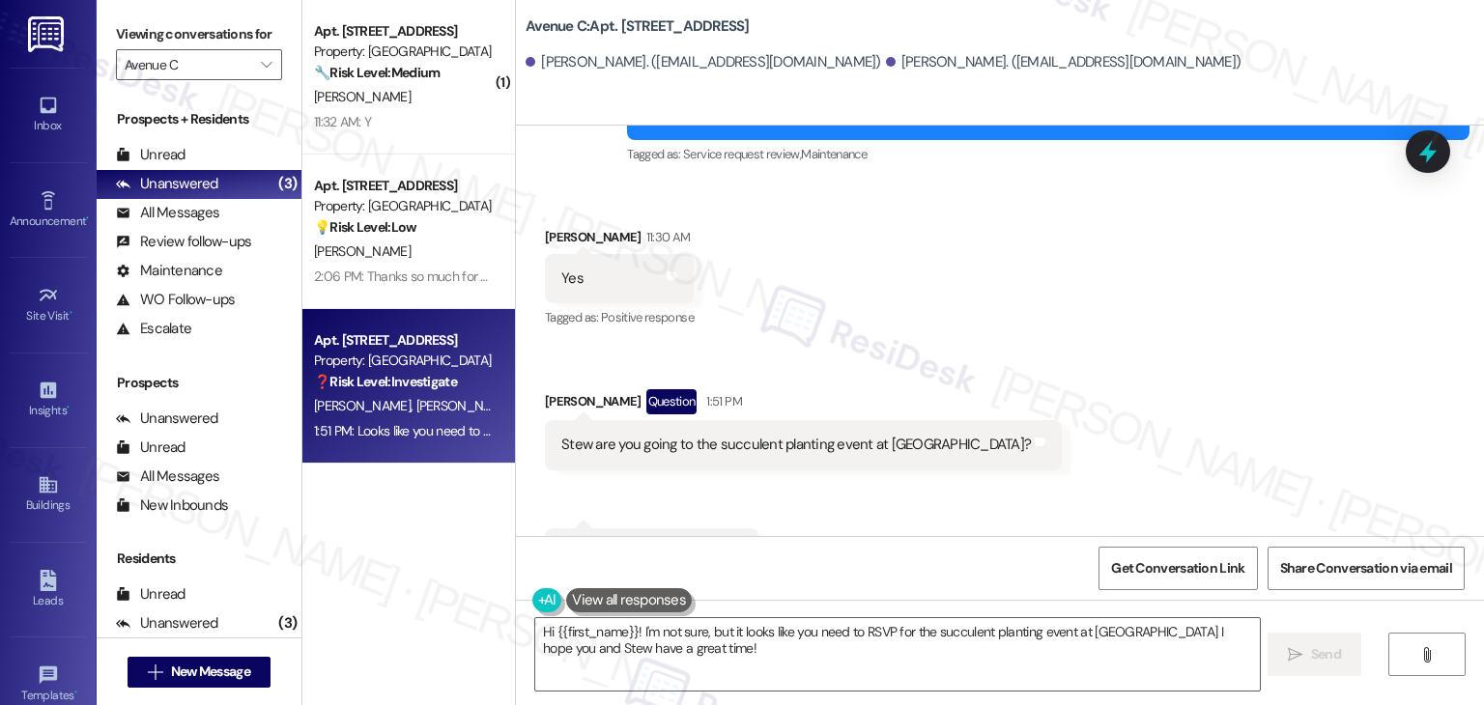
click at [576, 435] on div "Stew are you going to the succulent planting event at Ave C?" at bounding box center [795, 445] width 469 height 20
click at [595, 435] on div "Stew are you going to the succulent planting event at Ave C?" at bounding box center [795, 445] width 469 height 20
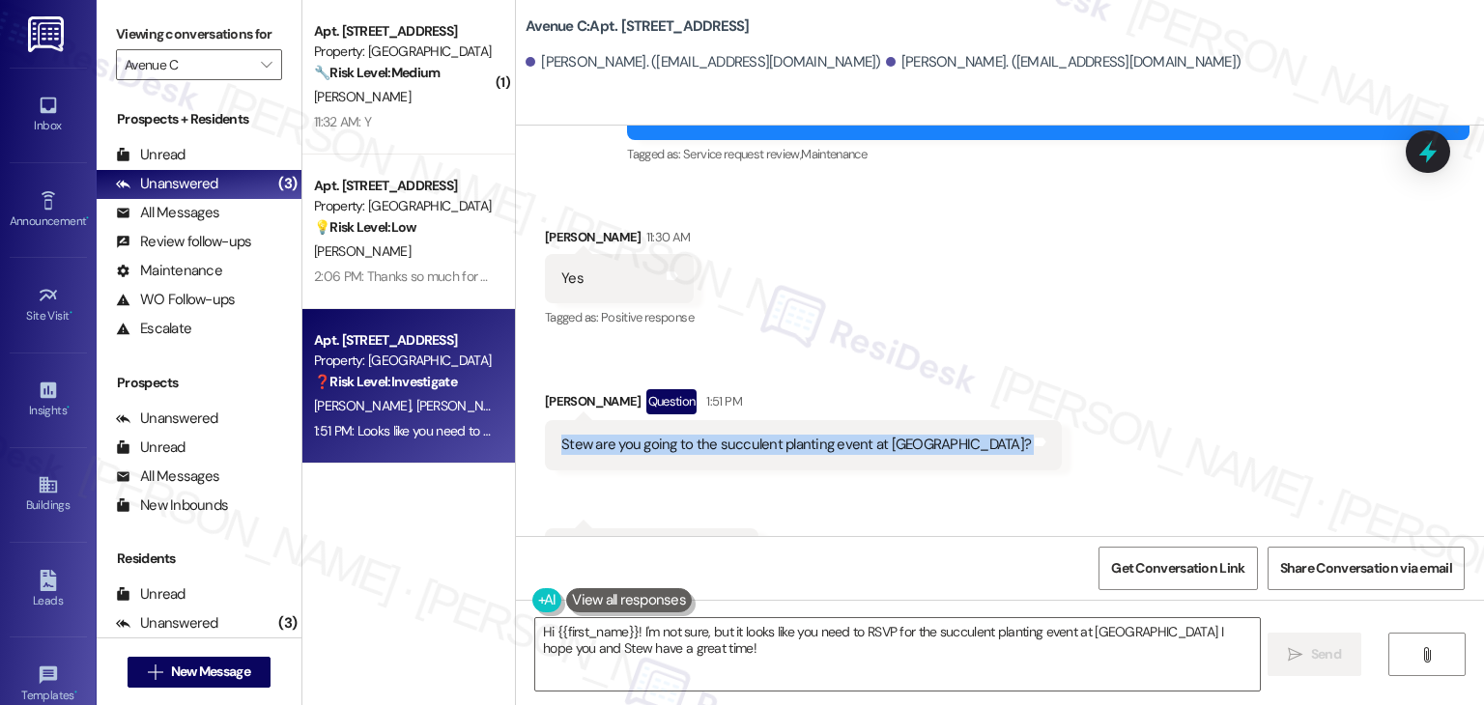
copy div "Stew are you going to the succulent planting event at Ave C? Tags and notes Rec…"
click at [660, 543] on div "Looks like you need to rsvp" at bounding box center [644, 553] width 166 height 20
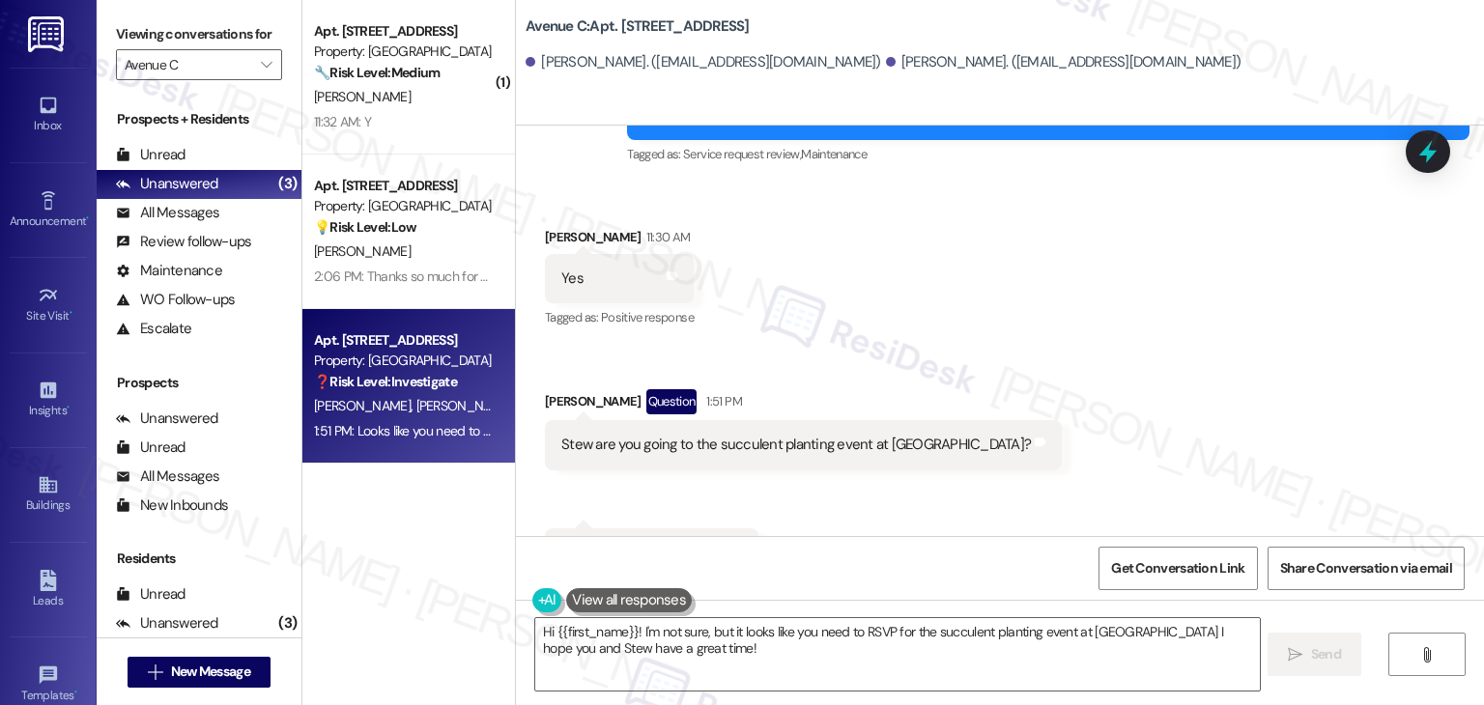
click at [660, 543] on div "Looks like you need to rsvp" at bounding box center [644, 553] width 166 height 20
click at [757, 639] on textarea "Hi {{first_name}}! I'm not sure, but it looks like you need to RSVP for the suc…" at bounding box center [897, 654] width 724 height 72
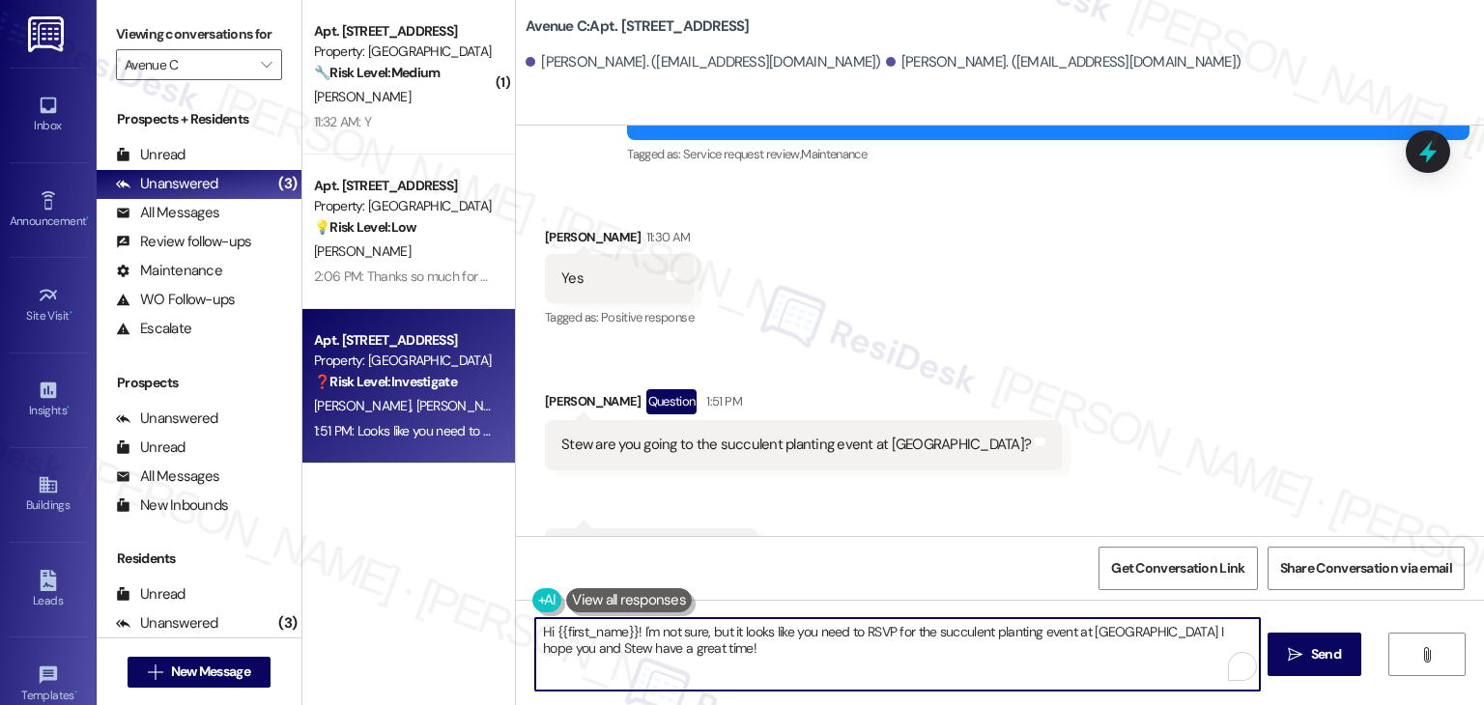
click at [757, 639] on textarea "Hi {{first_name}}! I'm not sure, but it looks like you need to RSVP for the suc…" at bounding box center [897, 654] width 724 height 72
paste textarea "Thanks for confirming, Stuart—I’m glad to hear the garbage disposal issue was t…"
click at [695, 627] on textarea "Thanks for confirming, Stuart—I’m glad to hear the garbage disposal issue was t…" at bounding box center [897, 654] width 724 height 72
click at [1080, 627] on textarea "Thanks for confirming, Stuart! I’m glad to hear the garbage disposal issue was …" at bounding box center [897, 654] width 724 height 72
paste textarea "If you ever need anything, please don’t hesitate to reach out. We're here to he…"
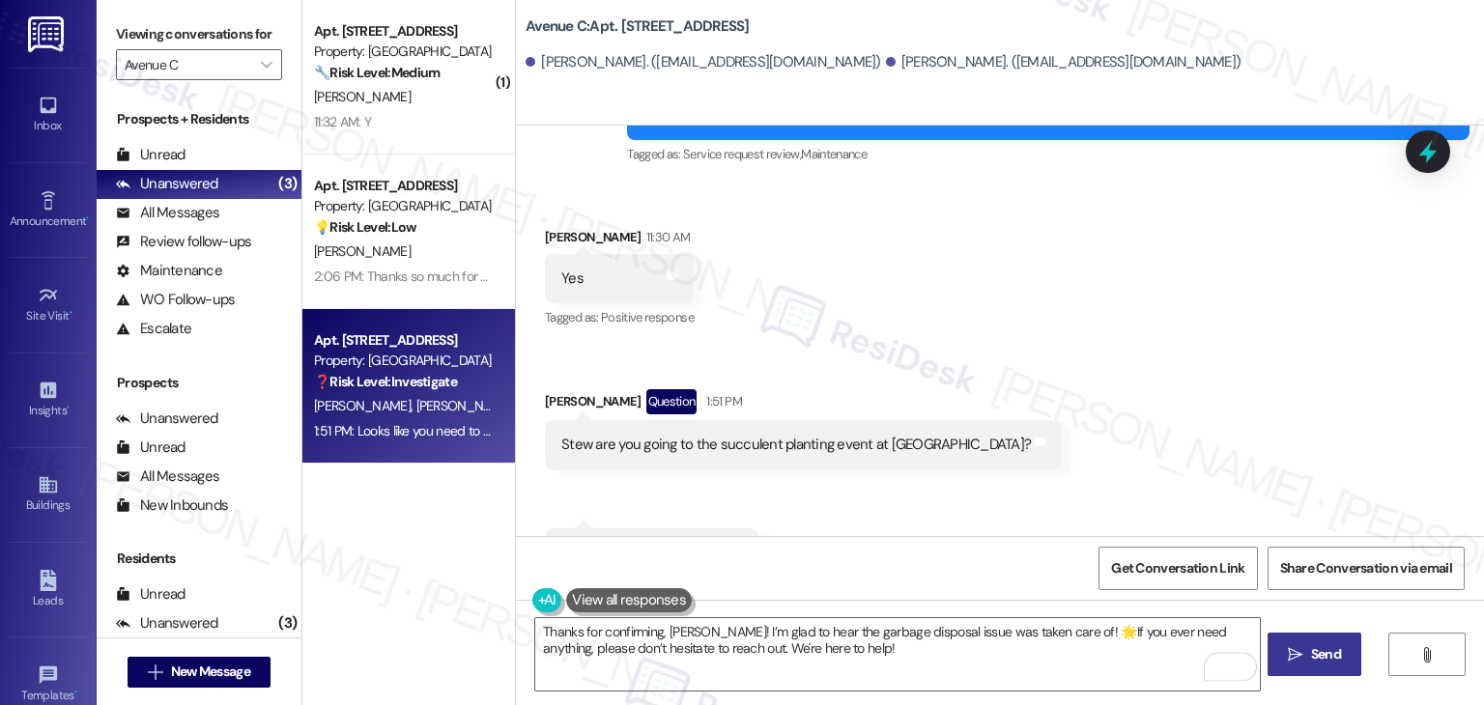
click at [1329, 658] on span "Send" at bounding box center [1326, 654] width 30 height 20
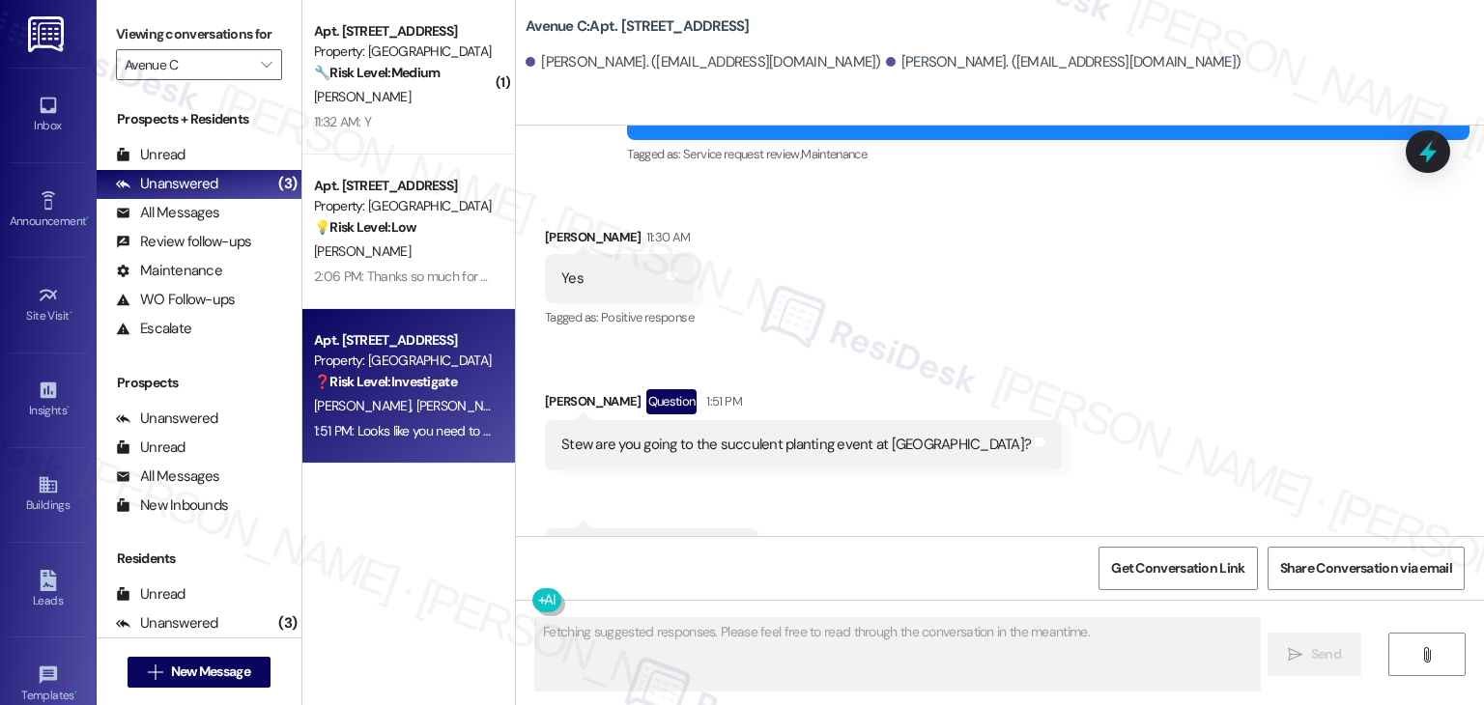
scroll to position [4646, 0]
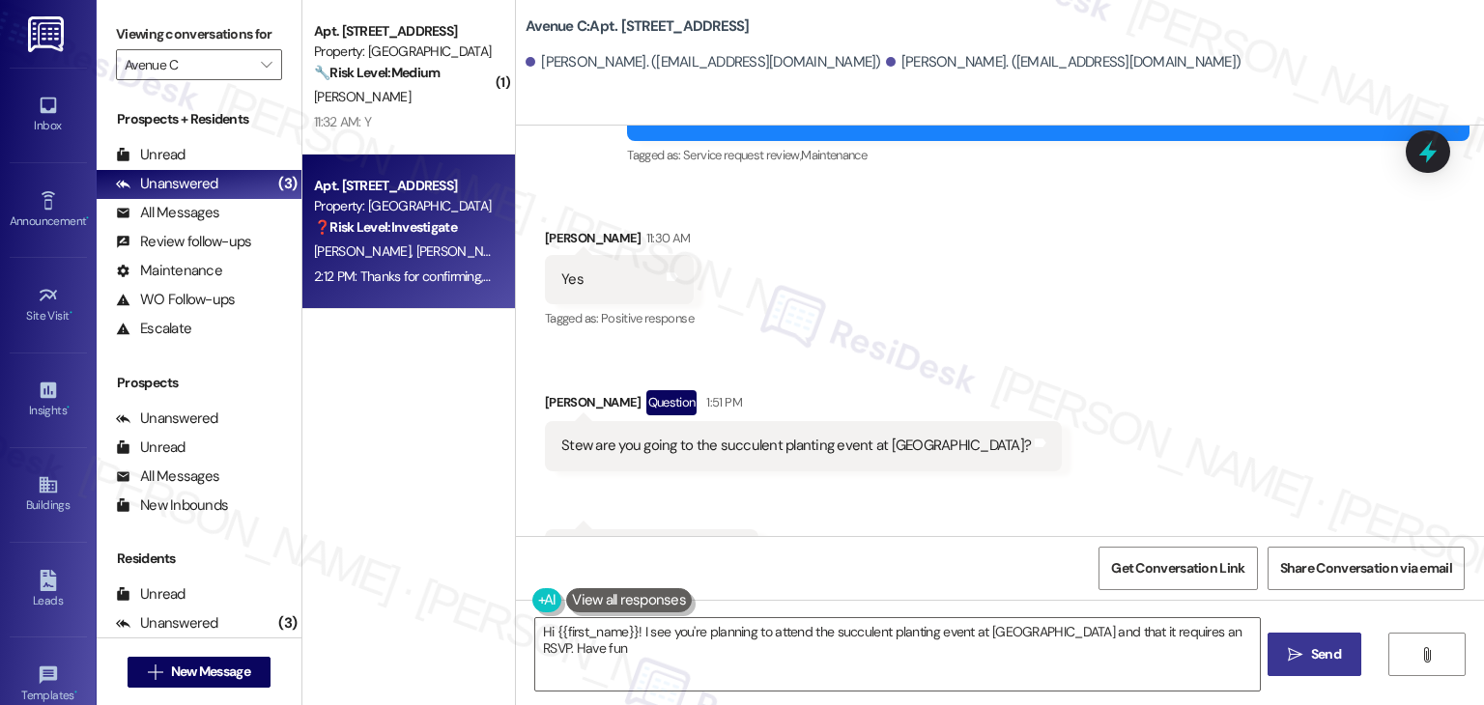
type textarea "Hi {{first_name}}! I see you're planning to attend the succulent planting event…"
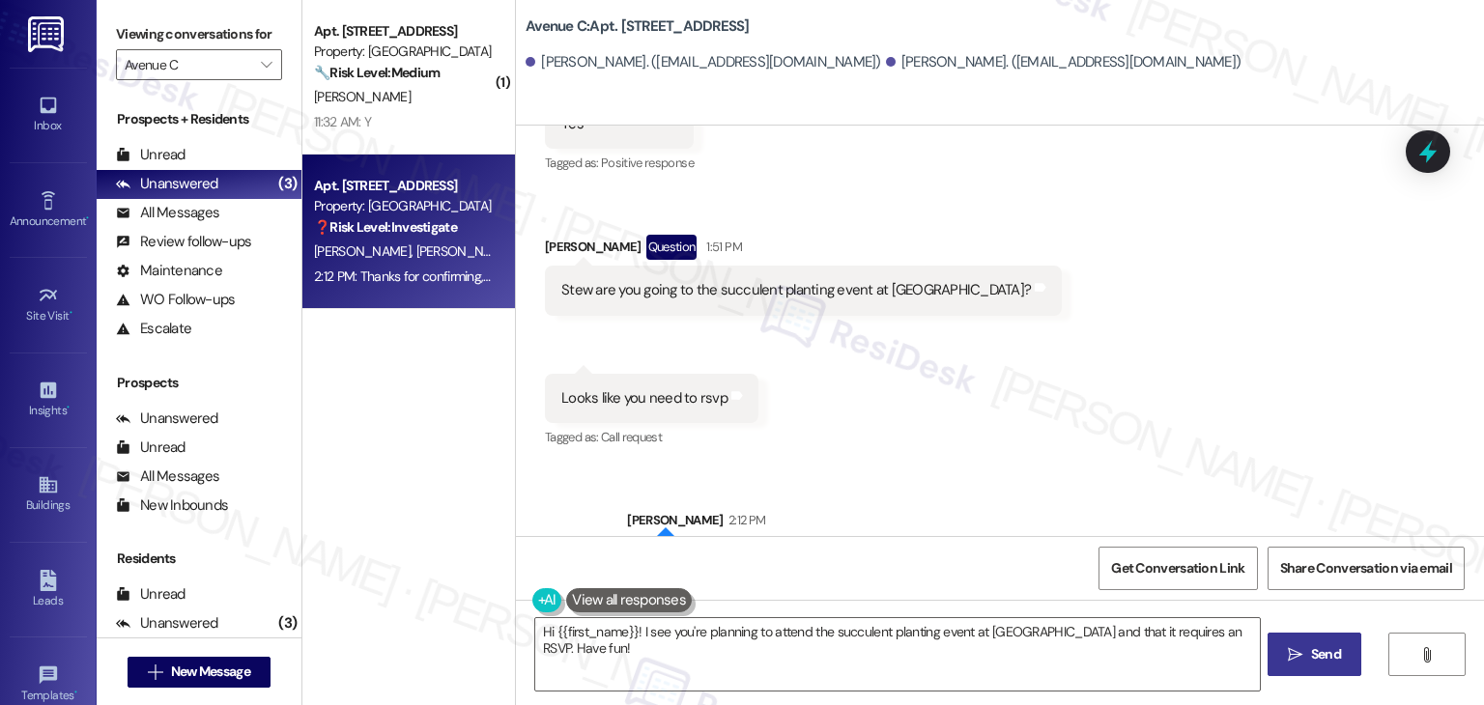
scroll to position [4803, 0]
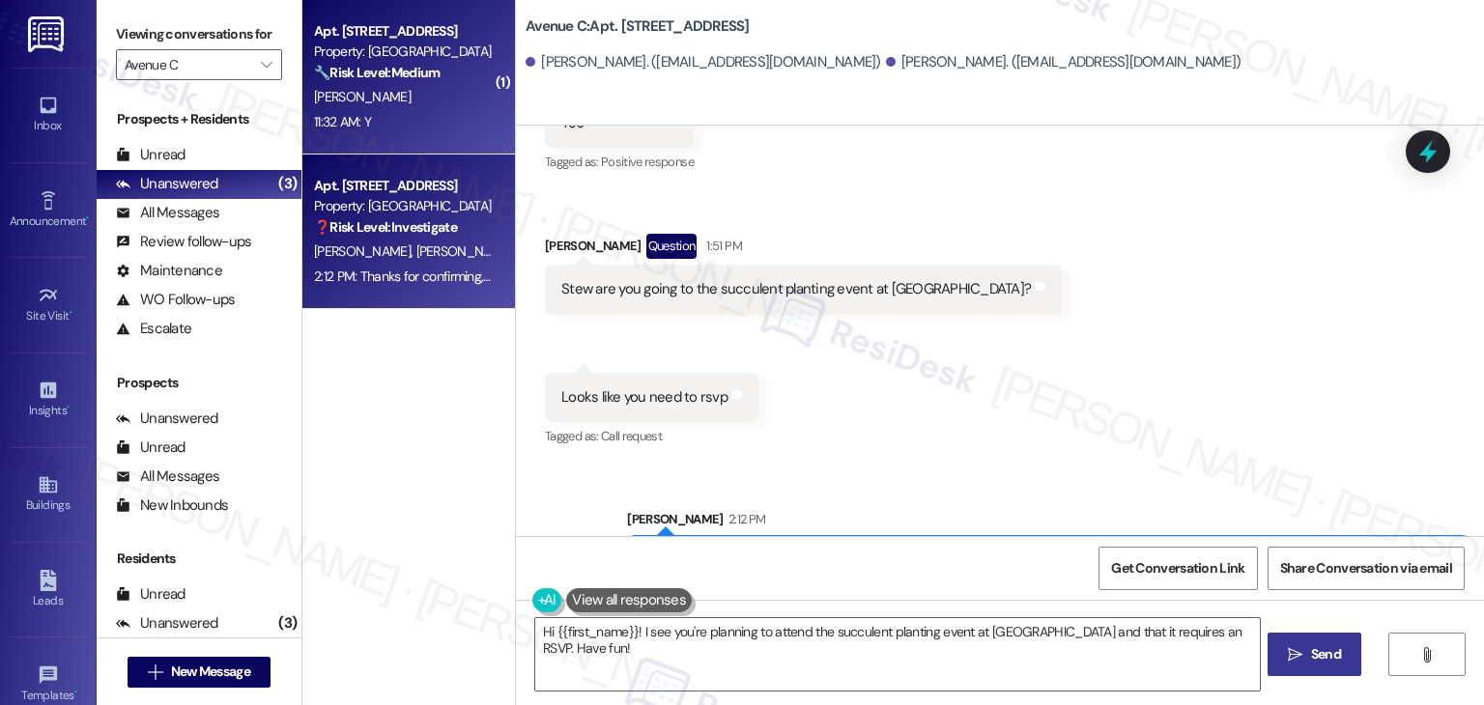
click at [432, 77] on strong "🔧 Risk Level: Medium" at bounding box center [377, 72] width 126 height 17
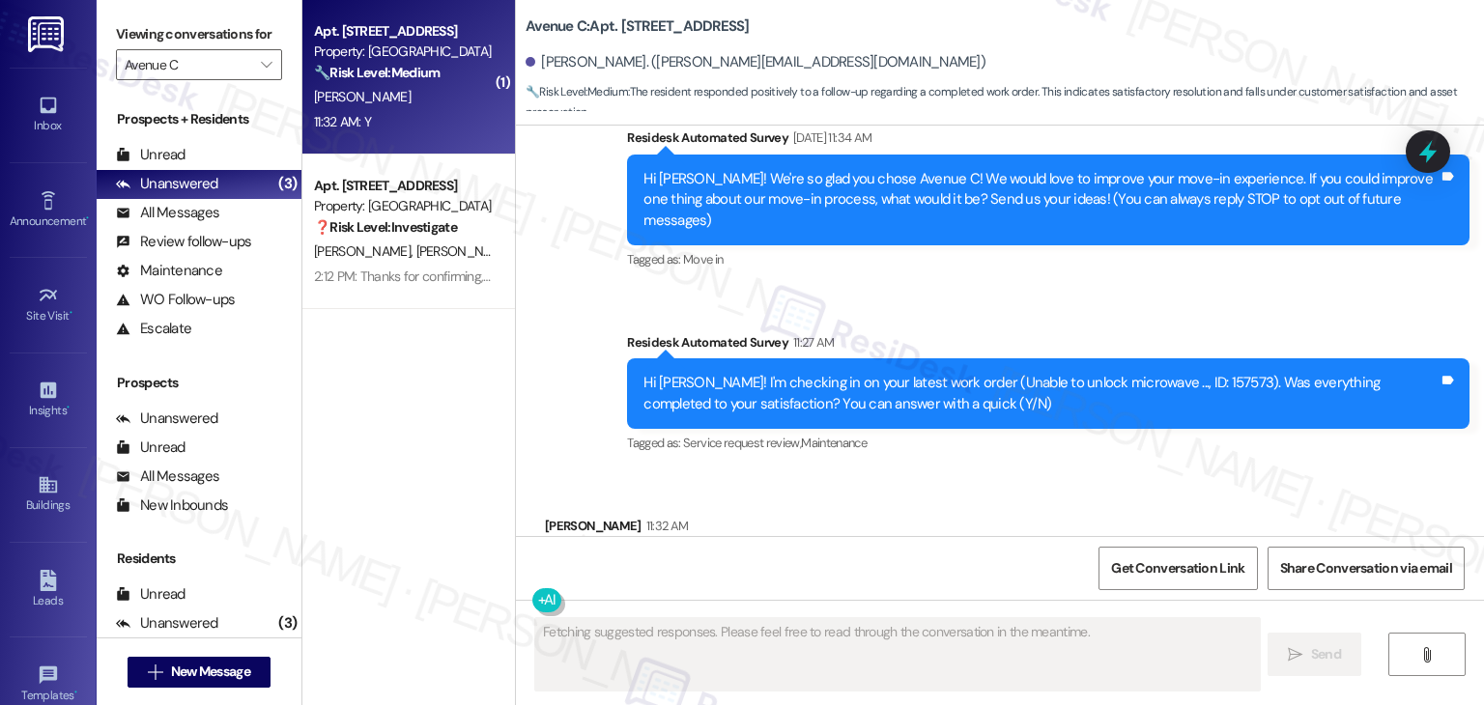
scroll to position [249, 0]
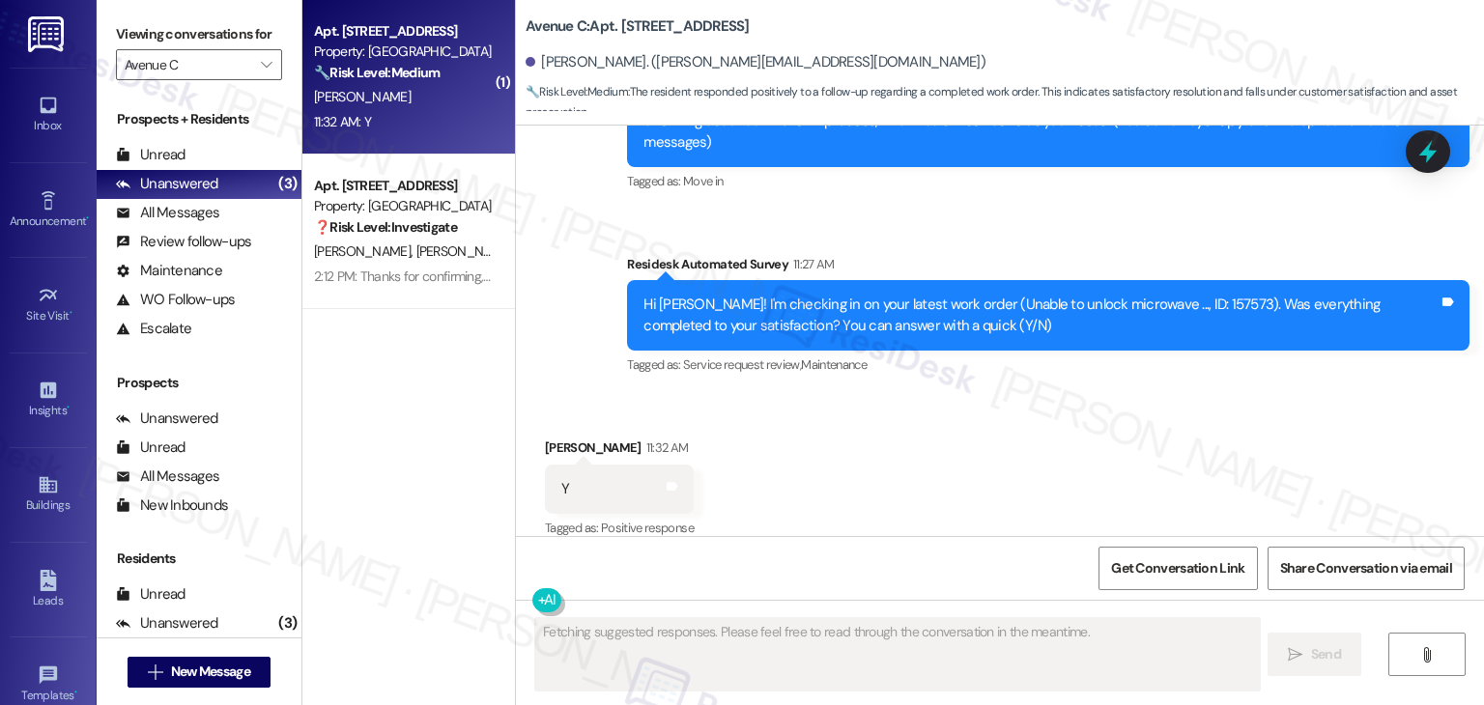
type textarea "Fetching suggested responses. Please feel free to read through the conversation…"
click at [907, 425] on div "Received via SMS Doryne Nelson 11:32 AM Y Tags and notes Tagged as: Positive re…" at bounding box center [1000, 475] width 968 height 163
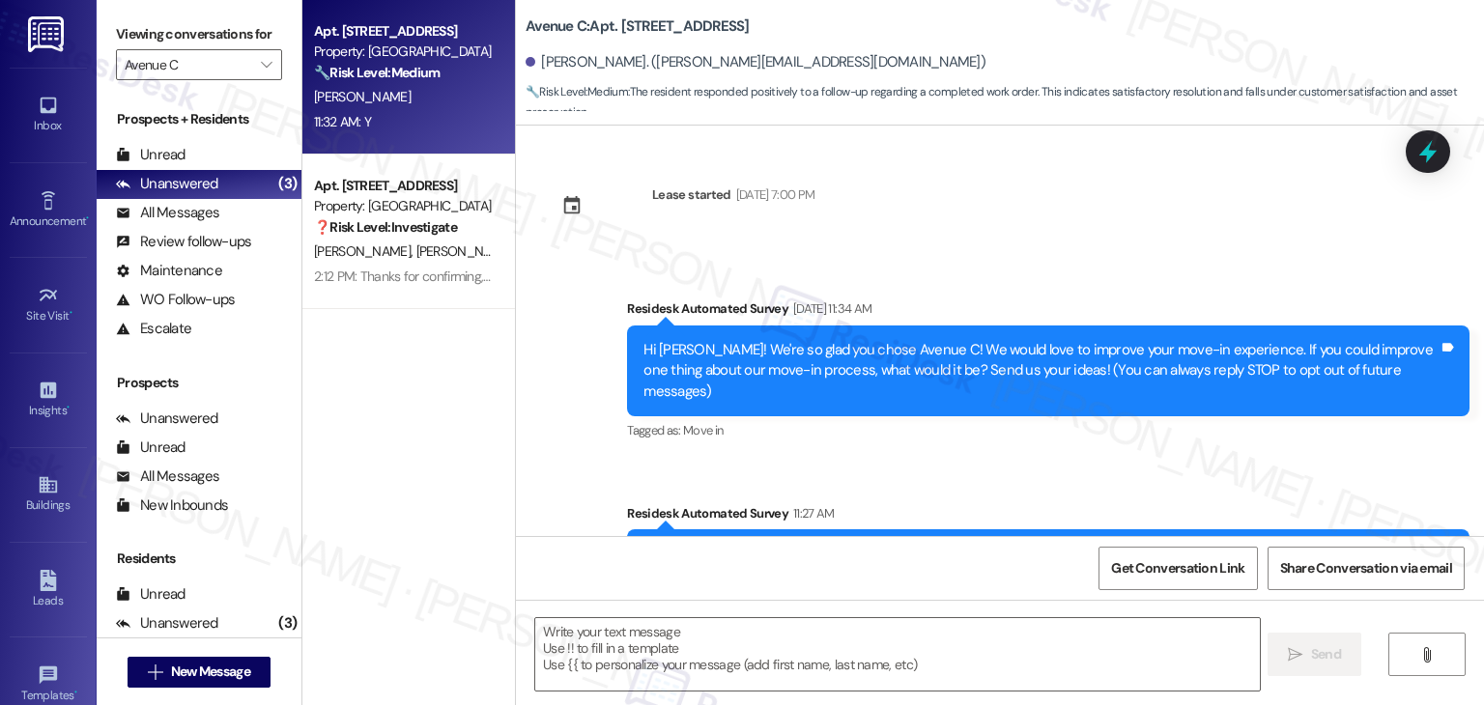
scroll to position [250, 0]
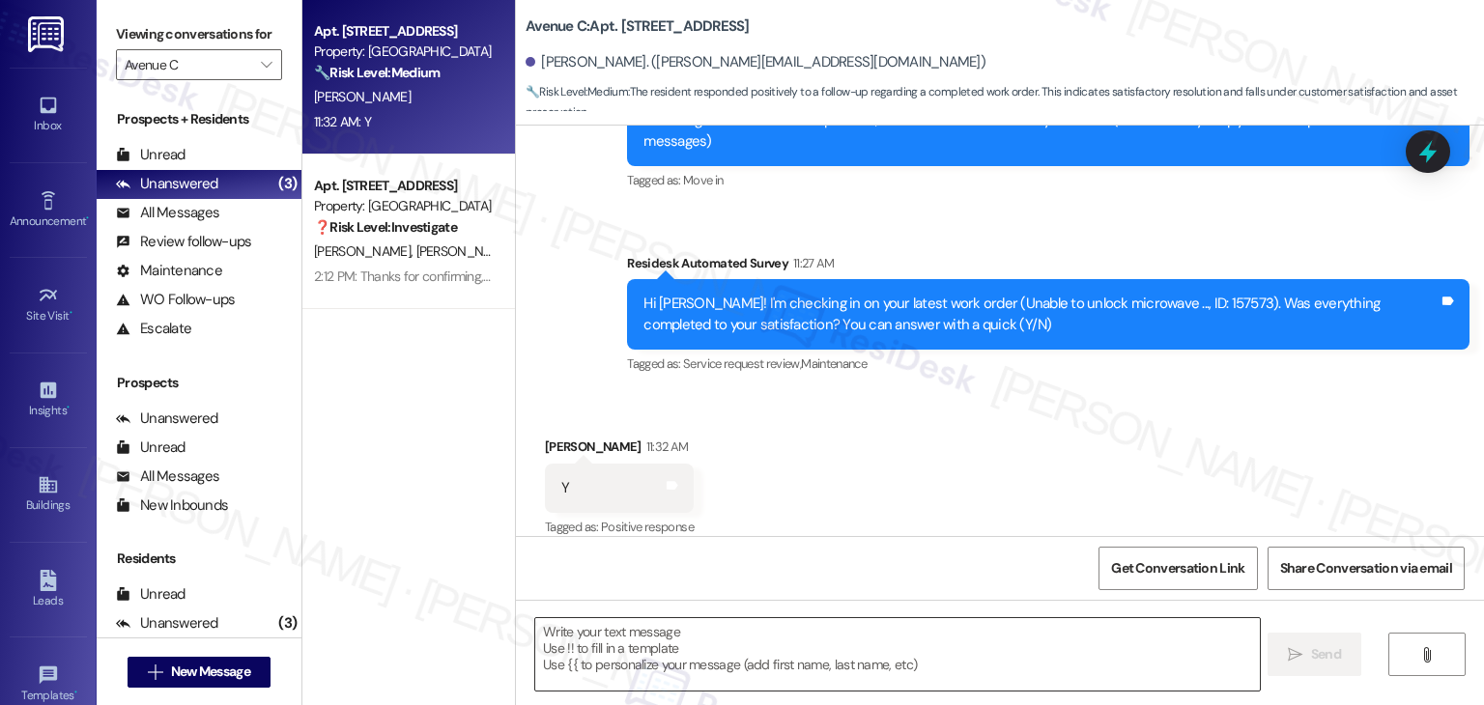
click at [702, 653] on textarea at bounding box center [897, 654] width 724 height 72
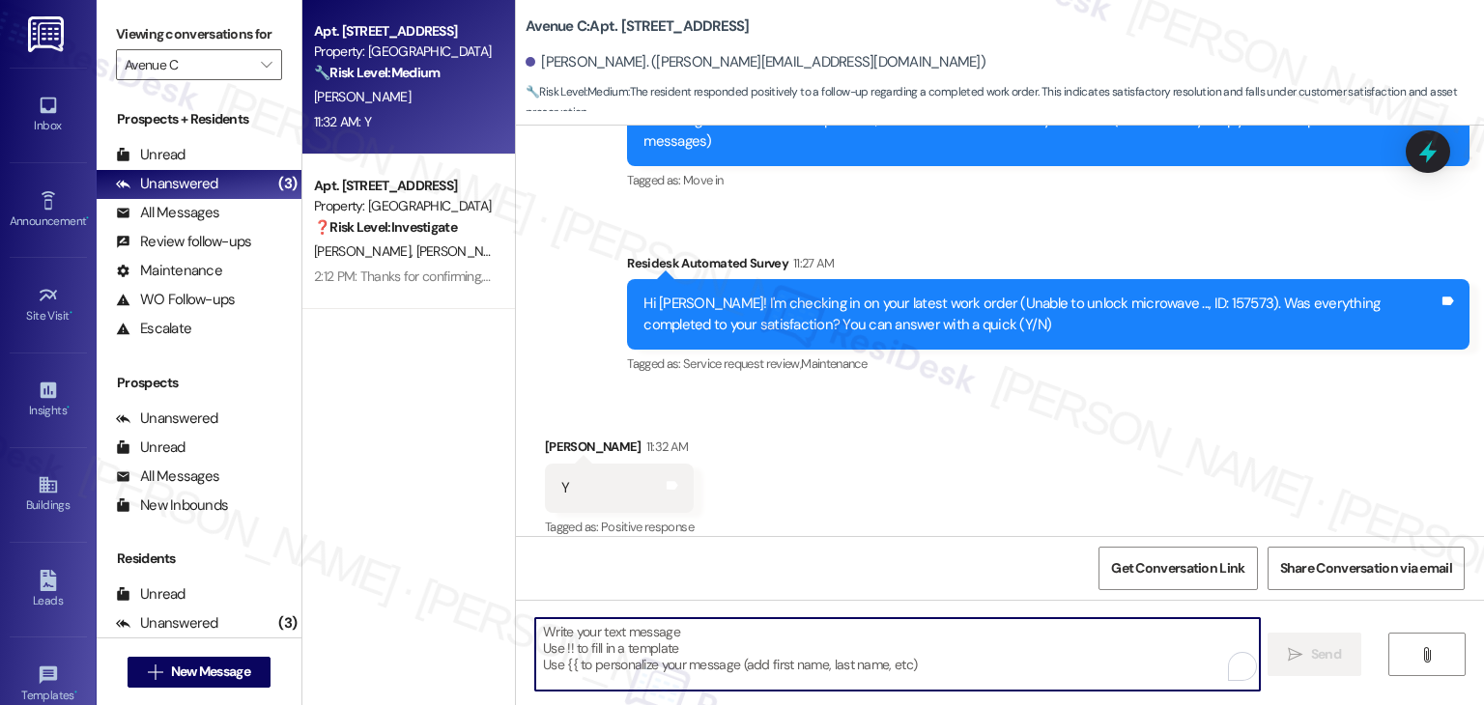
paste textarea "Hey [PERSON_NAME]! I’m glad your latest work order was completed to your satisf…"
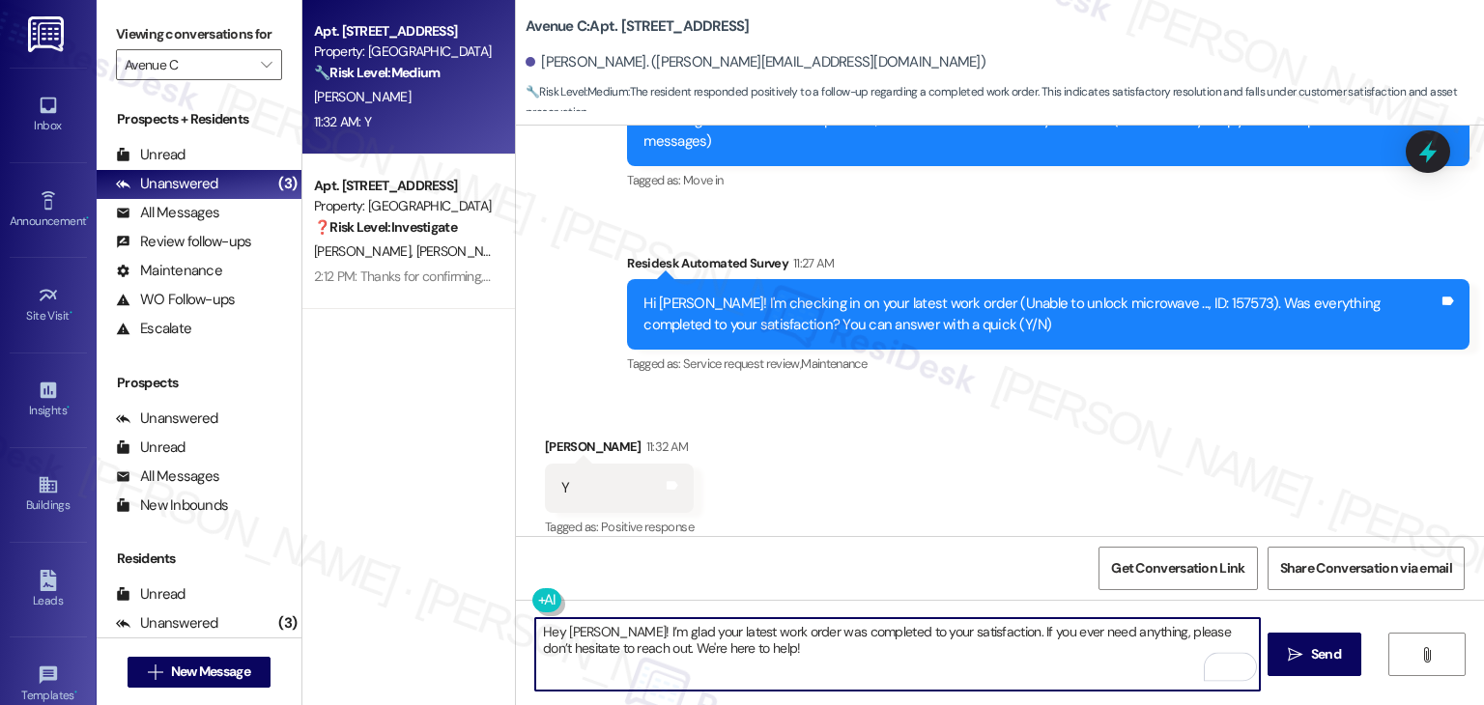
click at [552, 437] on div "Doryne Nelson 11:32 AM" at bounding box center [619, 450] width 149 height 27
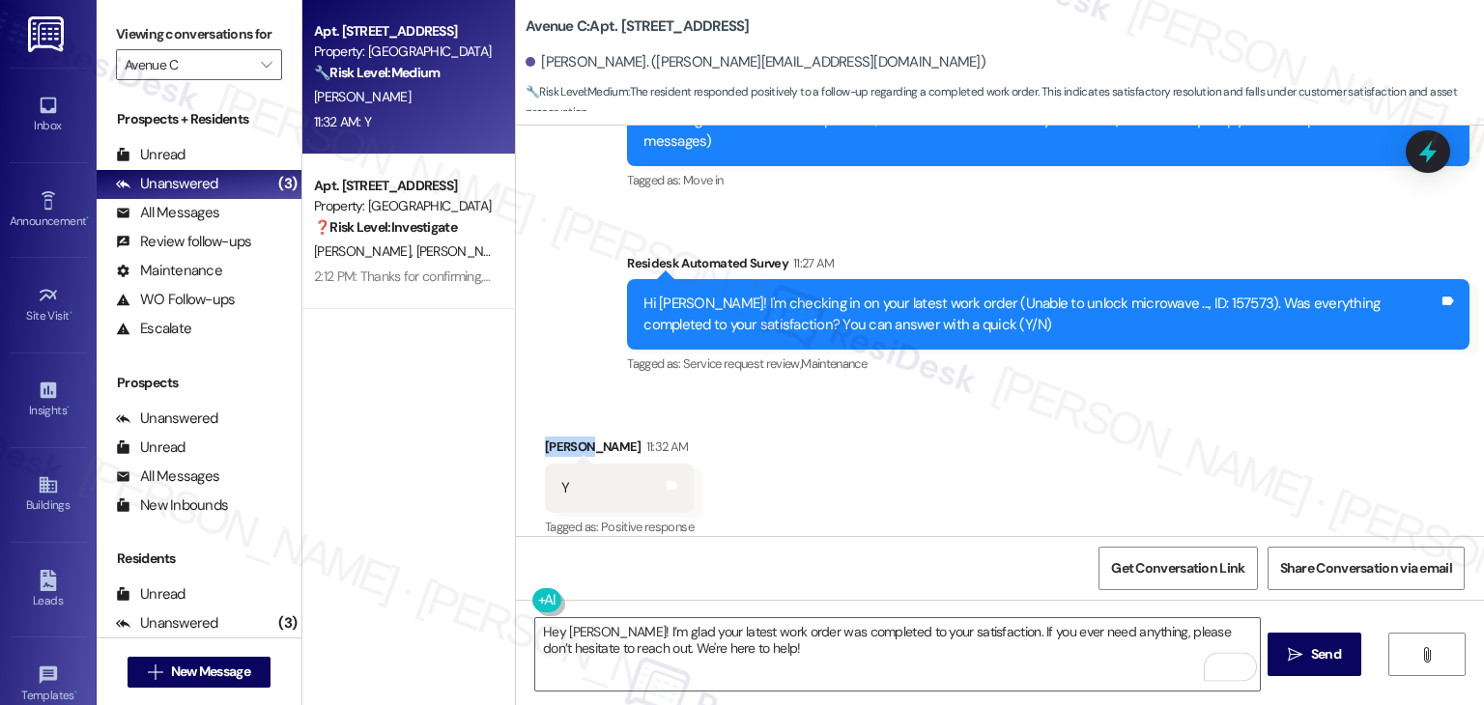
click at [552, 437] on div "Doryne Nelson 11:32 AM" at bounding box center [619, 450] width 149 height 27
copy div "Doryne"
click at [572, 633] on textarea "Hey [PERSON_NAME]! I’m glad your latest work order was completed to your satisf…" at bounding box center [897, 654] width 724 height 72
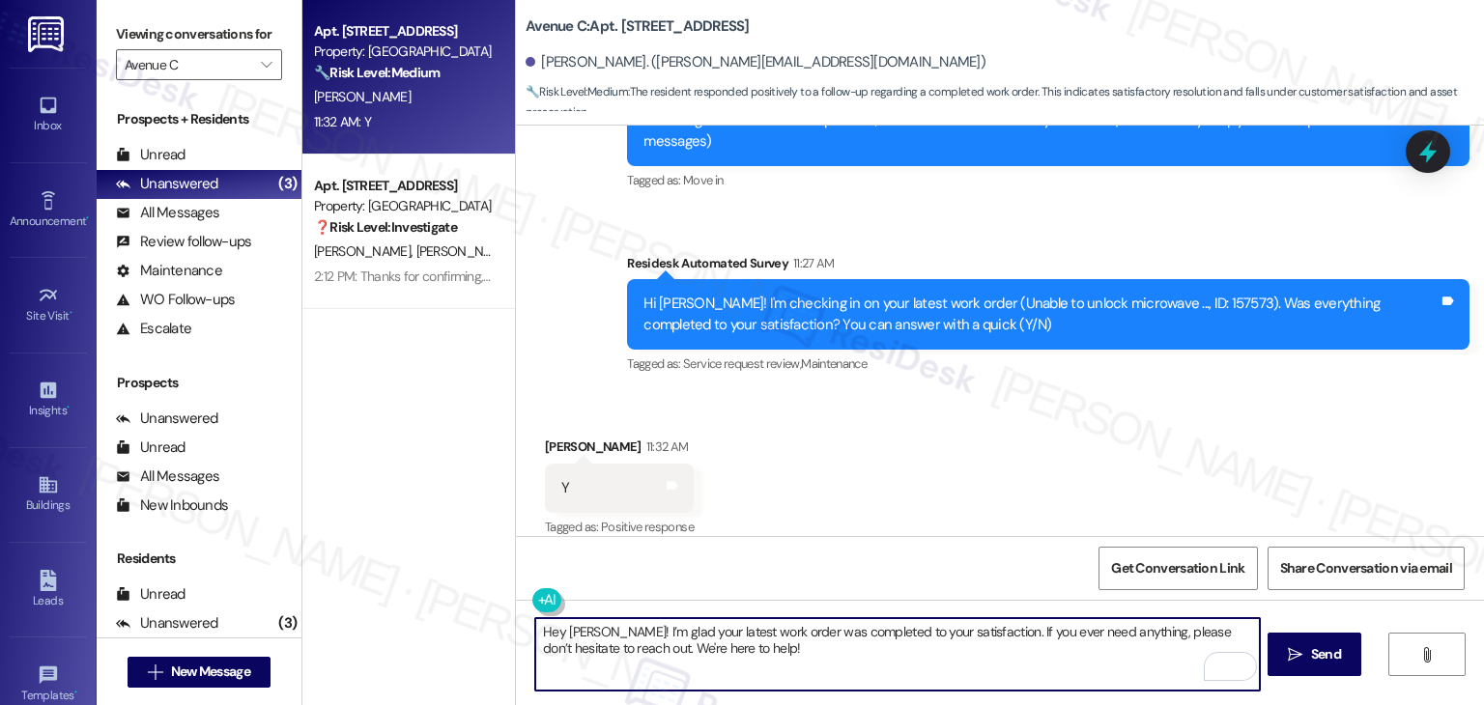
paste textarea "Doryne"
click at [733, 654] on textarea "Hey Doryne! I’m glad your latest work order was completed to your satisfaction.…" at bounding box center [897, 654] width 724 height 72
type textarea "Hey Doryne! I’m glad your latest work order was completed to your satisfaction.…"
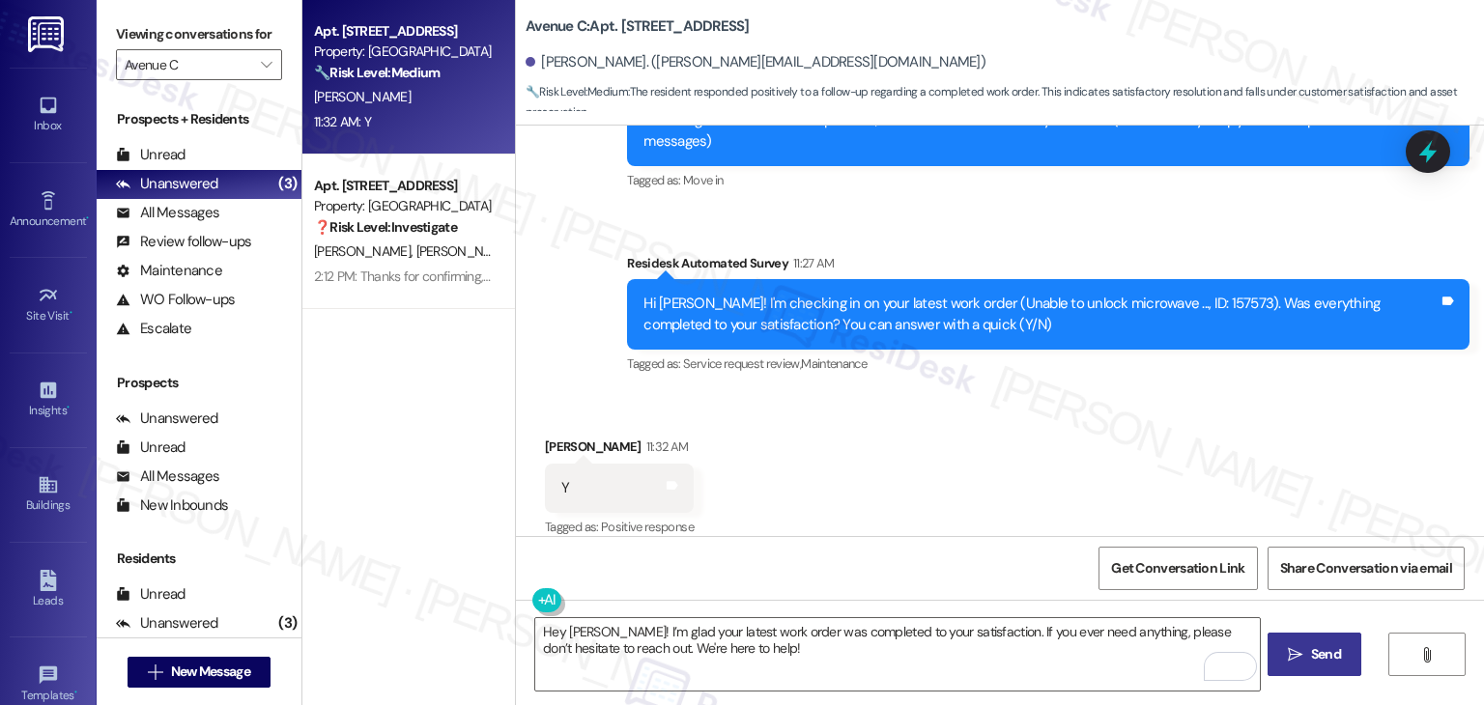
click at [1333, 642] on button " Send" at bounding box center [1314, 654] width 94 height 43
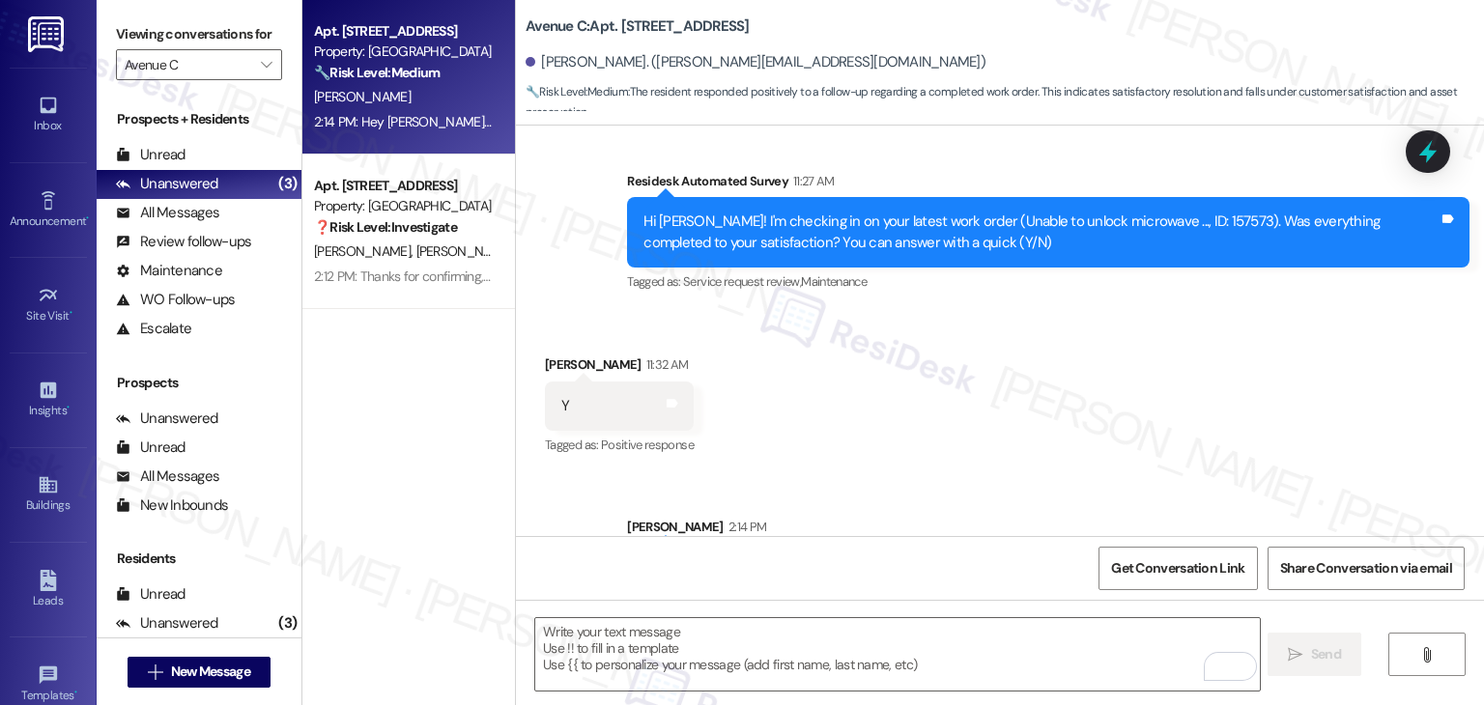
scroll to position [406, 0]
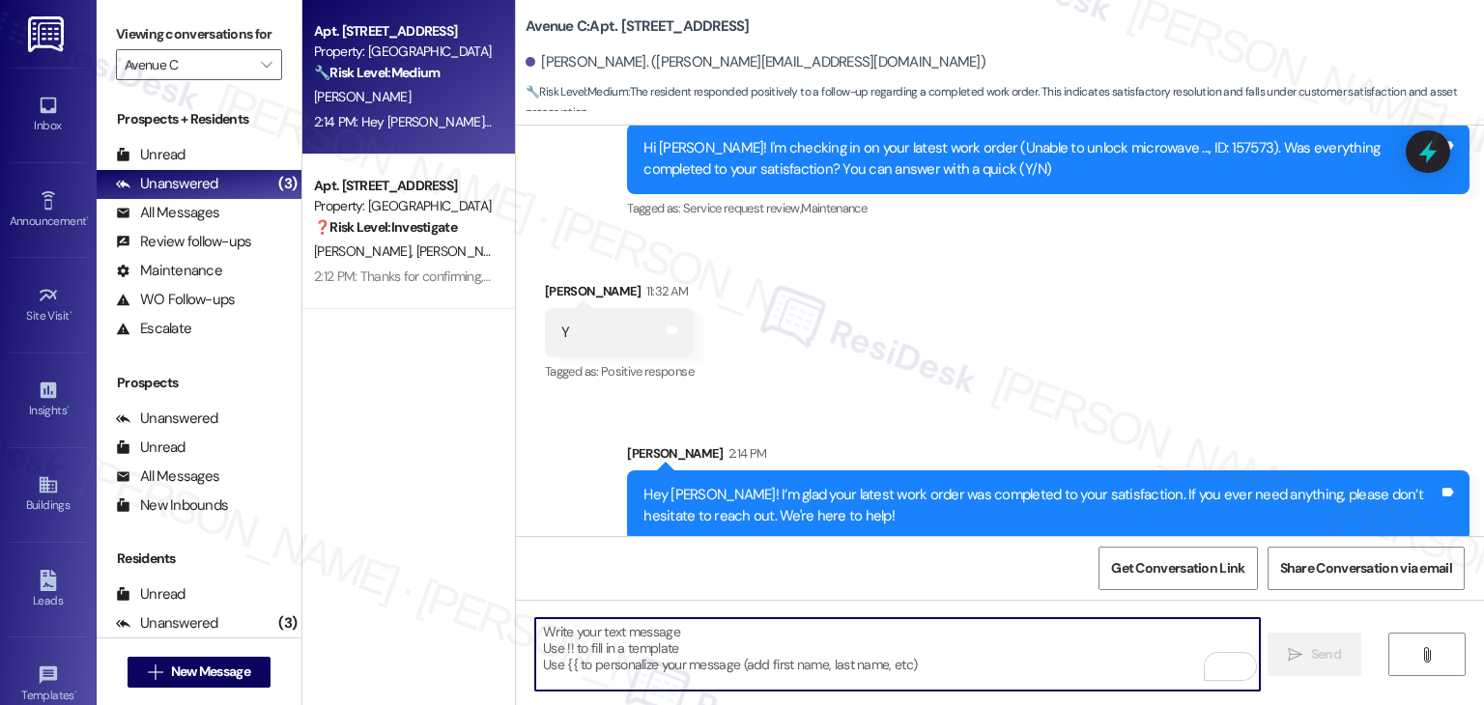
click at [668, 636] on textarea "To enrich screen reader interactions, please activate Accessibility in Grammarl…" at bounding box center [897, 654] width 724 height 72
paste textarea "We’d love it if you could share your experience in a review, it helps us improv…"
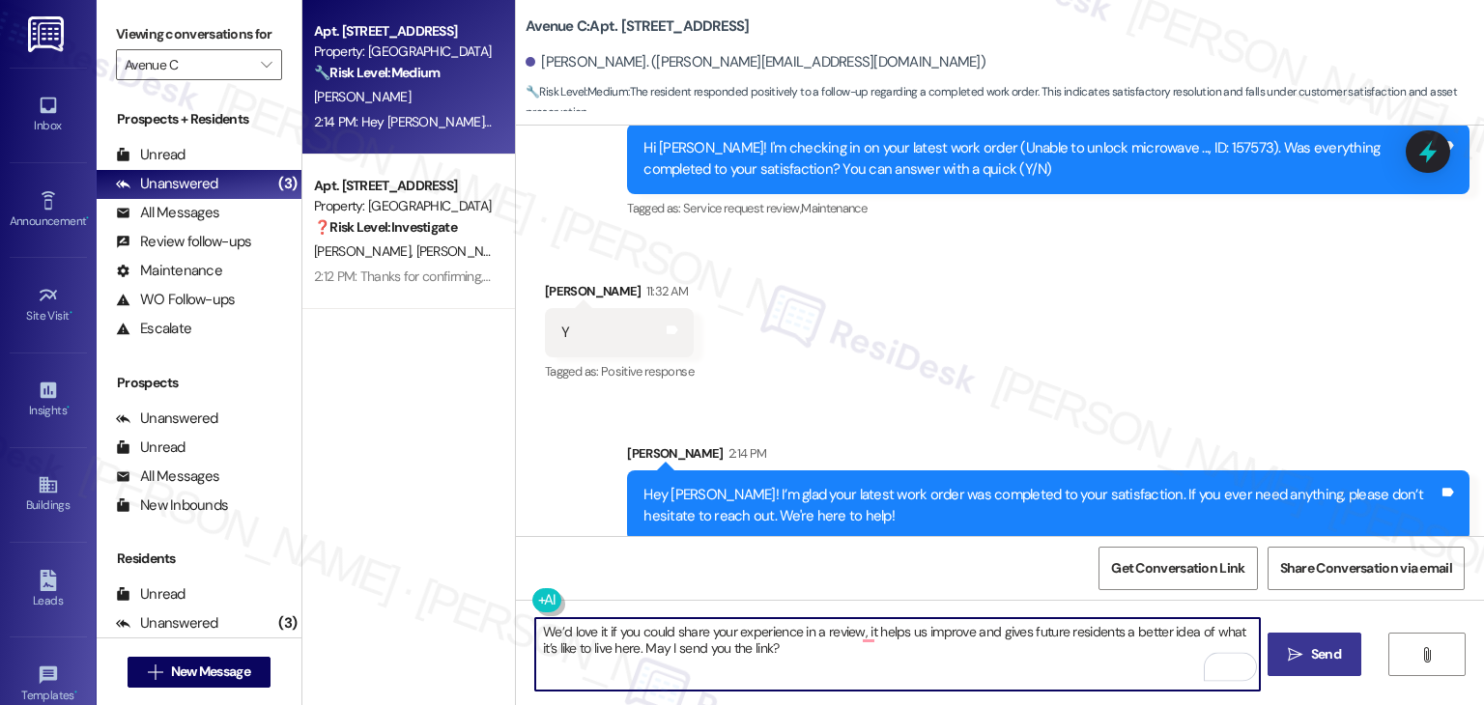
type textarea "We’d love it if you could share your experience in a review, it helps us improv…"
click at [1315, 655] on span "Send" at bounding box center [1326, 654] width 30 height 20
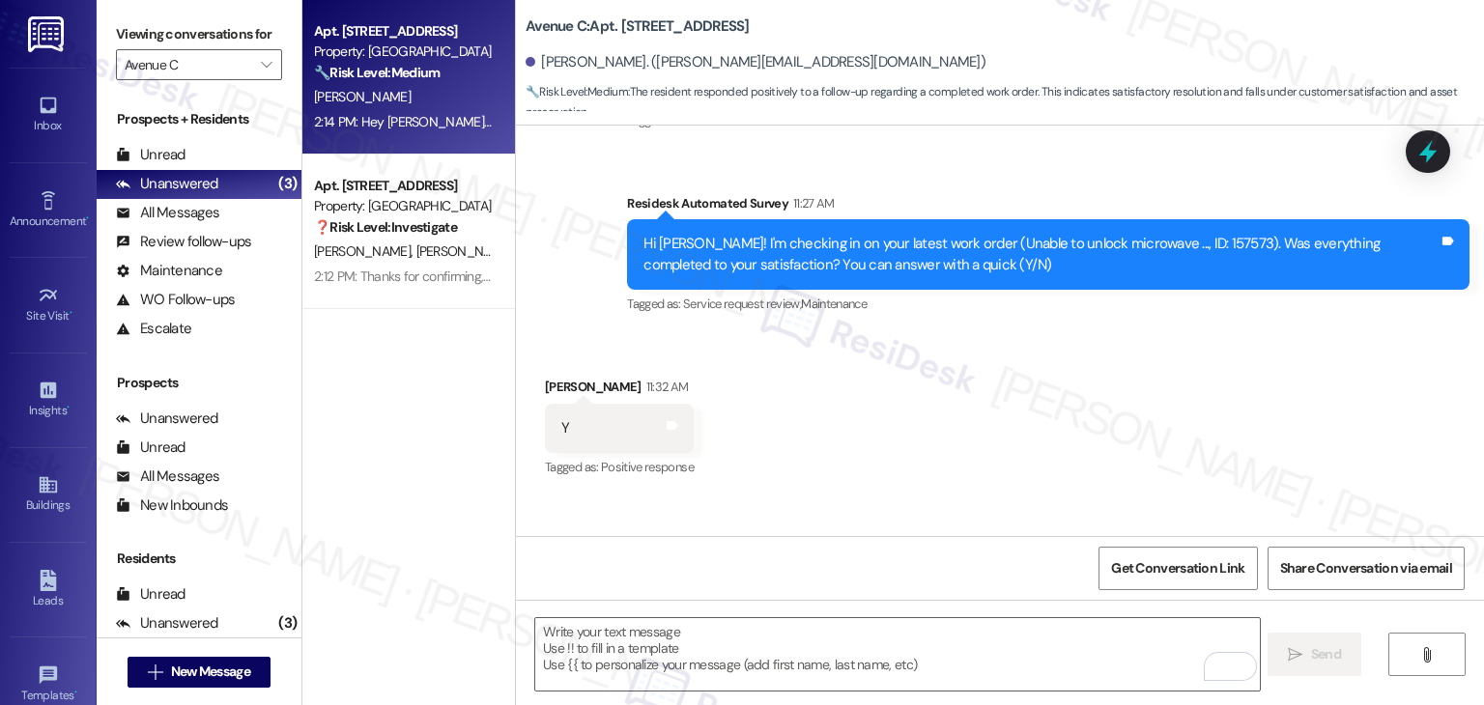
scroll to position [249, 0]
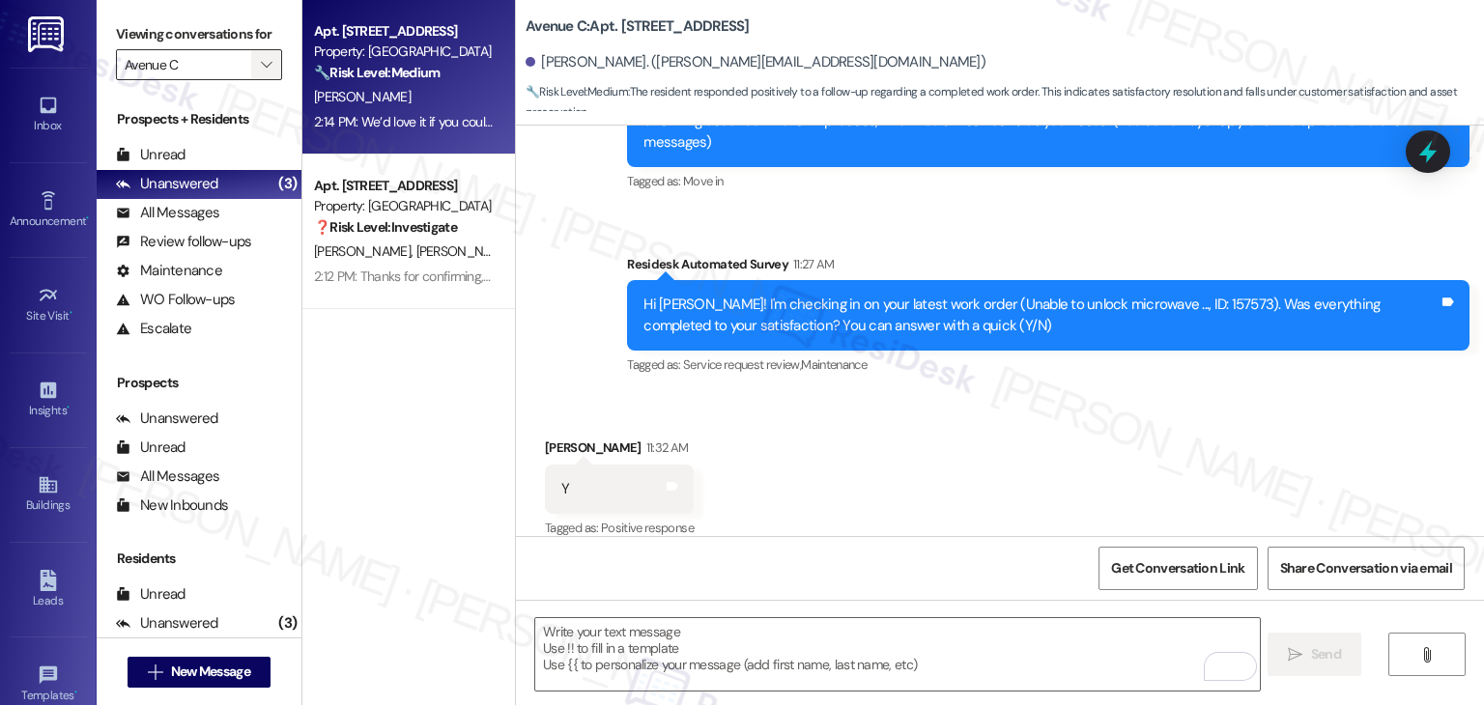
click at [261, 57] on span "" at bounding box center [266, 64] width 18 height 31
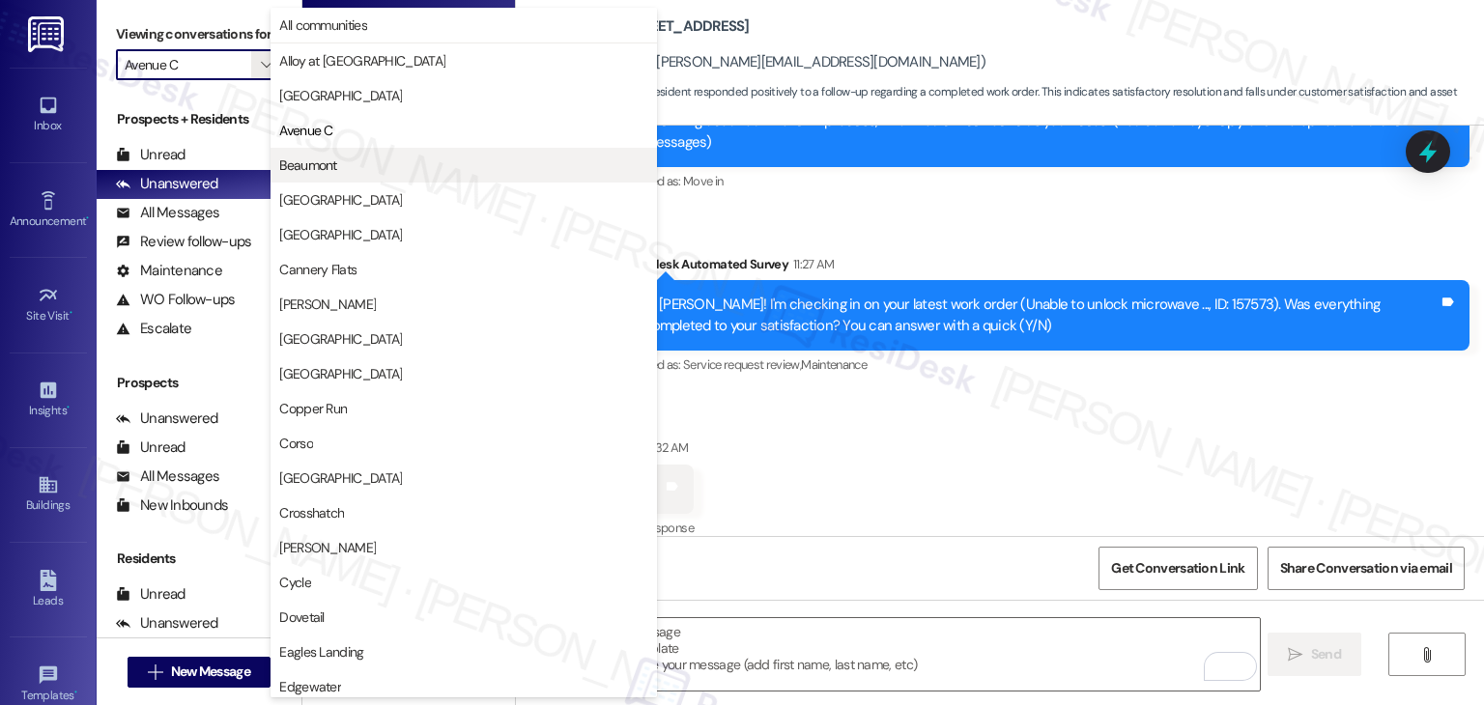
click at [357, 166] on span "Beaumont" at bounding box center [463, 165] width 369 height 19
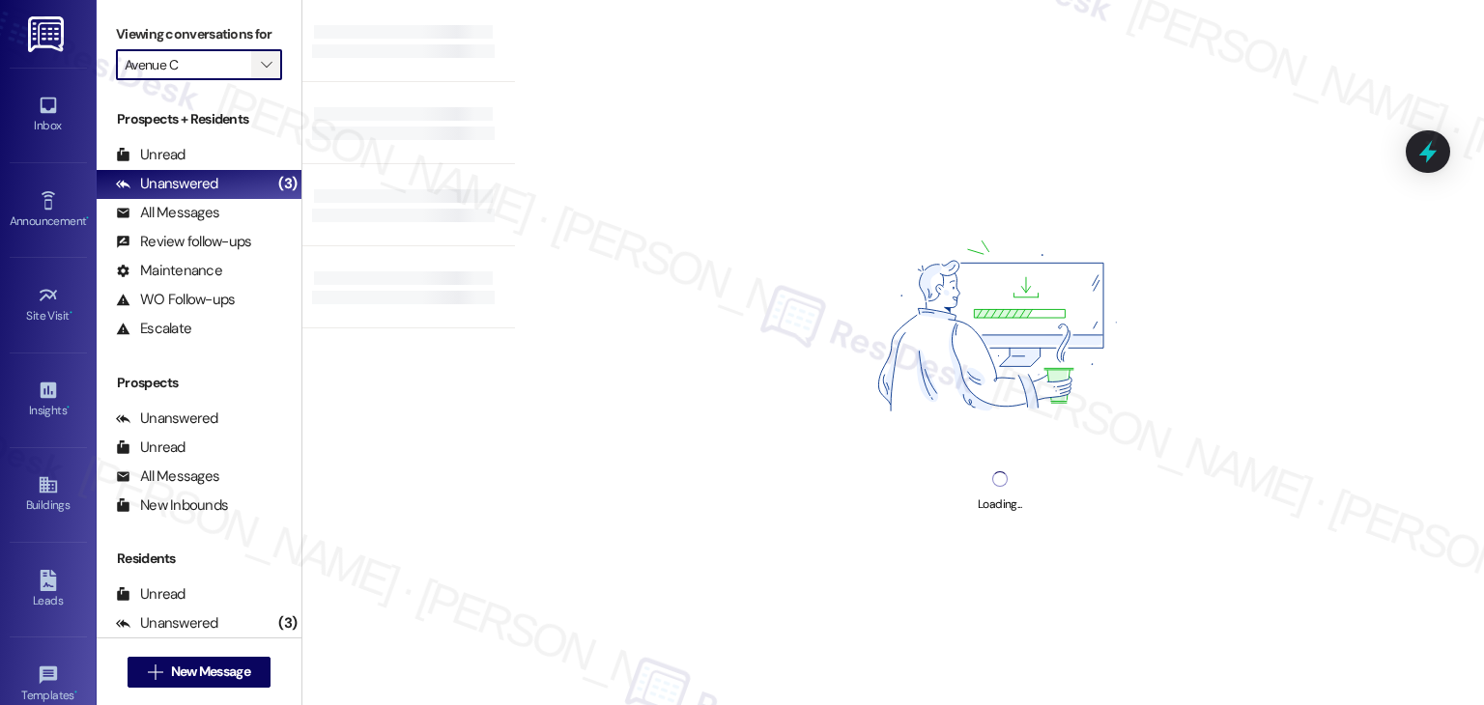
type input "Beaumont"
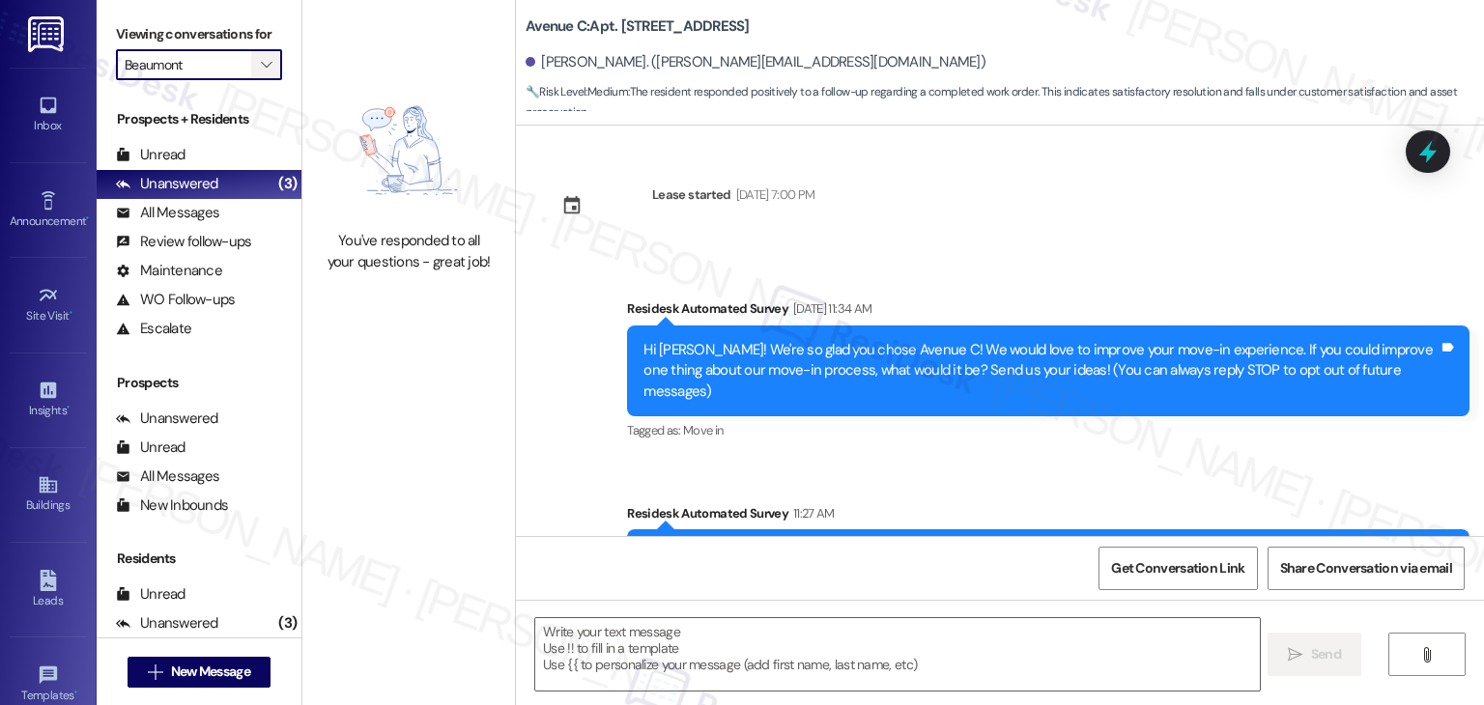
scroll to position [249, 0]
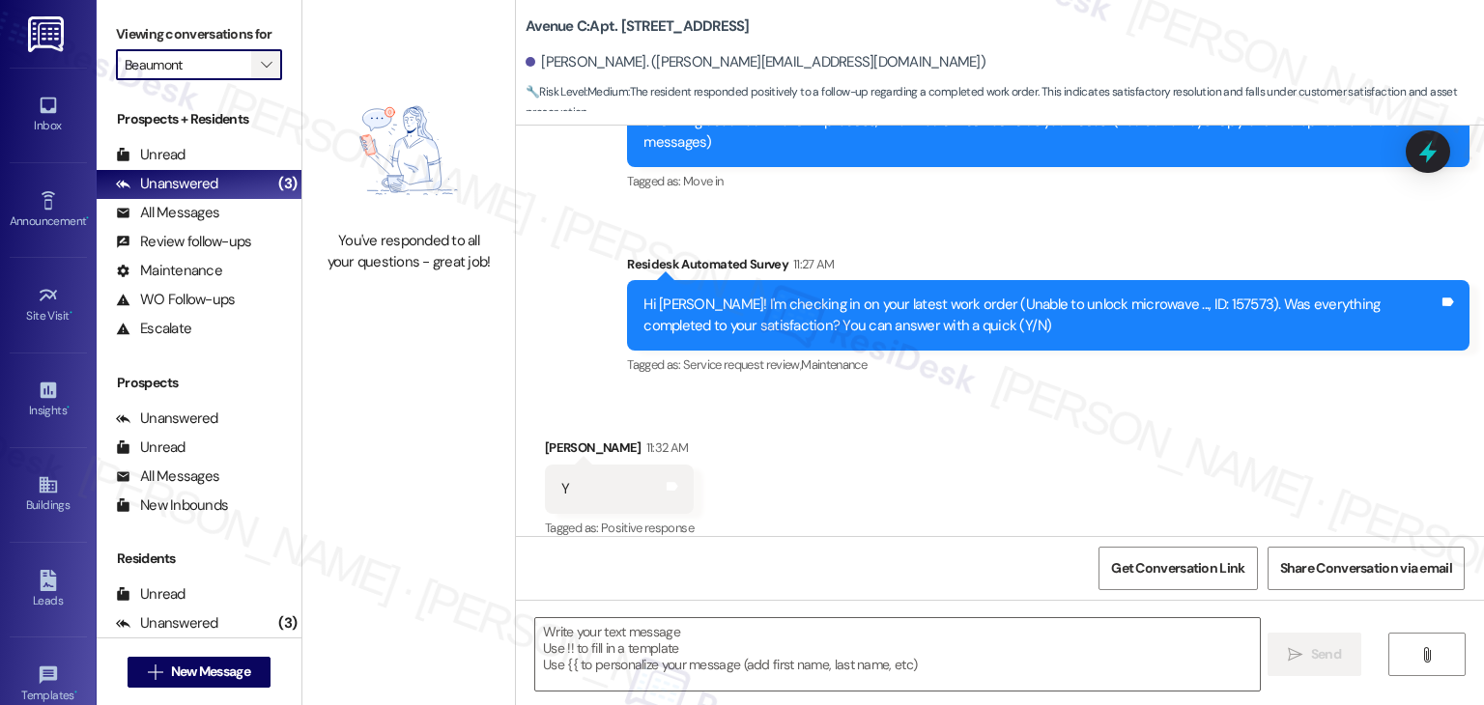
type textarea "Fetching suggested responses. Please feel free to read through the conversation…"
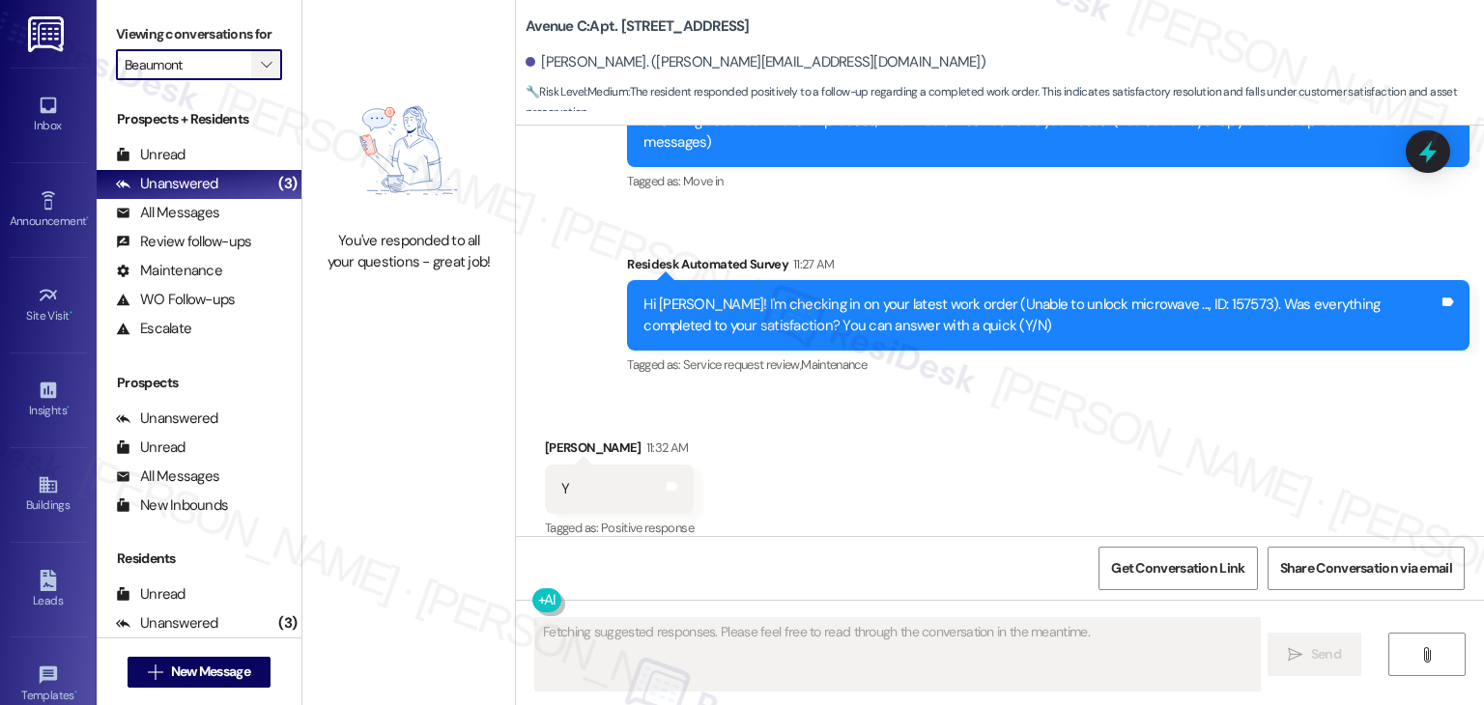
click at [261, 65] on icon "" at bounding box center [266, 64] width 11 height 15
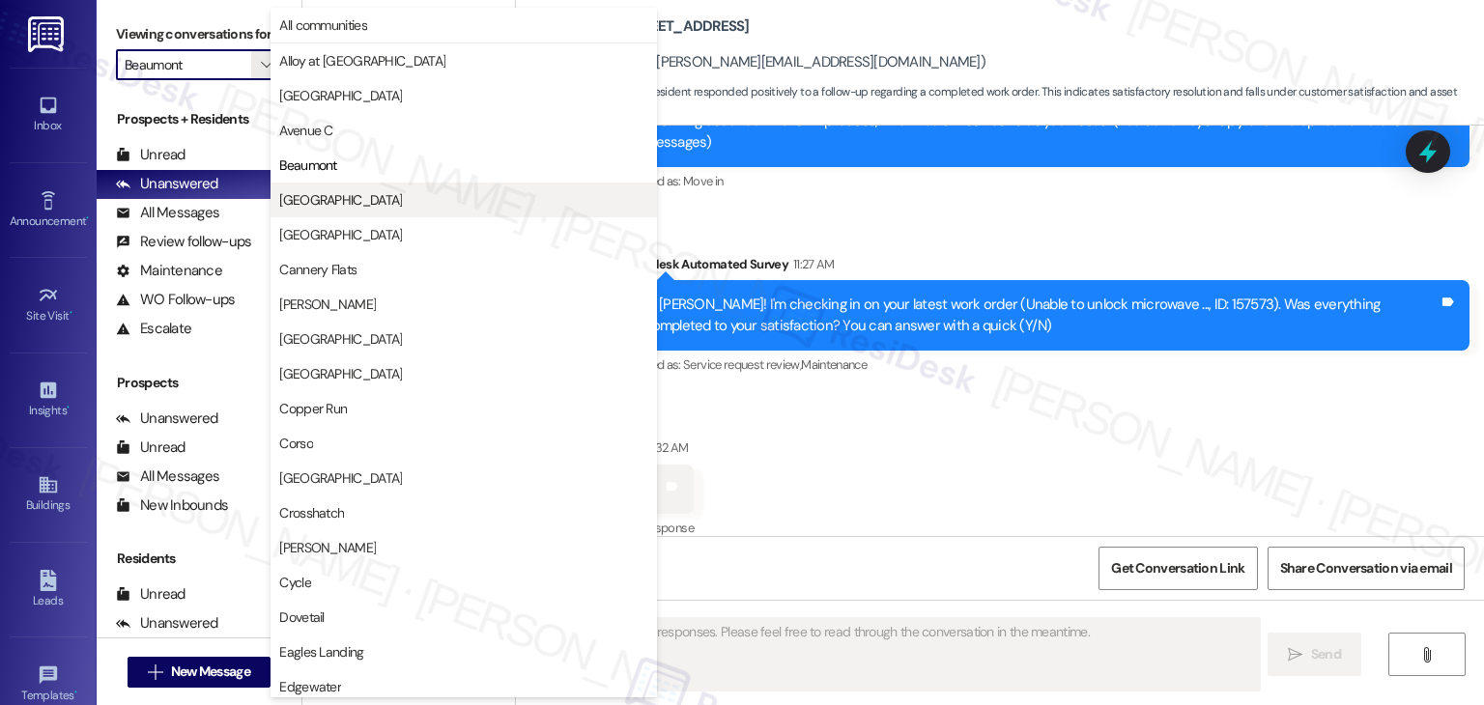
click at [310, 203] on span "Berkshire" at bounding box center [340, 199] width 123 height 19
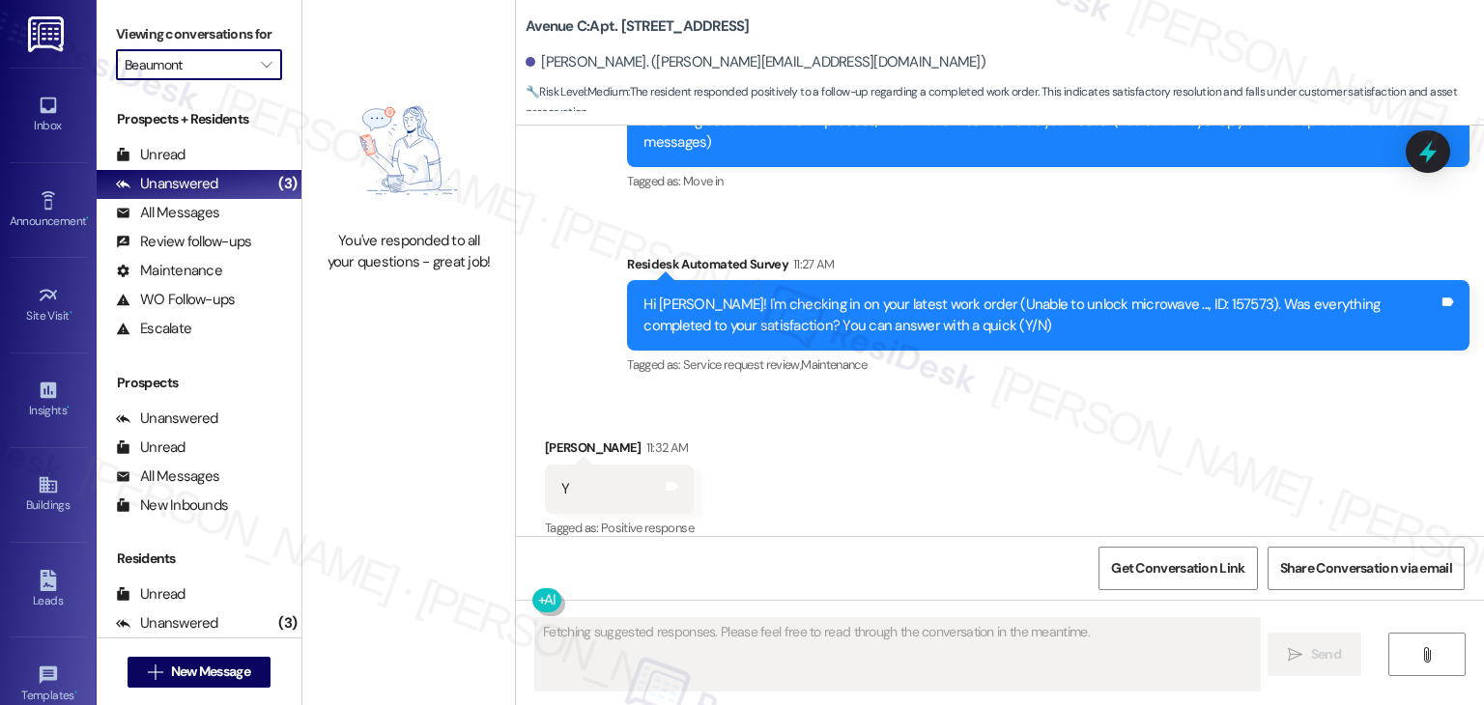
type input "Berkshire"
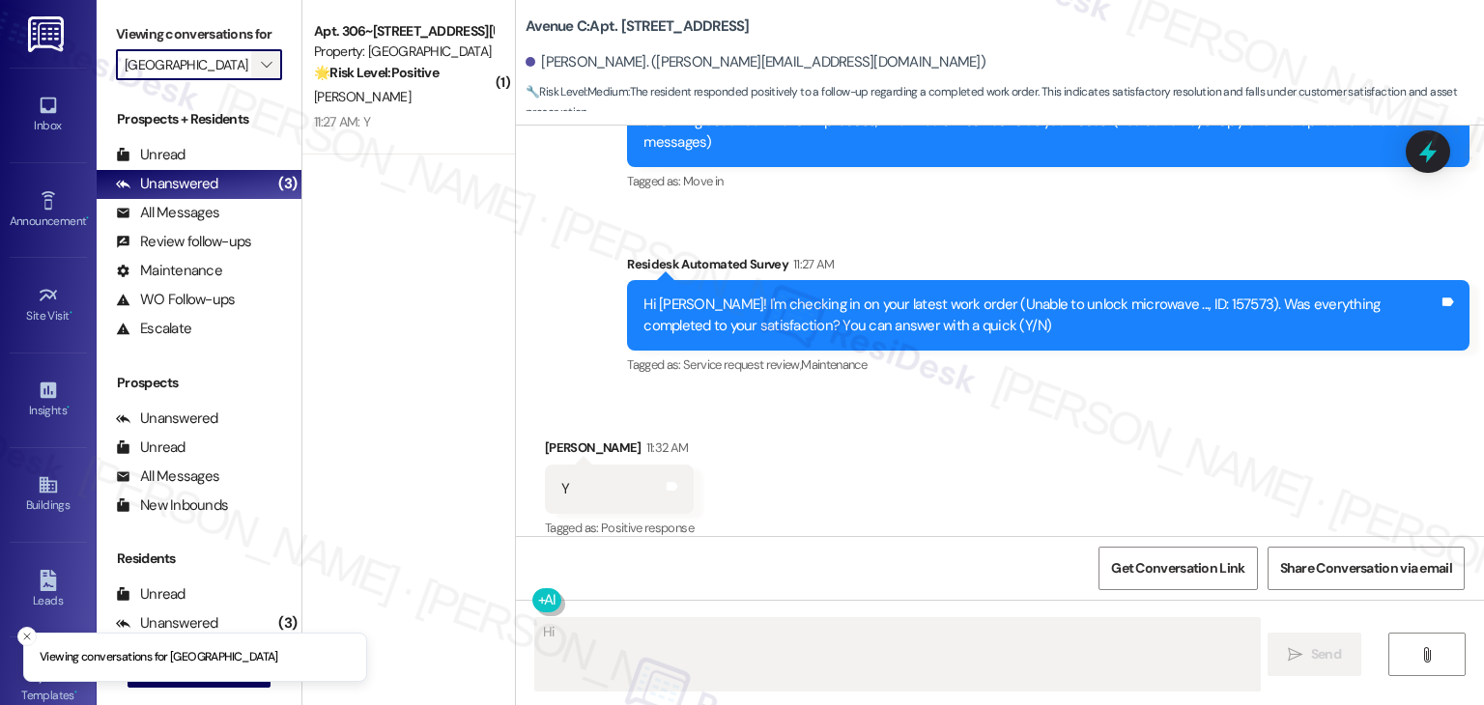
click at [257, 65] on span "" at bounding box center [266, 64] width 18 height 31
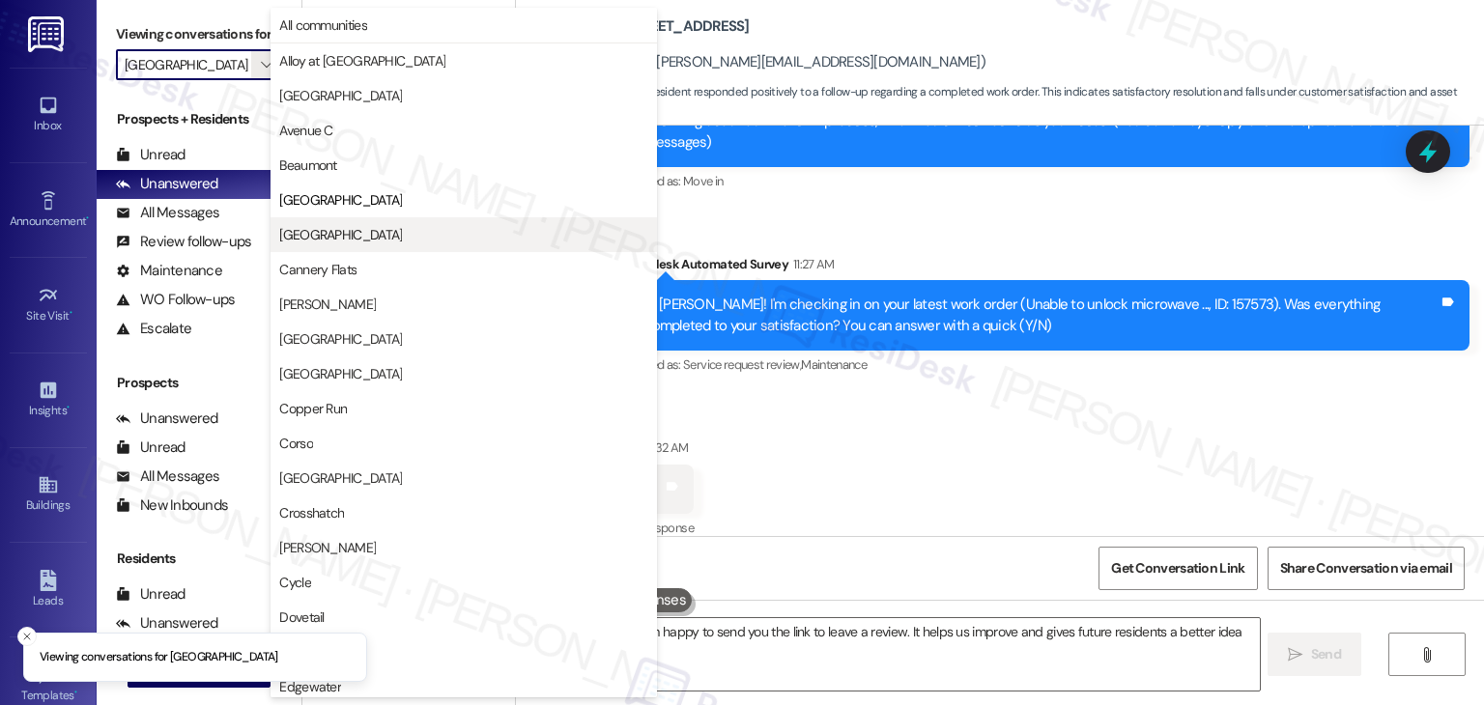
click at [301, 231] on span "[GEOGRAPHIC_DATA]" at bounding box center [340, 234] width 123 height 19
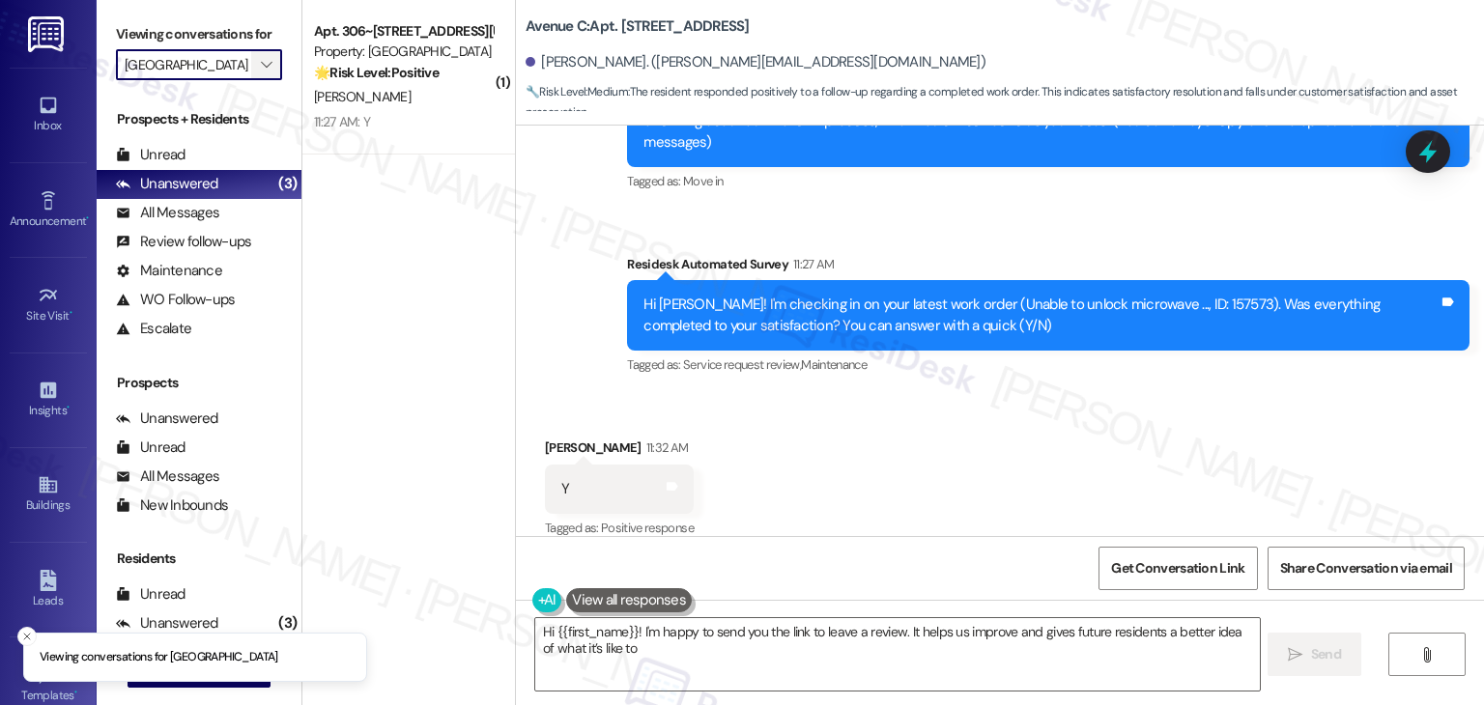
type textarea "Hi {{first_name}}! I'm happy to send you the link to leave a review. It helps u…"
type input "[GEOGRAPHIC_DATA]"
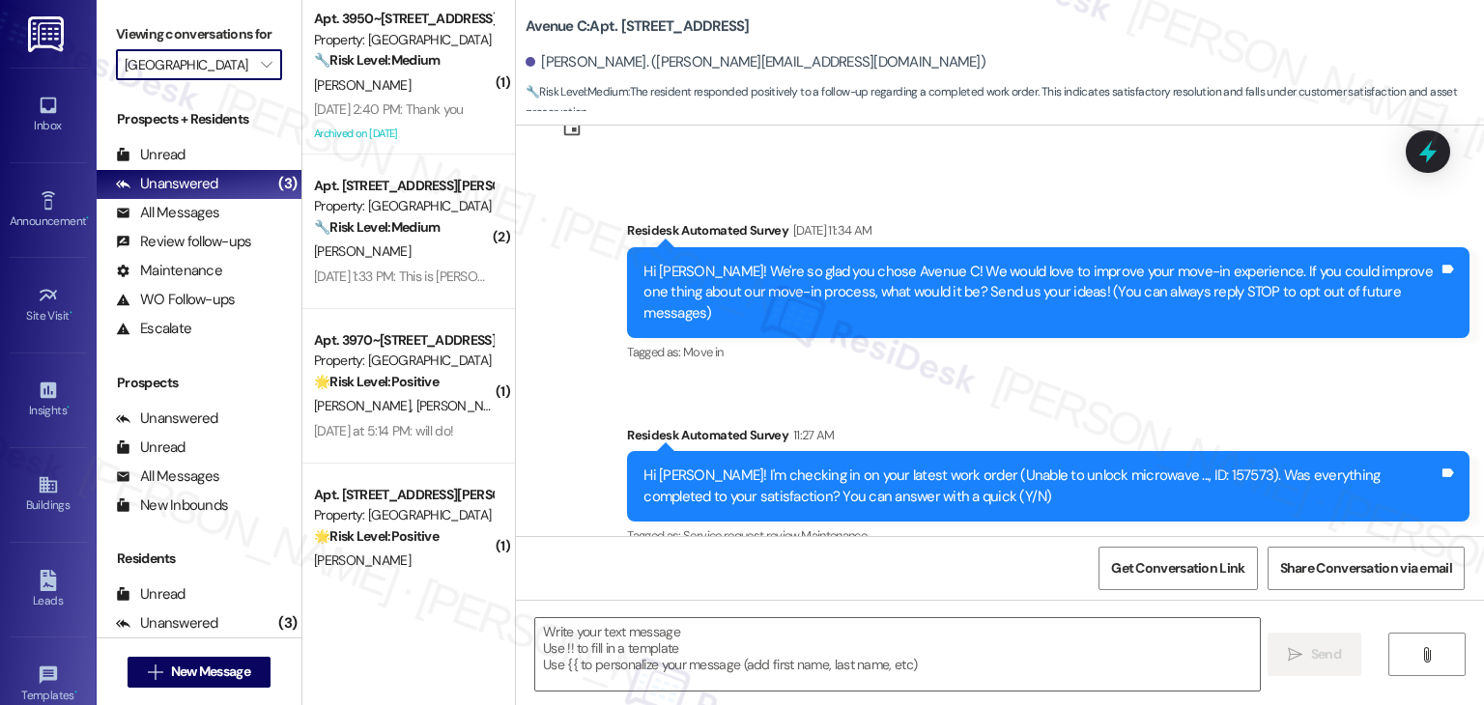
type textarea "Fetching suggested responses. Please feel free to read through the conversation…"
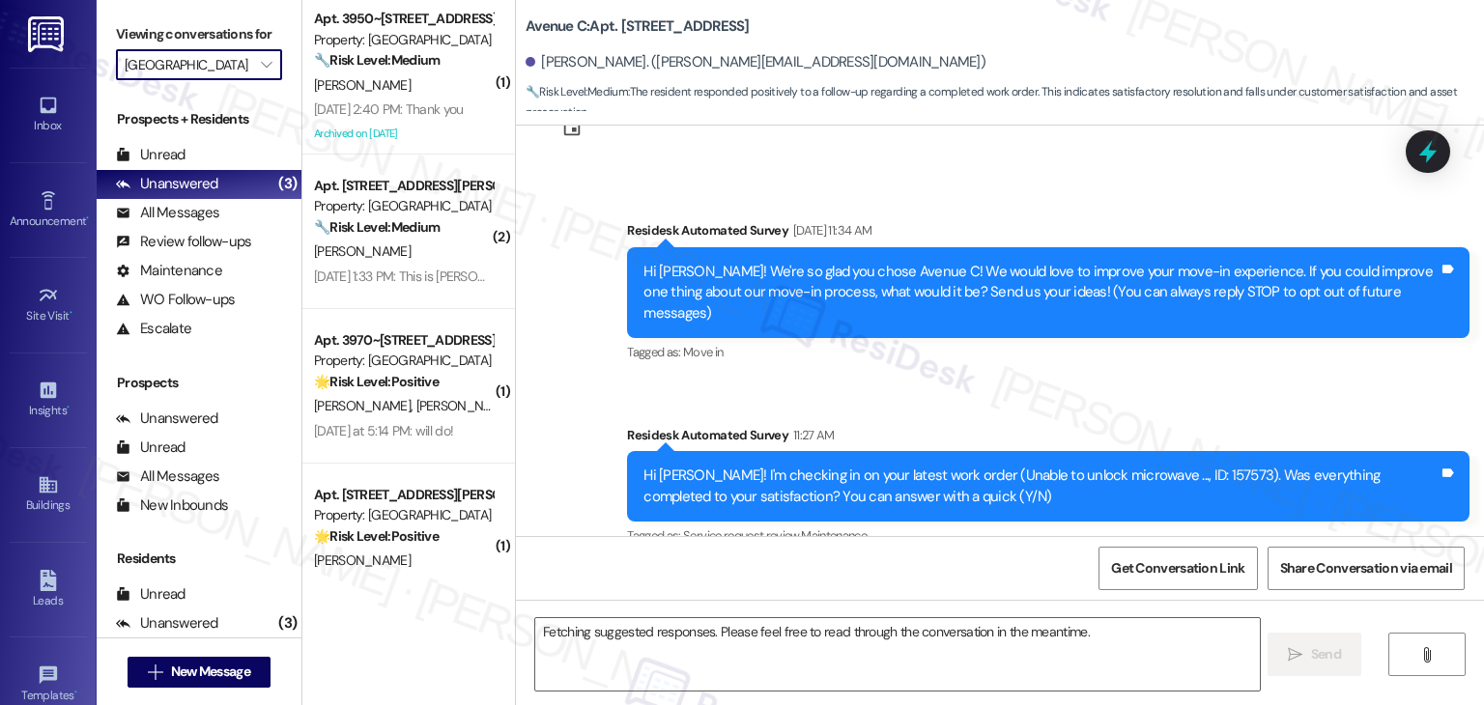
scroll to position [359, 0]
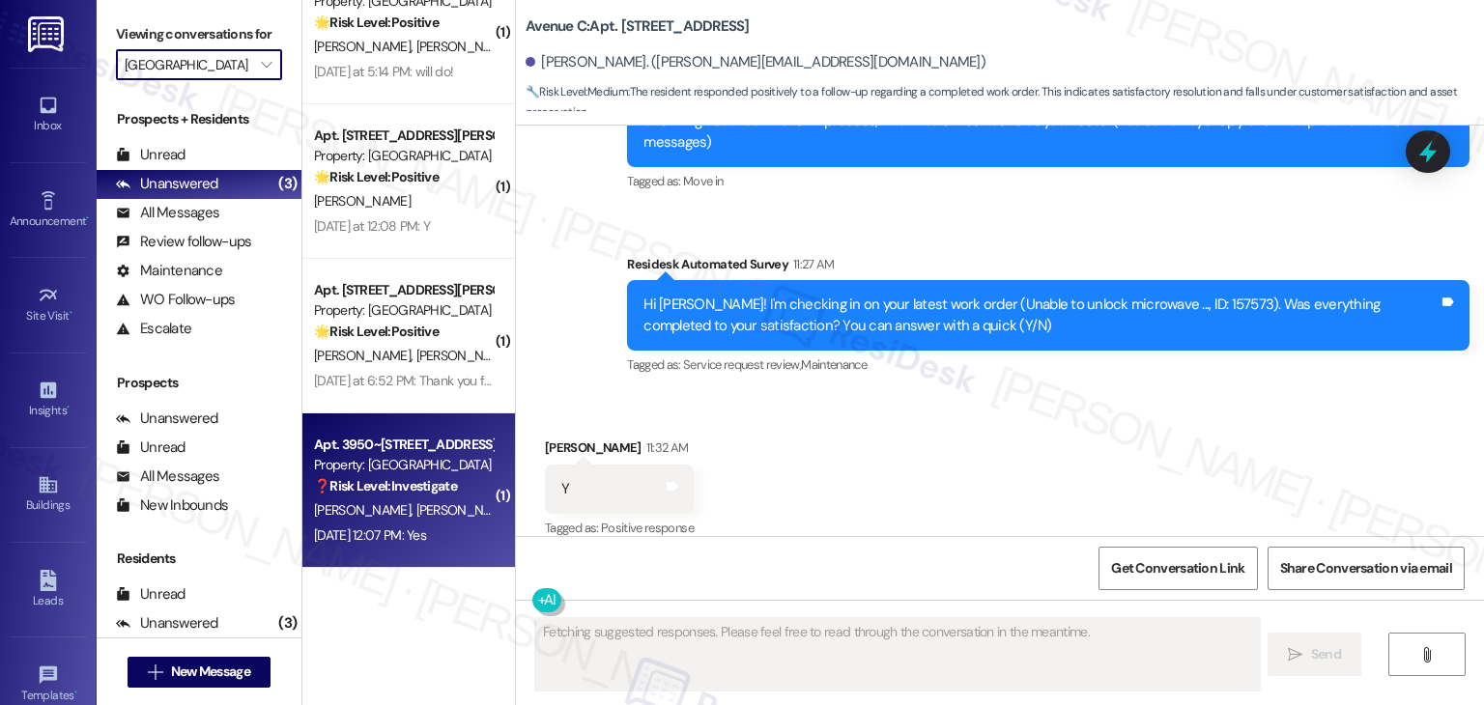
click at [421, 533] on div "Aug 14, 2025 at 12:07 PM: Yes Aug 14, 2025 at 12:07 PM: Yes" at bounding box center [370, 534] width 112 height 17
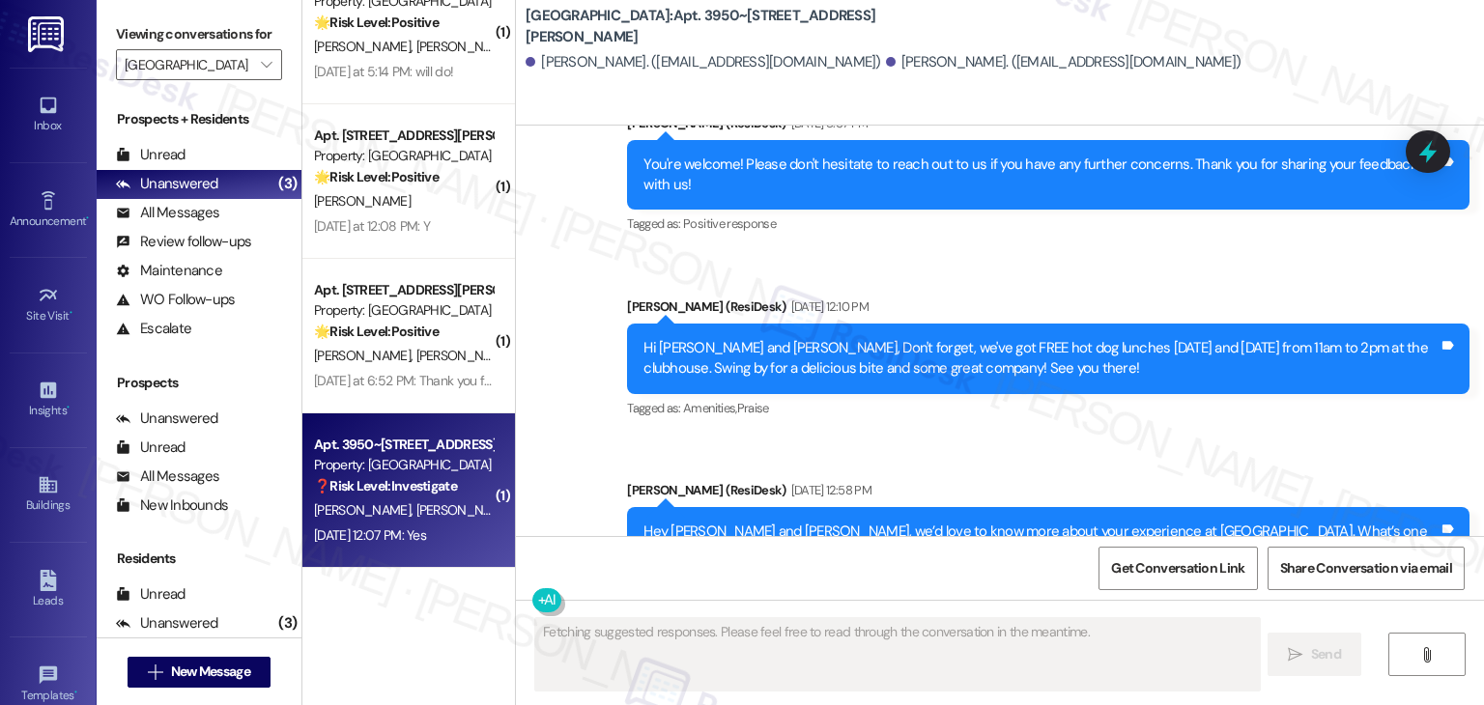
scroll to position [6918, 0]
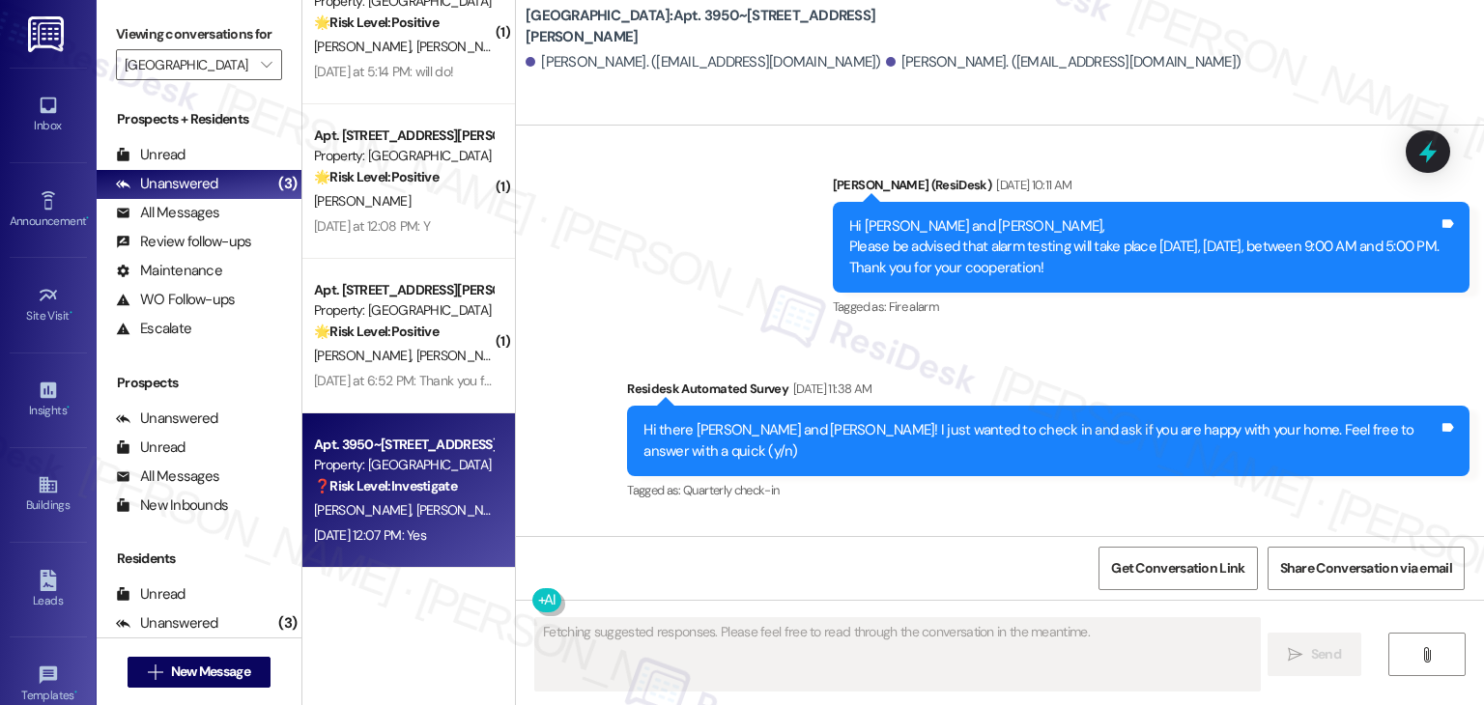
click at [972, 520] on div "Received via SMS [PERSON_NAME] [DATE] 12:07 PM Yes Tags and notes Tagged as: Po…" at bounding box center [1000, 601] width 968 height 163
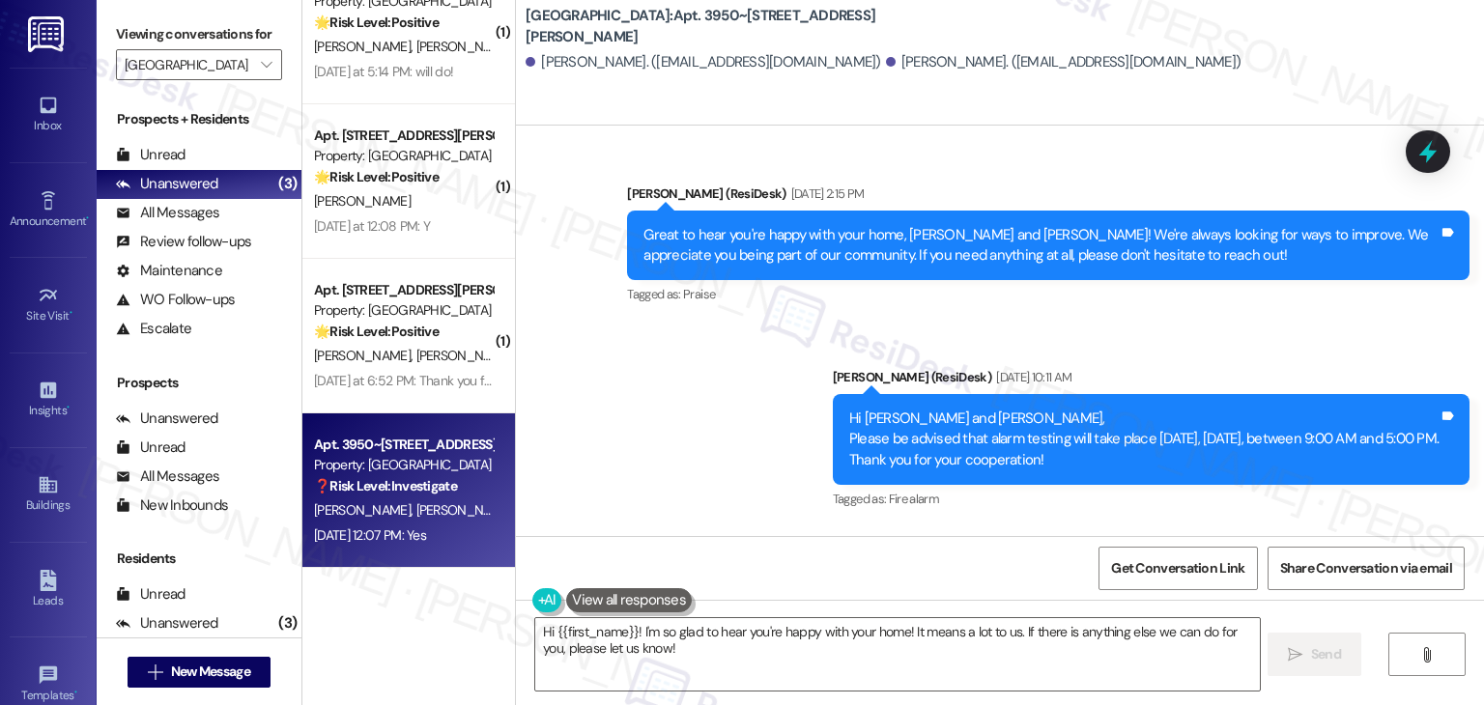
scroll to position [6919, 0]
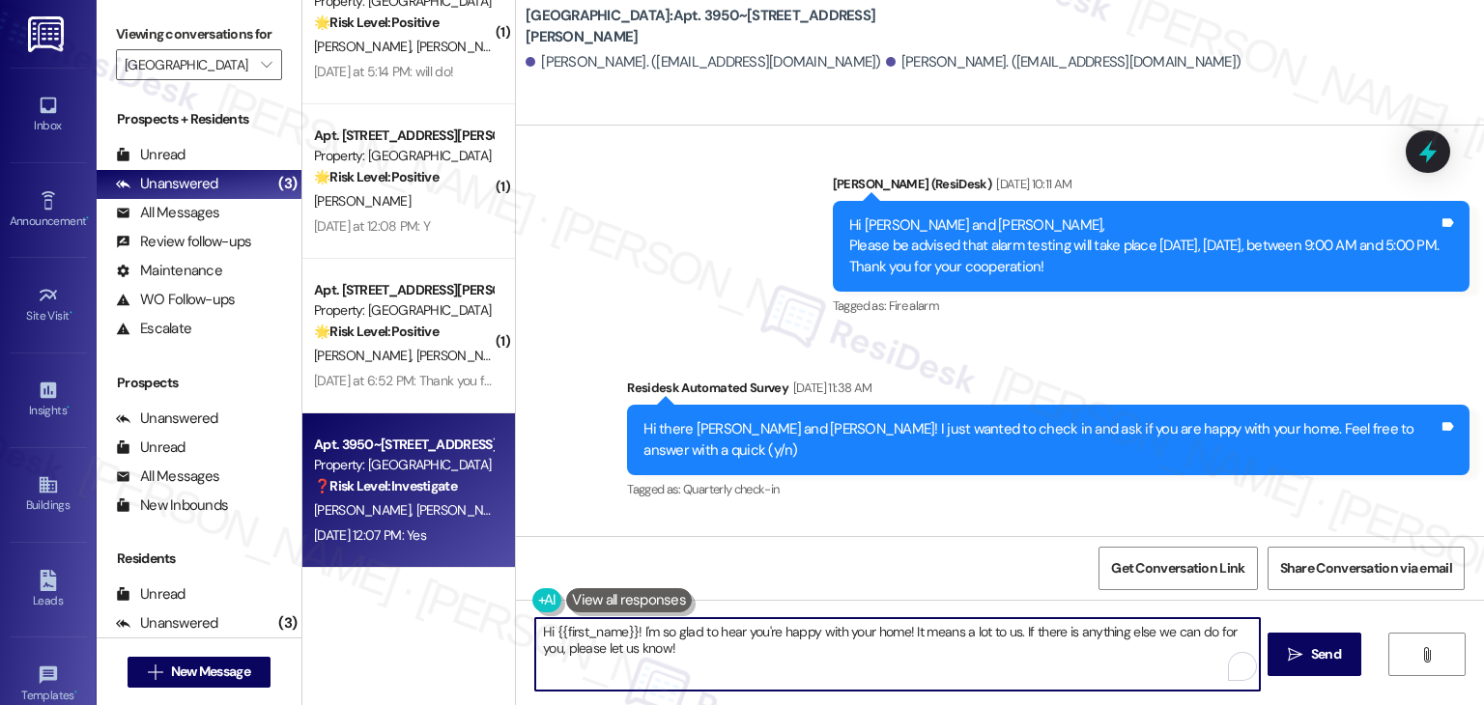
drag, startPoint x: 649, startPoint y: 656, endPoint x: 543, endPoint y: 627, distance: 110.1
click at [543, 627] on textarea "Hi {{first_name}}! I'm so glad to hear you're happy with your home! It means a …" at bounding box center [897, 654] width 724 height 72
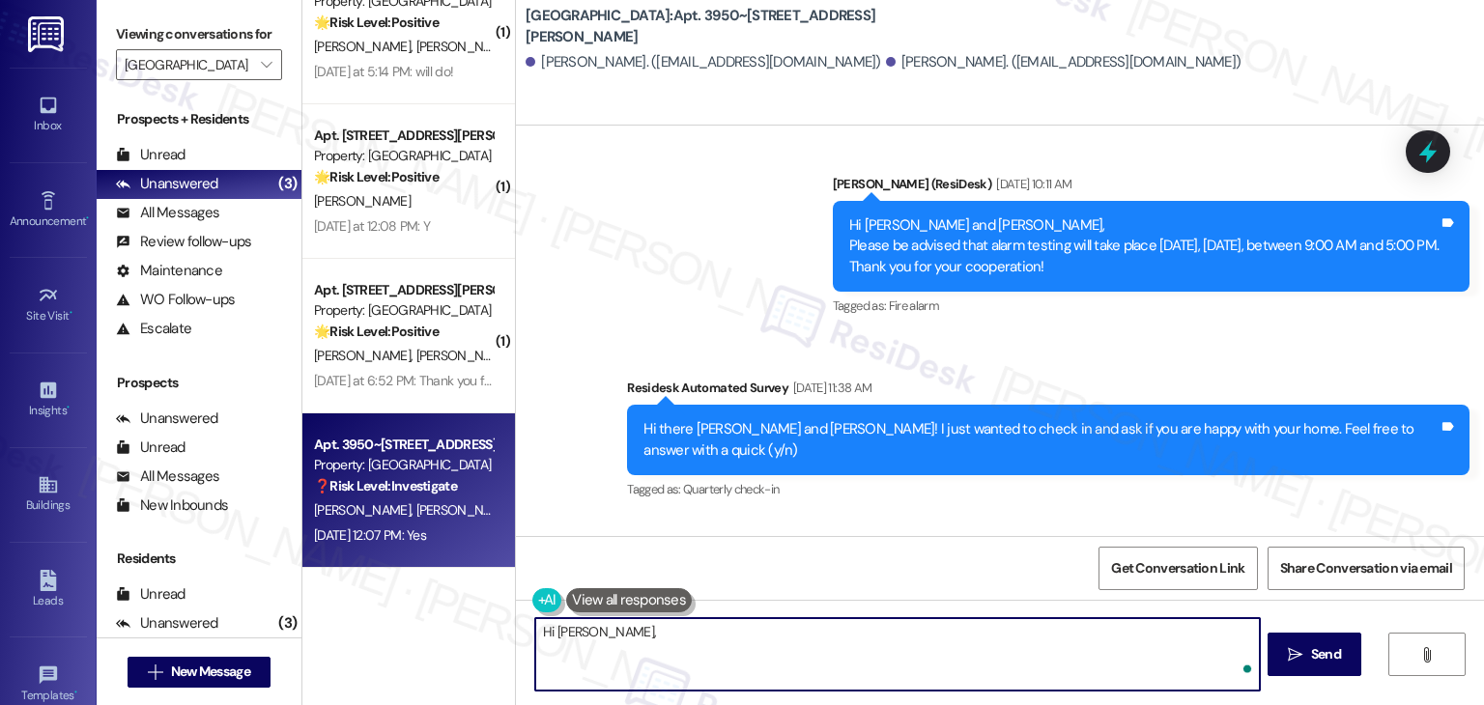
paste textarea "I'm so glad to hear you're happy with your home. We always strive to create a g…"
type textarea "Hi [PERSON_NAME], I'm so glad to hear you're happy with your home. We always st…"
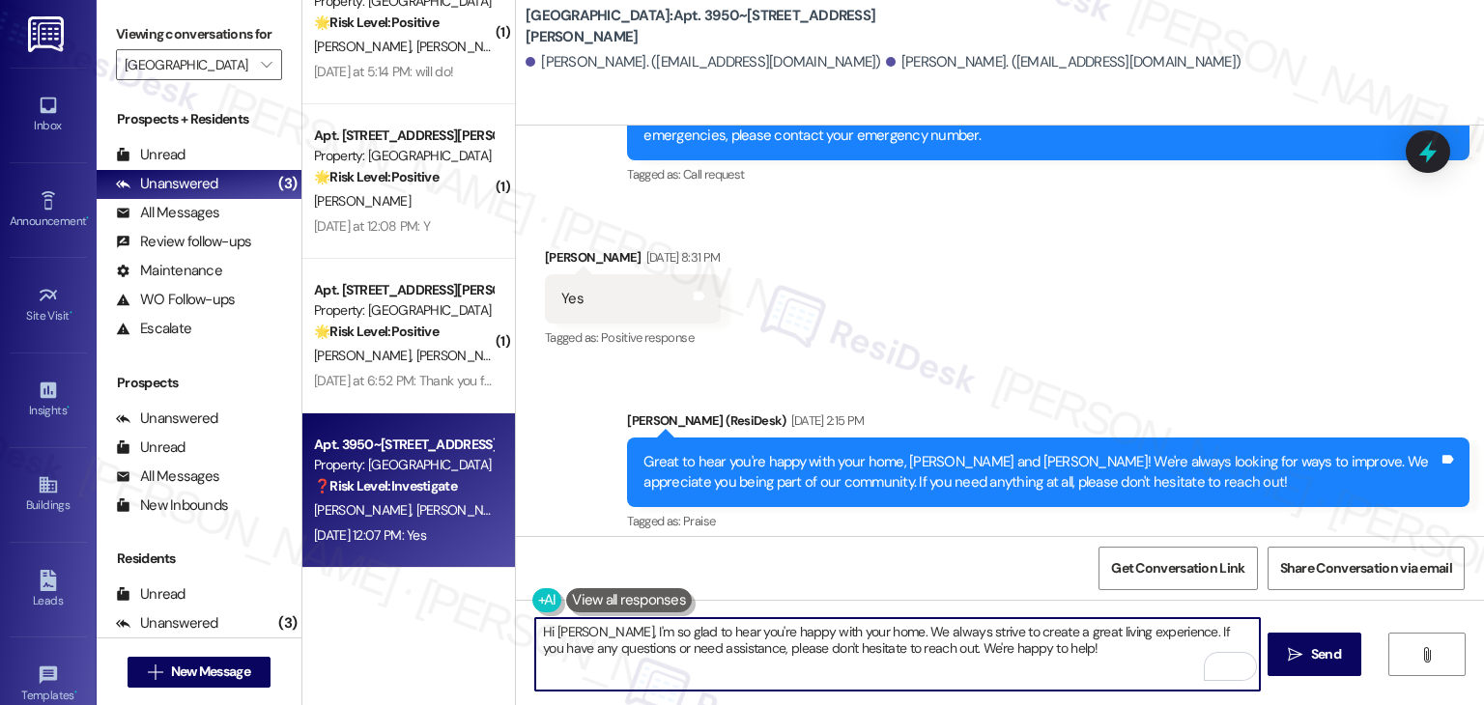
scroll to position [6533, 0]
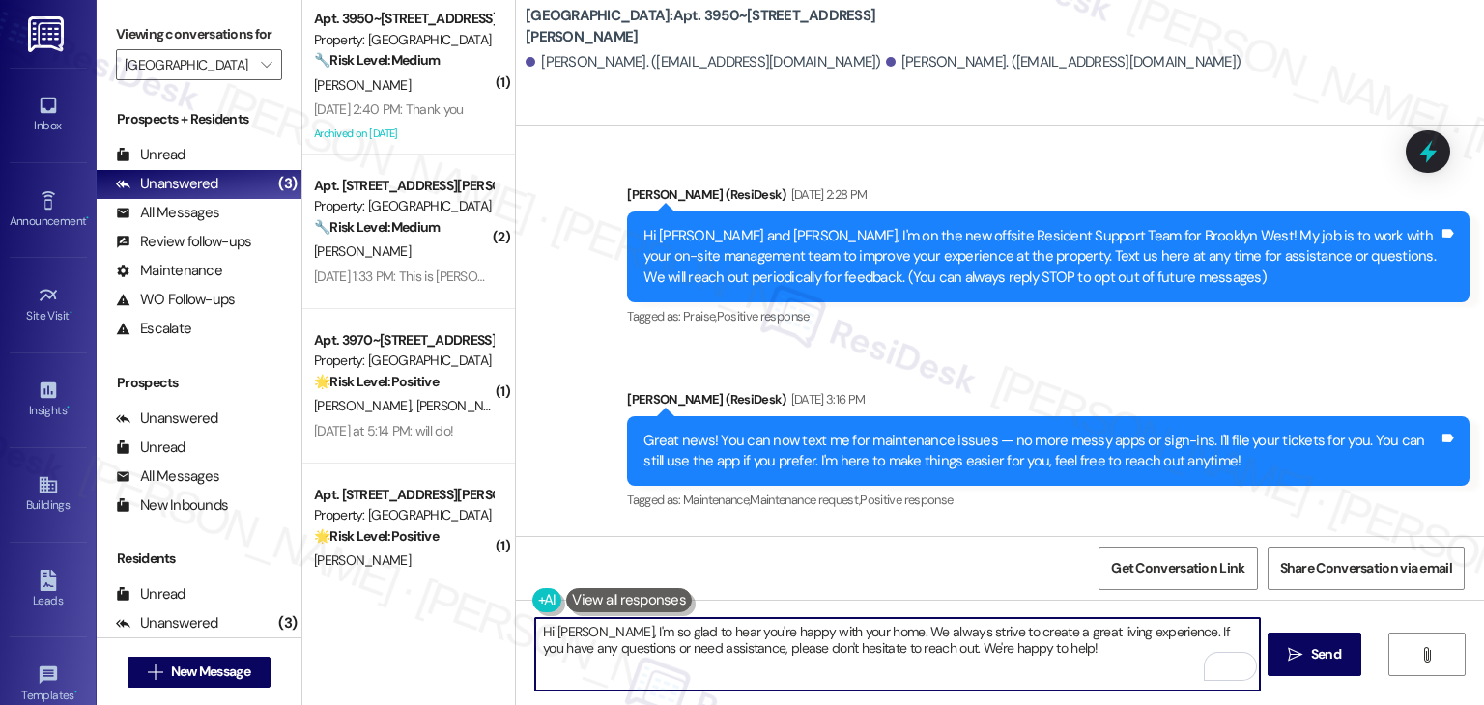
scroll to position [6533, 0]
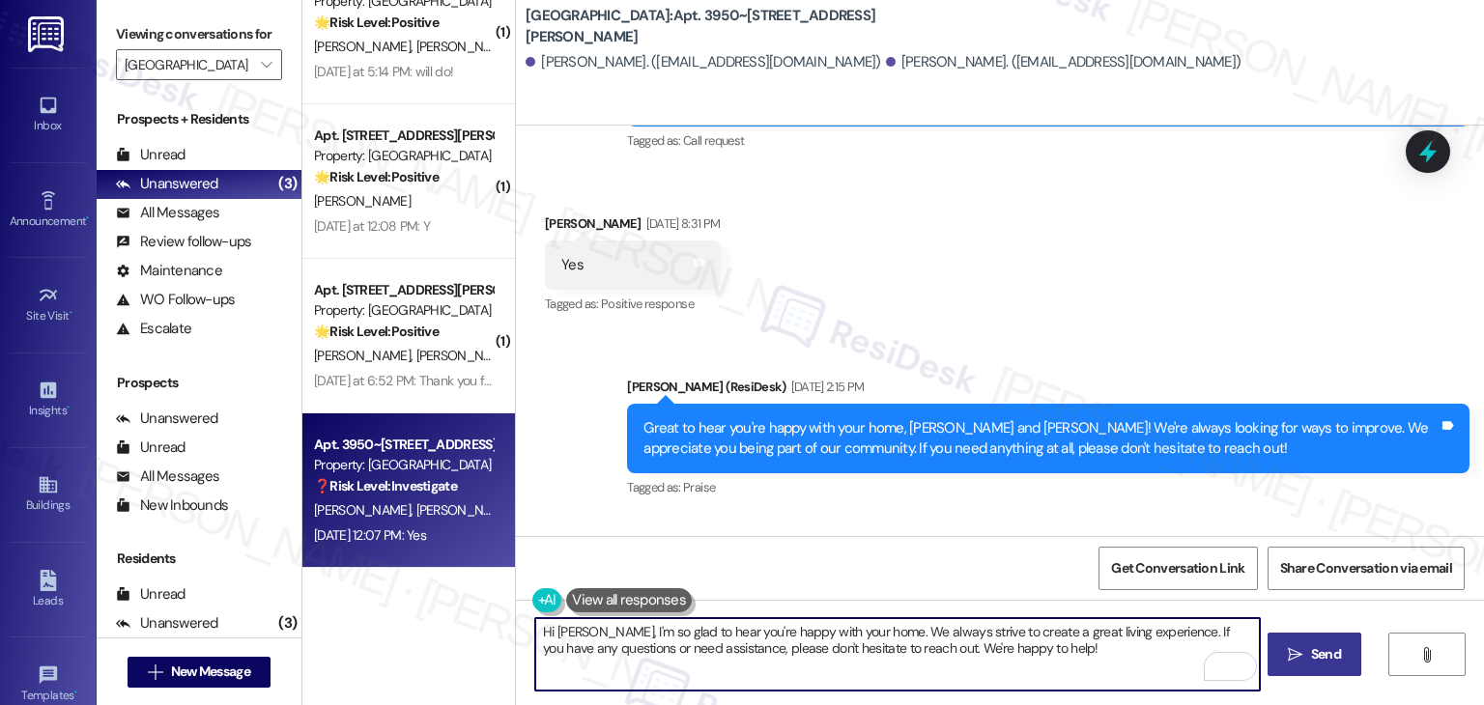
type textarea "Hi [PERSON_NAME], I'm so glad to hear you're happy with your home. We always st…"
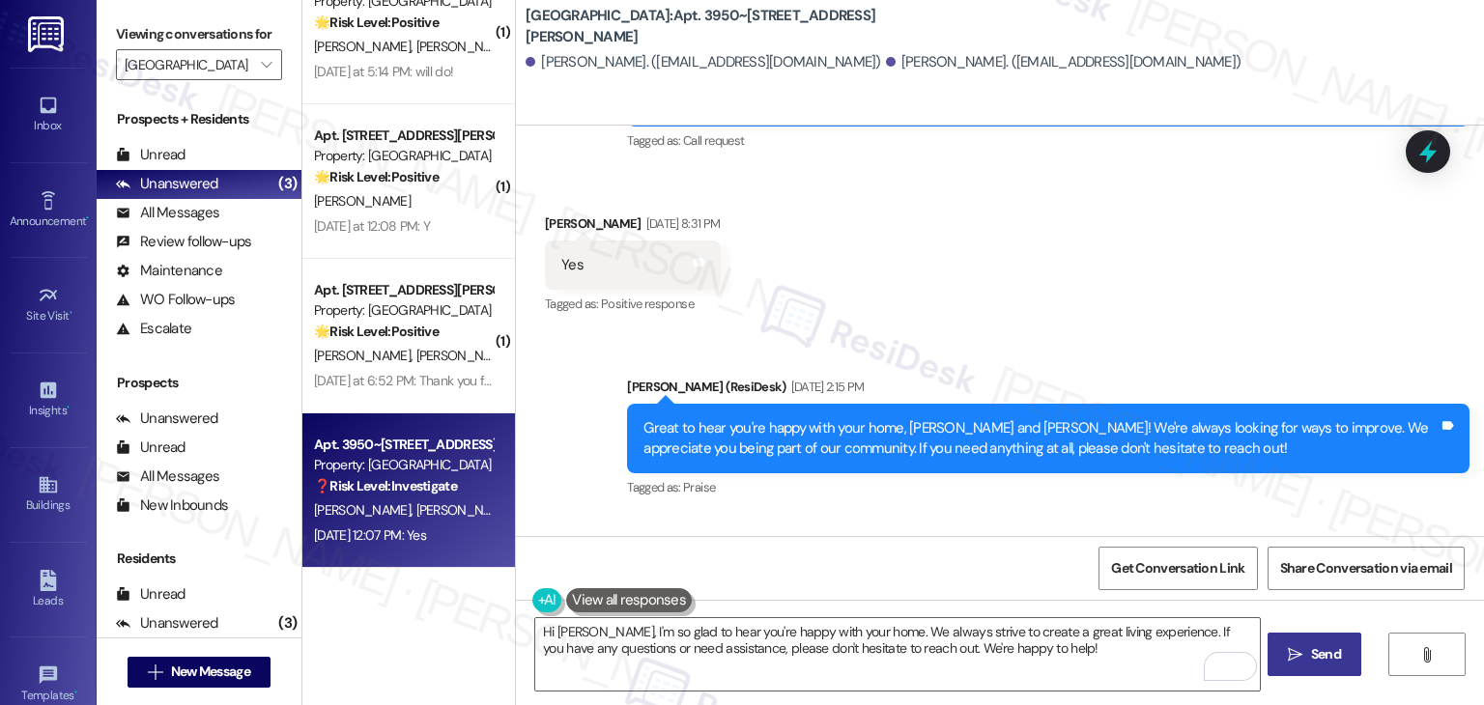
click at [1302, 652] on span " Send" at bounding box center [1314, 654] width 61 height 20
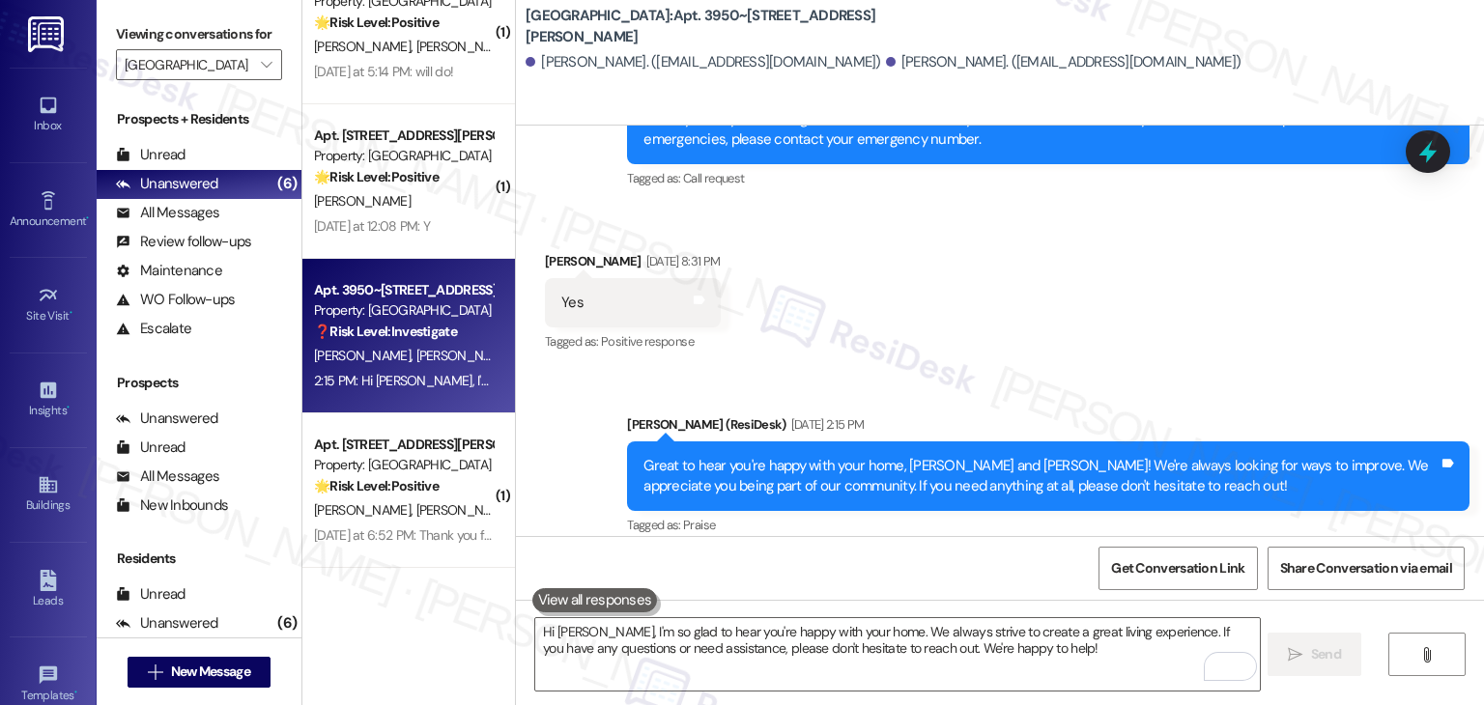
scroll to position [7075, 0]
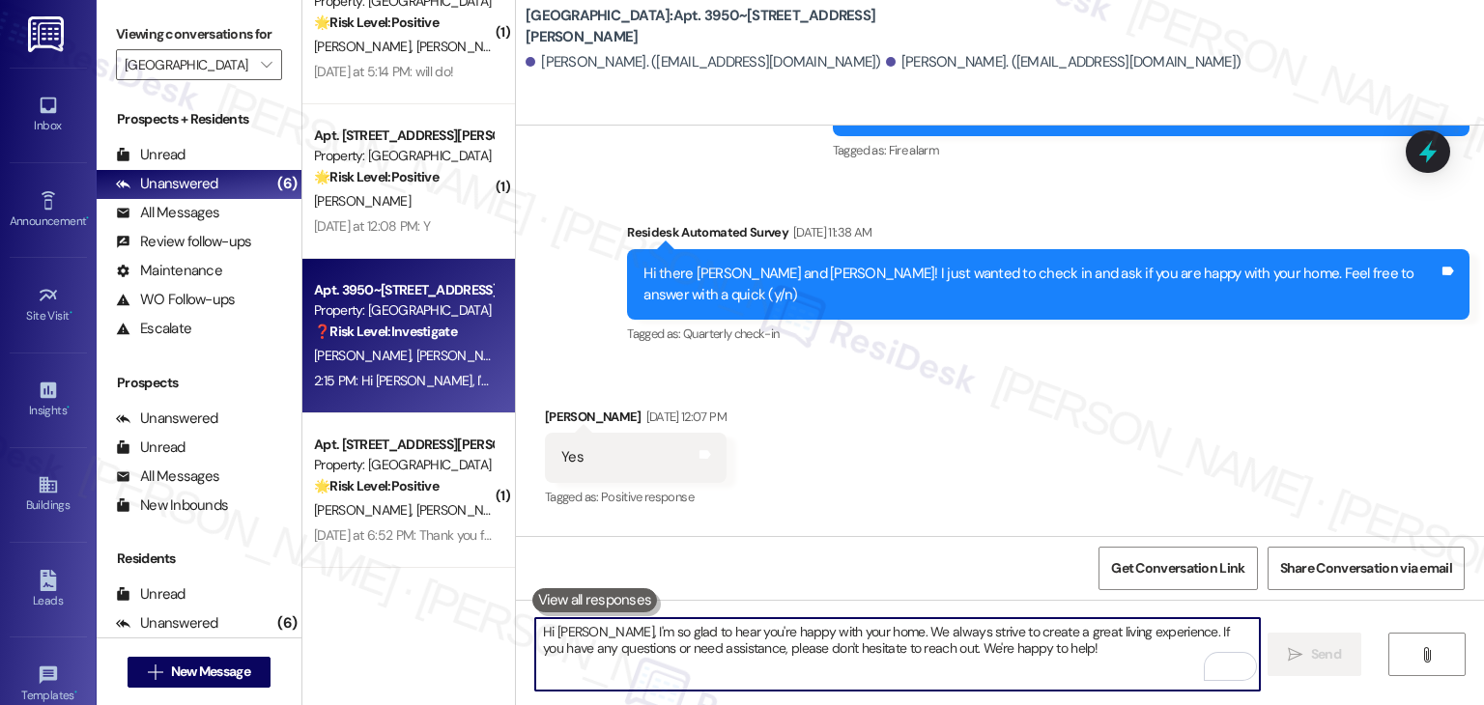
click at [745, 641] on textarea "Hi [PERSON_NAME], I'm so glad to hear you're happy with your home. We always st…" at bounding box center [897, 654] width 724 height 72
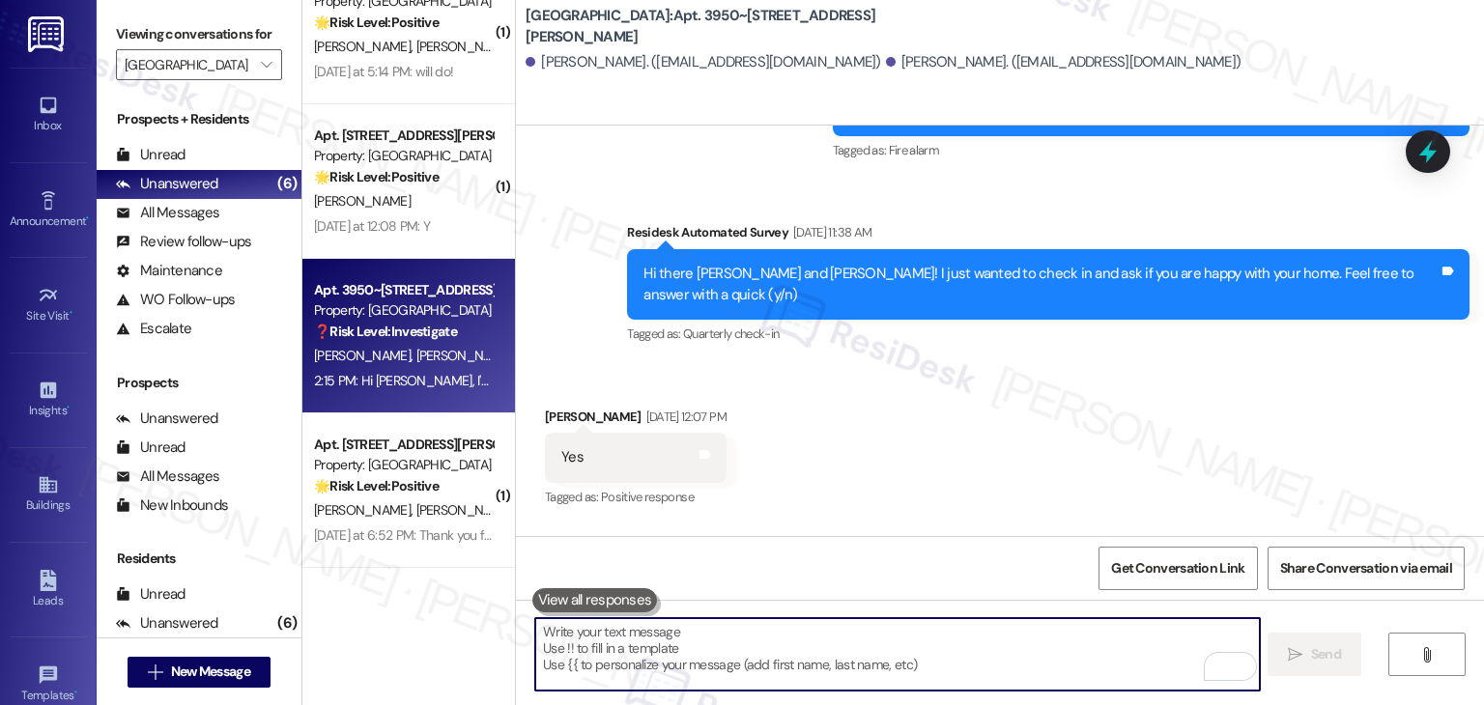
paste textarea "We’d also really appreciate it if you could share your experience in a review, …"
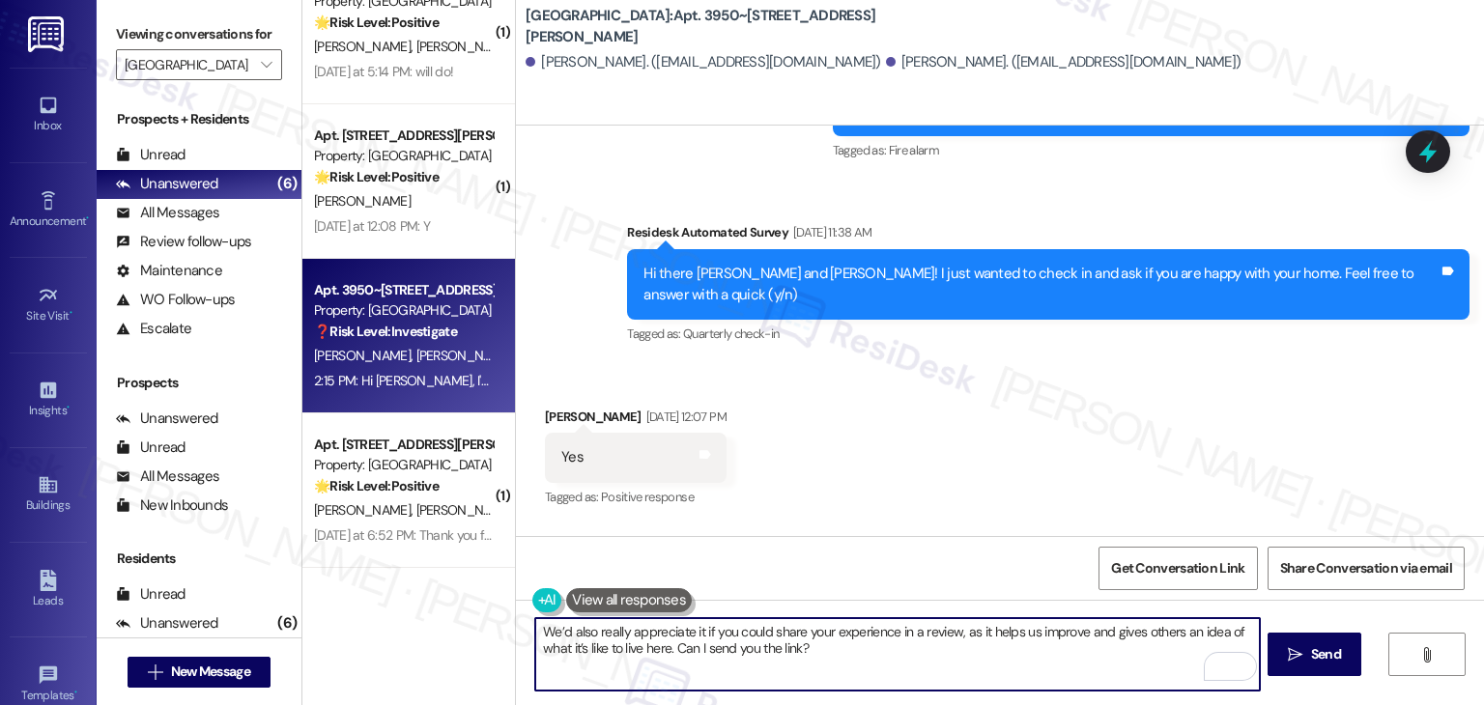
type textarea "We’d also really appreciate it if you could share your experience in a review, …"
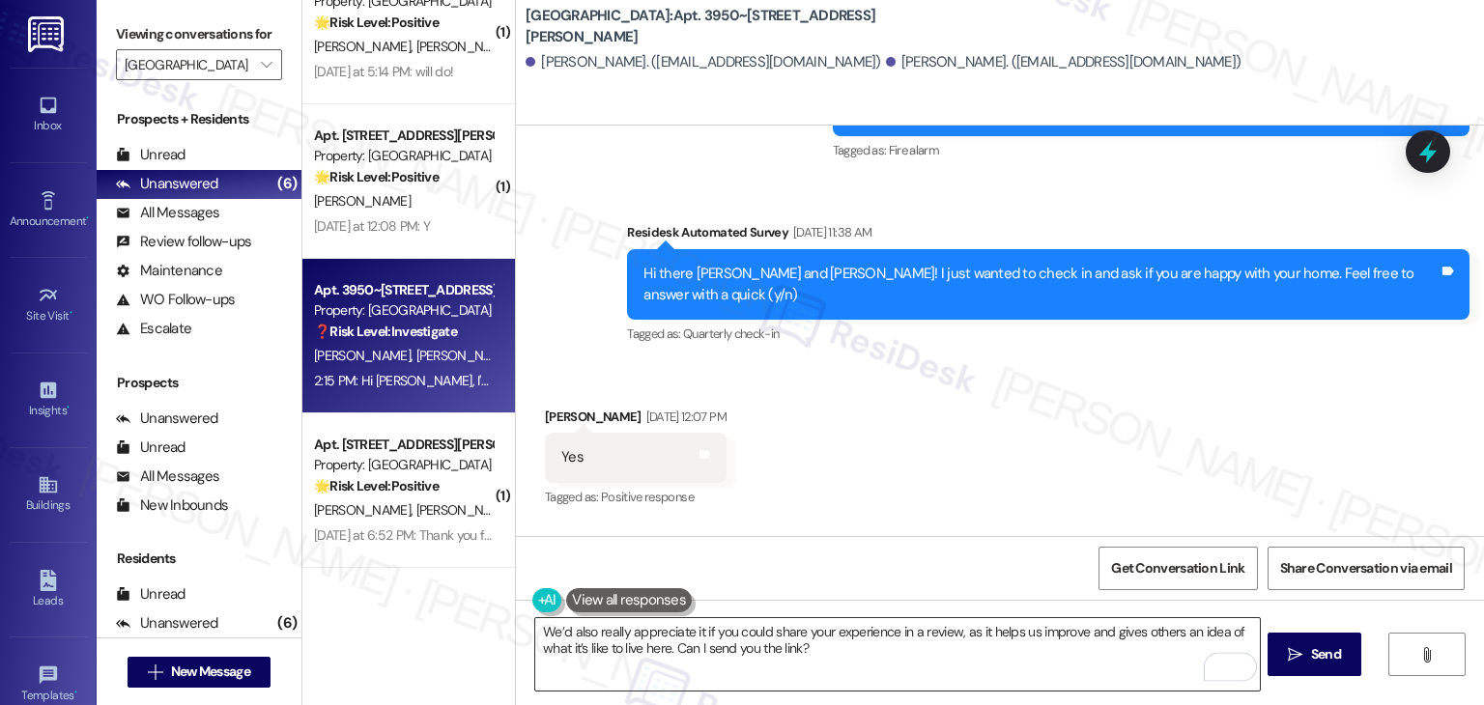
click at [927, 638] on textarea "We’d also really appreciate it if you could share your experience in a review, …" at bounding box center [897, 654] width 724 height 72
click at [1316, 666] on button " Send" at bounding box center [1314, 654] width 94 height 43
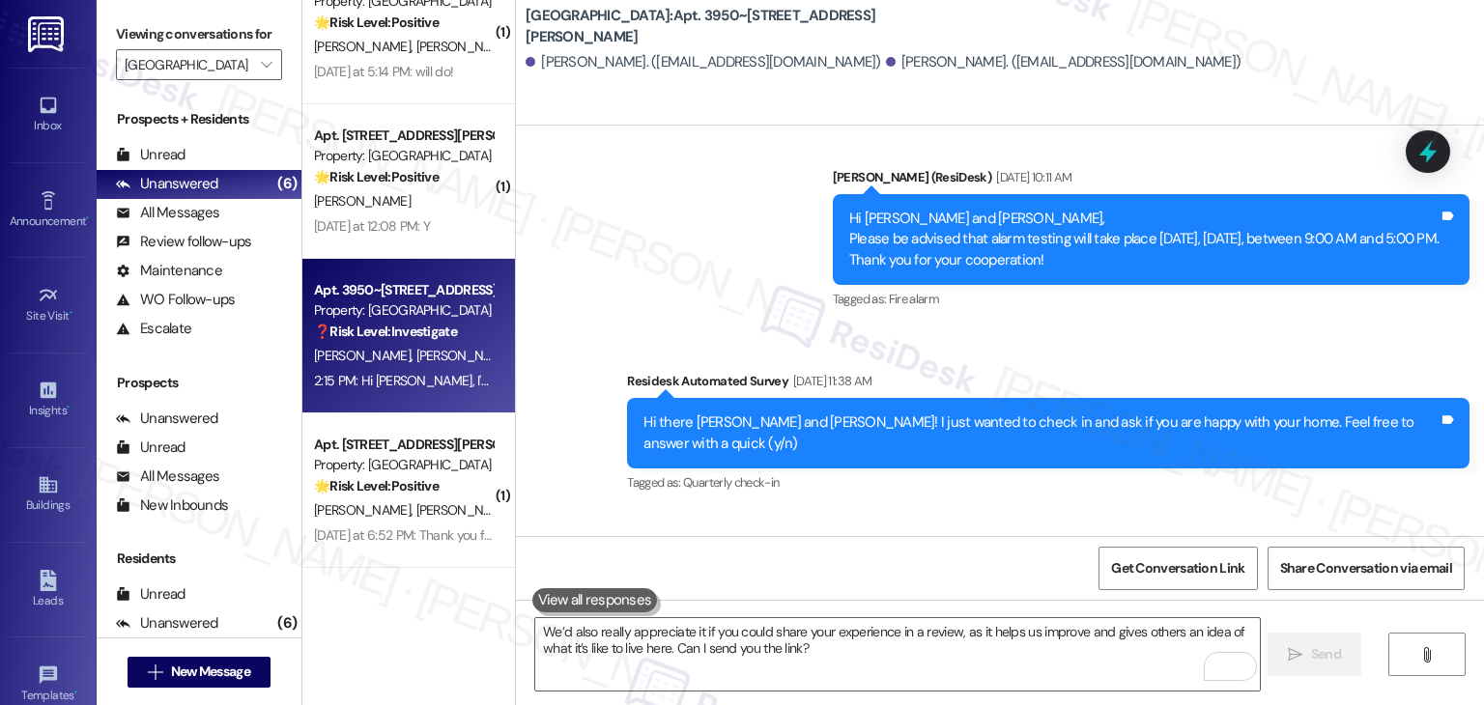
scroll to position [6918, 0]
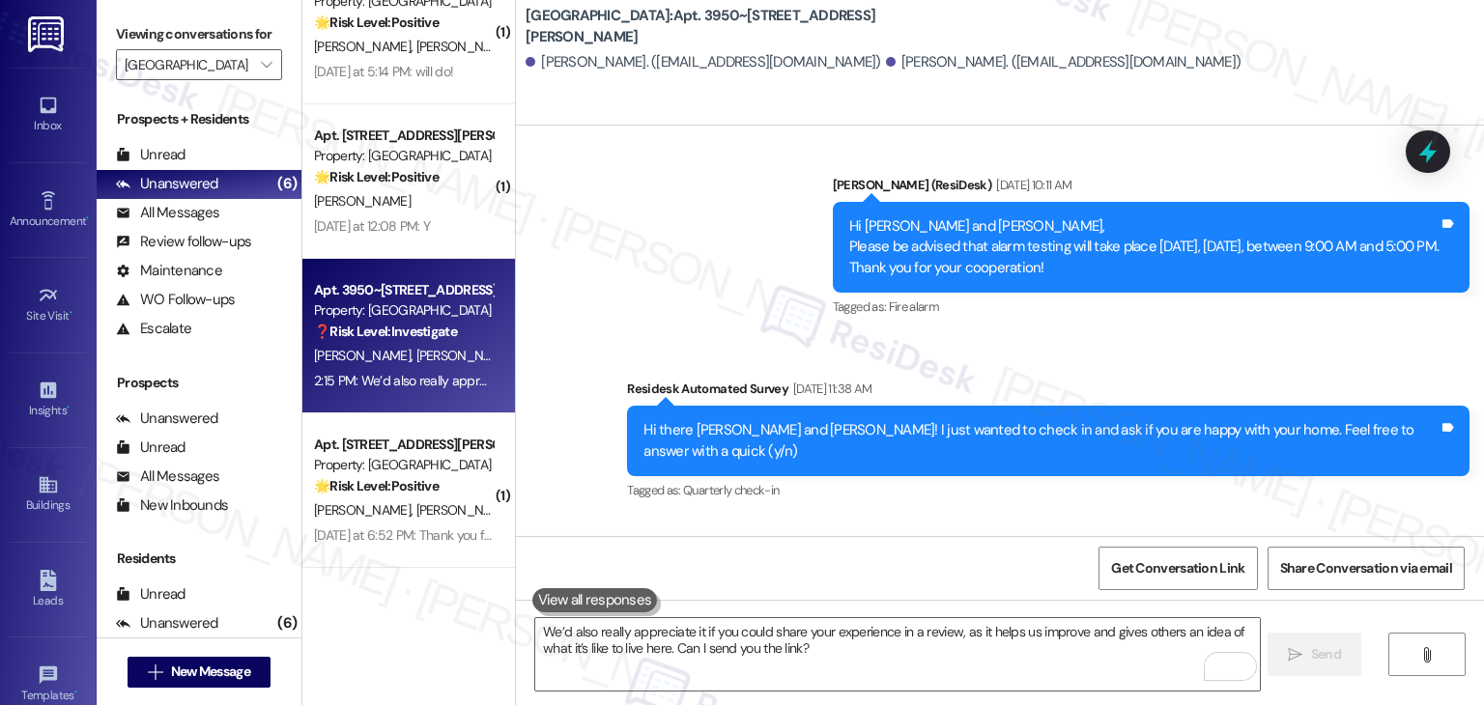
click at [1020, 520] on div "Received via SMS [PERSON_NAME] [DATE] 12:07 PM Yes Tags and notes Tagged as: Po…" at bounding box center [1000, 601] width 968 height 163
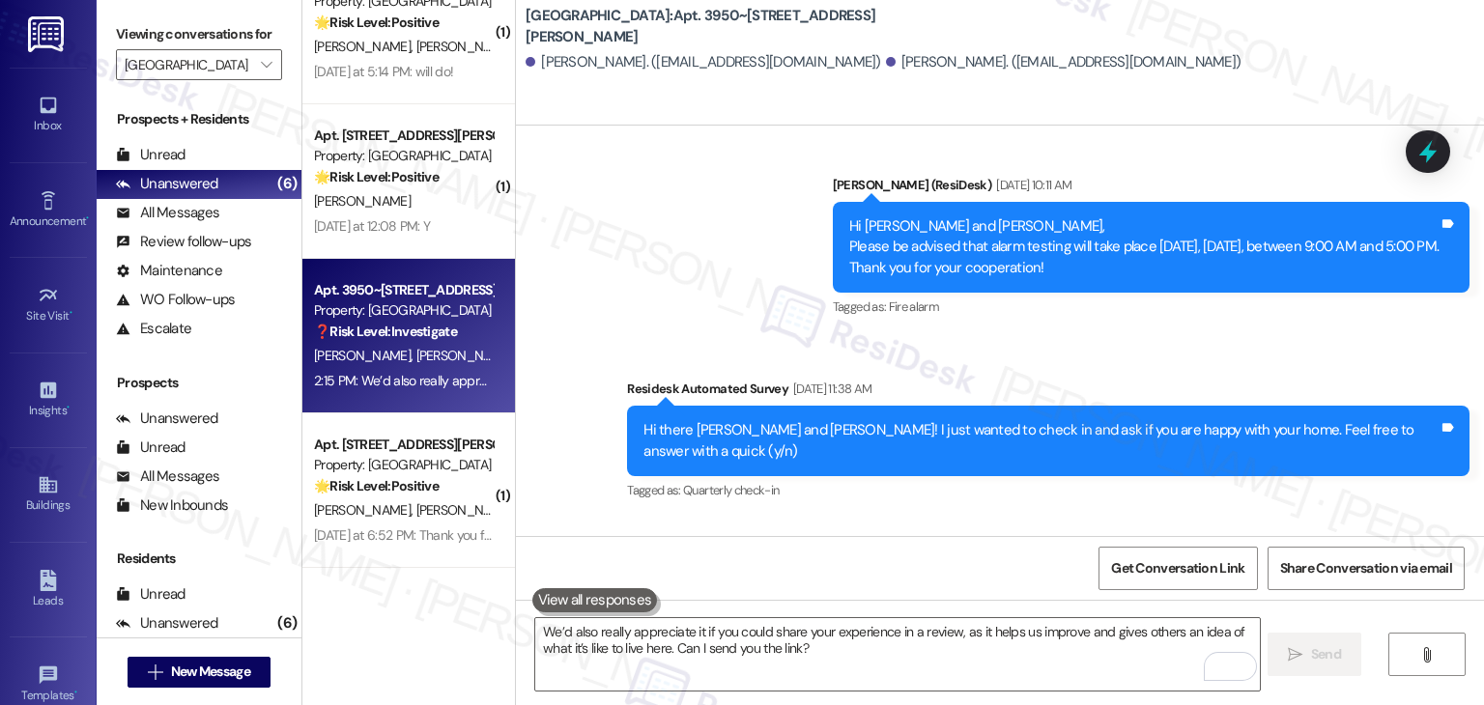
click at [1066, 520] on div "Received via SMS [PERSON_NAME] [DATE] 12:07 PM Yes Tags and notes Tagged as: Po…" at bounding box center [1000, 601] width 968 height 163
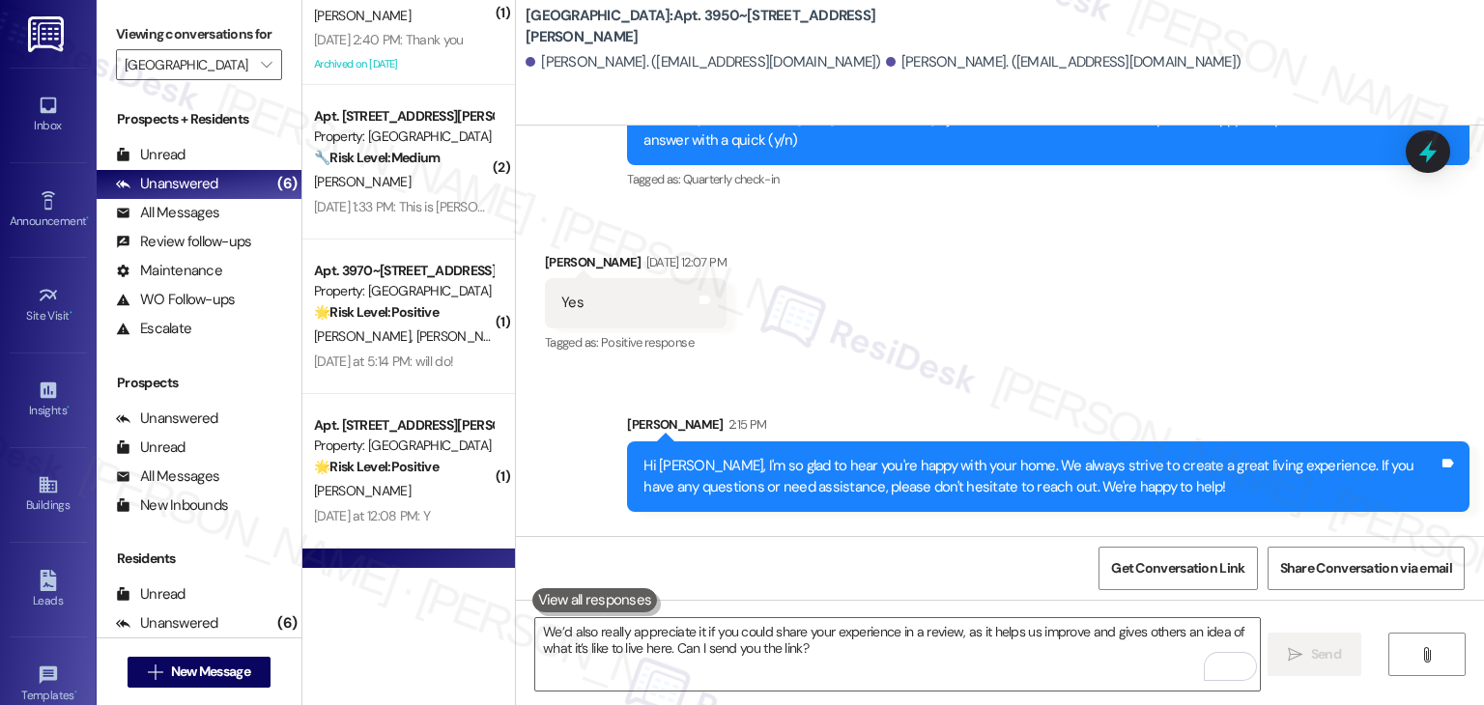
scroll to position [0, 0]
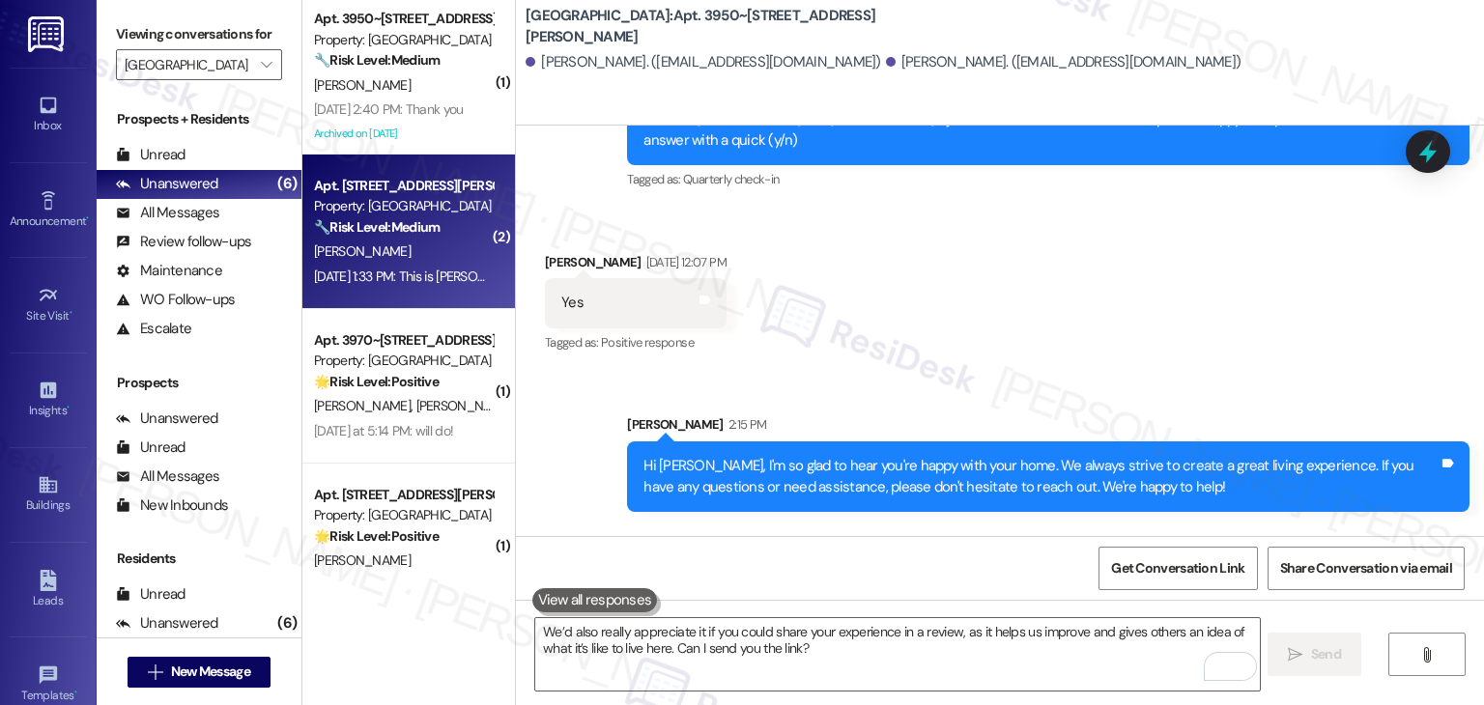
click at [424, 291] on div "Apt. 3950~105, [STREET_ADDRESS][PERSON_NAME] Property: [GEOGRAPHIC_DATA] 🔧 Risk…" at bounding box center [408, 232] width 213 height 155
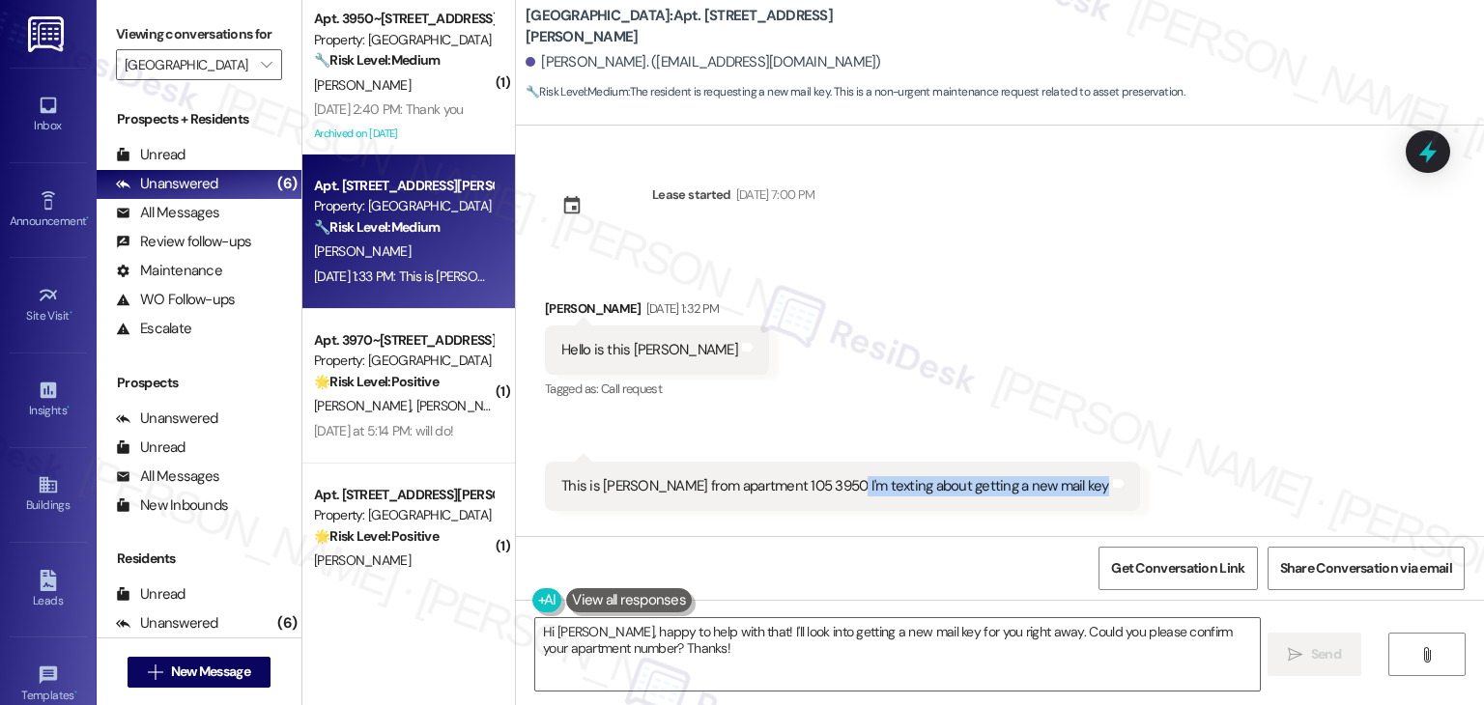
drag, startPoint x: 826, startPoint y: 484, endPoint x: 1064, endPoint y: 506, distance: 239.6
click at [1064, 506] on div "This is [PERSON_NAME] from apartment 105 3950 I'm texting about getting a new m…" at bounding box center [842, 486] width 595 height 49
copy div "I'm texting about getting a new mail key Tags and notes"
click at [892, 624] on textarea "Hi [PERSON_NAME], happy to help with that! I'll look into getting a new mail ke…" at bounding box center [897, 654] width 724 height 72
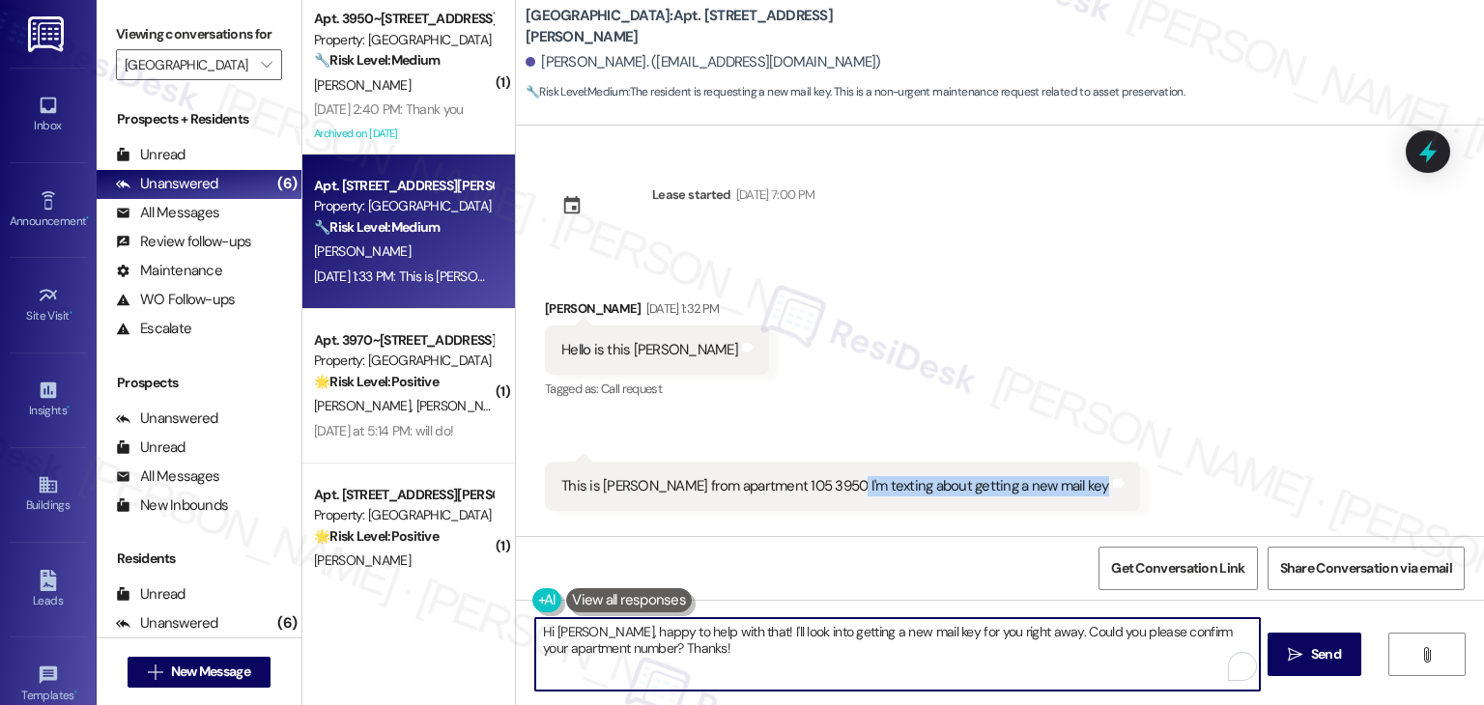
click at [892, 624] on textarea "Hi [PERSON_NAME], happy to help with that! I'll look into getting a new mail ke…" at bounding box center [897, 654] width 724 height 72
paste textarea "! Thanks for reaching out. I’ll notify the site team about your request for a n…"
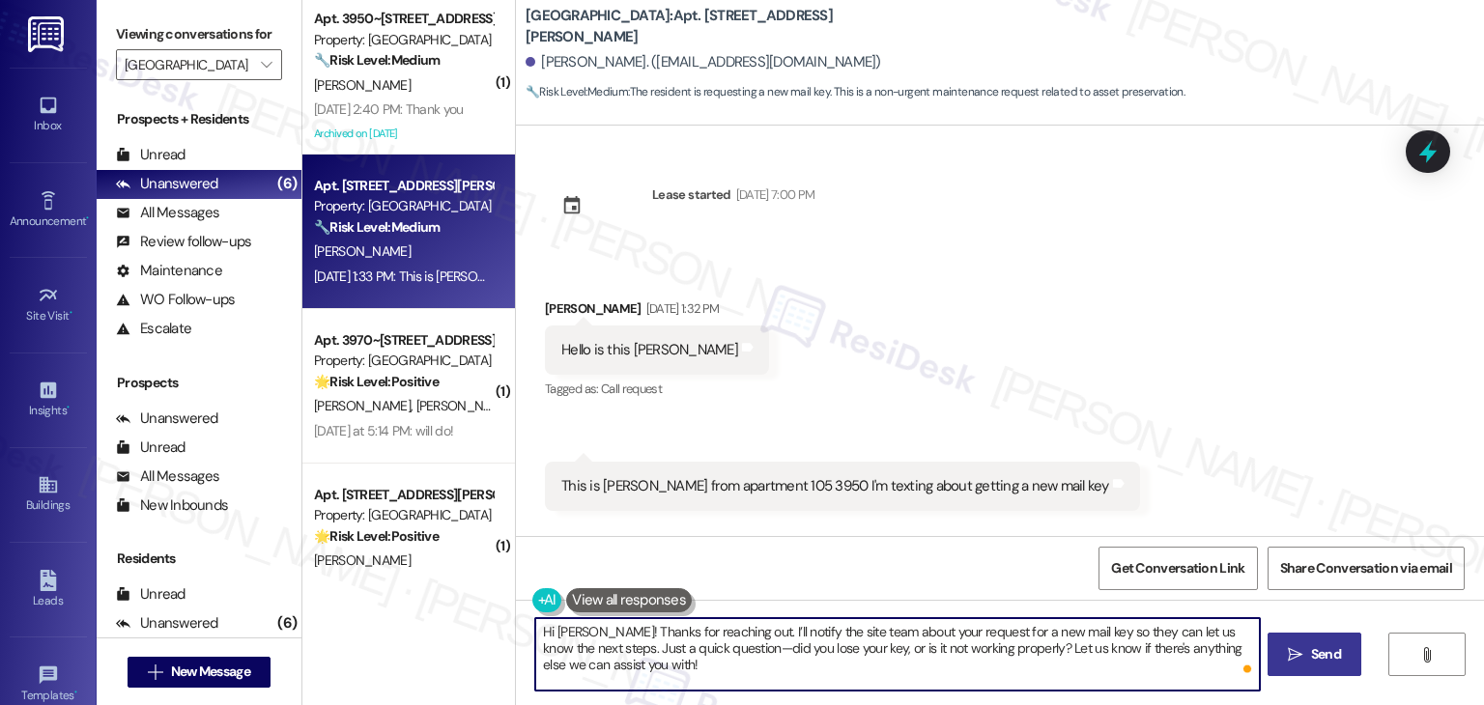
type textarea "Hi [PERSON_NAME]! Thanks for reaching out. I’ll notify the site team about your…"
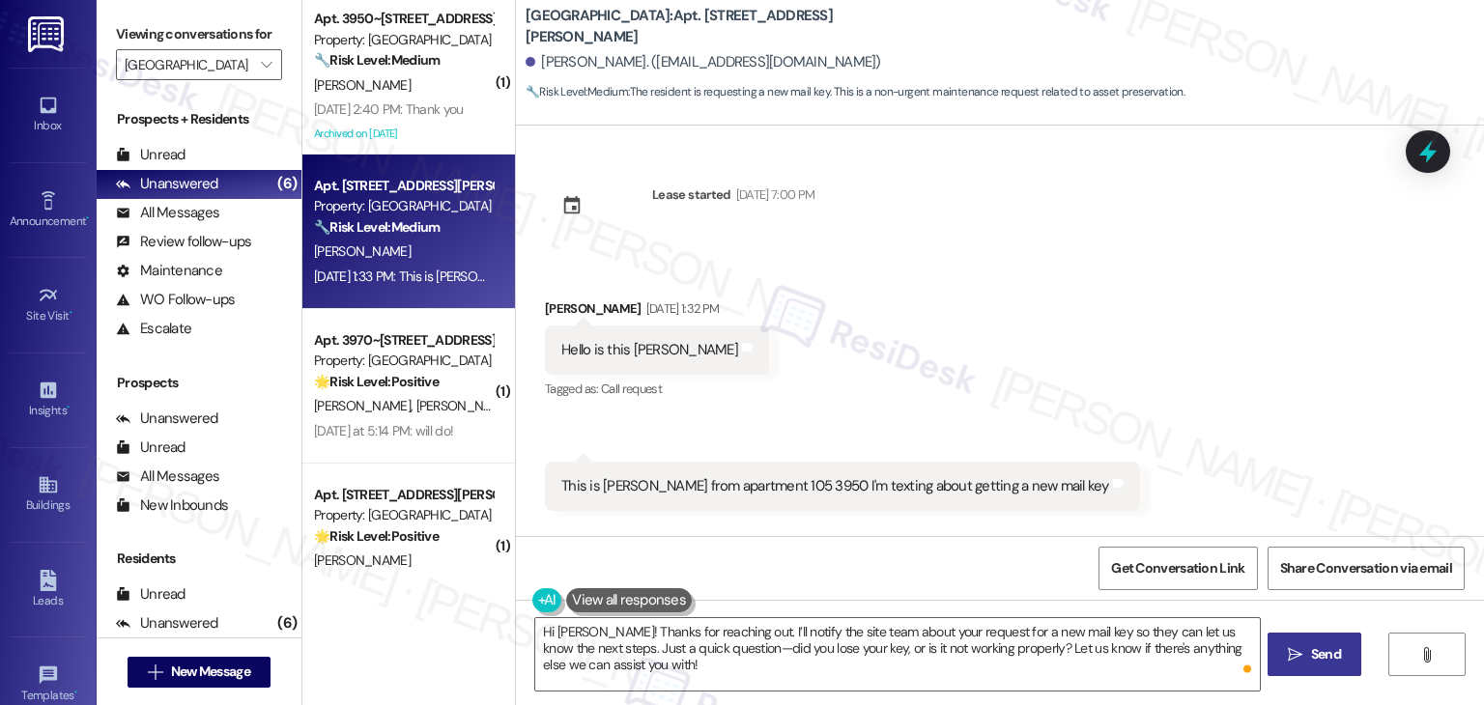
click at [1303, 654] on span " Send" at bounding box center [1314, 654] width 61 height 20
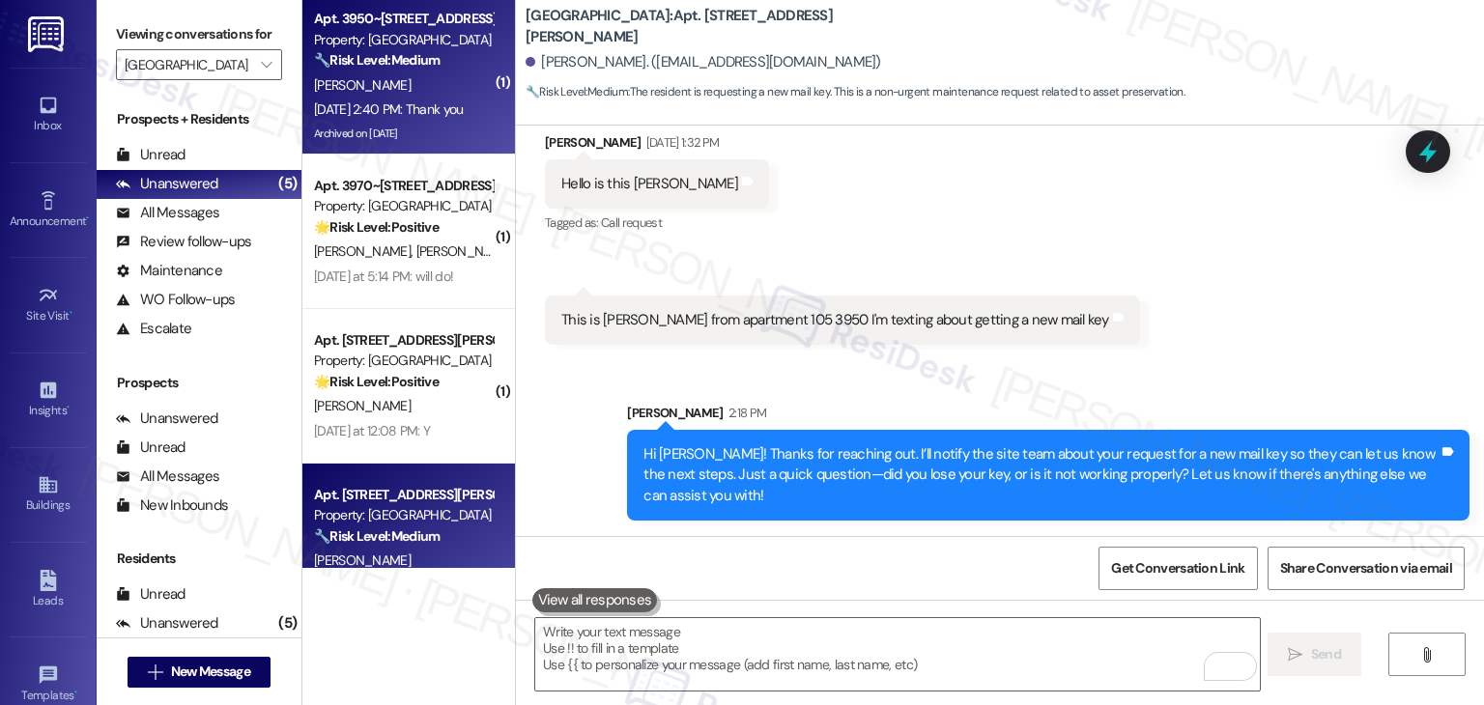
click at [374, 102] on div "[DATE] 2:40 PM: Thank you [DATE] 2:40 PM: Thank you" at bounding box center [389, 108] width 150 height 17
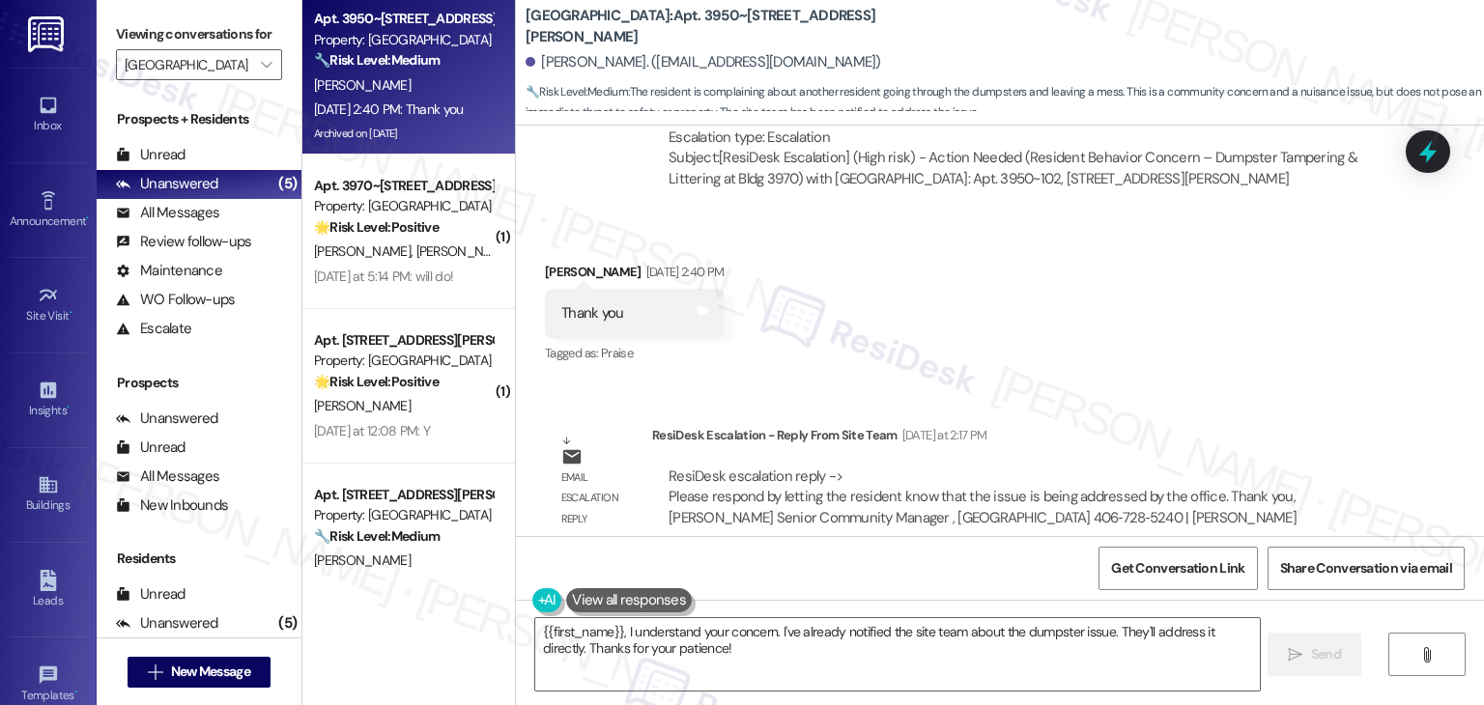
scroll to position [5765, 0]
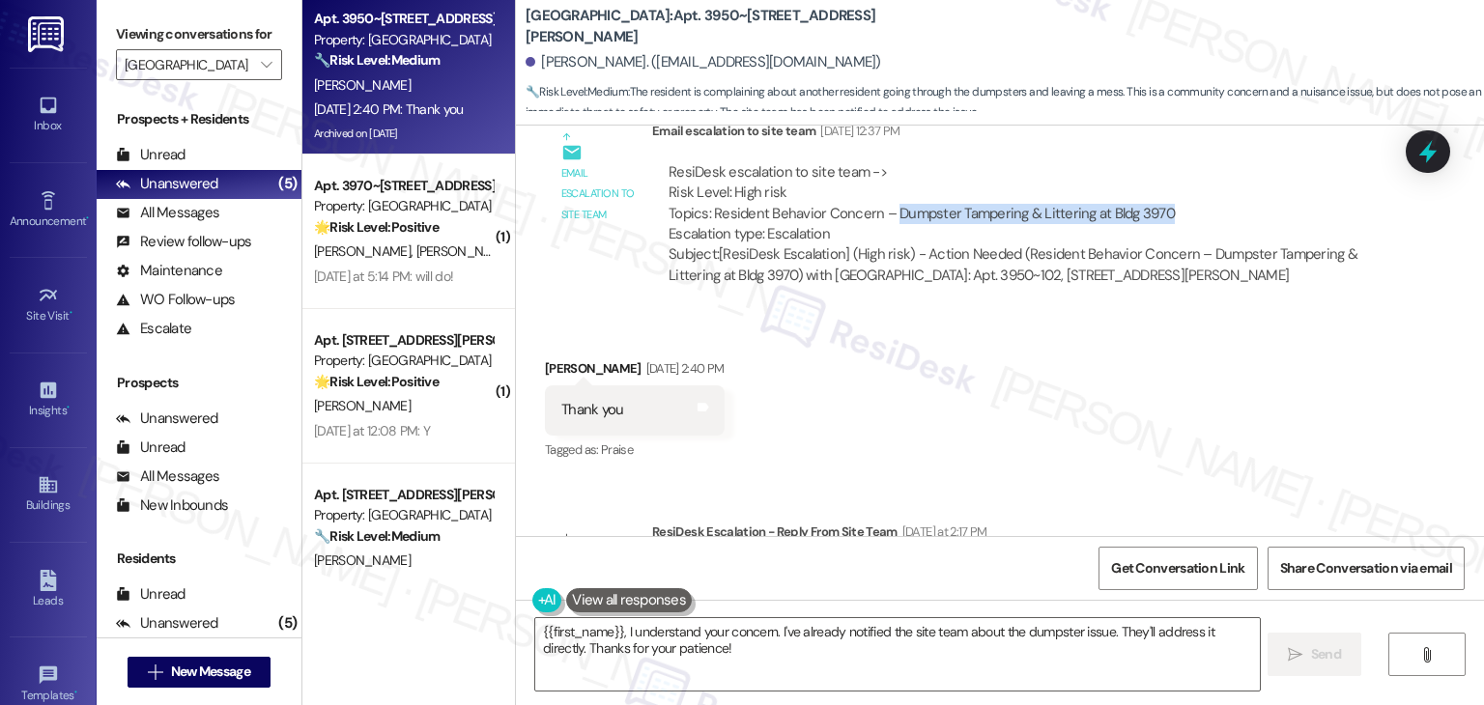
drag, startPoint x: 878, startPoint y: 189, endPoint x: 1152, endPoint y: 187, distance: 274.3
click at [1152, 187] on div "ResiDesk escalation to site team -> Risk Level: High risk Topics: Resident Beha…" at bounding box center [1019, 203] width 702 height 83
copy div "Dumpster Tampering & Littering at [GEOGRAPHIC_DATA] 3970"
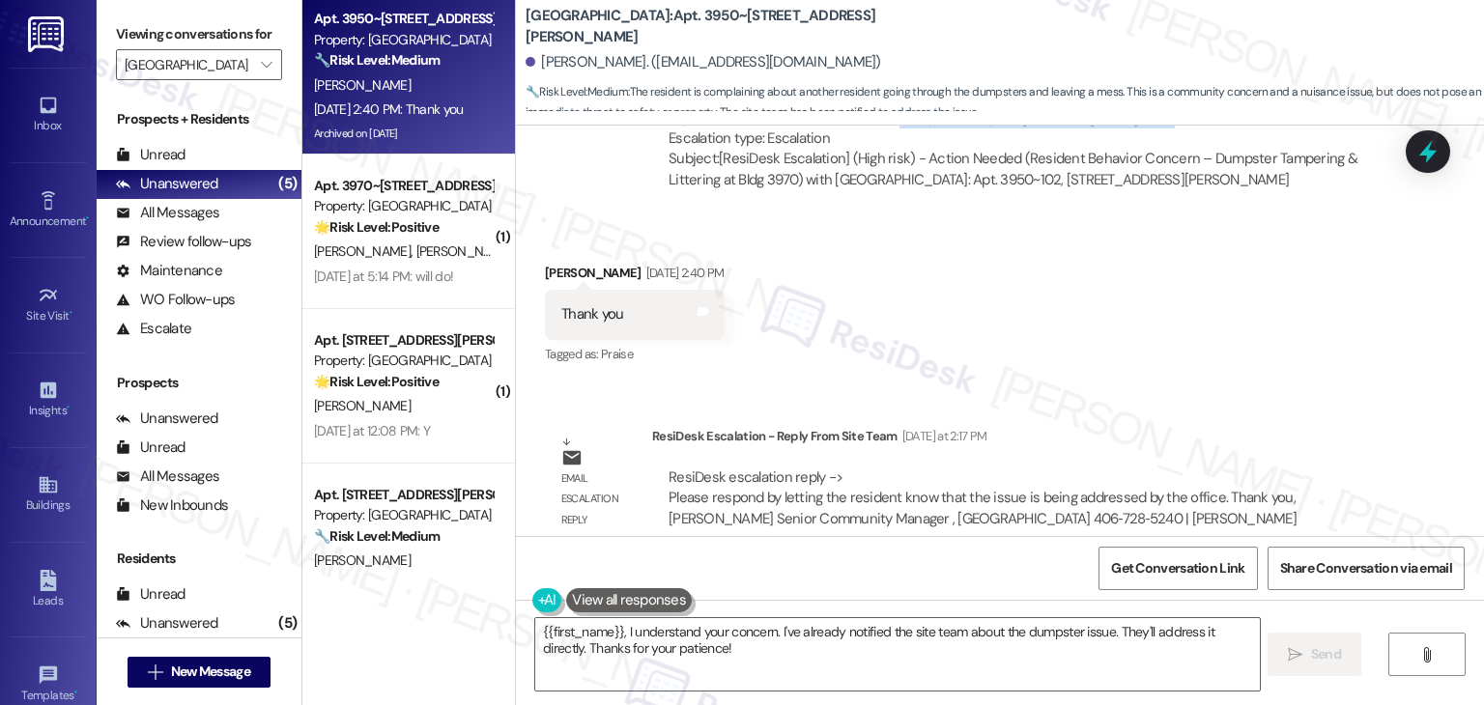
scroll to position [5861, 0]
click at [913, 641] on textarea "{{first_name}}, I understand your concern. I've already notified the site team …" at bounding box center [897, 654] width 724 height 72
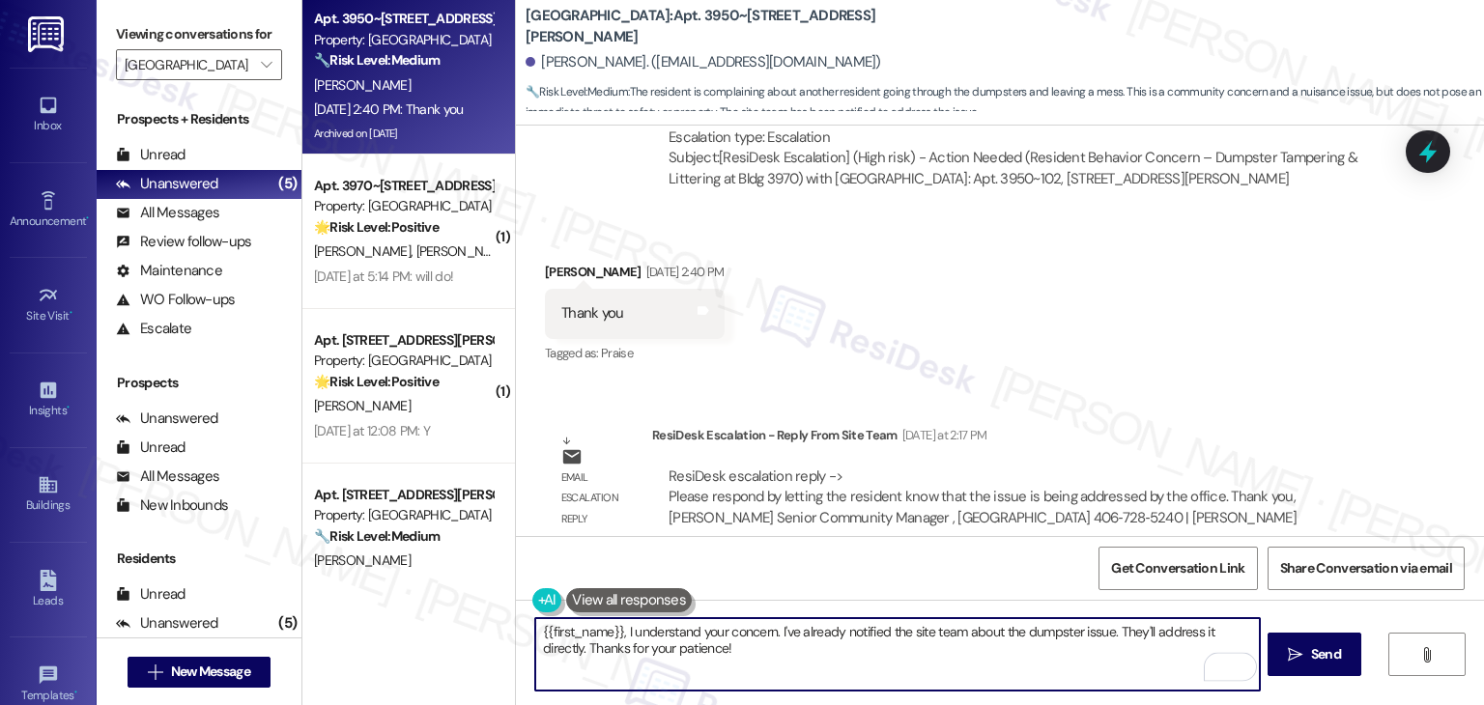
paste textarea "Hi [PERSON_NAME], I’ve shared your concern with the site team about the dumpste…"
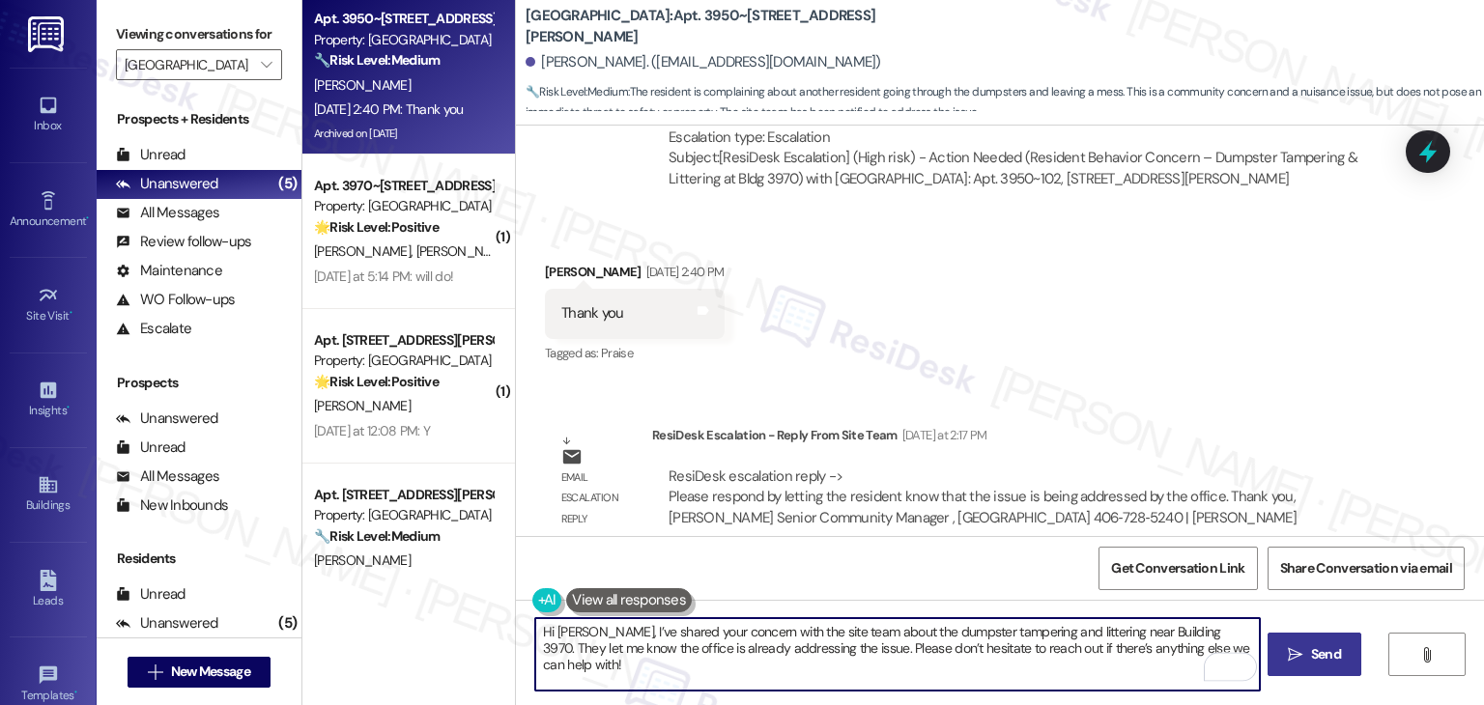
type textarea "Hi [PERSON_NAME], I’ve shared your concern with the site team about the dumpste…"
click at [1311, 646] on span "Send" at bounding box center [1326, 654] width 30 height 20
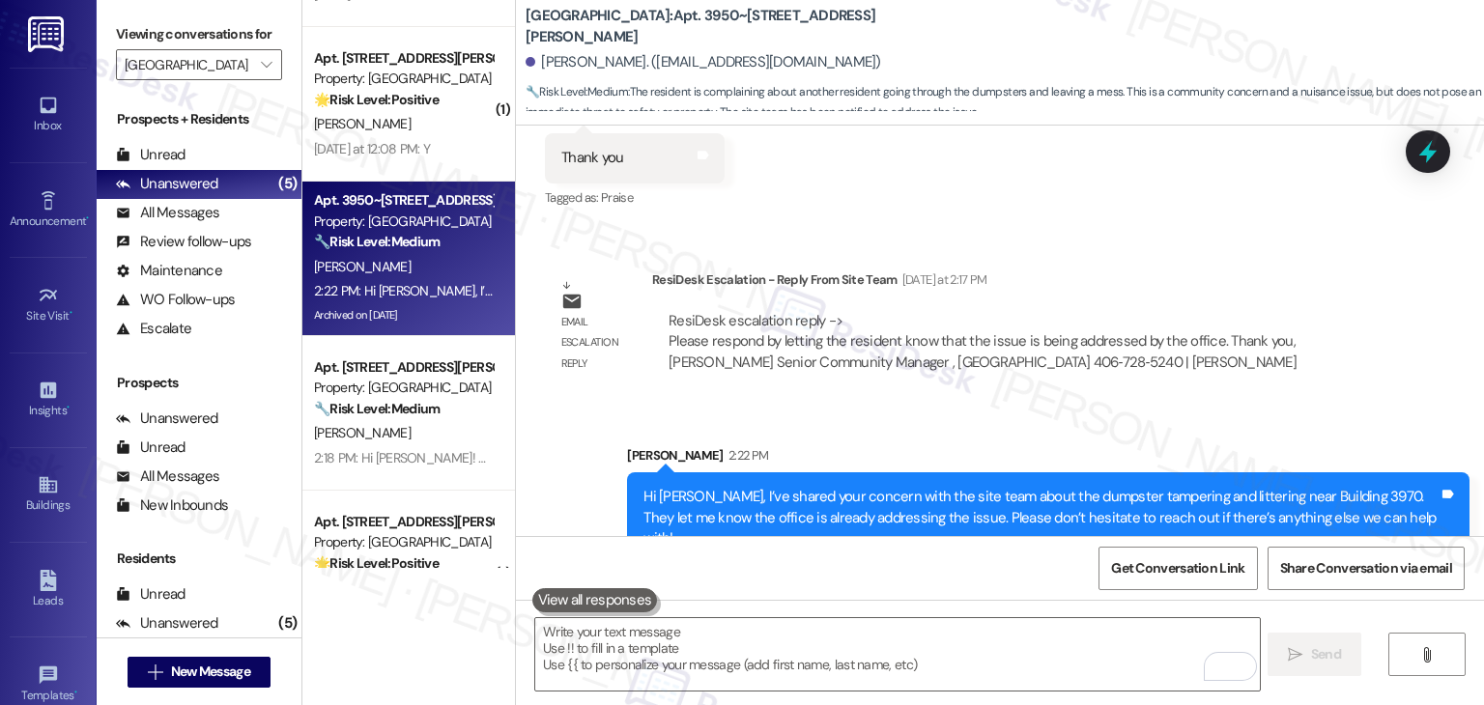
scroll to position [0, 0]
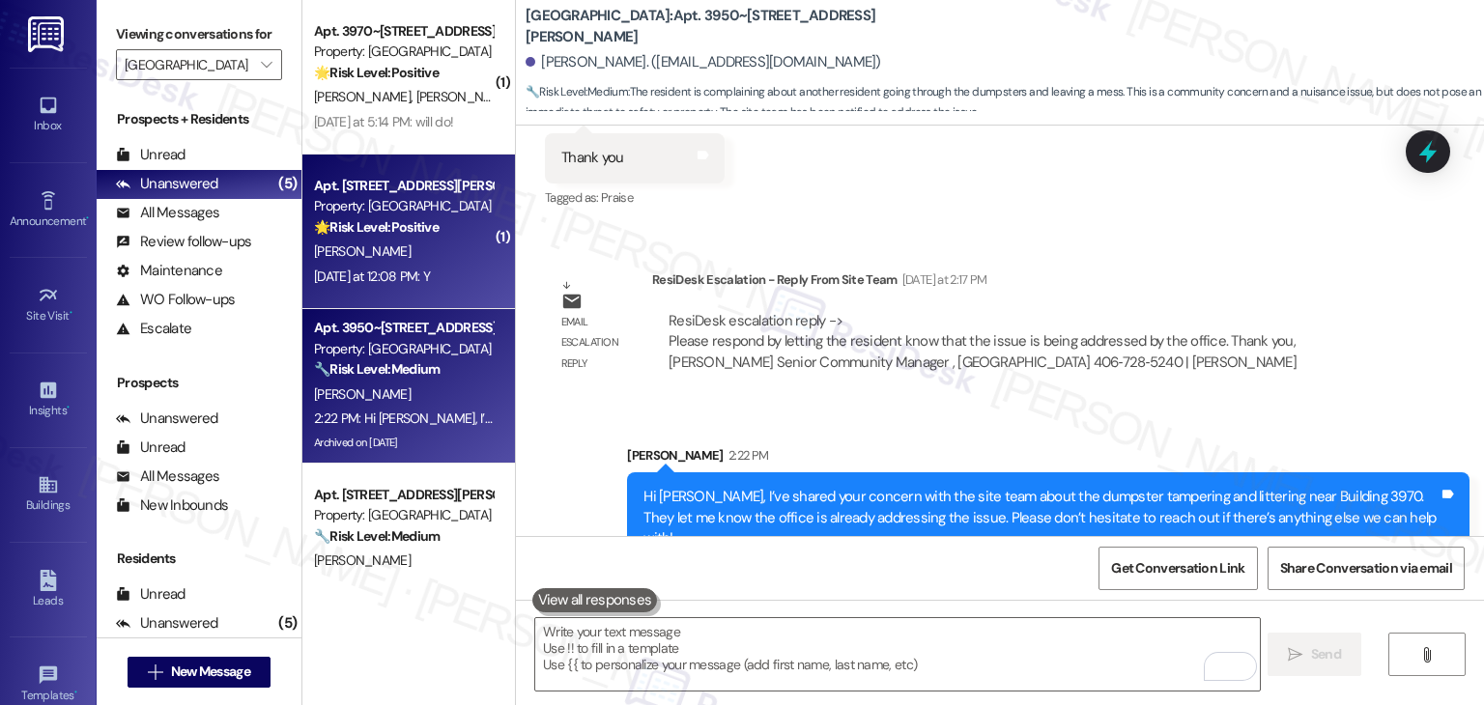
click at [352, 283] on div "[DATE] at 12:08 PM: Y [DATE] at 12:08 PM: Y" at bounding box center [372, 276] width 116 height 17
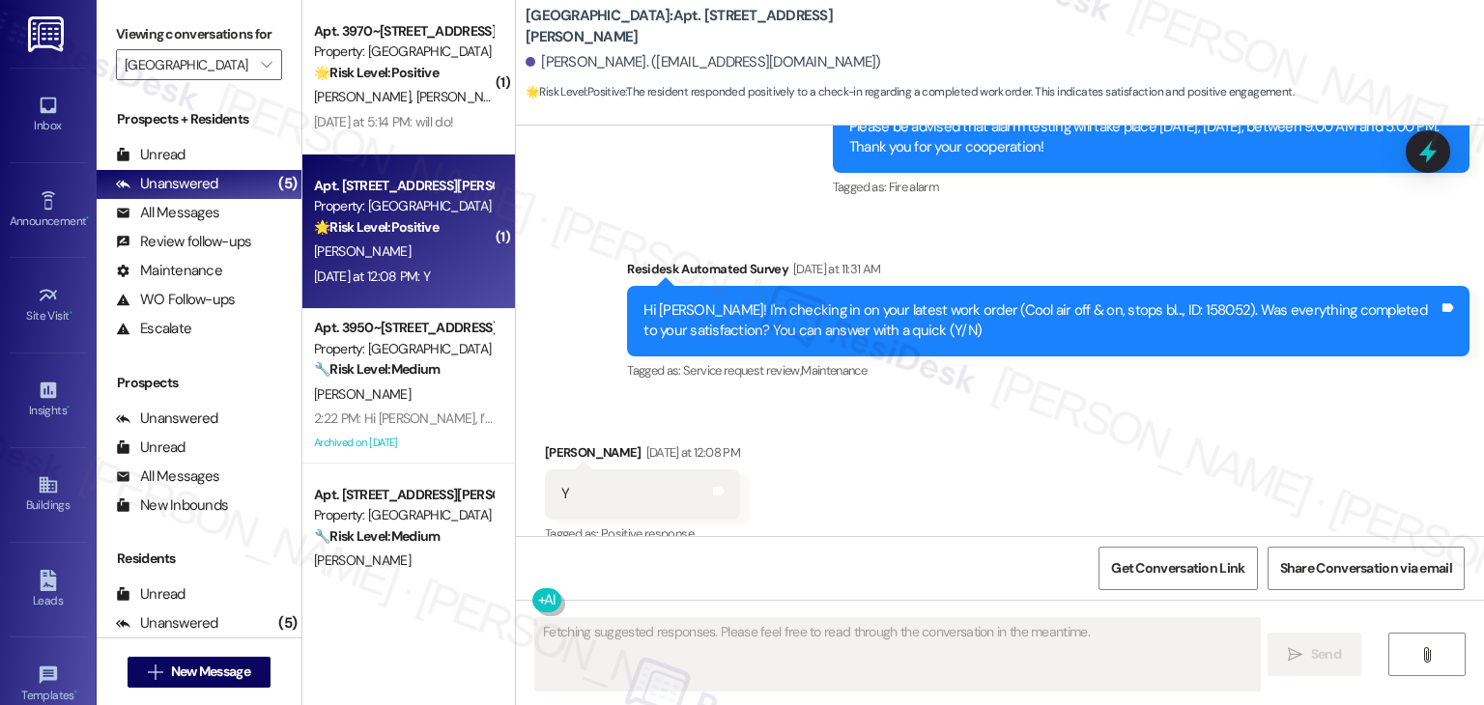
scroll to position [4224, 0]
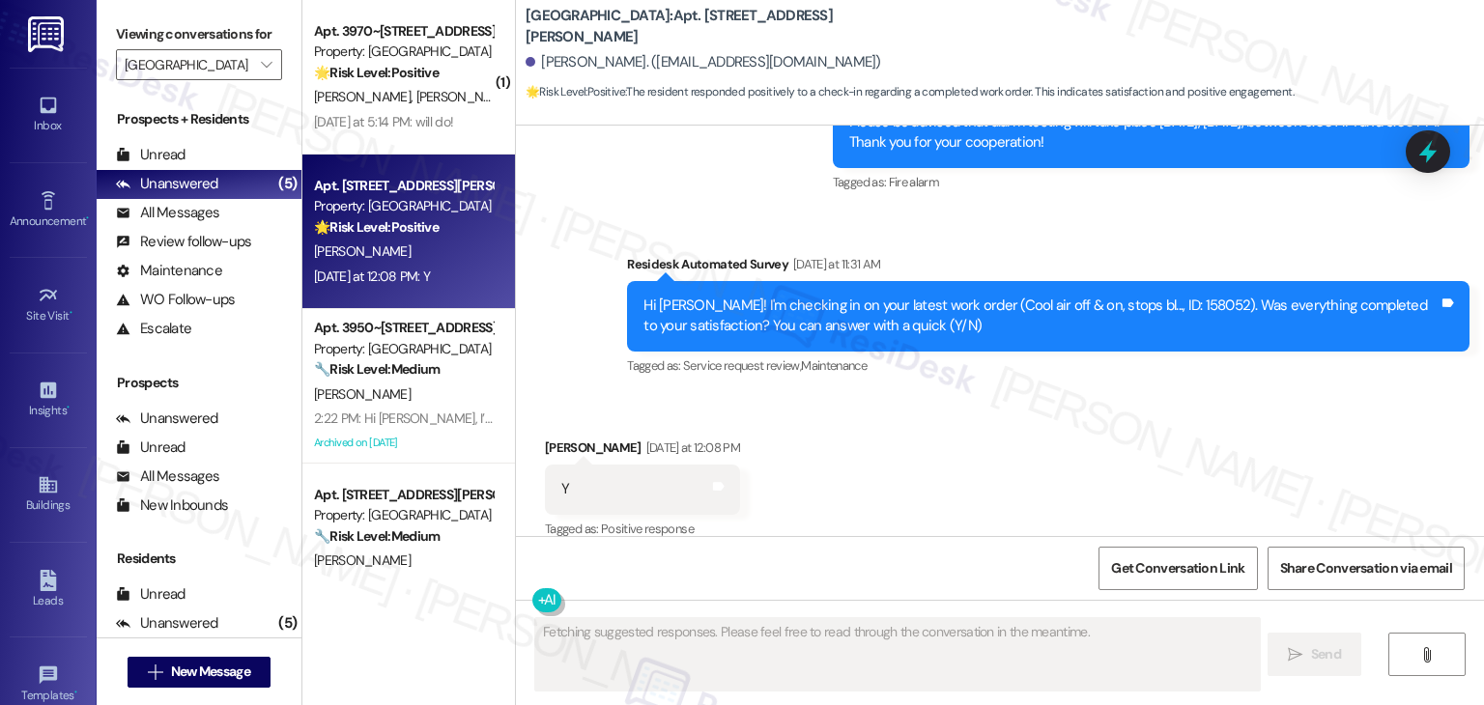
click at [951, 435] on div "Received via SMS [PERSON_NAME] [DATE] at 12:08 PM Y Tags and notes Tagged as: P…" at bounding box center [1000, 475] width 968 height 163
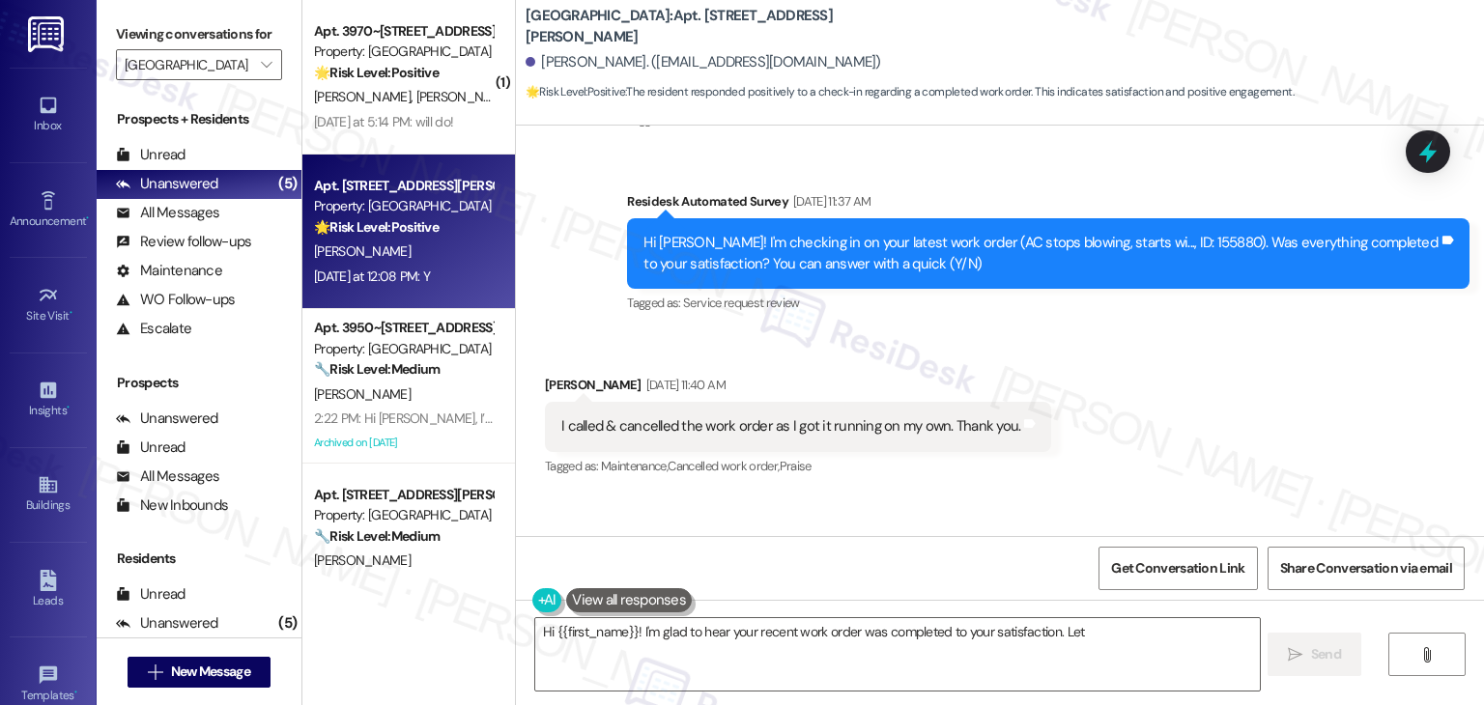
scroll to position [3548, 0]
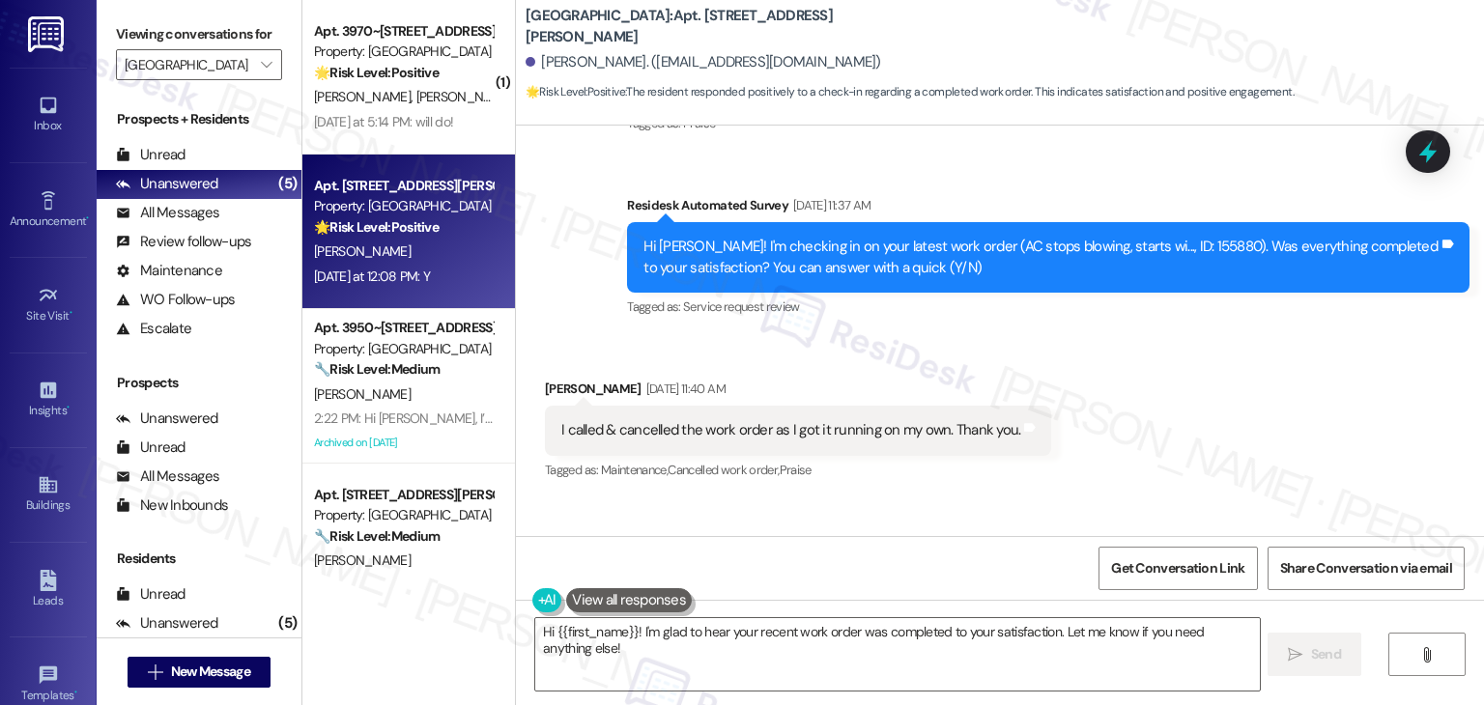
click at [1318, 353] on div "Received via SMS [PERSON_NAME] [DATE] 11:40 AM I called & cancelled the work or…" at bounding box center [1000, 416] width 968 height 163
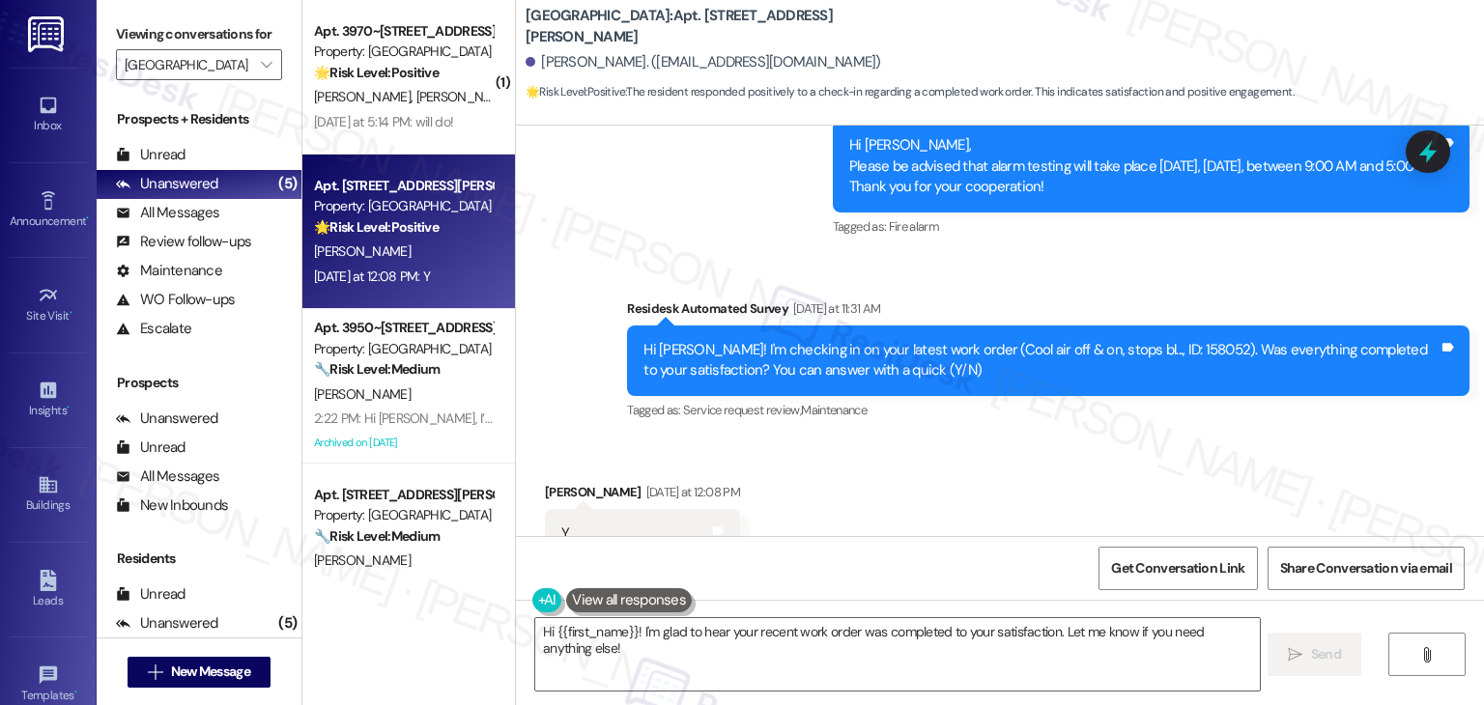
scroll to position [4225, 0]
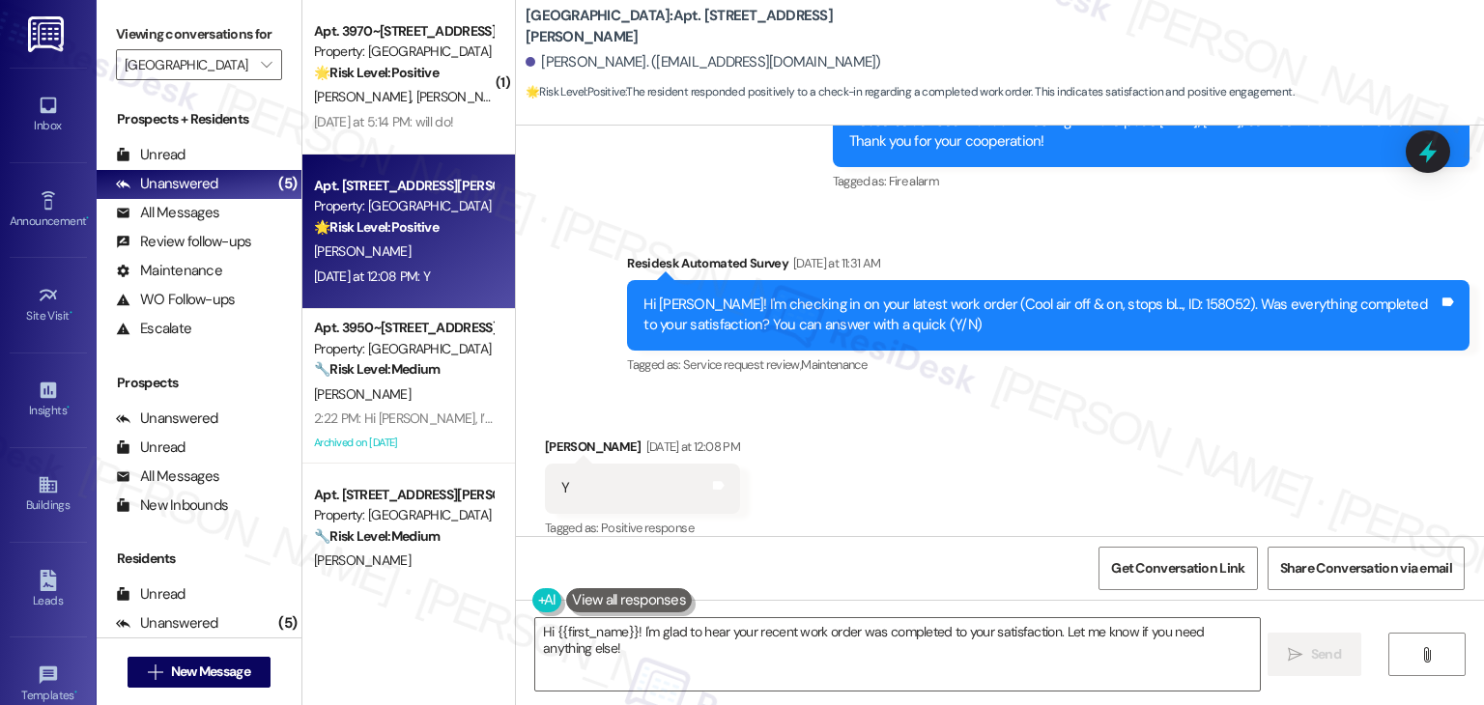
click at [1006, 420] on div "Received via SMS [PERSON_NAME] [DATE] at 12:08 PM Y Tags and notes Tagged as: P…" at bounding box center [1000, 474] width 968 height 163
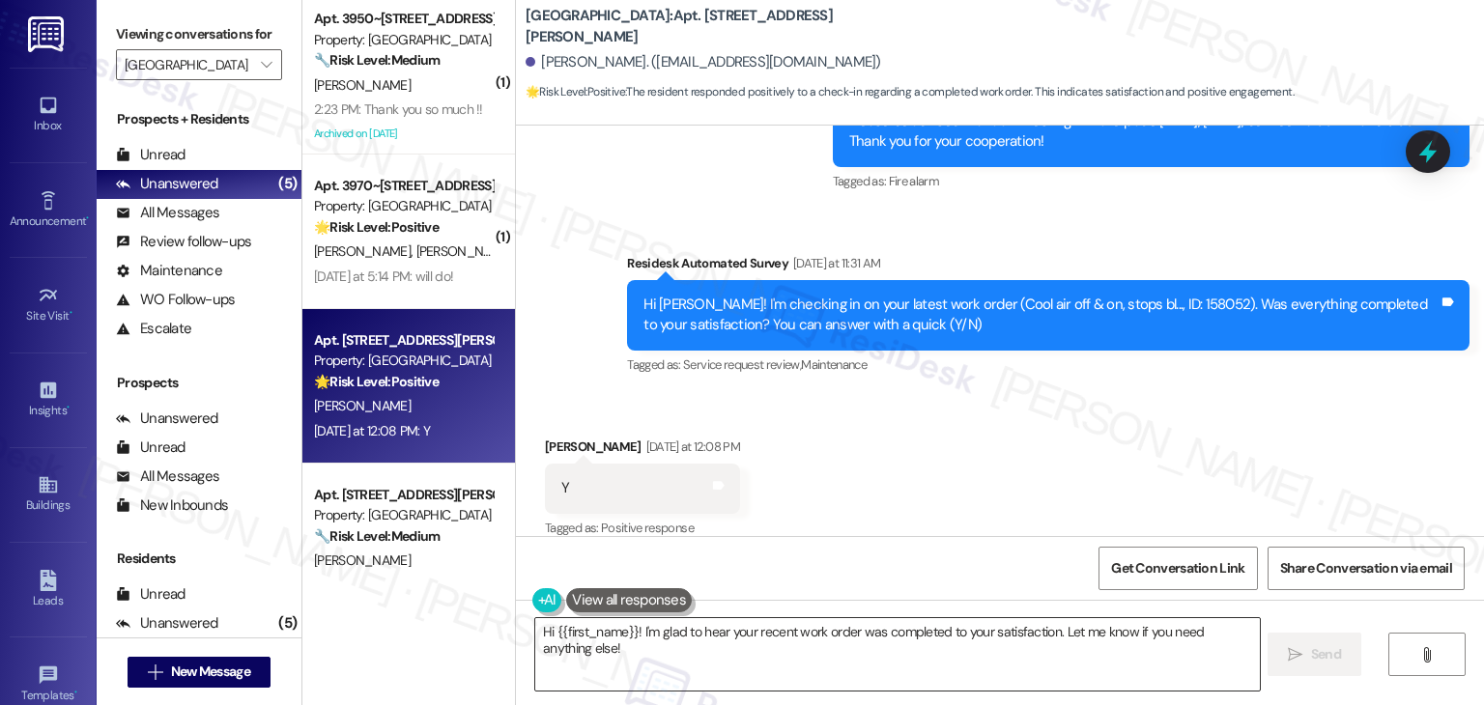
click at [721, 627] on textarea "Hi {{first_name}}! I'm glad to hear your recent work order was completed to you…" at bounding box center [897, 654] width 724 height 72
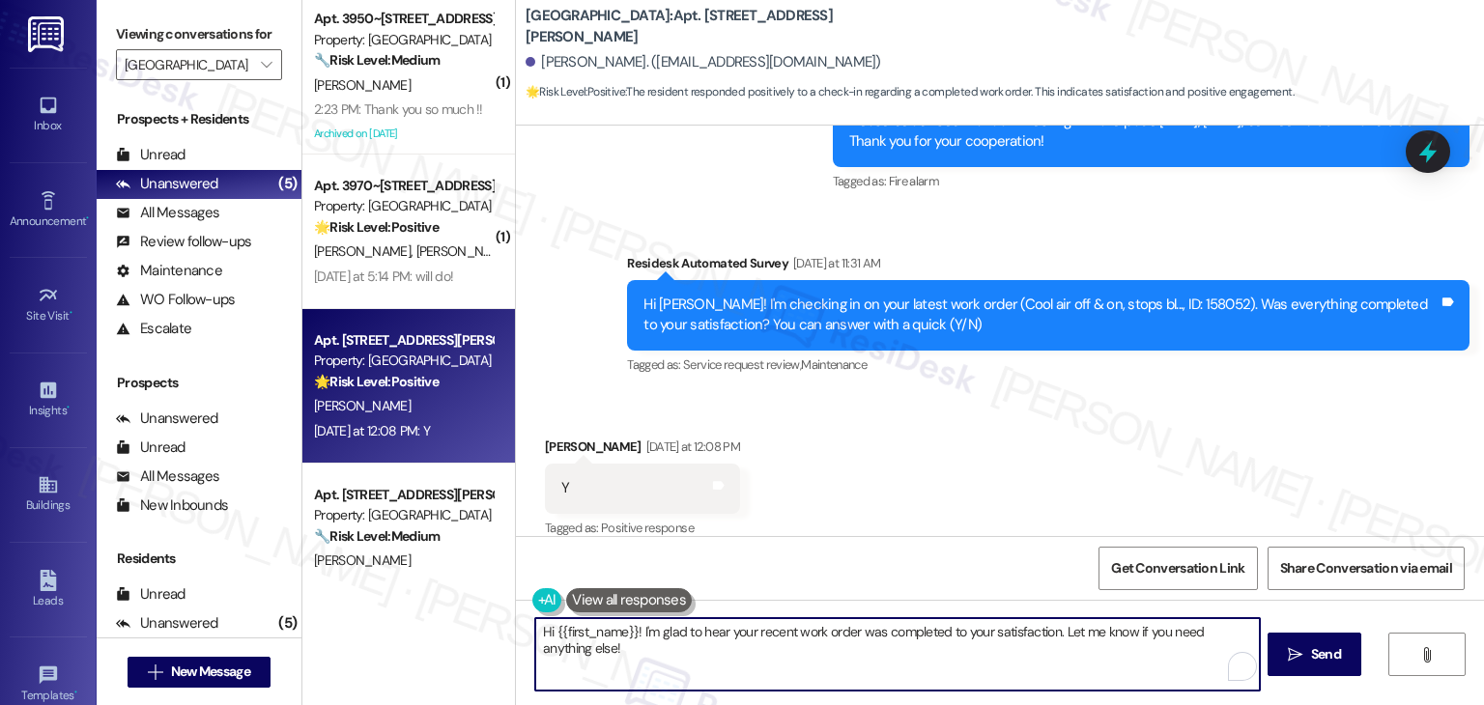
click at [721, 627] on textarea "Hi {{first_name}}! I'm glad to hear your recent work order was completed to you…" at bounding box center [897, 654] width 724 height 72
paste textarea "ey Onkar! I’m glad your latest work order was completed to your satisfaction. I…"
click at [546, 437] on div "[PERSON_NAME] [DATE] at 12:08 PM" at bounding box center [642, 450] width 195 height 27
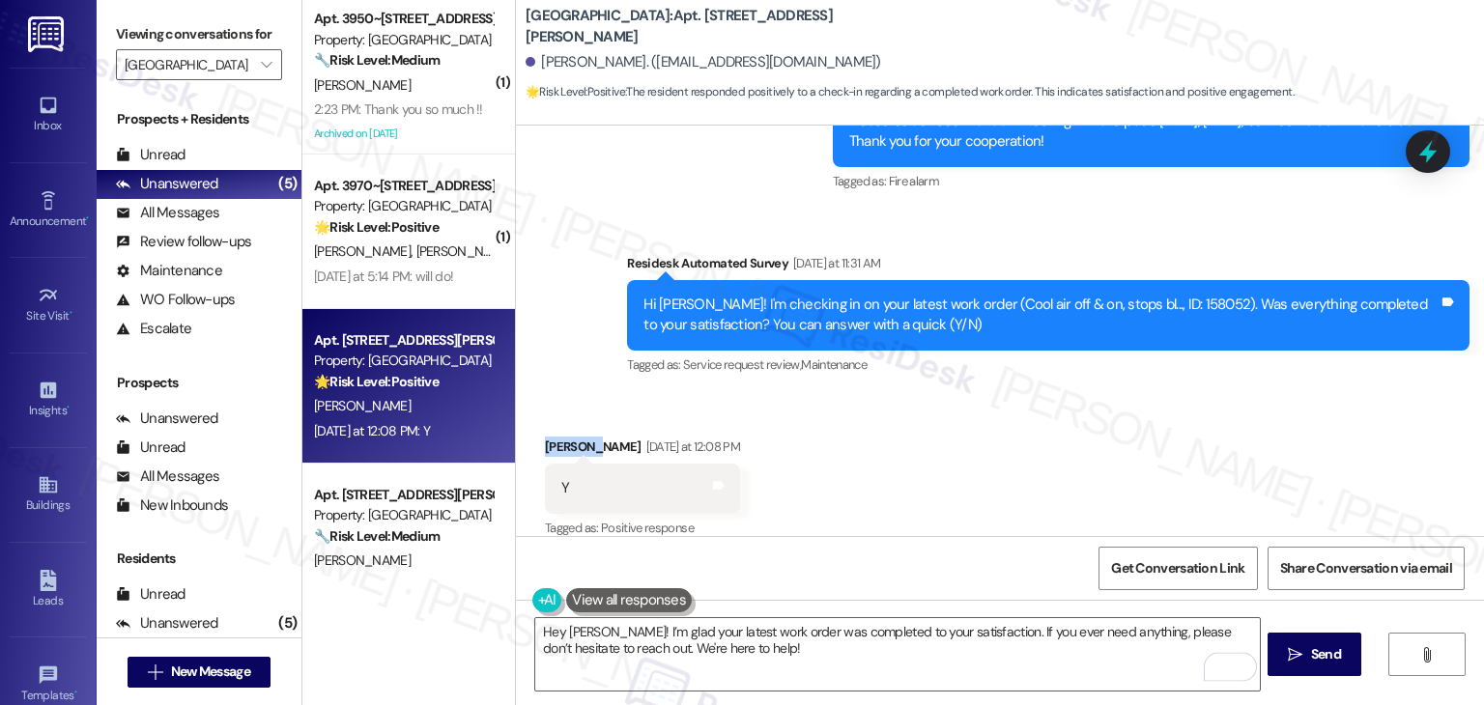
click at [546, 437] on div "[PERSON_NAME] [DATE] at 12:08 PM" at bounding box center [642, 450] width 195 height 27
copy div "[PERSON_NAME]"
click at [569, 618] on textarea "Hey [PERSON_NAME]! I’m glad your latest work order was completed to your satisf…" at bounding box center [897, 654] width 724 height 72
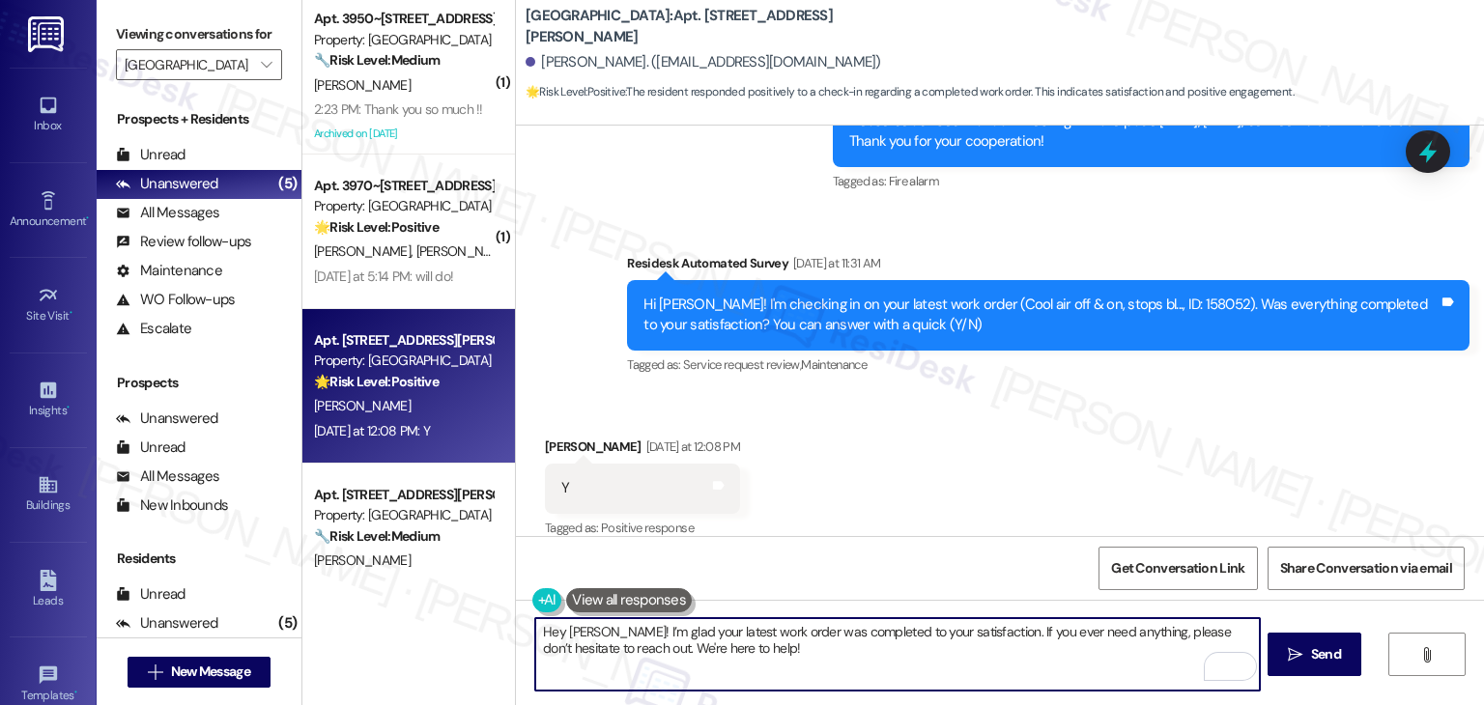
click at [569, 618] on textarea "Hey [PERSON_NAME]! I’m glad your latest work order was completed to your satisf…" at bounding box center [897, 654] width 724 height 72
click at [568, 618] on textarea "Hey [PERSON_NAME]! I’m glad your latest work order was completed to your satisf…" at bounding box center [897, 654] width 724 height 72
drag, startPoint x: 586, startPoint y: 631, endPoint x: 555, endPoint y: 632, distance: 30.9
click at [555, 632] on textarea "Hey [PERSON_NAME]! I’m glad your latest work order was completed to your satisf…" at bounding box center [897, 654] width 724 height 72
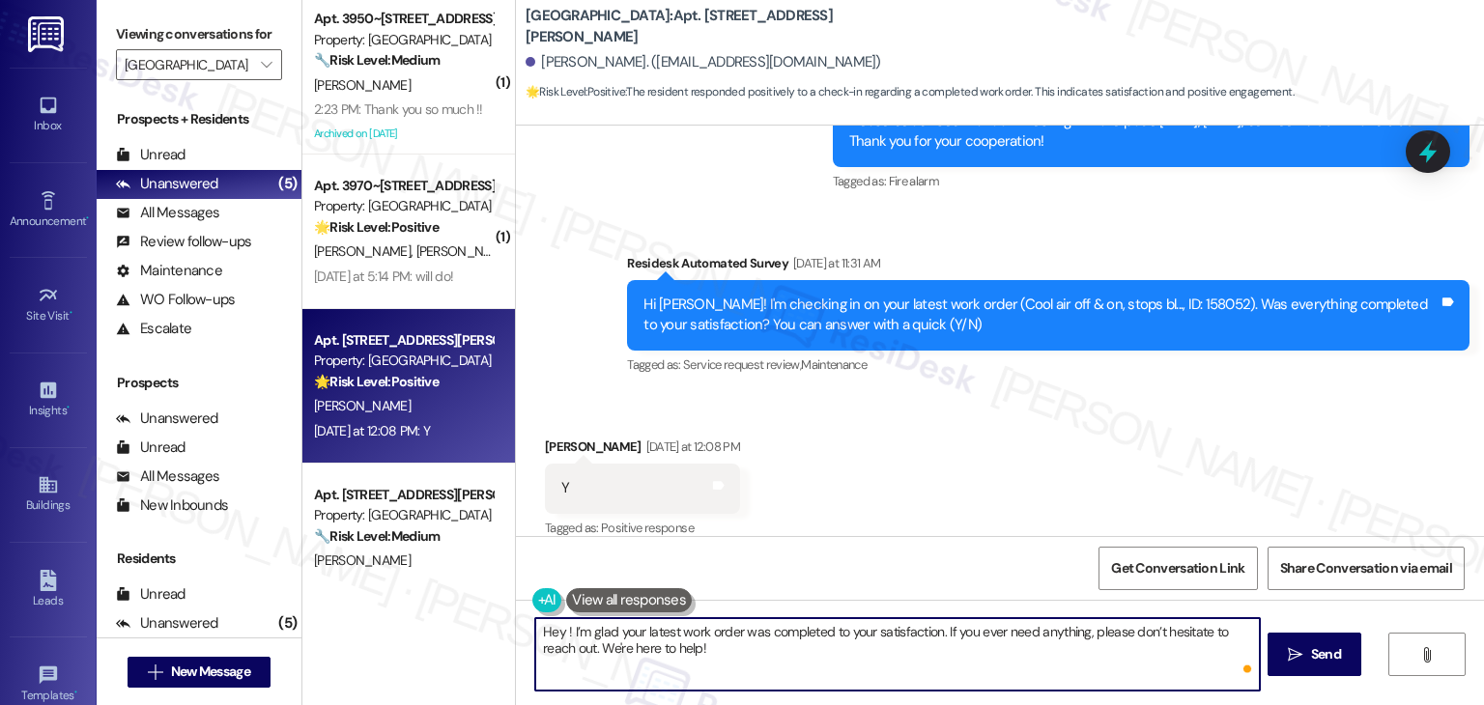
paste textarea "[PERSON_NAME]"
type textarea "Hey [PERSON_NAME]! I’m glad your latest work order was completed to your satisf…"
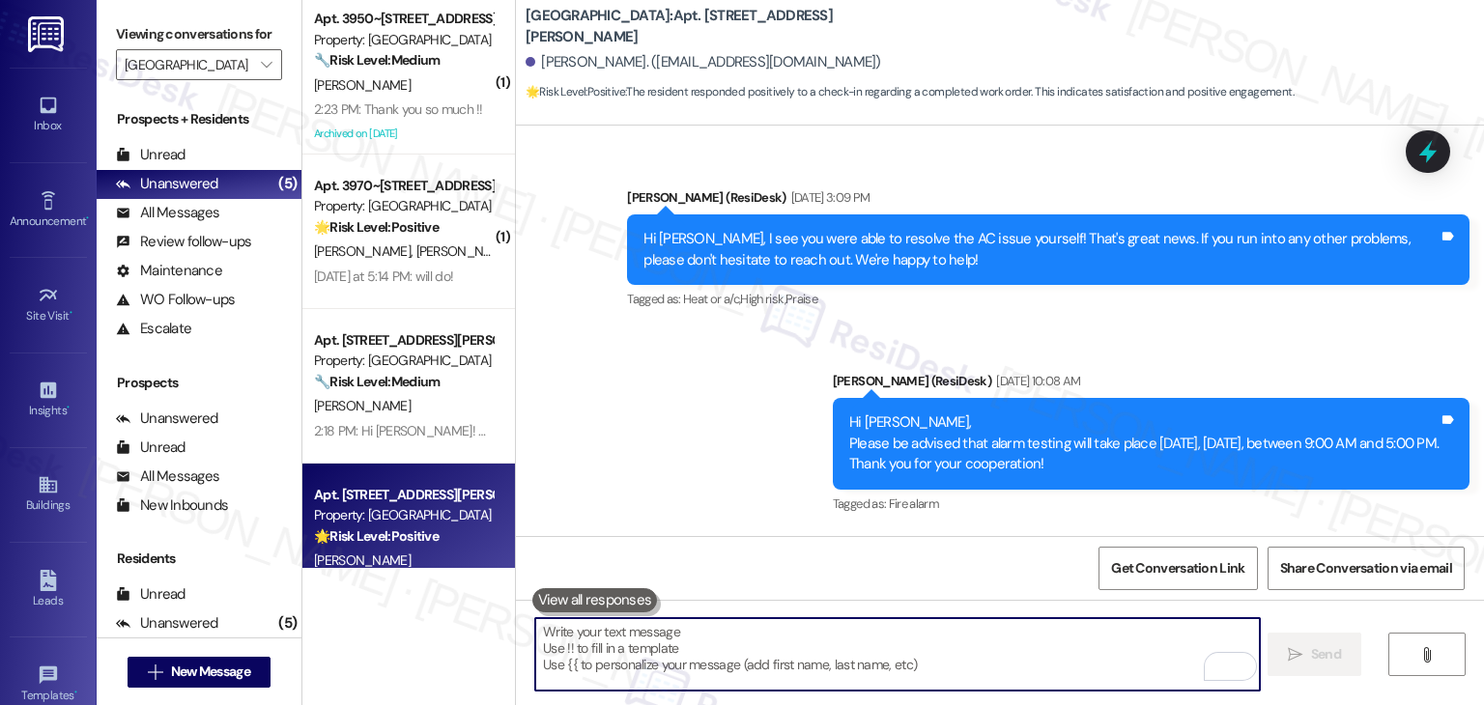
scroll to position [4381, 0]
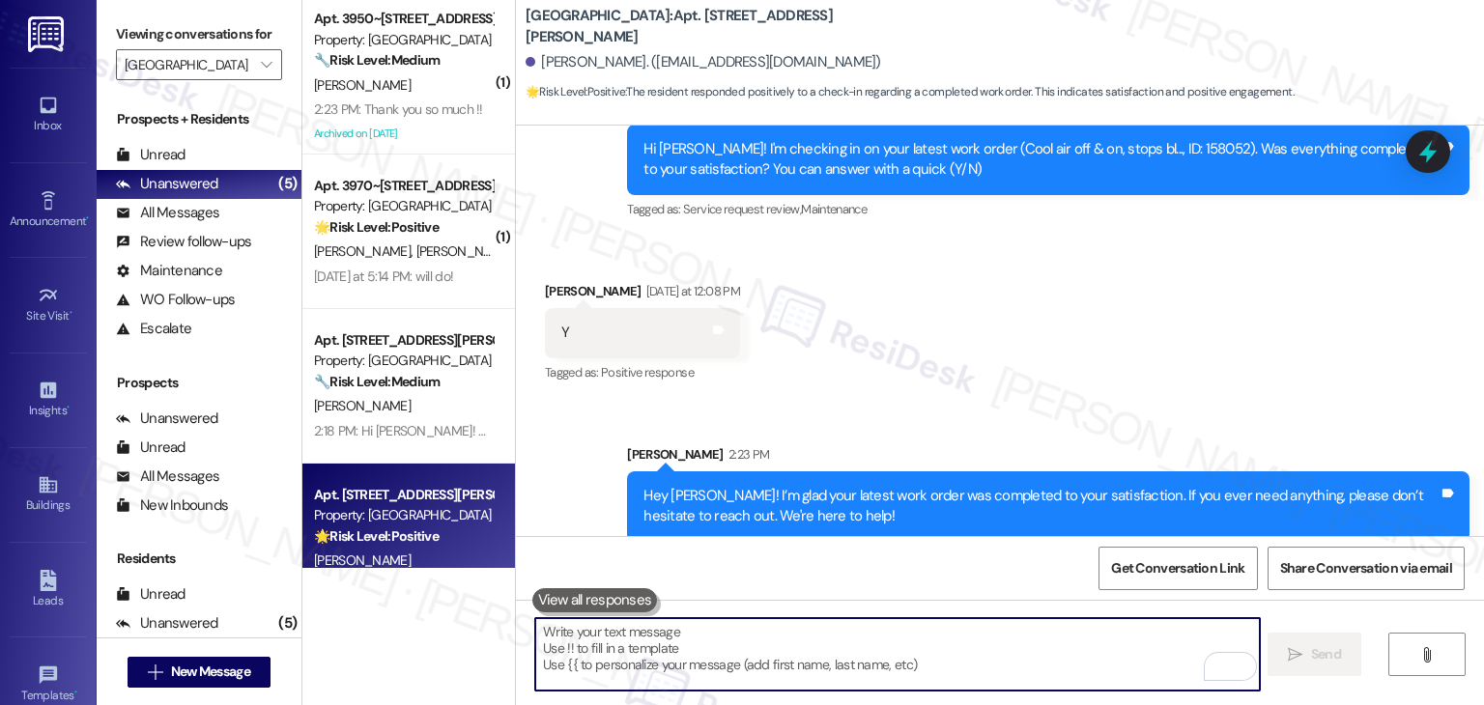
click at [803, 640] on textarea "To enrich screen reader interactions, please activate Accessibility in Grammarl…" at bounding box center [897, 654] width 724 height 72
paste textarea "We’d love it if you could share your experience in a review, it helps us improv…"
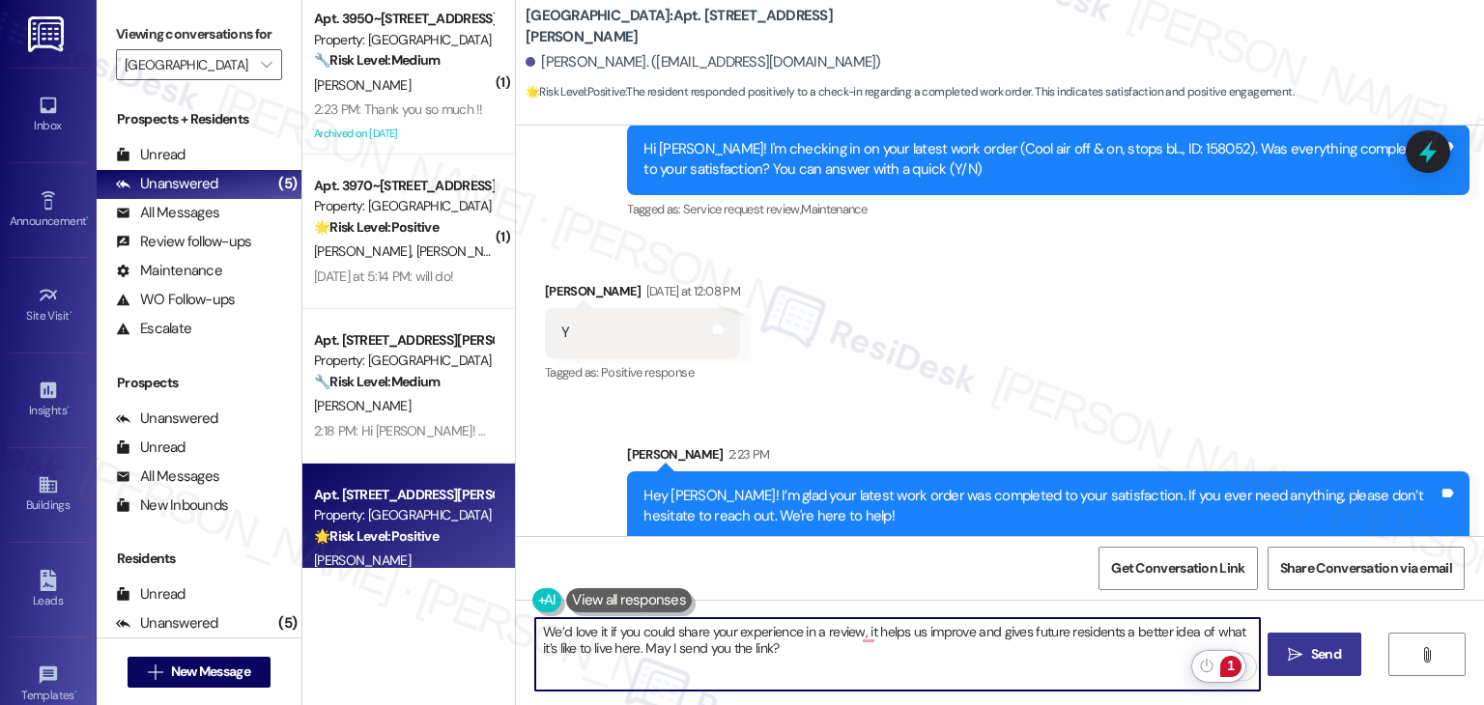
type textarea "We’d love it if you could share your experience in a review, it helps us improv…"
click at [1321, 642] on button " Send" at bounding box center [1314, 654] width 94 height 43
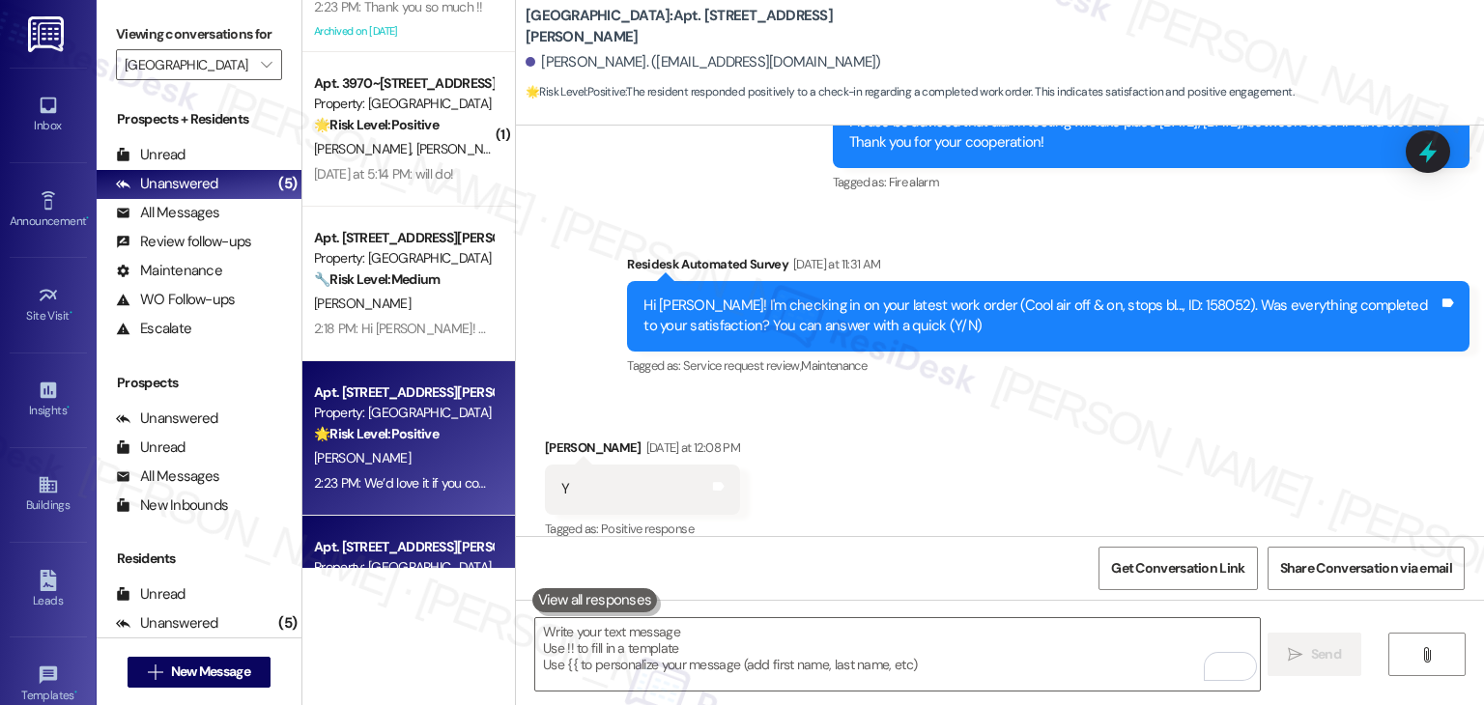
scroll to position [0, 0]
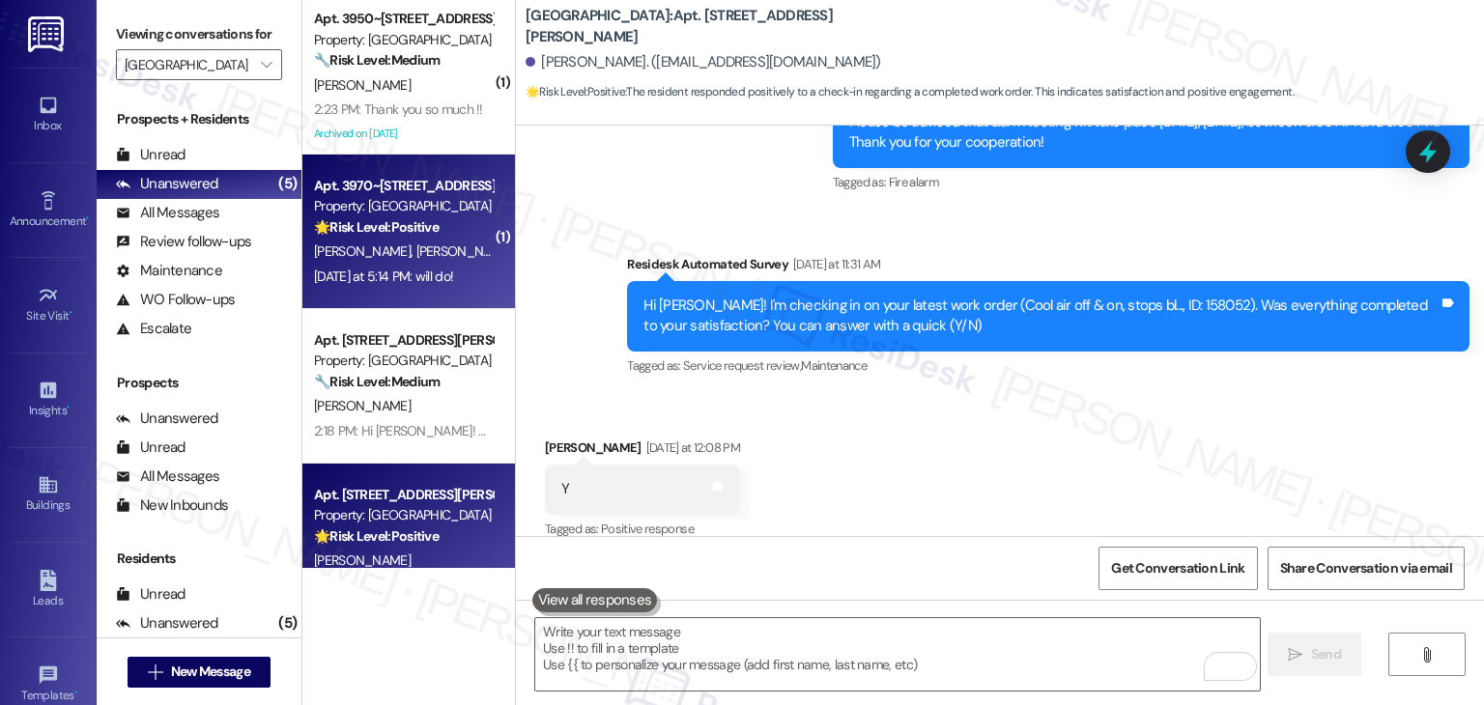
click at [406, 271] on div "[DATE] at 5:14 PM: will do! [DATE] at 5:14 PM: will do!" at bounding box center [383, 276] width 139 height 17
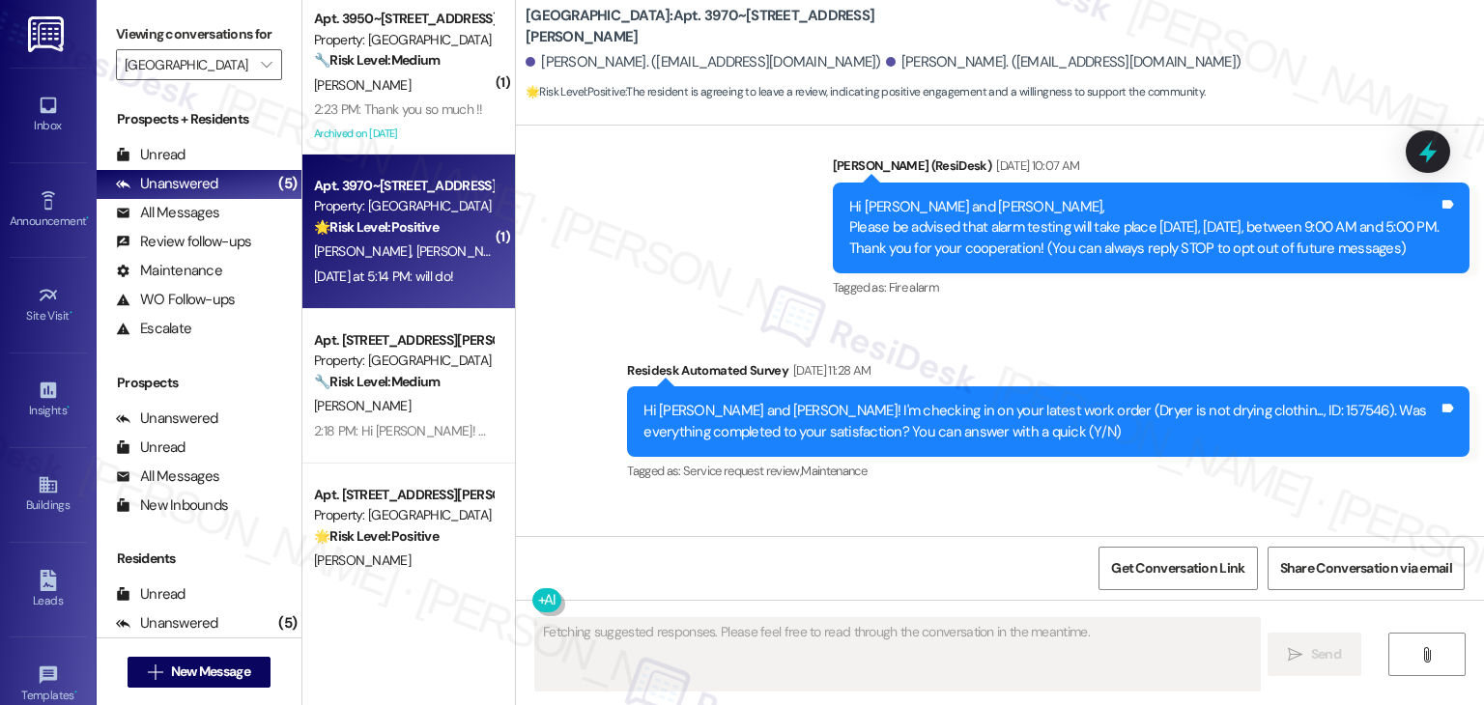
type textarea "Fetching suggested responses. Please feel free to read through the conversation…"
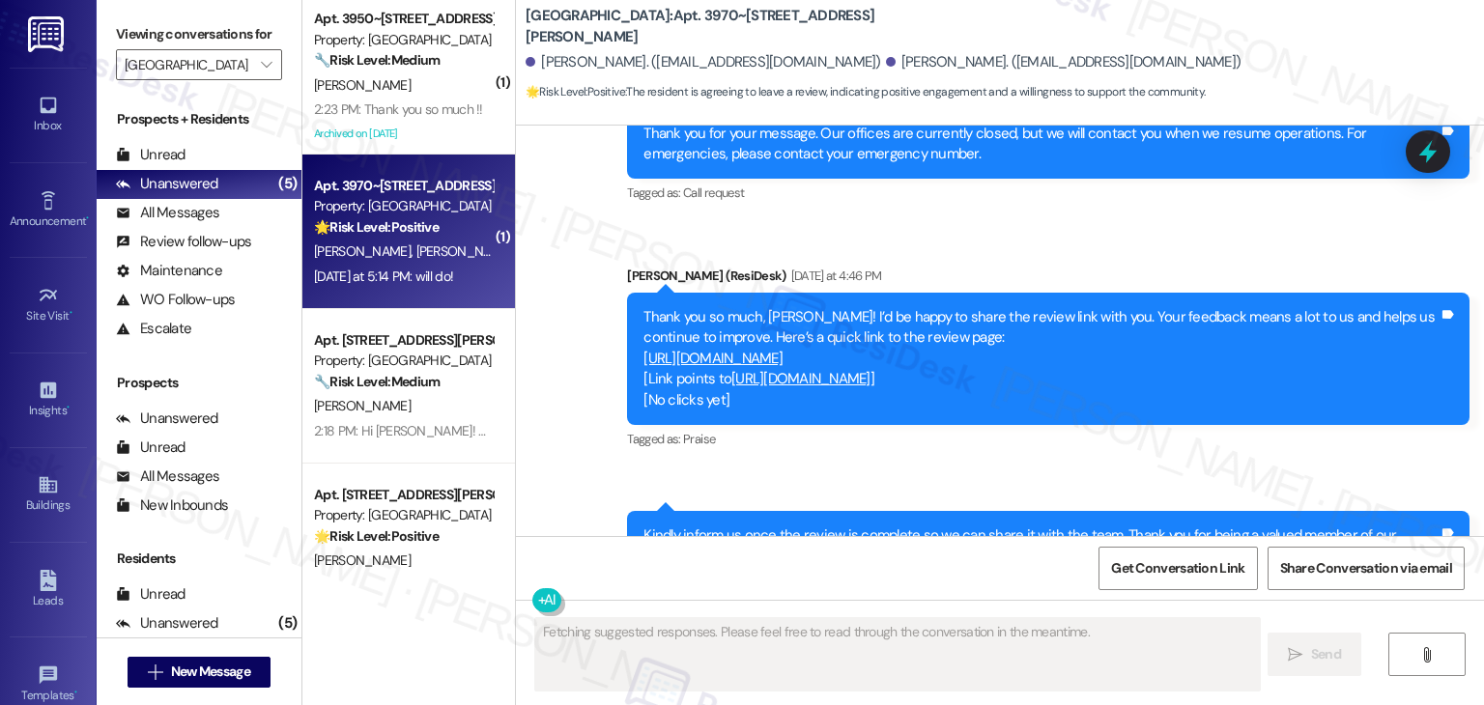
scroll to position [1526, 0]
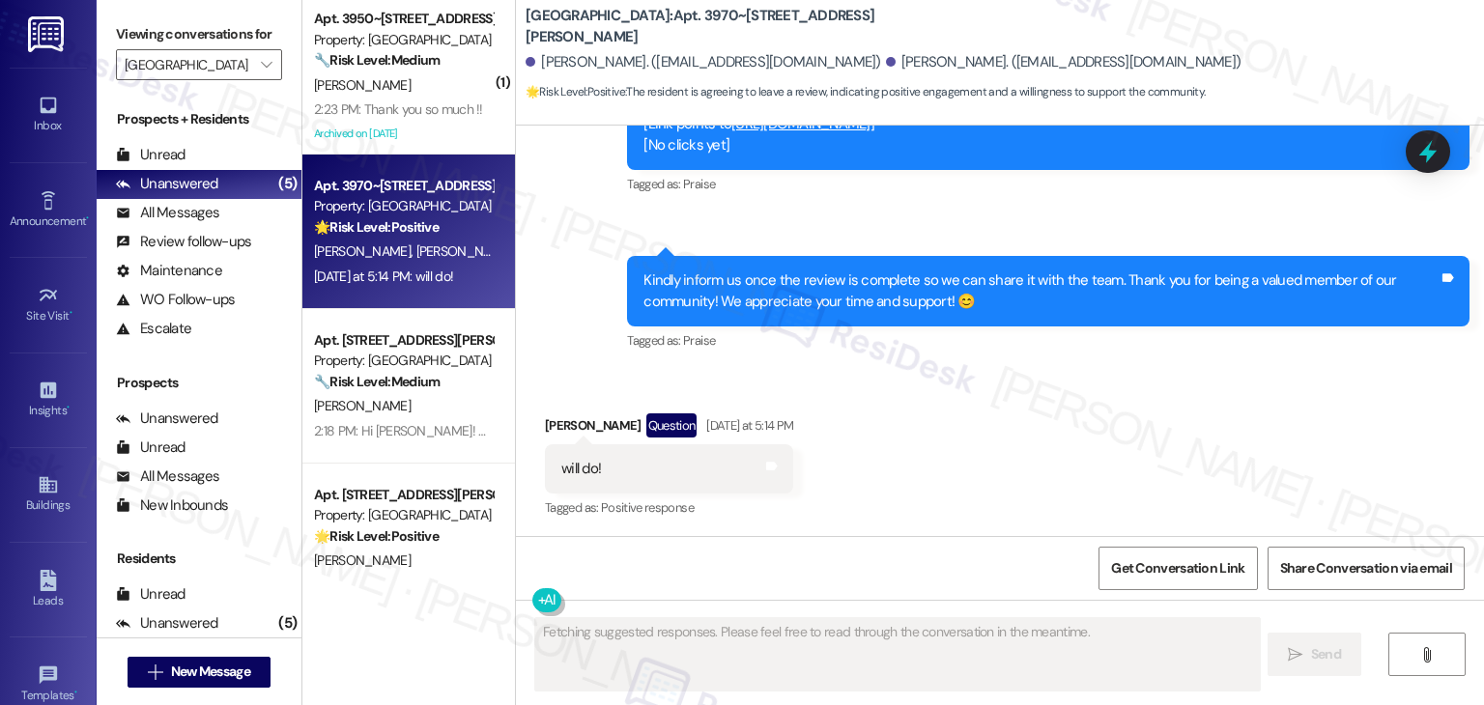
click at [1206, 505] on div "Received via SMS [PERSON_NAME] Question [DATE] at 5:14 PM will do! Tags and not…" at bounding box center [1000, 453] width 968 height 167
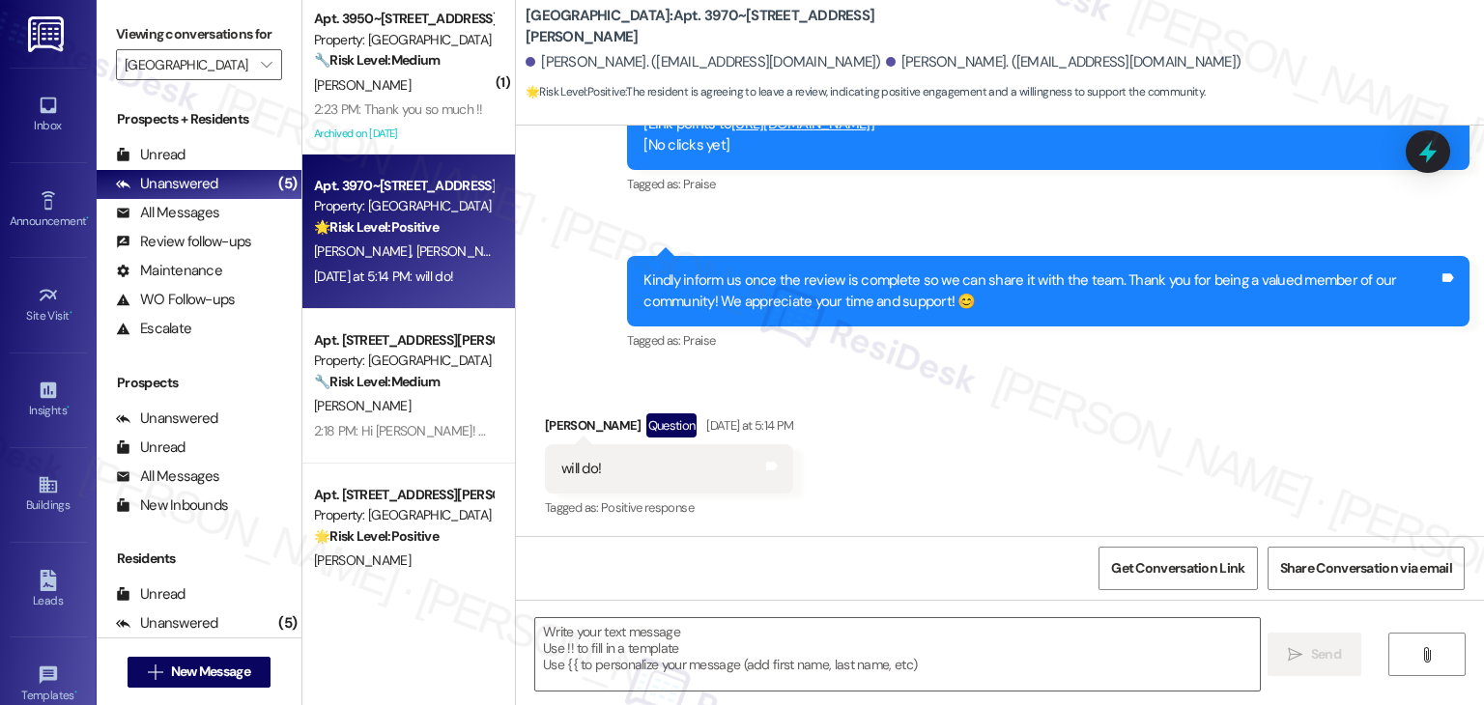
click at [1206, 505] on div "Received via SMS [PERSON_NAME] Question [DATE] at 5:14 PM will do! Tags and not…" at bounding box center [1000, 453] width 968 height 167
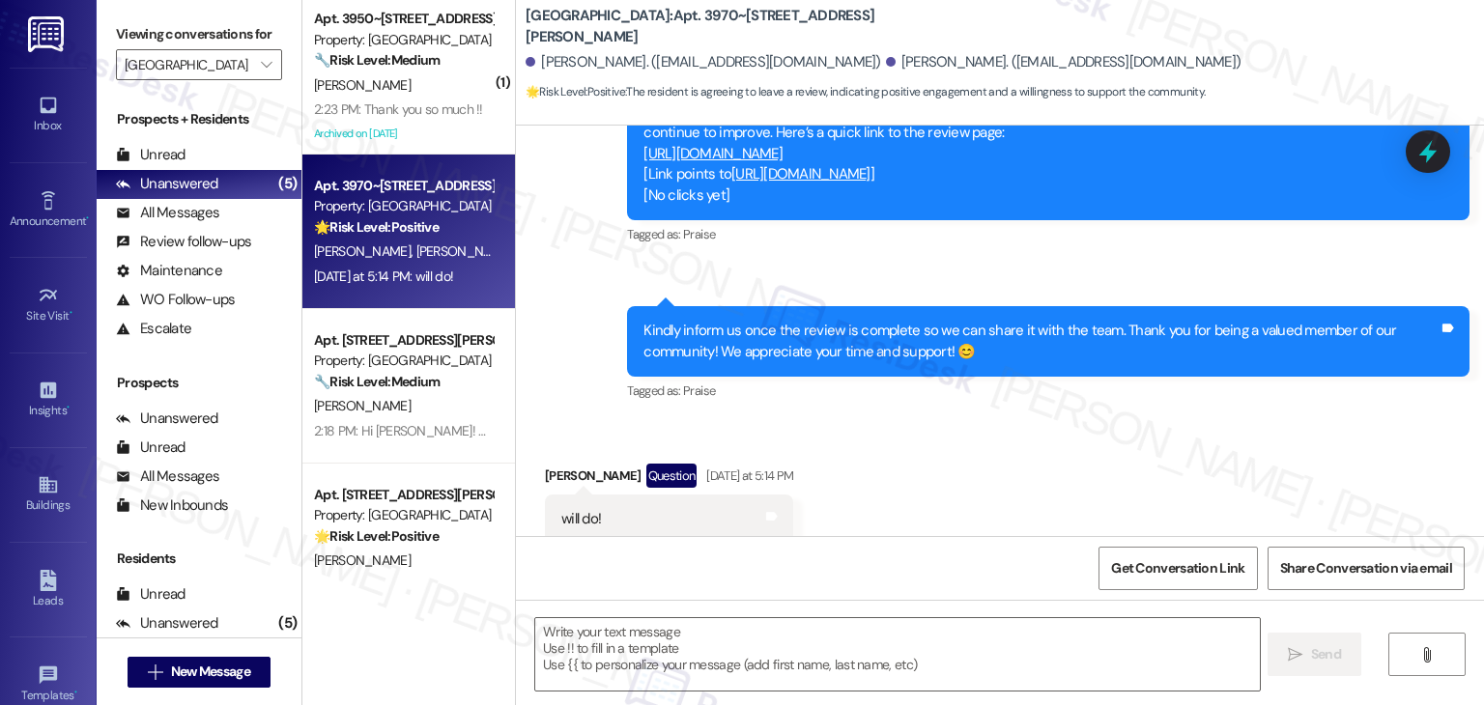
scroll to position [1430, 0]
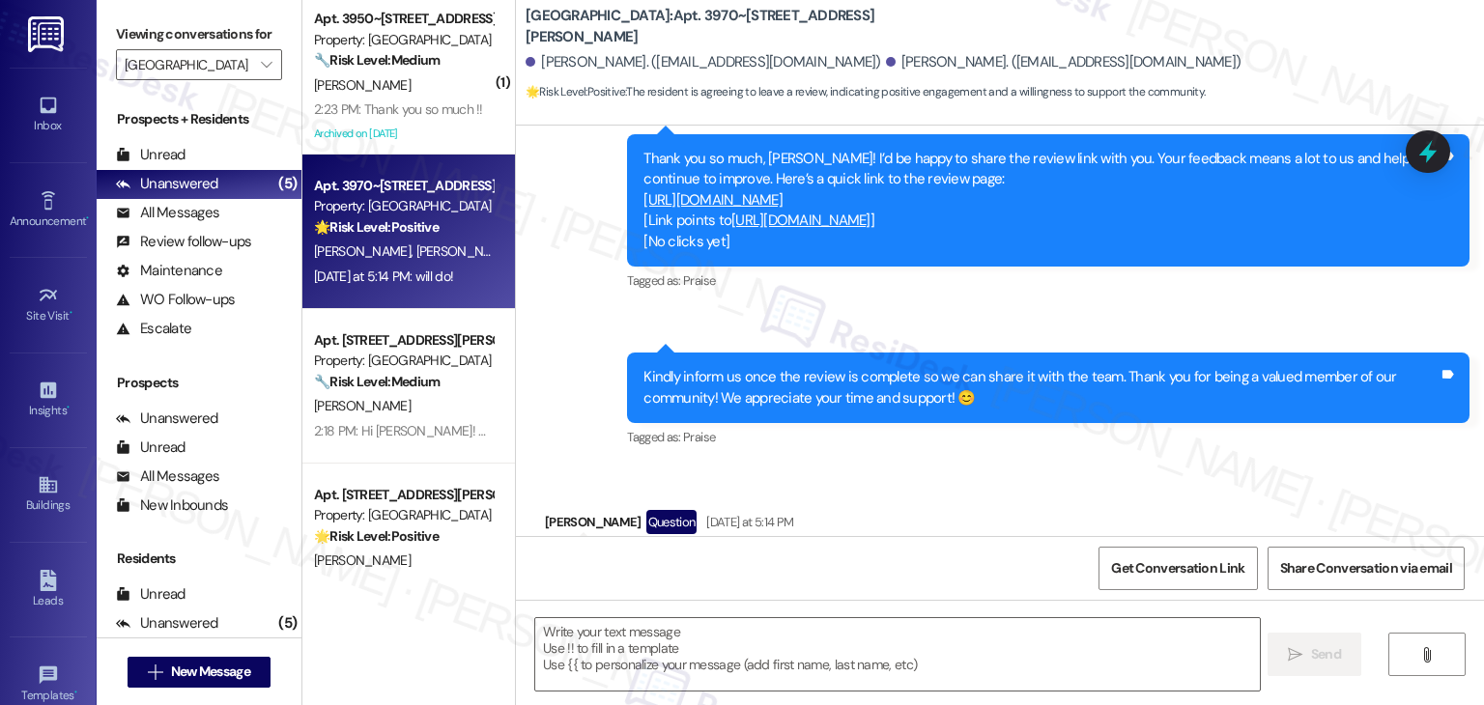
click at [782, 193] on link "[URL][DOMAIN_NAME]" at bounding box center [712, 199] width 139 height 19
click at [936, 307] on div "Sent via SMS [PERSON_NAME] (ResiDesk) [DATE] at 4:46 PM Thank you so much, [PER…" at bounding box center [1047, 201] width 871 height 216
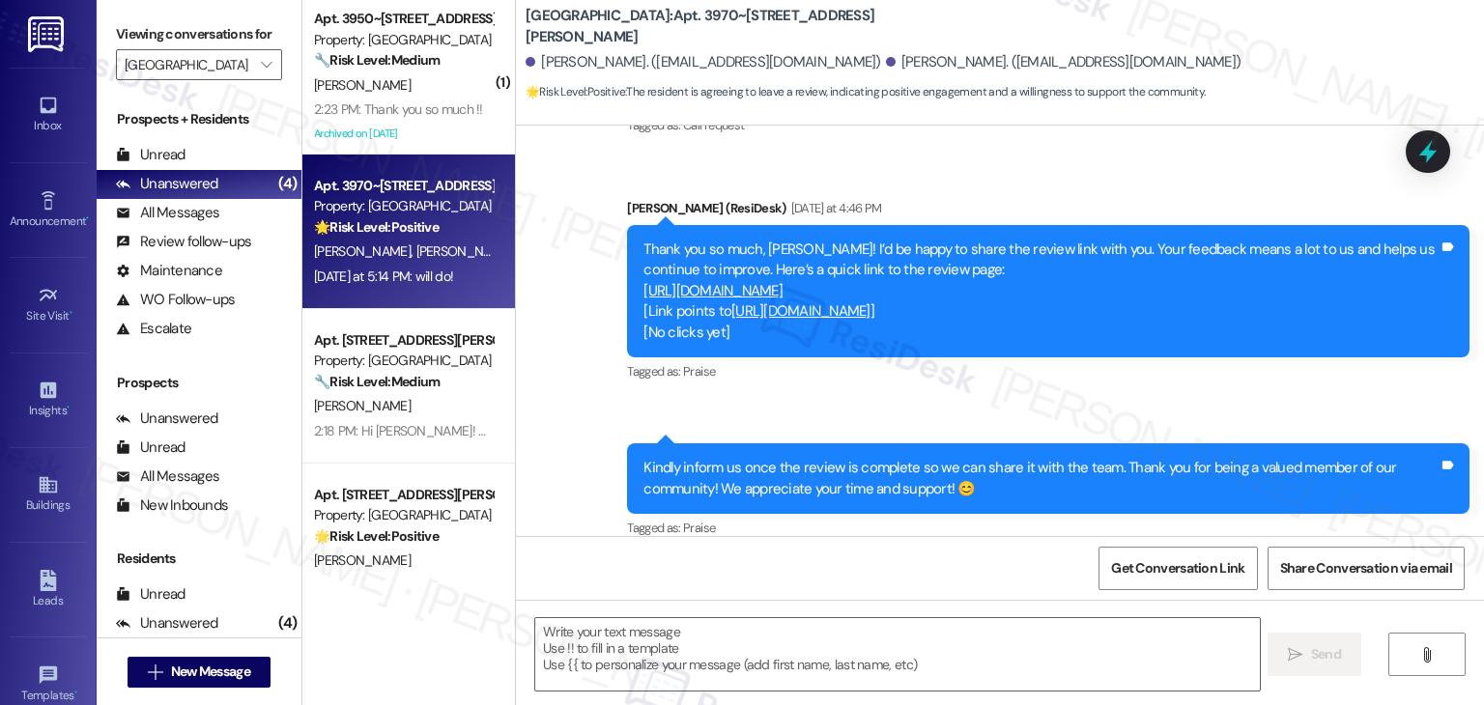
scroll to position [1335, 0]
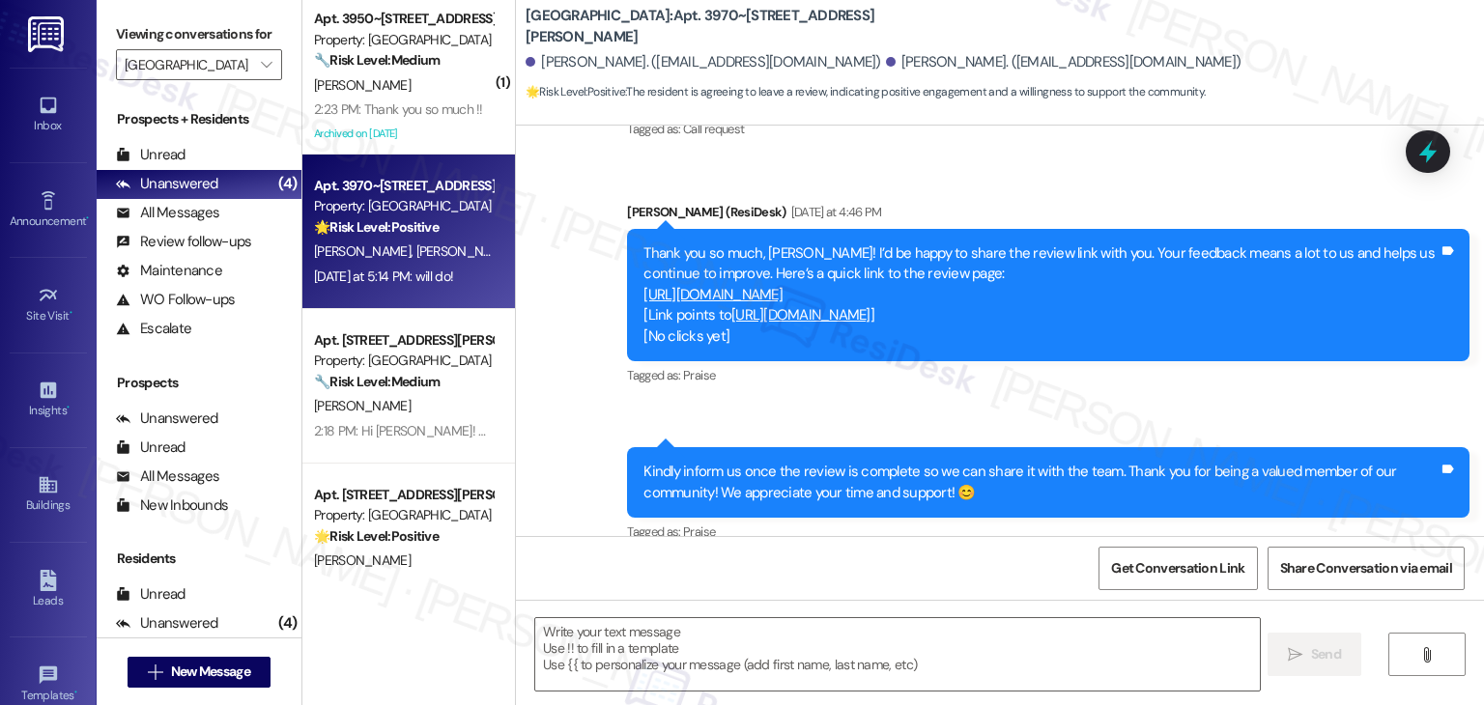
click at [955, 407] on div "Sent via SMS ResiDesk After Hours Assistant [DATE] 11:55 PM Thank you for your …" at bounding box center [1000, 268] width 968 height 586
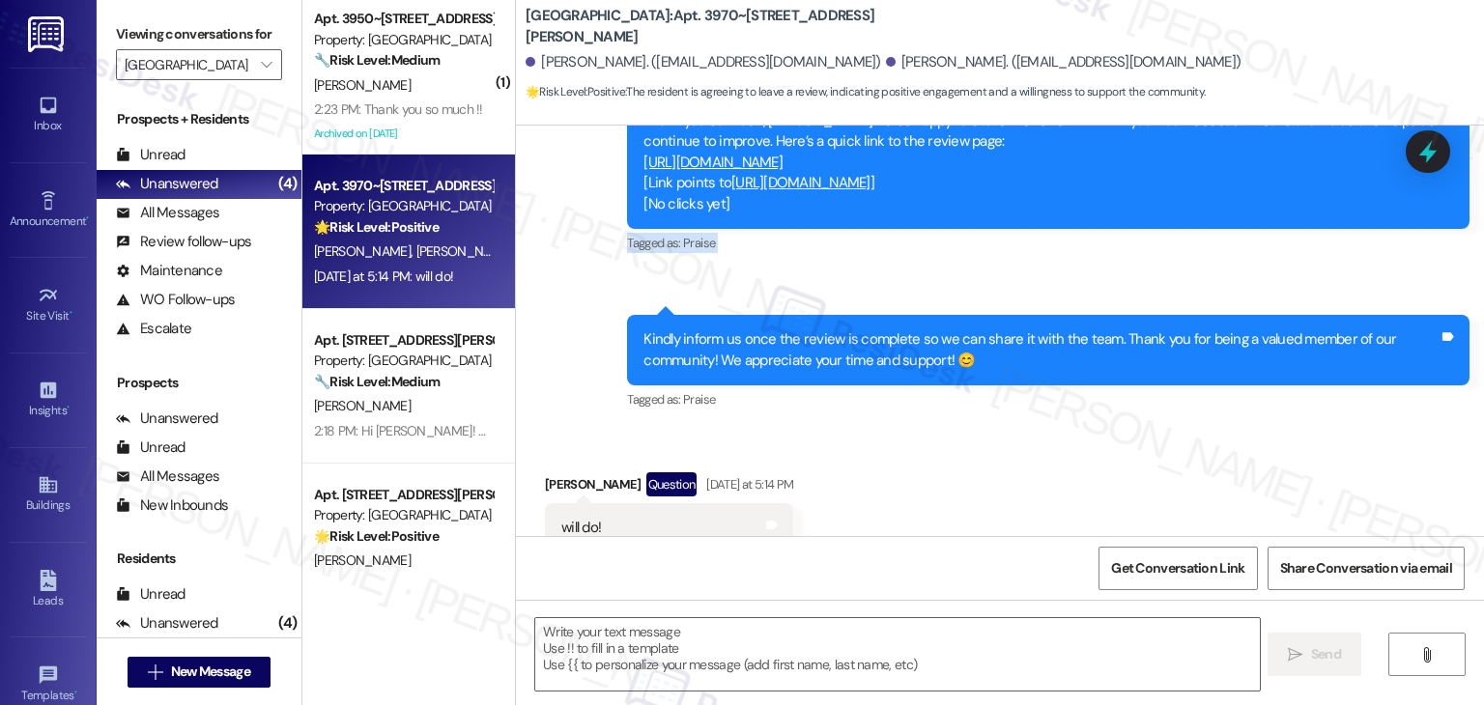
scroll to position [1527, 0]
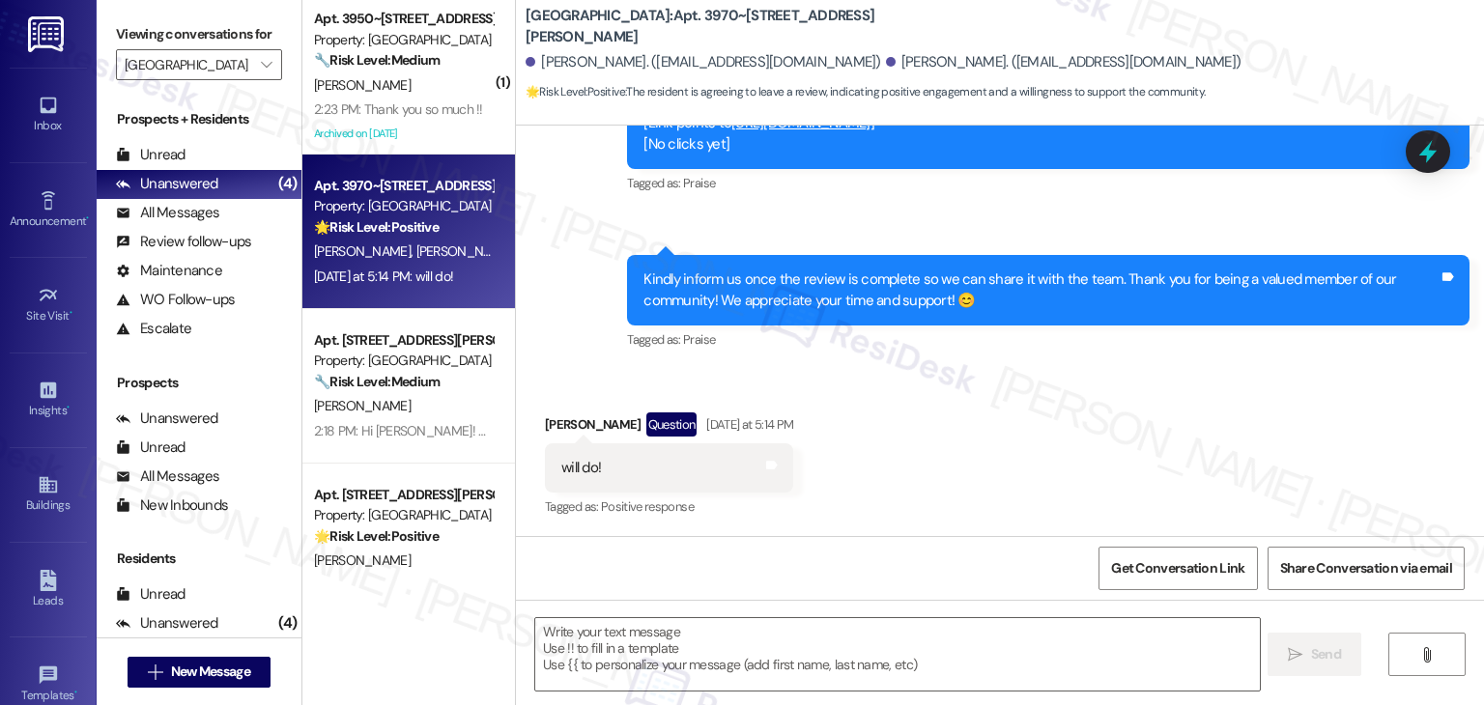
click at [842, 314] on div "Kindly inform us once the review is complete so we can share it with the team. …" at bounding box center [1048, 290] width 842 height 71
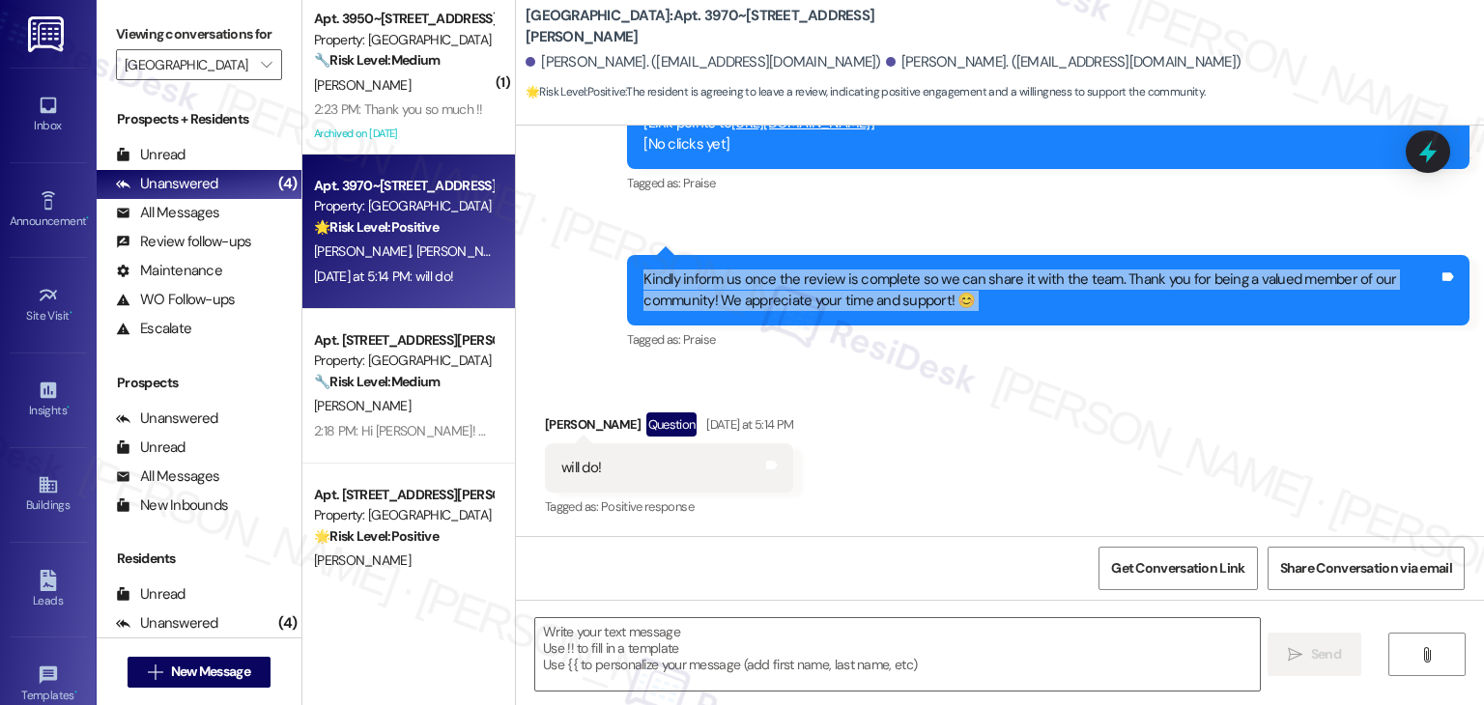
click at [842, 314] on div "Kindly inform us once the review is complete so we can share it with the team. …" at bounding box center [1048, 290] width 842 height 71
copy div "Kindly inform us once the review is complete so we can share it with the team. …"
click at [846, 640] on textarea at bounding box center [897, 654] width 724 height 72
paste textarea "Thanks so much, [PERSON_NAME]! We really appreciate your support and for keepin…"
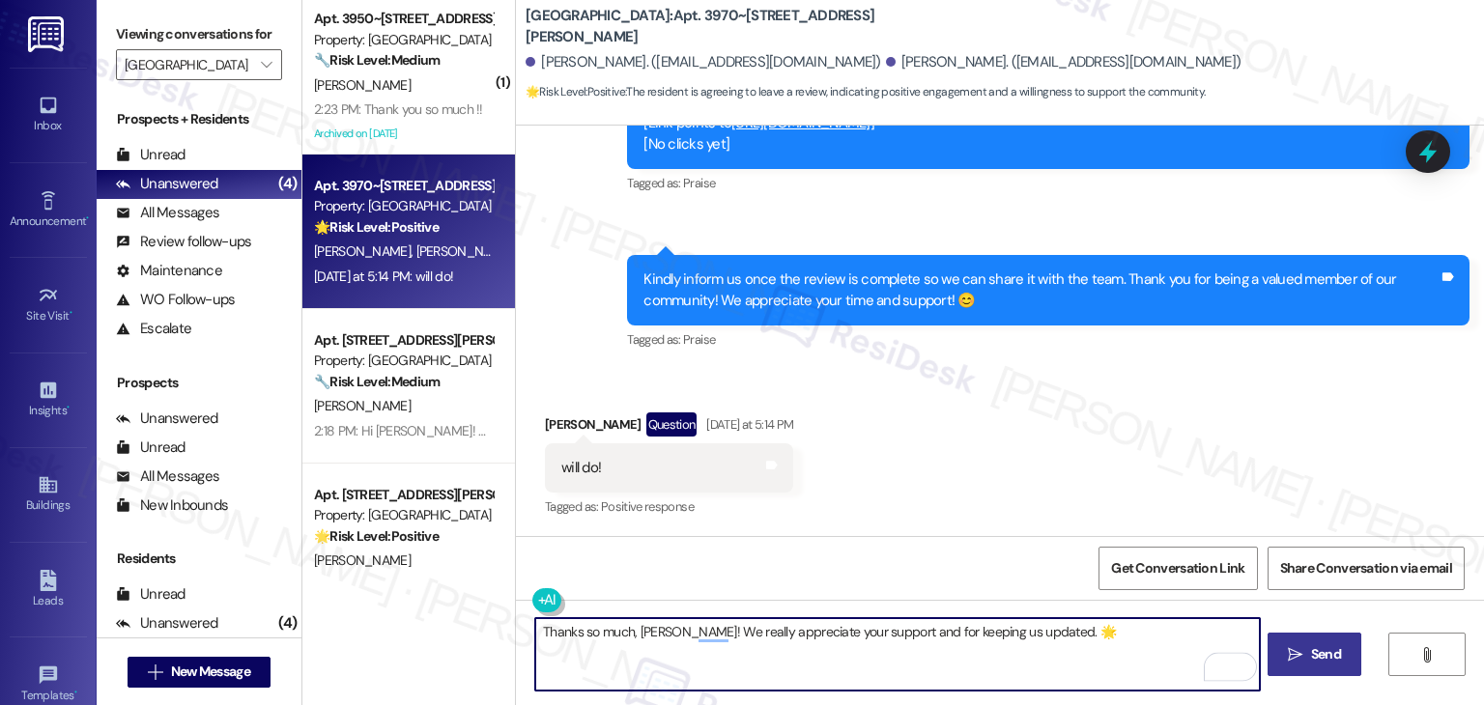
type textarea "Thanks so much, [PERSON_NAME]! We really appreciate your support and for keepin…"
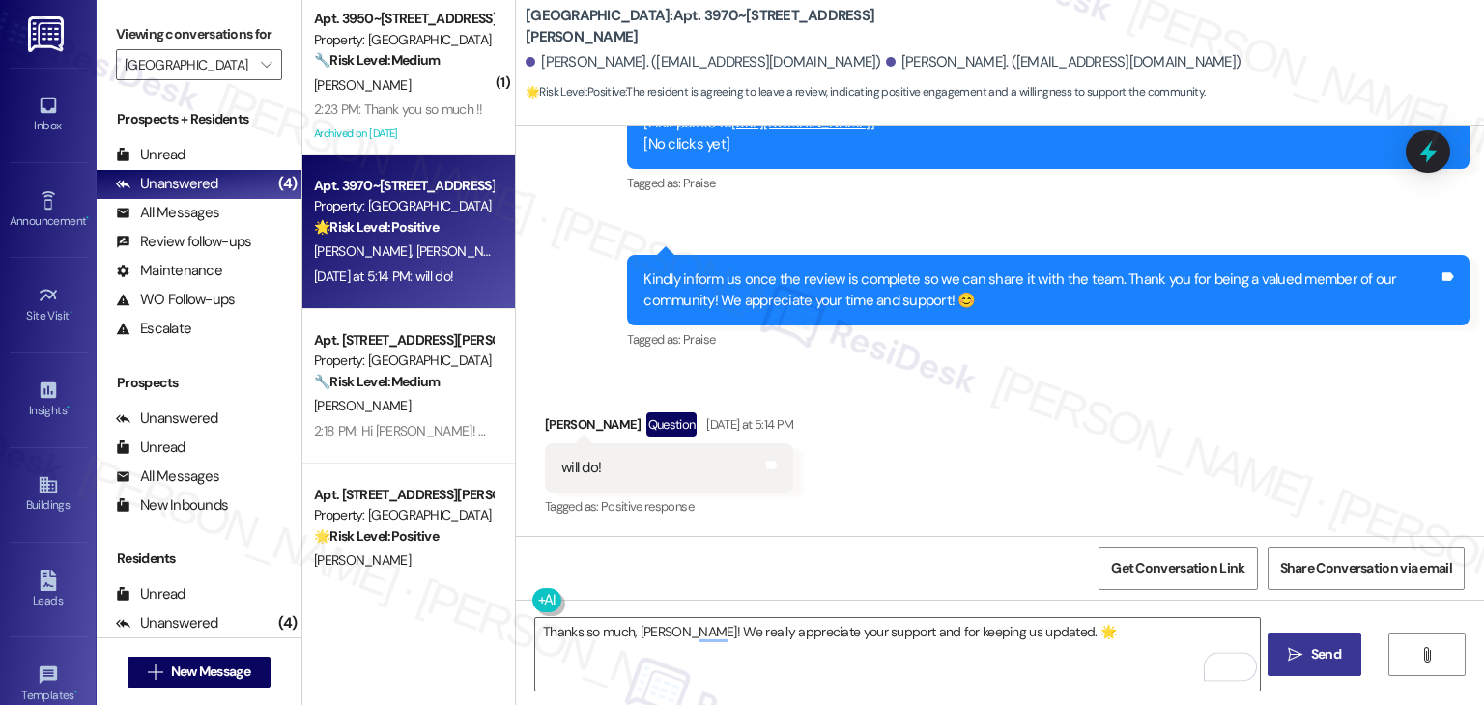
click at [1328, 658] on span "Send" at bounding box center [1326, 654] width 30 height 20
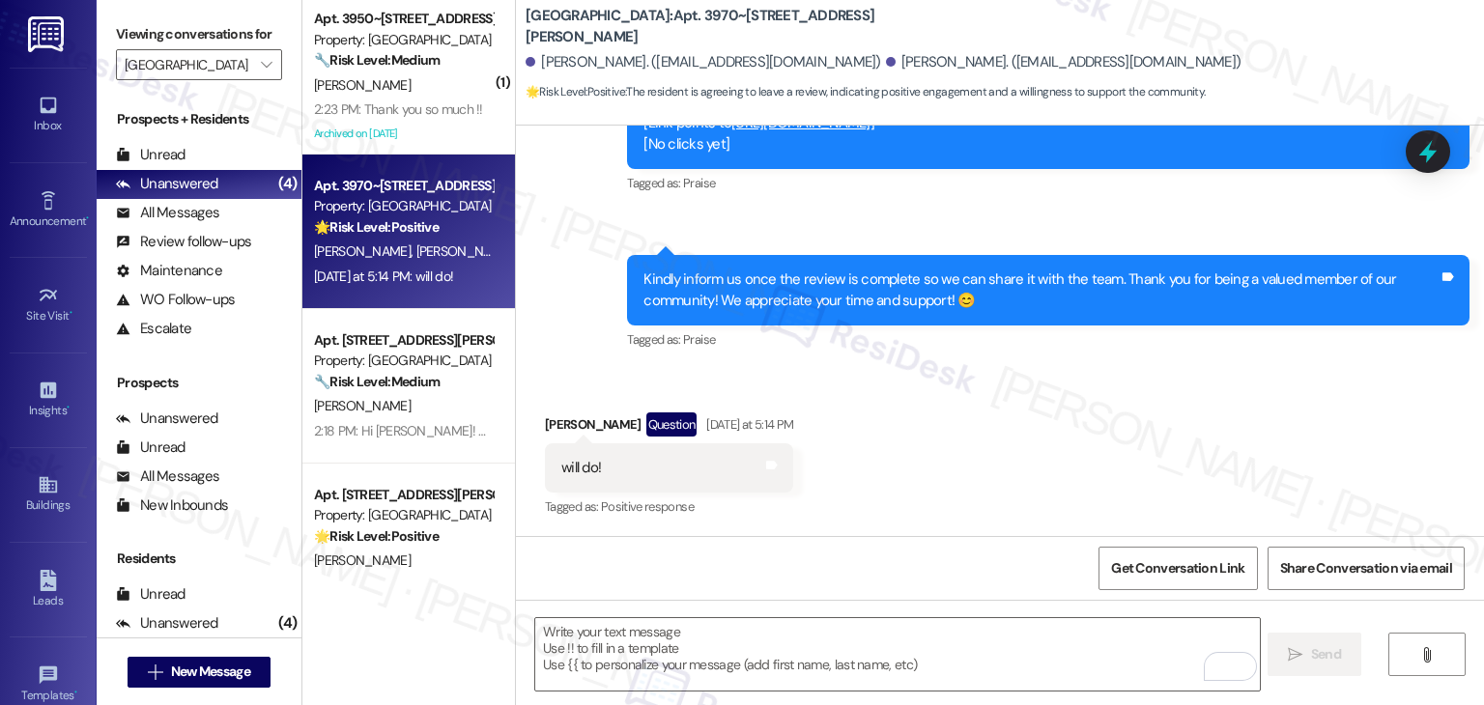
scroll to position [1526, 0]
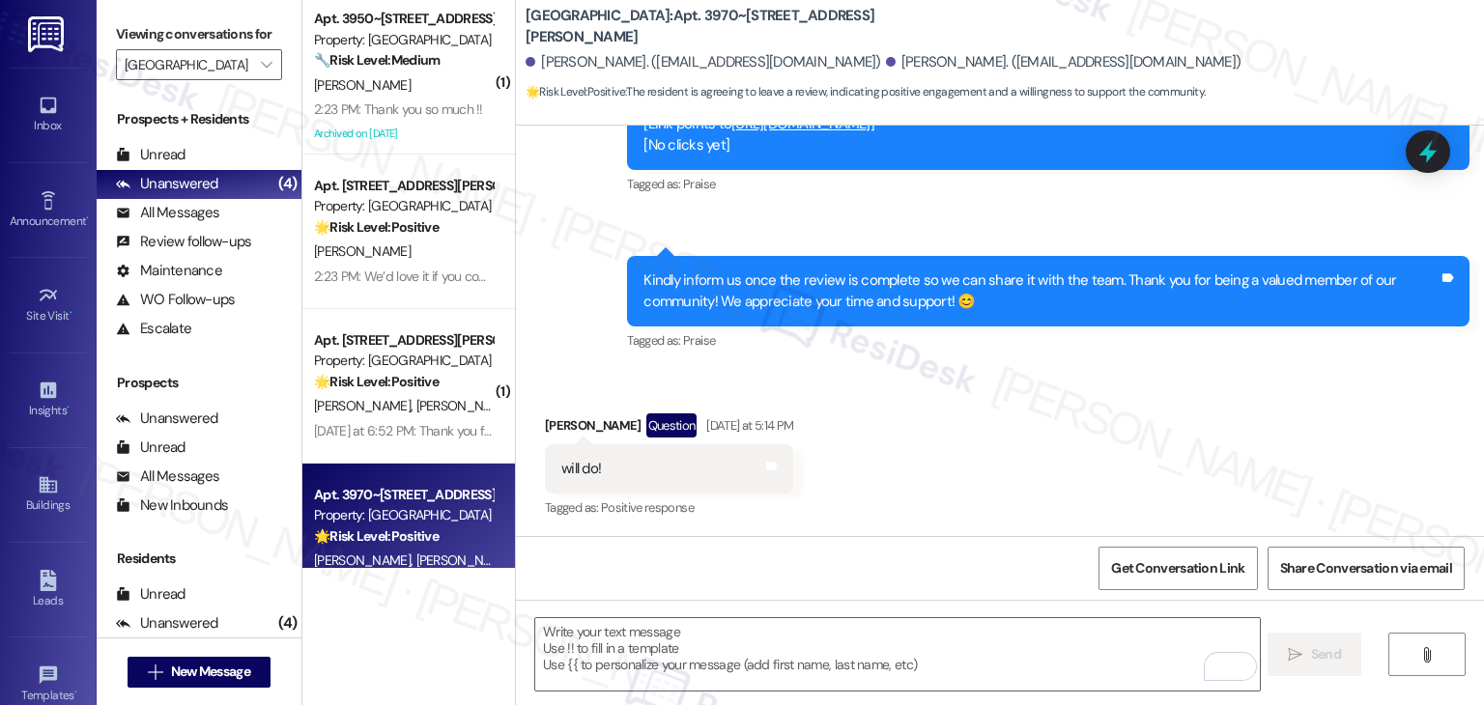
click at [1008, 475] on div "Received via SMS [PERSON_NAME] Question [DATE] at 5:14 PM will do! Tags and not…" at bounding box center [1000, 453] width 968 height 167
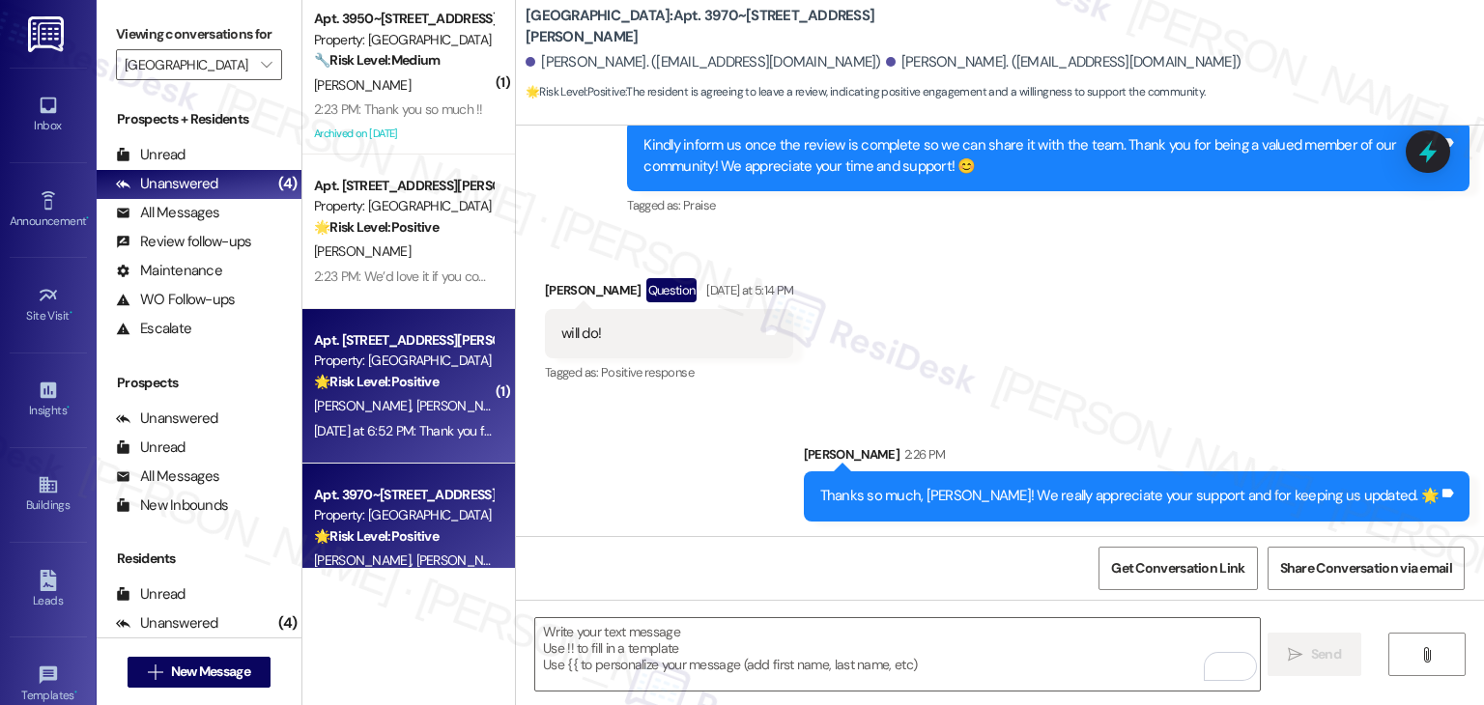
scroll to position [50, 0]
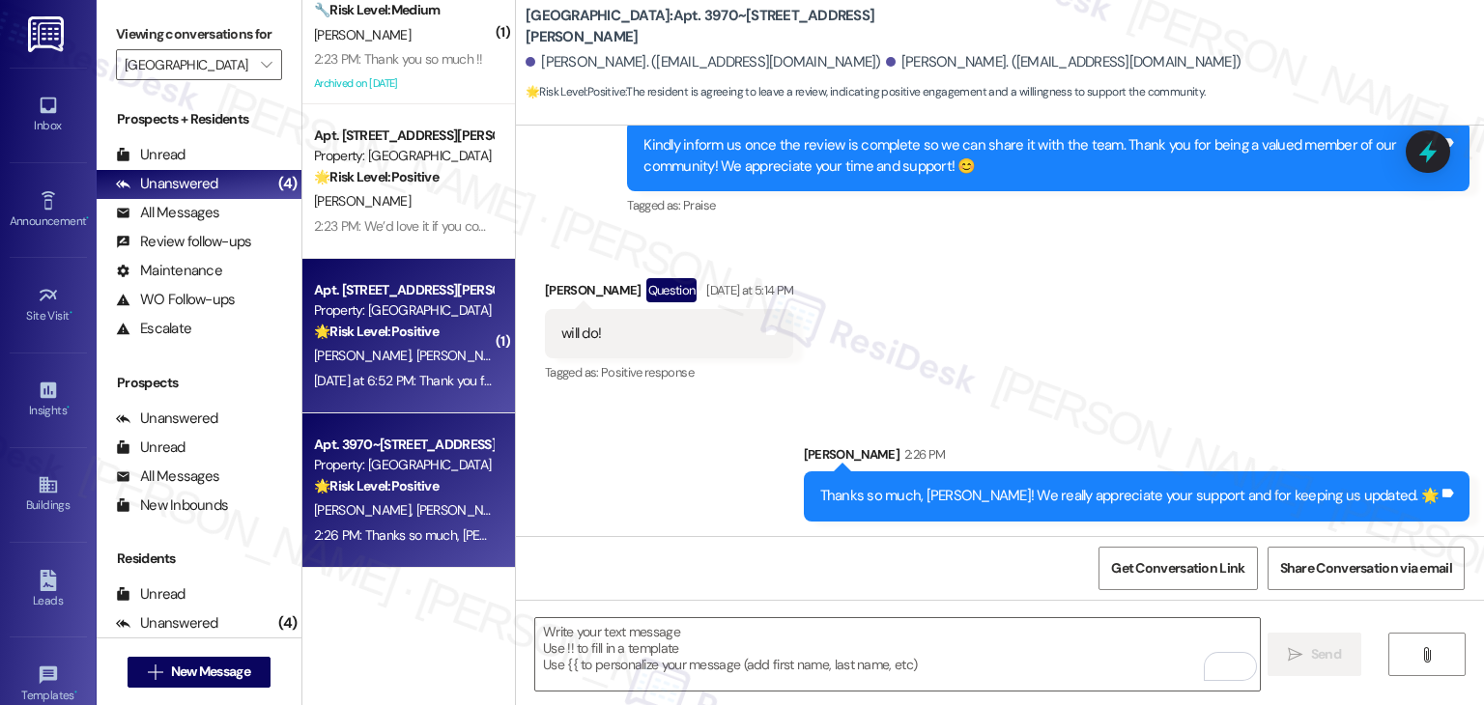
click at [433, 382] on div "[DATE] at 6:52 PM: Thank you for your message. Our offices are currently closed…" at bounding box center [852, 380] width 1076 height 17
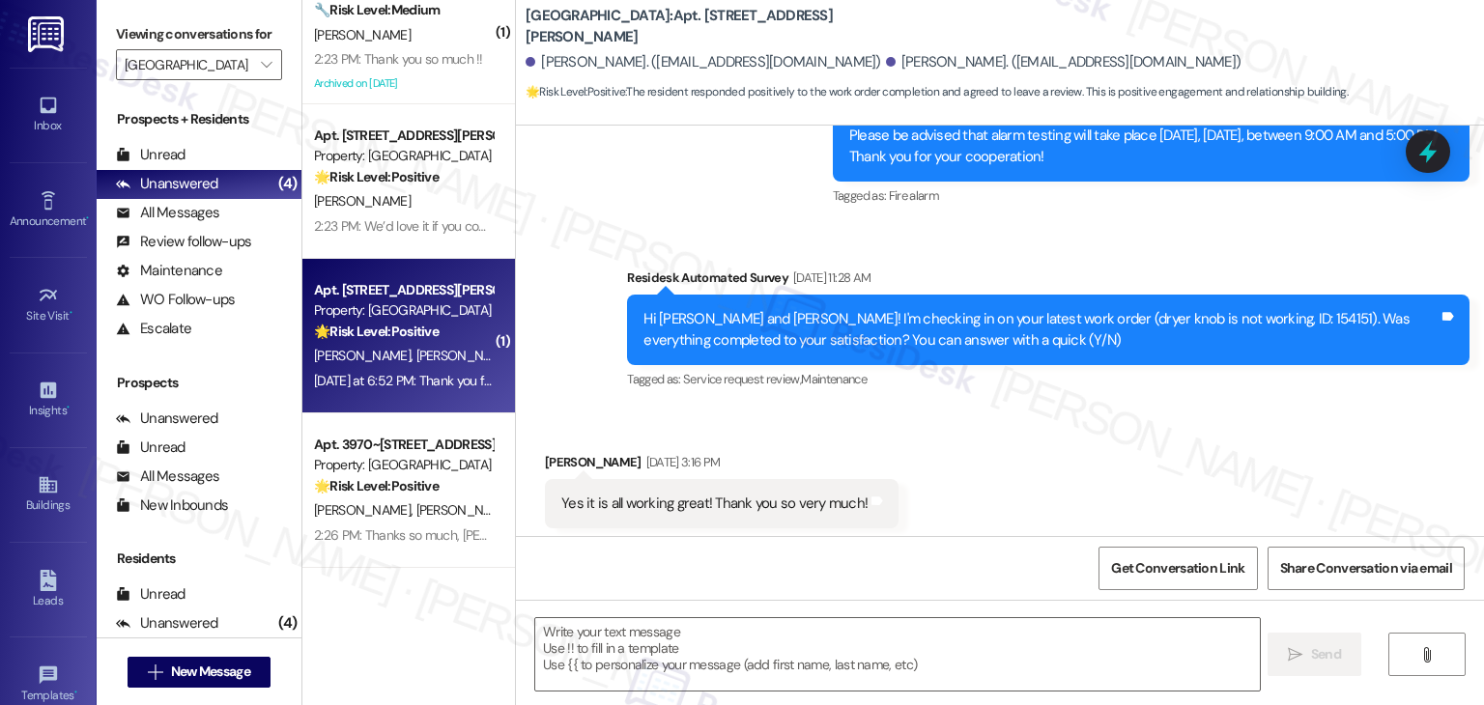
scroll to position [3784, 0]
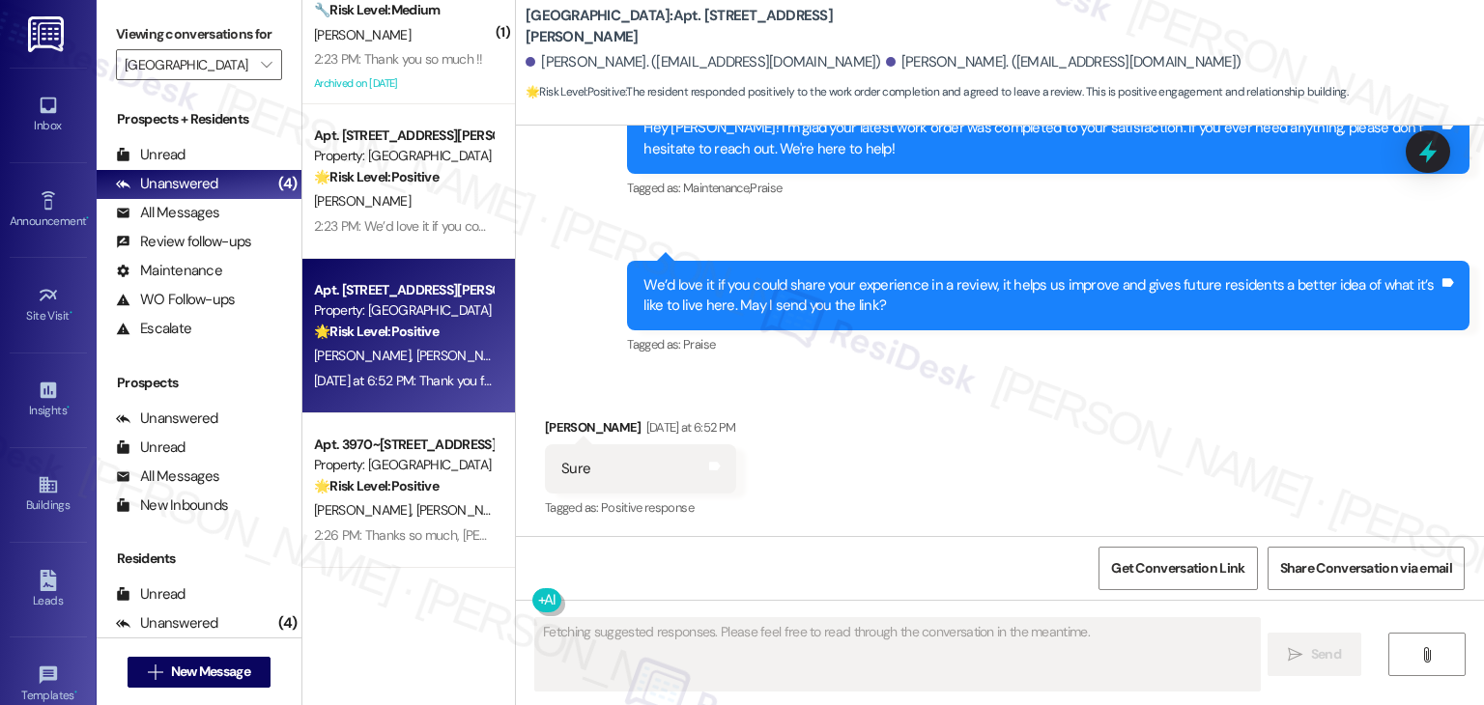
click at [1138, 229] on div "Sent via SMS [PERSON_NAME] (ResiDesk) [DATE] at 6:40 PM Hey [PERSON_NAME]! I’m …" at bounding box center [1000, 203] width 968 height 340
click at [1106, 371] on div "Sent via SMS 6:40 PM [PERSON_NAME] (ResiDesk) [DATE] at 6:40 PM We’d love it if…" at bounding box center [1047, 310] width 871 height 128
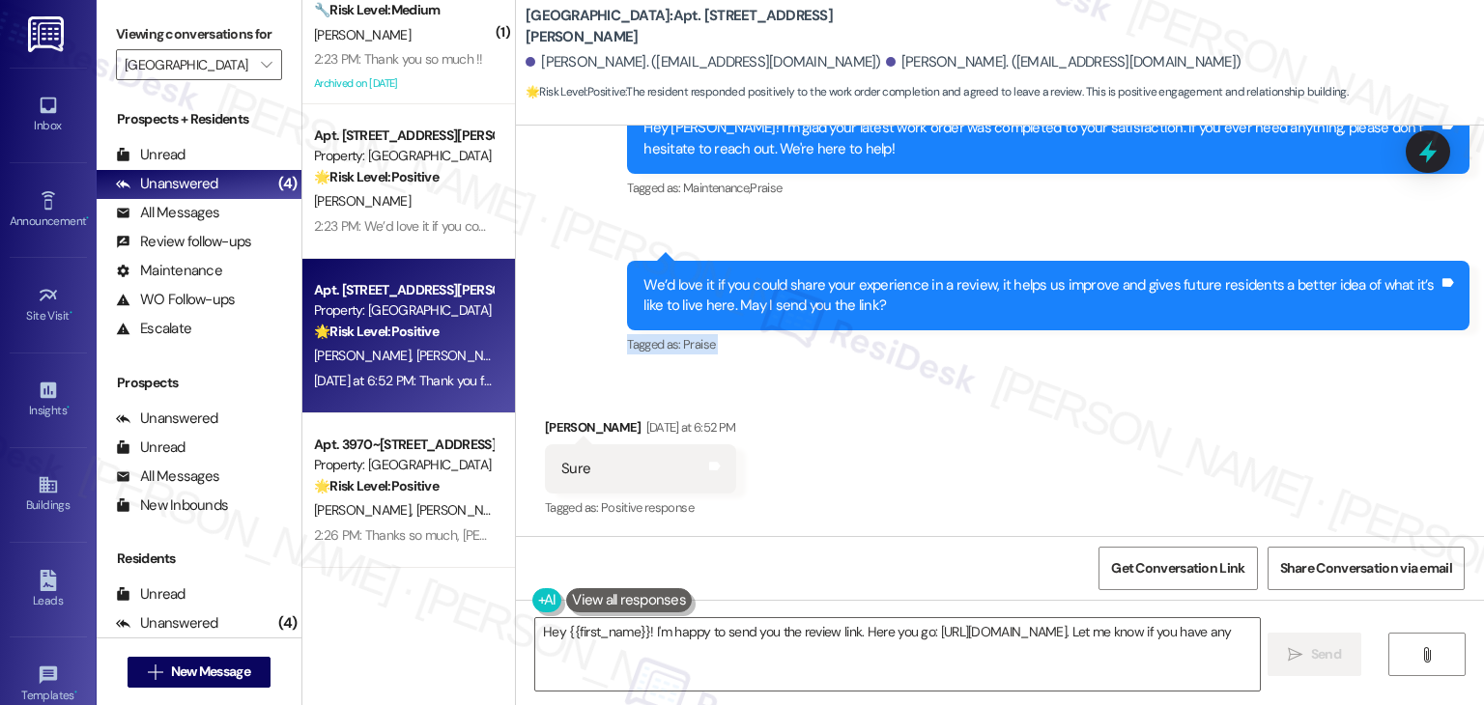
type textarea "Hey {{first_name}}! I'm happy to send you the review link. Here you go: [URL][D…"
click at [1036, 467] on div "Received via SMS [PERSON_NAME] [DATE] at 6:52 PM Sure Tags and notes Tagged as:…" at bounding box center [1000, 455] width 968 height 163
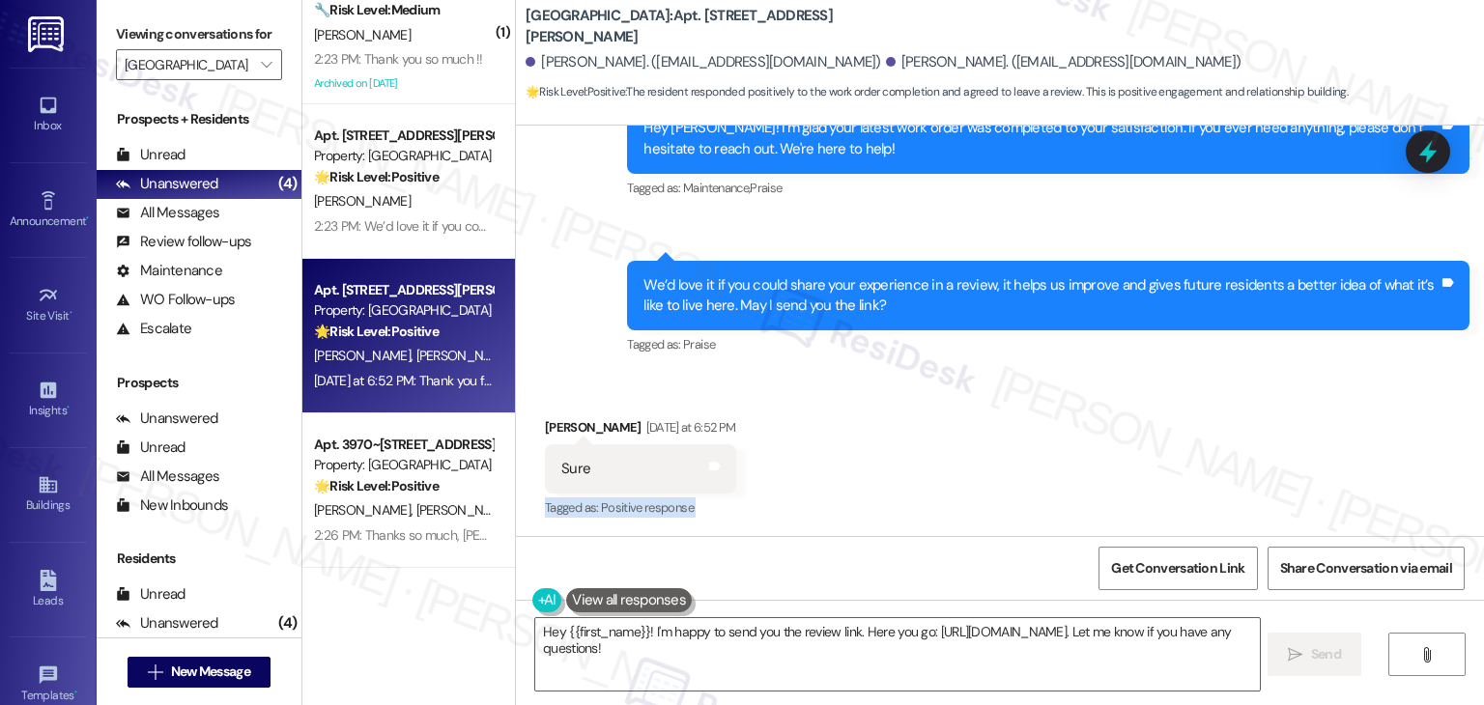
click at [1036, 467] on div "Received via SMS [PERSON_NAME] [DATE] at 6:52 PM Sure Tags and notes Tagged as:…" at bounding box center [1000, 455] width 968 height 163
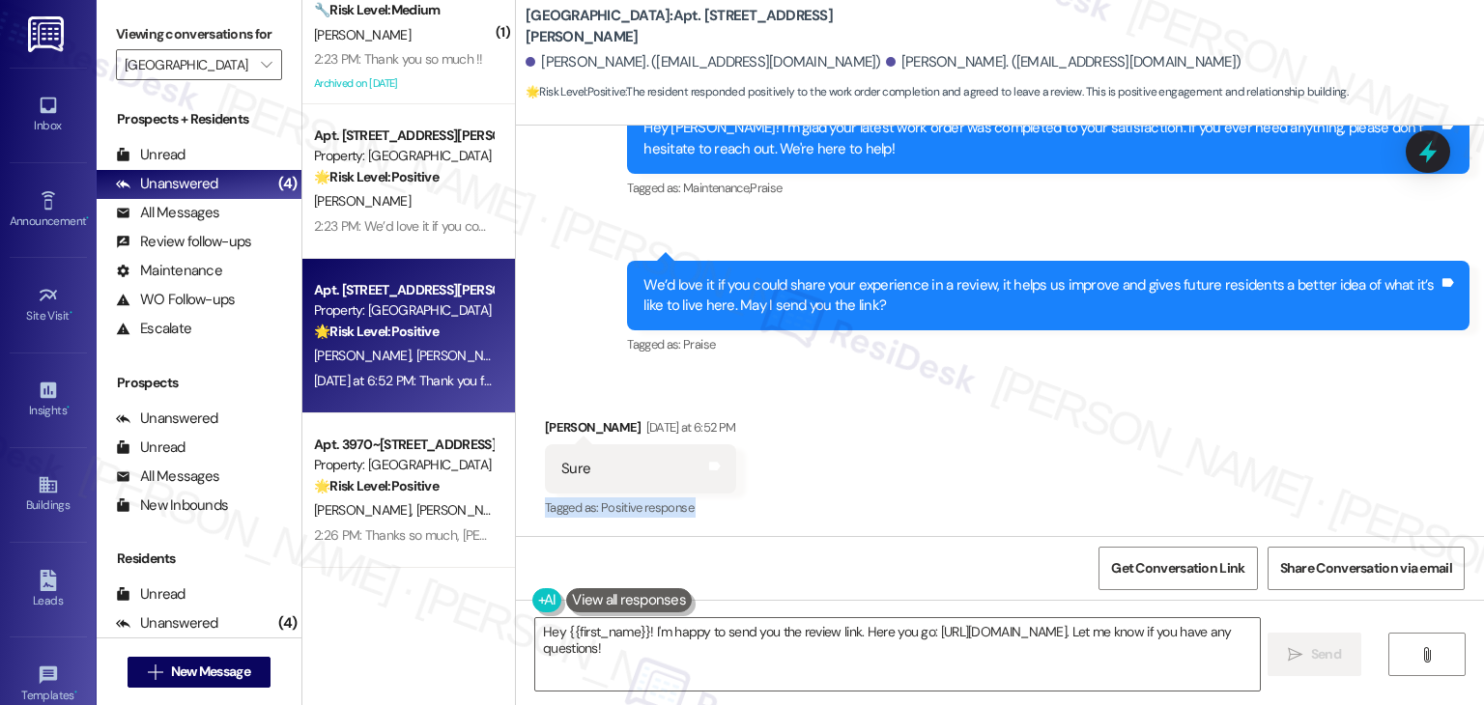
click at [1036, 467] on div "Received via SMS [PERSON_NAME] [DATE] at 6:52 PM Sure Tags and notes Tagged as:…" at bounding box center [1000, 455] width 968 height 163
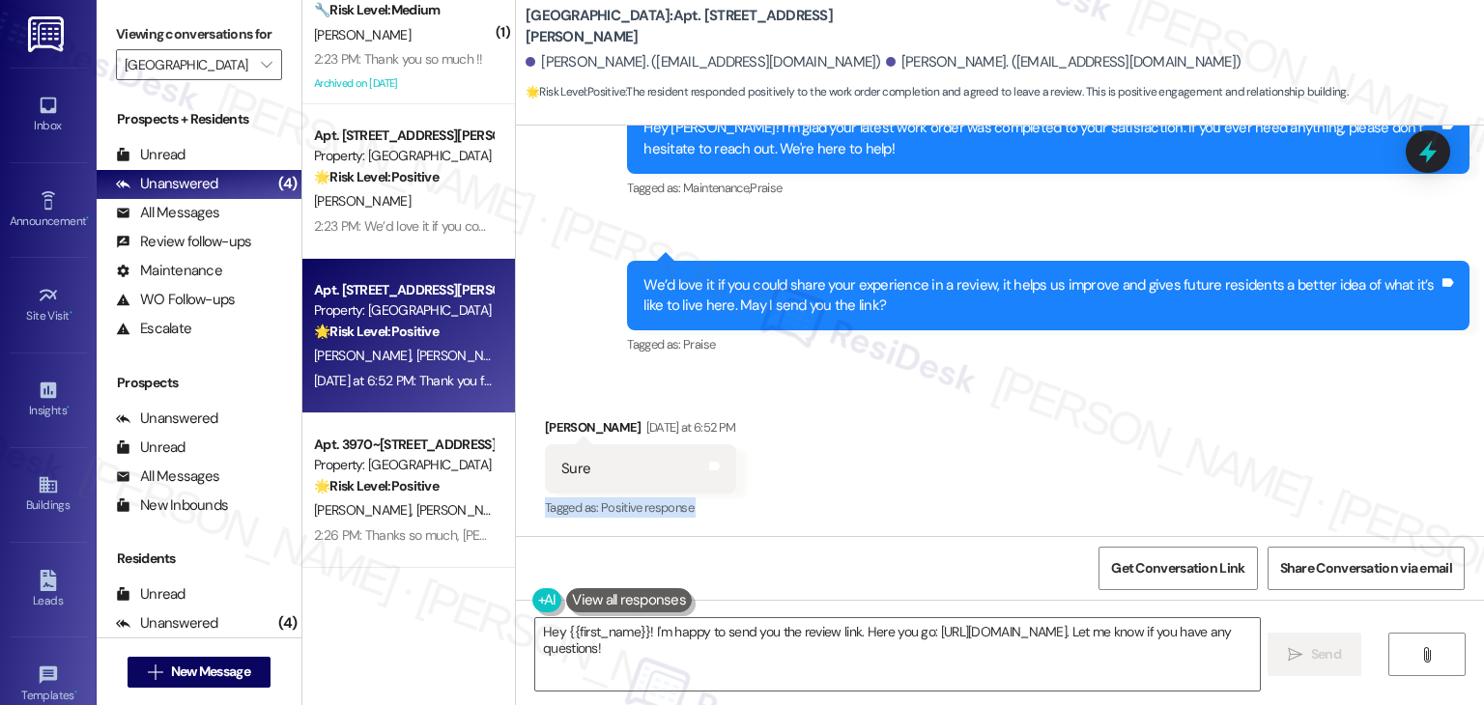
click at [1036, 467] on div "Received via SMS [PERSON_NAME] [DATE] at 6:52 PM Sure Tags and notes Tagged as:…" at bounding box center [1000, 455] width 968 height 163
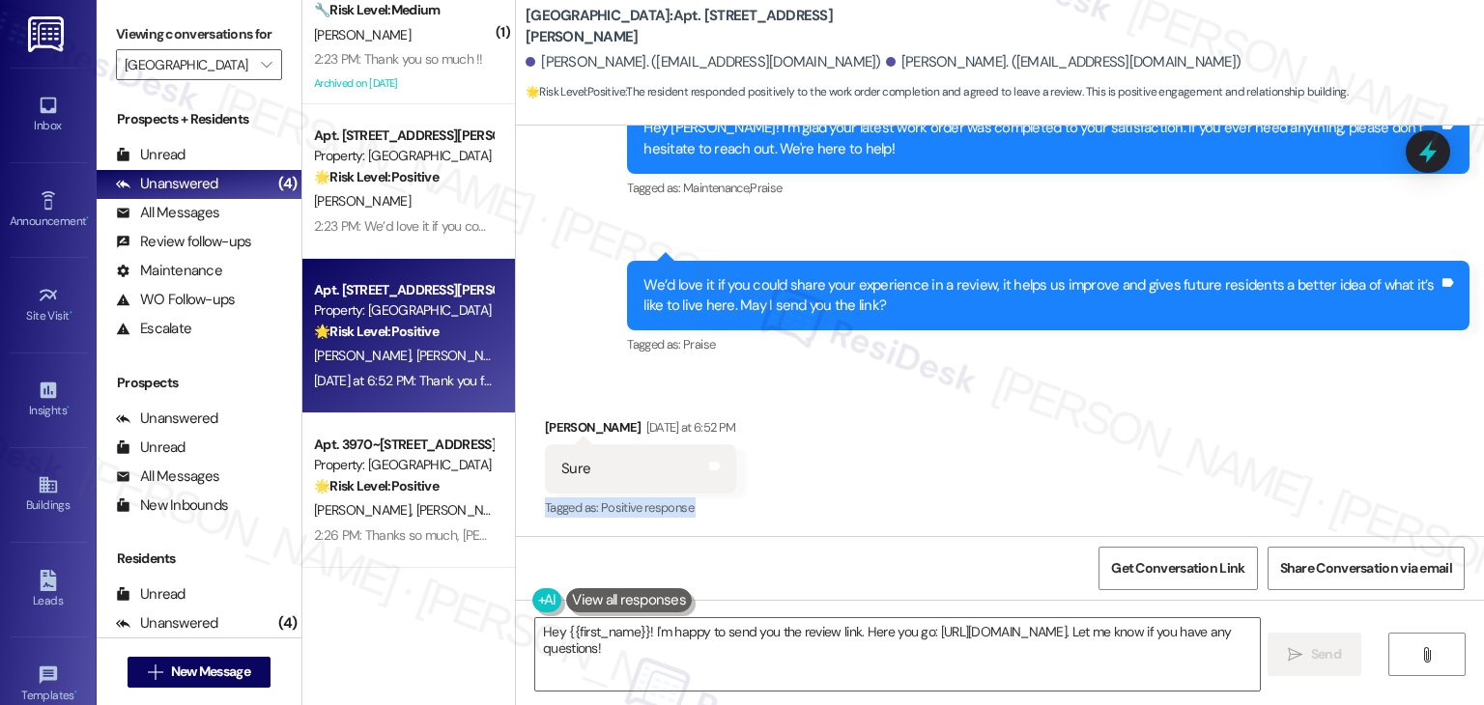
click at [1036, 467] on div "Received via SMS [PERSON_NAME] [DATE] at 6:52 PM Sure Tags and notes Tagged as:…" at bounding box center [1000, 455] width 968 height 163
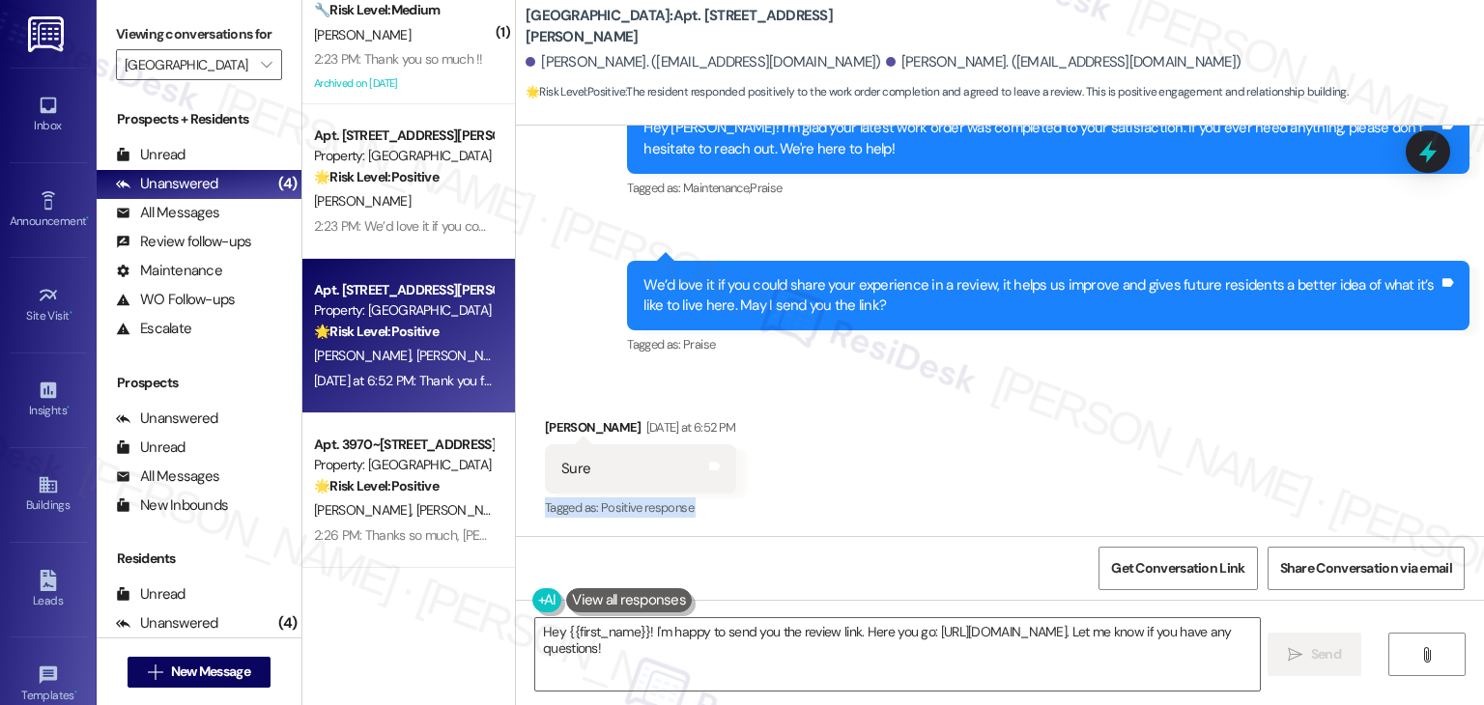
click at [1036, 467] on div "Received via SMS [PERSON_NAME] [DATE] at 6:52 PM Sure Tags and notes Tagged as:…" at bounding box center [1000, 455] width 968 height 163
